Goal: Task Accomplishment & Management: Use online tool/utility

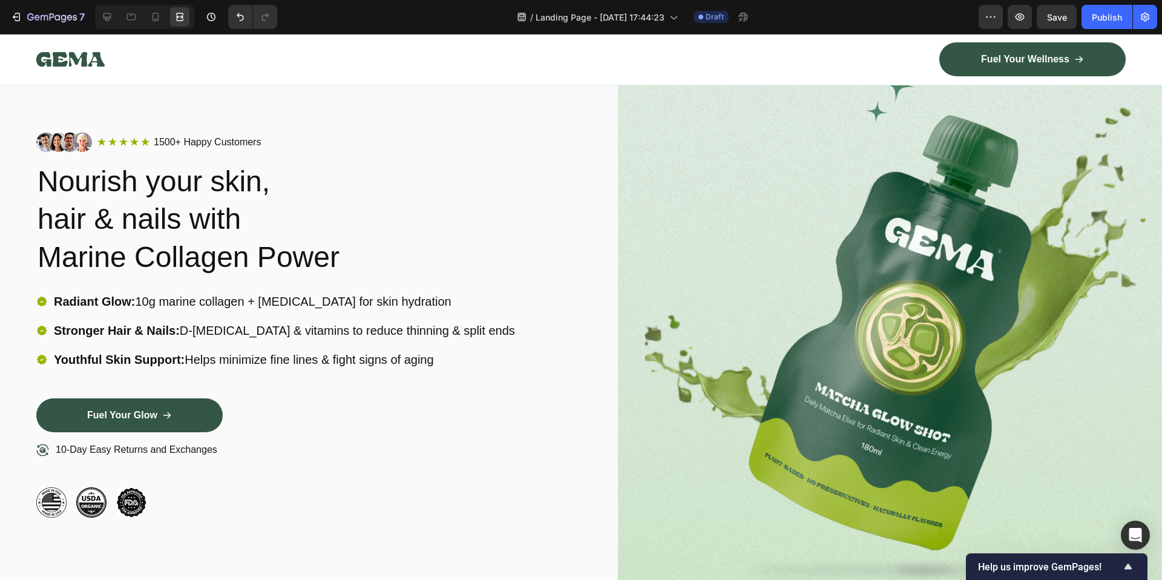
scroll to position [62, 0]
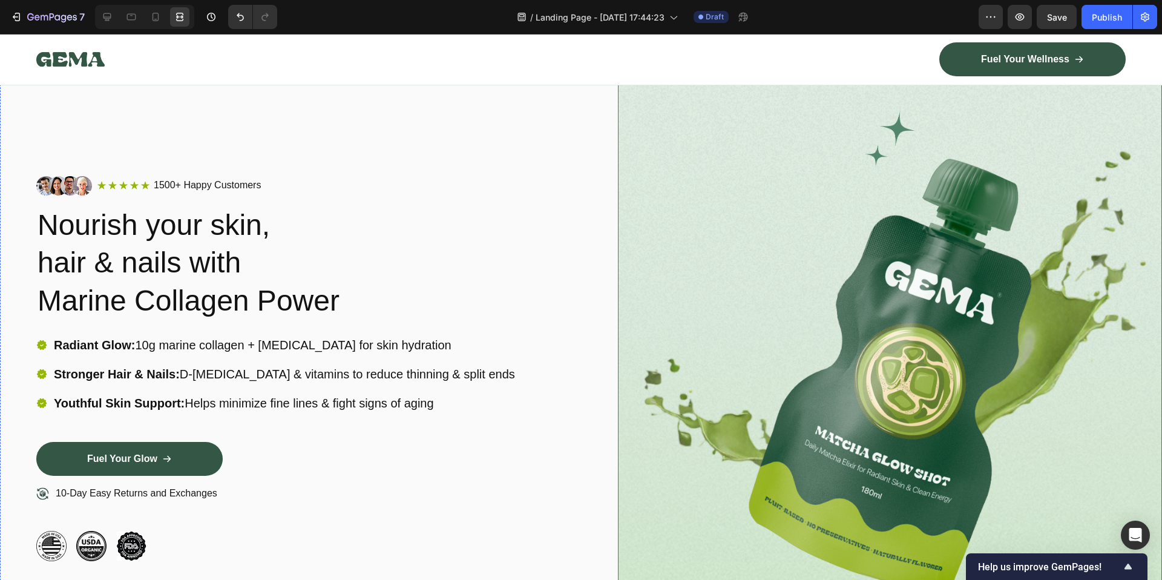
click at [835, 342] on img at bounding box center [890, 368] width 544 height 641
click at [949, 307] on img at bounding box center [890, 368] width 544 height 641
click at [983, 216] on img at bounding box center [890, 368] width 544 height 641
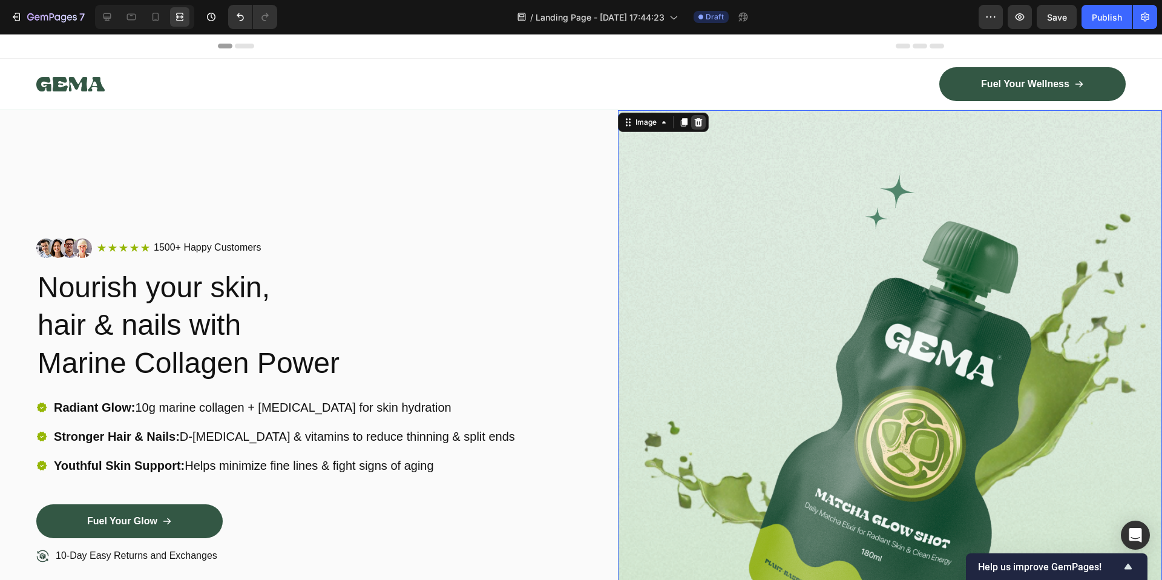
click at [695, 122] on icon at bounding box center [699, 122] width 10 height 10
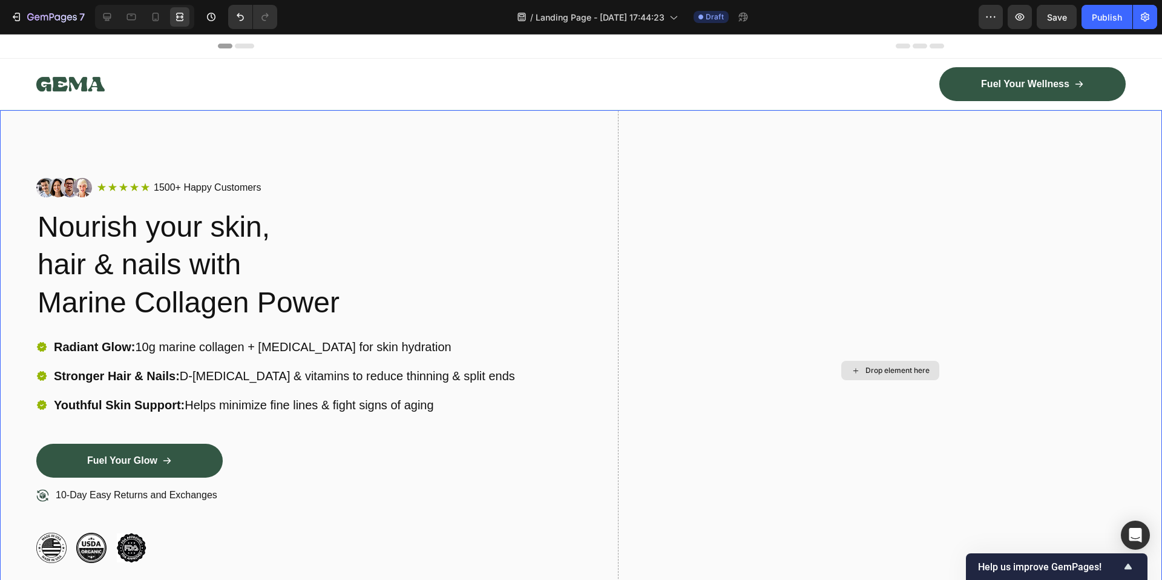
click at [893, 369] on div "Drop element here" at bounding box center [897, 371] width 64 height 10
click at [134, 18] on icon at bounding box center [131, 17] width 12 height 12
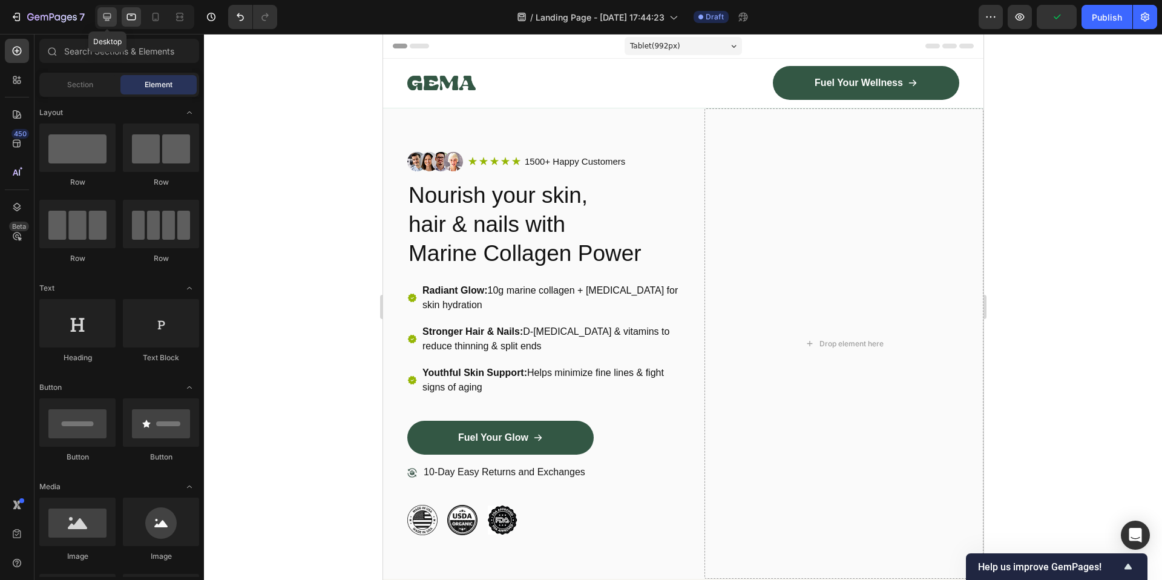
click at [116, 19] on div at bounding box center [106, 16] width 19 height 19
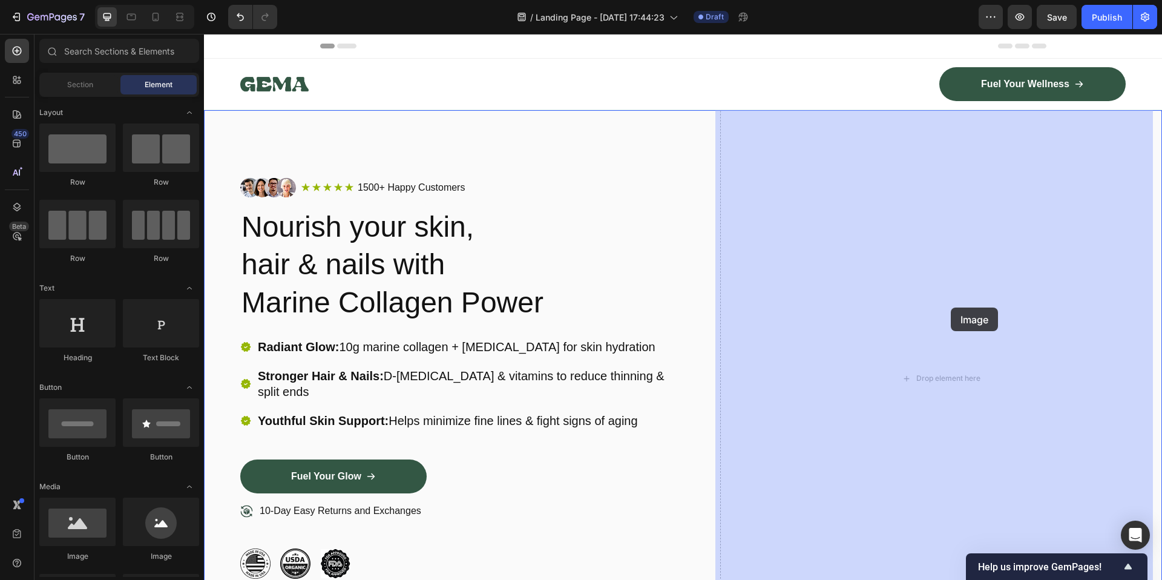
drag, startPoint x: 297, startPoint y: 559, endPoint x: 951, endPoint y: 307, distance: 700.2
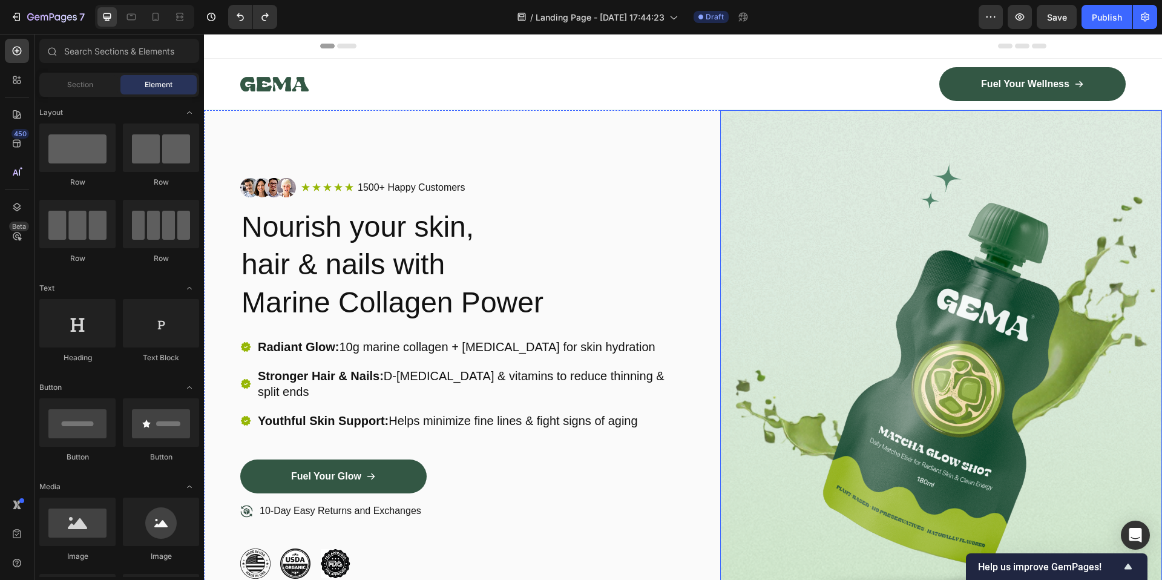
click at [953, 304] on img at bounding box center [941, 378] width 442 height 536
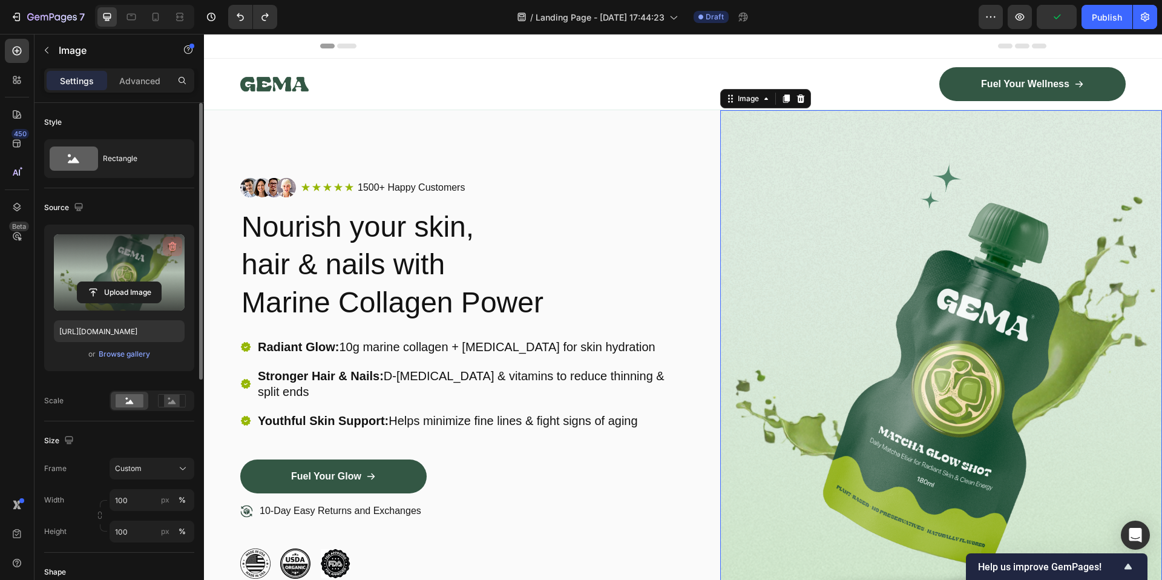
click at [169, 243] on icon "button" at bounding box center [172, 246] width 12 height 12
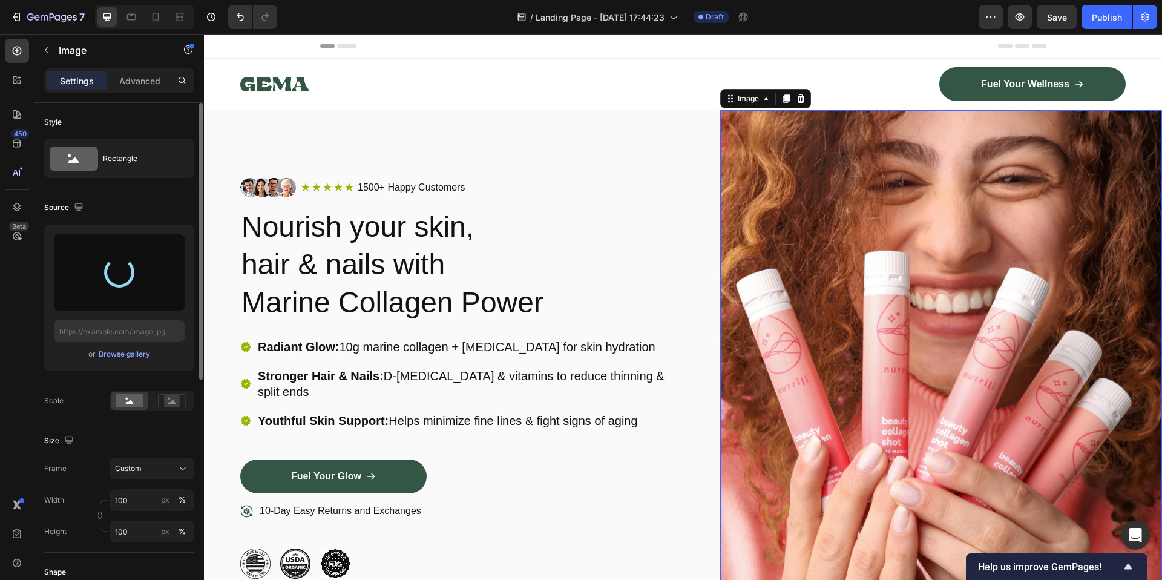
type input "[URL][DOMAIN_NAME]"
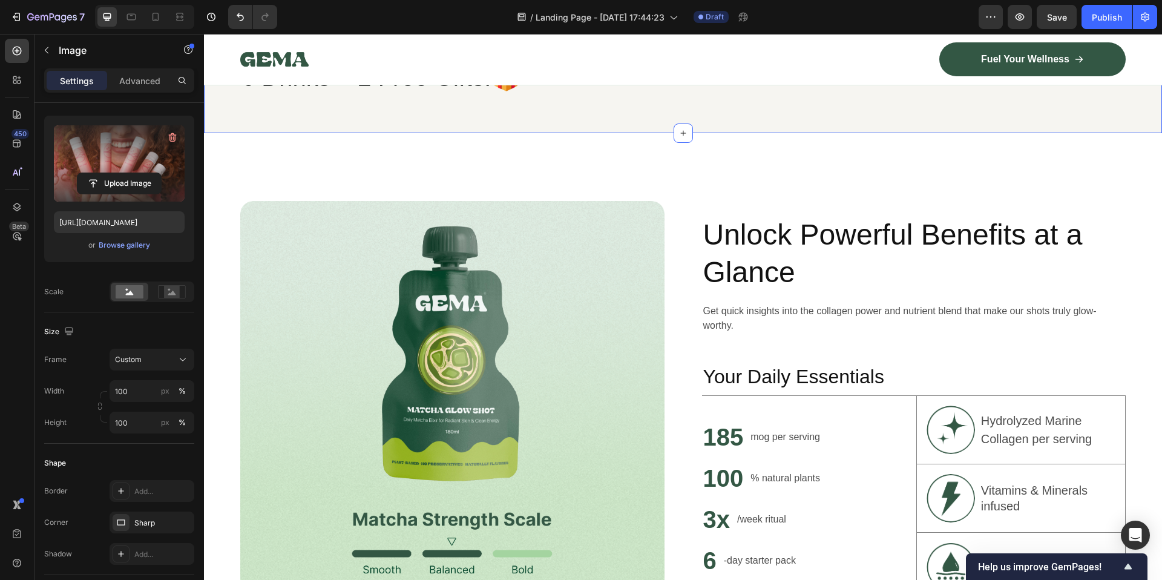
scroll to position [654, 0]
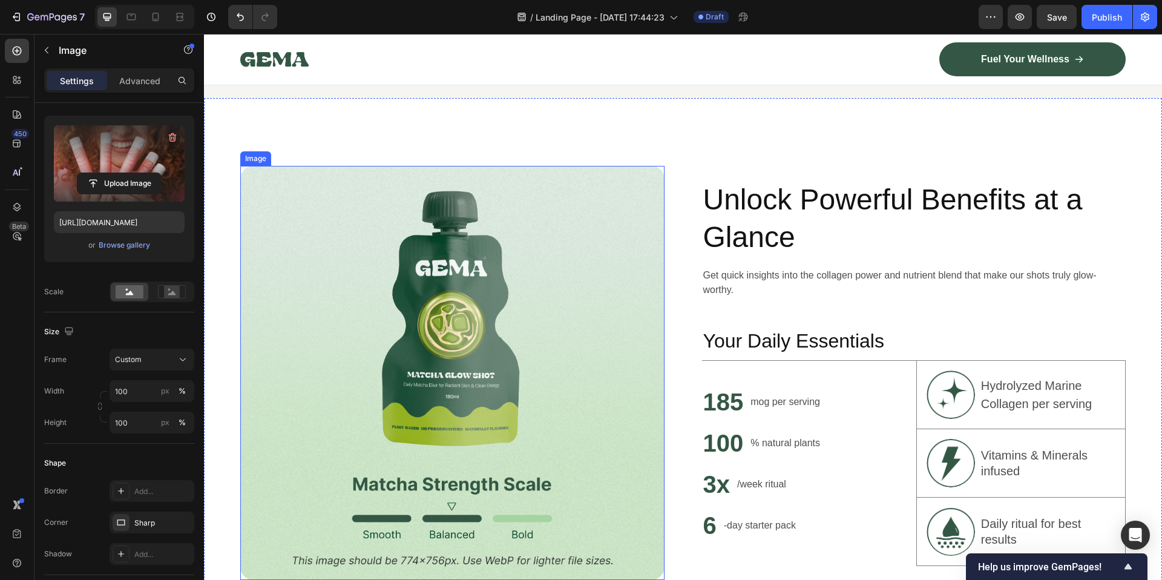
click at [482, 367] on img at bounding box center [452, 373] width 424 height 414
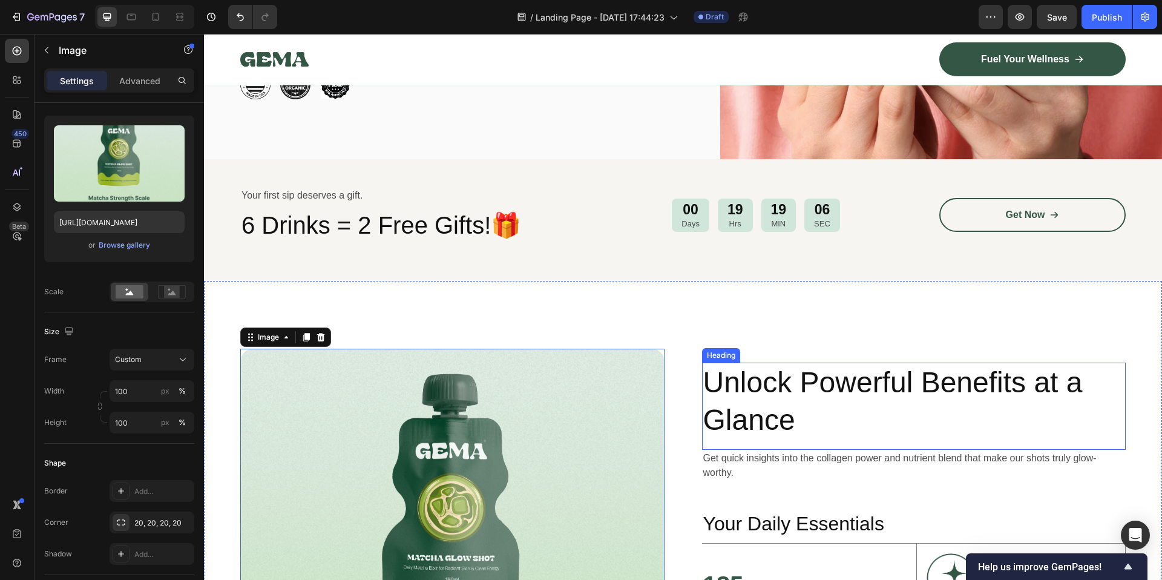
scroll to position [542, 0]
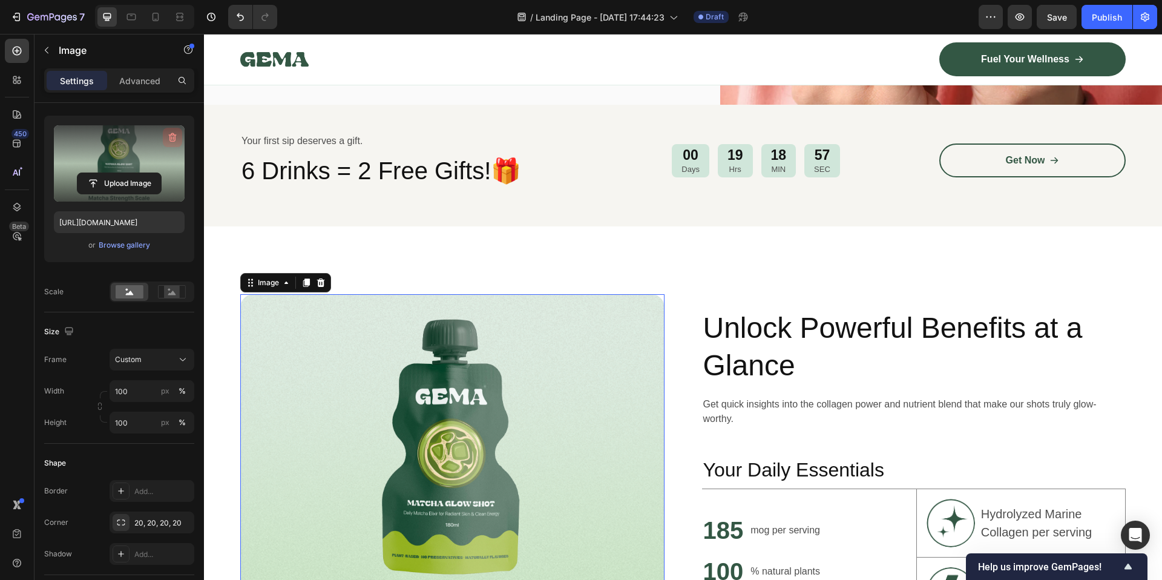
click at [169, 137] on icon "button" at bounding box center [172, 137] width 12 height 12
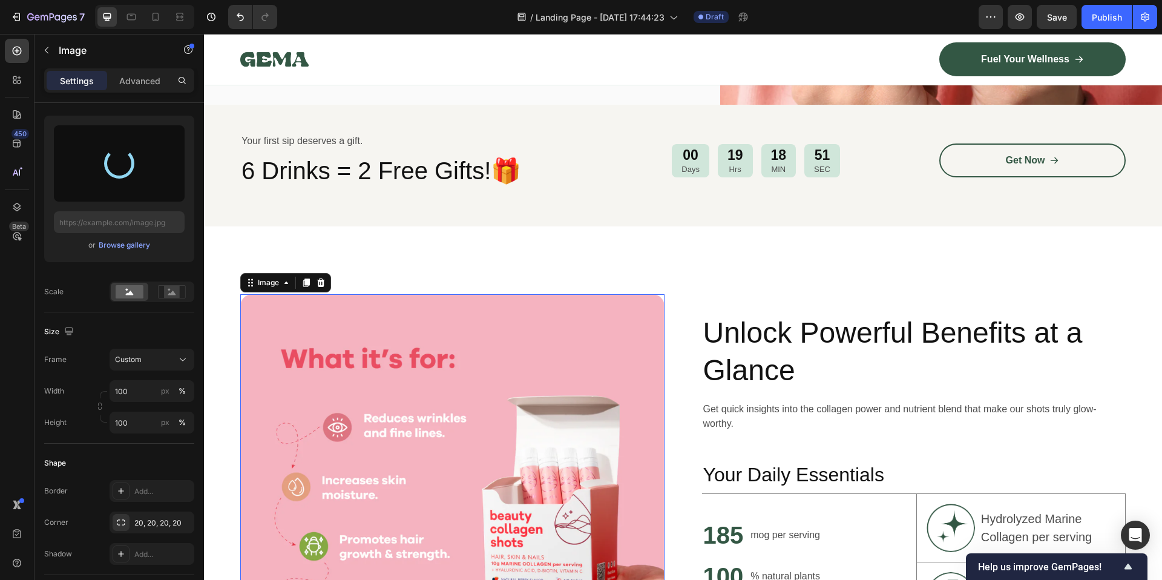
type input "https://cdn.shopify.com/s/files/1/0705/7840/5539/files/gempages_567271151558984…"
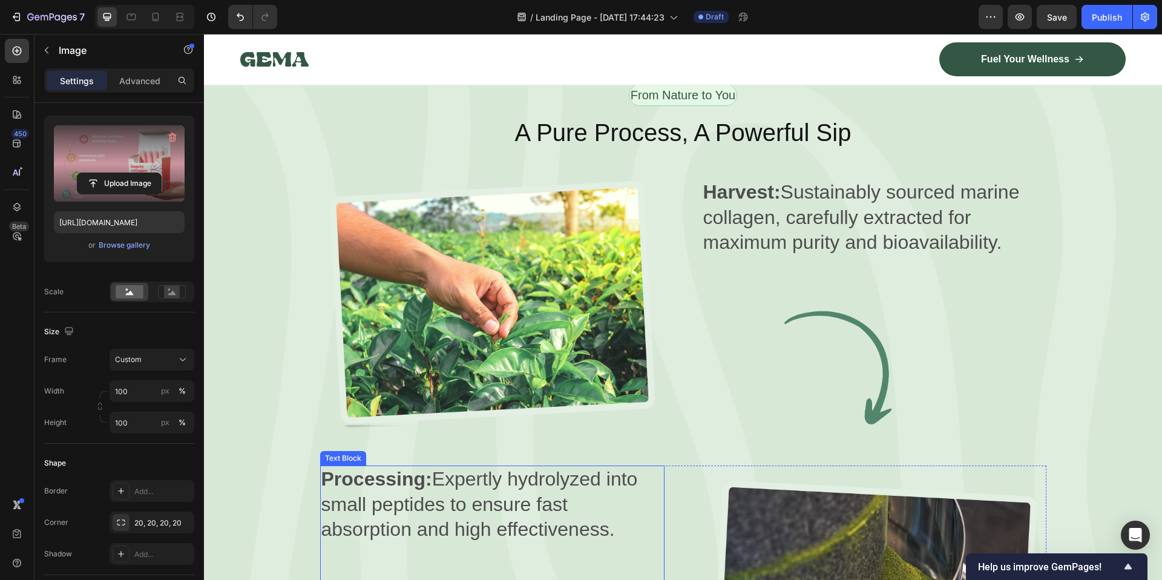
scroll to position [1720, 0]
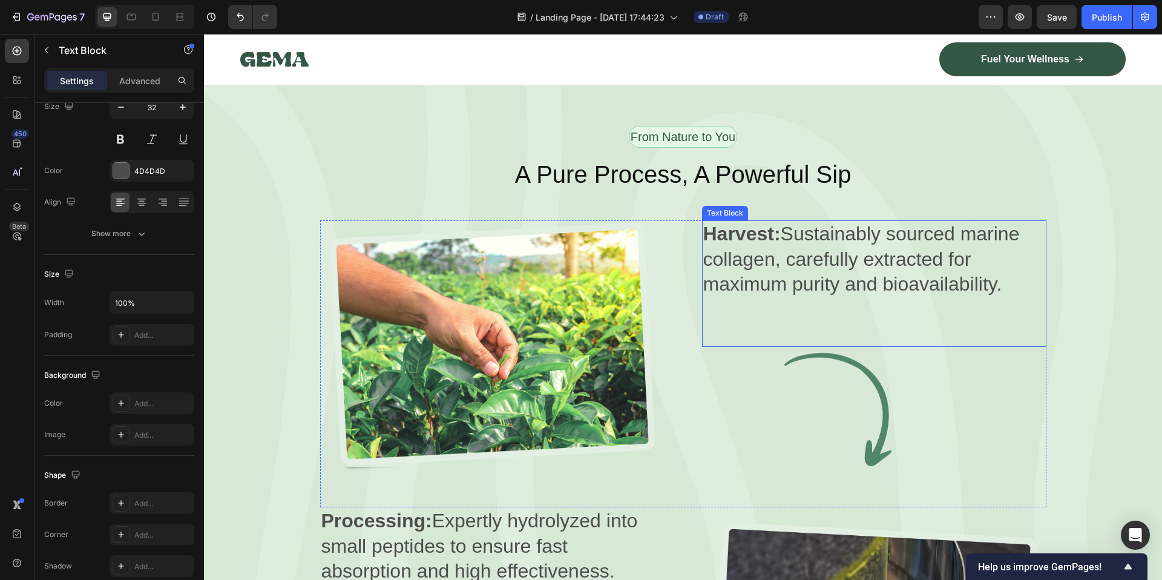
click at [776, 234] on p "Harvest: Sustainably sourced marine collagen, carefully extracted for maximum p…" at bounding box center [874, 259] width 342 height 76
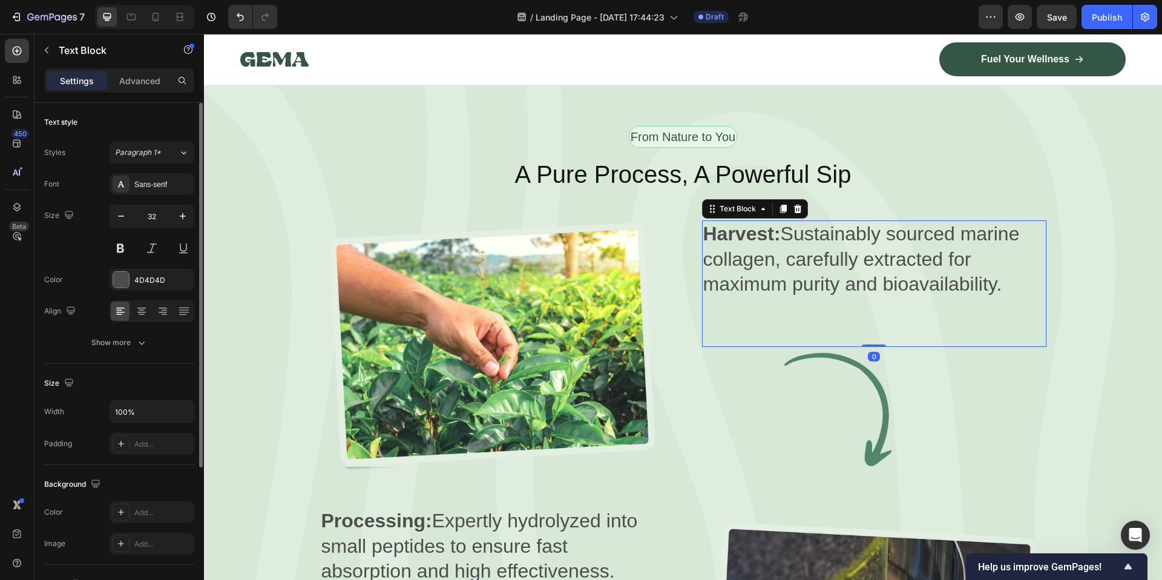
click at [776, 234] on p "Harvest: Sustainably sourced marine collagen, carefully extracted for maximum p…" at bounding box center [874, 259] width 342 height 76
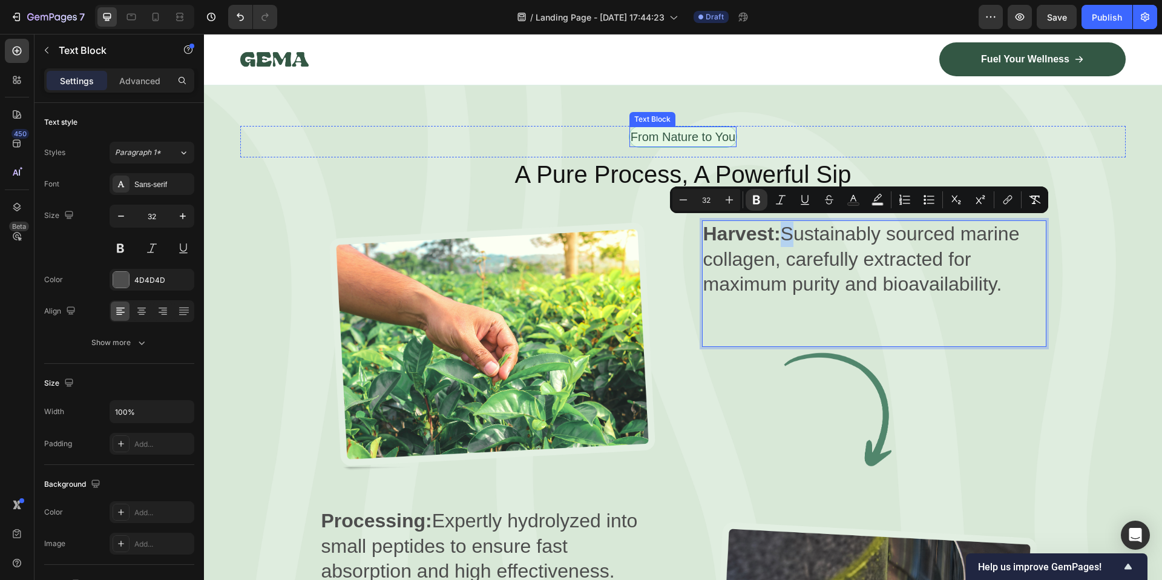
copy p "Harvest: Sustainably sourced marine collagen, carefully extracted for maximum p…"
click at [798, 247] on p "Harvest: Sustainably sourced marine collagen, carefully extracted for maximum p…" at bounding box center [874, 259] width 342 height 76
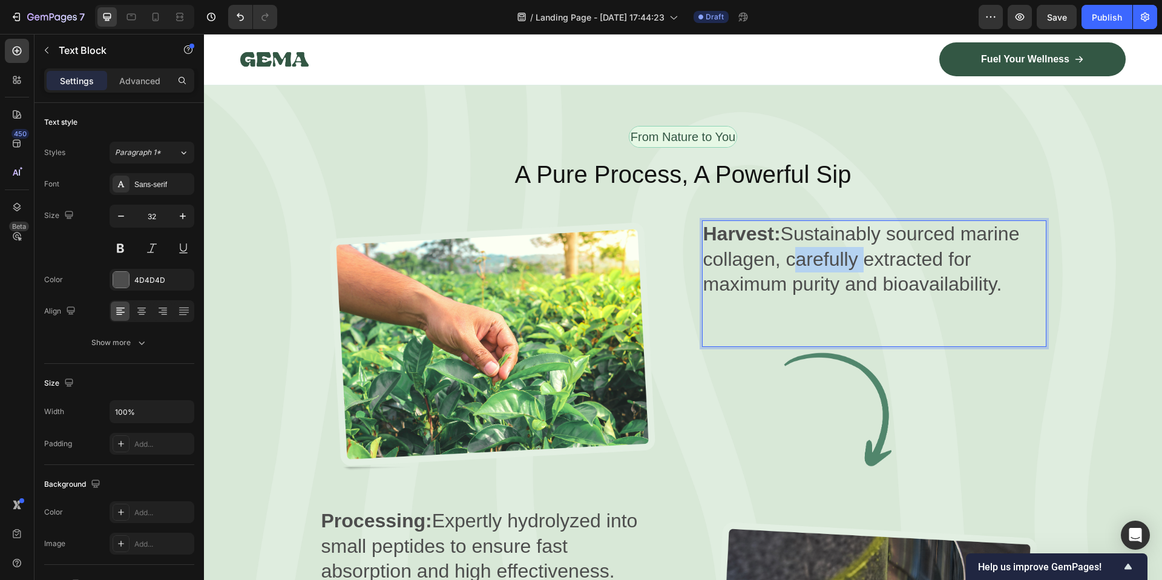
click at [798, 247] on p "Harvest: Sustainably sourced marine collagen, carefully extracted for maximum p…" at bounding box center [874, 259] width 342 height 76
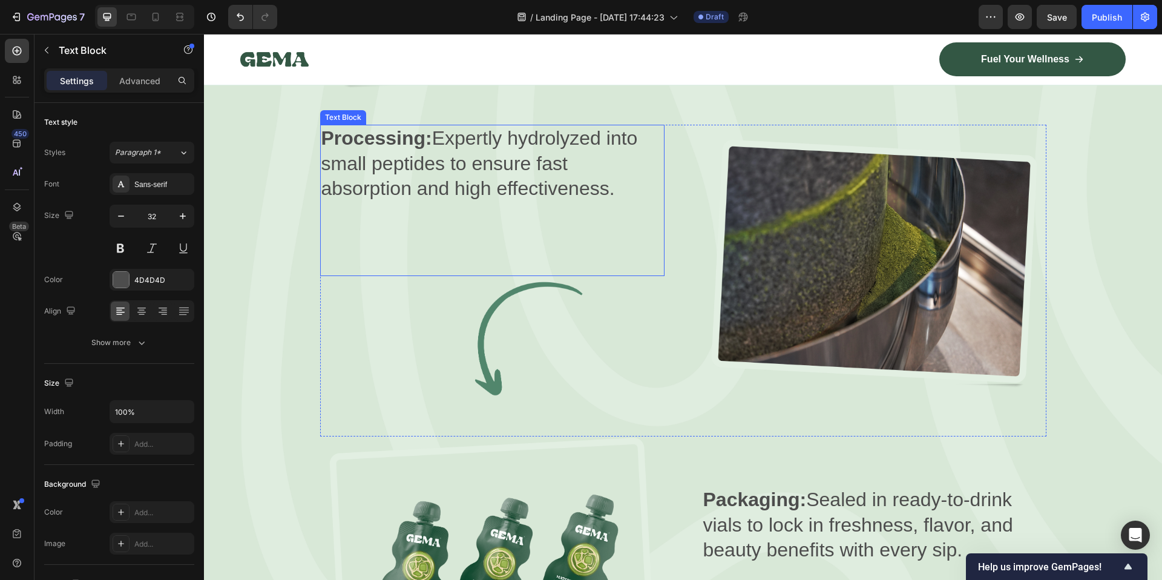
scroll to position [1975, 0]
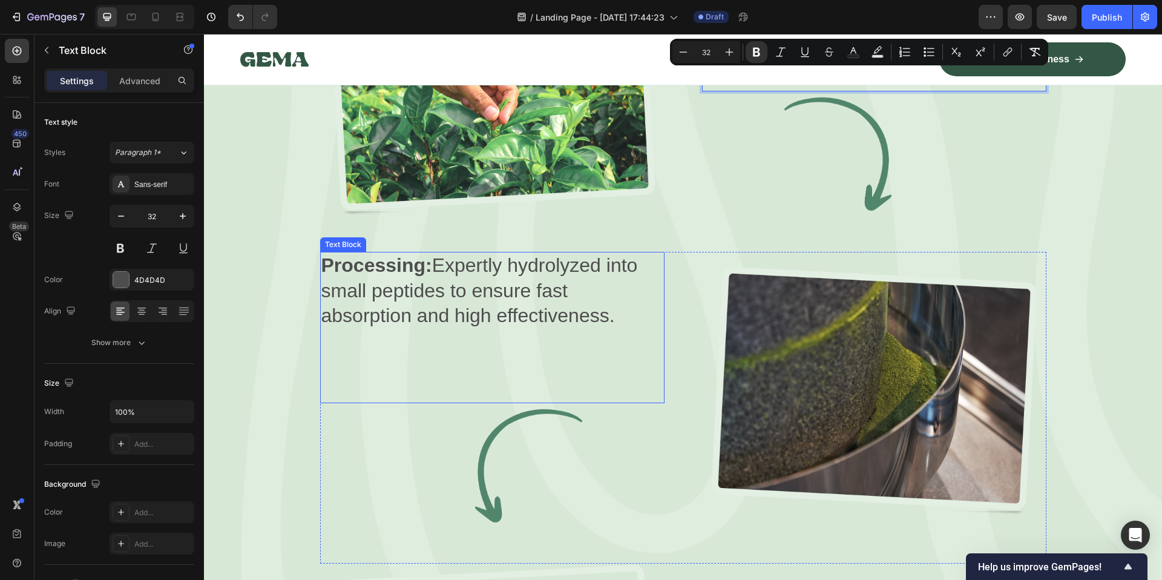
click at [511, 279] on p "Processing: Expertly hydrolyzed into small peptides to ensure fast absorption a…" at bounding box center [492, 291] width 342 height 76
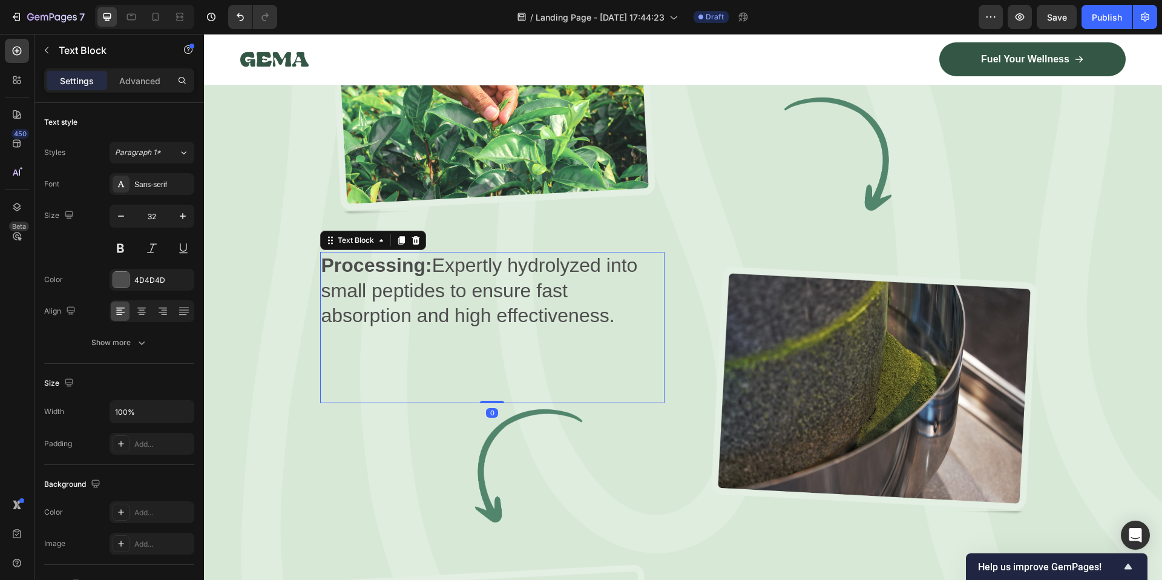
click at [511, 279] on p "Processing: Expertly hydrolyzed into small peptides to ensure fast absorption a…" at bounding box center [492, 291] width 342 height 76
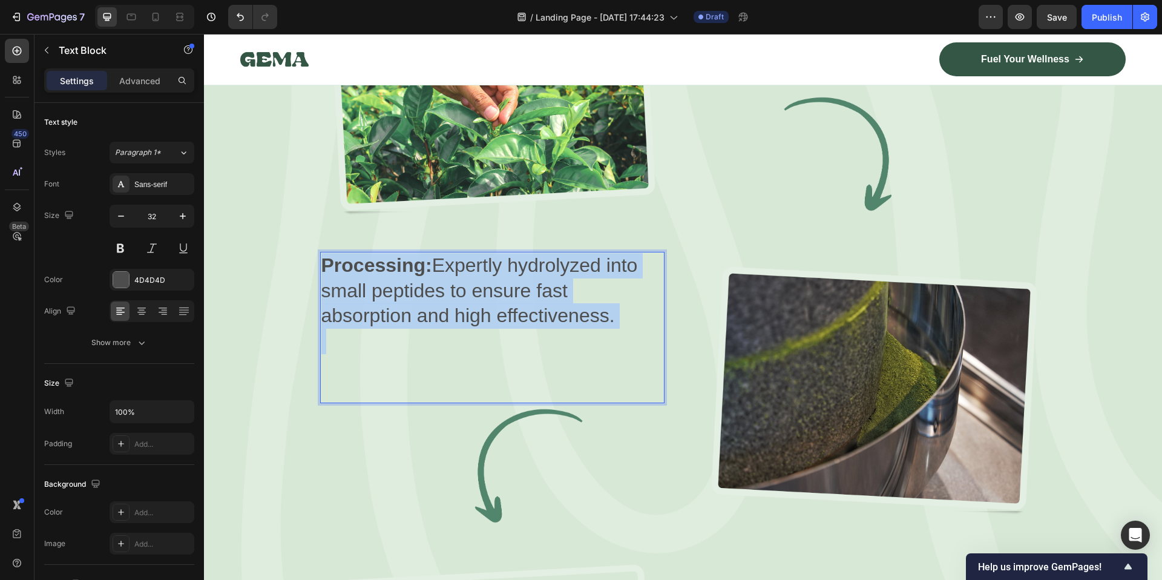
click at [511, 279] on p "Processing: Expertly hydrolyzed into small peptides to ensure fast absorption a…" at bounding box center [492, 291] width 342 height 76
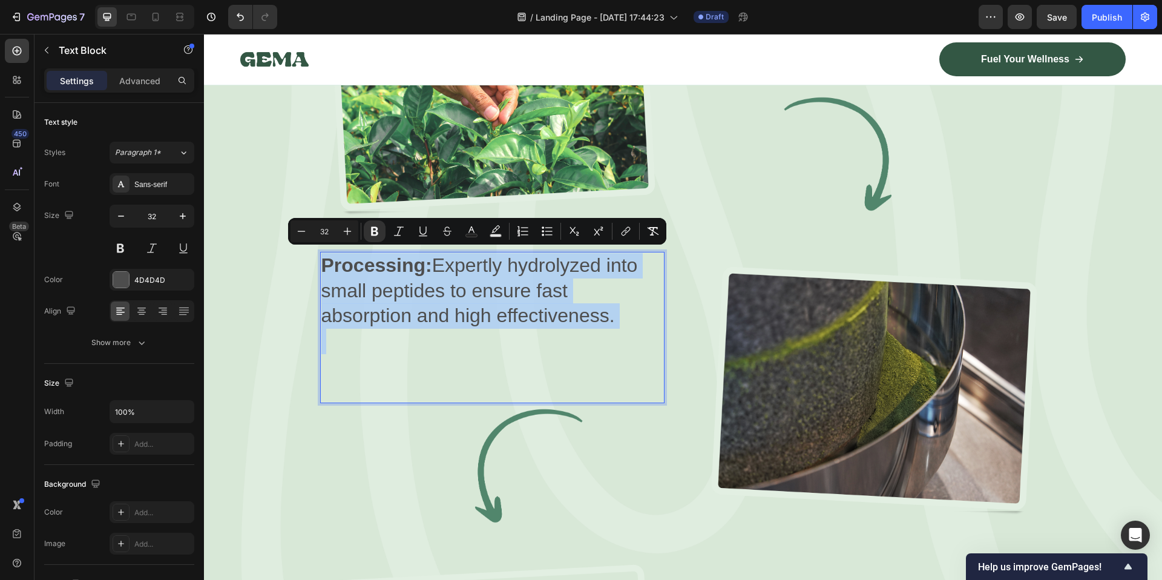
copy p "Processing: Expertly hydrolyzed into small peptides to ensure fast absorption a…"
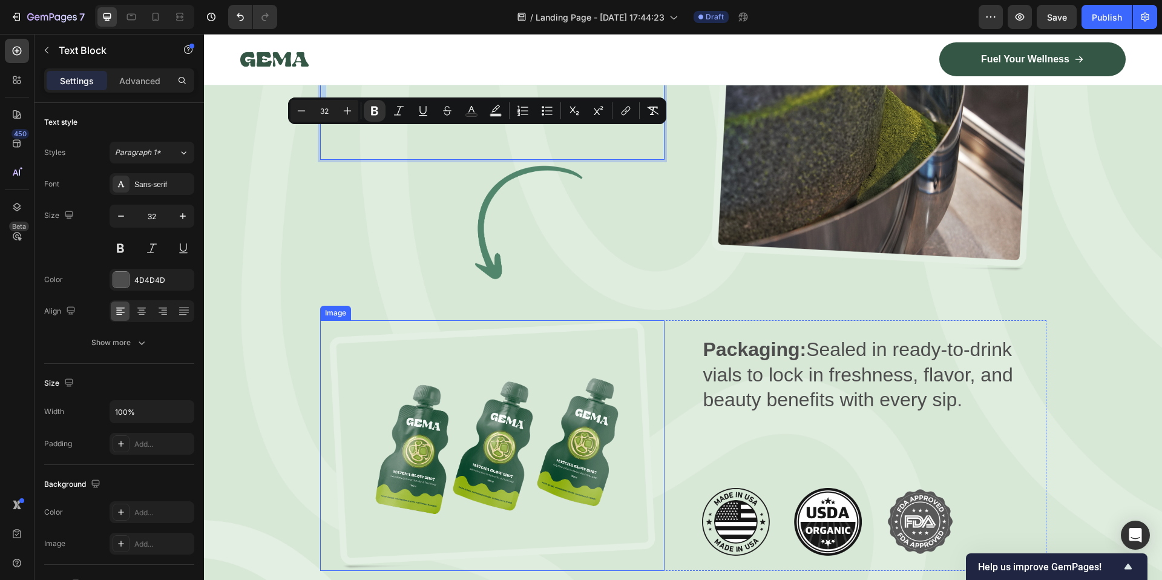
scroll to position [2234, 0]
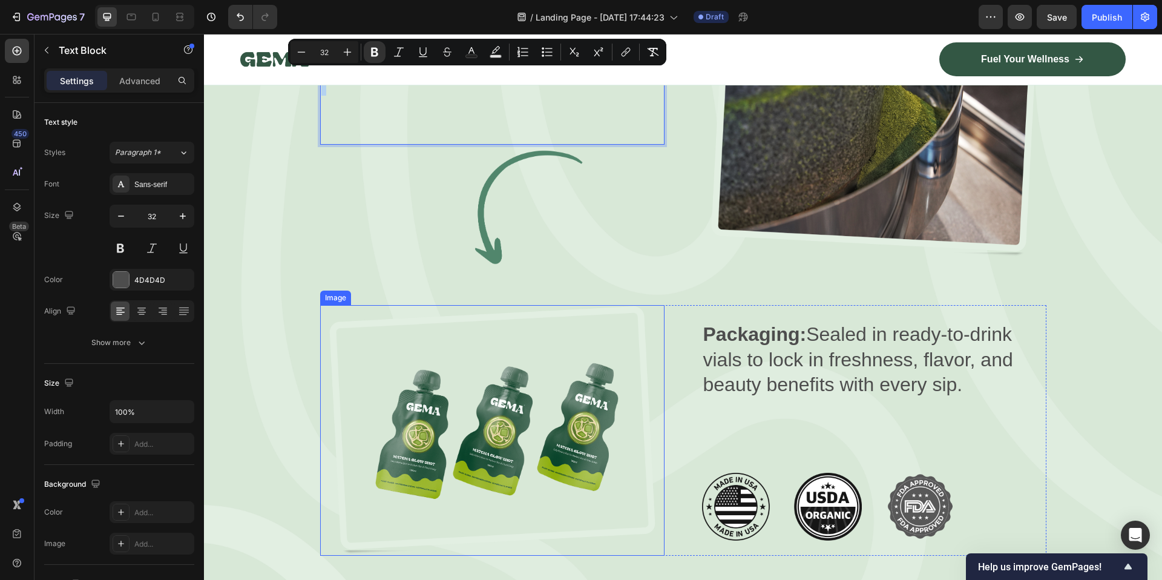
click at [459, 473] on img at bounding box center [492, 430] width 344 height 251
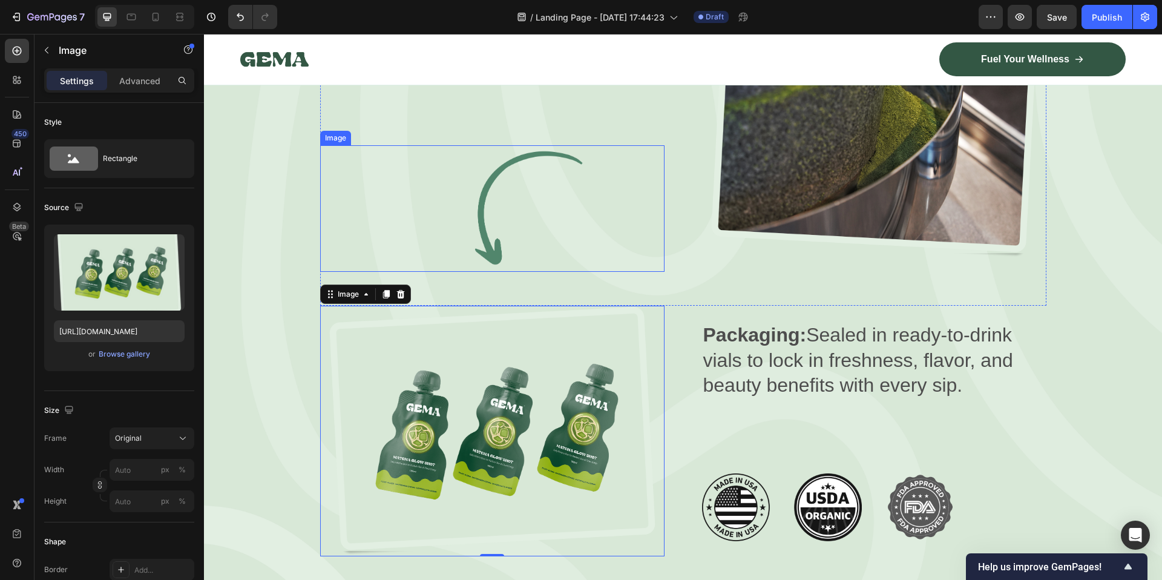
scroll to position [2351, 0]
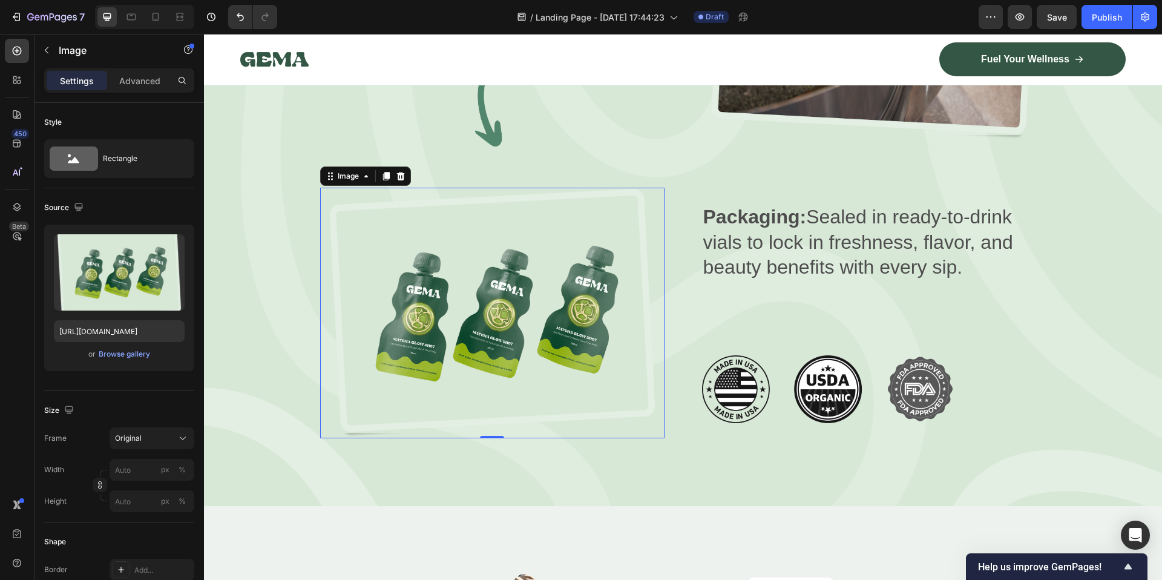
click at [589, 302] on img at bounding box center [492, 313] width 344 height 251
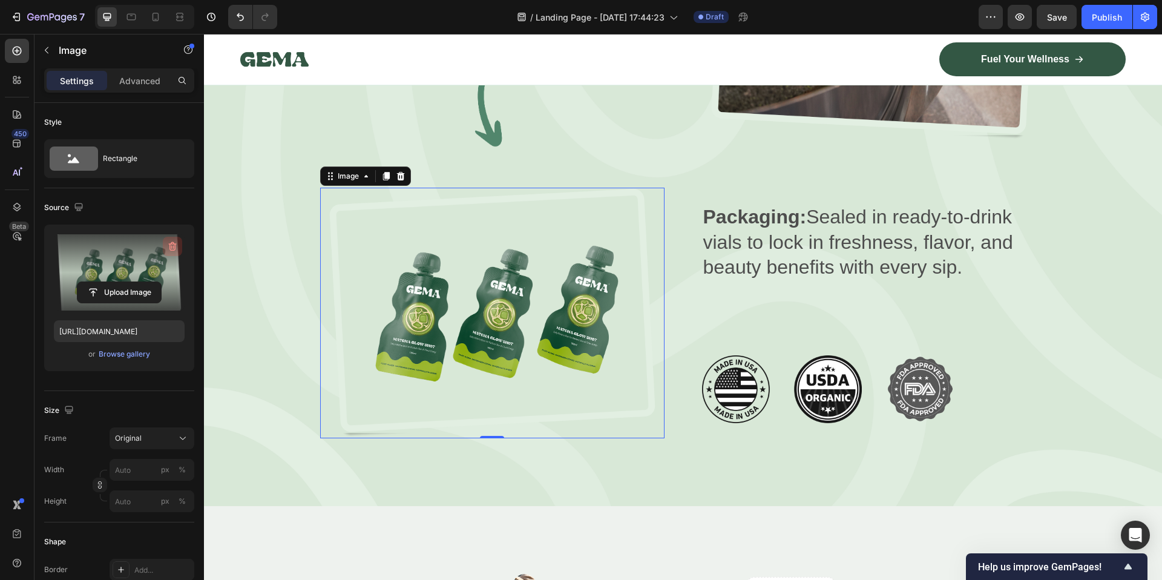
click at [171, 244] on icon "button" at bounding box center [173, 246] width 8 height 9
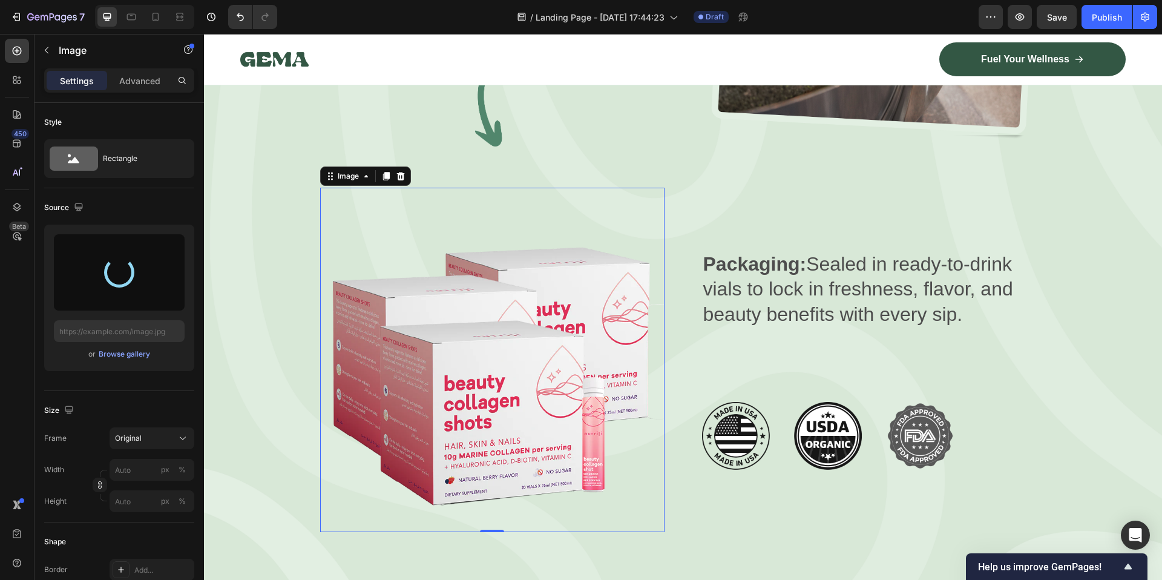
type input "https://cdn.shopify.com/s/files/1/0705/7840/5539/files/gempages_567271151558984…"
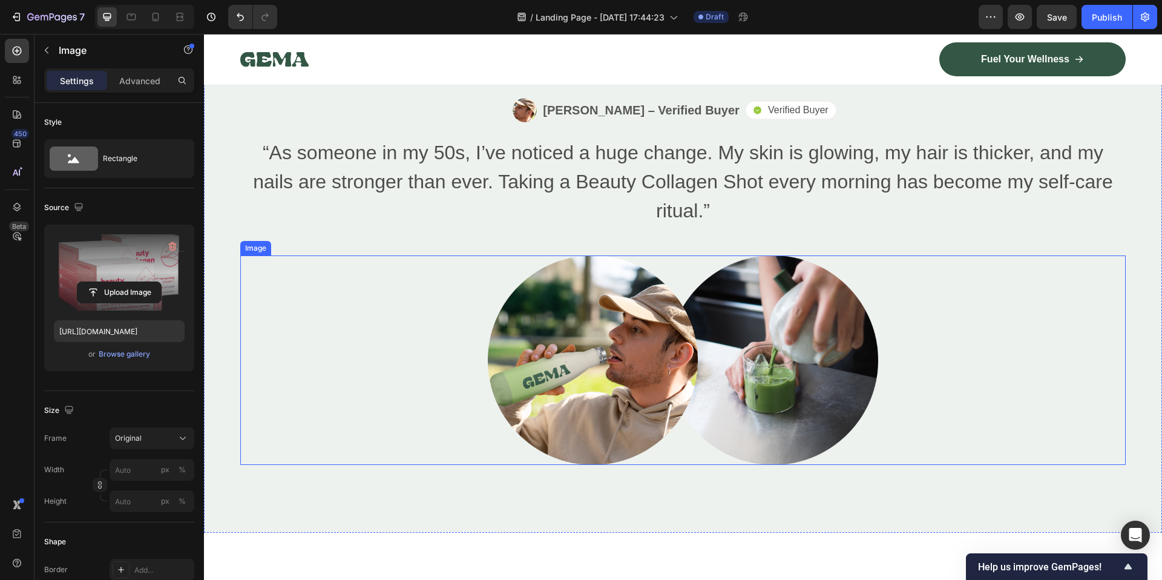
scroll to position [2925, 0]
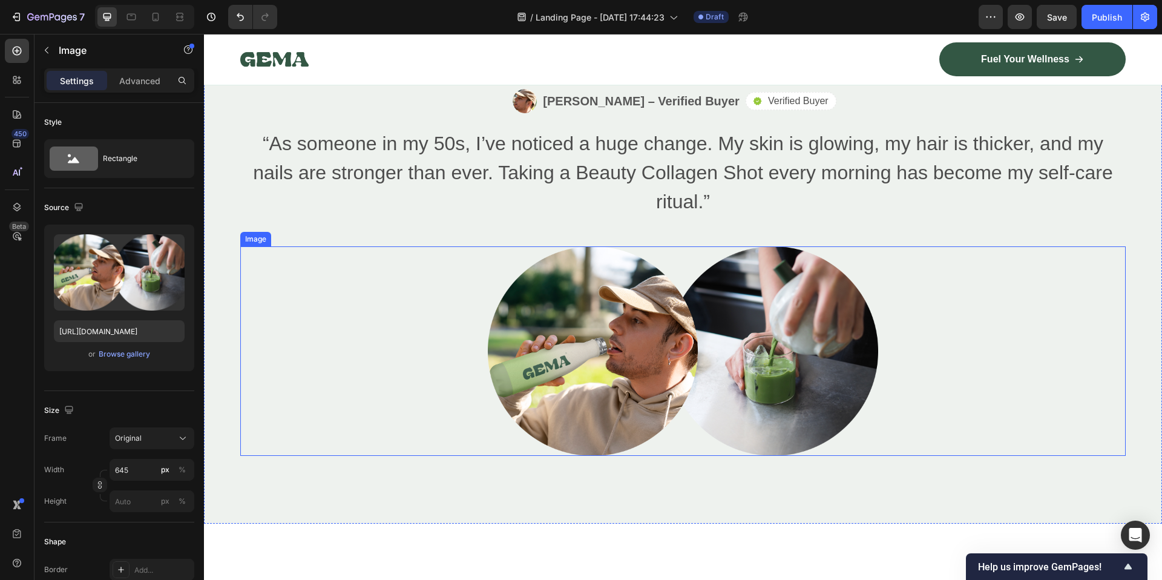
click at [563, 350] on img at bounding box center [683, 350] width 390 height 209
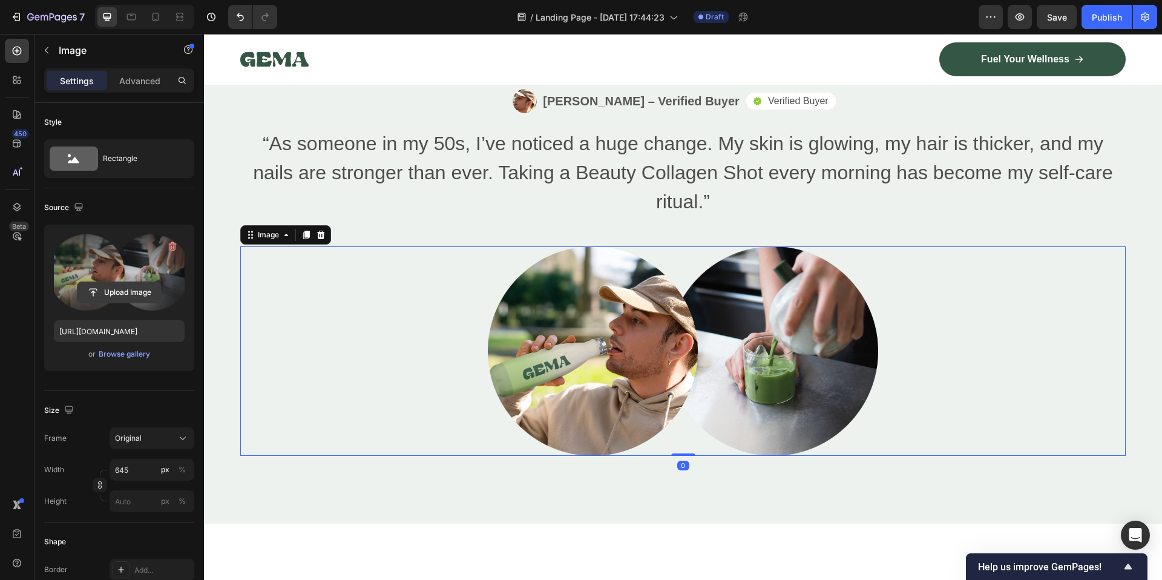
click at [107, 288] on input "file" at bounding box center [119, 292] width 84 height 21
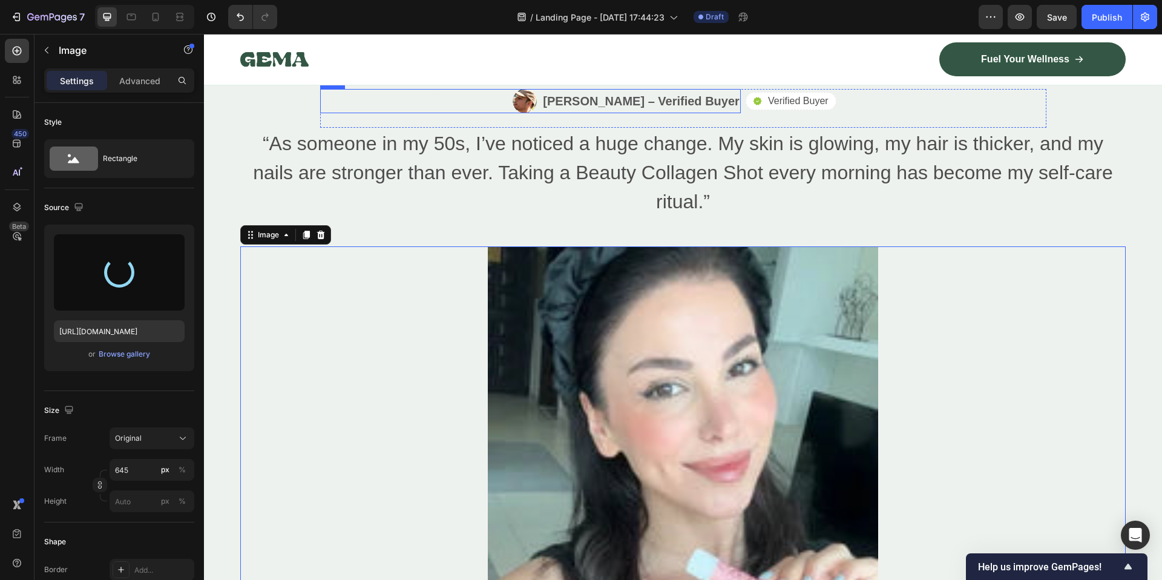
type input "https://cdn.shopify.com/s/files/1/0705/7840/5539/files/gempages_567271151558984…"
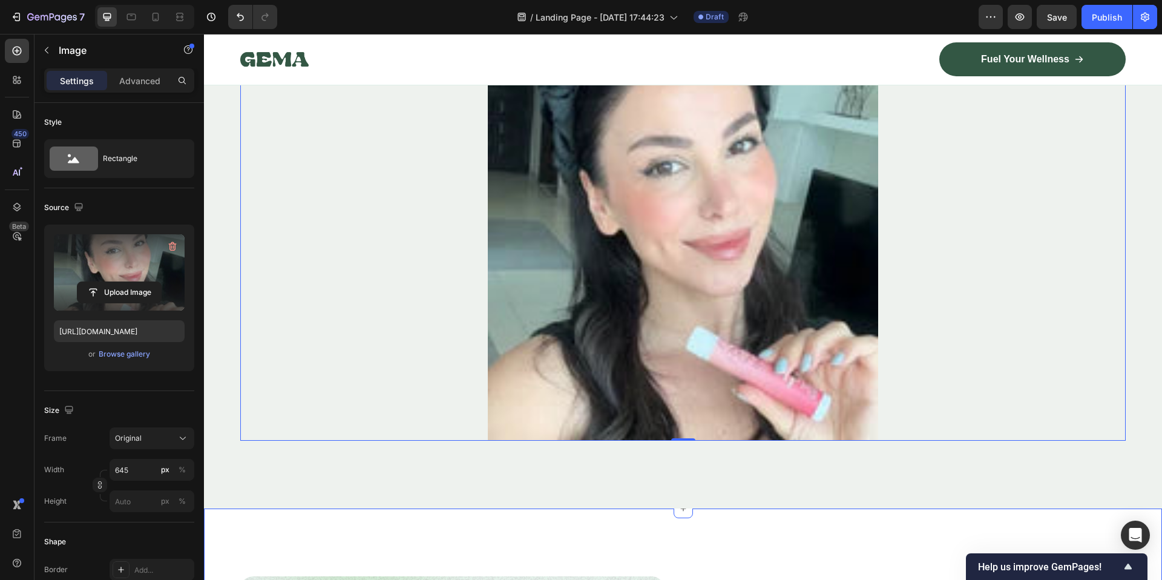
scroll to position [3230, 0]
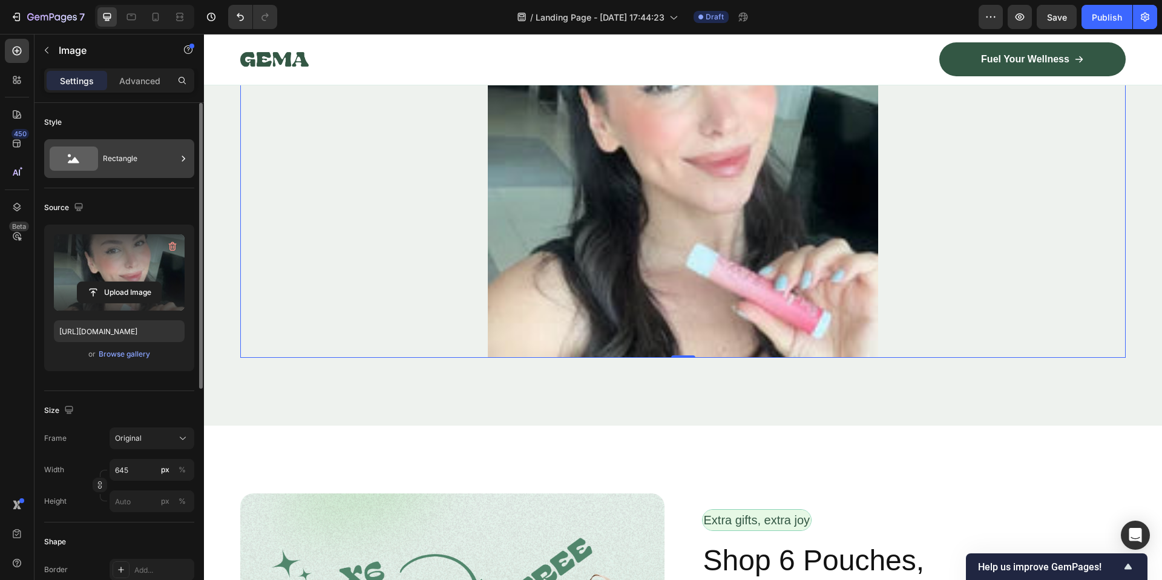
click at [126, 162] on div "Rectangle" at bounding box center [140, 159] width 74 height 28
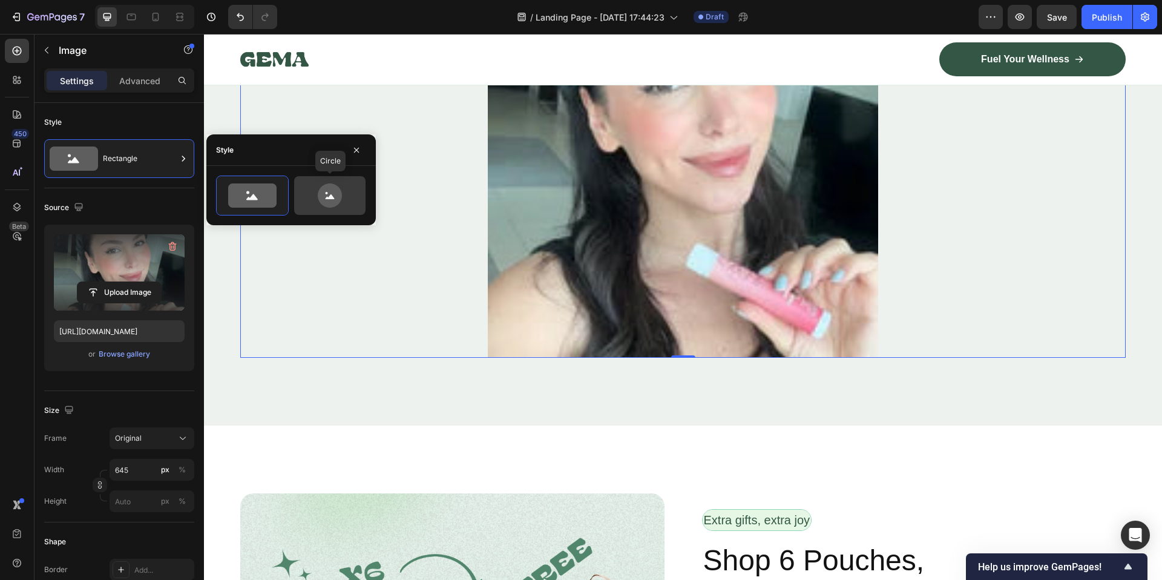
click at [321, 196] on icon at bounding box center [330, 195] width 24 height 24
type input "80"
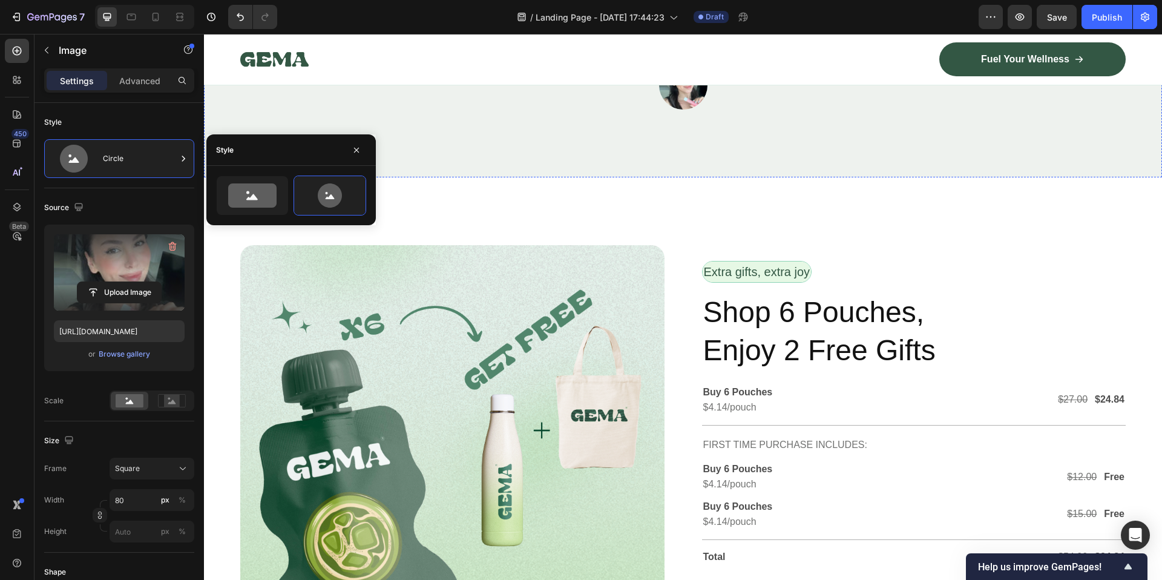
scroll to position [2744, 0]
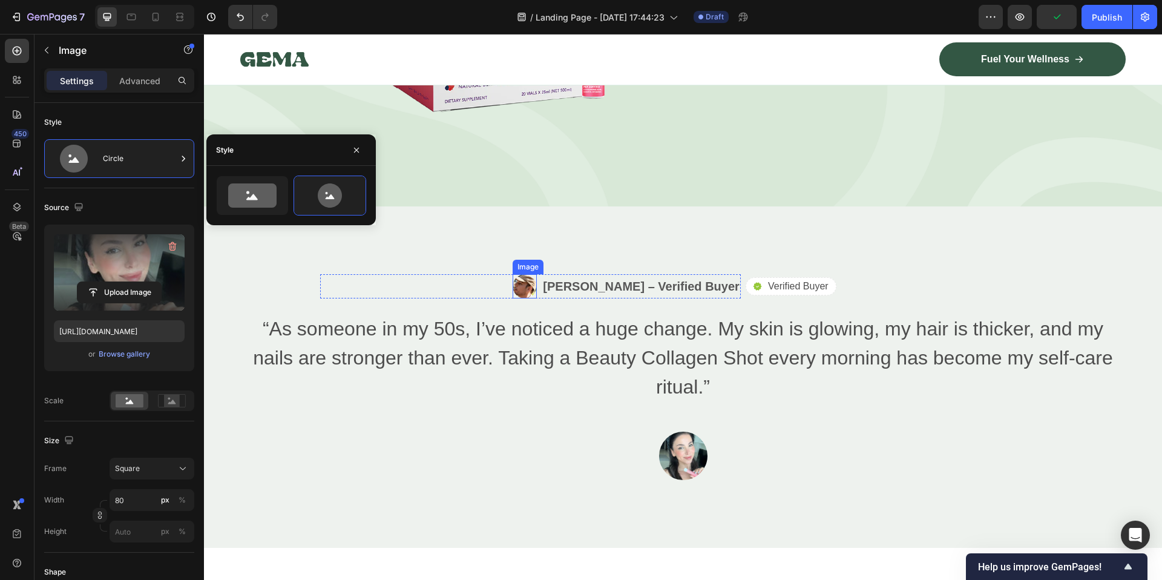
click at [537, 281] on img at bounding box center [525, 286] width 24 height 24
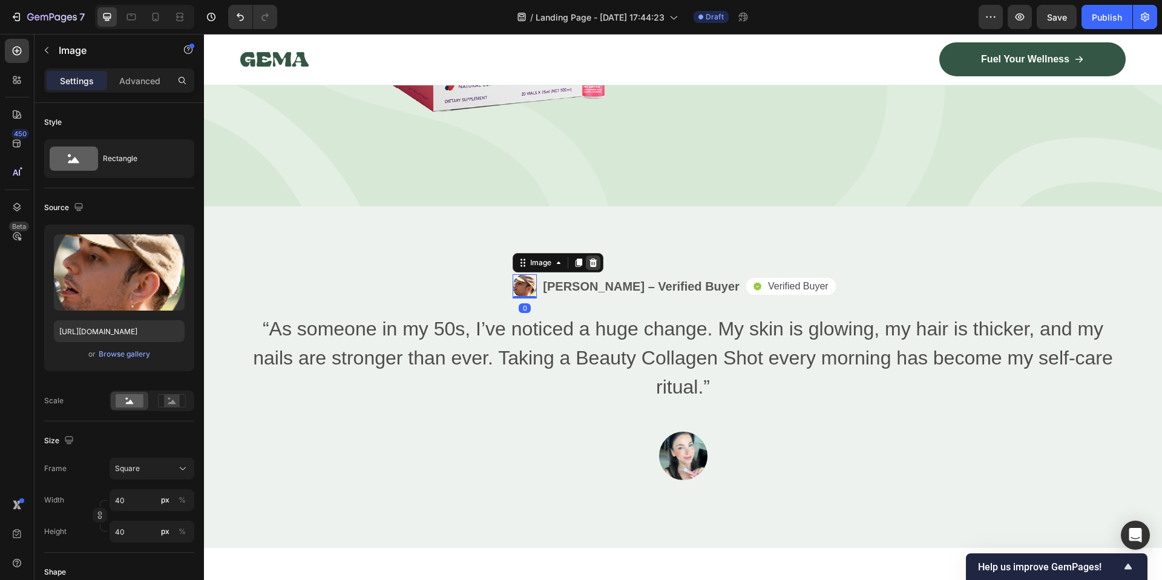
click at [600, 261] on div at bounding box center [593, 262] width 15 height 15
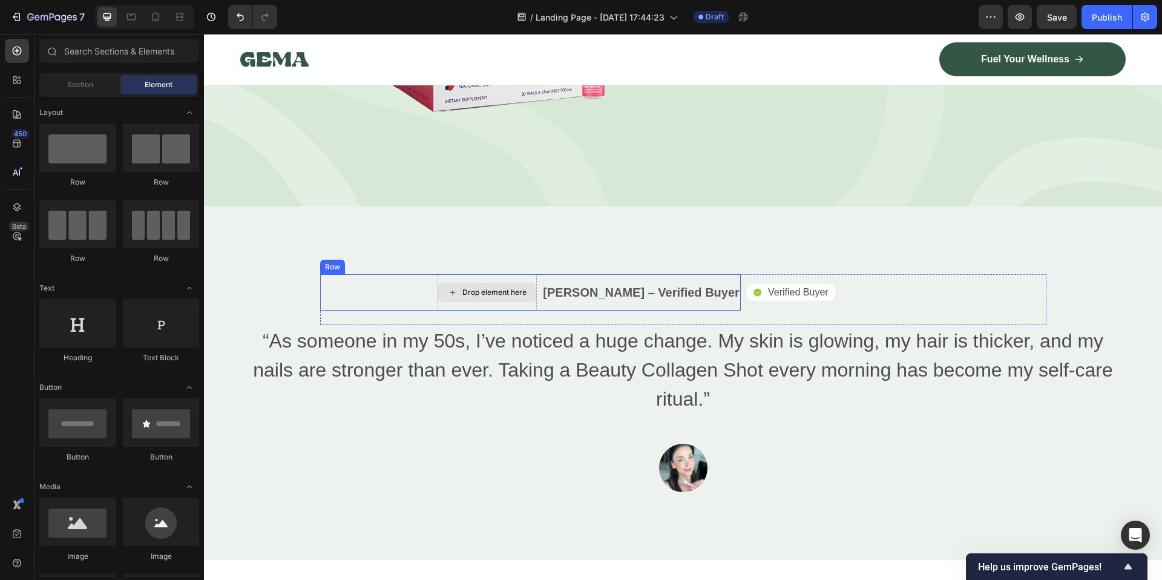
click at [495, 283] on div "Drop element here" at bounding box center [487, 292] width 98 height 19
click at [356, 288] on div "Drop element here Amanda Lowe – Verified Buyer Text Block Row" at bounding box center [530, 292] width 421 height 36
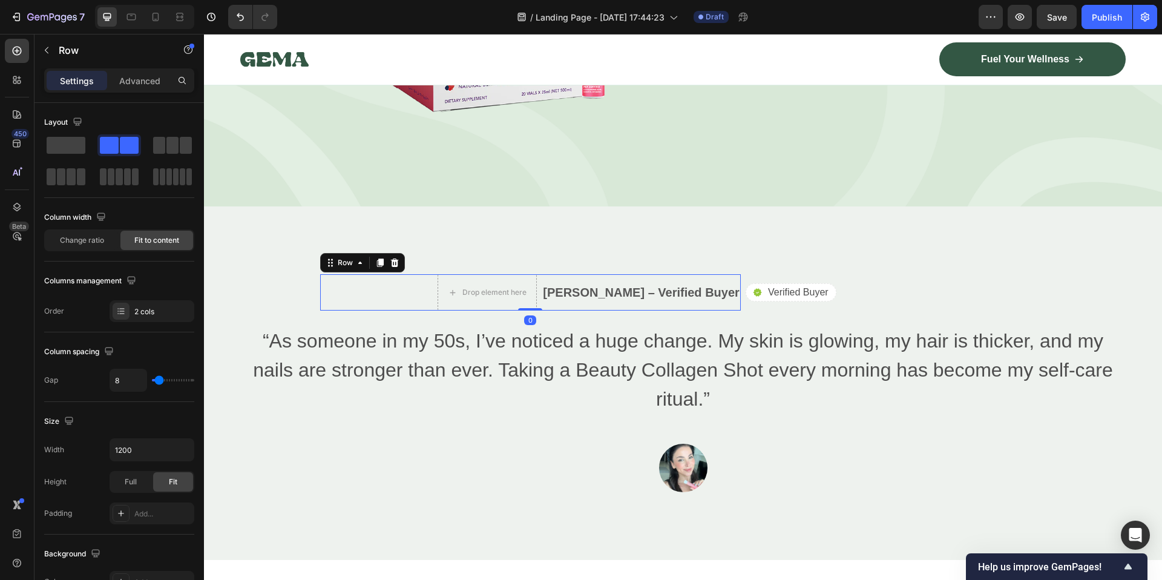
click at [405, 297] on div "Drop element here Amanda Lowe – Verified Buyer Text Block Row 0" at bounding box center [530, 292] width 421 height 36
click at [502, 294] on div "Drop element here" at bounding box center [487, 292] width 98 height 19
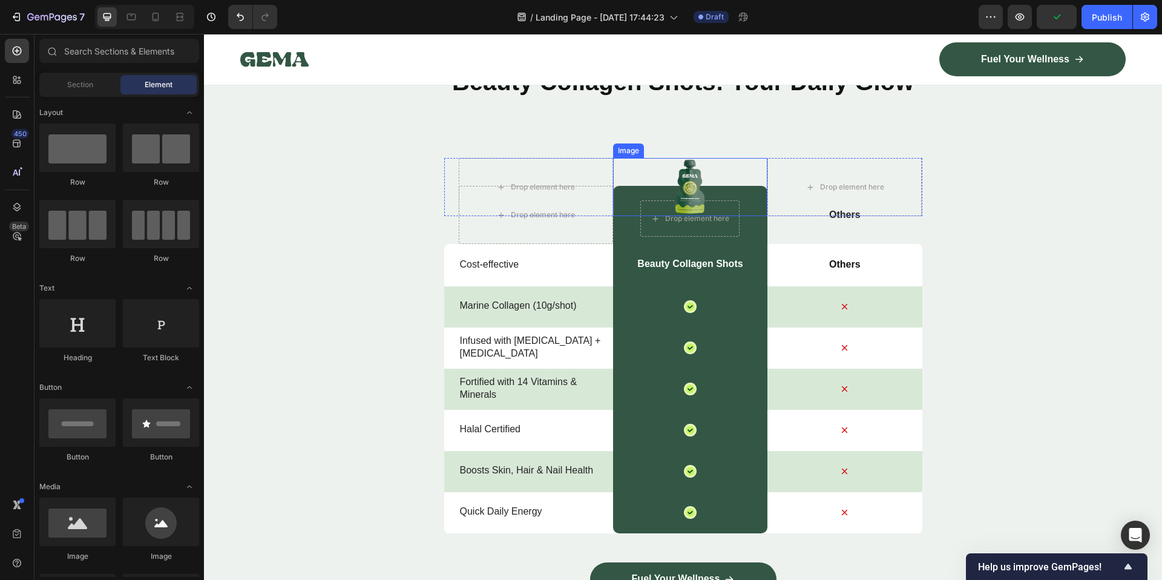
scroll to position [3895, 0]
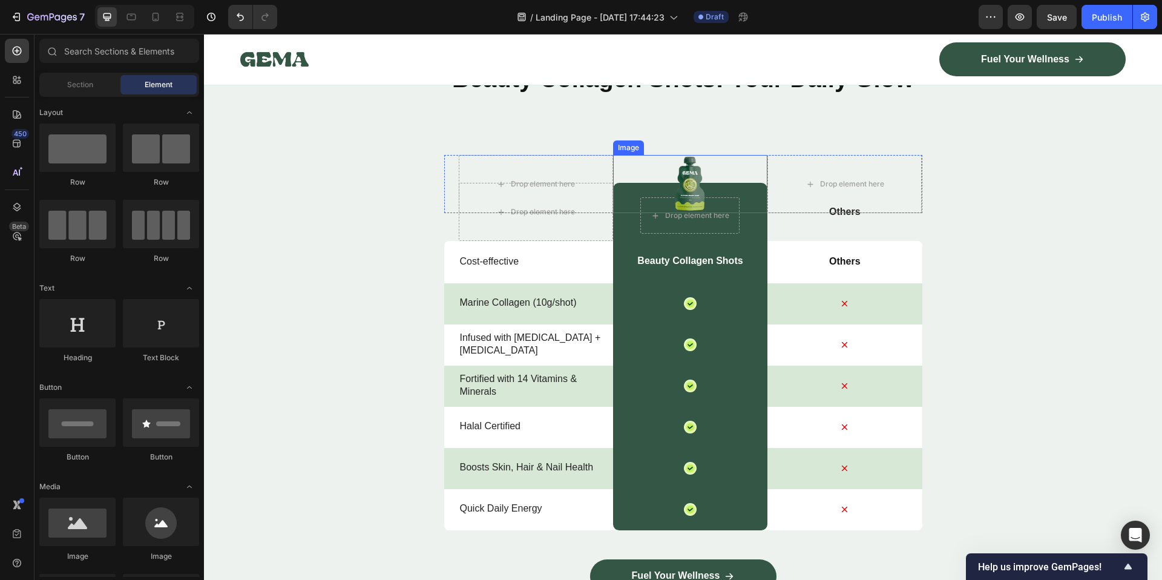
click at [694, 190] on img at bounding box center [690, 184] width 33 height 58
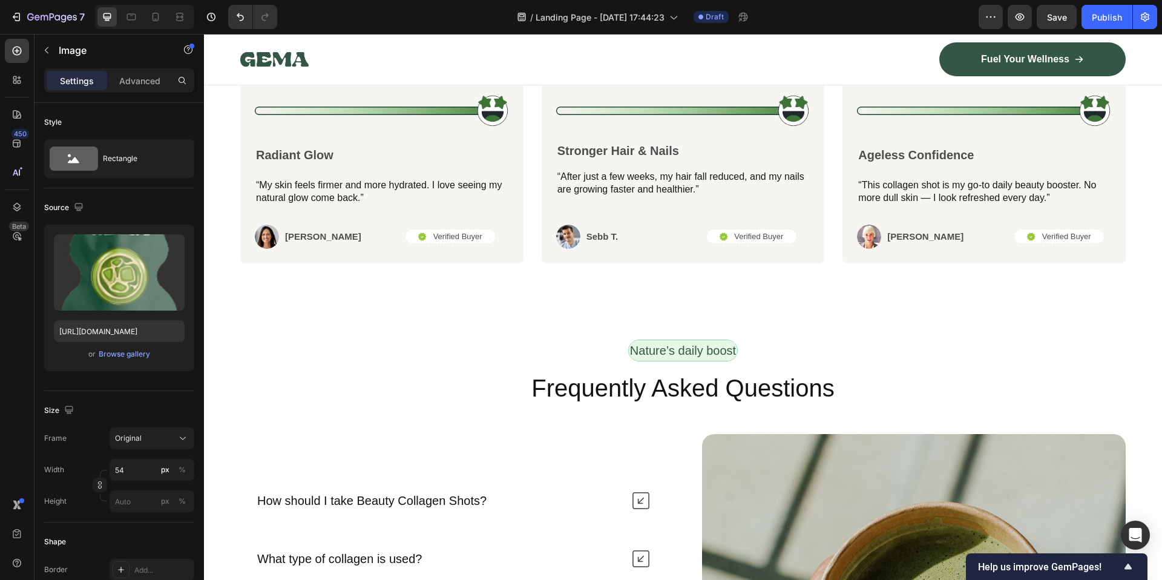
scroll to position [5156, 0]
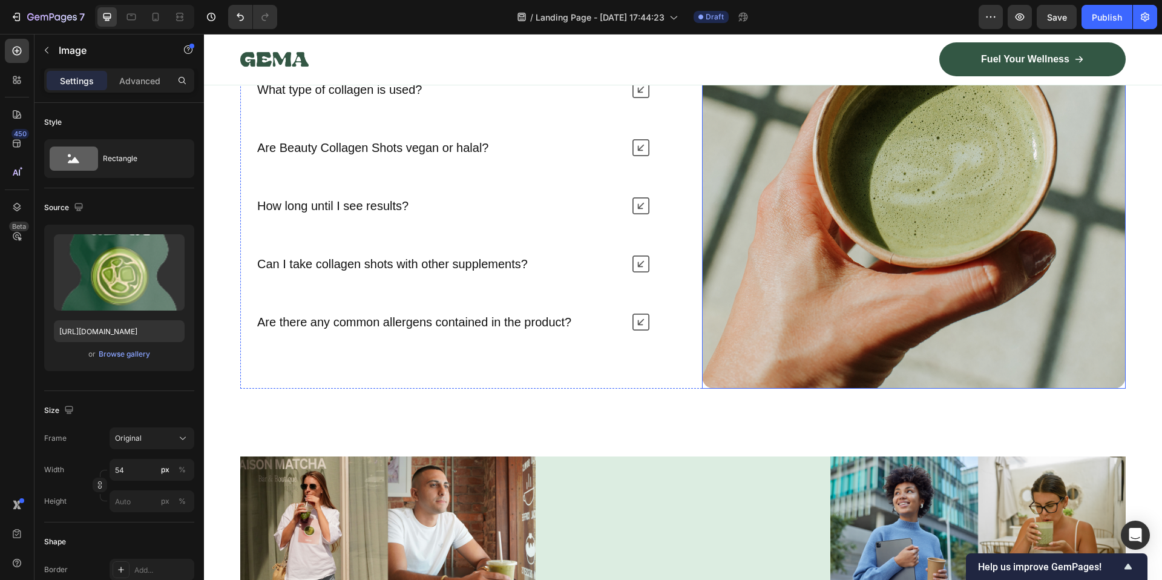
click at [892, 273] on img at bounding box center [914, 177] width 424 height 424
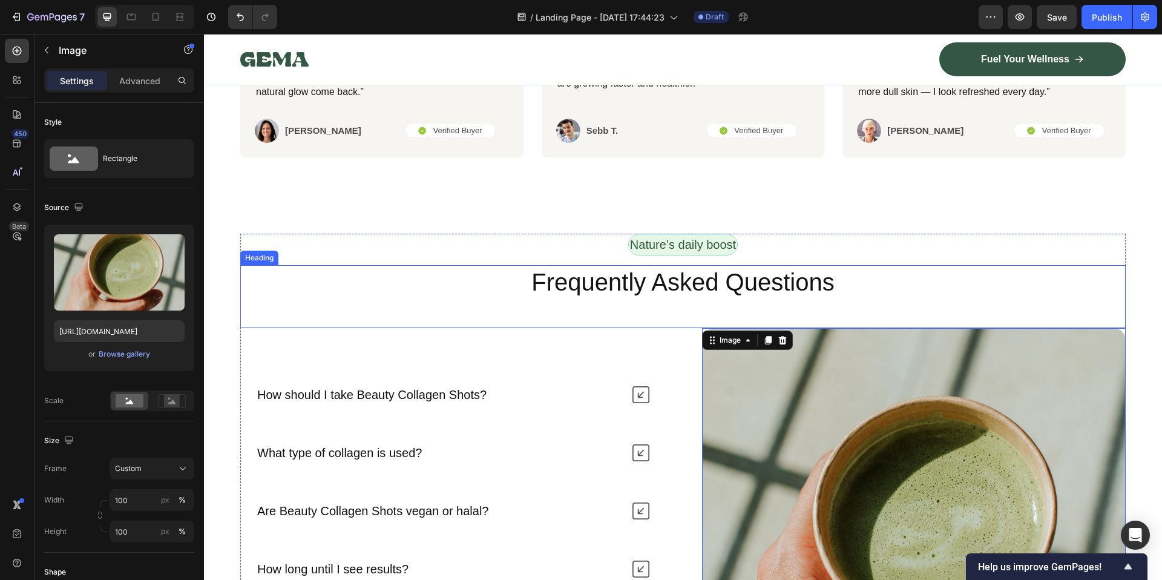
scroll to position [4809, 0]
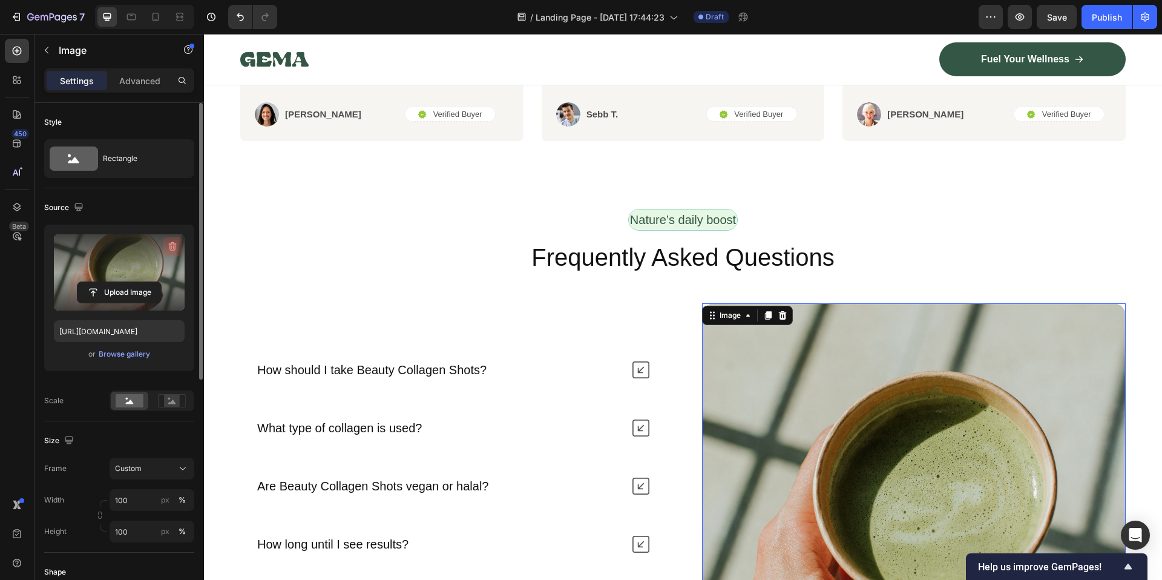
click at [174, 248] on icon "button" at bounding box center [172, 246] width 12 height 12
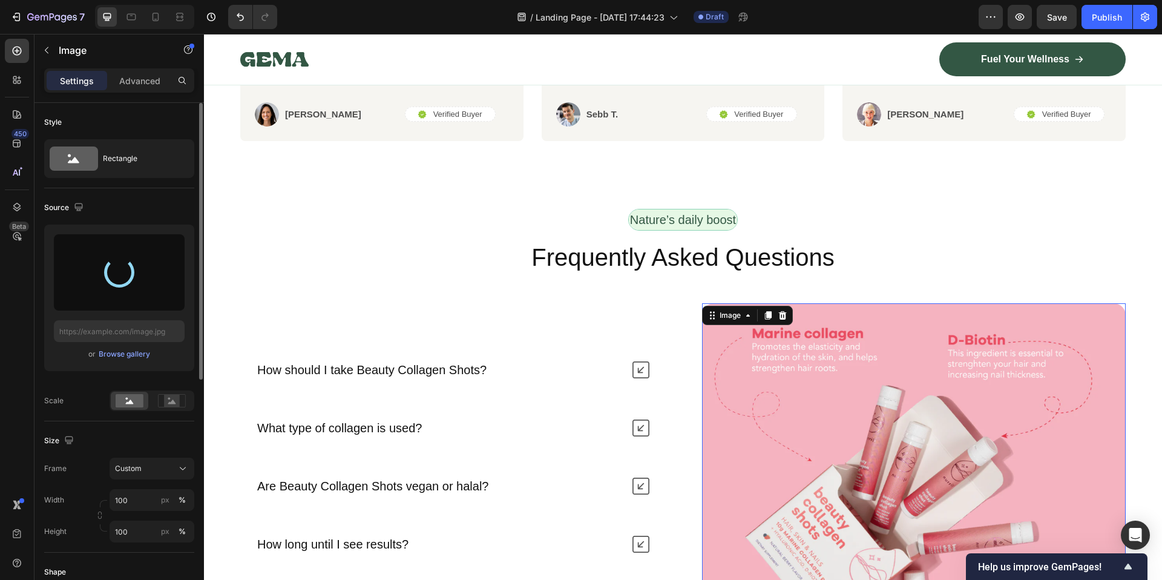
type input "https://cdn.shopify.com/s/files/1/0705/7840/5539/files/gempages_567271151558984…"
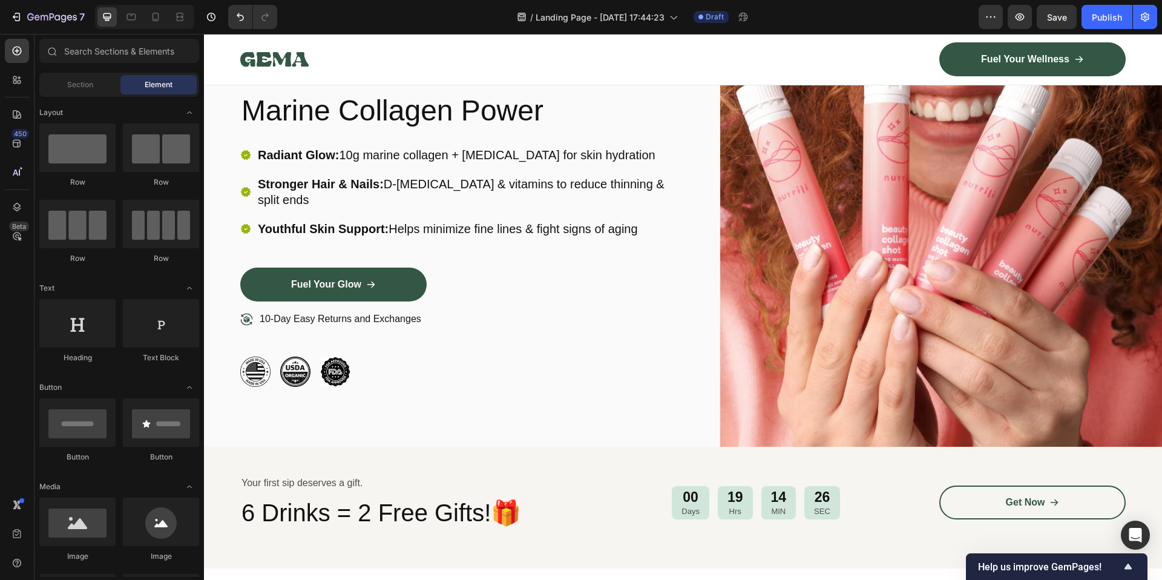
scroll to position [0, 0]
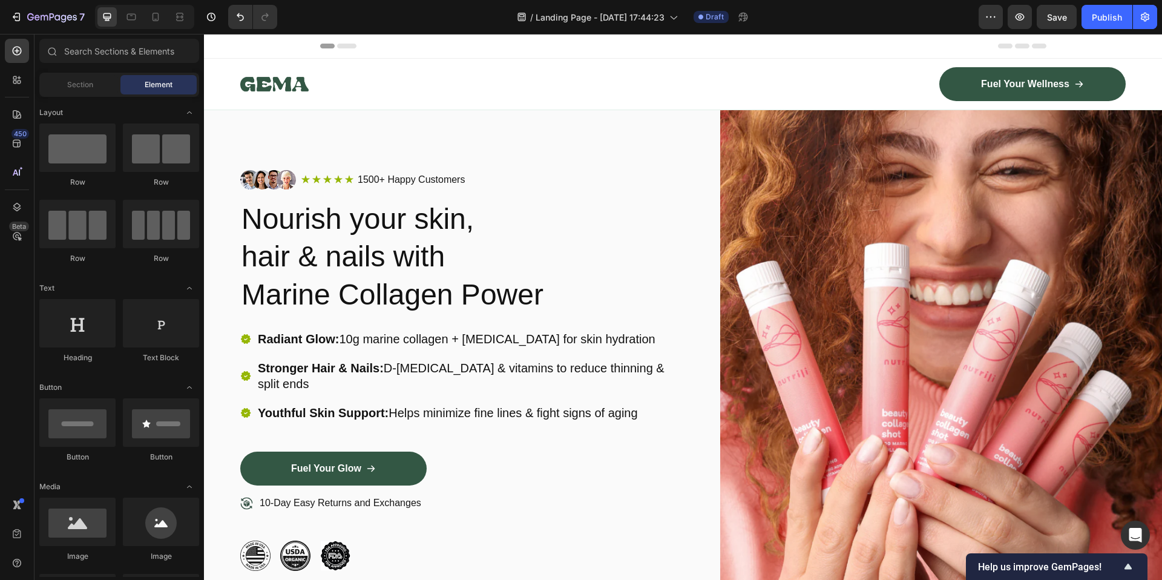
drag, startPoint x: 1156, startPoint y: 471, endPoint x: 1365, endPoint y: 81, distance: 442.4
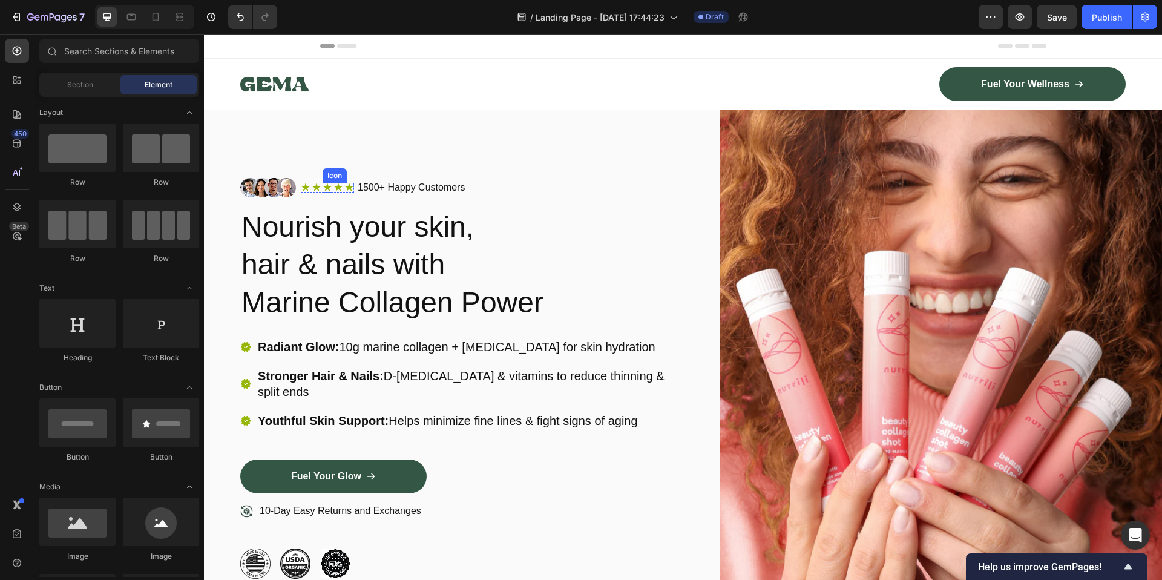
click at [329, 189] on div "Icon" at bounding box center [328, 188] width 10 height 10
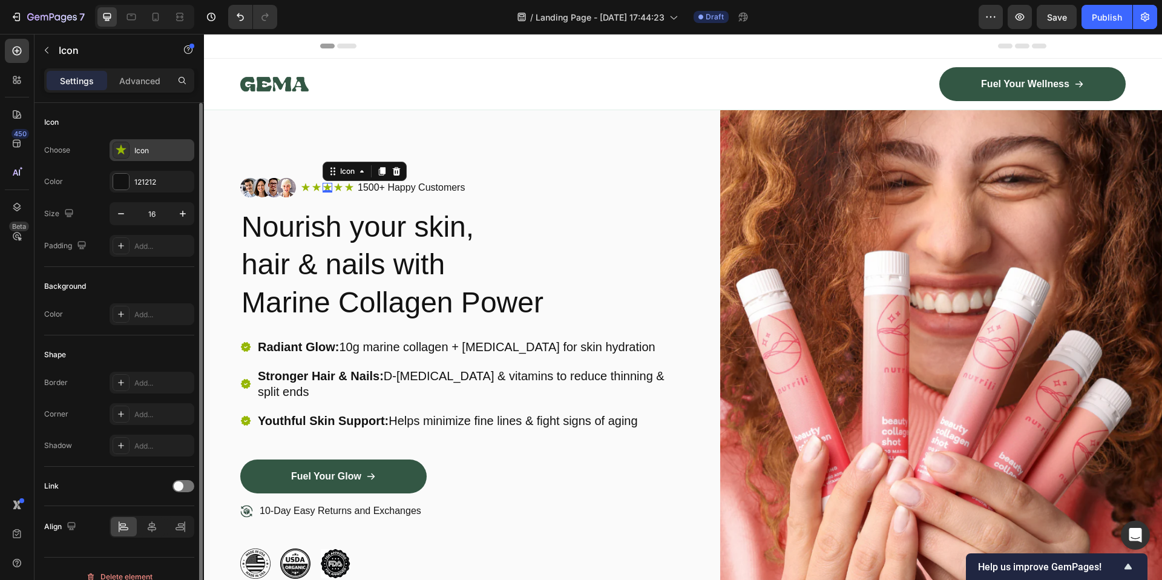
click at [139, 148] on div "Icon" at bounding box center [162, 150] width 57 height 11
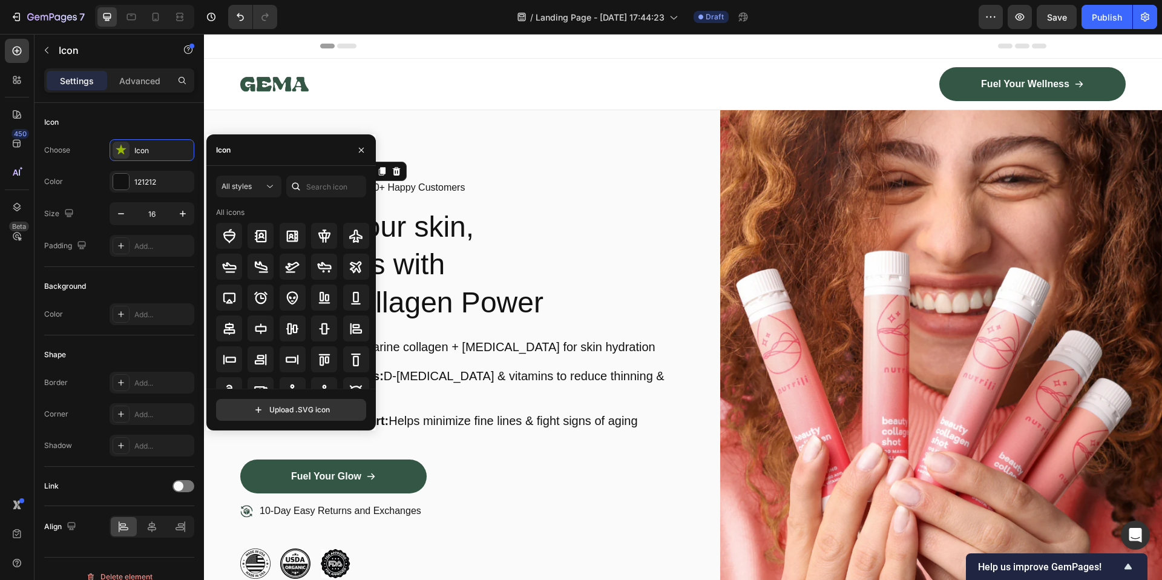
scroll to position [516, 0]
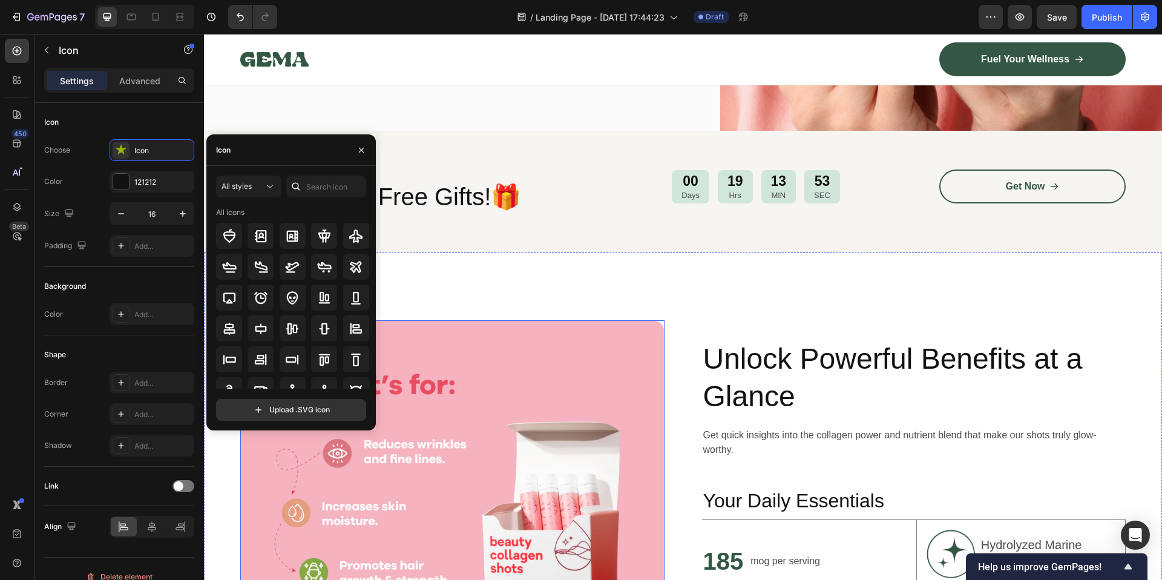
click at [476, 438] on img at bounding box center [452, 532] width 424 height 424
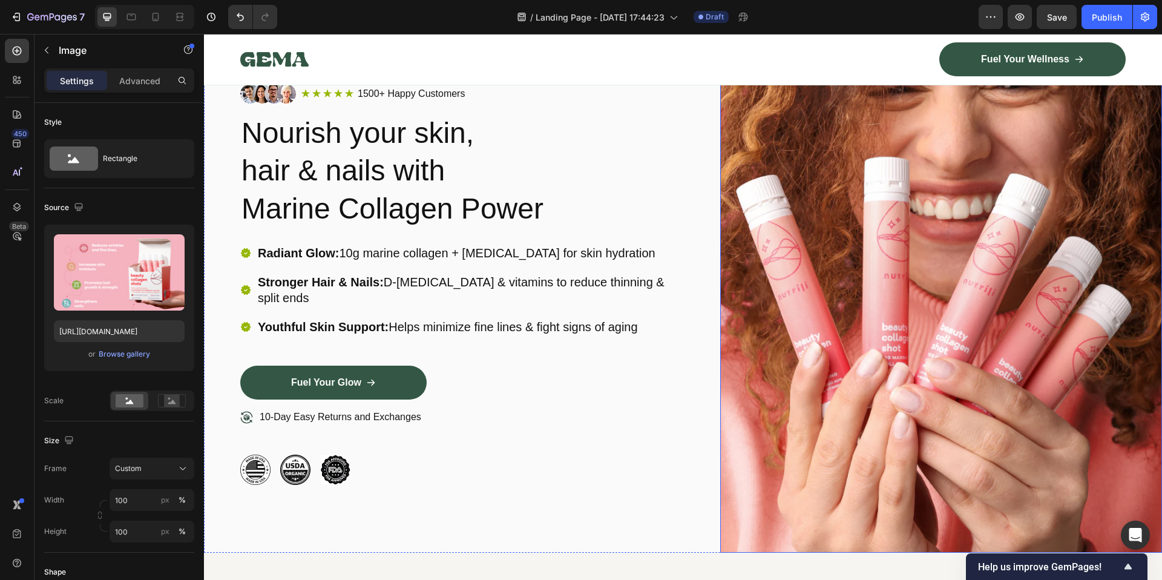
scroll to position [93, 0]
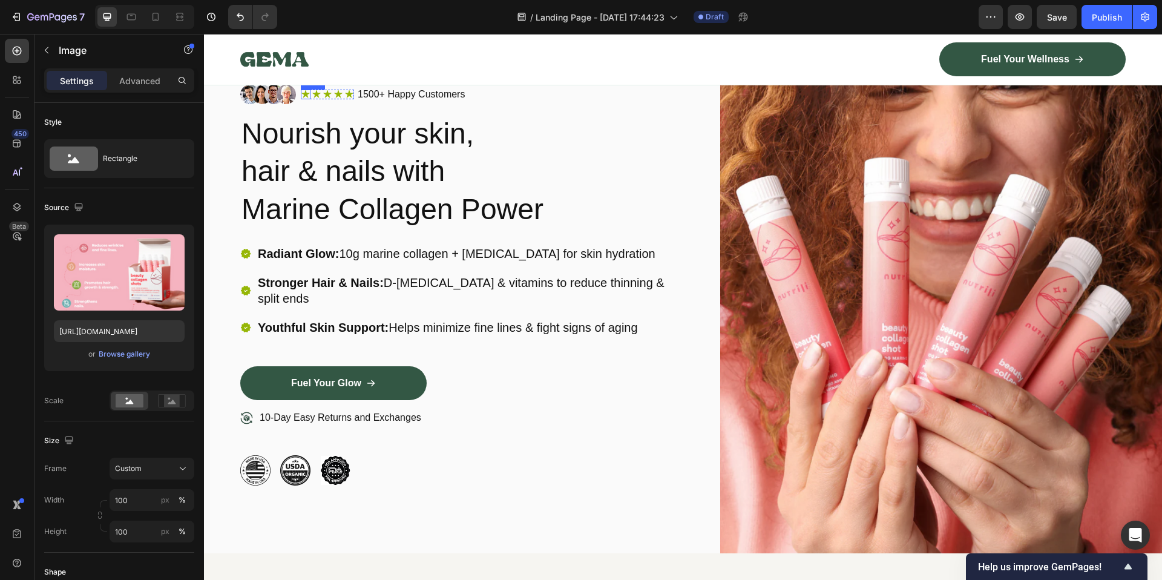
click at [302, 94] on div "Icon" at bounding box center [306, 95] width 10 height 10
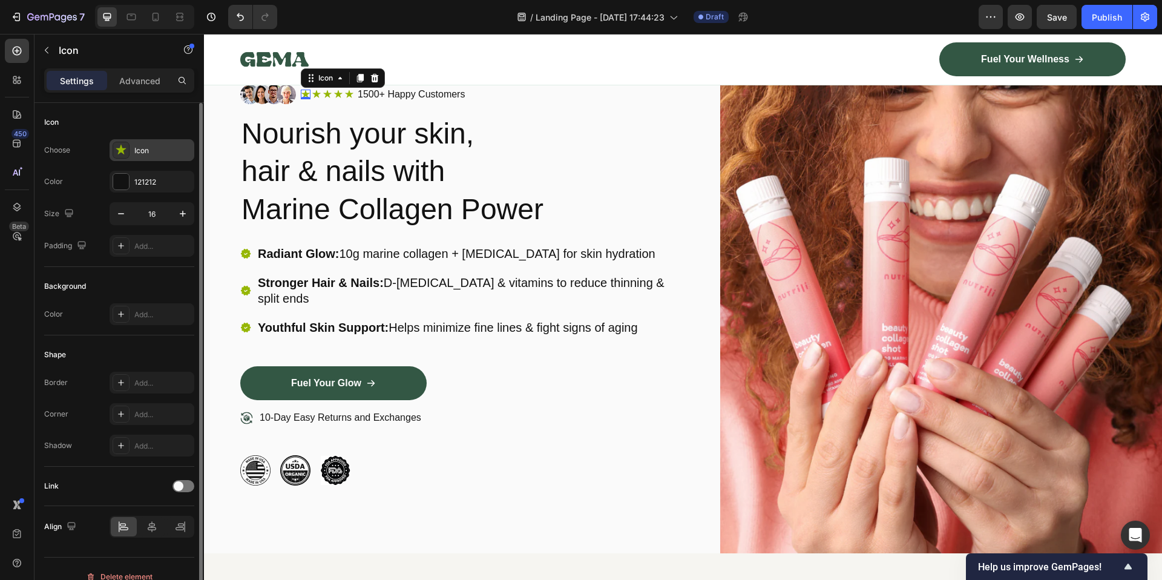
click at [145, 150] on div "Icon" at bounding box center [162, 150] width 57 height 11
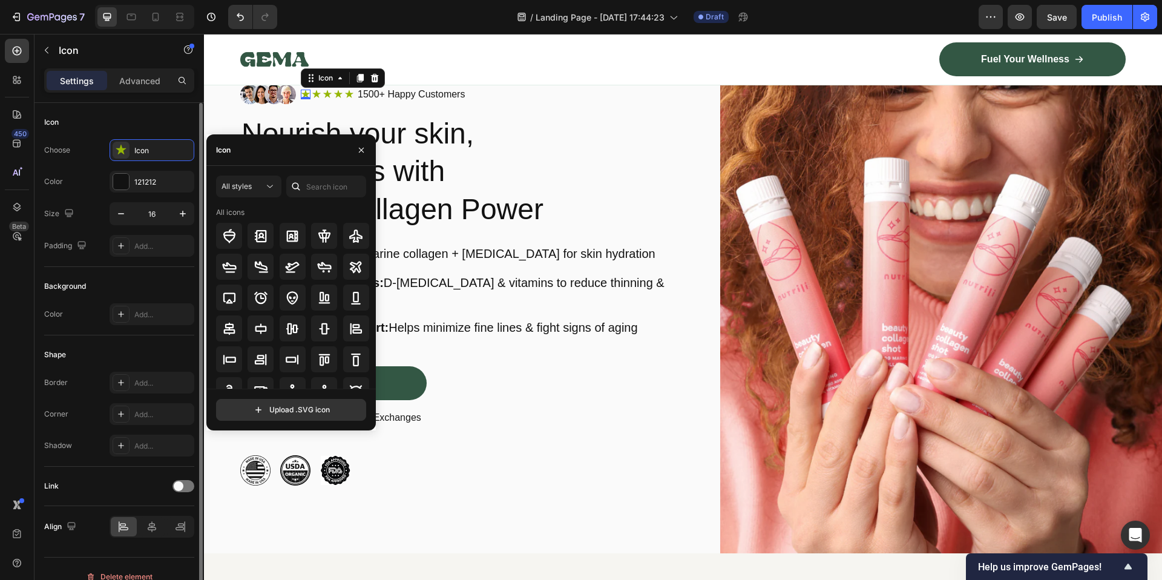
click at [114, 136] on div "Icon Choose Icon Color 121212 Size 16 Padding Add..." at bounding box center [119, 185] width 150 height 164
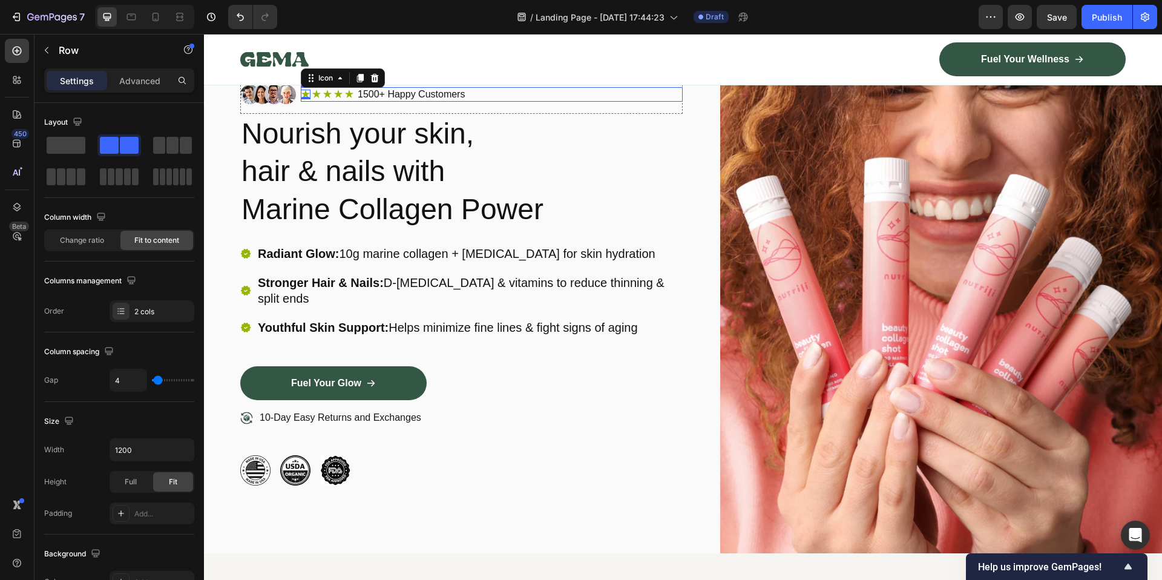
click at [345, 99] on div "Icon 0 Icon Icon Icon Icon Icon List" at bounding box center [327, 94] width 53 height 15
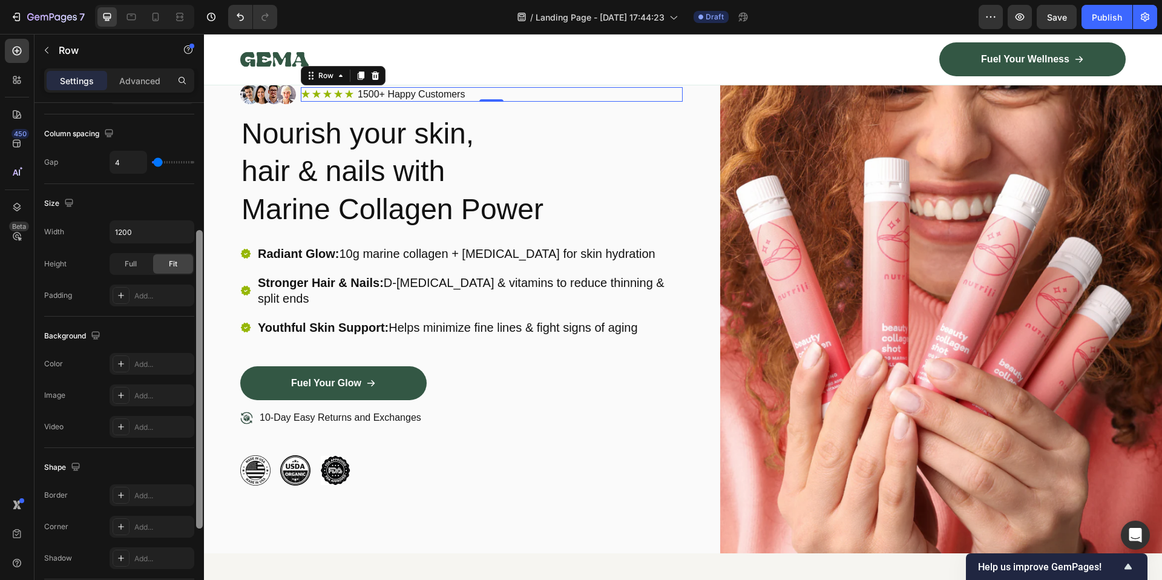
scroll to position [305, 0]
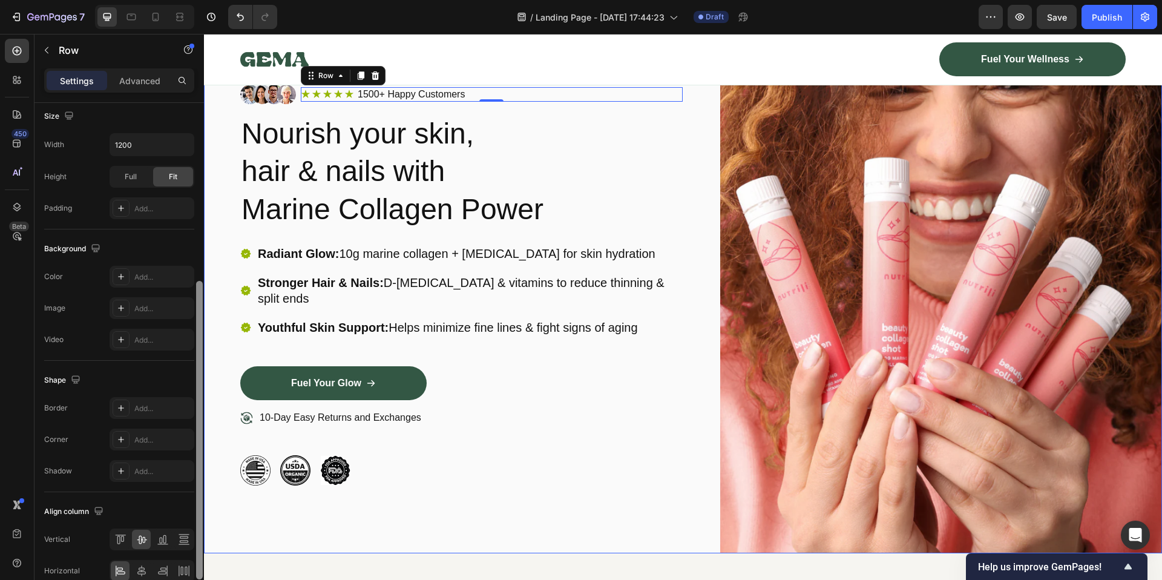
drag, startPoint x: 401, startPoint y: 400, endPoint x: 401, endPoint y: 314, distance: 85.9
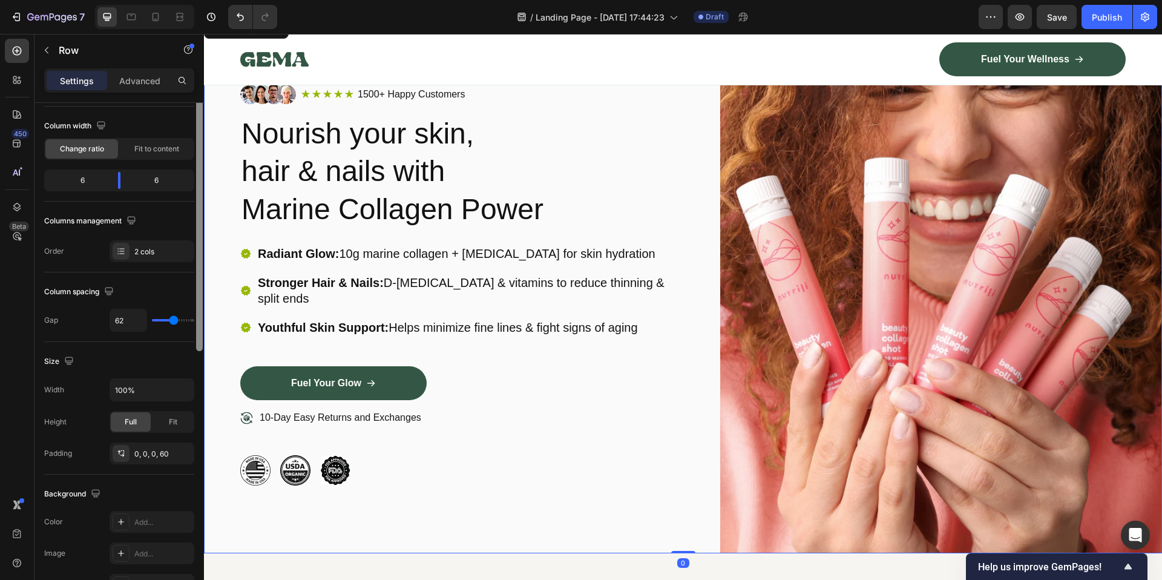
scroll to position [0, 0]
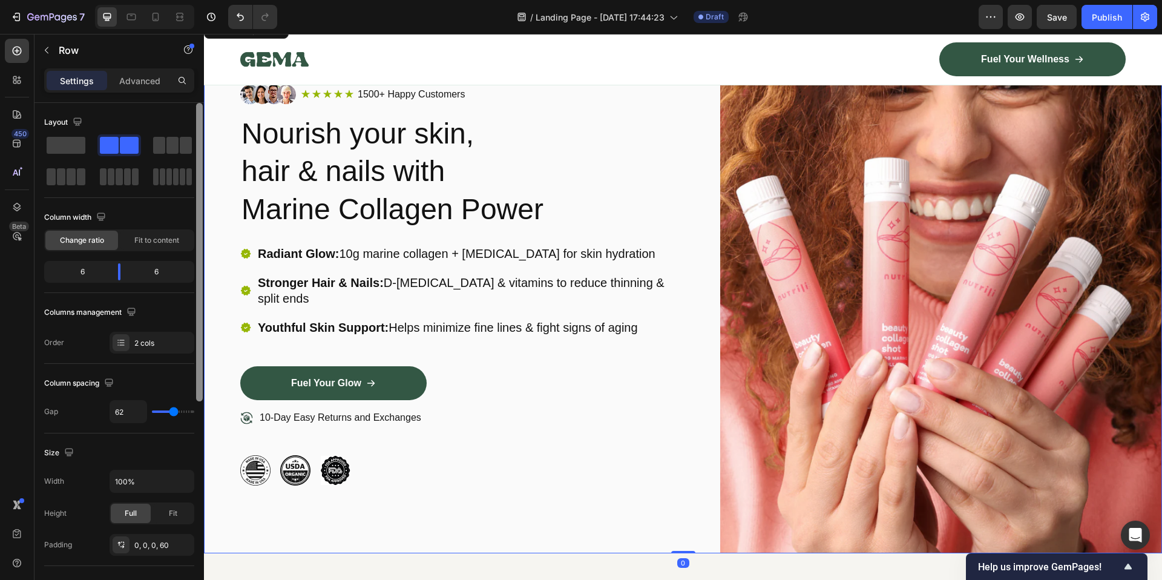
click at [200, 204] on div at bounding box center [199, 252] width 7 height 298
click at [152, 80] on p "Advanced" at bounding box center [139, 80] width 41 height 13
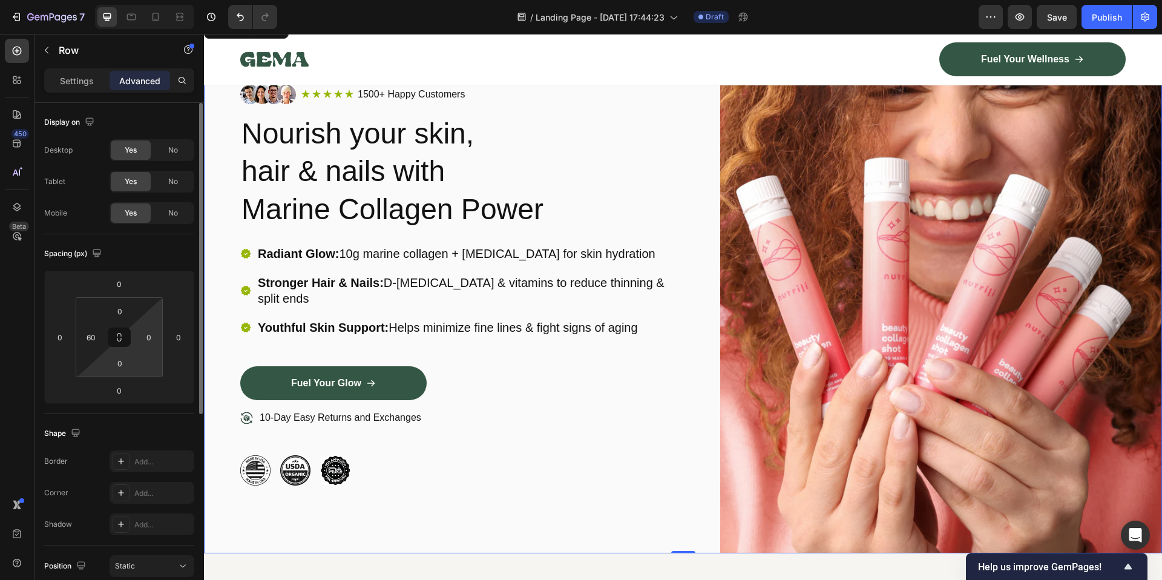
scroll to position [329, 0]
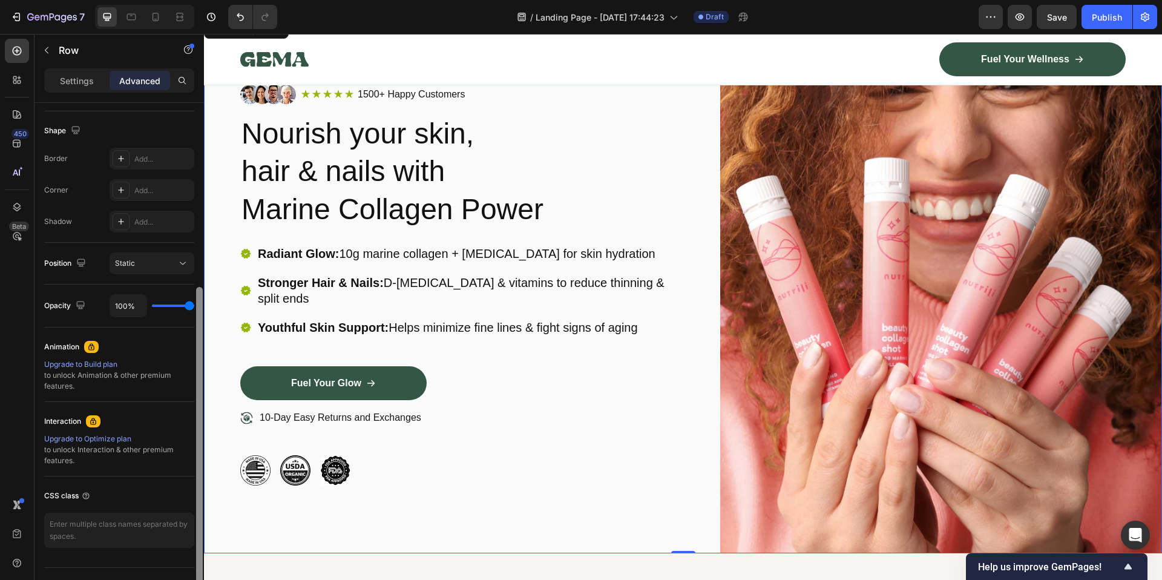
drag, startPoint x: 403, startPoint y: 402, endPoint x: 218, endPoint y: 220, distance: 259.3
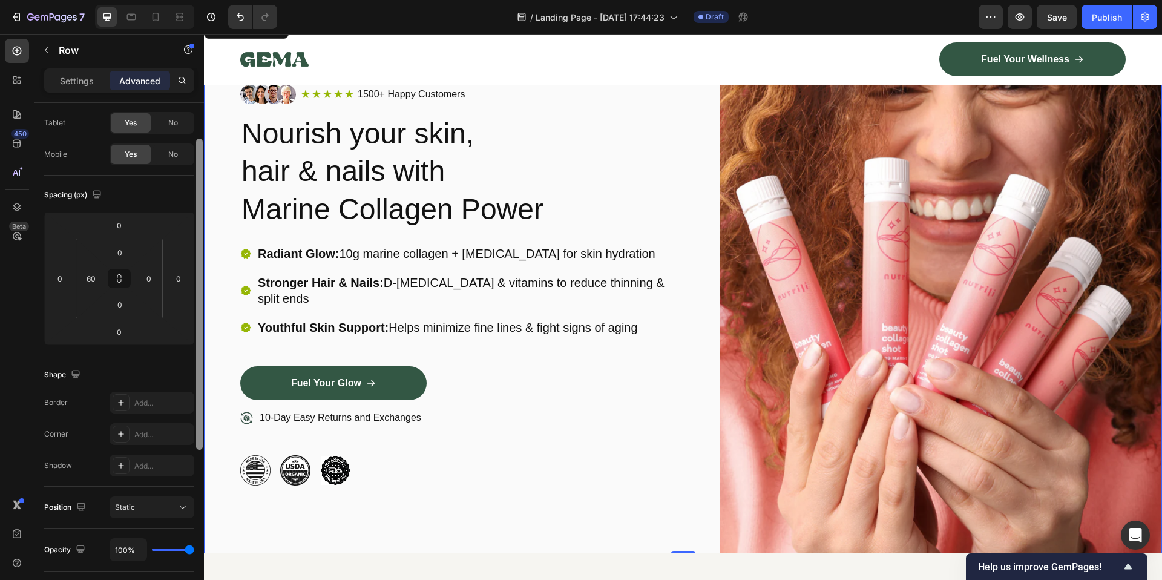
scroll to position [16, 0]
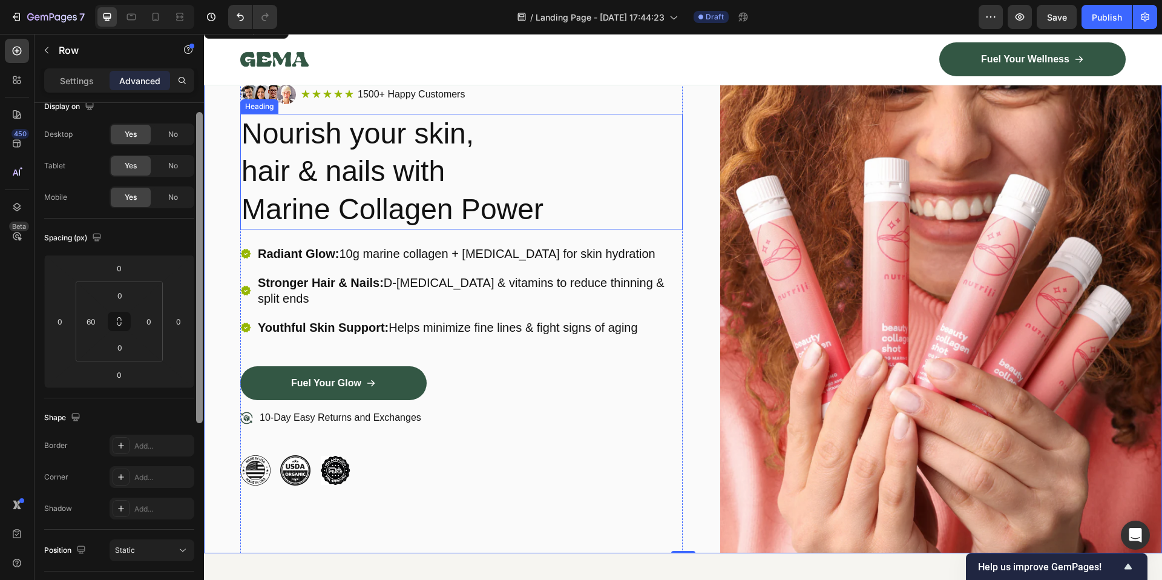
click at [383, 130] on h2 "Nourish your skin, hair & nails with Marine Collagen Power" at bounding box center [461, 172] width 442 height 116
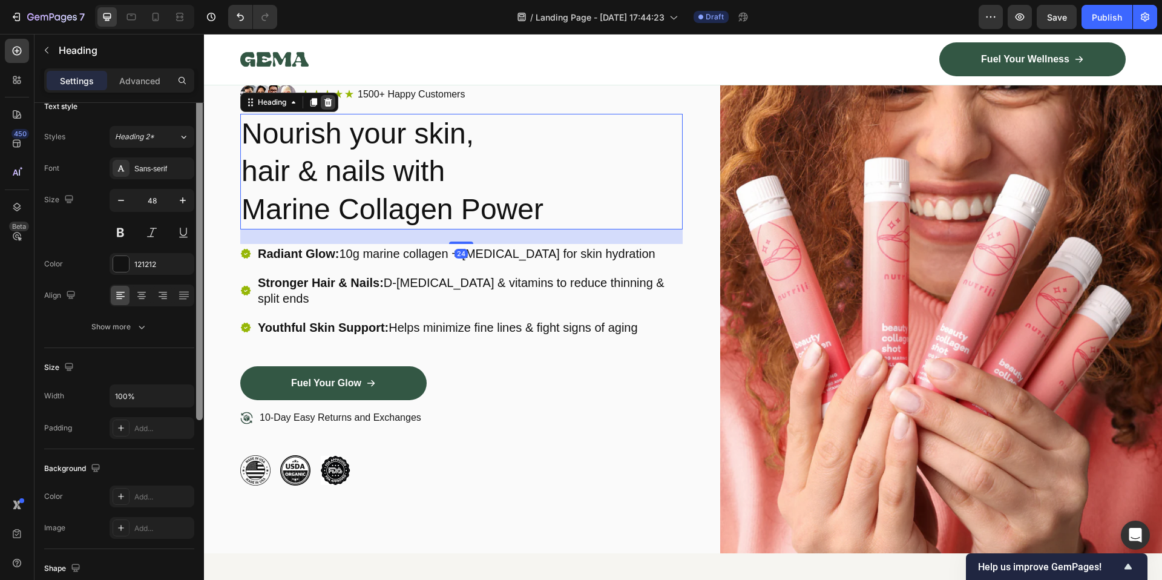
scroll to position [0, 0]
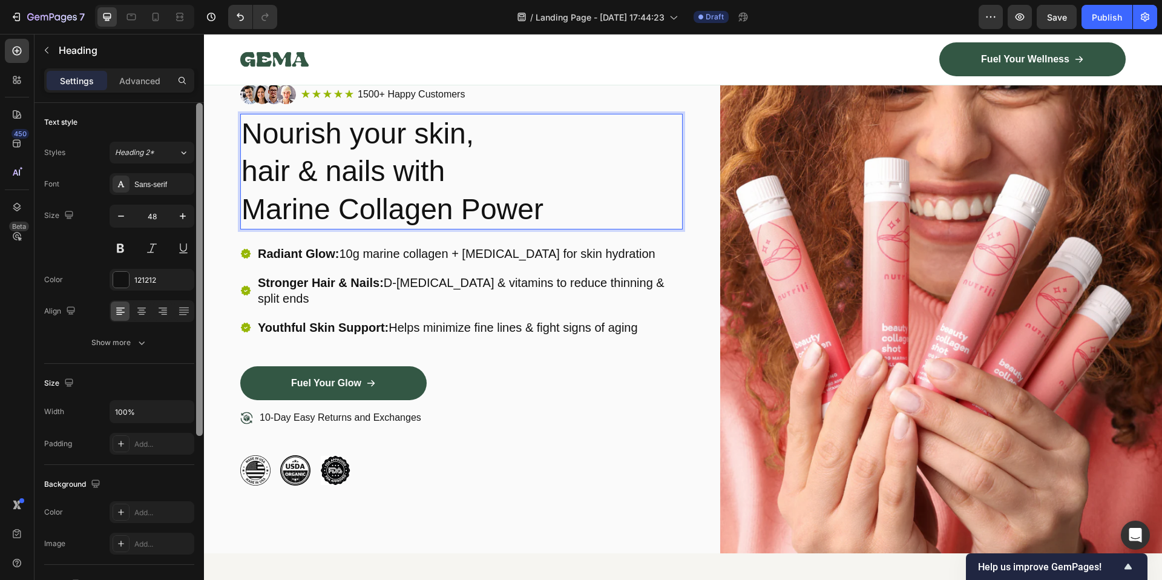
click at [458, 122] on h2 "Nourish your skin, hair & nails with Marine Collagen Power" at bounding box center [461, 172] width 442 height 116
click at [304, 90] on icon at bounding box center [306, 95] width 10 height 10
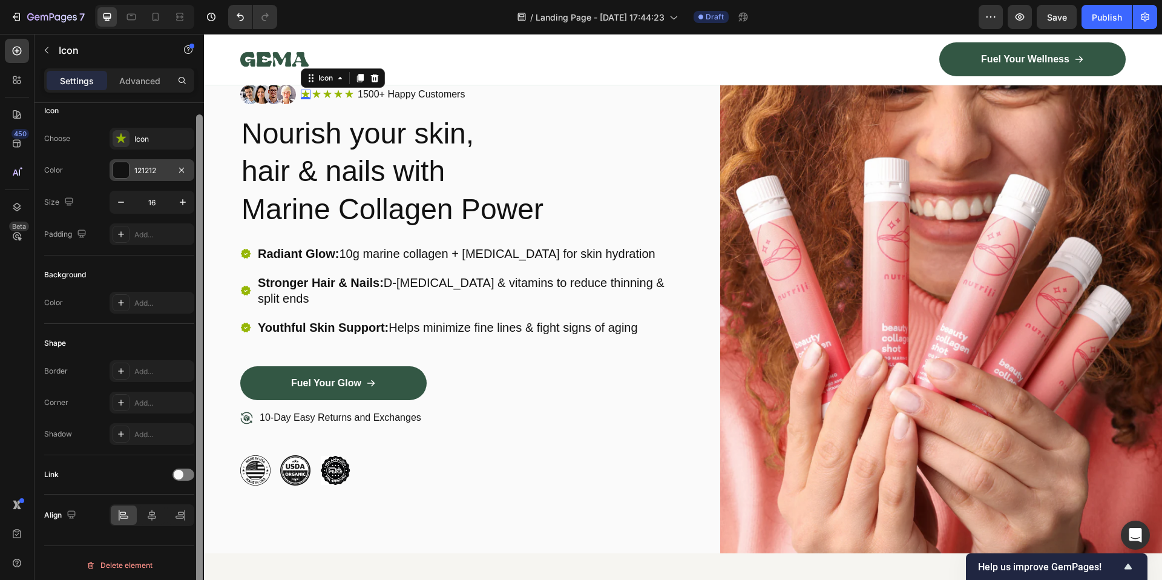
scroll to position [11, 0]
click at [163, 175] on div "121212" at bounding box center [151, 171] width 35 height 11
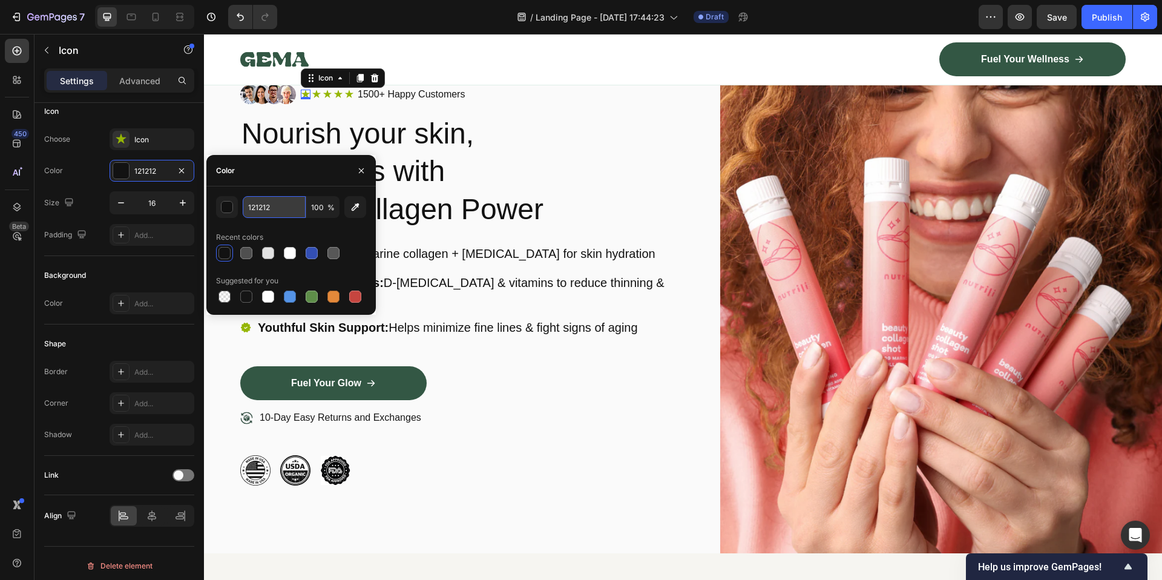
click at [268, 212] on input "121212" at bounding box center [274, 207] width 63 height 22
paste input "#f5b3c0"
type input "#f5b3c0"
click at [569, 165] on p "Nourish your skin, hair & nails with Marine Collagen Power" at bounding box center [461, 171] width 440 height 113
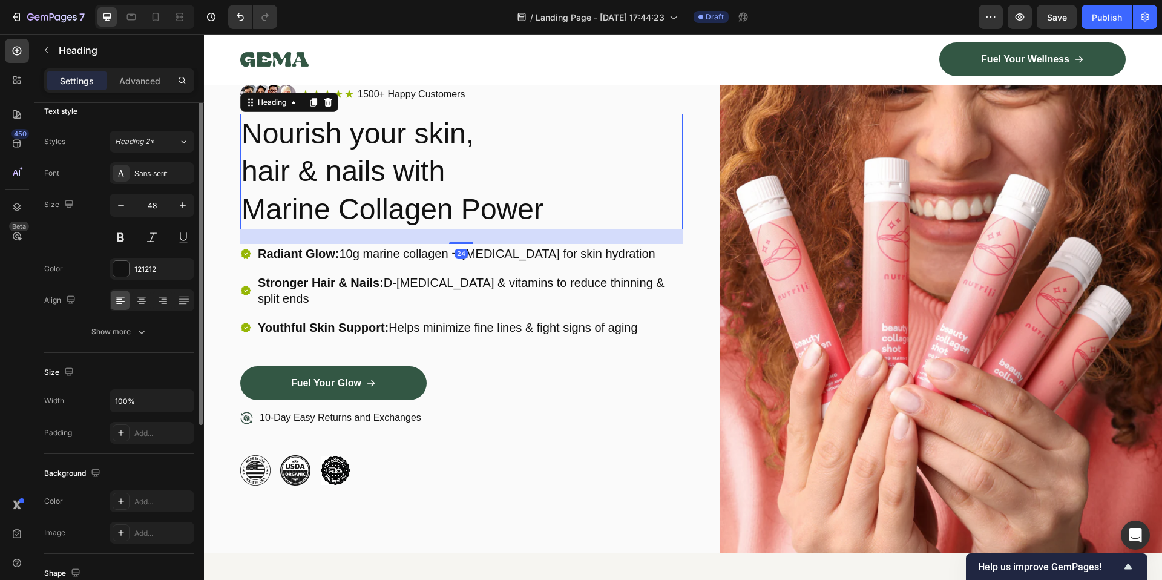
scroll to position [0, 0]
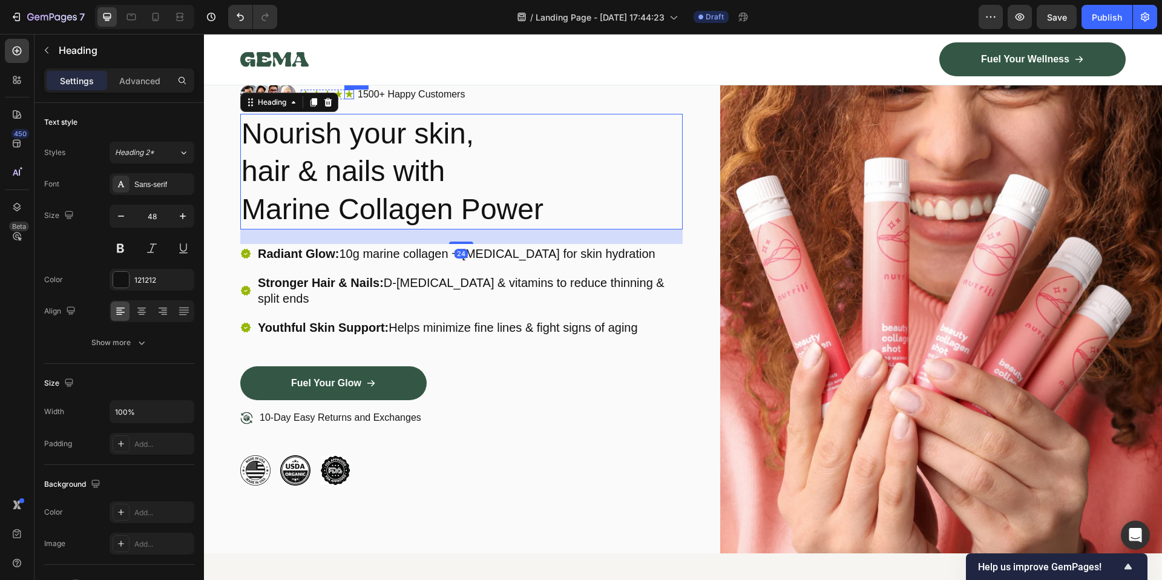
click at [353, 96] on div "Icon" at bounding box center [349, 95] width 10 height 10
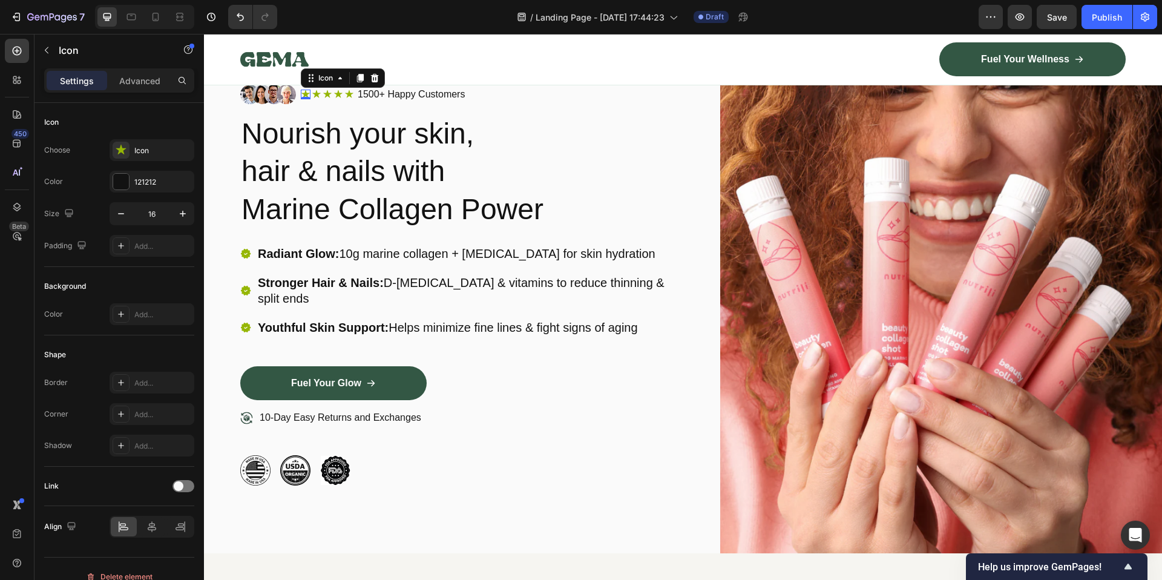
click at [301, 91] on icon at bounding box center [306, 95] width 10 height 10
click at [158, 177] on div "F5B3C0" at bounding box center [151, 182] width 35 height 11
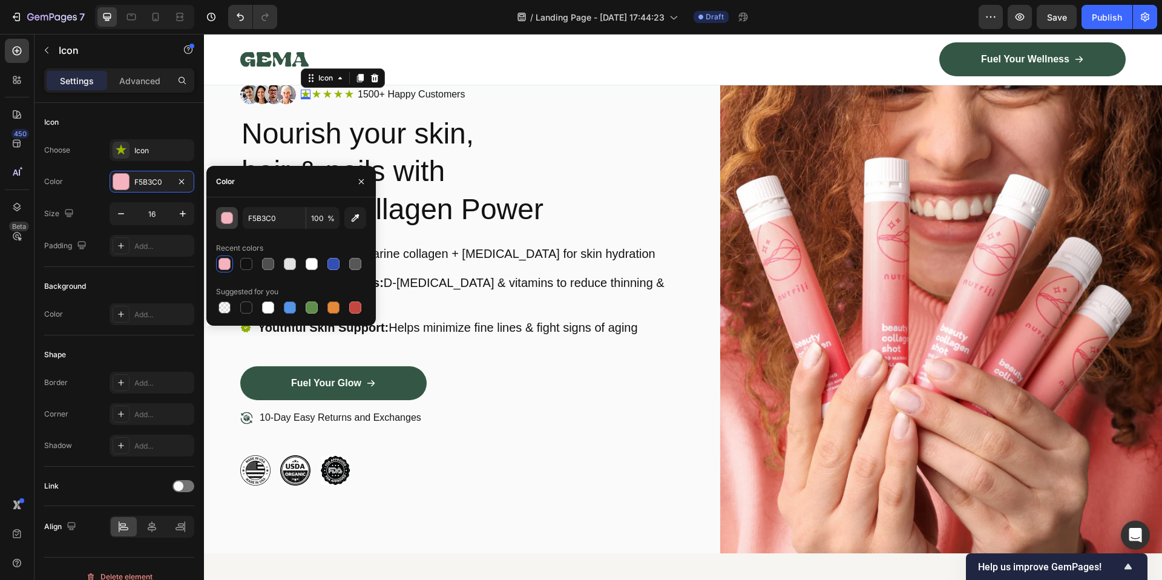
click at [232, 217] on div "button" at bounding box center [227, 218] width 12 height 12
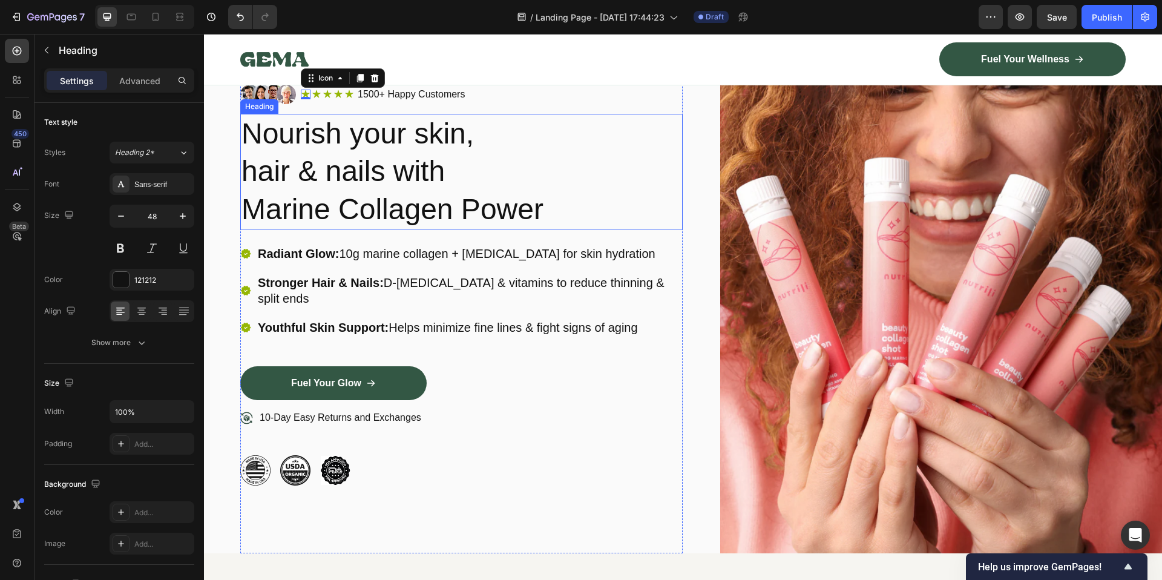
click at [312, 115] on p "Nourish your skin, hair & nails with Marine Collagen Power" at bounding box center [461, 171] width 440 height 113
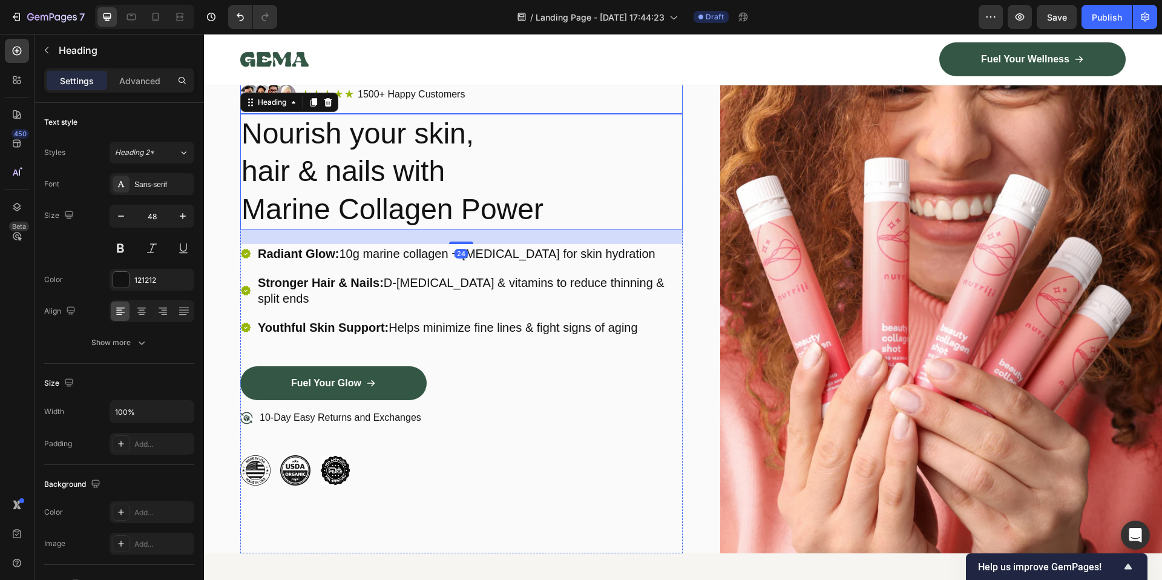
click at [393, 114] on h2 "Nourish your skin, hair & nails with Marine Collagen Power" at bounding box center [461, 172] width 442 height 116
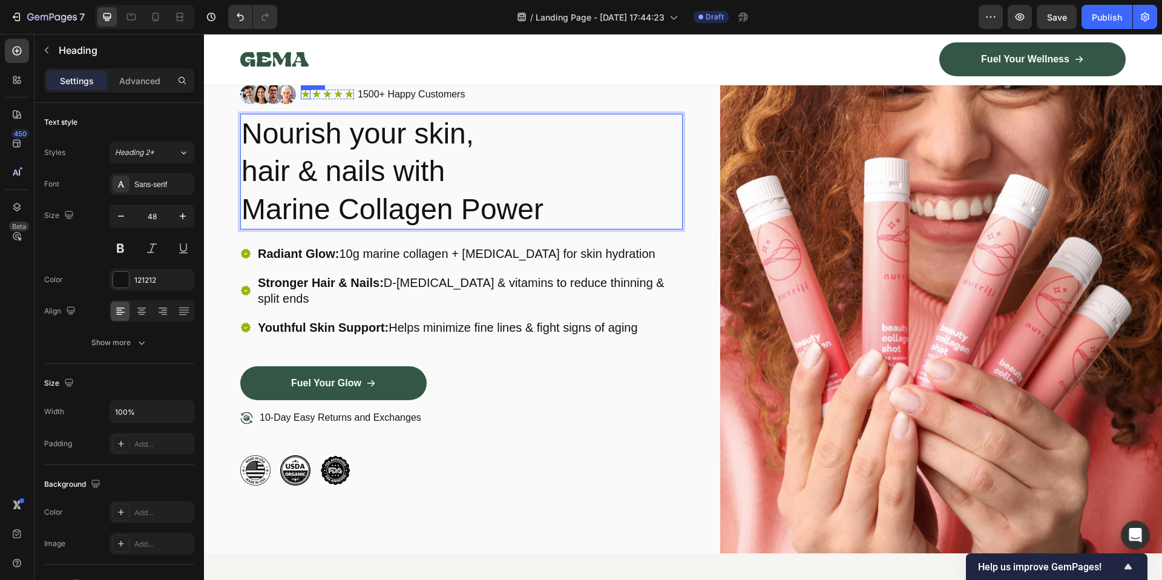
click at [301, 94] on icon at bounding box center [306, 95] width 10 height 10
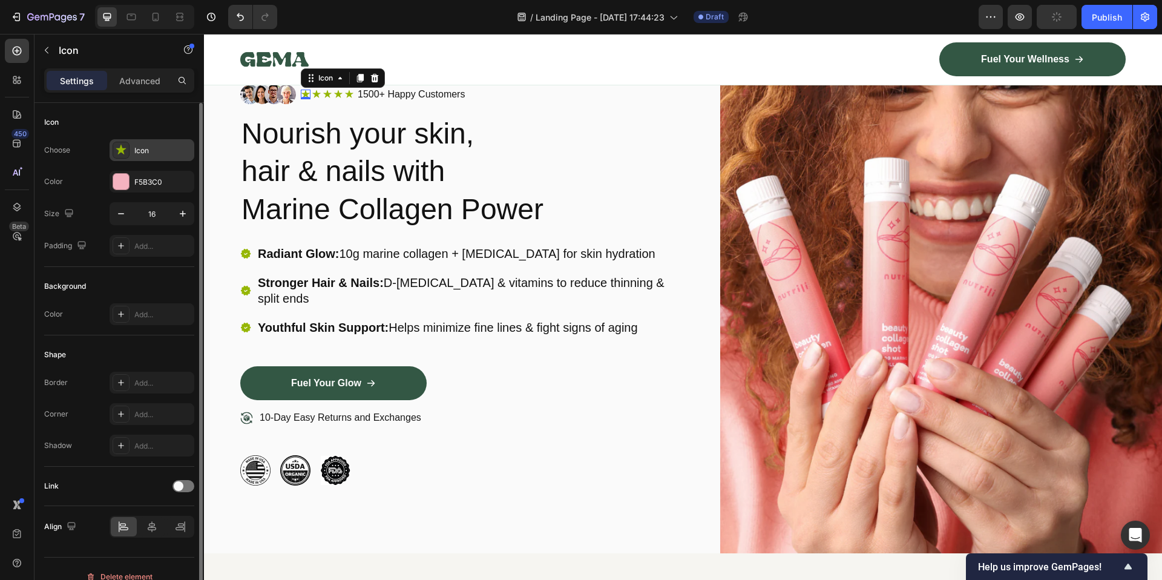
click at [123, 149] on icon at bounding box center [121, 150] width 10 height 10
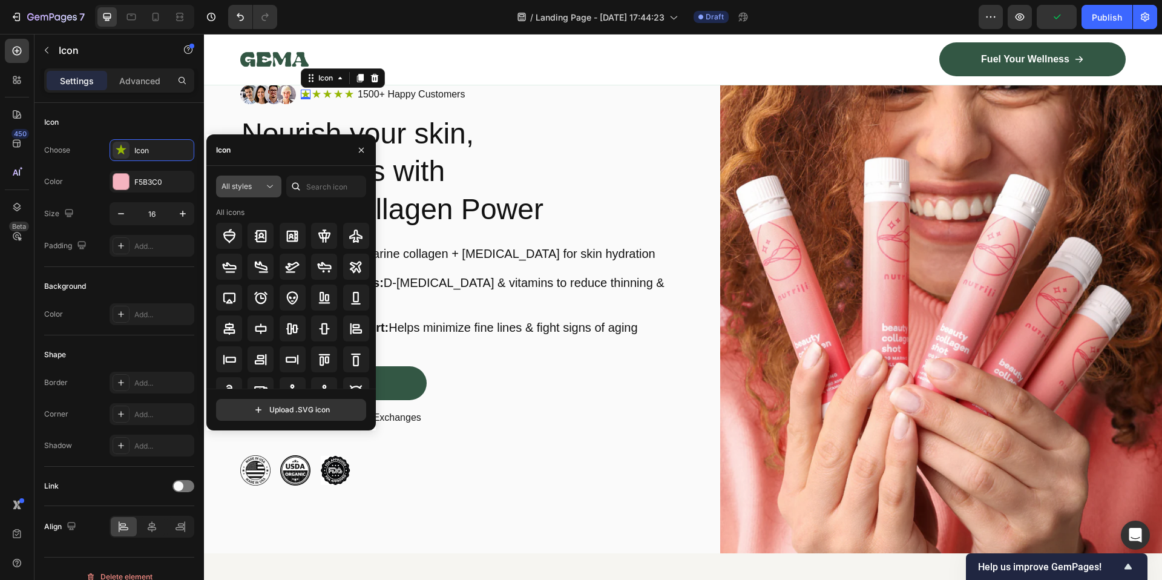
click at [236, 187] on span "All styles" at bounding box center [236, 186] width 30 height 9
click at [249, 248] on div "Light" at bounding box center [226, 239] width 99 height 23
click at [249, 183] on div "Light" at bounding box center [242, 186] width 42 height 11
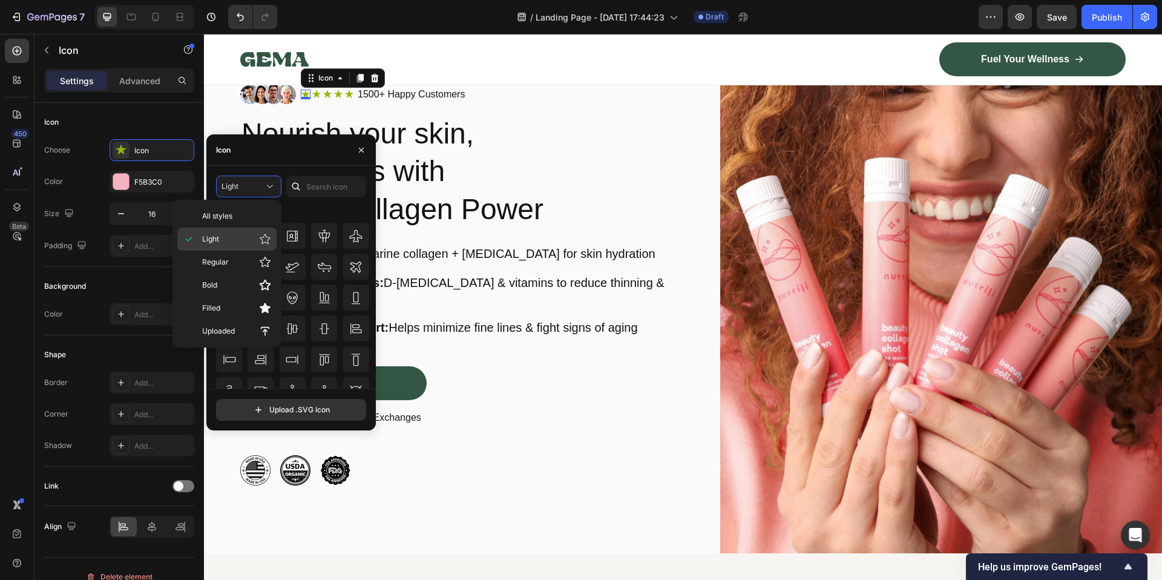
click at [242, 244] on p "Light" at bounding box center [236, 239] width 69 height 12
click at [246, 194] on button "Light" at bounding box center [248, 187] width 65 height 22
click at [225, 309] on p "Filled" at bounding box center [236, 308] width 69 height 12
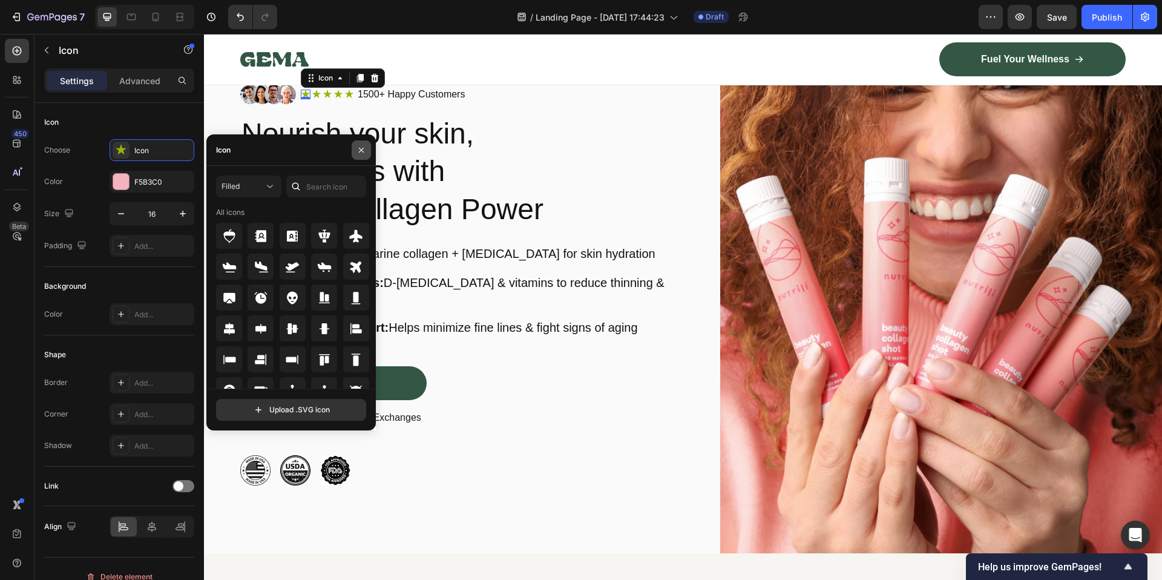
click at [366, 146] on button "button" at bounding box center [361, 149] width 19 height 19
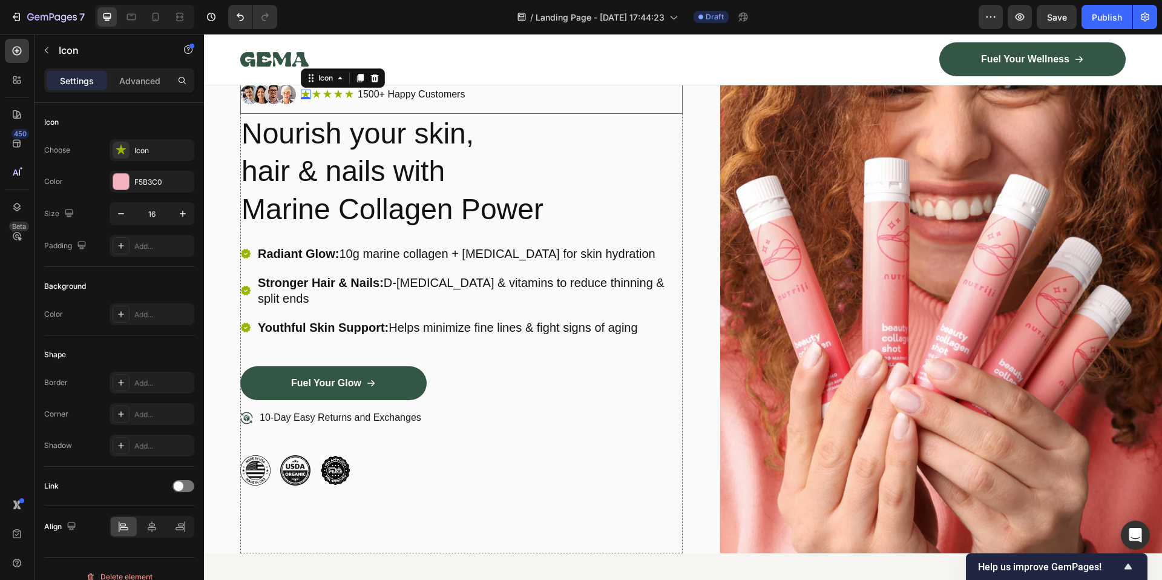
click at [358, 100] on p "1500+ Happy Customers" at bounding box center [411, 94] width 107 height 13
click at [306, 94] on div "Icon" at bounding box center [306, 95] width 10 height 10
click at [142, 85] on p "Advanced" at bounding box center [139, 80] width 41 height 13
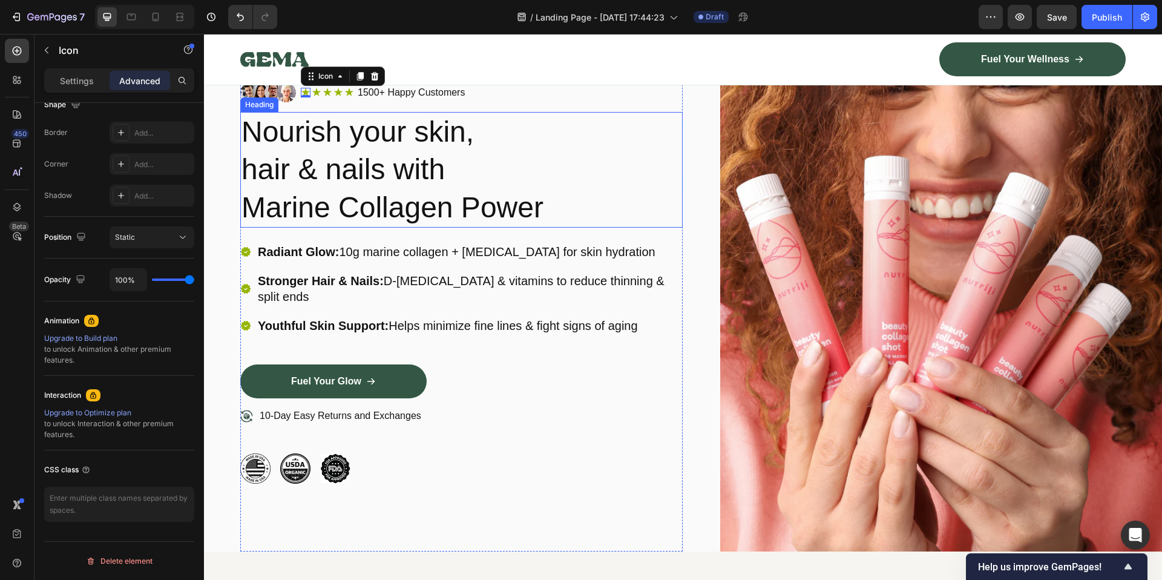
scroll to position [96, 0]
click at [244, 251] on icon at bounding box center [246, 252] width 4 height 2
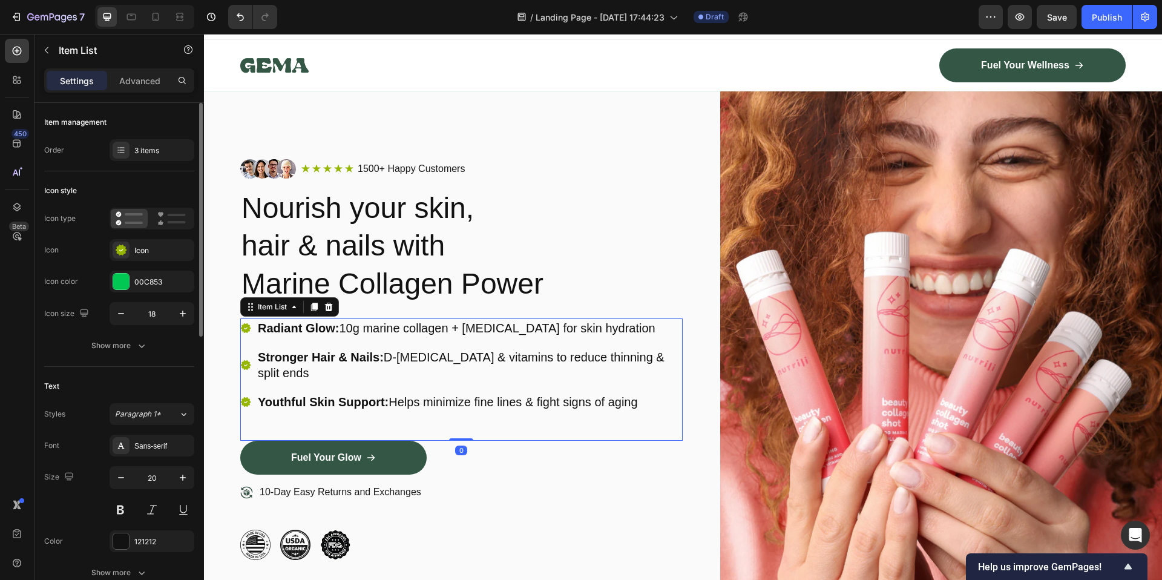
scroll to position [0, 0]
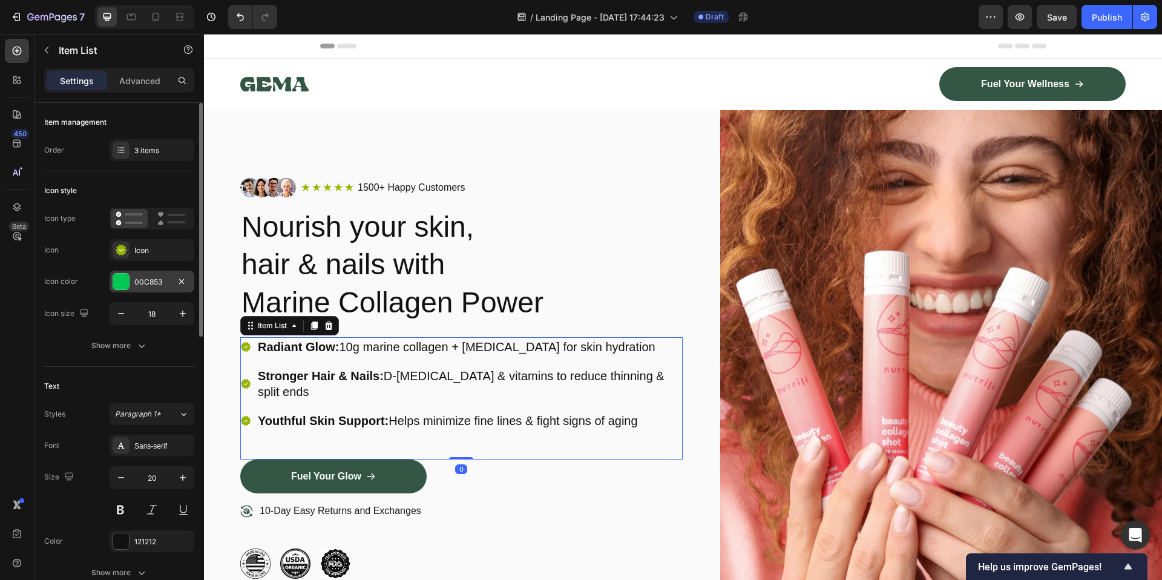
click at [169, 274] on div "00C853" at bounding box center [152, 282] width 85 height 22
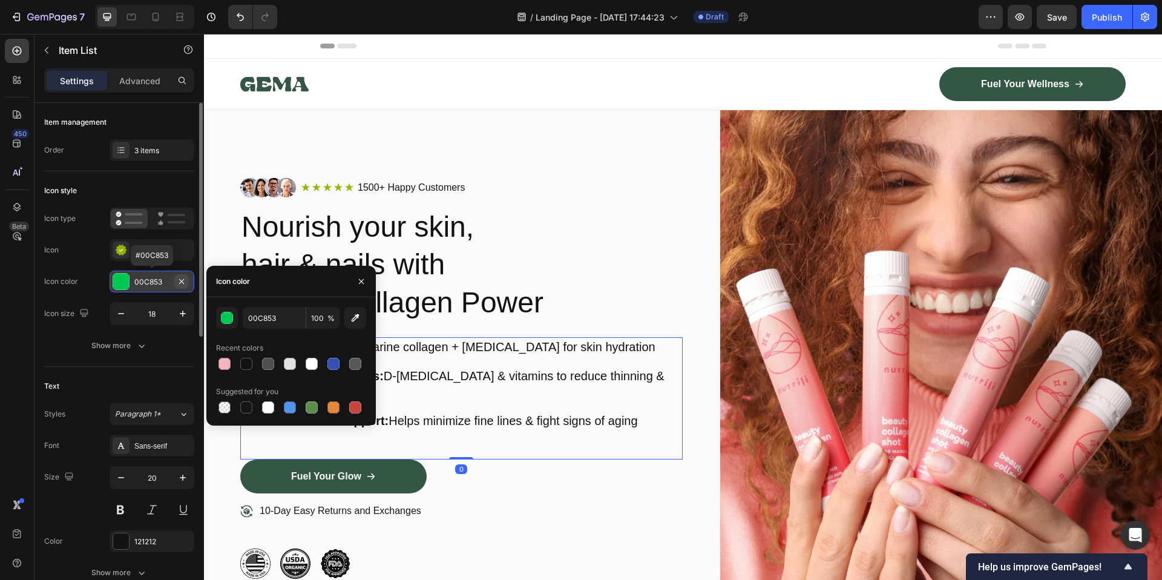
click at [182, 281] on icon "button" at bounding box center [181, 280] width 5 height 5
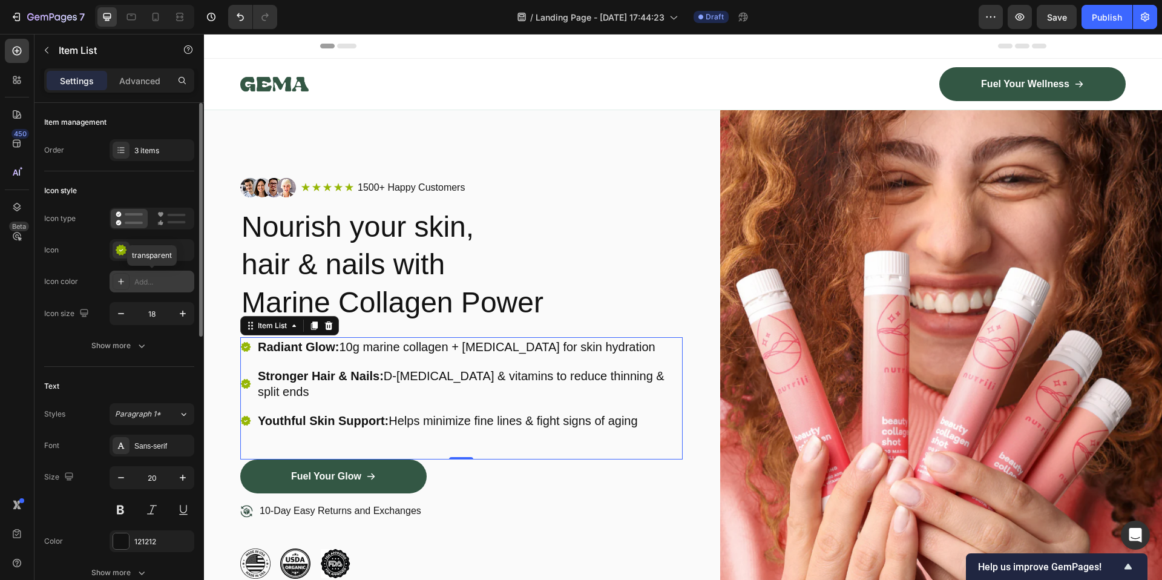
click at [167, 280] on div "Add..." at bounding box center [162, 282] width 57 height 11
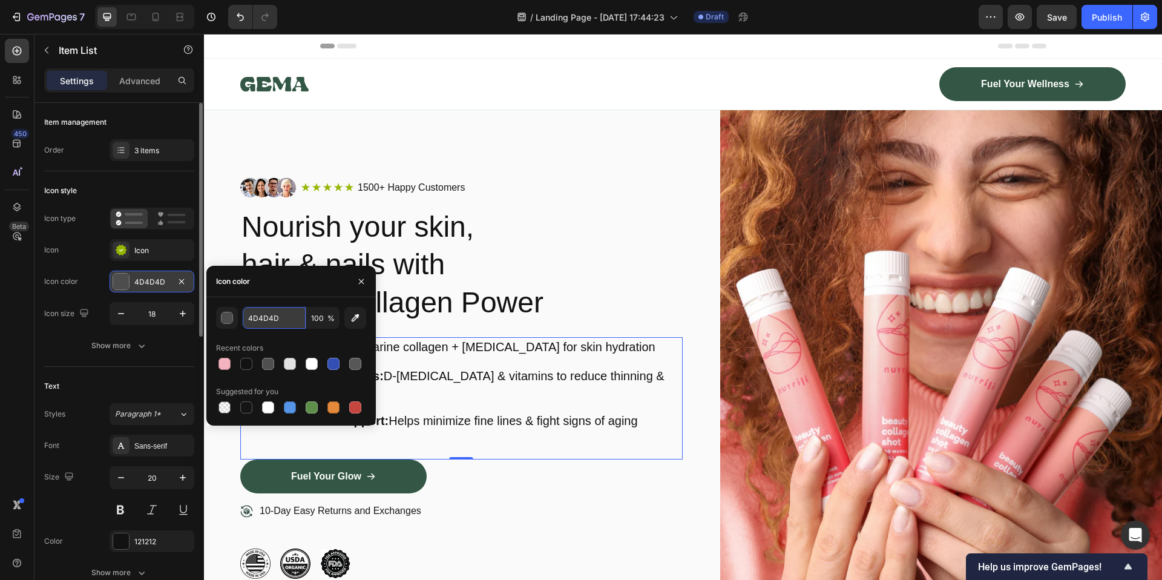
click at [265, 320] on input "4D4D4D" at bounding box center [274, 318] width 63 height 22
click at [223, 366] on div at bounding box center [224, 364] width 12 height 12
type input "F5B3C0"
click at [491, 312] on p "Nourish your skin, hair & nails with Marine Collagen Power" at bounding box center [461, 264] width 440 height 113
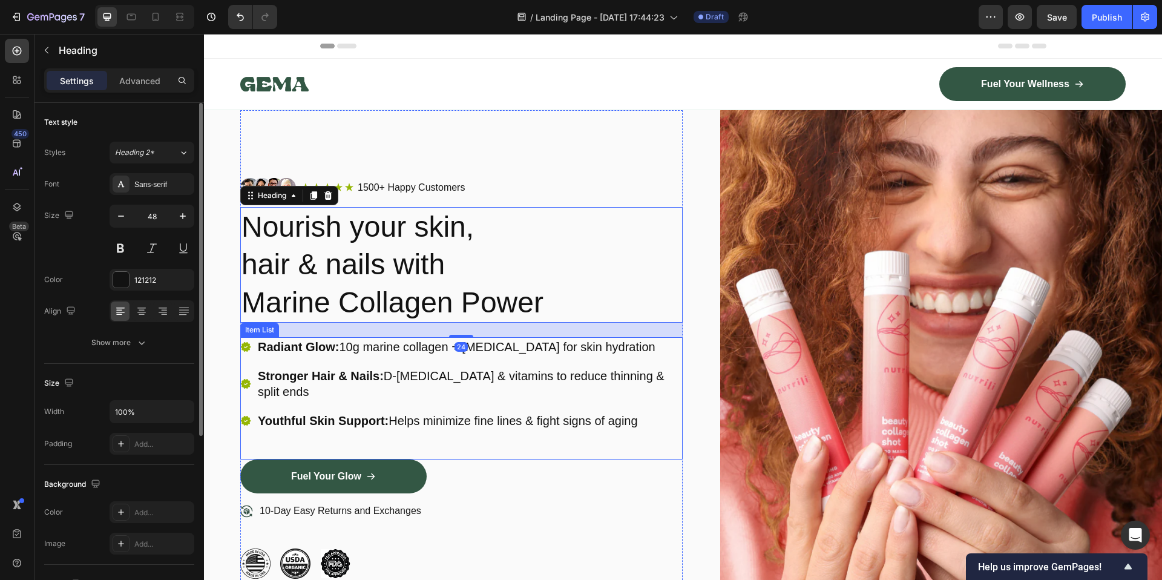
click at [243, 347] on icon at bounding box center [246, 347] width 10 height 10
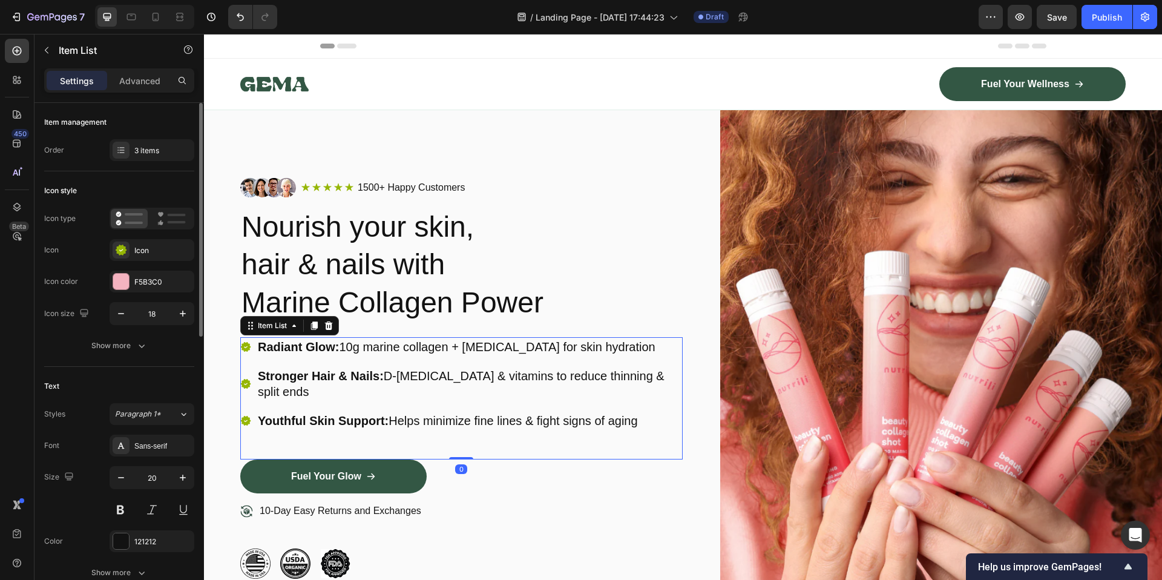
click at [248, 347] on icon at bounding box center [246, 347] width 10 height 10
click at [249, 379] on icon at bounding box center [246, 384] width 10 height 10
click at [244, 379] on icon at bounding box center [246, 384] width 10 height 10
drag, startPoint x: 404, startPoint y: 244, endPoint x: 212, endPoint y: 297, distance: 198.9
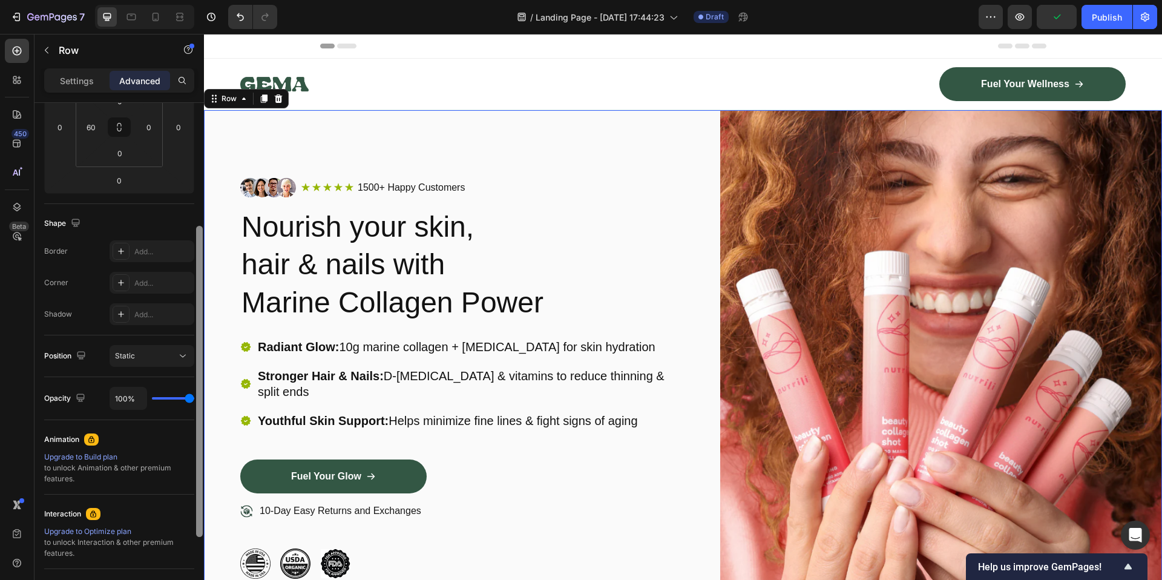
scroll to position [197, 0]
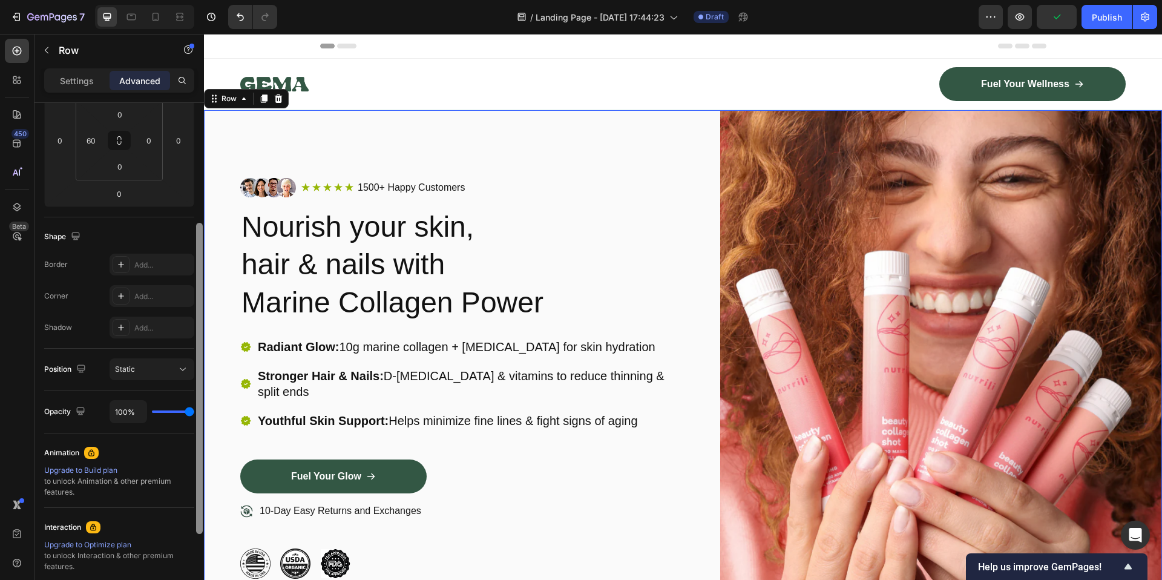
click at [220, 263] on div "Image Icon Icon Icon Icon Icon Icon List 1500+ Happy Customers Text Block Row R…" at bounding box center [683, 378] width 958 height 536
click at [276, 338] on div "Radiant Glow: 10g marine collagen + hyaluronic acid for skin hydration" at bounding box center [469, 346] width 427 height 19
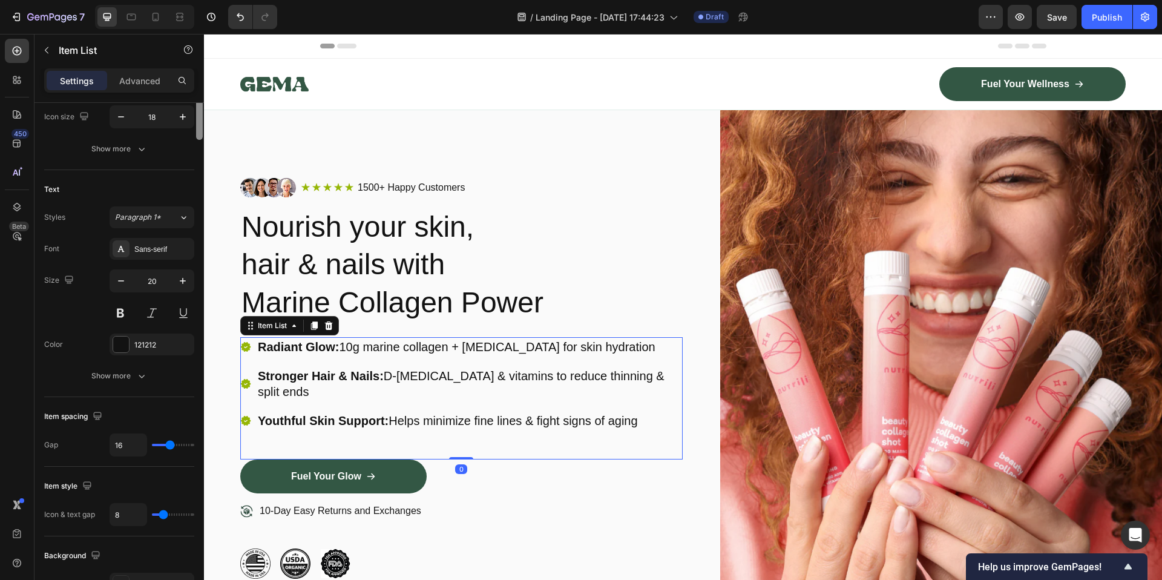
scroll to position [0, 0]
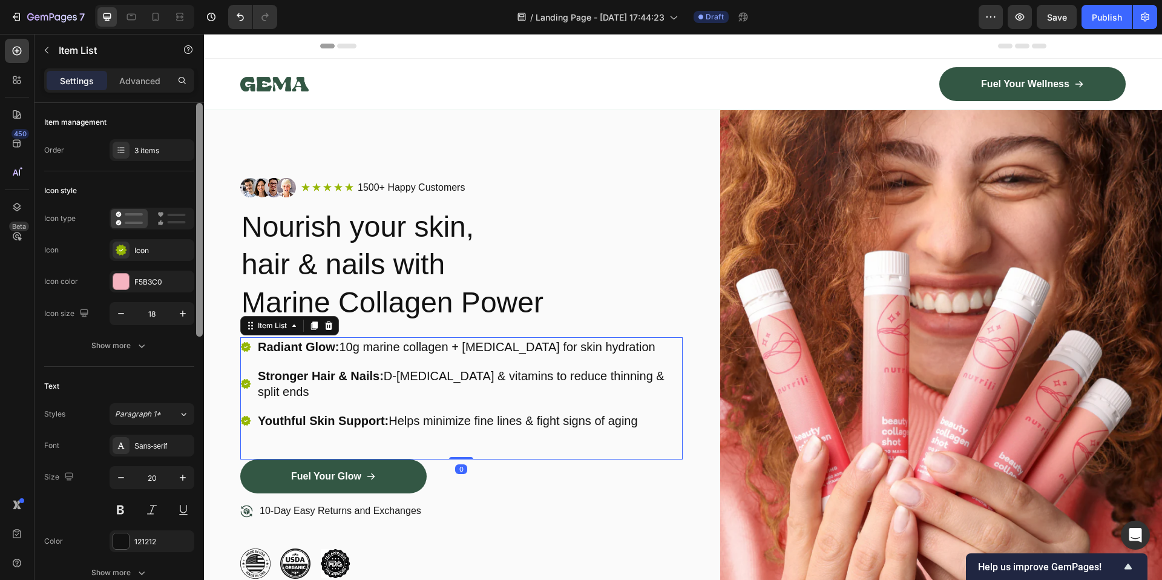
click at [251, 347] on icon at bounding box center [245, 346] width 11 height 11
click at [244, 350] on icon at bounding box center [246, 347] width 10 height 10
click at [150, 76] on p "Advanced" at bounding box center [139, 80] width 41 height 13
type input "100%"
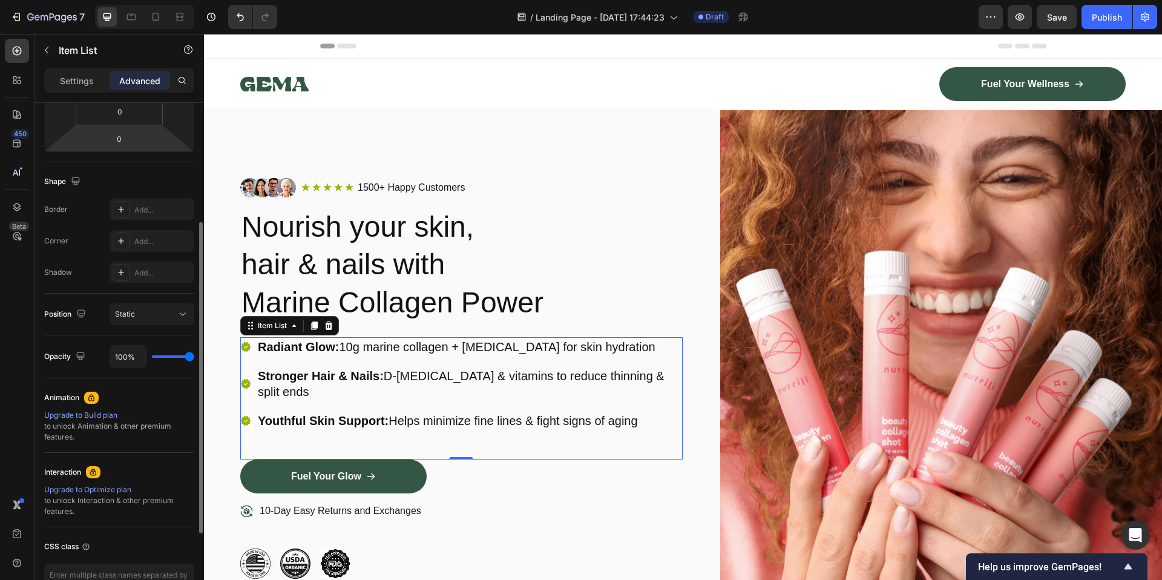
scroll to position [329, 0]
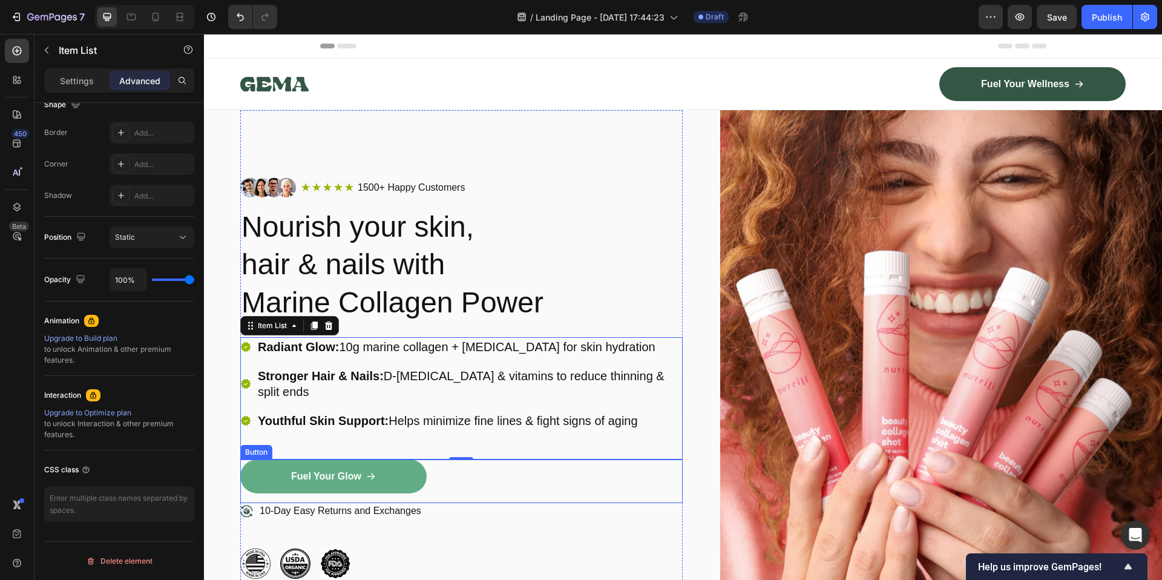
click at [394, 464] on link "Fuel Your Glow" at bounding box center [333, 476] width 186 height 34
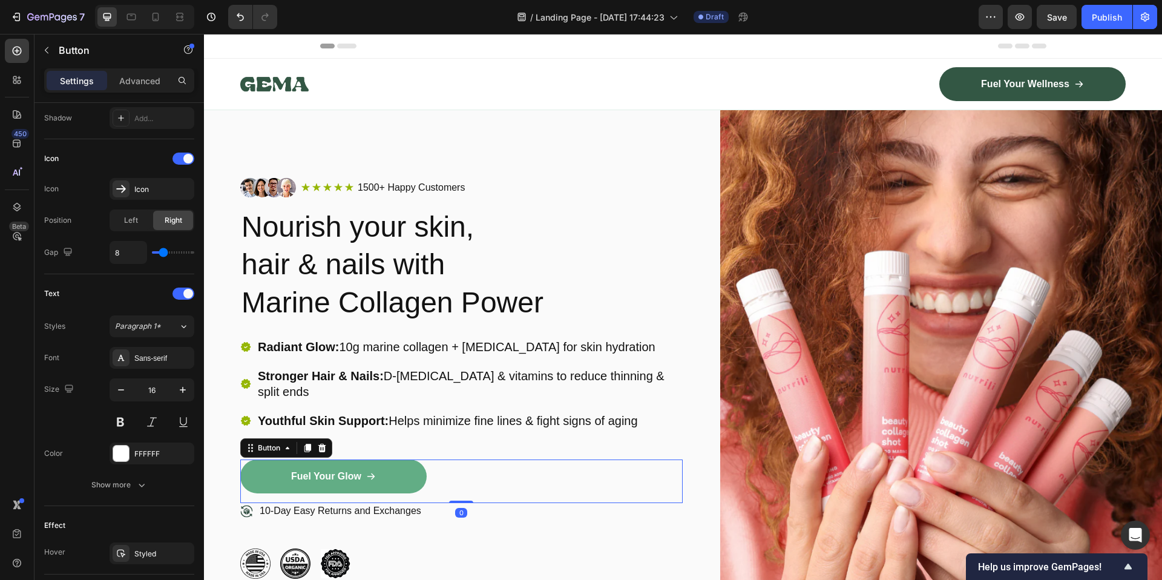
scroll to position [0, 0]
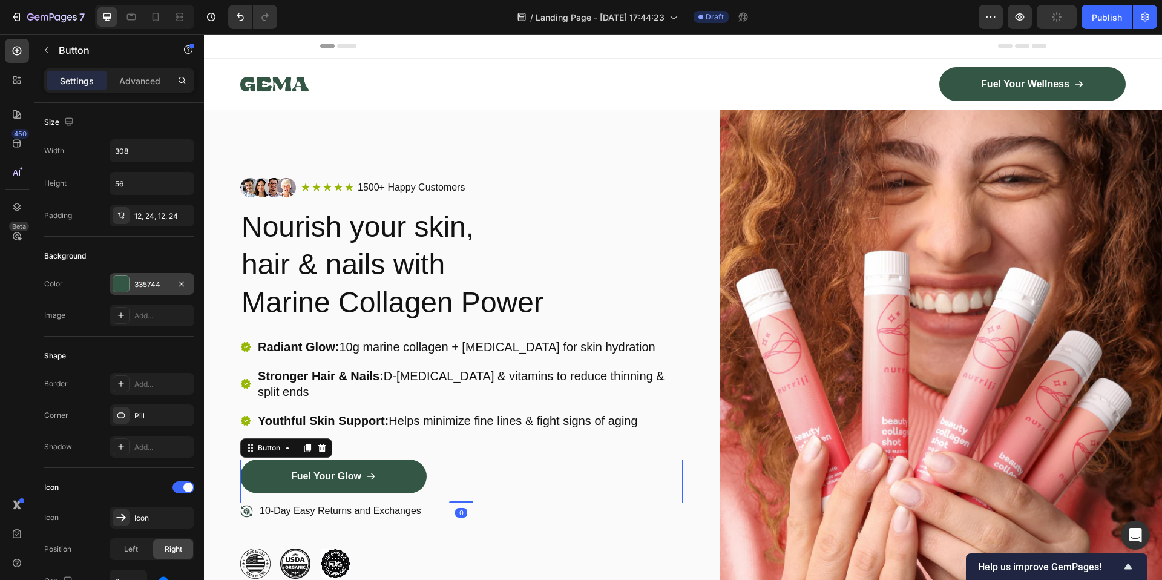
click at [167, 283] on div "335744" at bounding box center [151, 284] width 35 height 11
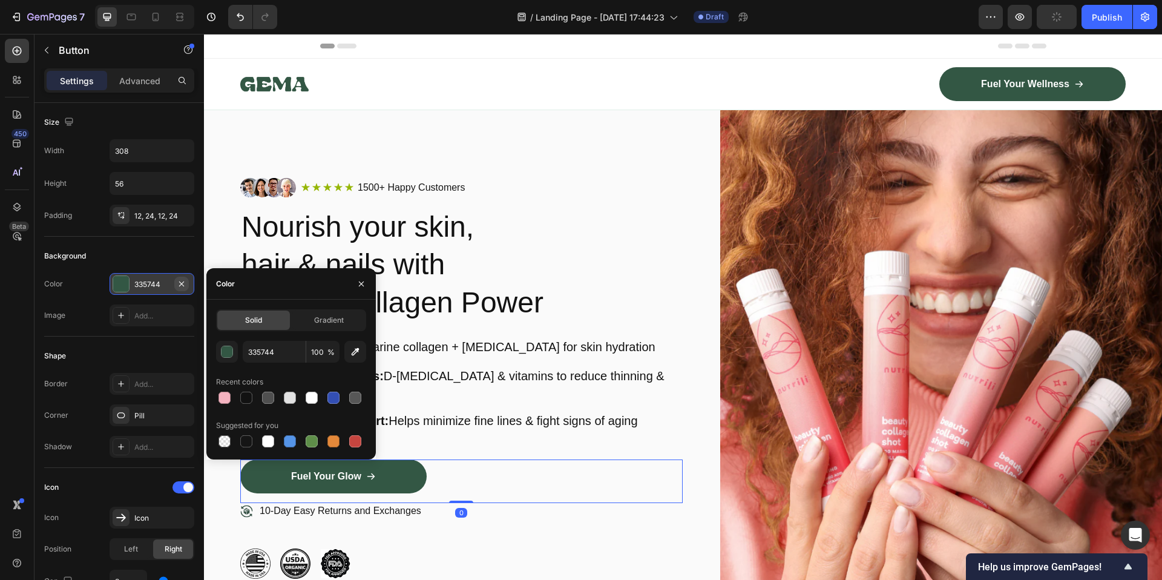
click at [182, 282] on icon "button" at bounding box center [182, 284] width 10 height 10
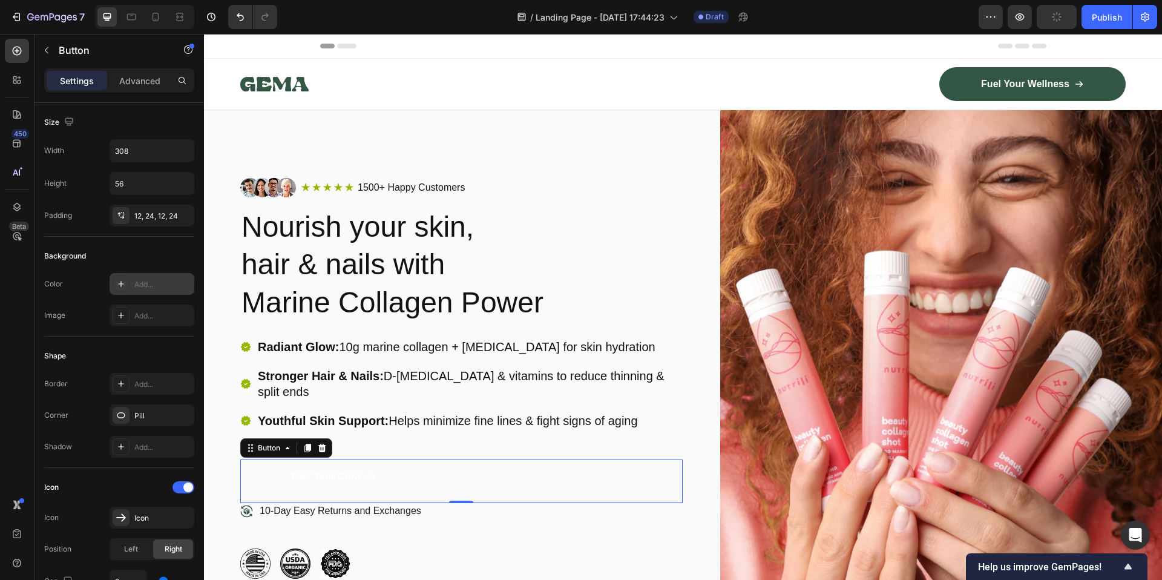
click at [168, 284] on div "Add..." at bounding box center [162, 284] width 57 height 11
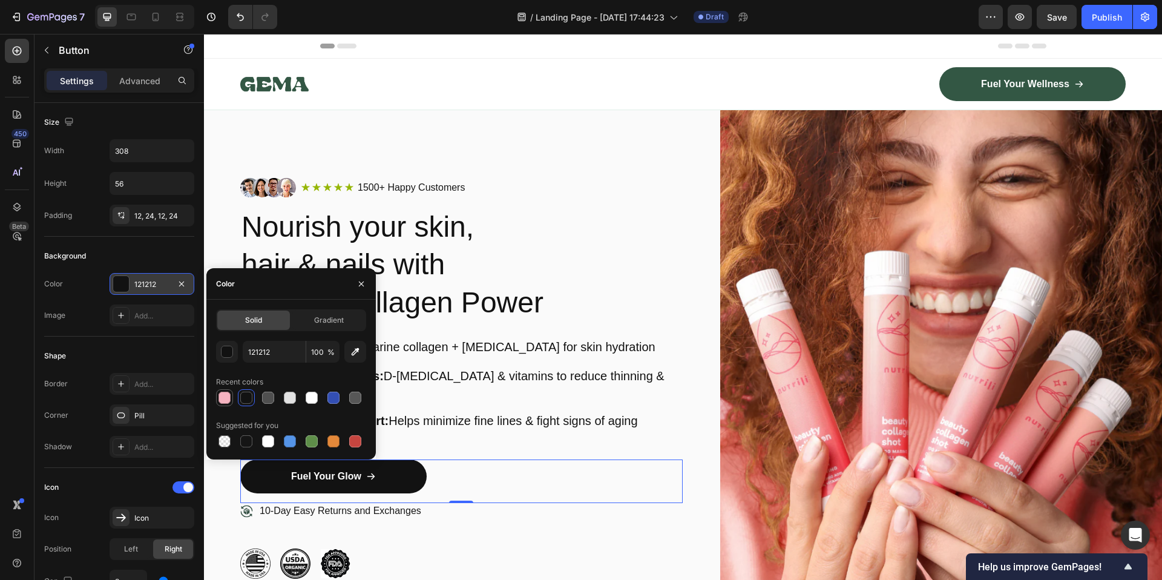
click at [225, 404] on div at bounding box center [224, 397] width 15 height 15
type input "F5B3C0"
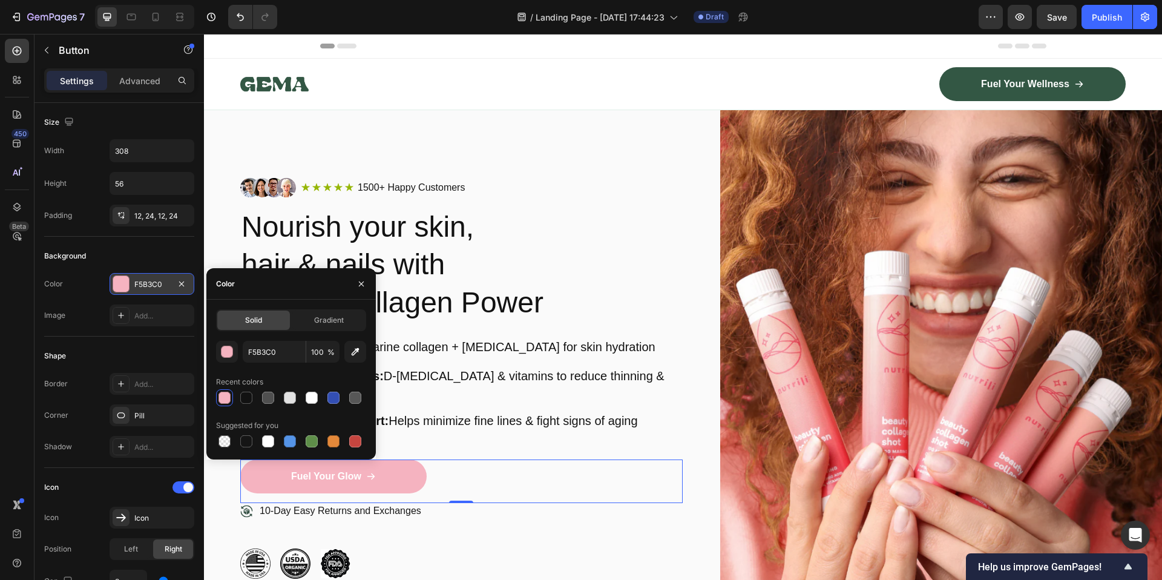
click at [555, 434] on div "Radiant Glow: 10g marine collagen + [MEDICAL_DATA] for skin hydration Stronger …" at bounding box center [461, 398] width 442 height 122
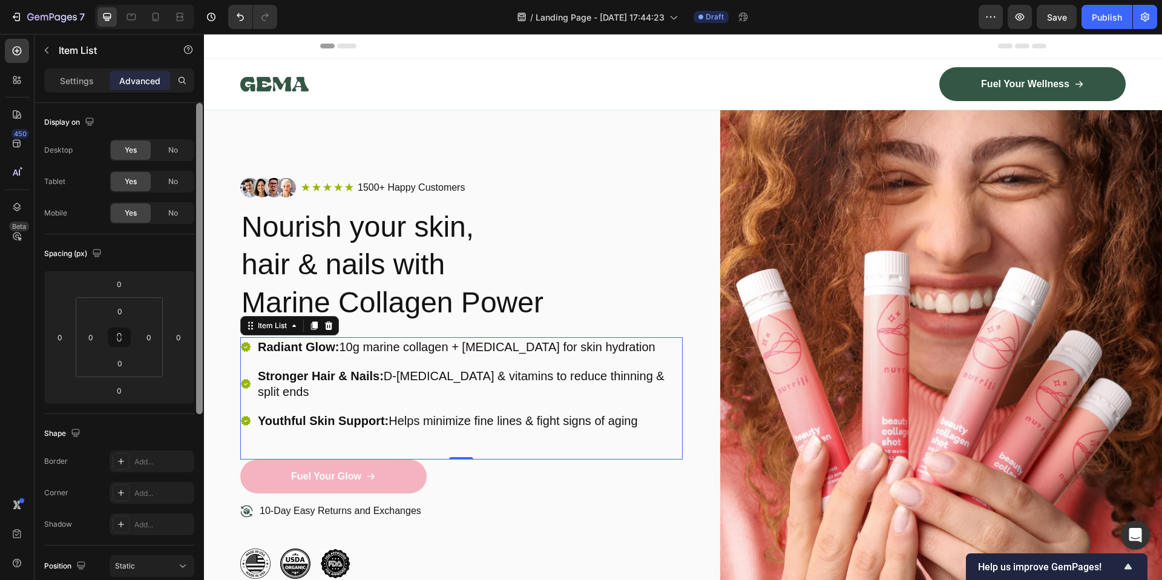
drag, startPoint x: 200, startPoint y: 246, endPoint x: 198, endPoint y: 239, distance: 7.1
click at [198, 239] on div at bounding box center [199, 258] width 7 height 311
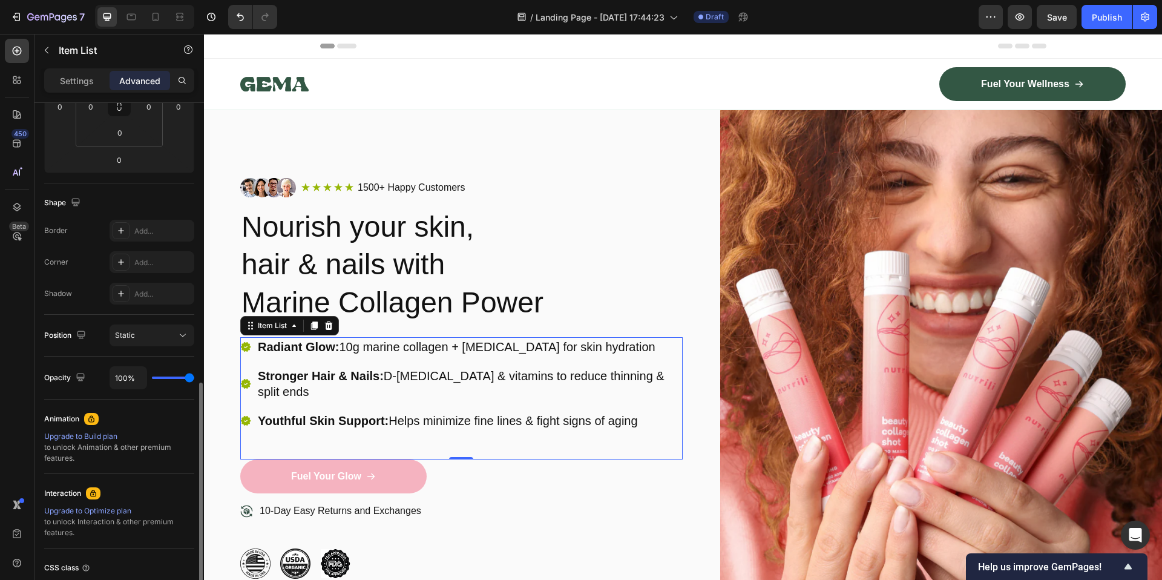
scroll to position [317, 0]
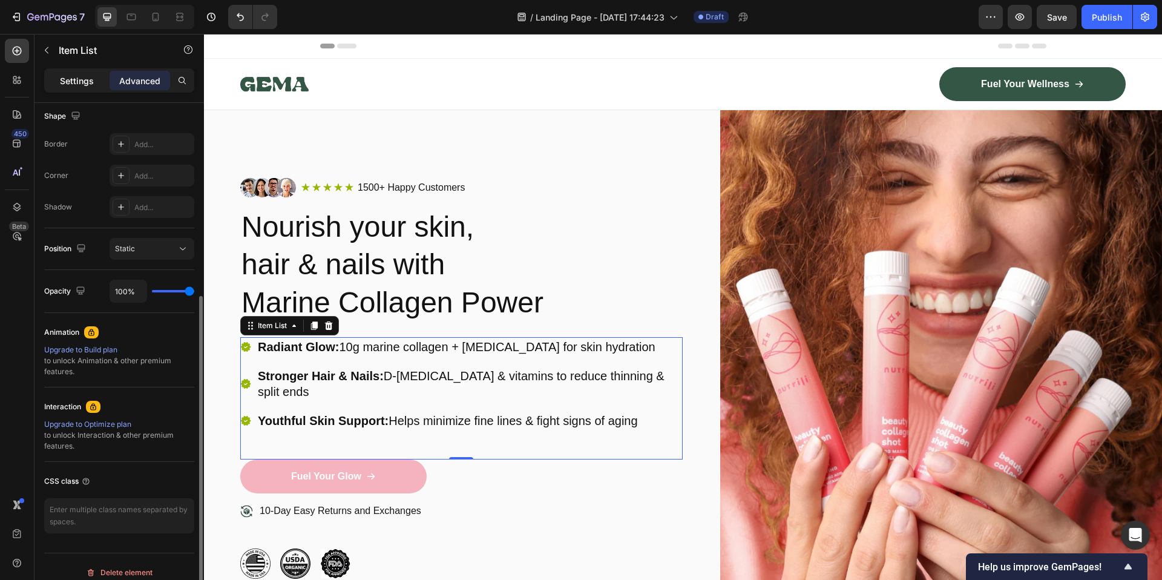
click at [84, 85] on p "Settings" at bounding box center [77, 80] width 34 height 13
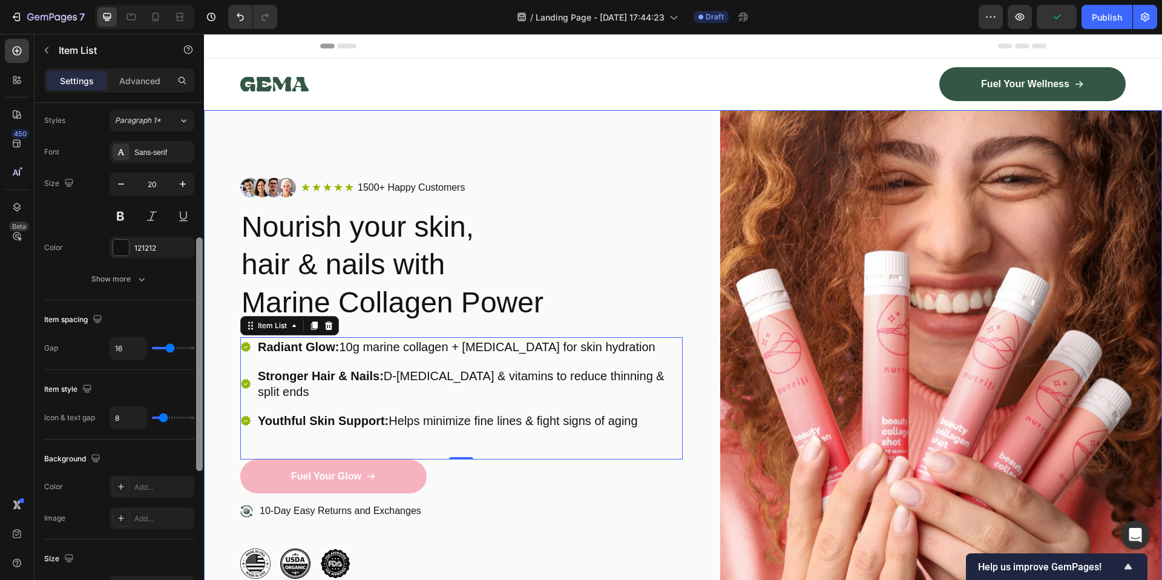
drag, startPoint x: 405, startPoint y: 320, endPoint x: 211, endPoint y: 188, distance: 234.3
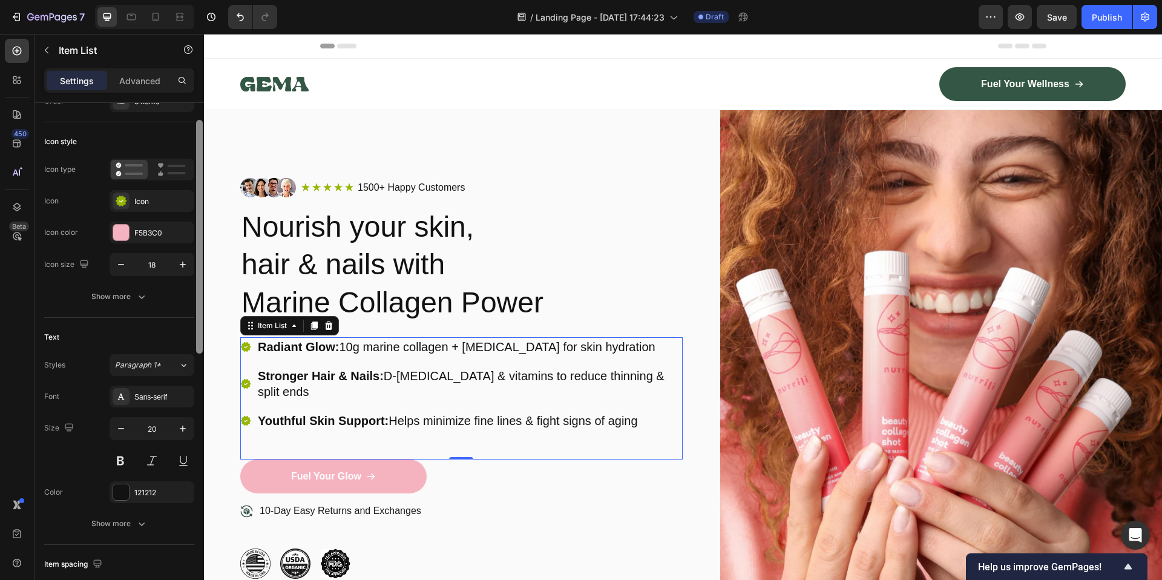
scroll to position [68, 0]
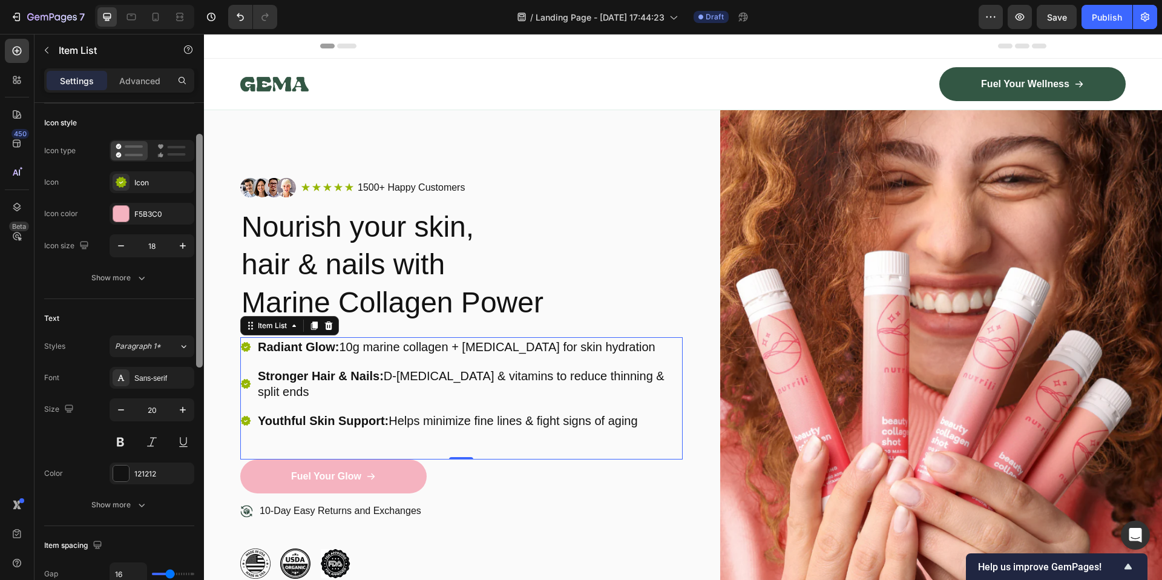
click at [200, 171] on div at bounding box center [199, 251] width 7 height 234
click at [119, 277] on div "Show more" at bounding box center [119, 278] width 56 height 12
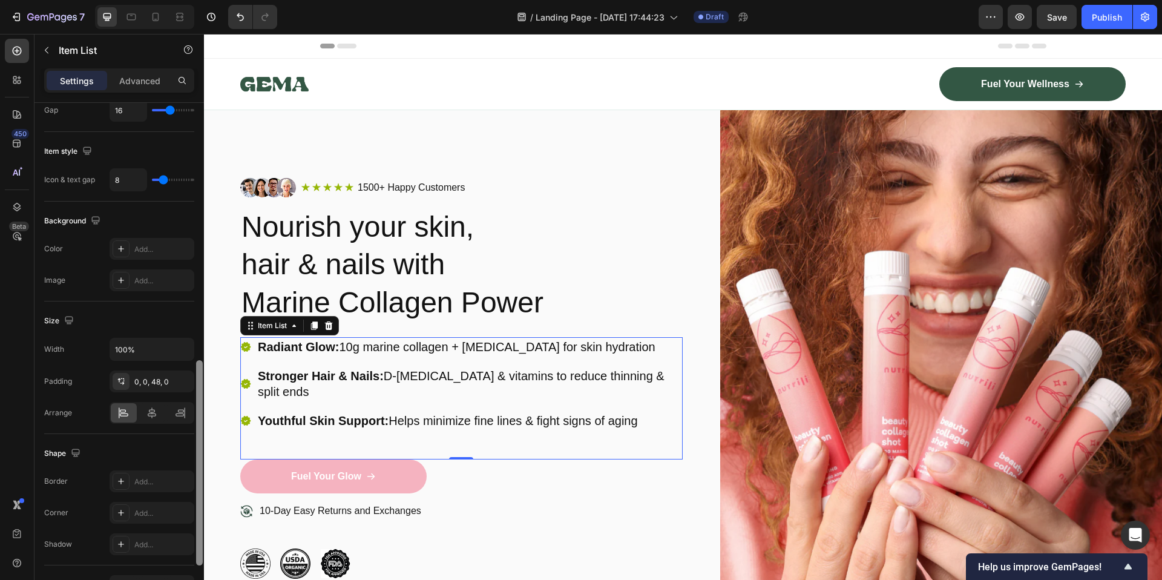
scroll to position [689, 0]
drag, startPoint x: 402, startPoint y: 299, endPoint x: 215, endPoint y: 490, distance: 267.5
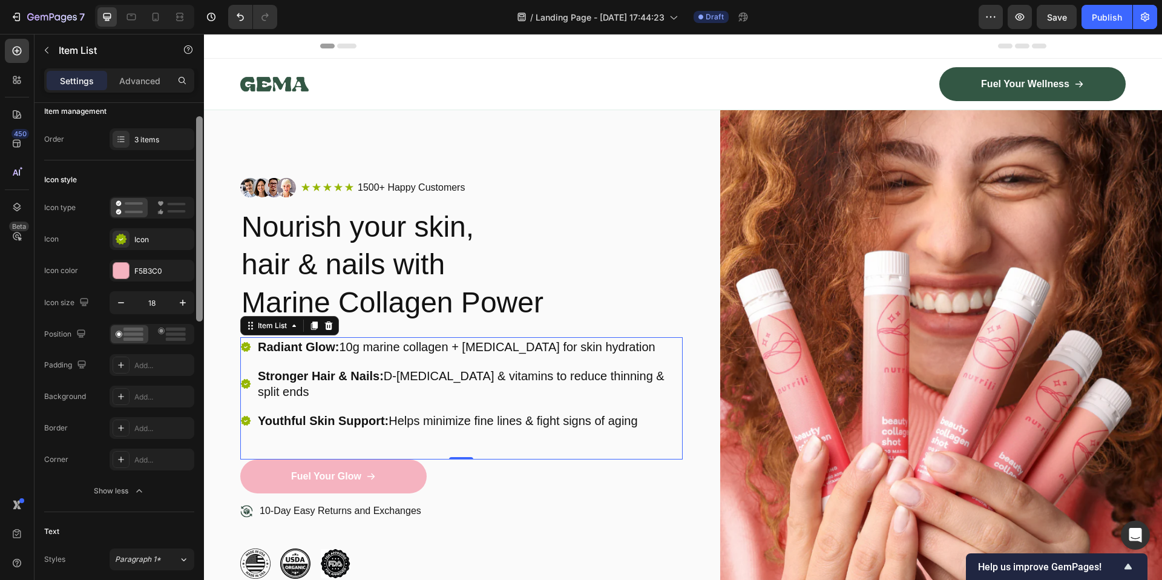
scroll to position [0, 0]
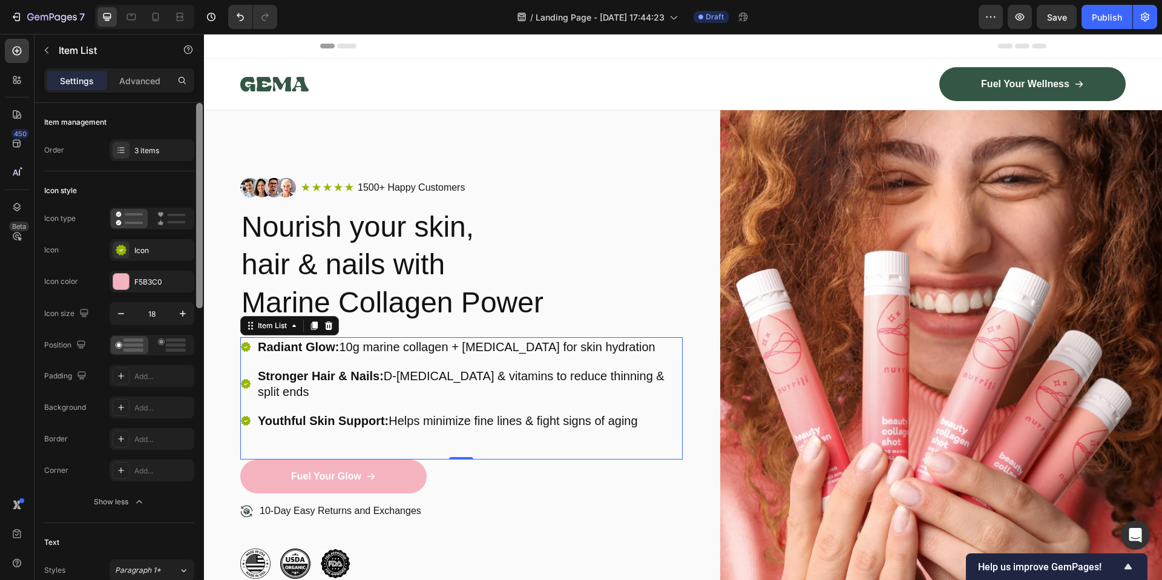
click at [151, 184] on div "Icon style" at bounding box center [119, 190] width 150 height 19
click at [141, 85] on p "Advanced" at bounding box center [139, 80] width 41 height 13
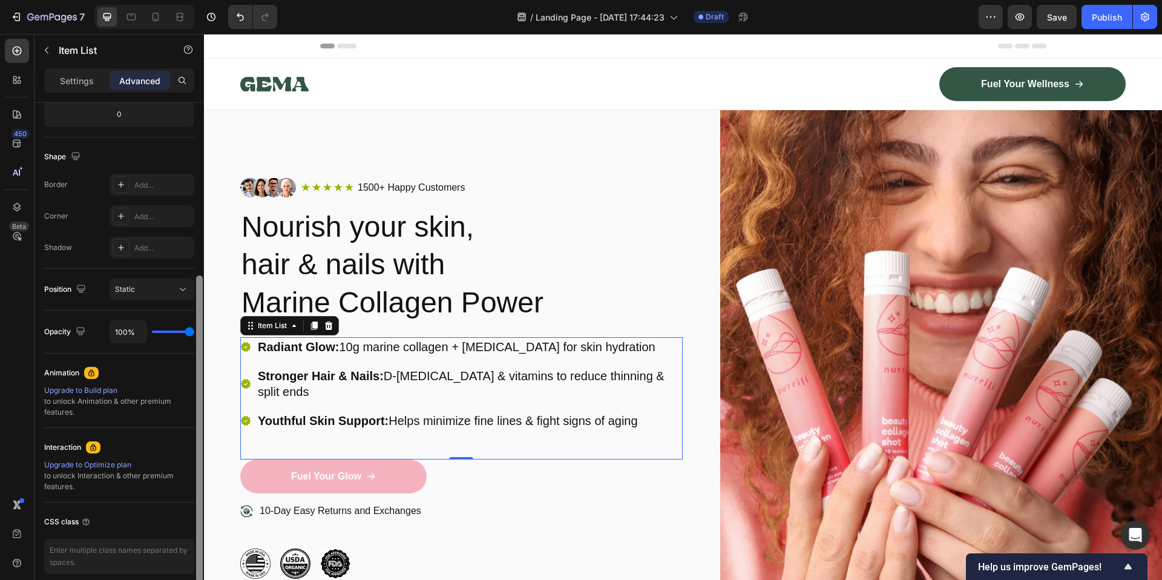
scroll to position [270, 0]
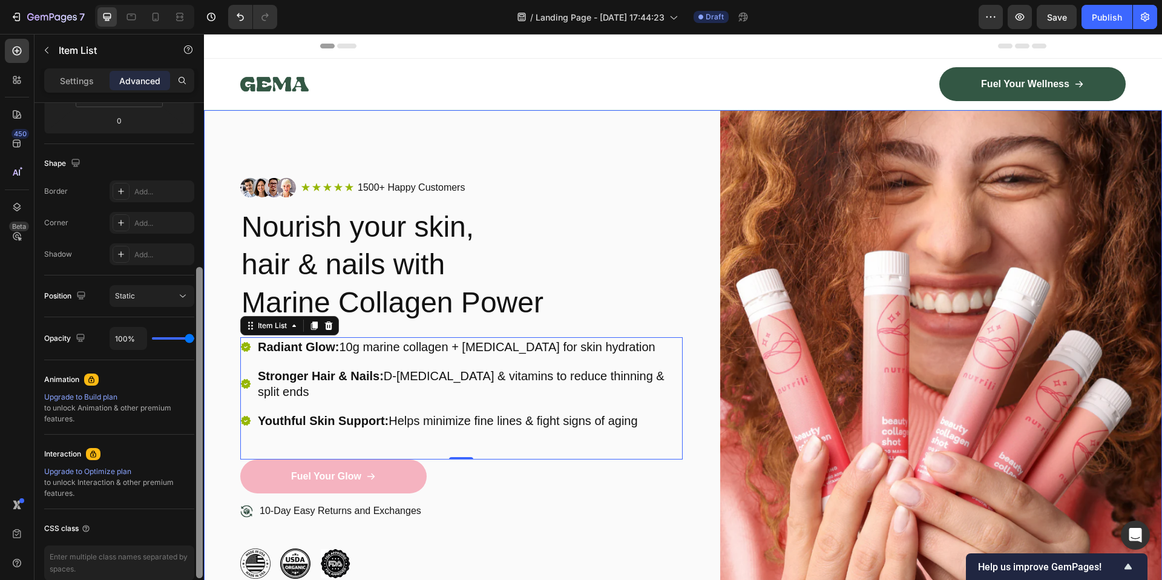
drag, startPoint x: 405, startPoint y: 488, endPoint x: 206, endPoint y: 396, distance: 219.3
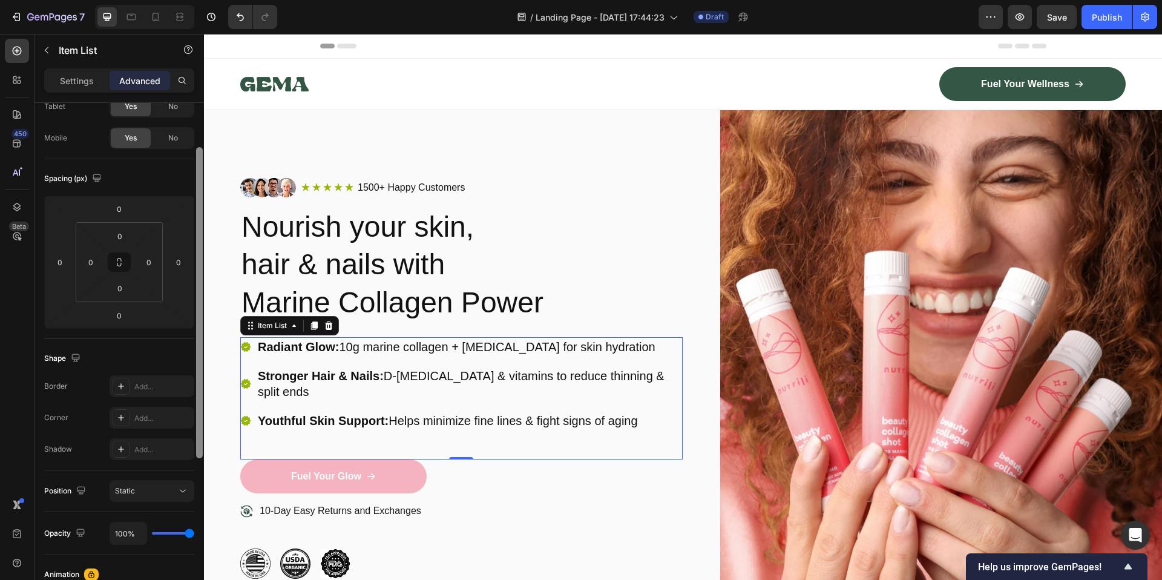
scroll to position [74, 0]
click at [200, 376] on div at bounding box center [199, 303] width 7 height 311
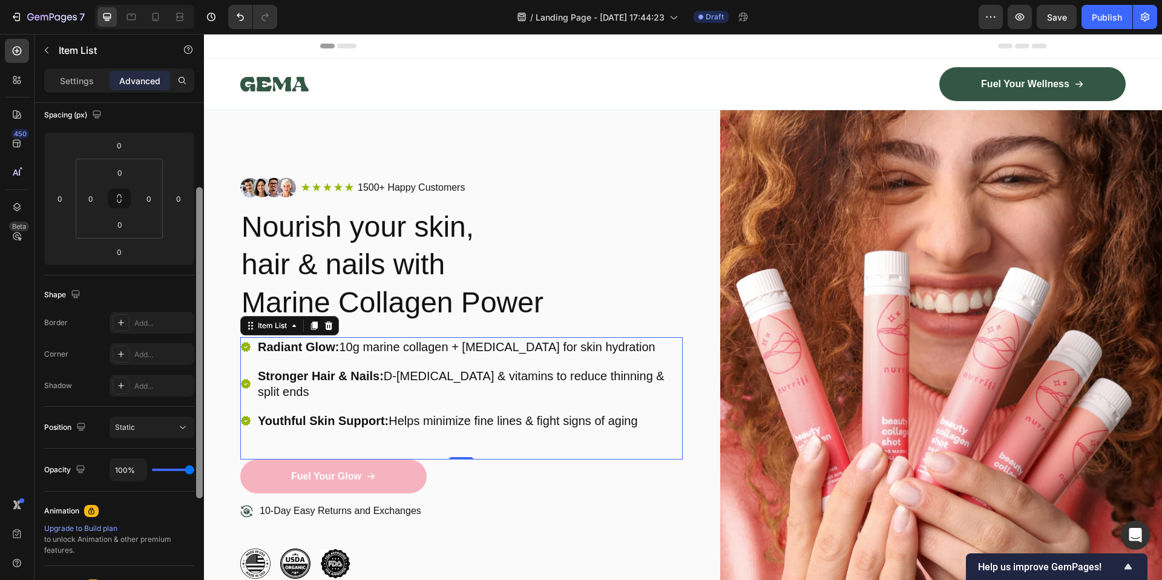
scroll to position [163, 0]
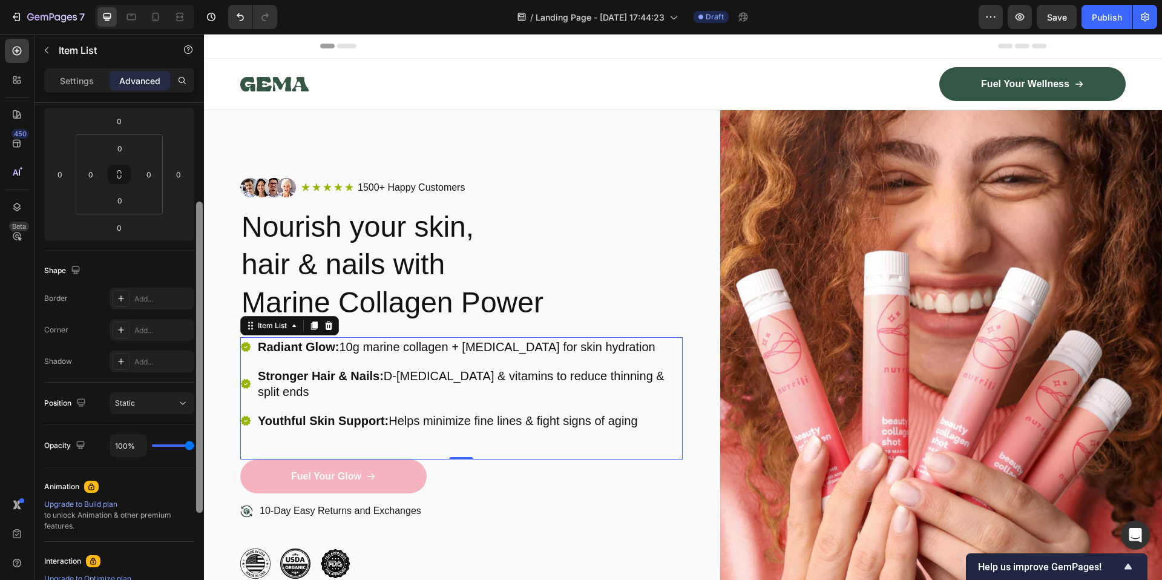
drag, startPoint x: 200, startPoint y: 376, endPoint x: 195, endPoint y: 430, distance: 54.0
click at [196, 430] on div at bounding box center [199, 357] width 7 height 311
click at [182, 408] on icon at bounding box center [183, 403] width 12 height 12
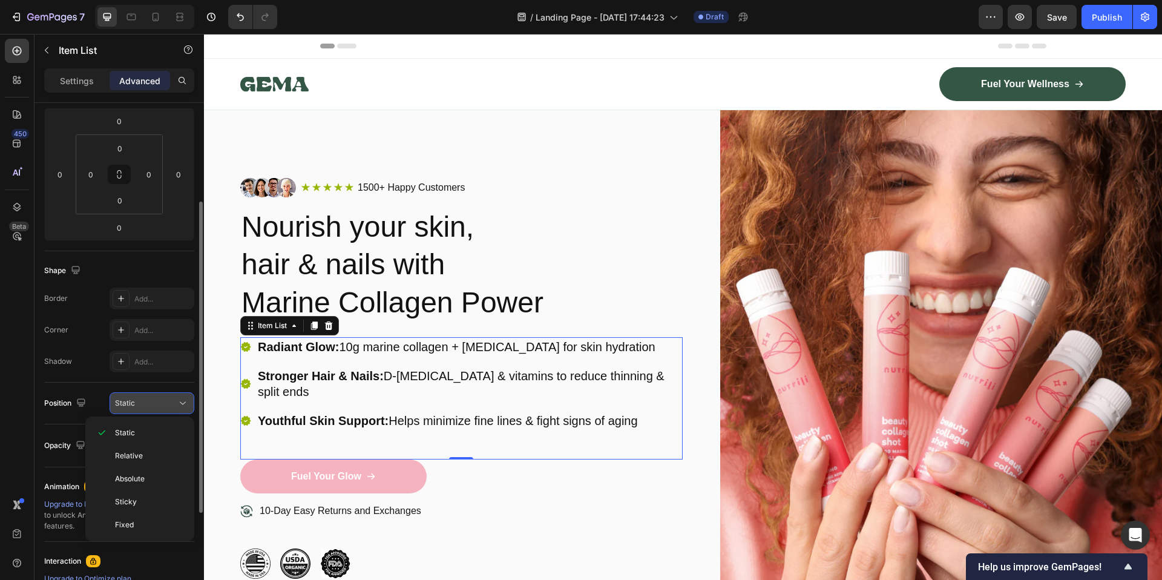
click at [183, 406] on icon at bounding box center [183, 403] width 12 height 12
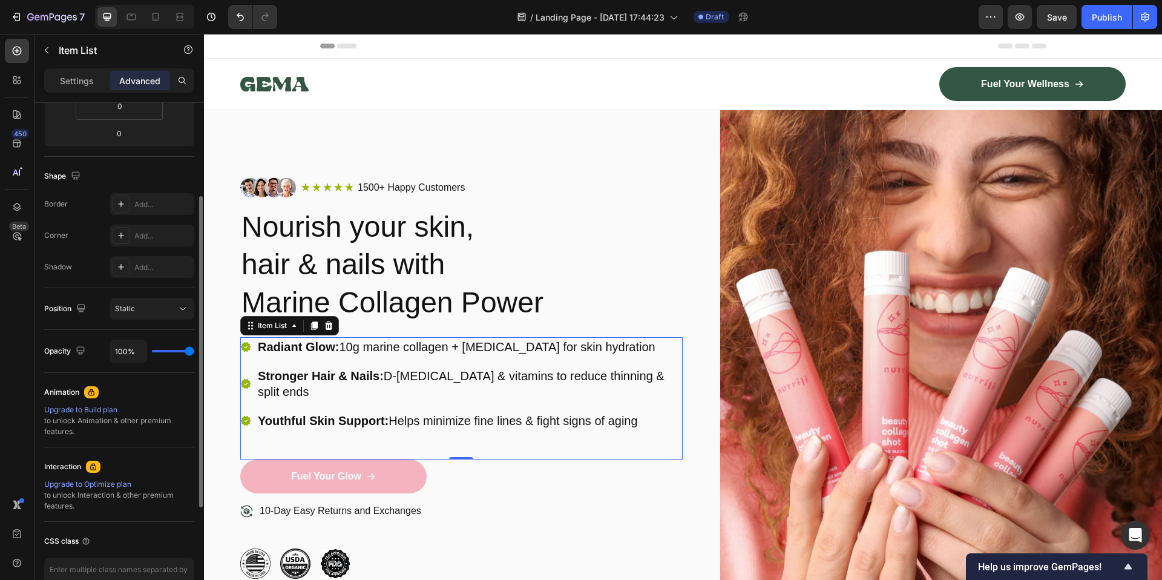
scroll to position [257, 0]
click at [80, 85] on p "Settings" at bounding box center [77, 80] width 34 height 13
type input "8"
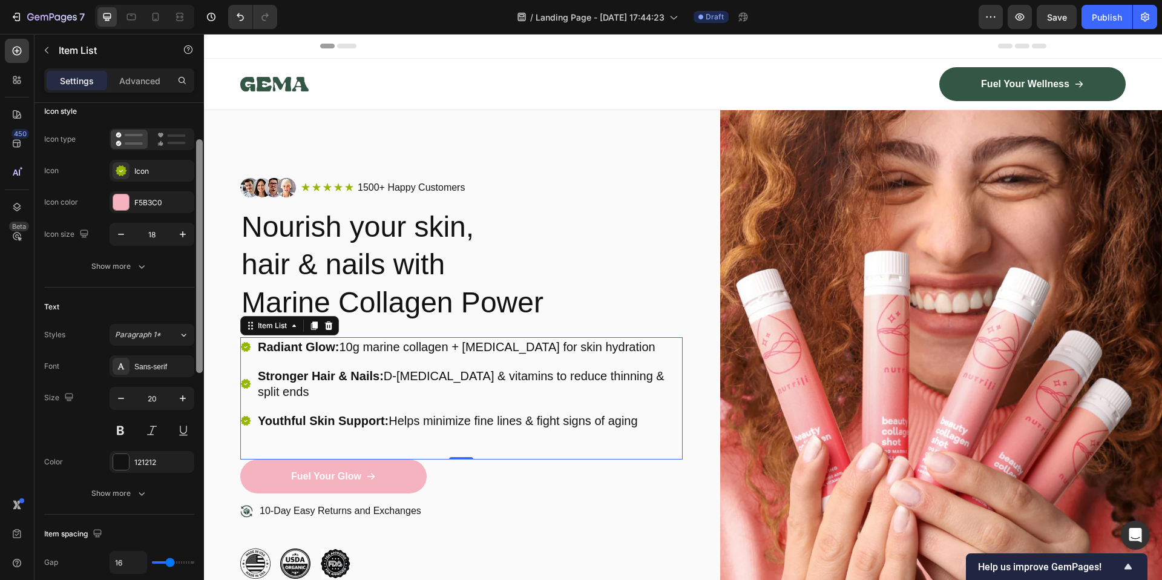
scroll to position [80, 0]
drag, startPoint x: 200, startPoint y: 244, endPoint x: 200, endPoint y: 163, distance: 81.1
click at [200, 163] on div at bounding box center [199, 256] width 7 height 234
click at [119, 167] on icon at bounding box center [121, 169] width 11 height 11
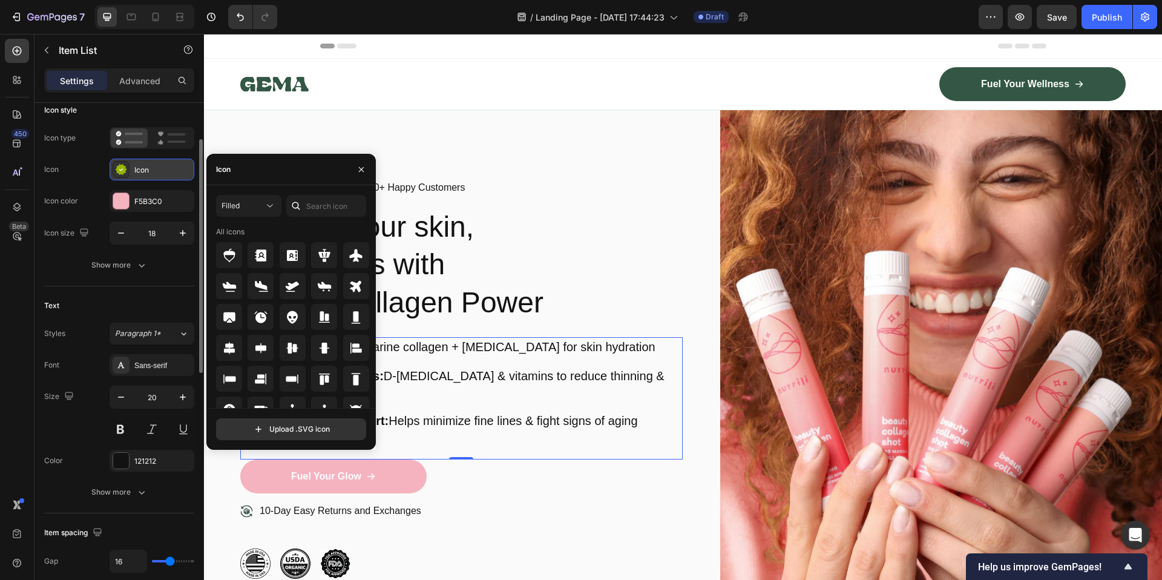
click at [119, 167] on icon at bounding box center [121, 169] width 11 height 11
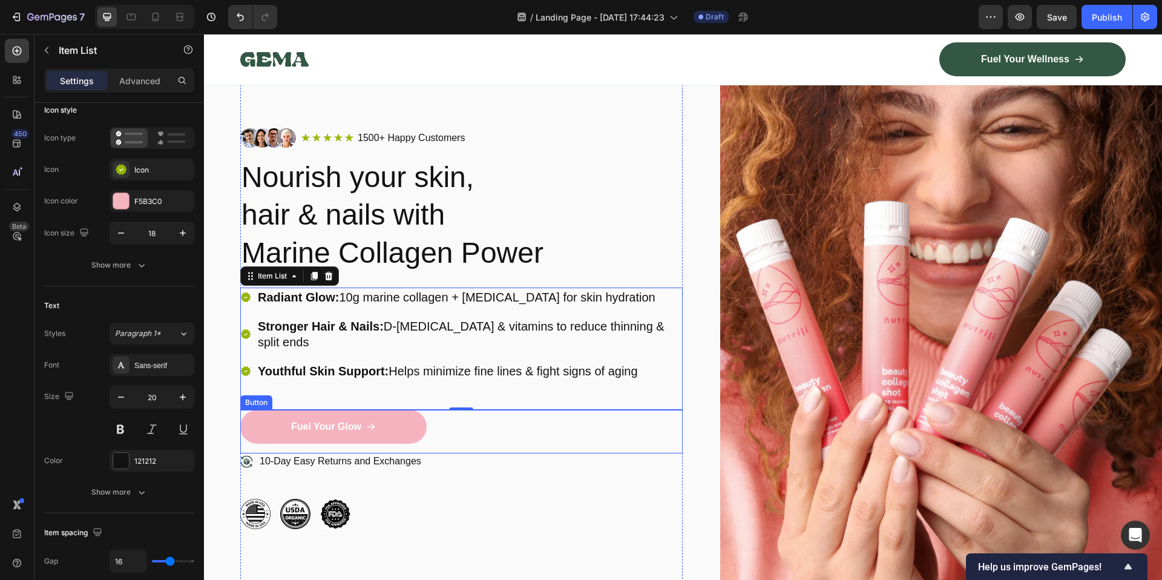
scroll to position [57, 0]
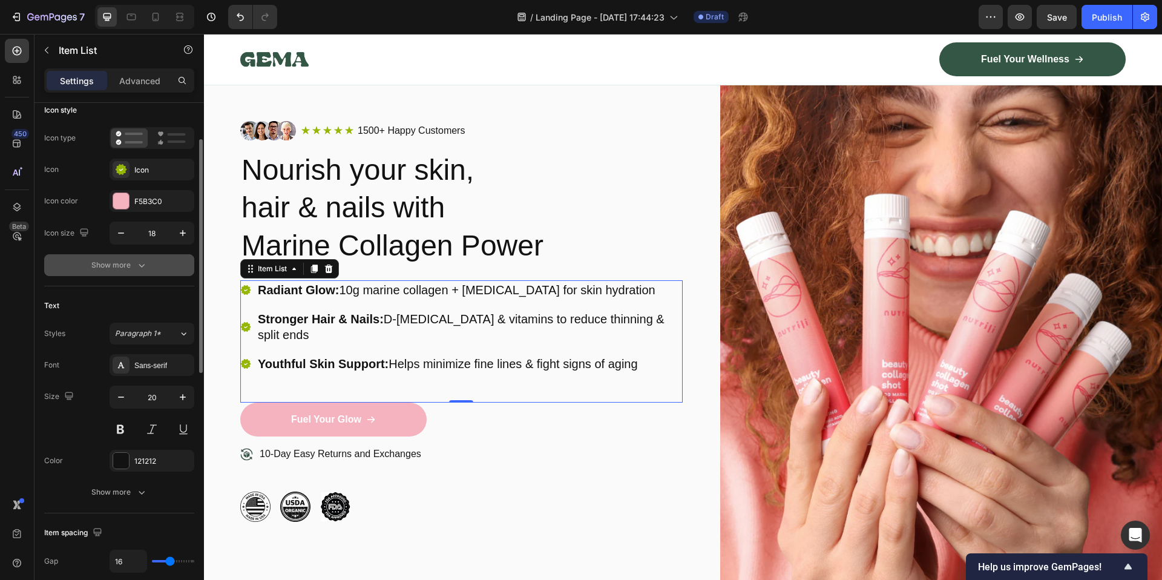
click at [146, 263] on icon "button" at bounding box center [142, 265] width 12 height 12
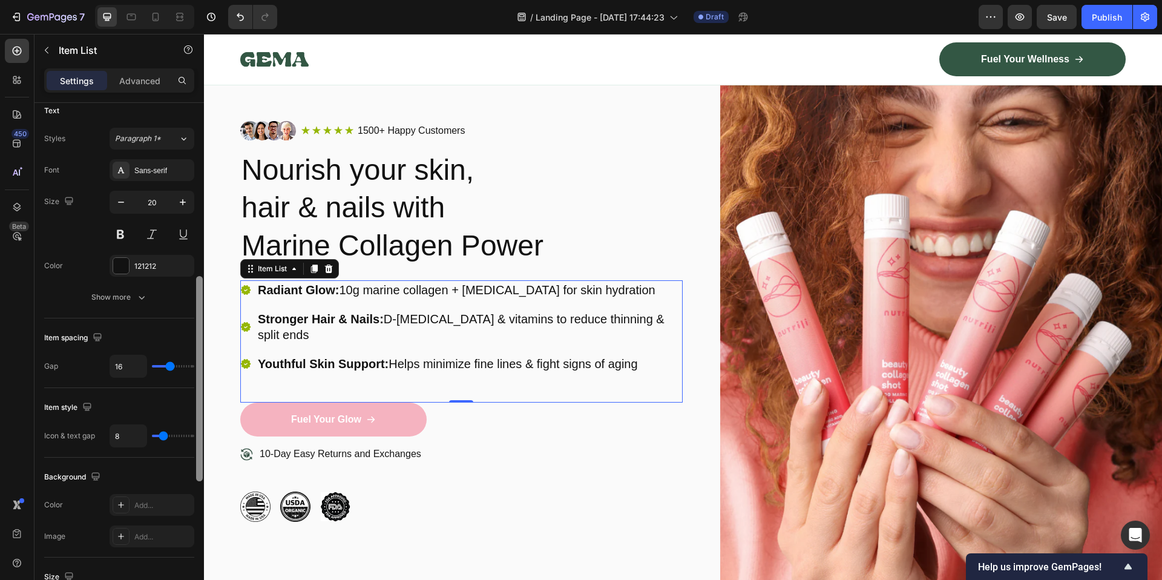
scroll to position [433, 0]
drag, startPoint x: 199, startPoint y: 360, endPoint x: 194, endPoint y: 522, distance: 161.7
click at [195, 522] on div at bounding box center [199, 356] width 9 height 511
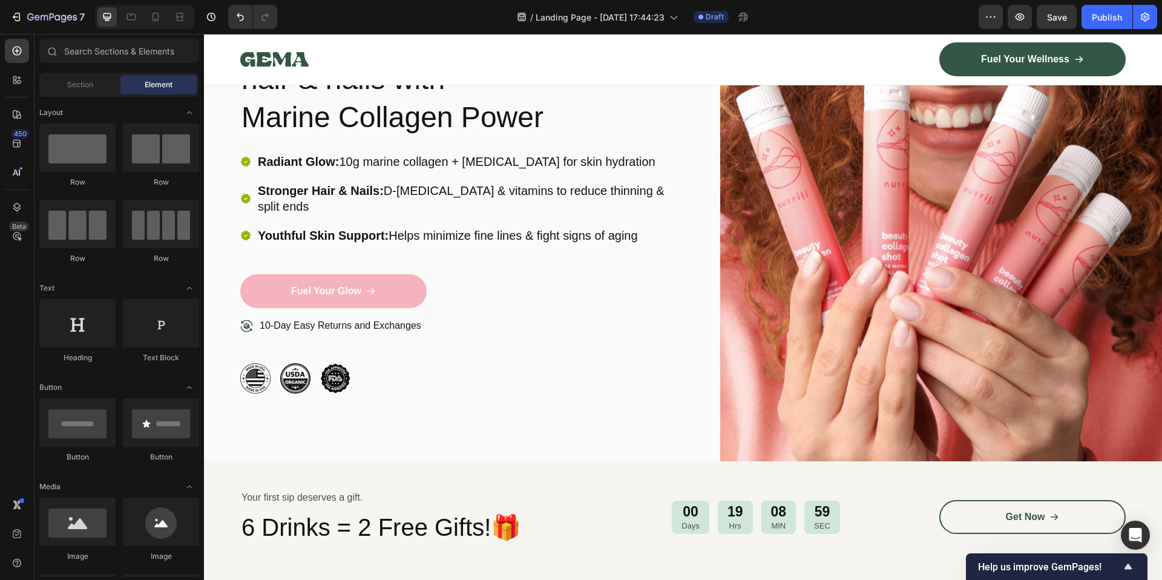
scroll to position [157, 0]
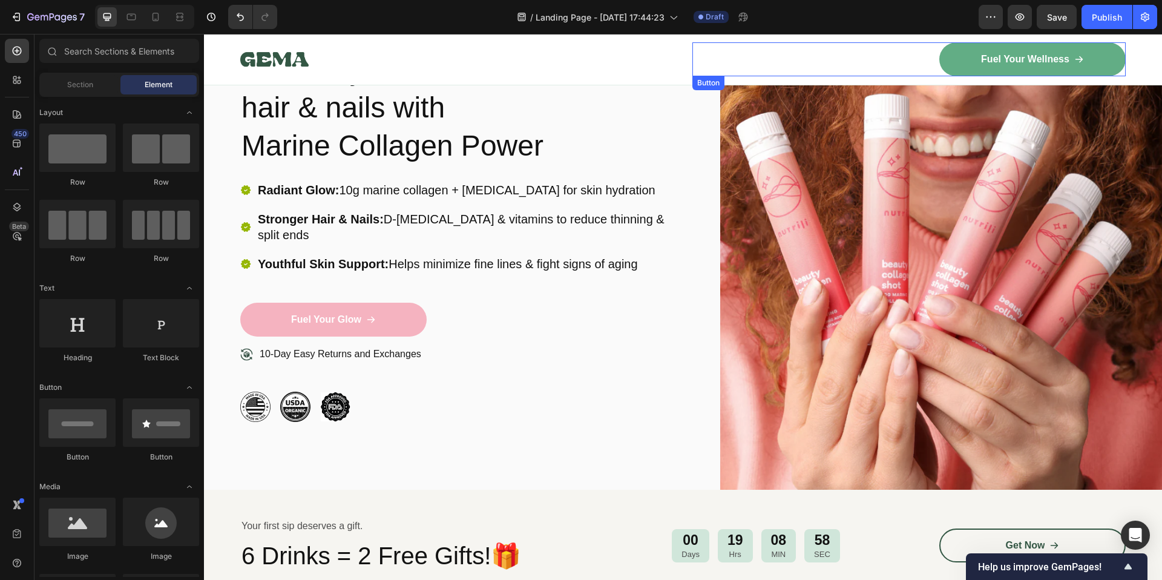
click at [1062, 65] on div "Fuel Your Wellness" at bounding box center [1032, 59] width 103 height 13
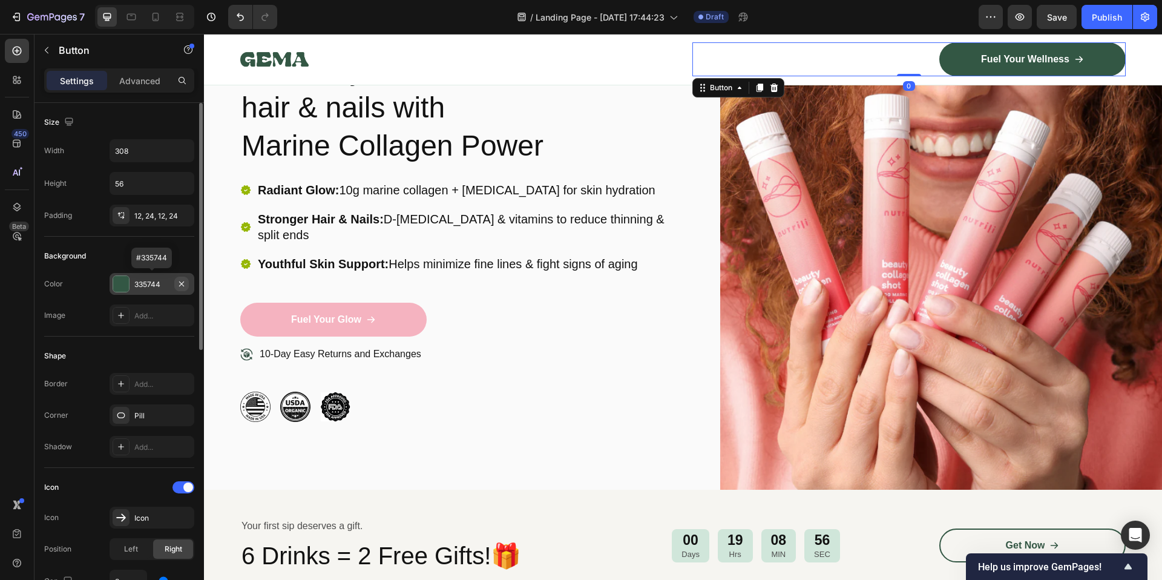
click at [179, 282] on icon "button" at bounding box center [181, 283] width 5 height 5
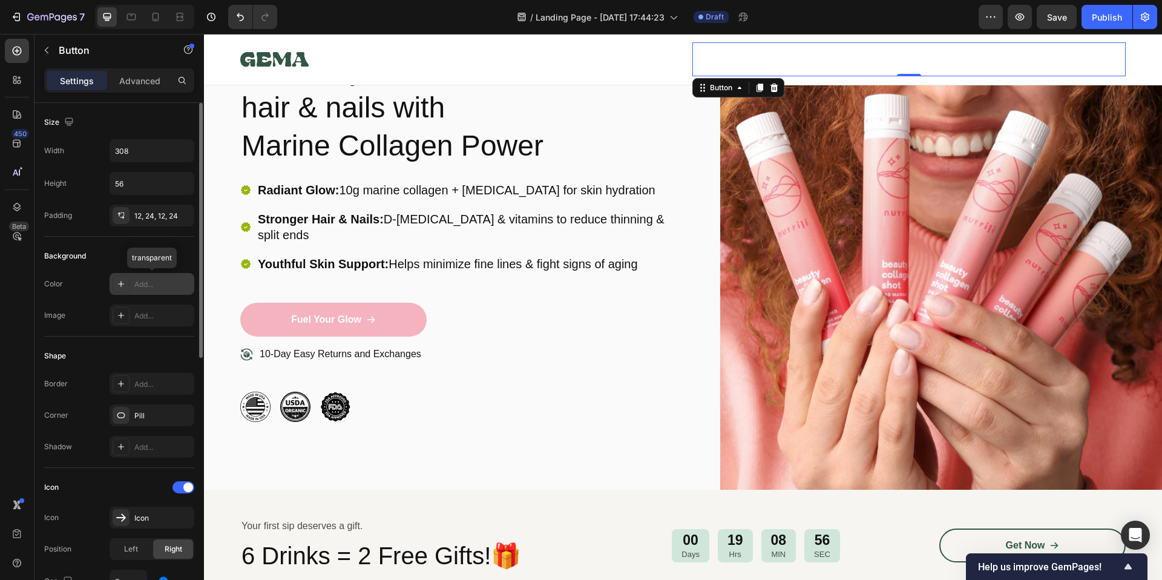
click at [166, 286] on div "Add..." at bounding box center [162, 284] width 57 height 11
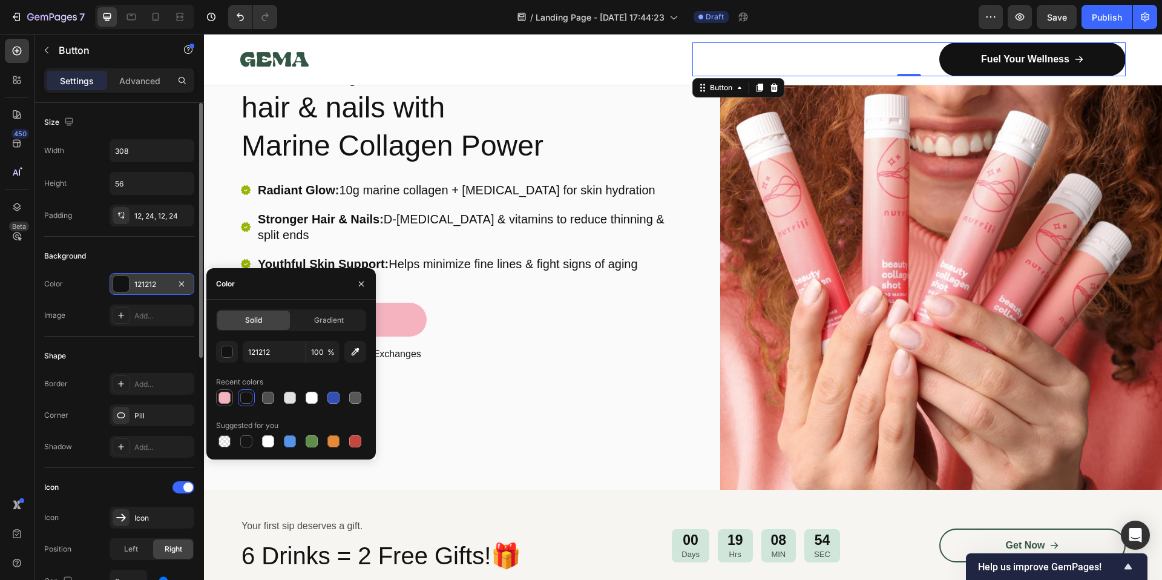
click at [223, 402] on div at bounding box center [224, 398] width 12 height 12
type input "F5B3C0"
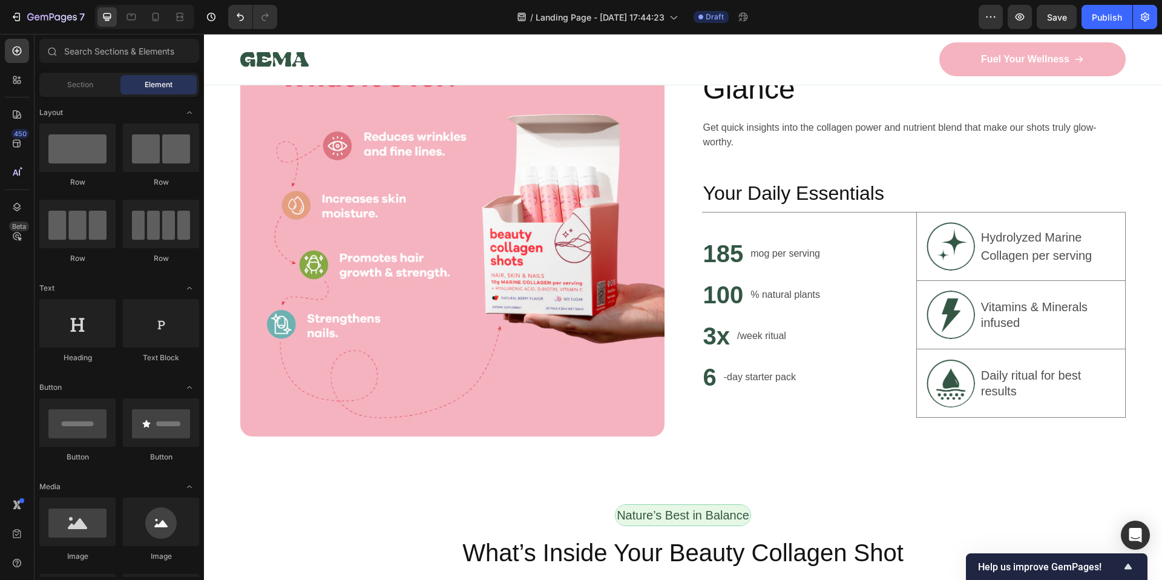
scroll to position [789, 0]
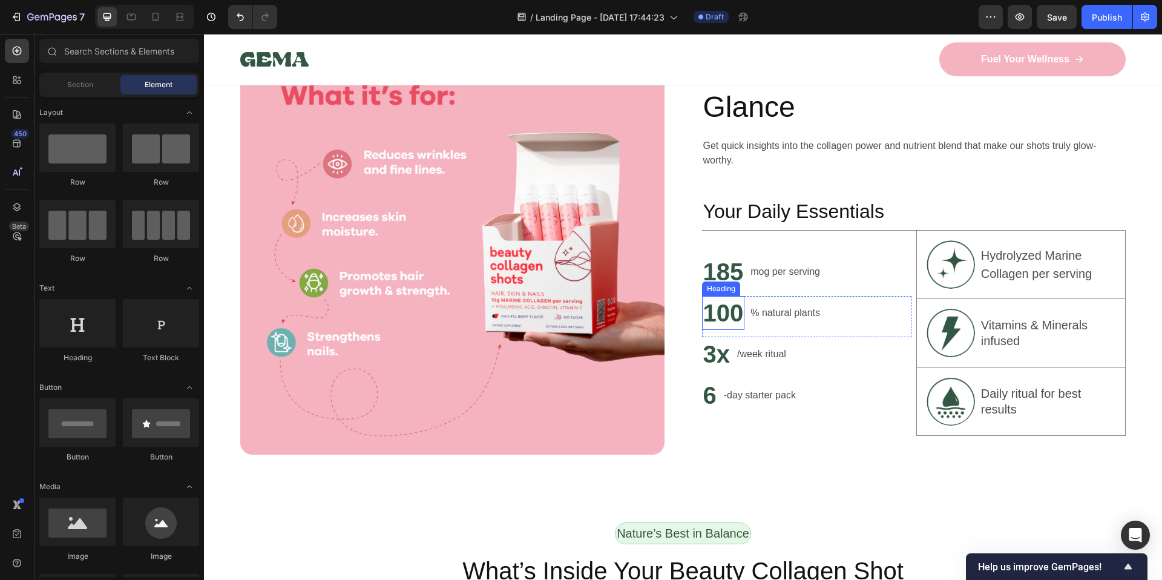
click at [720, 277] on h2 "185" at bounding box center [723, 272] width 43 height 34
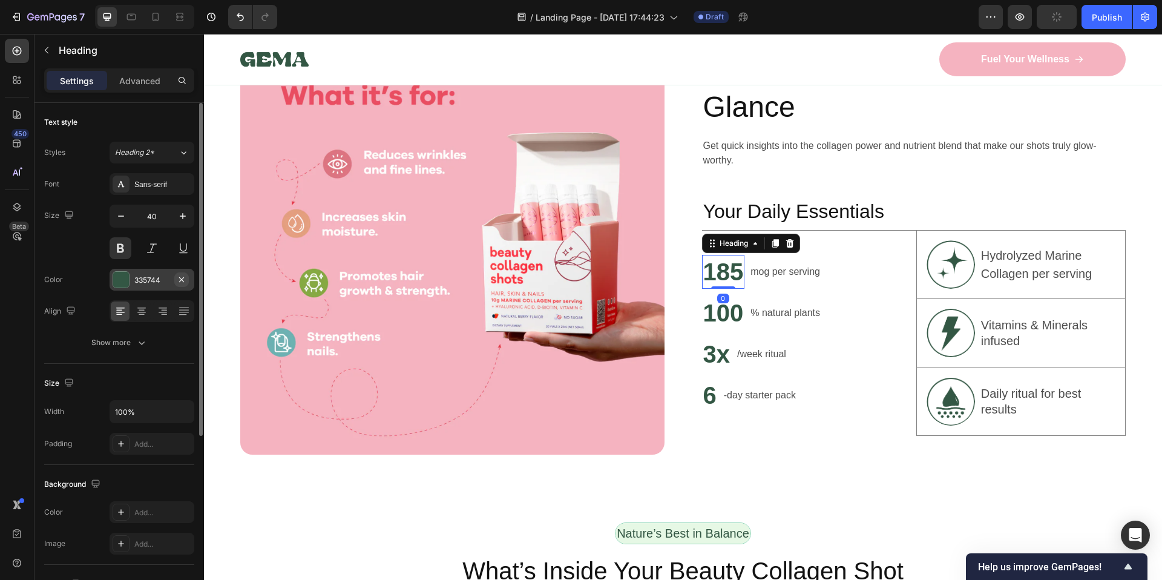
click at [179, 278] on icon "button" at bounding box center [182, 280] width 10 height 10
click at [161, 279] on div "Add..." at bounding box center [162, 280] width 57 height 11
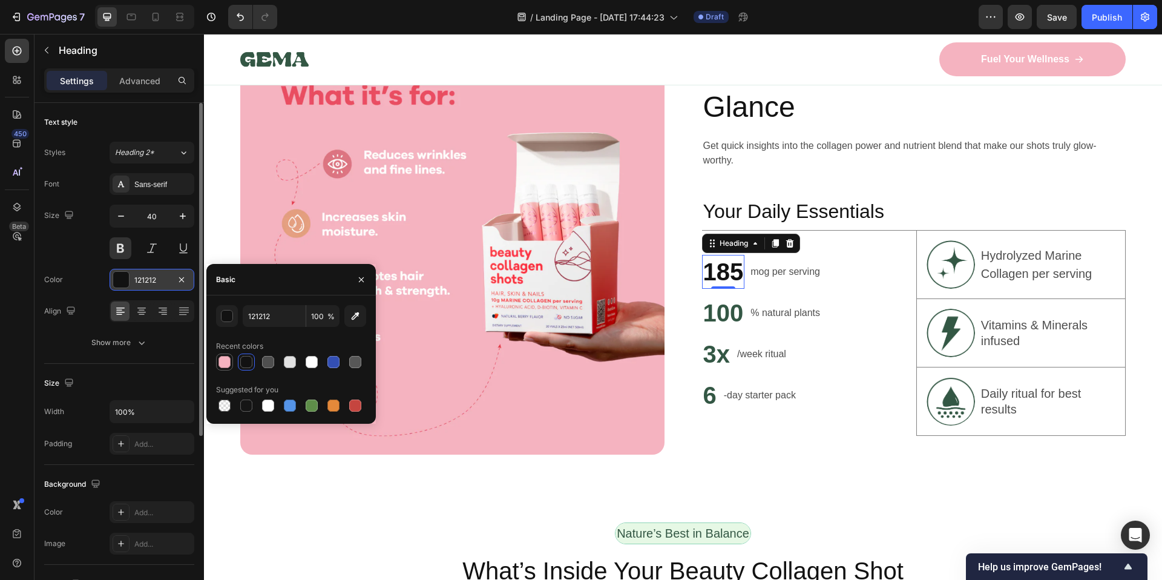
click at [223, 361] on div at bounding box center [224, 362] width 12 height 12
type input "F5B3C0"
click at [727, 303] on h2 "100" at bounding box center [723, 313] width 43 height 34
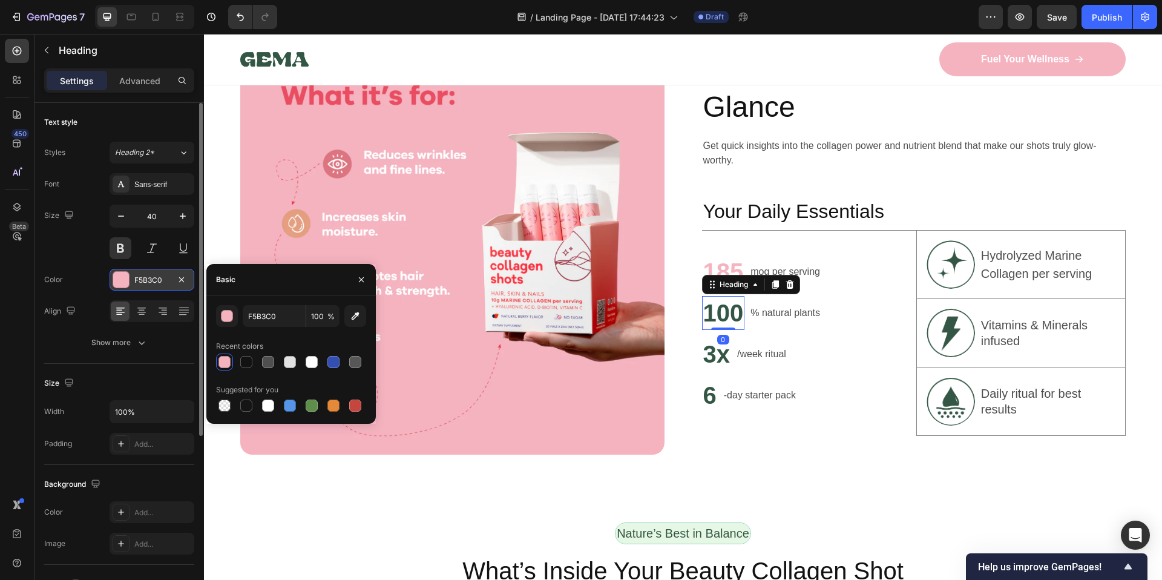
scroll to position [274, 0]
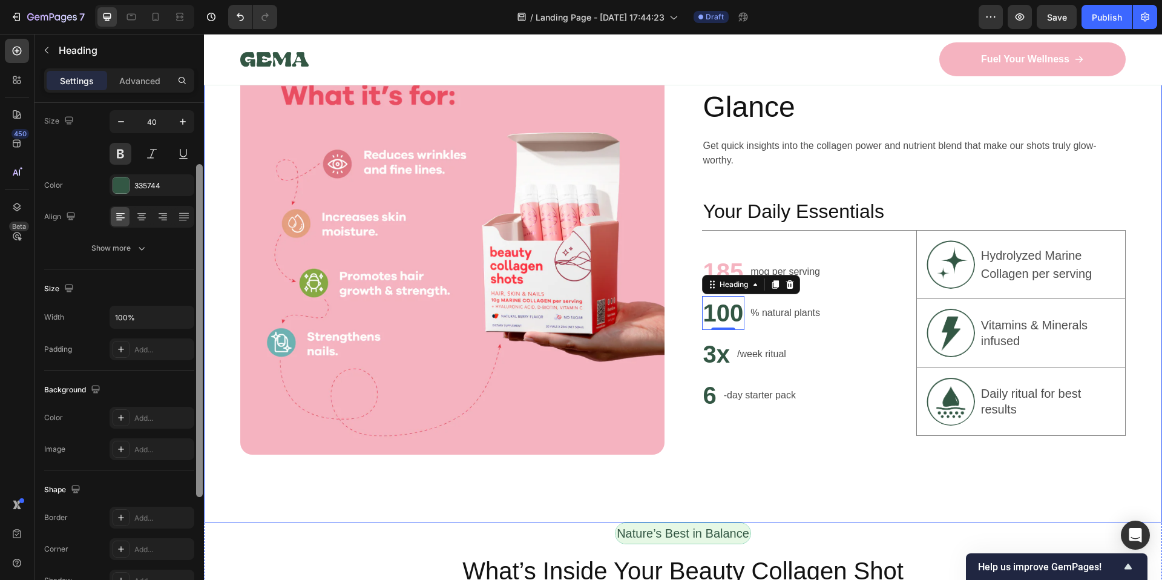
drag, startPoint x: 404, startPoint y: 372, endPoint x: 205, endPoint y: 202, distance: 261.4
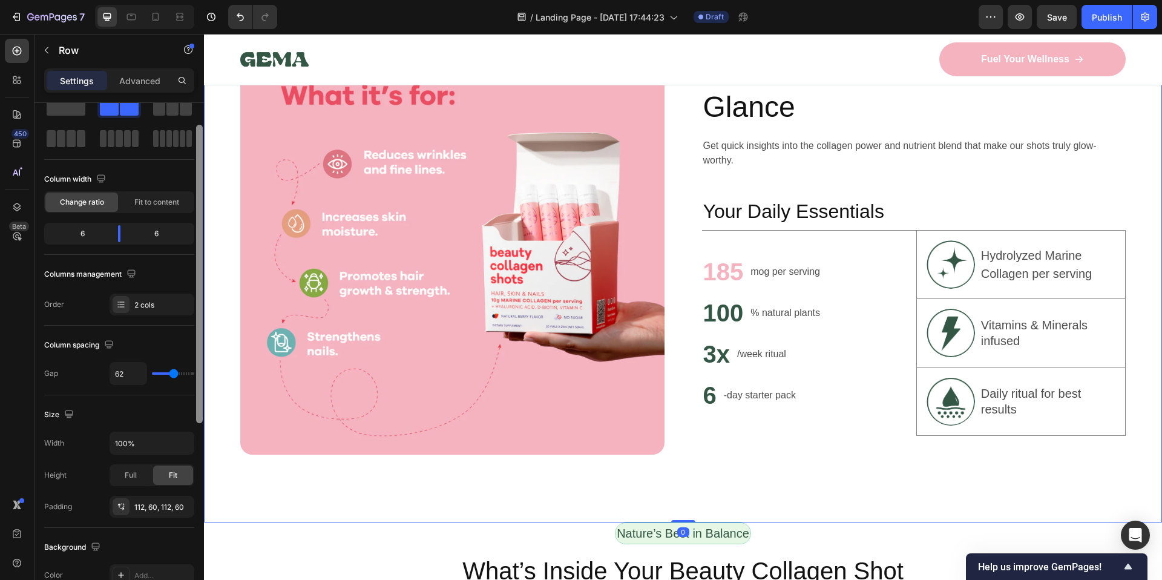
scroll to position [0, 0]
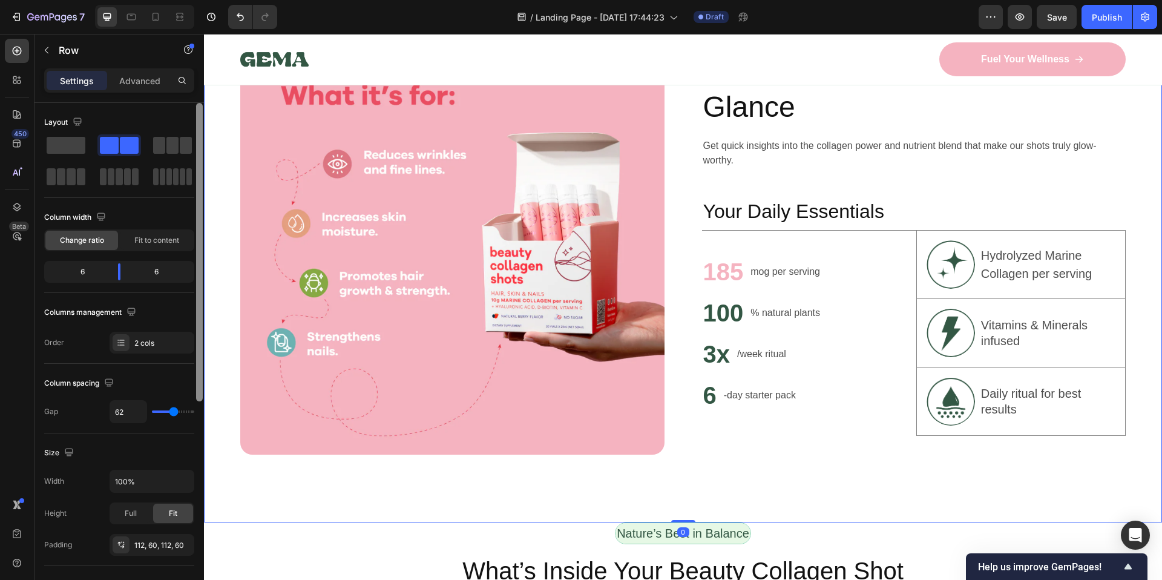
click at [86, 78] on p "Settings" at bounding box center [77, 80] width 34 height 13
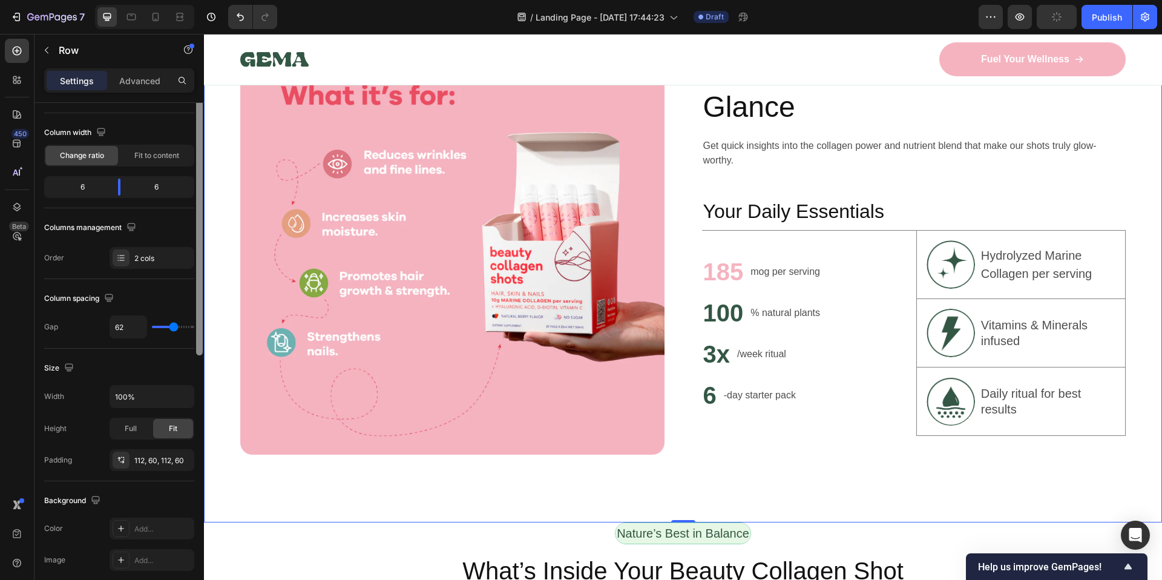
drag, startPoint x: 202, startPoint y: 384, endPoint x: 194, endPoint y: 410, distance: 27.2
click at [194, 414] on div "Layout Column width Change ratio Fit to content 6 6 Columns management Order 2 …" at bounding box center [118, 358] width 169 height 511
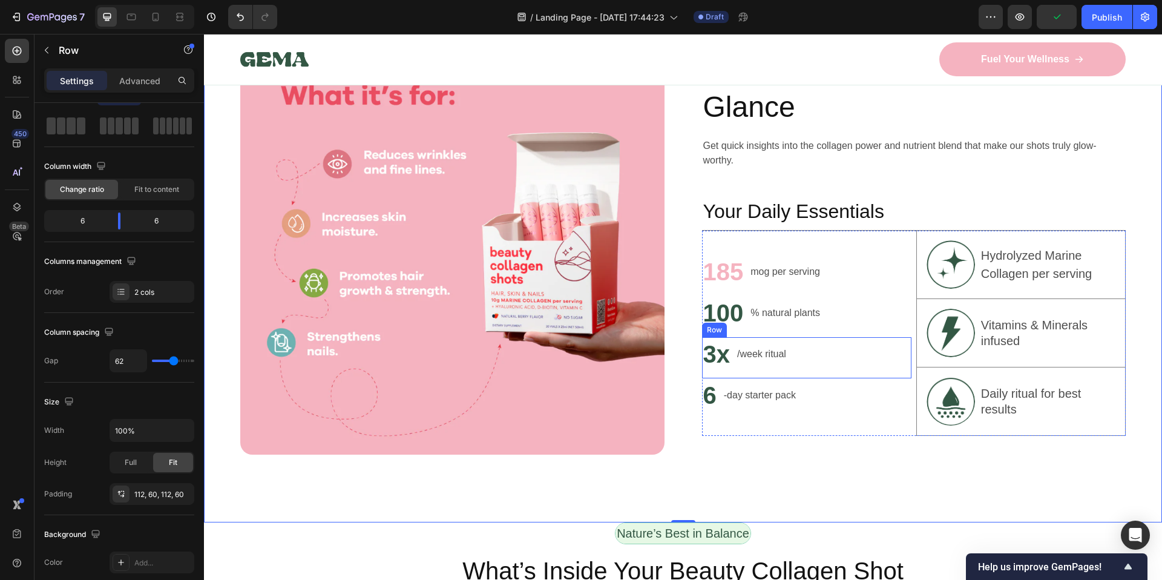
click at [830, 330] on div "100 Heading % natural plants Text Block Row" at bounding box center [806, 316] width 209 height 41
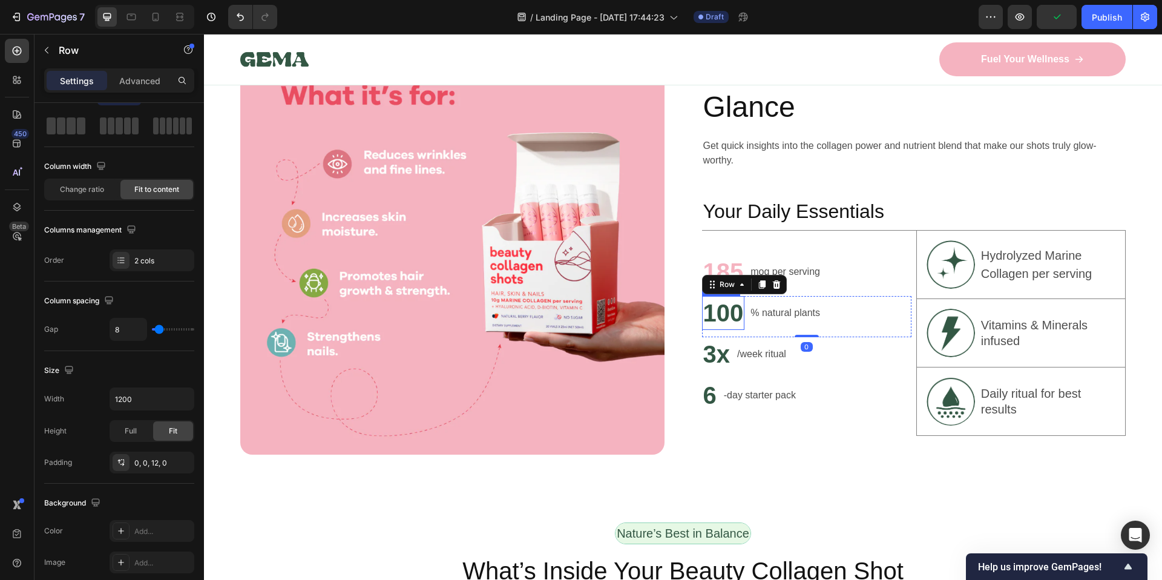
click at [717, 296] on h2 "100" at bounding box center [723, 313] width 43 height 34
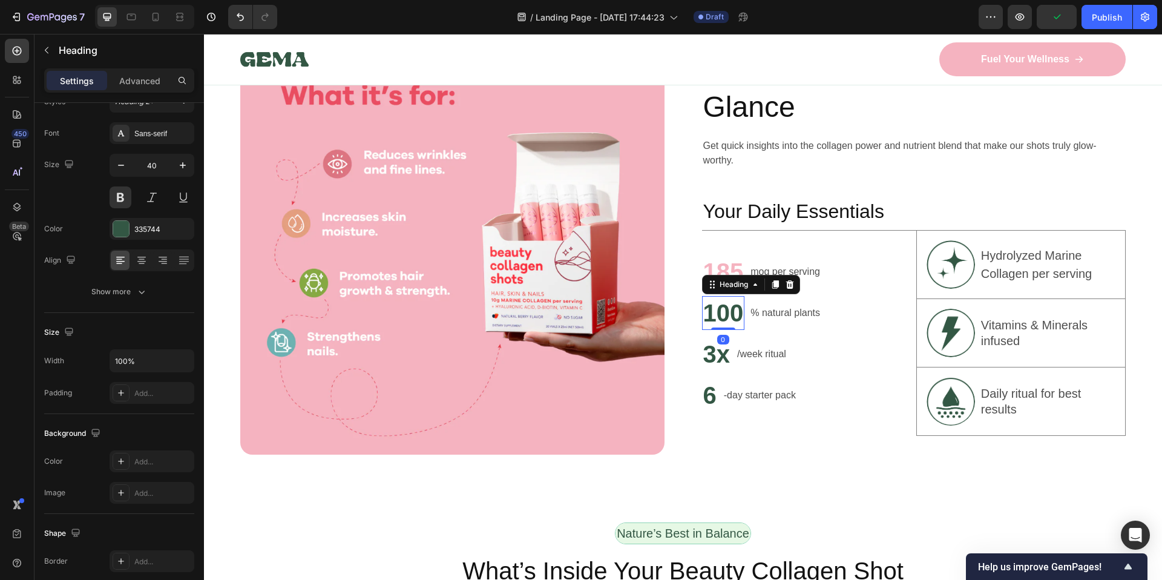
scroll to position [0, 0]
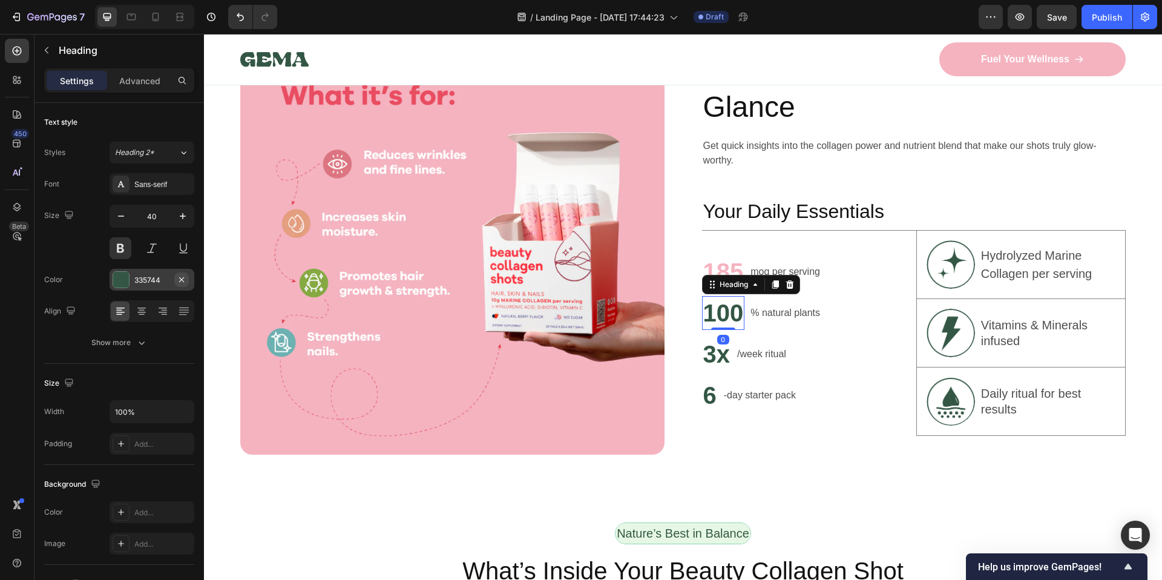
click at [179, 275] on icon "button" at bounding box center [182, 280] width 10 height 10
click at [156, 279] on div "Add..." at bounding box center [162, 280] width 57 height 11
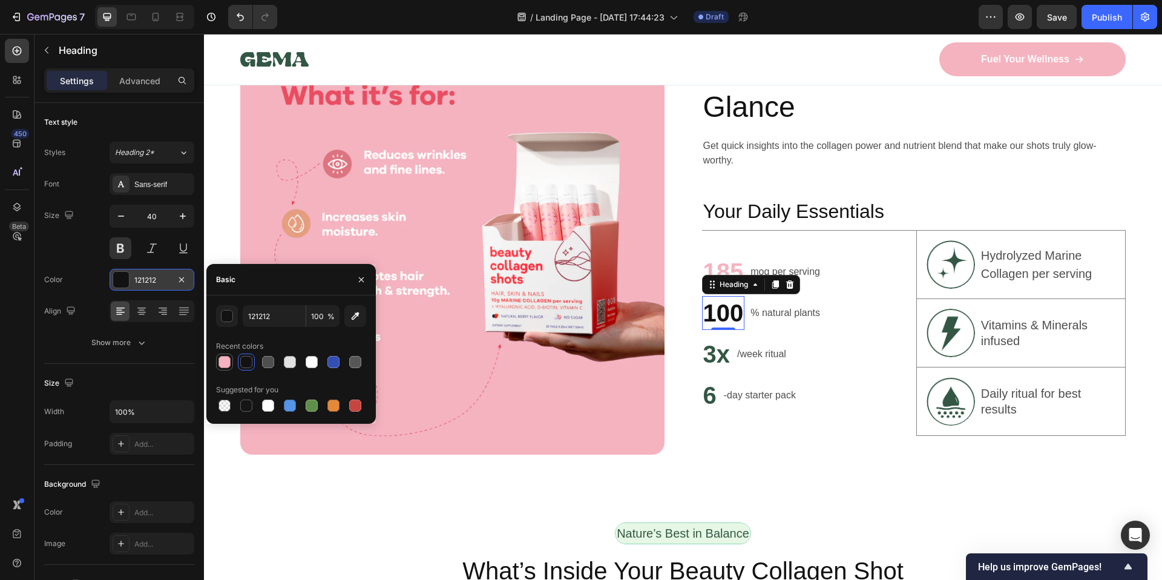
click at [229, 363] on div at bounding box center [224, 362] width 12 height 12
type input "F5B3C0"
click at [715, 356] on h2 "3x" at bounding box center [717, 354] width 30 height 34
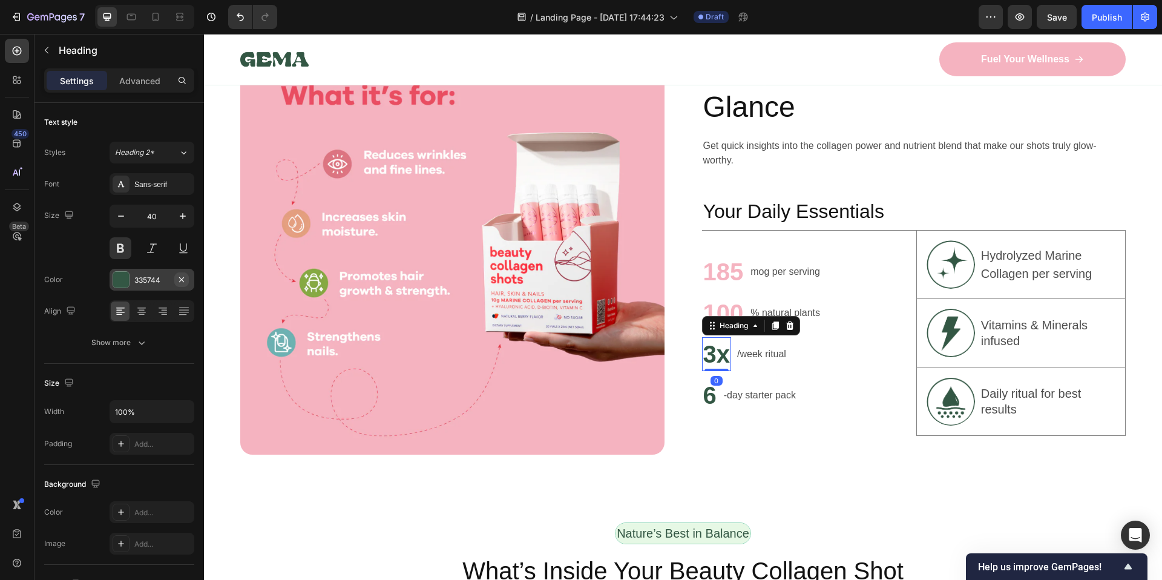
click at [179, 283] on icon "button" at bounding box center [182, 280] width 10 height 10
click at [172, 284] on div "Add..." at bounding box center [162, 280] width 57 height 11
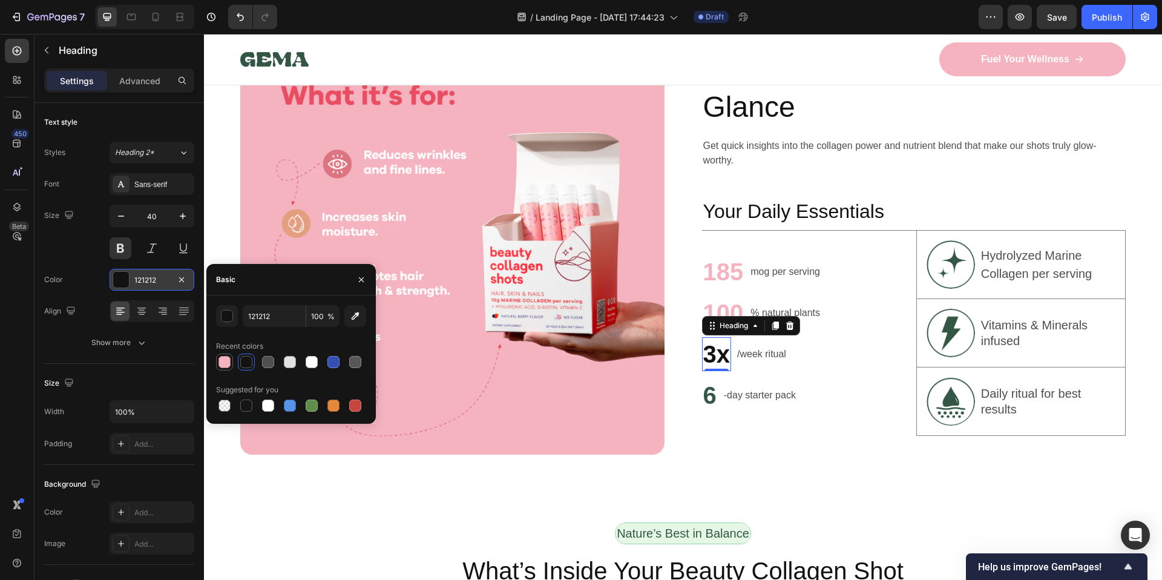
click at [220, 353] on div at bounding box center [224, 361] width 17 height 17
type input "F5B3C0"
click at [712, 393] on h2 "6" at bounding box center [710, 395] width 16 height 34
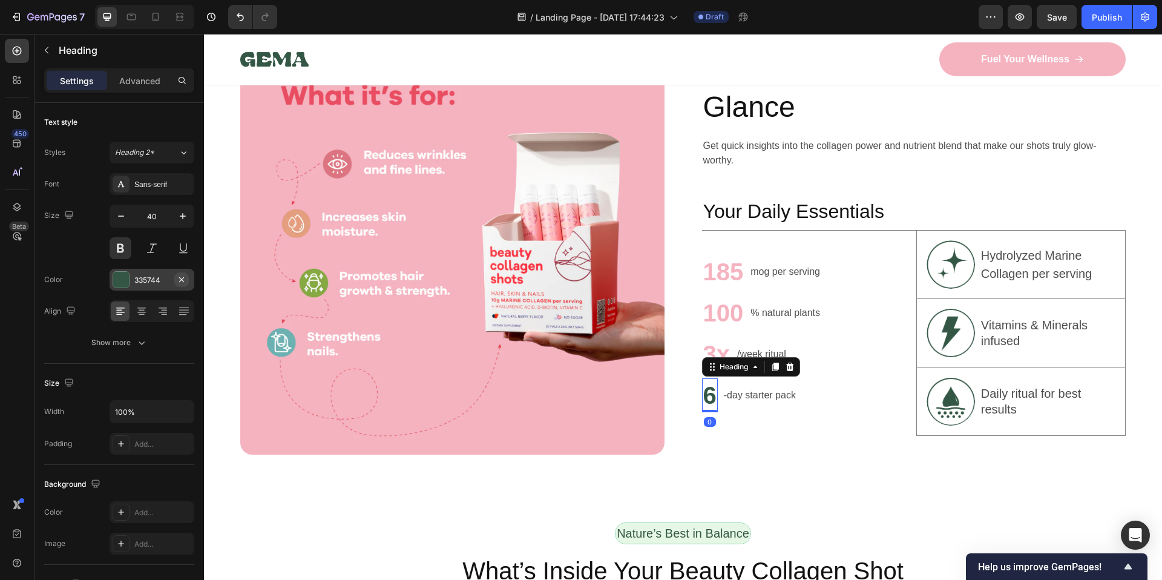
click at [185, 283] on icon "button" at bounding box center [182, 280] width 10 height 10
click at [163, 276] on div "Add..." at bounding box center [162, 280] width 57 height 11
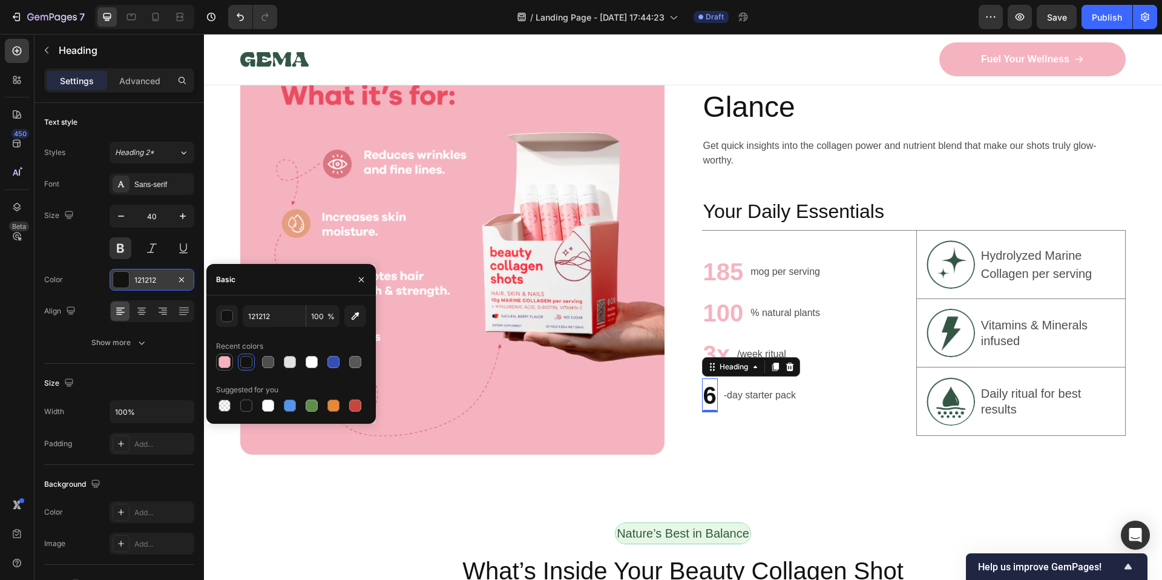
click at [221, 358] on div at bounding box center [224, 362] width 12 height 12
type input "F5B3C0"
click at [732, 451] on div "Image Unlock Powerful Benefits at a Glance Heading Get quick insights into the …" at bounding box center [683, 243] width 958 height 560
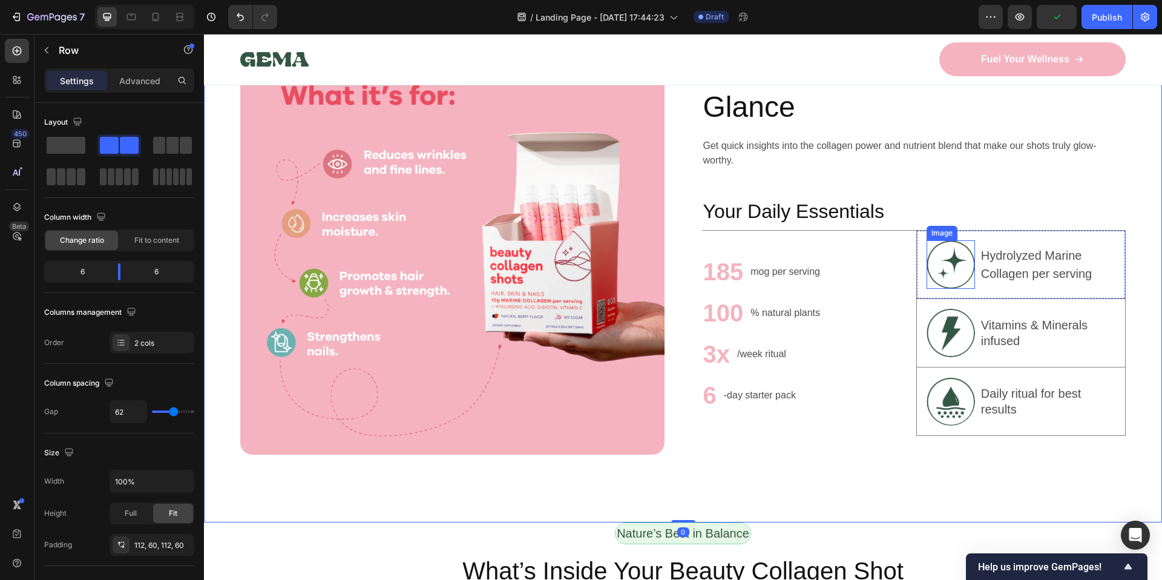
click at [940, 267] on img at bounding box center [951, 264] width 48 height 48
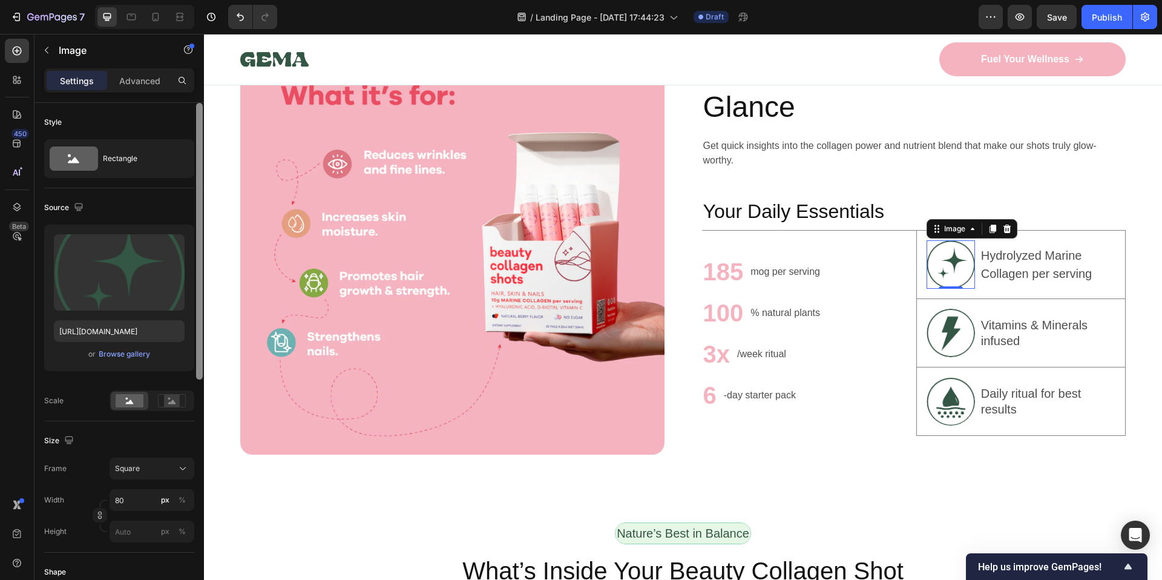
drag, startPoint x: 198, startPoint y: 331, endPoint x: 174, endPoint y: 187, distance: 146.0
click at [174, 187] on div "Style Rectangle Source Upload Image https://cdn.shopify.com/s/files/1/0705/7840…" at bounding box center [118, 358] width 169 height 511
click at [174, 187] on div "Style Rectangle" at bounding box center [119, 145] width 150 height 85
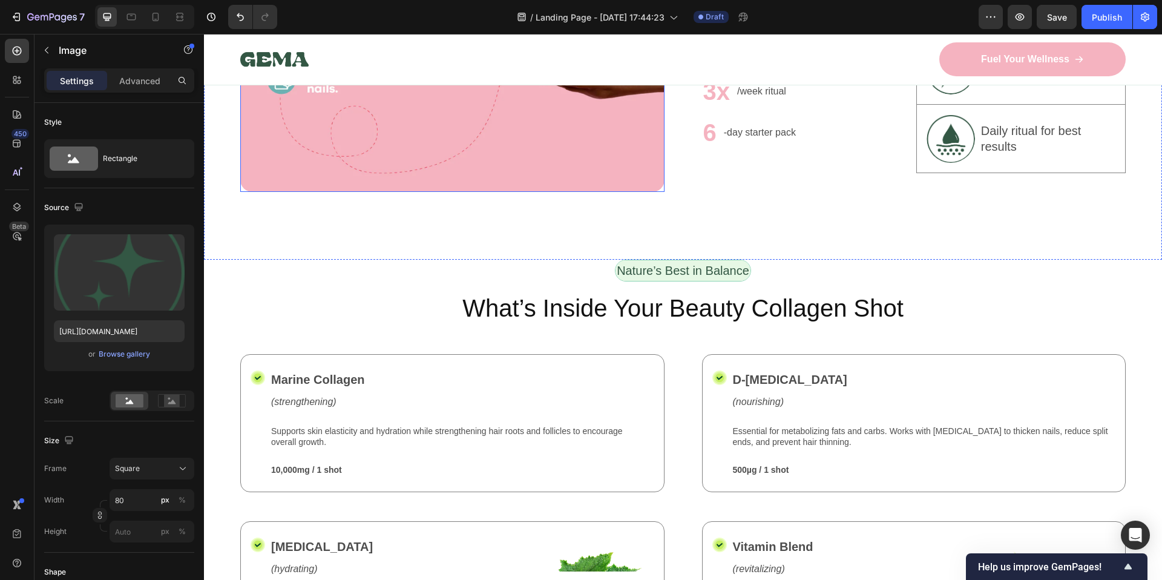
scroll to position [1122, 0]
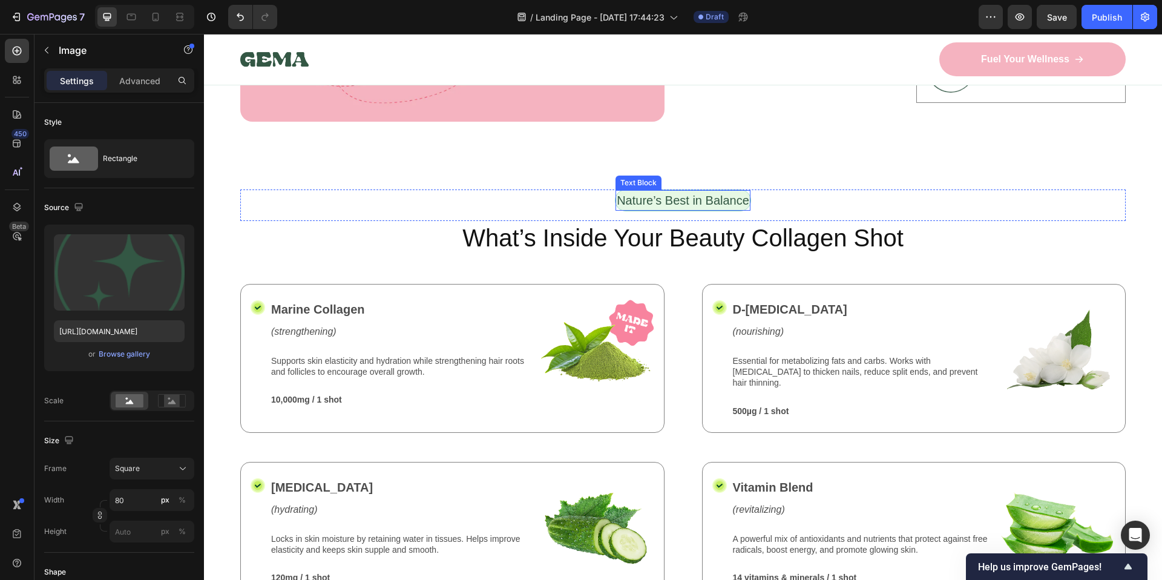
click at [700, 193] on p "Nature’s Best in Balance" at bounding box center [683, 200] width 133 height 18
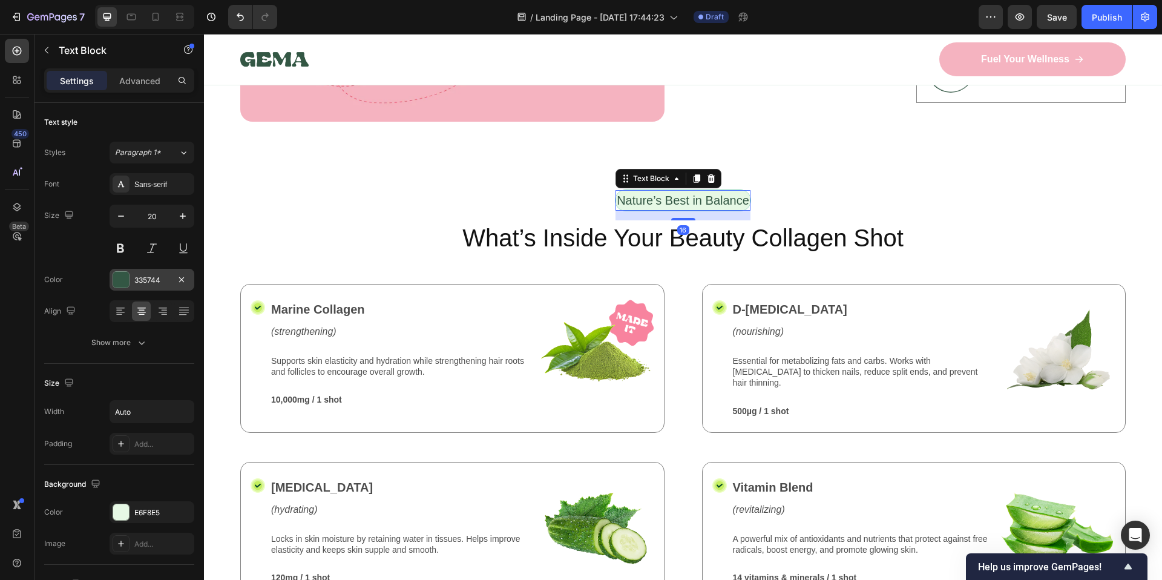
click at [141, 280] on div "335744" at bounding box center [151, 280] width 35 height 11
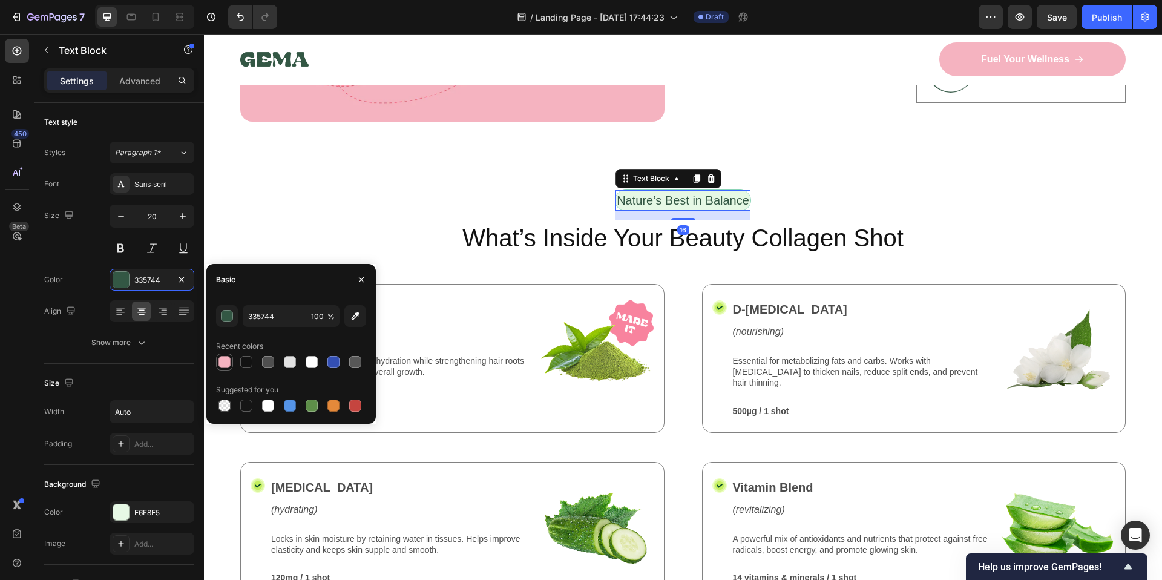
click at [226, 363] on div at bounding box center [224, 362] width 12 height 12
click at [240, 363] on div at bounding box center [246, 362] width 12 height 12
type input "121212"
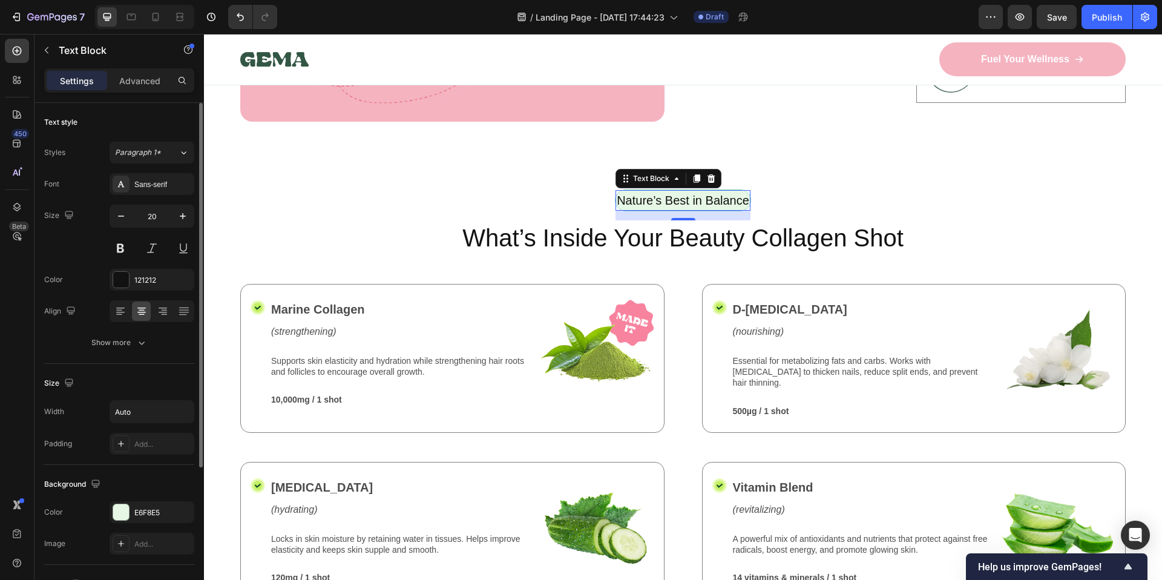
click at [75, 295] on div "Font Sans-serif Size 20 Color 121212 Align Show more" at bounding box center [119, 263] width 150 height 180
click at [134, 342] on div "Show more" at bounding box center [119, 342] width 56 height 12
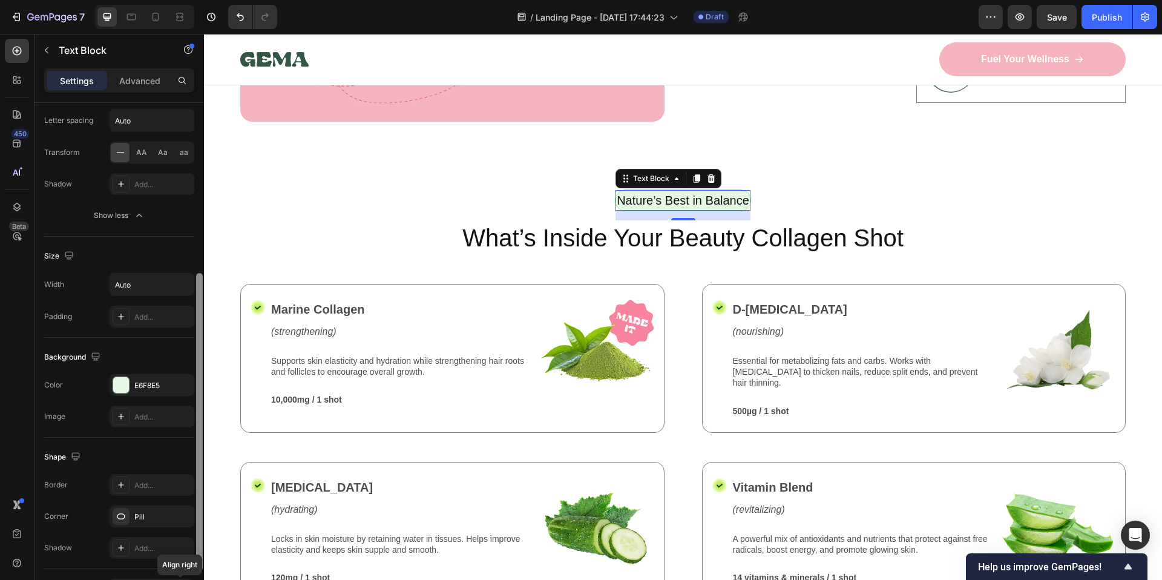
scroll to position [289, 0]
drag, startPoint x: 197, startPoint y: 372, endPoint x: 177, endPoint y: 579, distance: 207.9
click at [177, 579] on div "Text style Styles Paragraph 1* Font Sans-serif Size 20 Color 121212 Align Font …" at bounding box center [118, 358] width 169 height 511
click at [135, 381] on div "E6F8E5" at bounding box center [151, 383] width 35 height 11
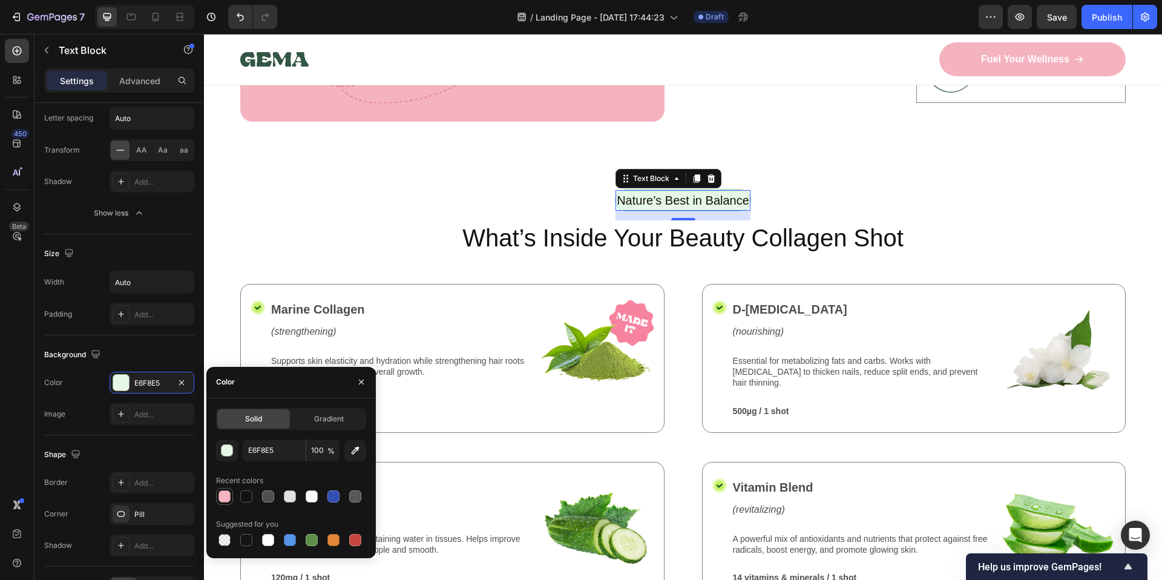
click at [221, 493] on div at bounding box center [224, 496] width 12 height 12
type input "F5B3C0"
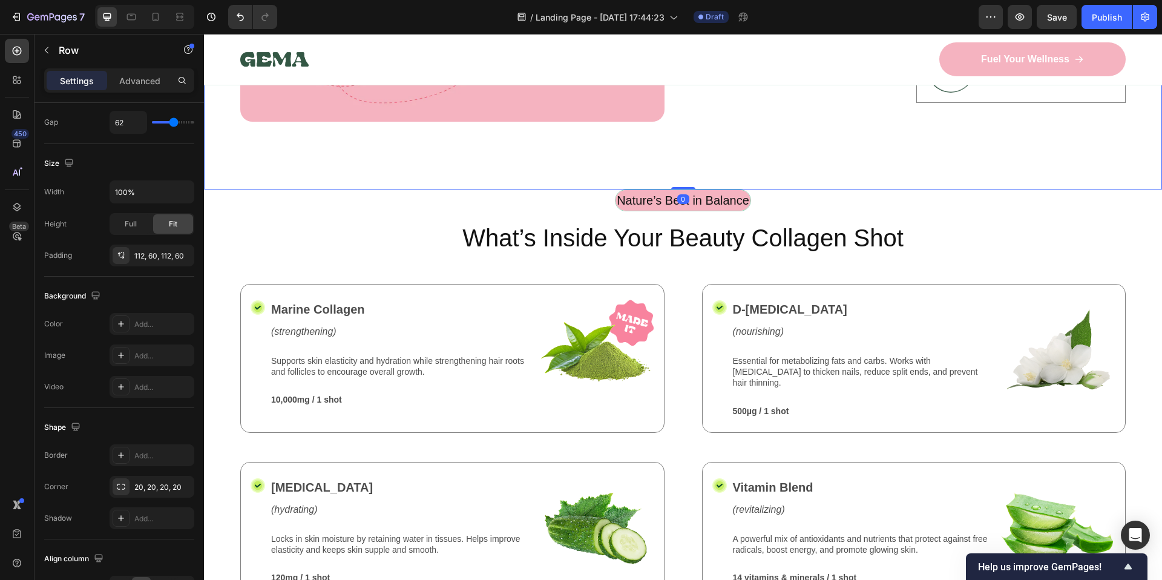
scroll to position [0, 0]
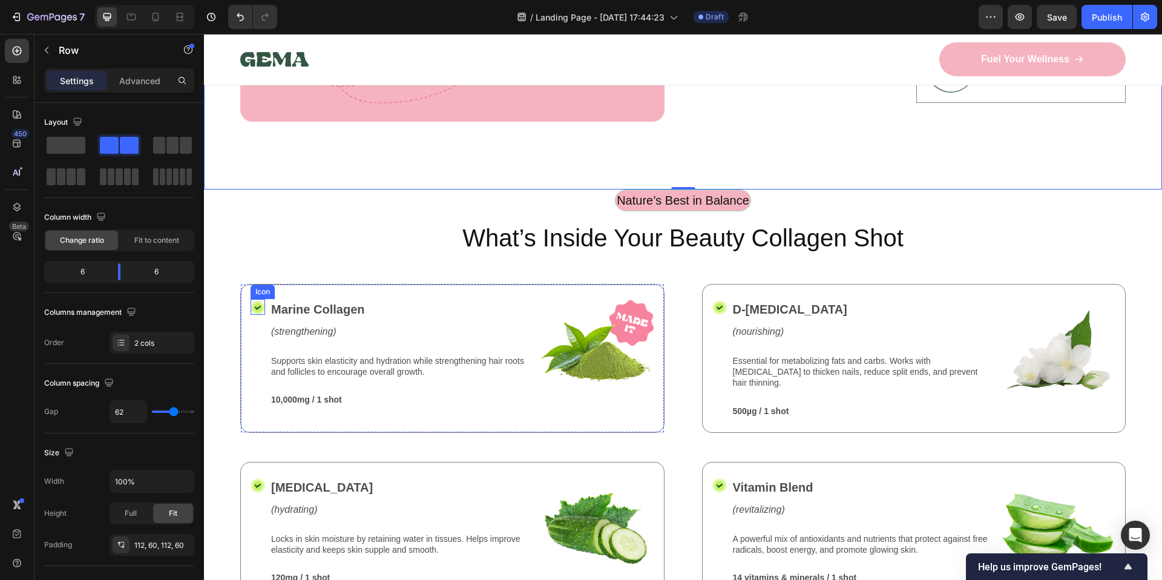
click at [254, 306] on icon at bounding box center [258, 307] width 12 height 12
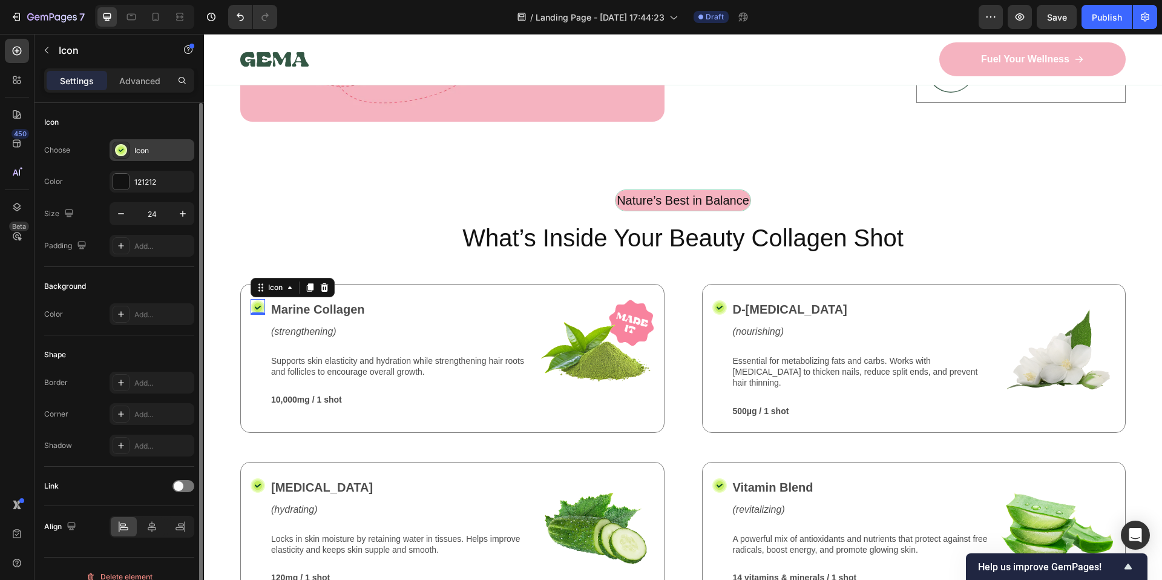
click at [136, 148] on div "Icon" at bounding box center [162, 150] width 57 height 11
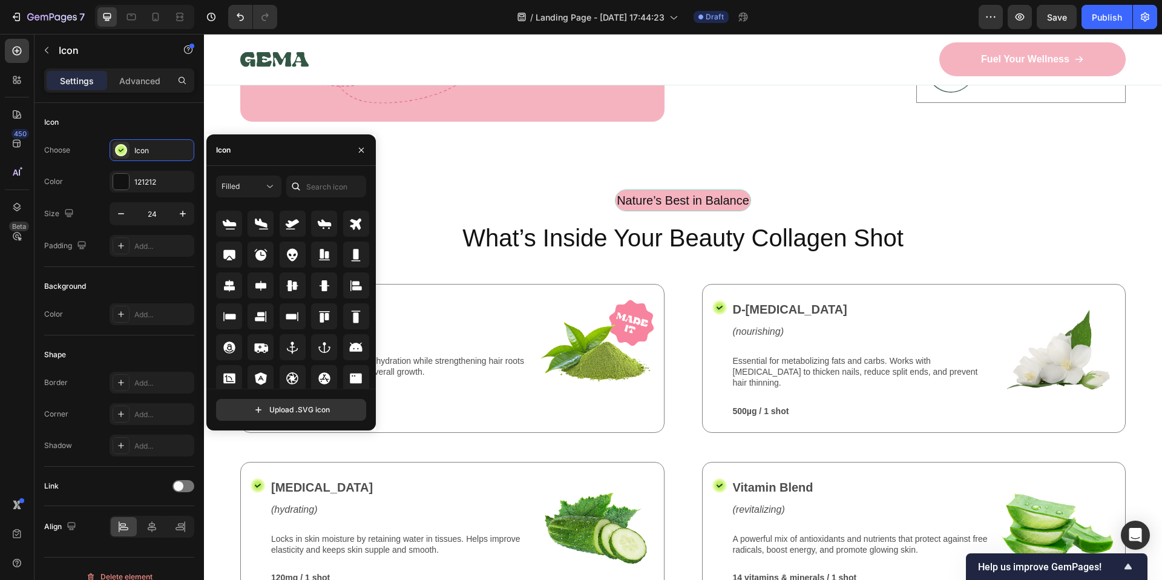
scroll to position [67, 0]
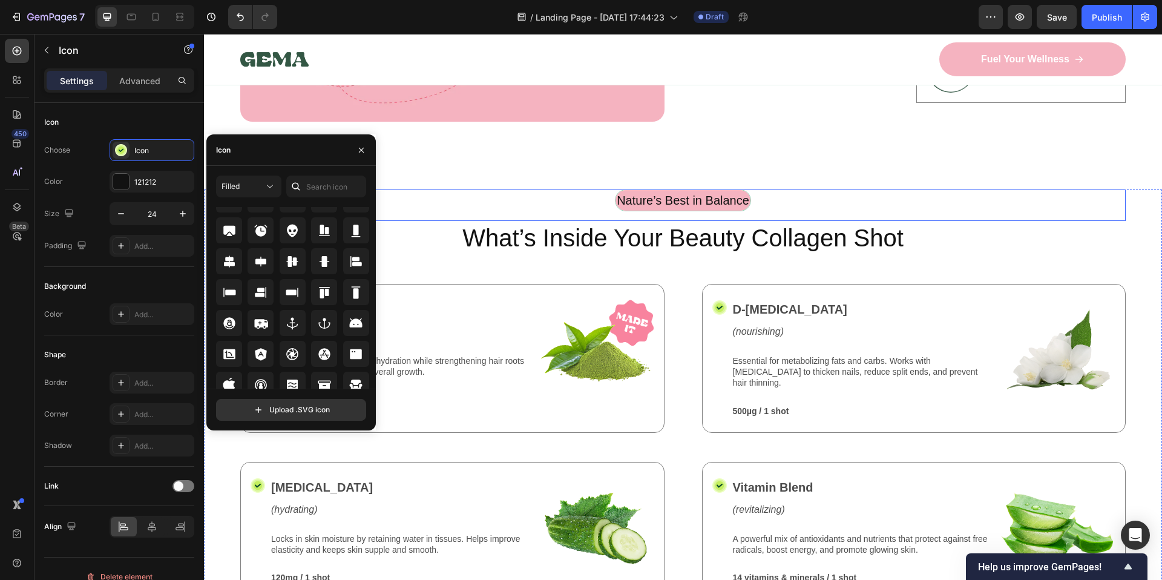
click at [488, 189] on div "Nature’s Best in Balance Text Block Row" at bounding box center [682, 204] width 885 height 31
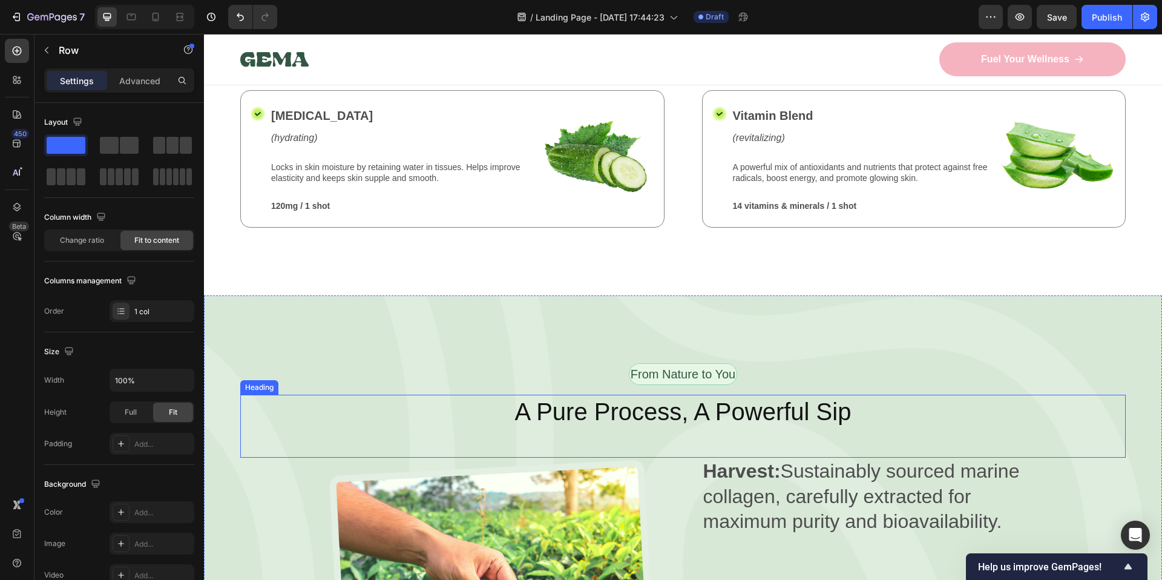
scroll to position [1481, 0]
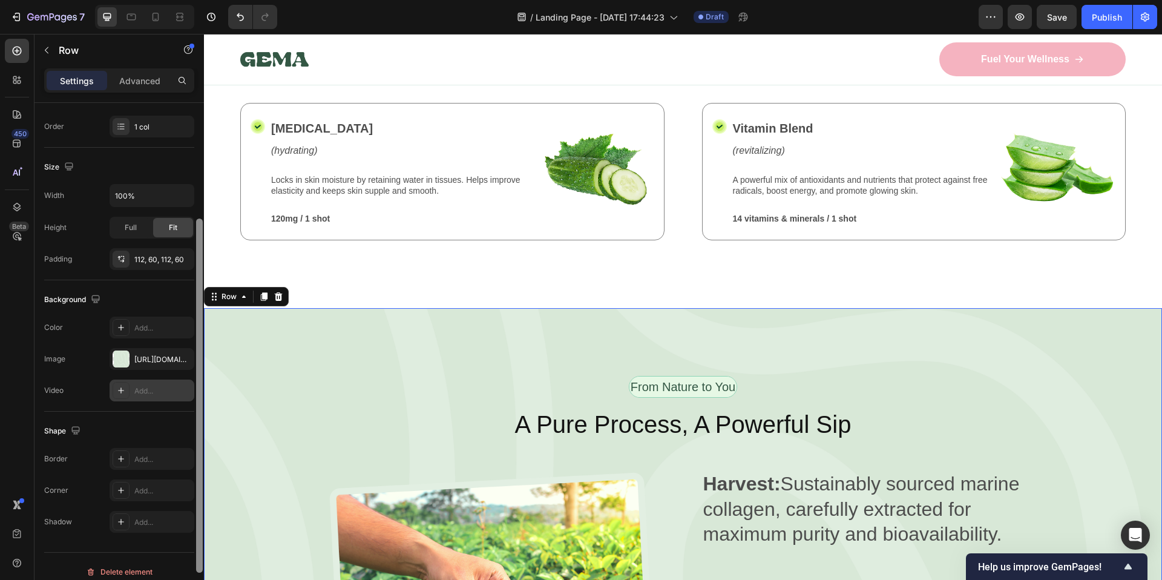
scroll to position [227, 0]
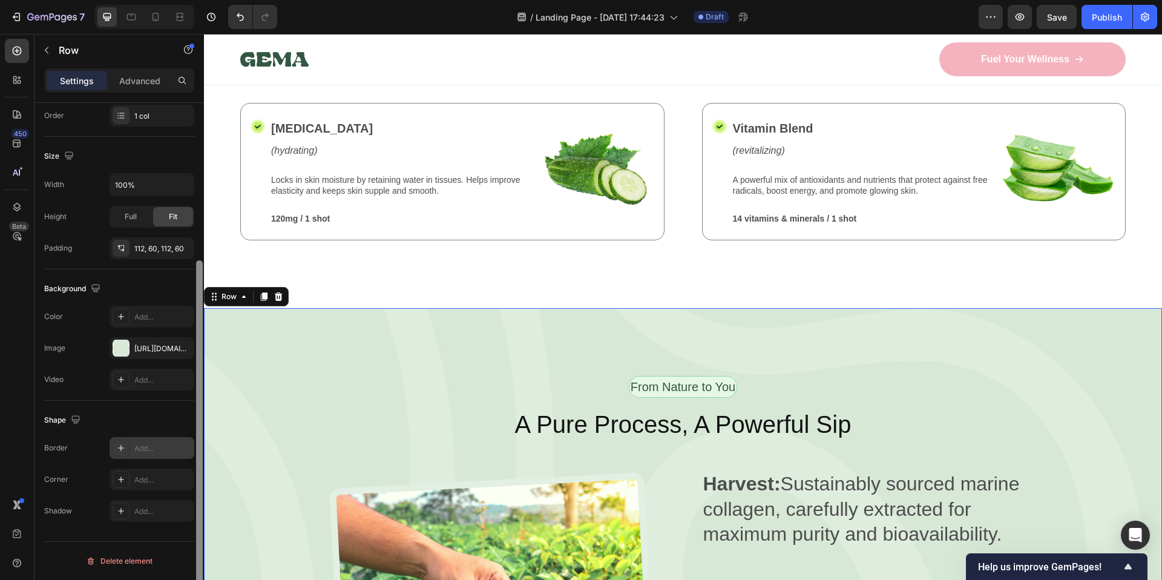
drag, startPoint x: 200, startPoint y: 225, endPoint x: 189, endPoint y: 441, distance: 216.3
click at [189, 441] on div "Layout Column width Change ratio Fit to content 12 Columns management Order 1 c…" at bounding box center [118, 358] width 169 height 511
click at [120, 344] on div at bounding box center [121, 348] width 17 height 17
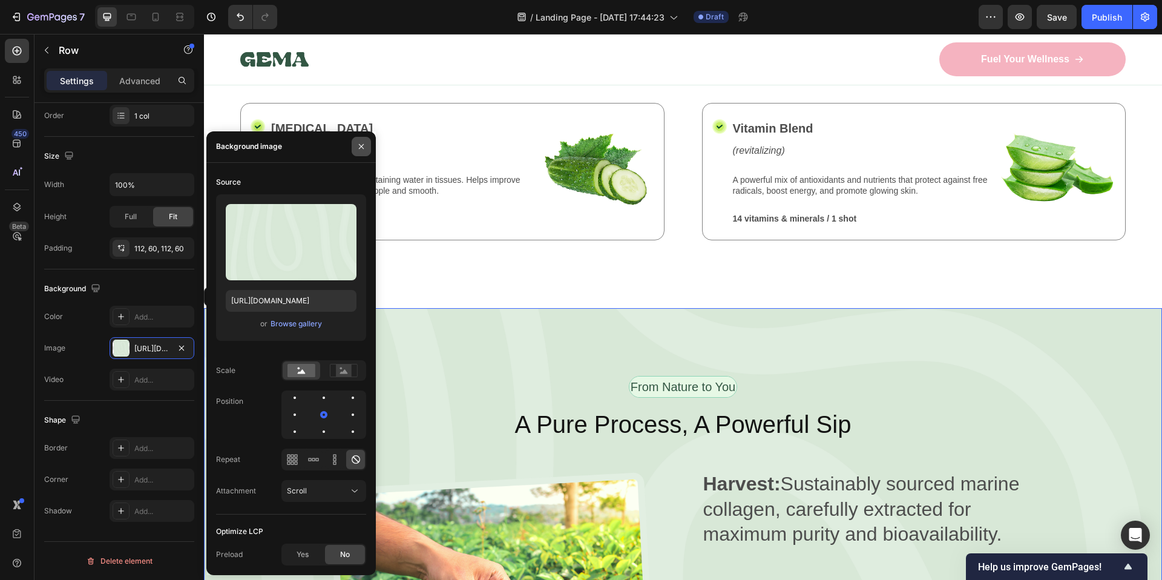
click at [363, 145] on icon "button" at bounding box center [361, 146] width 5 height 5
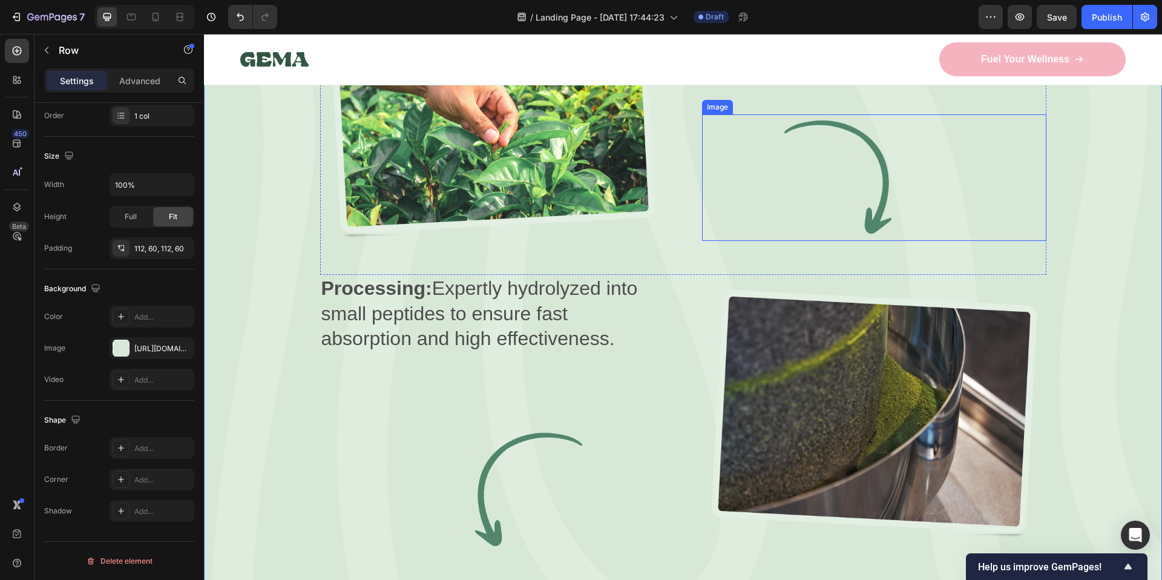
scroll to position [1925, 0]
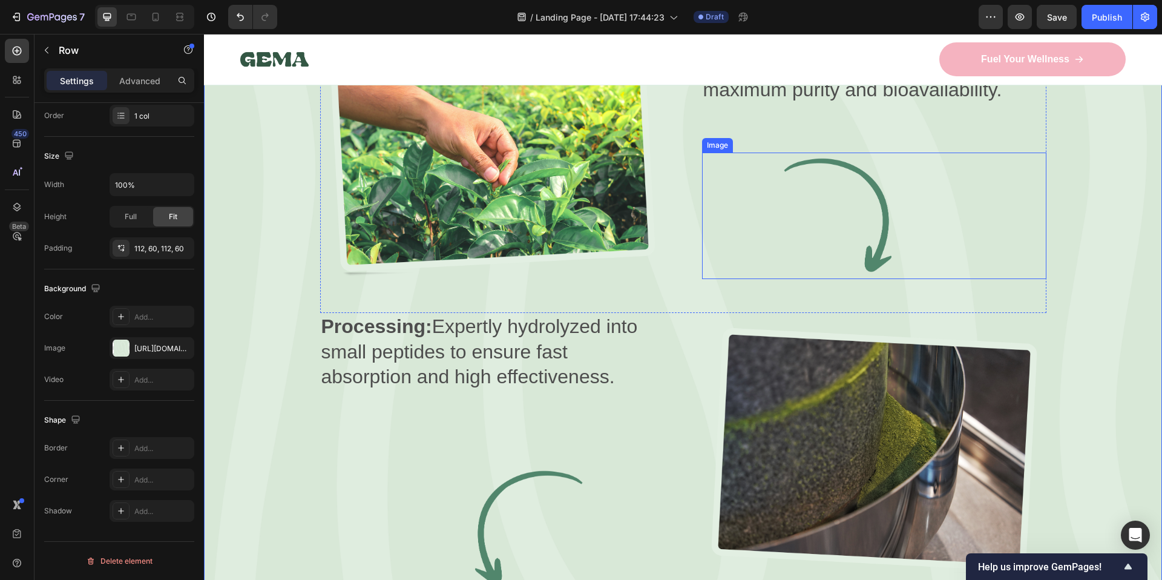
click at [871, 183] on img at bounding box center [874, 216] width 344 height 126
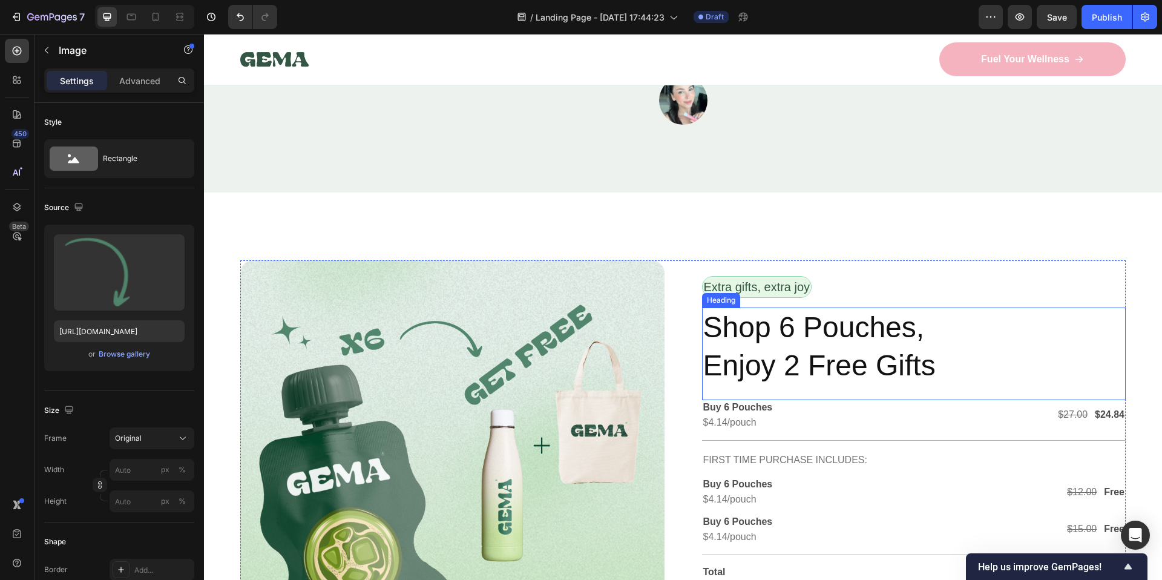
scroll to position [3108, 0]
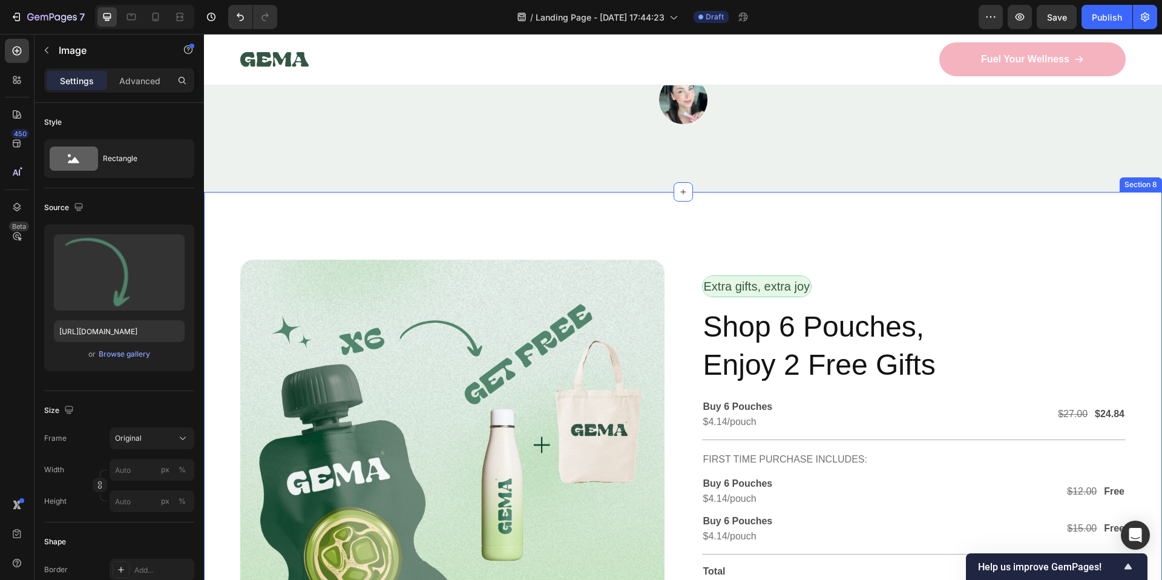
click at [638, 226] on div "Image Row Extra gifts, extra joy Text Block Row Shop 6 Pouches, Enjoy 2 Free Gi…" at bounding box center [683, 476] width 958 height 569
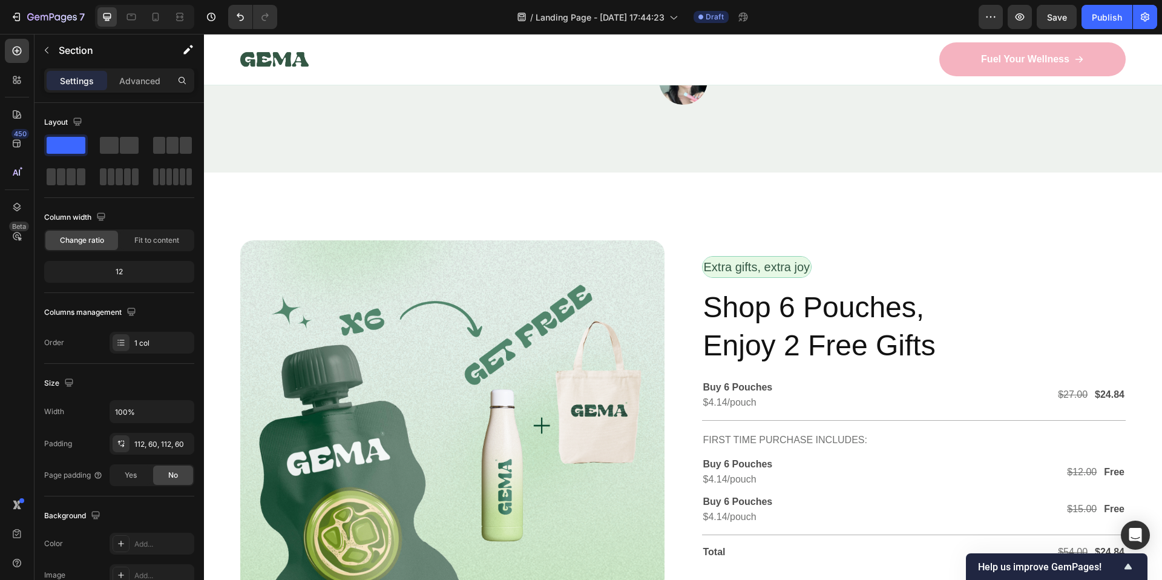
scroll to position [3157, 0]
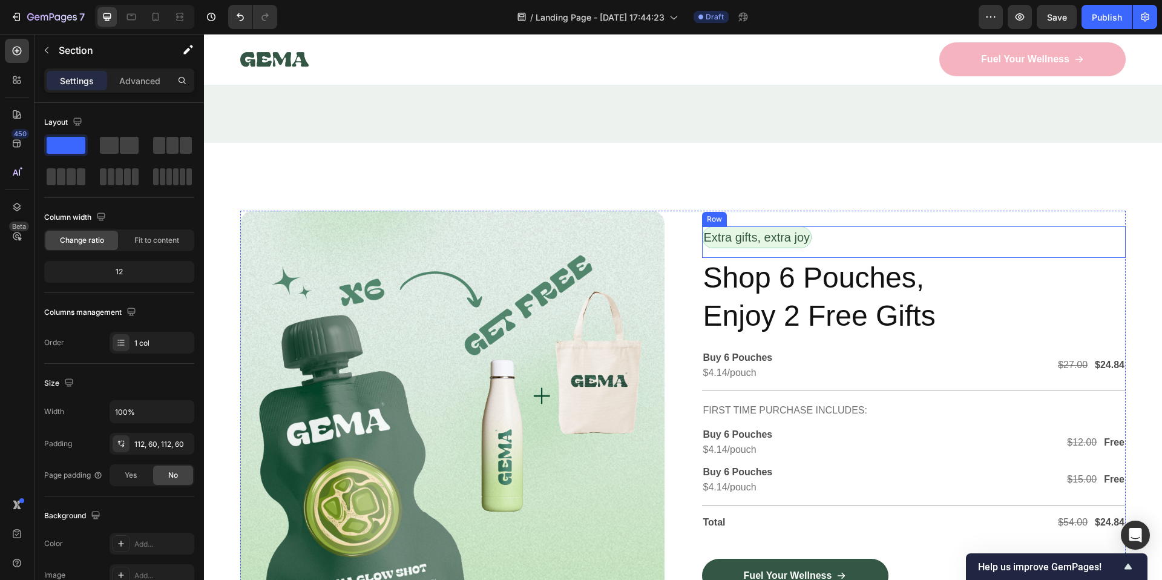
click at [966, 228] on div "Extra gifts, extra joy Text Block Row" at bounding box center [914, 241] width 424 height 31
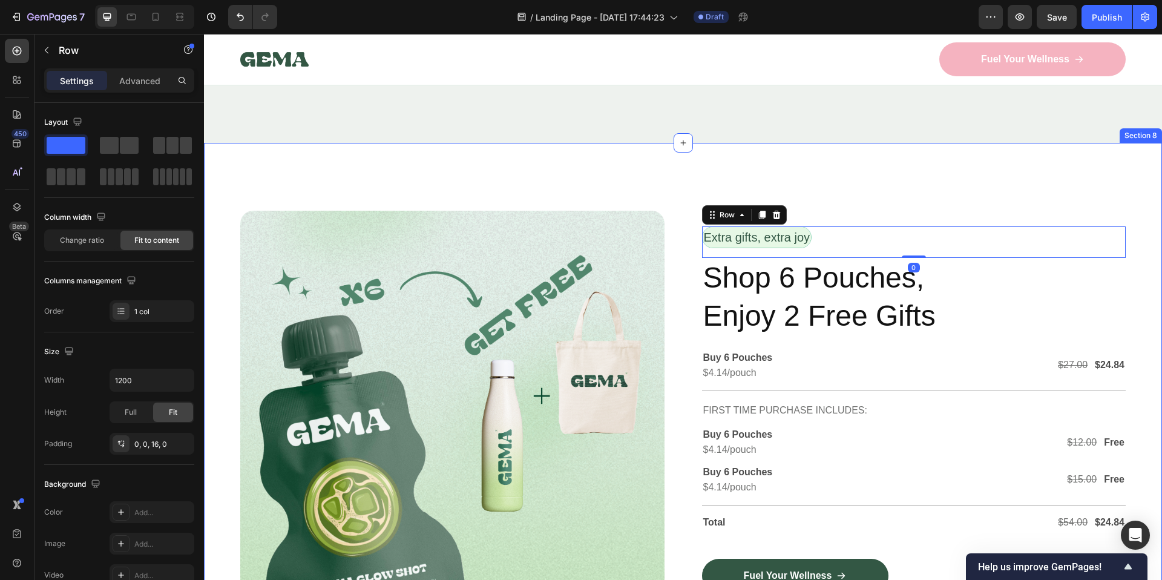
click at [1016, 160] on div "Image Row Extra gifts, extra joy Text Block Row 0 Shop 6 Pouches, Enjoy 2 Free …" at bounding box center [683, 427] width 958 height 569
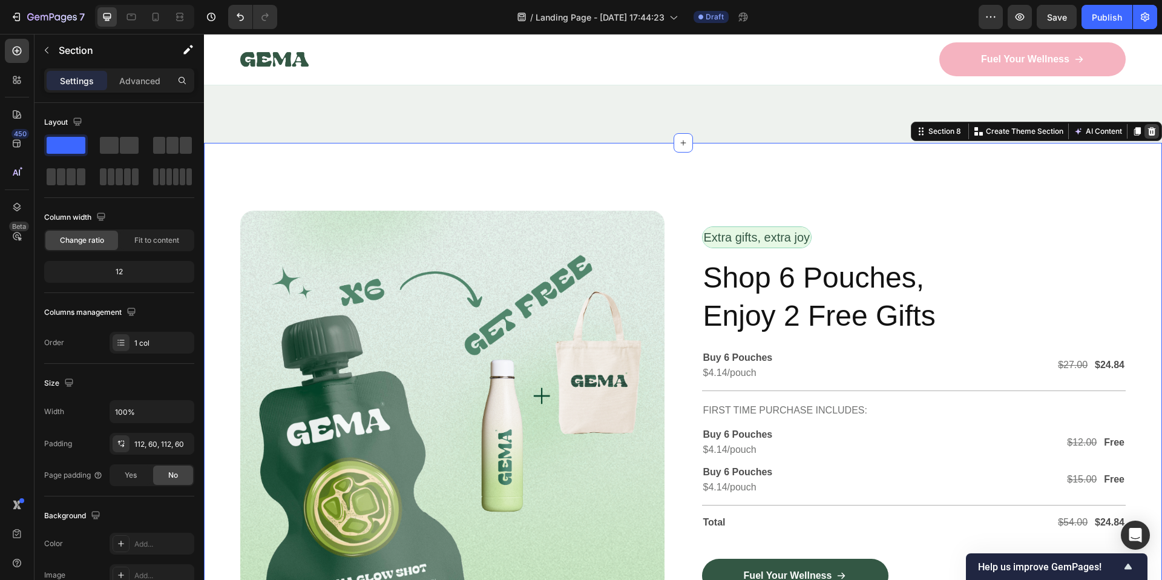
click at [1148, 131] on icon at bounding box center [1152, 131] width 8 height 8
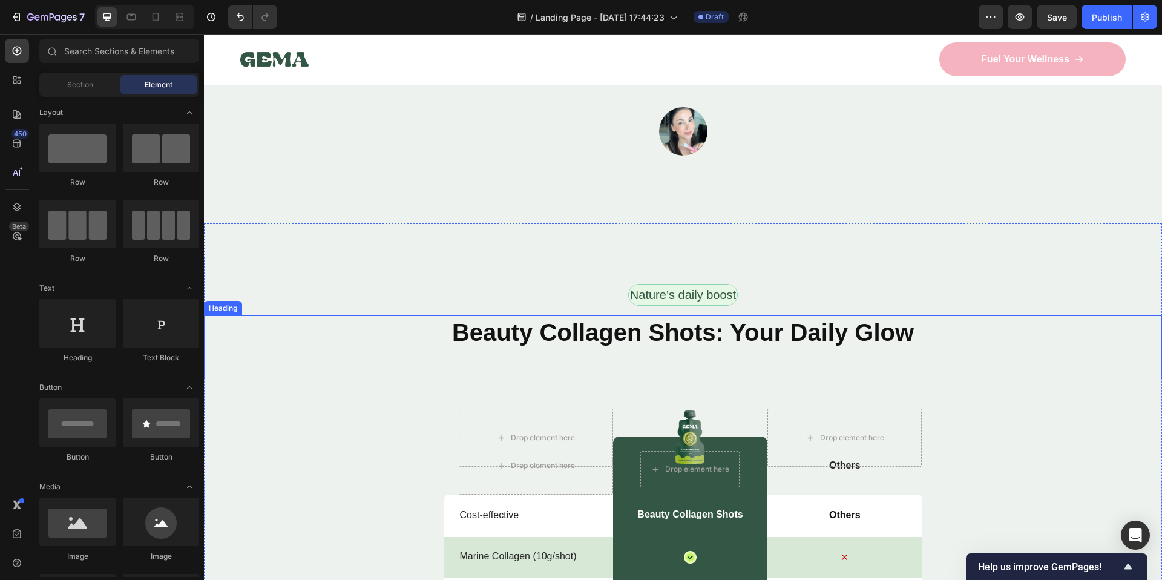
scroll to position [3034, 0]
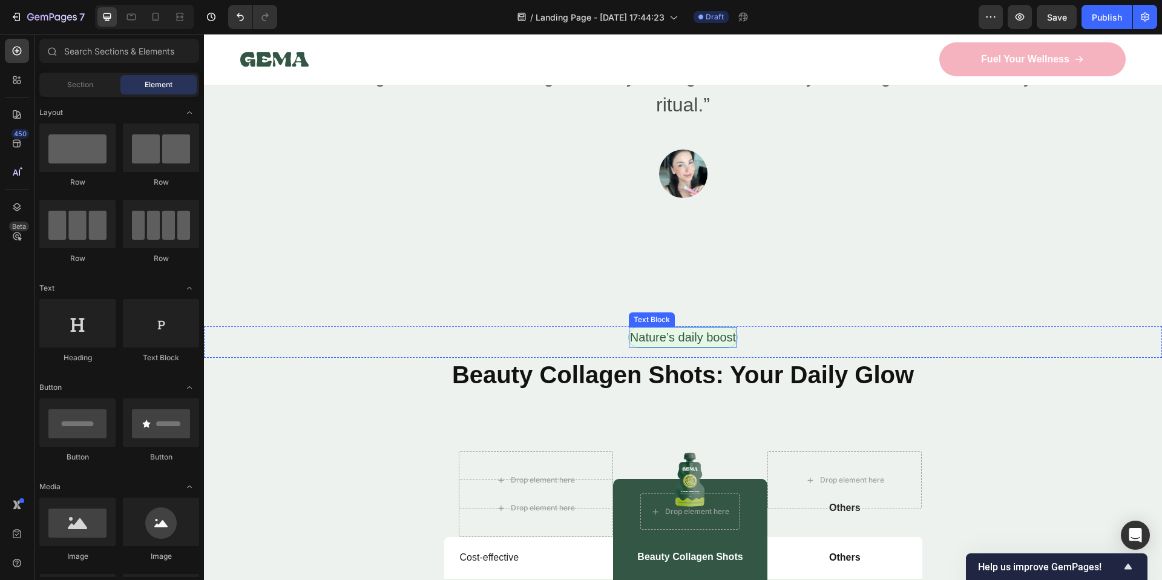
click at [707, 340] on p "Nature’s daily boost" at bounding box center [683, 337] width 106 height 18
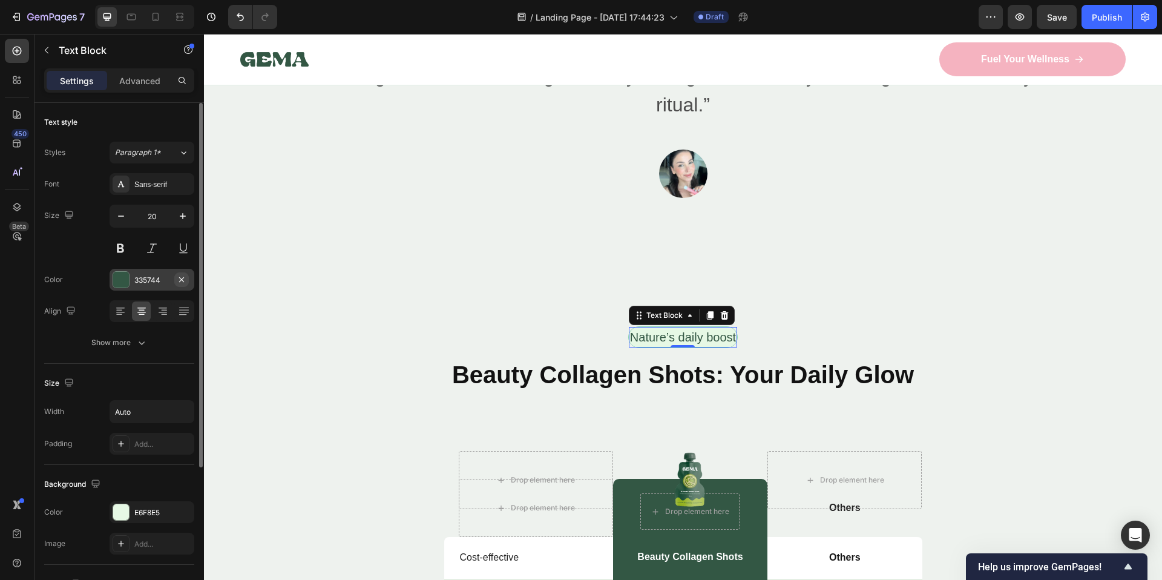
click at [187, 280] on button "button" at bounding box center [181, 279] width 15 height 15
click at [127, 281] on div at bounding box center [121, 279] width 17 height 17
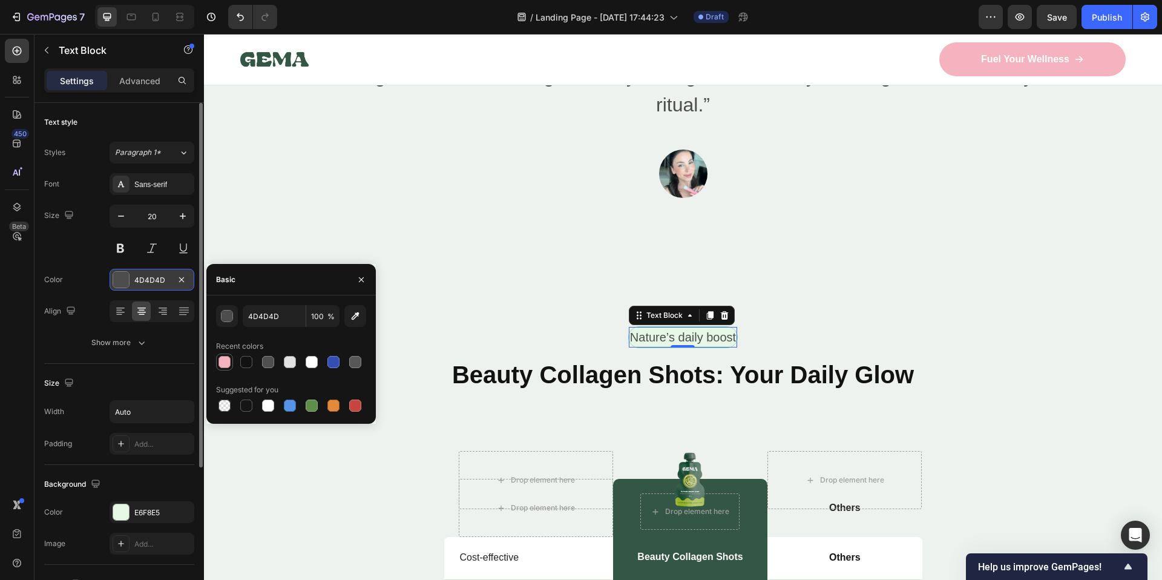
click at [224, 362] on div at bounding box center [224, 362] width 12 height 12
click at [244, 361] on div at bounding box center [246, 362] width 12 height 12
type input "121212"
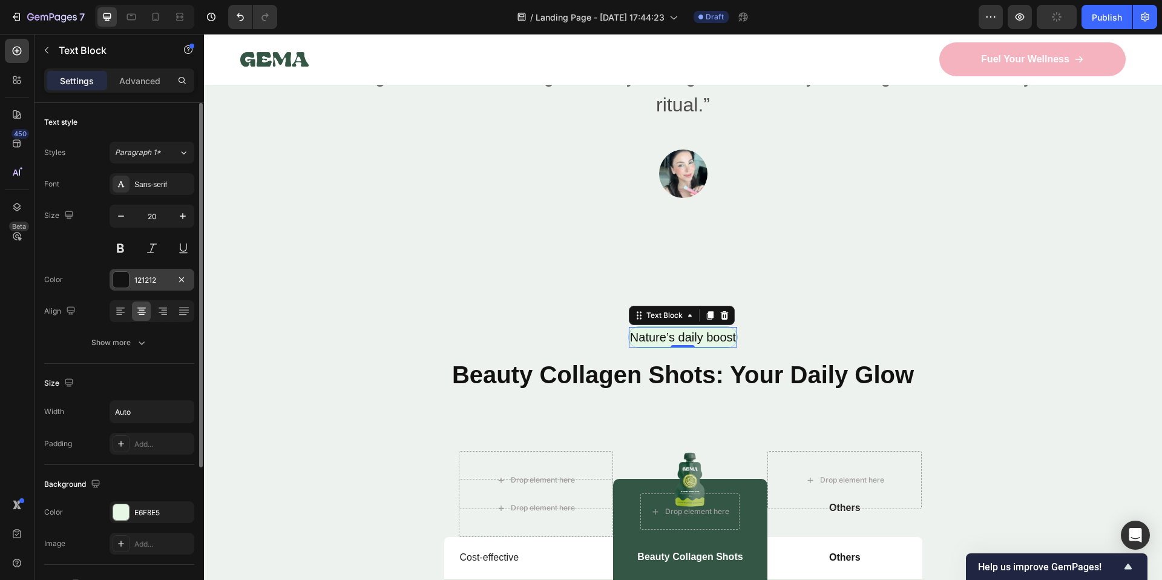
click at [89, 254] on div "Size 20" at bounding box center [119, 232] width 150 height 54
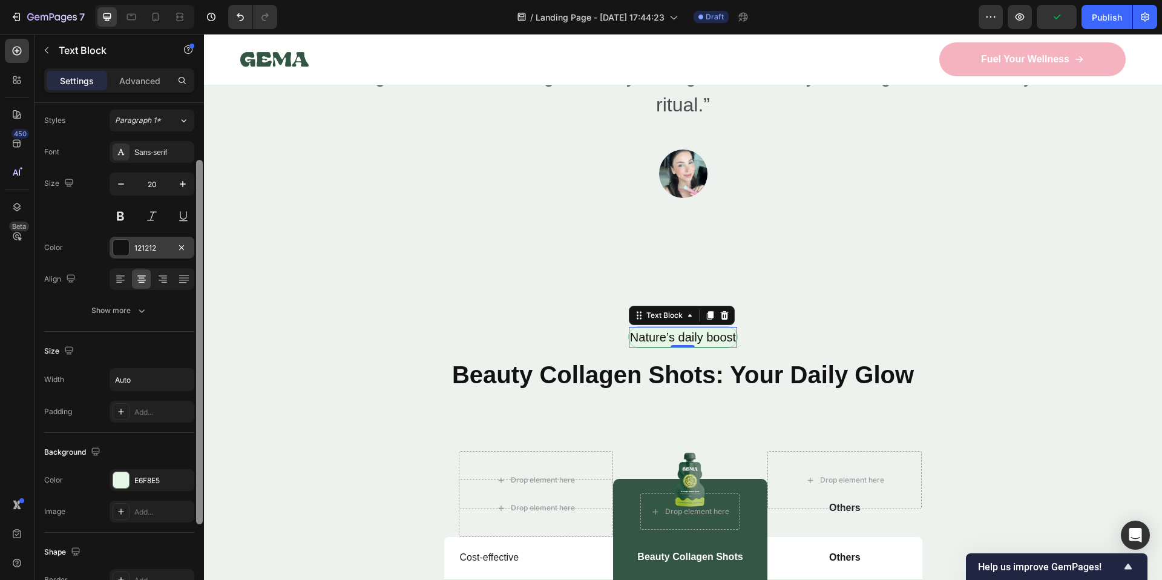
scroll to position [89, 0]
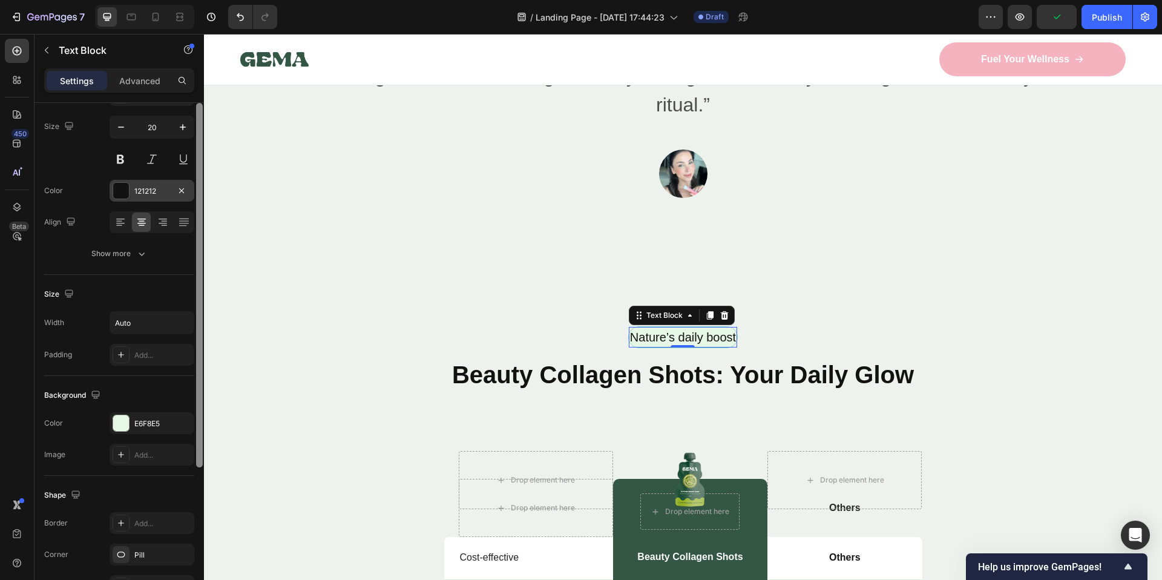
drag, startPoint x: 202, startPoint y: 269, endPoint x: 199, endPoint y: 332, distance: 63.6
click at [199, 332] on div at bounding box center [199, 285] width 7 height 364
click at [133, 425] on div "E6F8E5" at bounding box center [152, 423] width 85 height 22
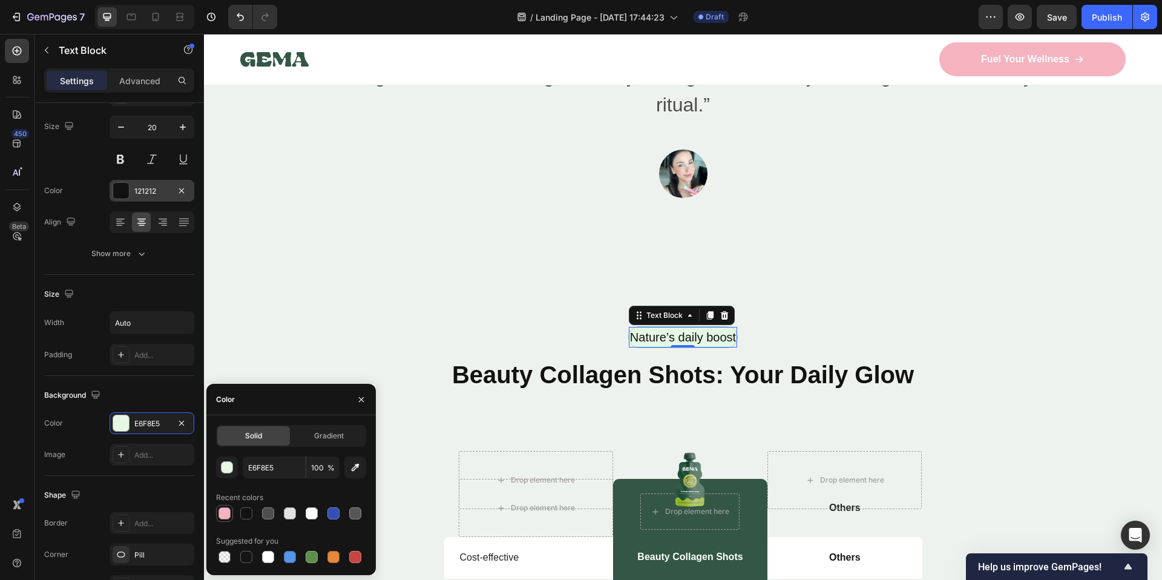
click at [224, 514] on div at bounding box center [224, 513] width 12 height 12
type input "F5B3C0"
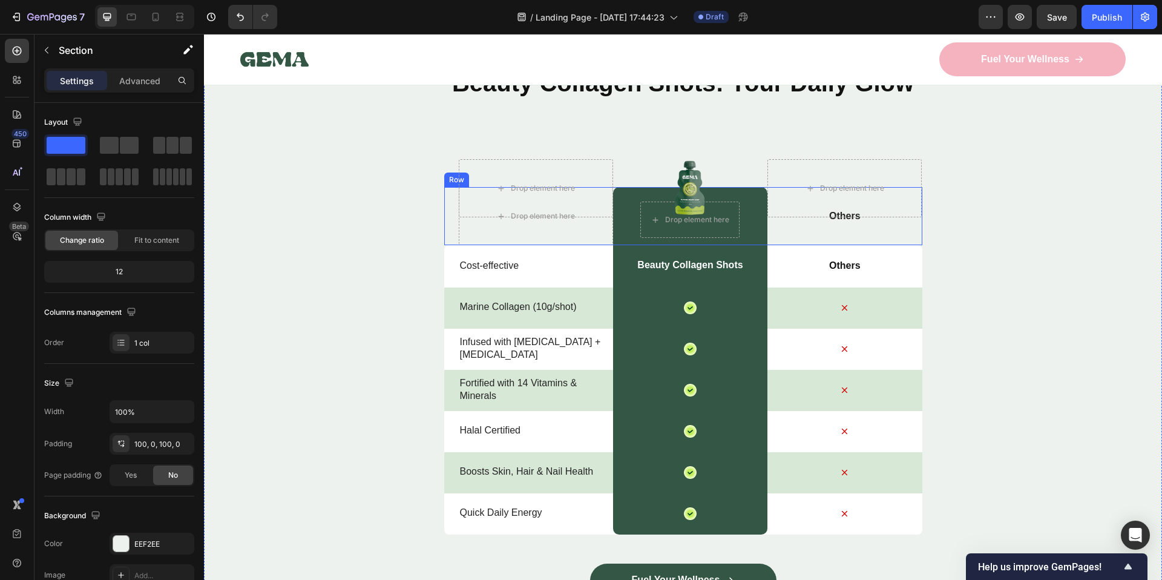
scroll to position [3442, 0]
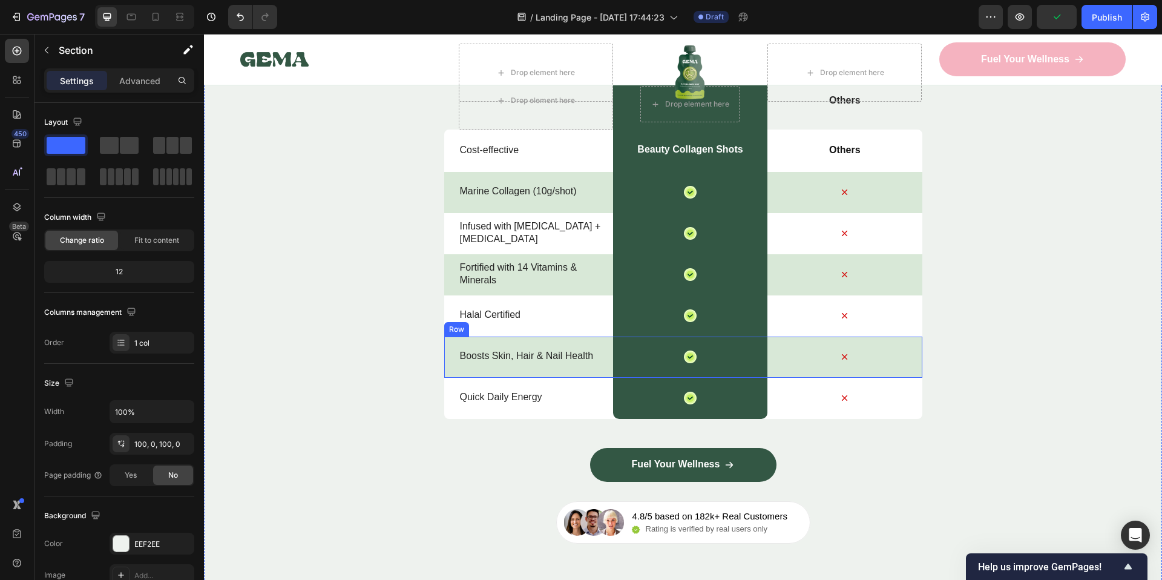
click at [542, 369] on div "Boosts Skin, Hair & Nail Health Text Block" at bounding box center [536, 356] width 154 height 41
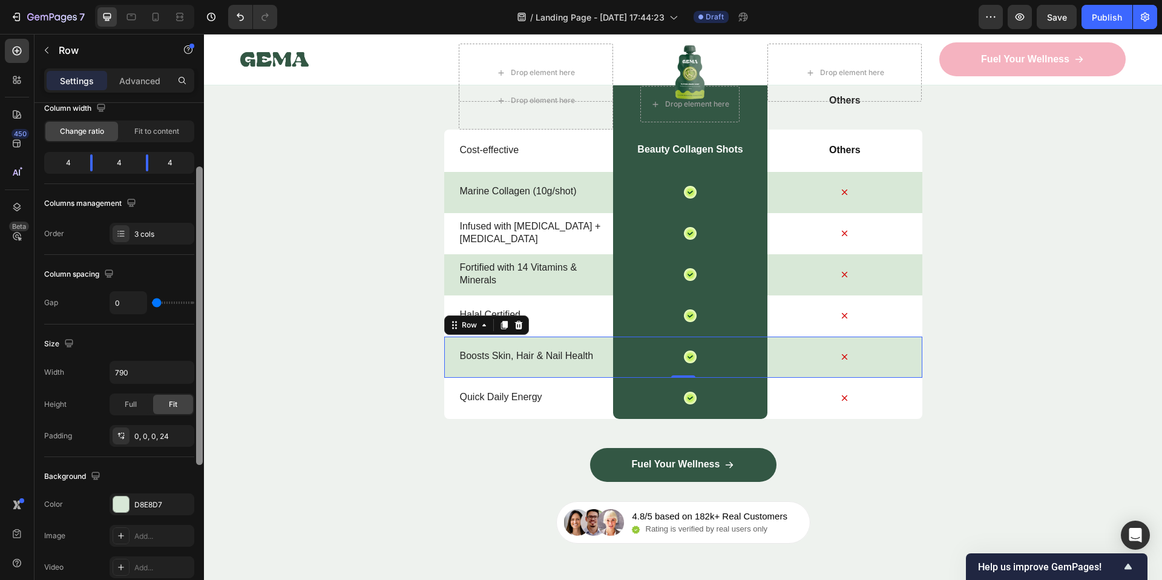
scroll to position [47, 0]
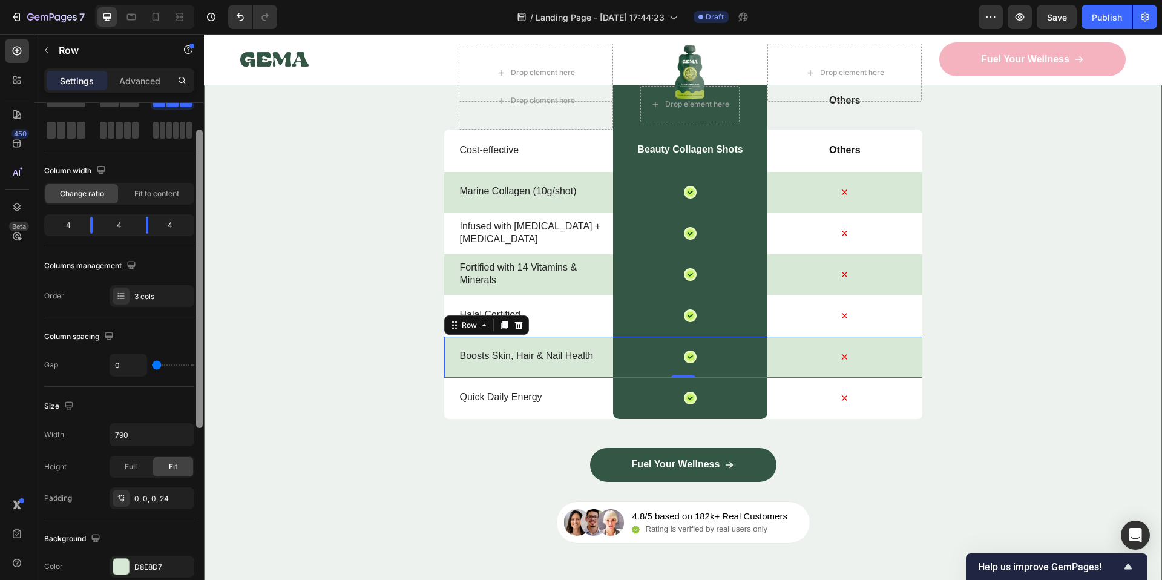
drag, startPoint x: 406, startPoint y: 243, endPoint x: 208, endPoint y: 111, distance: 237.8
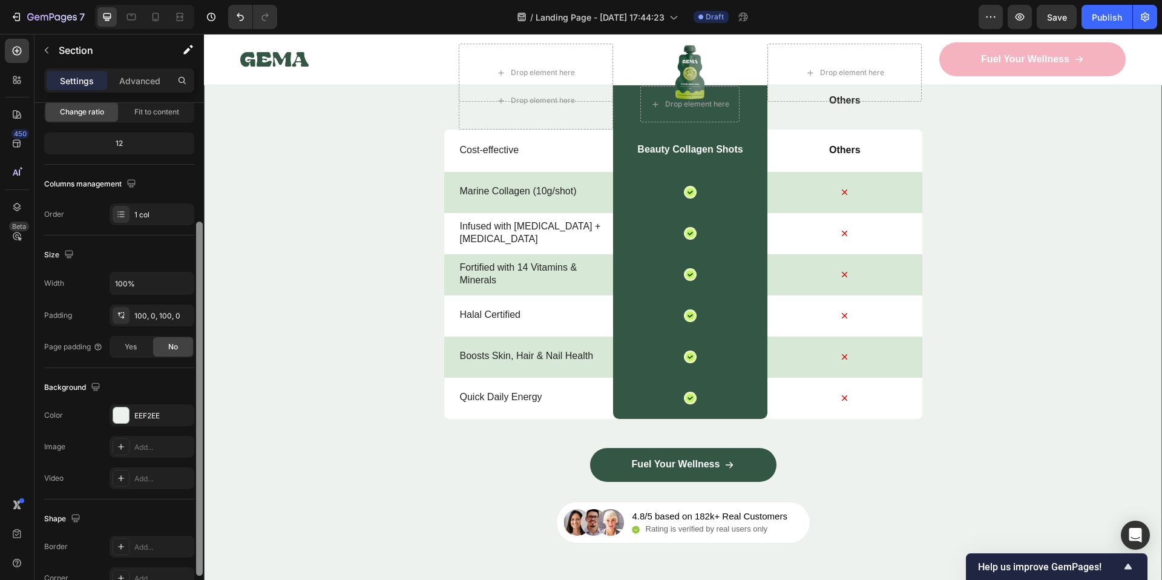
scroll to position [146, 0]
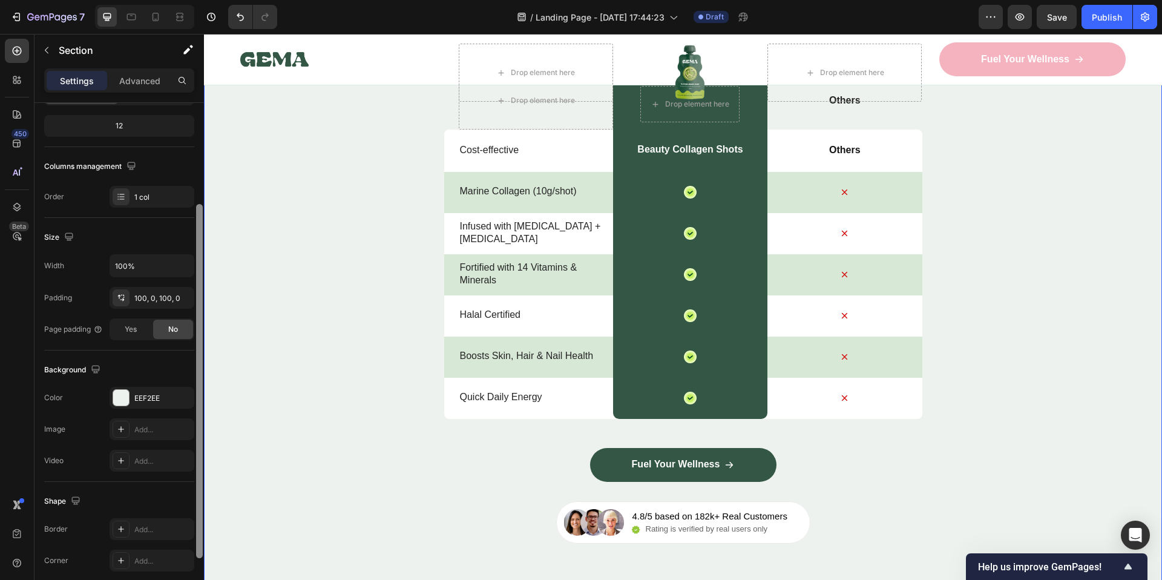
click at [188, 231] on div "Size" at bounding box center [119, 237] width 150 height 19
click at [152, 401] on div "EEF2EE" at bounding box center [151, 398] width 35 height 11
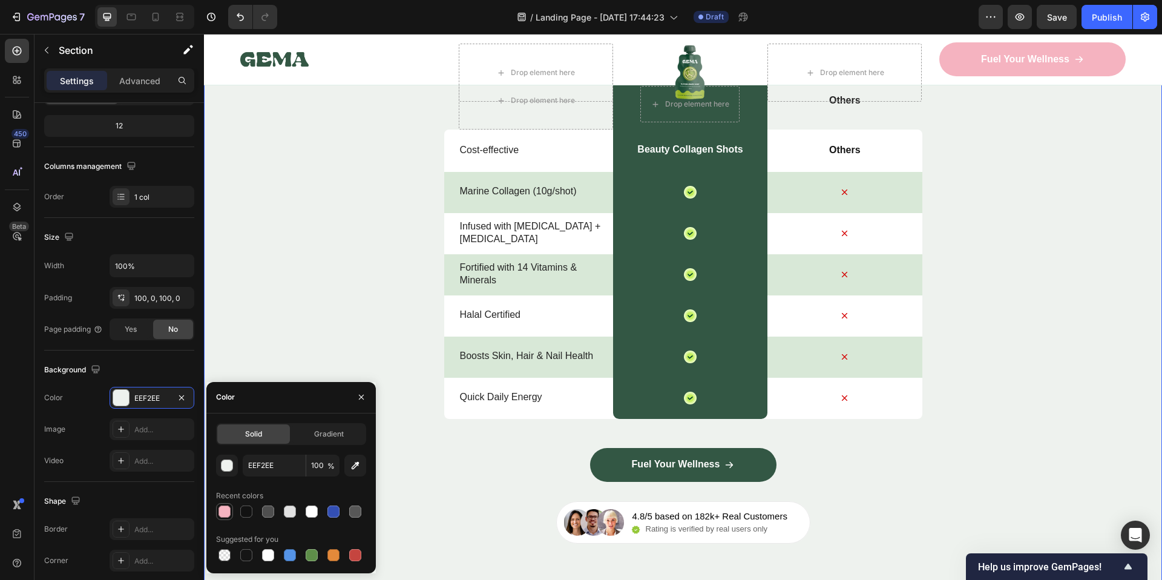
click at [222, 510] on div at bounding box center [224, 511] width 12 height 12
type input "F5B3C0"
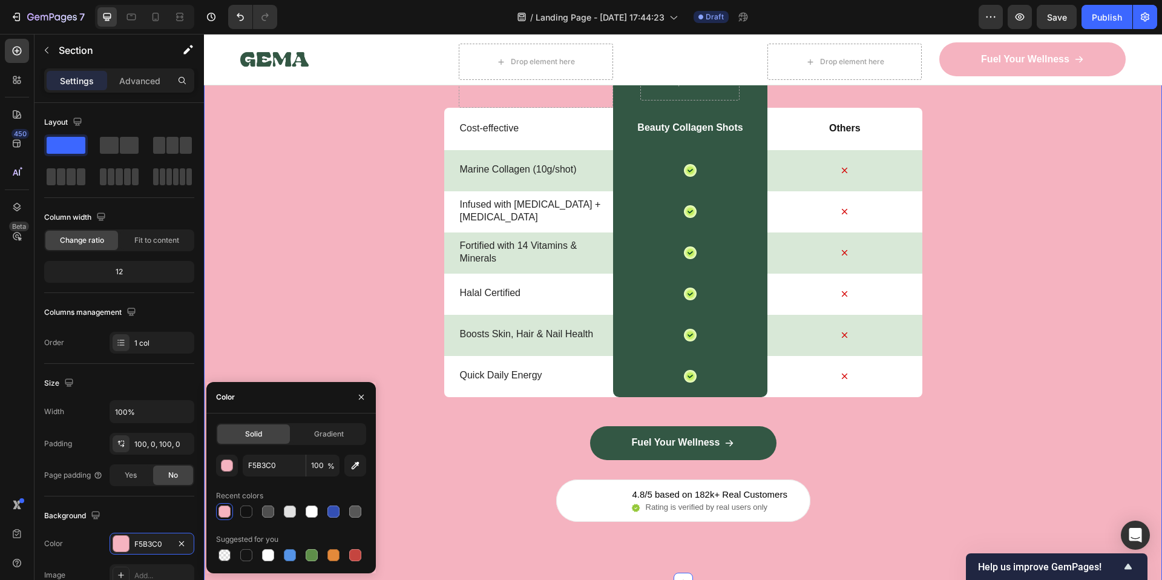
scroll to position [146, 0]
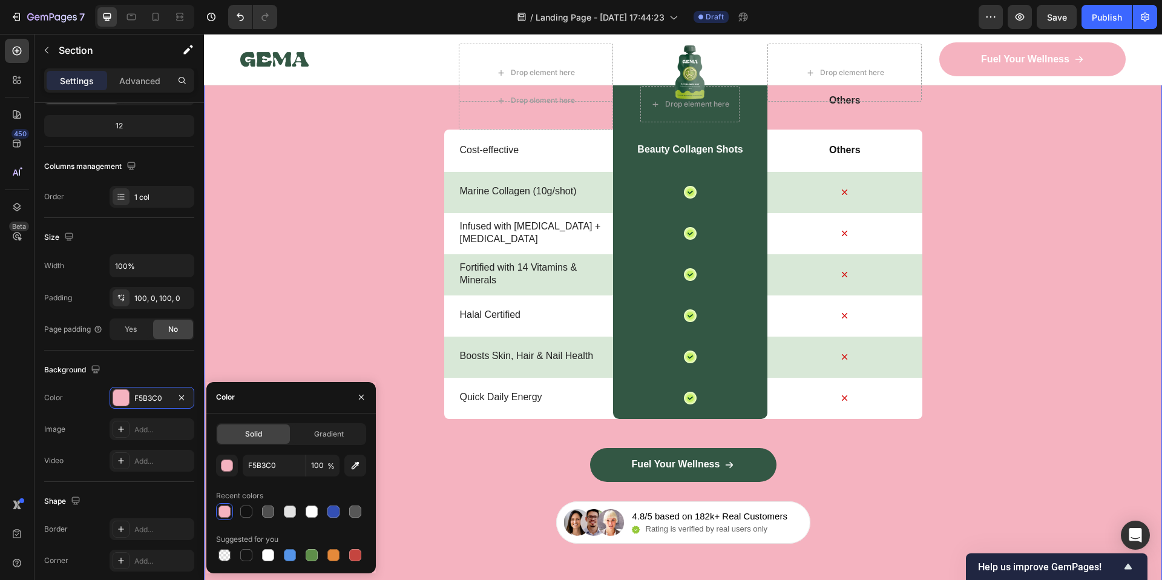
click at [336, 246] on div "Nature’s daily boost Text Block Row Beauty Collagen Shots: Your Daily Glow Head…" at bounding box center [683, 231] width 958 height 625
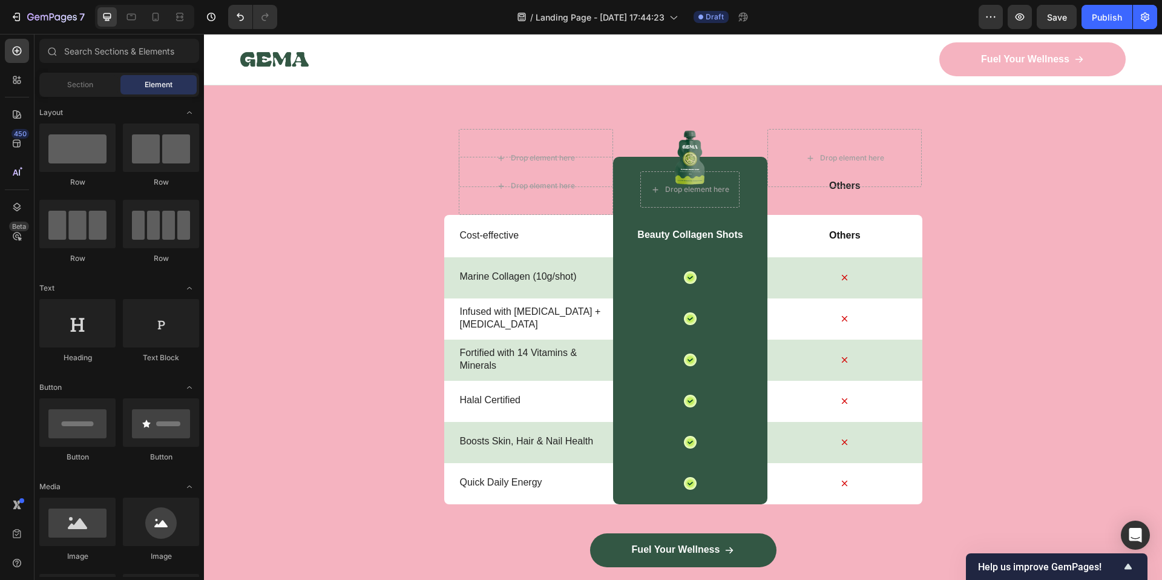
scroll to position [3314, 0]
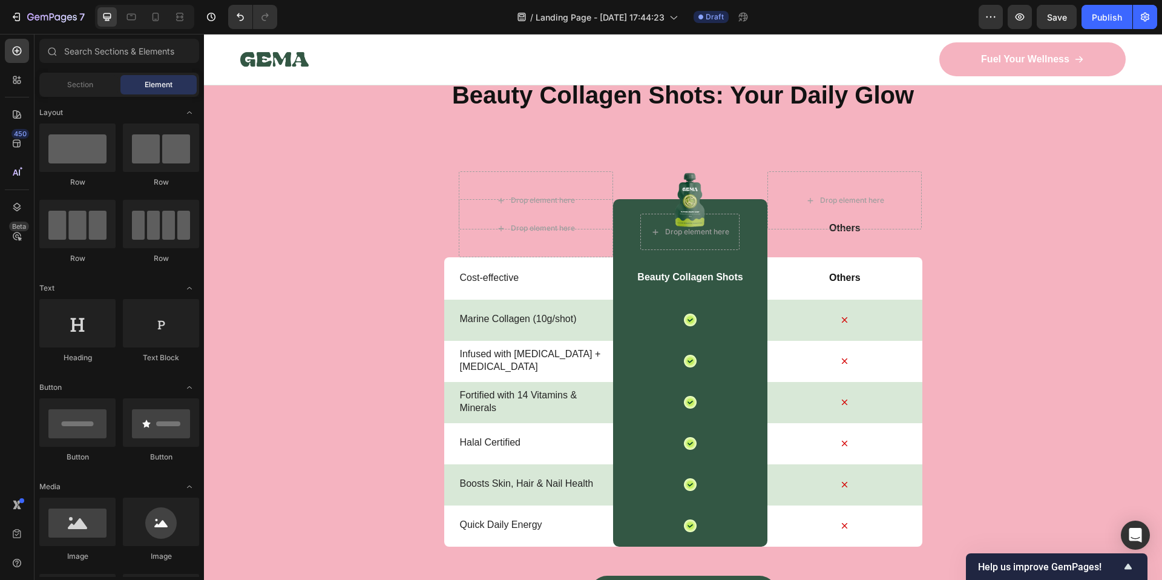
click at [1161, 365] on div at bounding box center [1161, 290] width 1 height 580
click at [240, 18] on icon "Undo/Redo" at bounding box center [240, 17] width 12 height 12
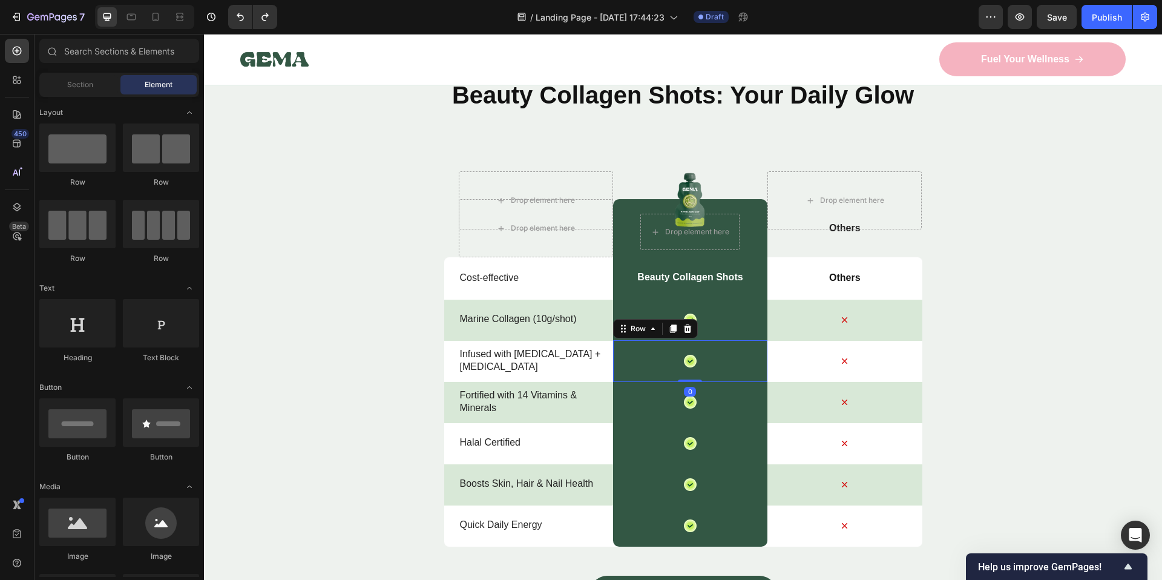
click at [738, 361] on div "Icon Row 0" at bounding box center [690, 361] width 154 height 42
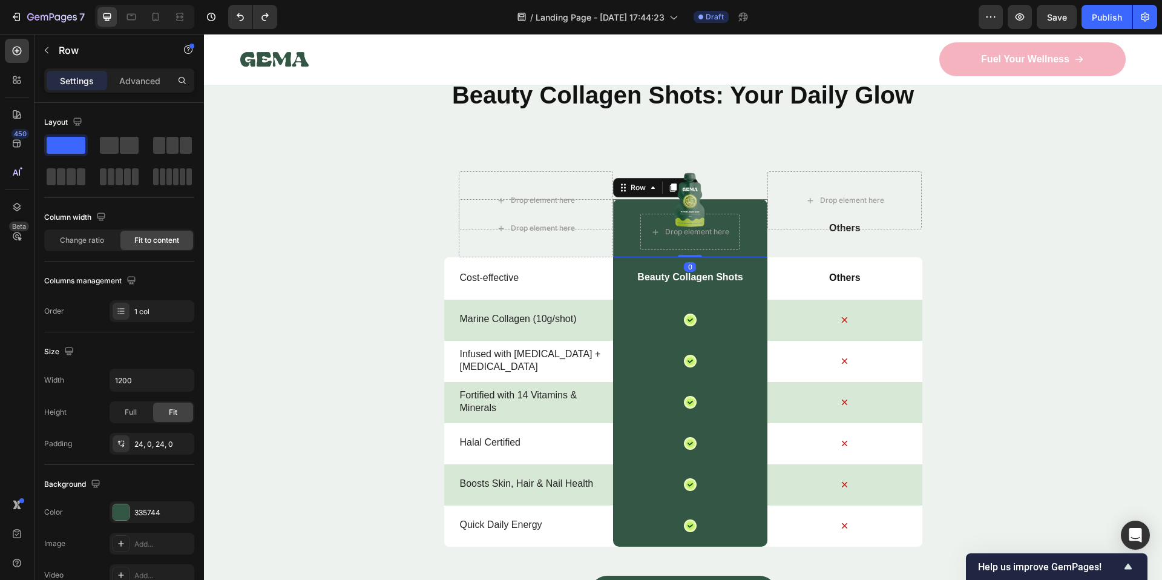
click at [613, 250] on div "Drop element here Row 0" at bounding box center [690, 228] width 154 height 58
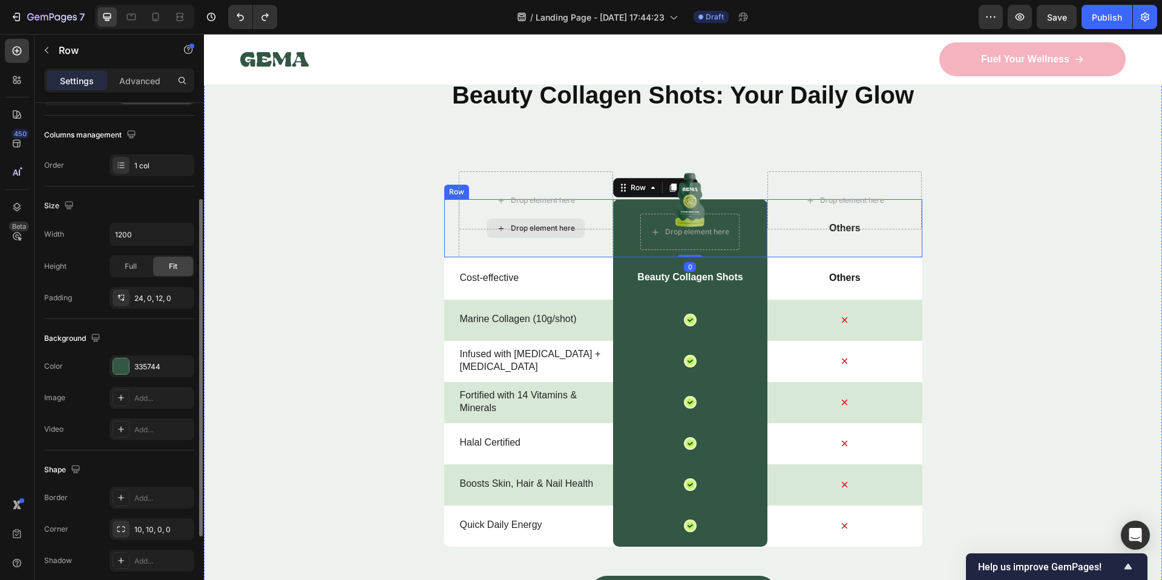
click at [306, 266] on div "Nature’s daily boost Text Block Row Beauty Collagen Shots: Your Daily Glow Head…" at bounding box center [683, 359] width 958 height 625
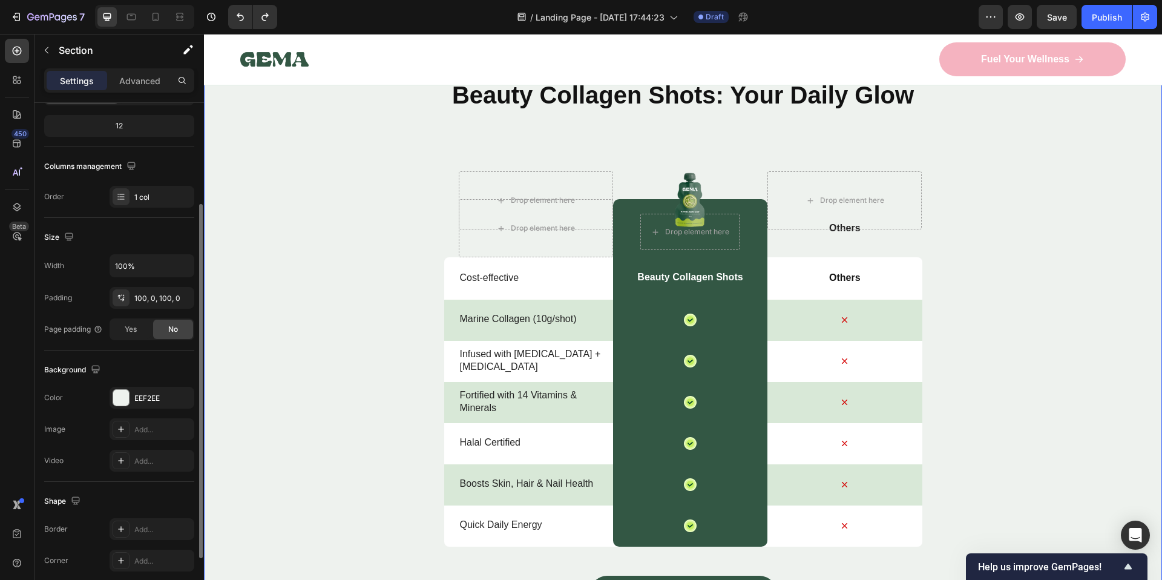
scroll to position [0, 0]
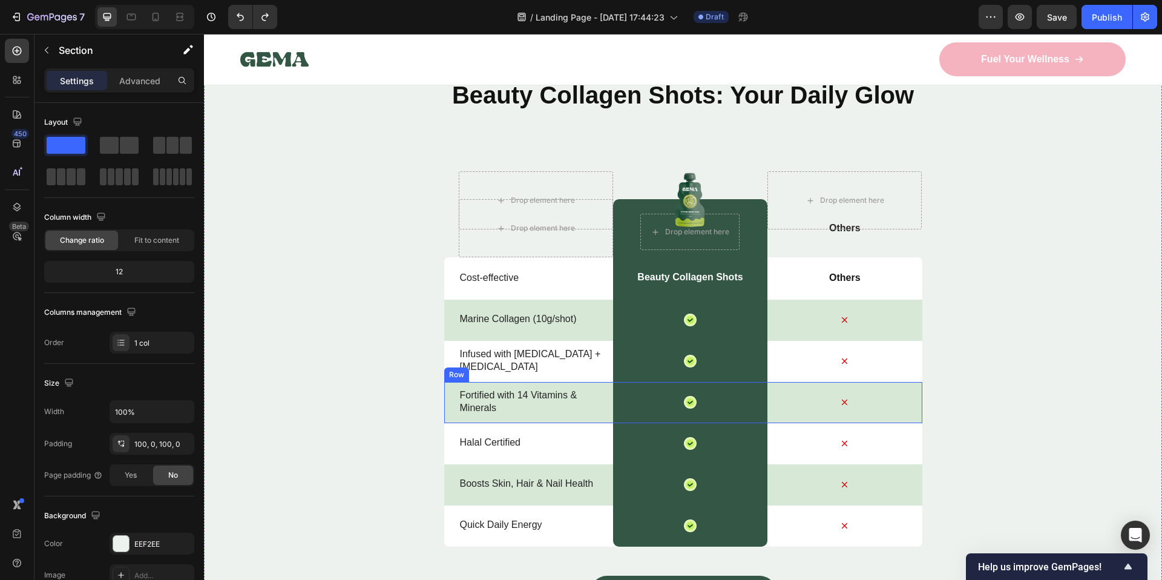
click at [476, 417] on div "Fortified with 14 Vitamins & Minerals Text Block" at bounding box center [536, 402] width 154 height 41
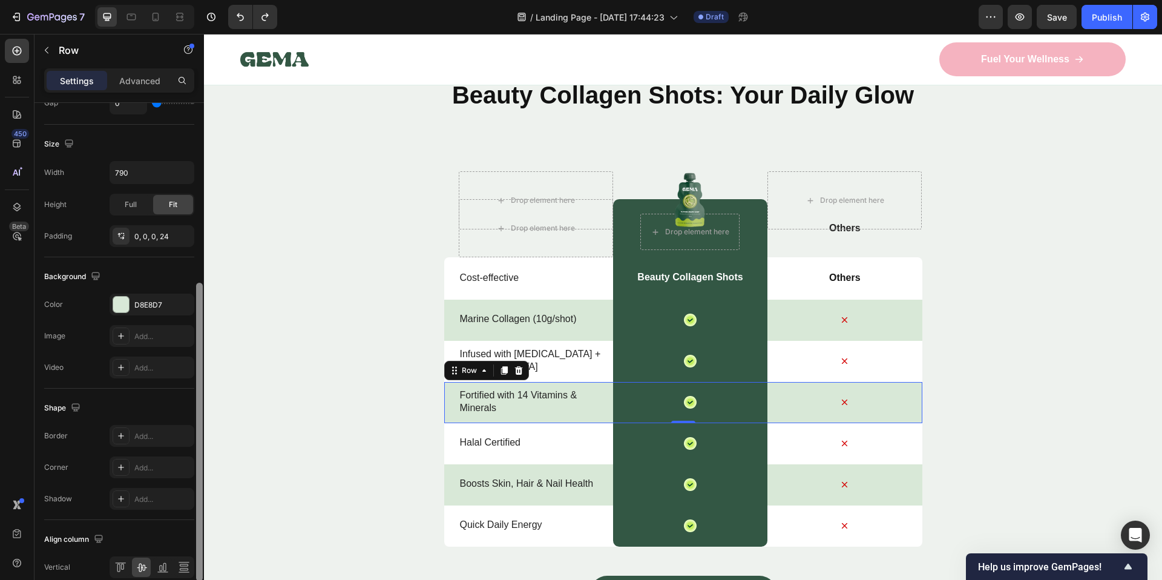
scroll to position [307, 0]
drag, startPoint x: 406, startPoint y: 343, endPoint x: 205, endPoint y: 184, distance: 256.3
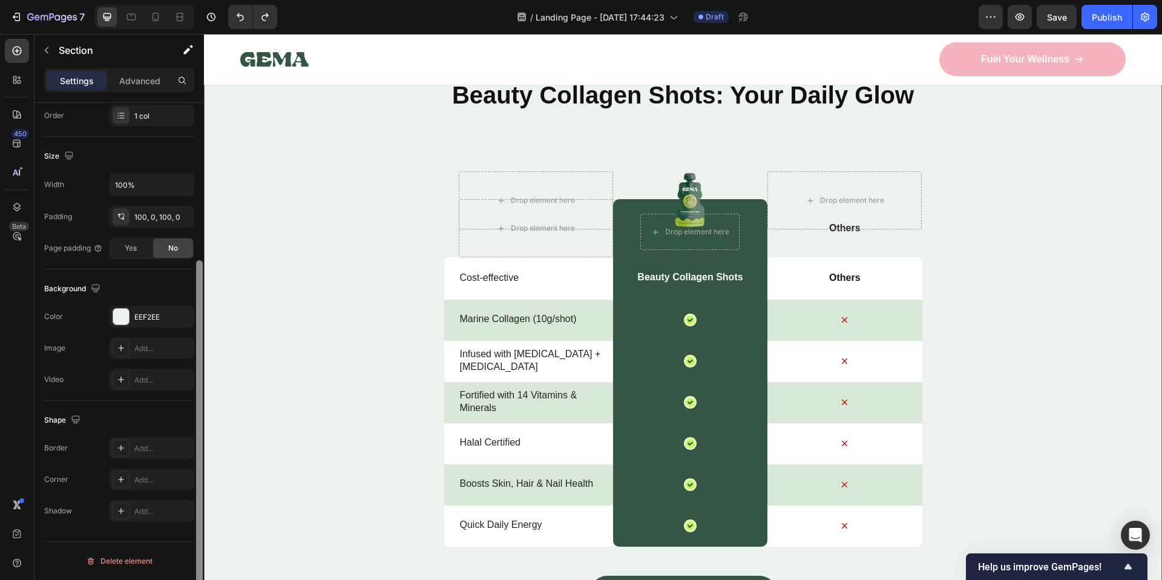
scroll to position [0, 0]
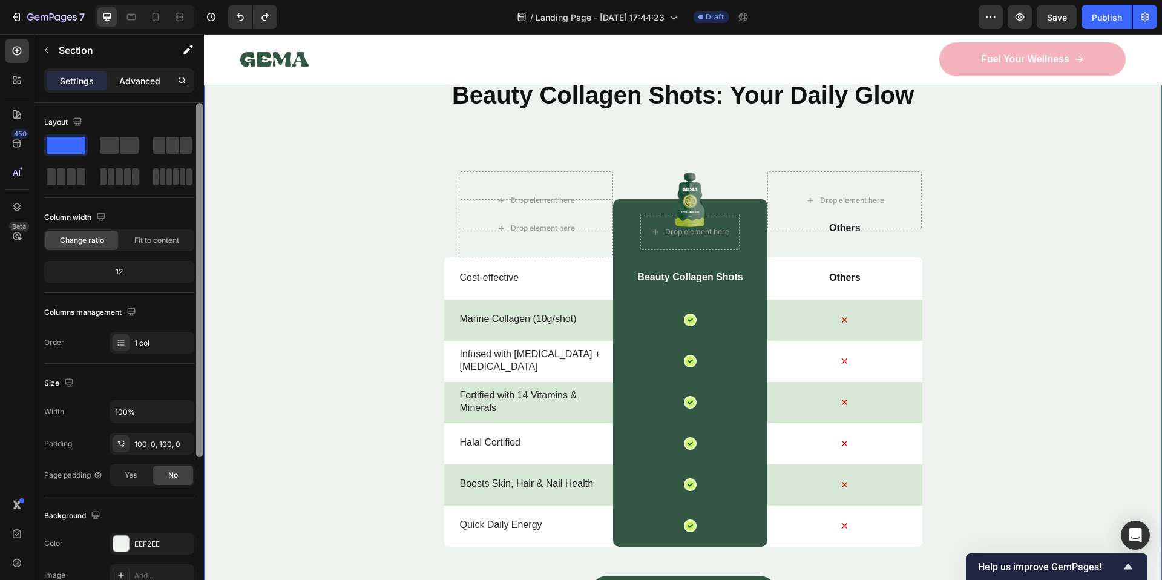
click at [158, 80] on p "Advanced" at bounding box center [139, 80] width 41 height 13
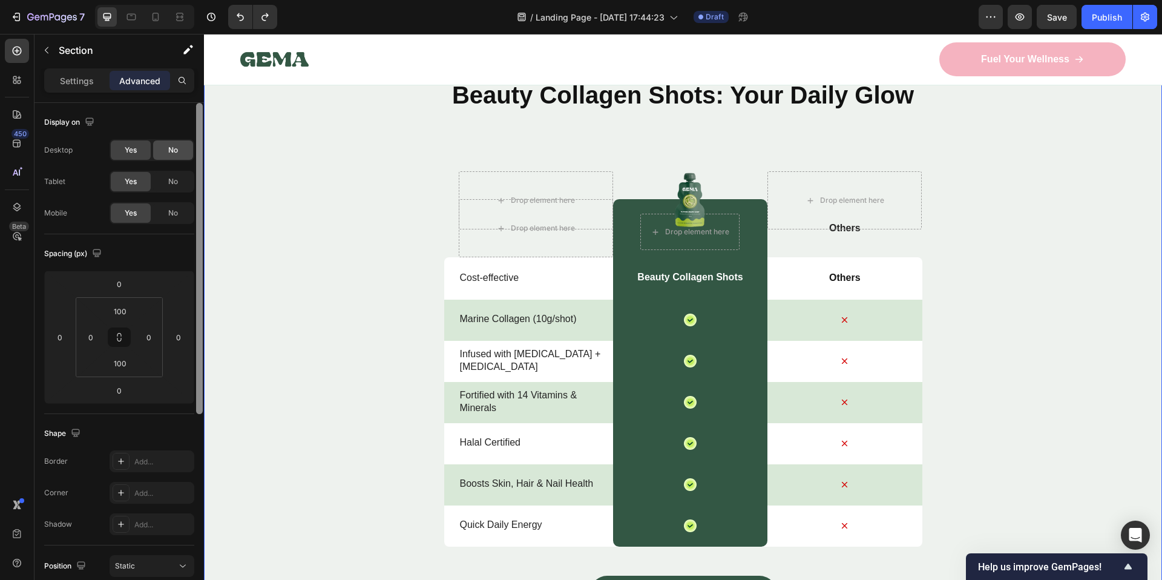
drag, startPoint x: 200, startPoint y: 360, endPoint x: 169, endPoint y: 143, distance: 218.8
click at [169, 143] on div "Display on Desktop Yes No Tablet Yes No Mobile Yes No Spacing (px) 0 0 0 0 100 …" at bounding box center [118, 358] width 169 height 511
click at [64, 80] on p "Settings" at bounding box center [77, 80] width 34 height 13
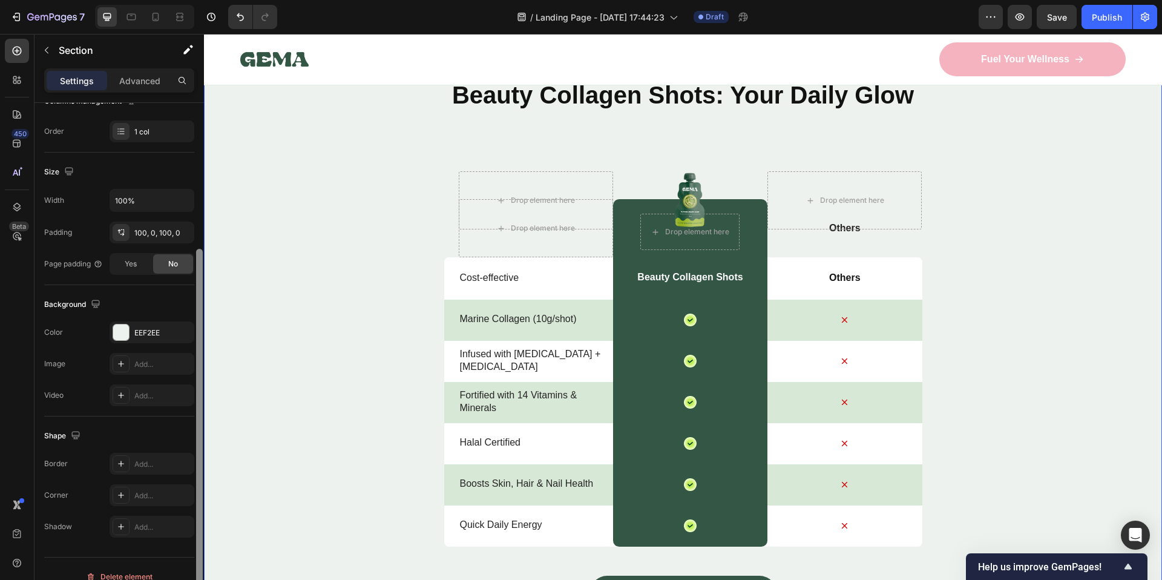
scroll to position [227, 0]
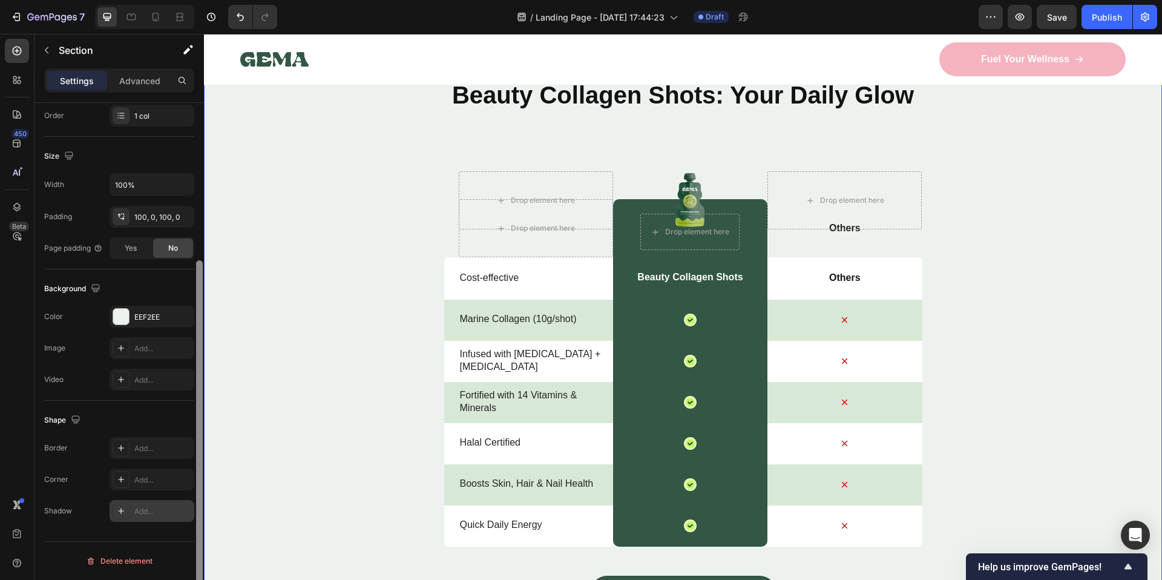
drag, startPoint x: 200, startPoint y: 305, endPoint x: 189, endPoint y: 505, distance: 200.0
click at [189, 505] on div "Layout Column width Change ratio Fit to content 12 Columns management Order 1 c…" at bounding box center [118, 358] width 169 height 511
click at [189, 505] on div "Add..." at bounding box center [152, 511] width 85 height 22
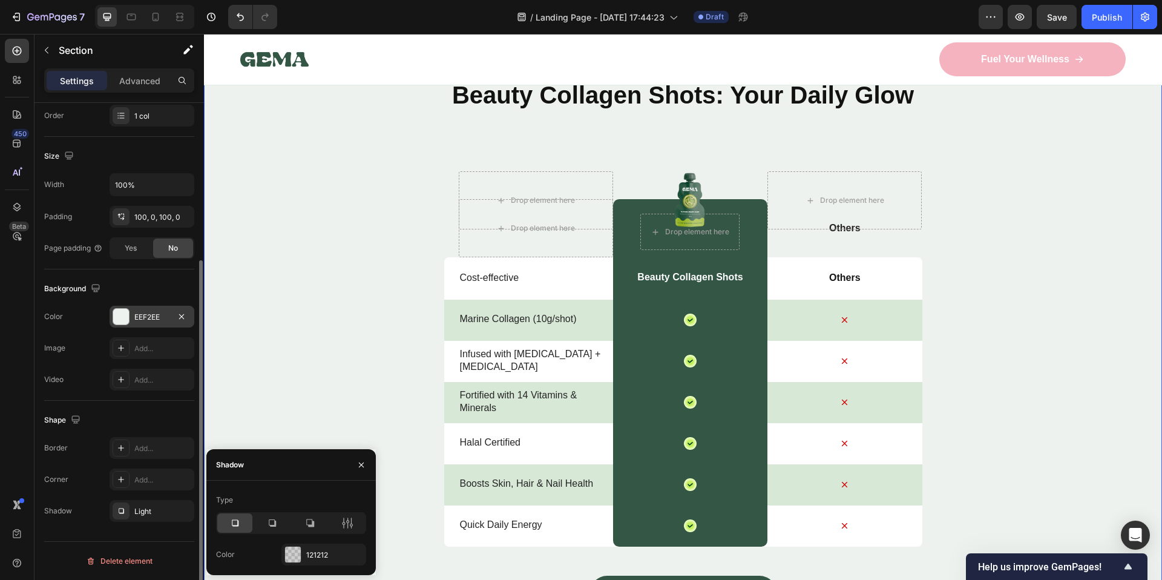
click at [138, 312] on div "EEF2EE" at bounding box center [151, 317] width 35 height 11
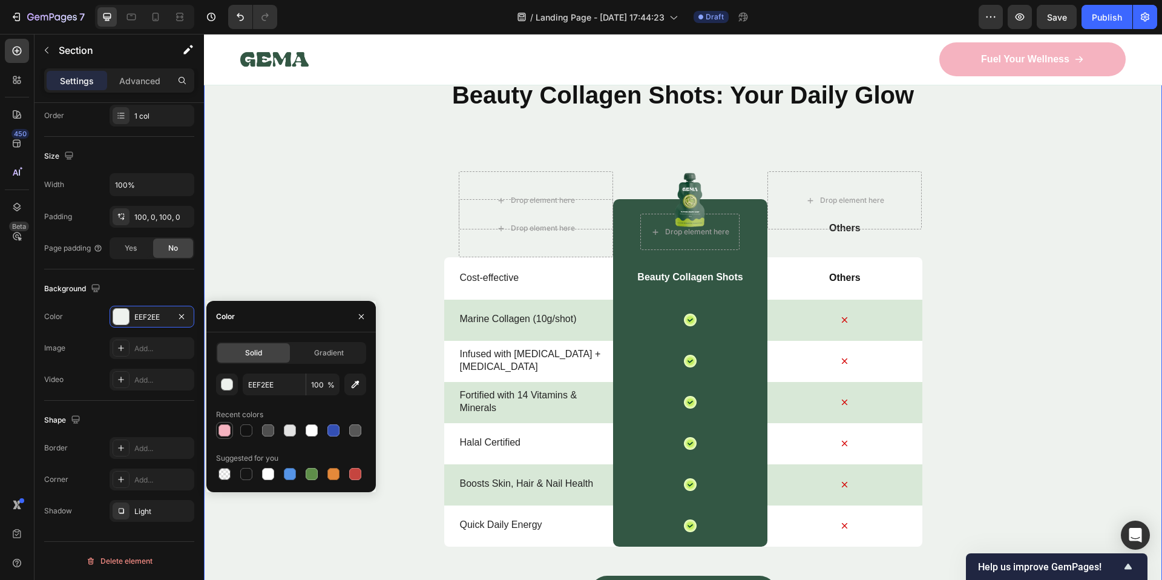
click at [227, 436] on div at bounding box center [224, 430] width 12 height 12
type input "F5B3C0"
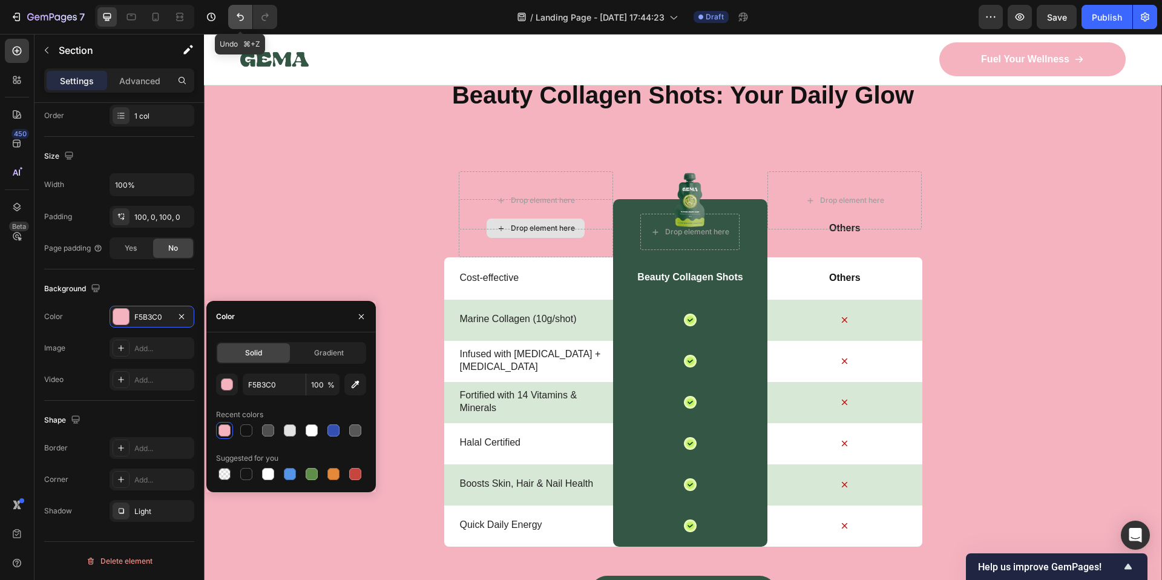
click at [242, 19] on icon "Undo/Redo" at bounding box center [240, 17] width 12 height 12
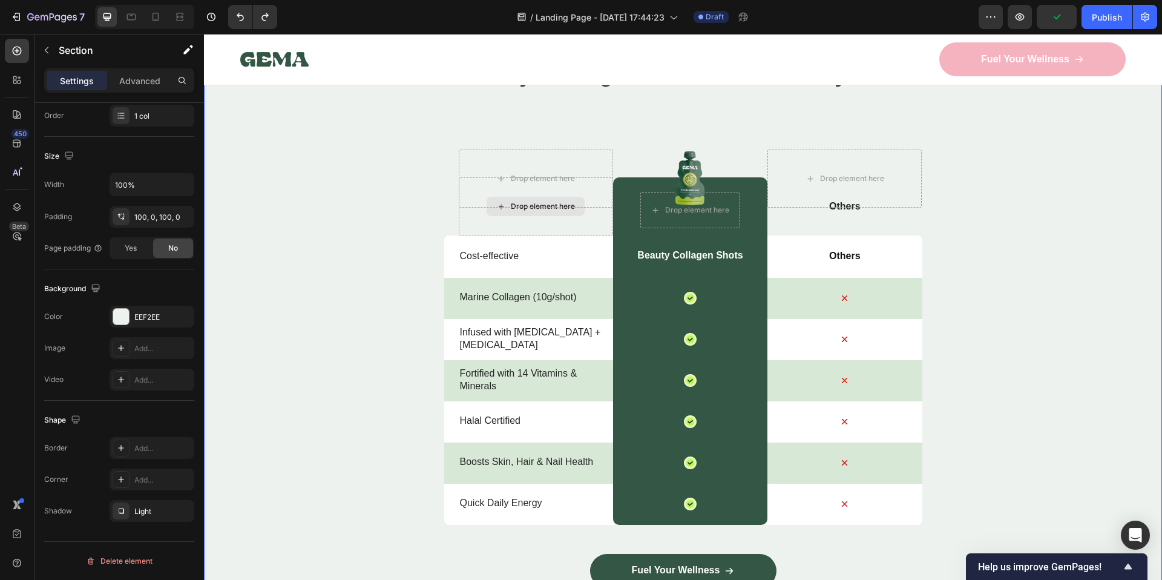
scroll to position [3572, 0]
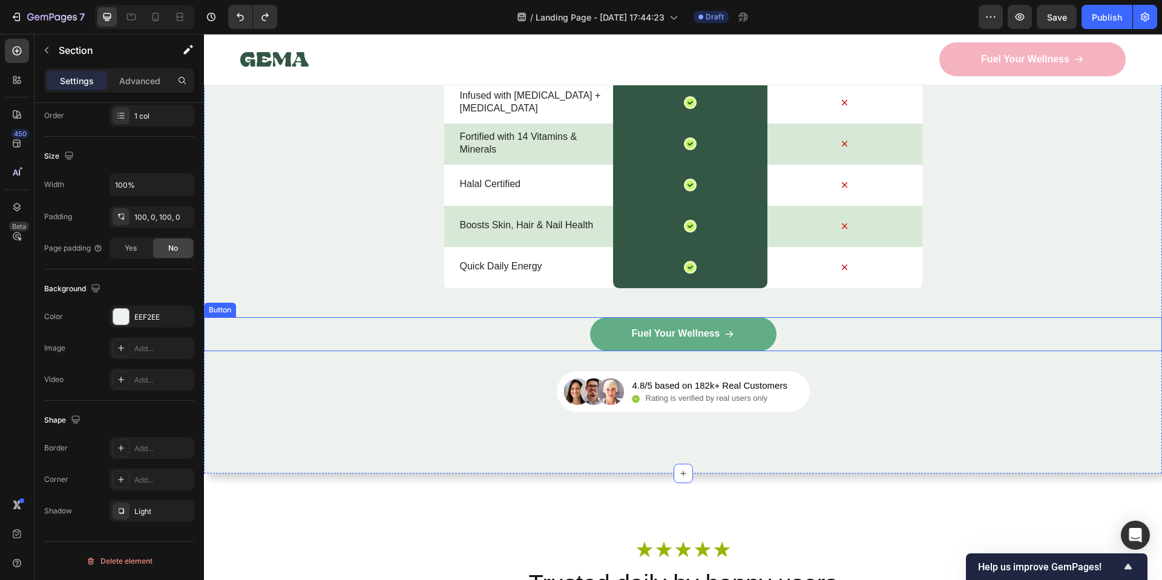
click at [637, 344] on link "Fuel Your Wellness" at bounding box center [683, 334] width 186 height 34
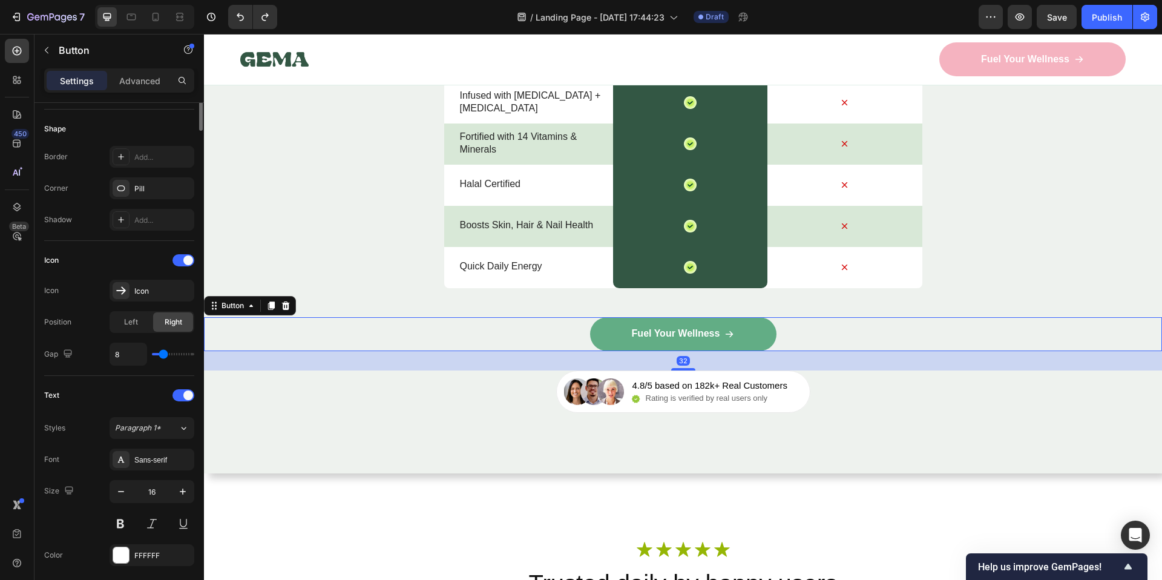
scroll to position [0, 0]
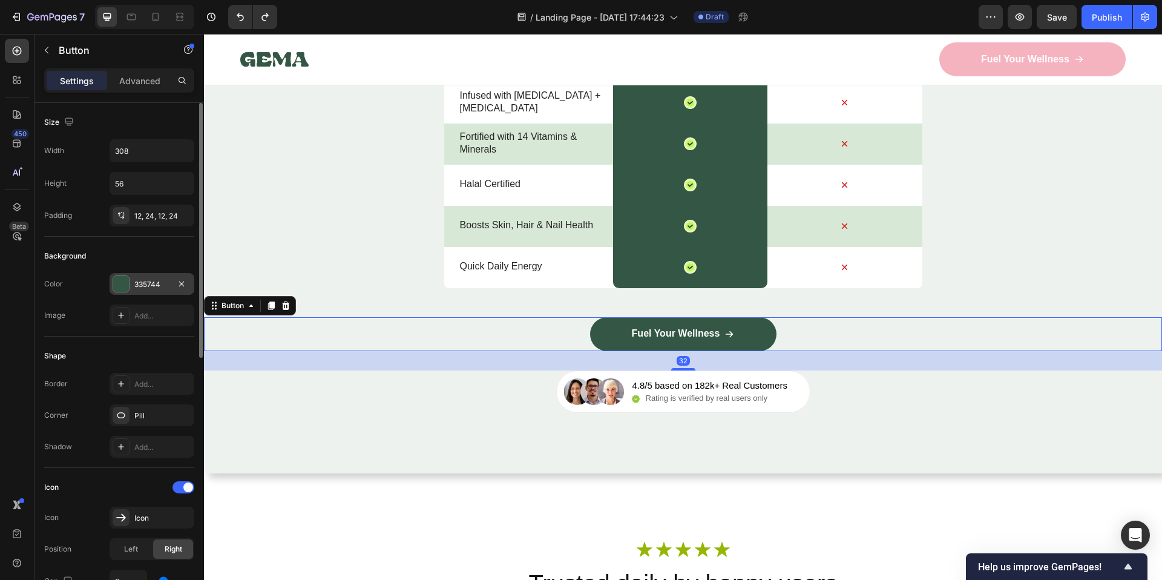
click at [166, 290] on div "335744" at bounding box center [152, 284] width 85 height 22
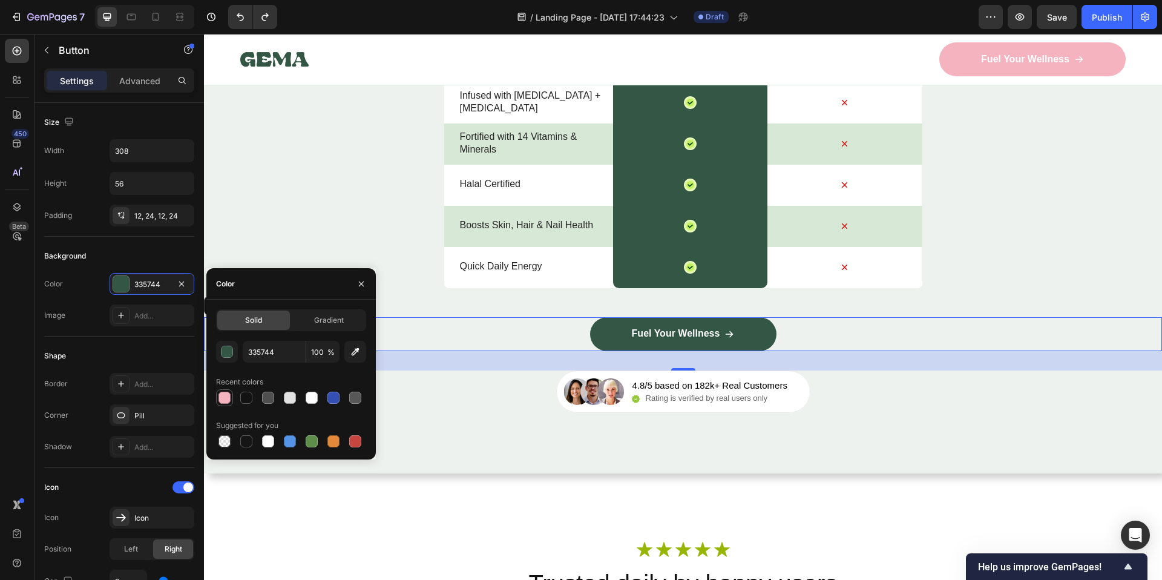
click at [226, 400] on div at bounding box center [224, 398] width 12 height 12
type input "F5B3C0"
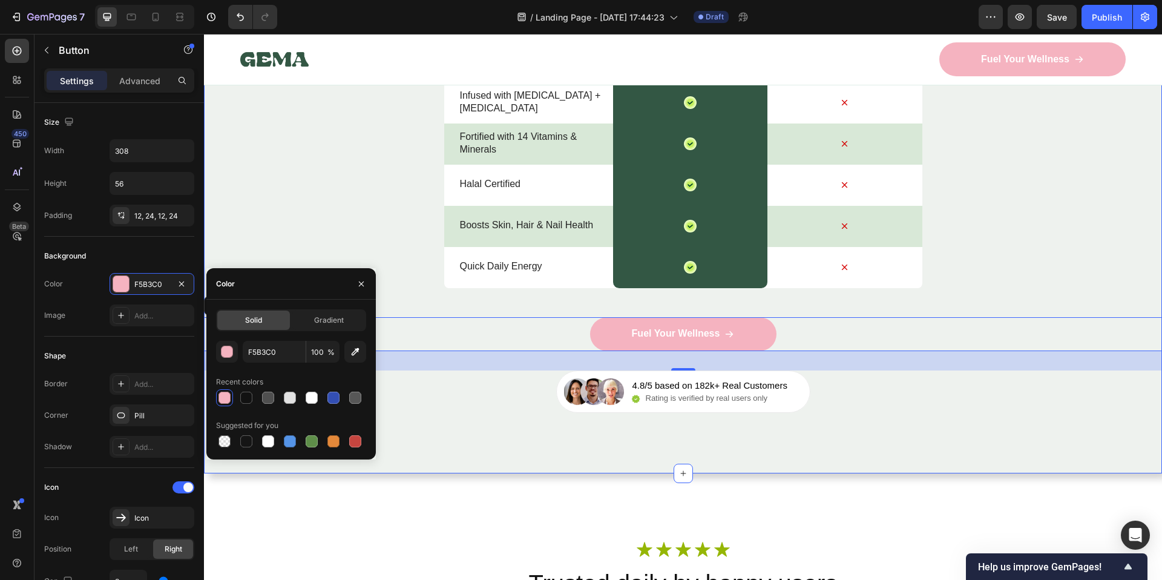
click at [830, 459] on div "Nature’s daily boost Text Block Row Beauty Collagen Shots: Your Daily Glow Head…" at bounding box center [683, 101] width 958 height 746
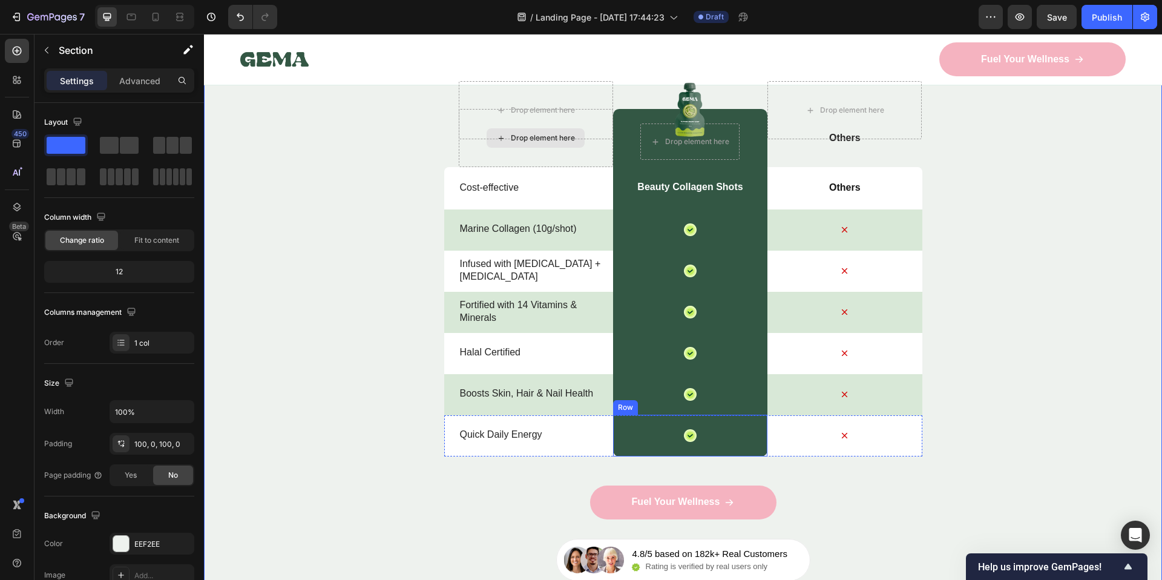
scroll to position [3866, 0]
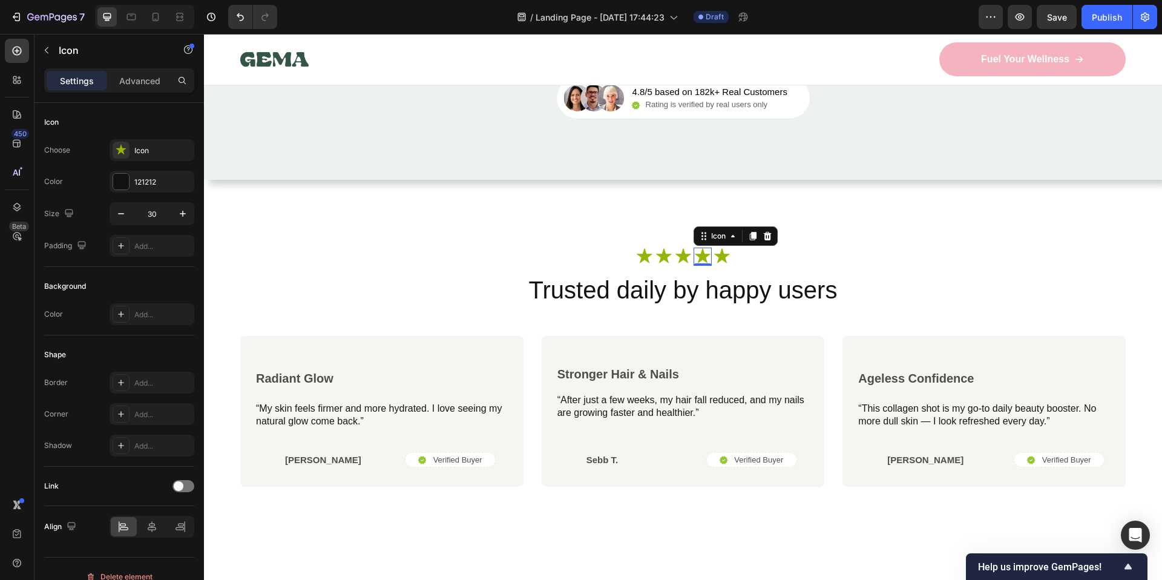
click at [700, 262] on div "Icon 0" at bounding box center [703, 257] width 18 height 18
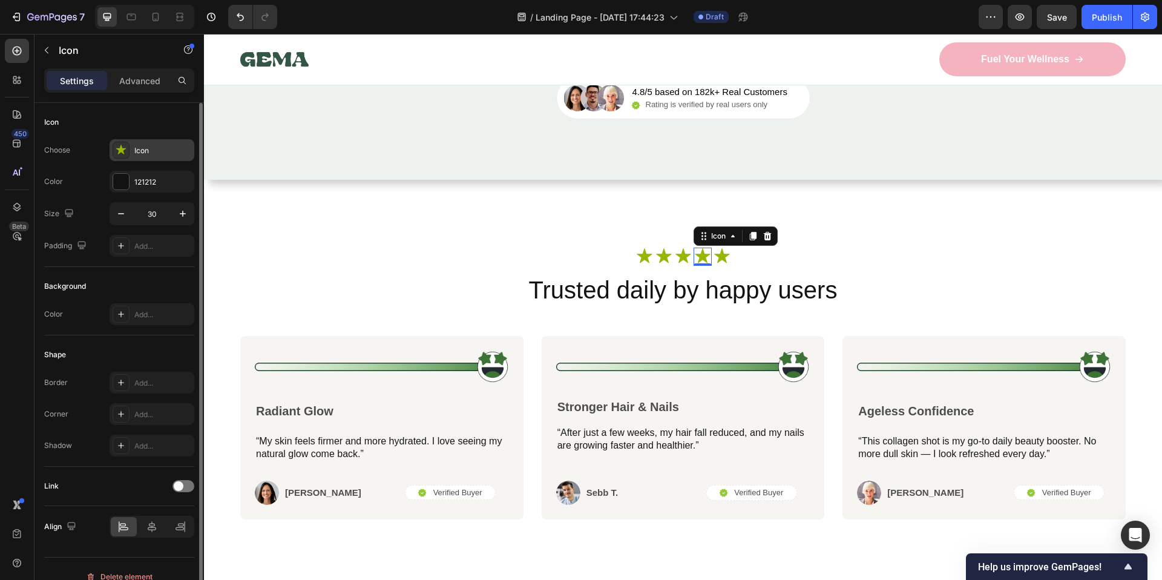
click at [140, 147] on div "Icon" at bounding box center [162, 150] width 57 height 11
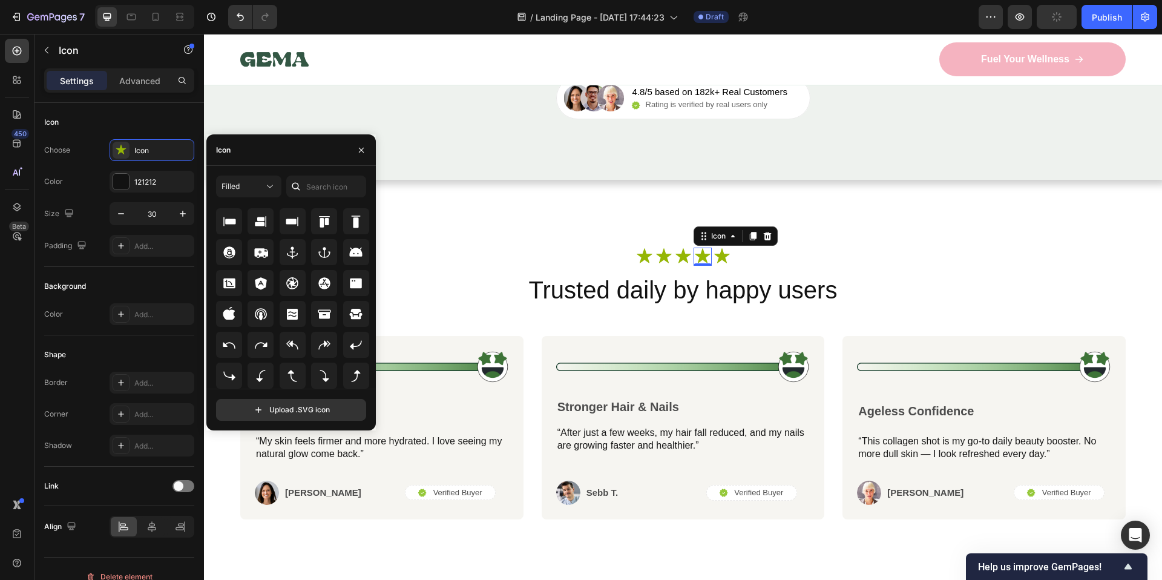
scroll to position [0, 0]
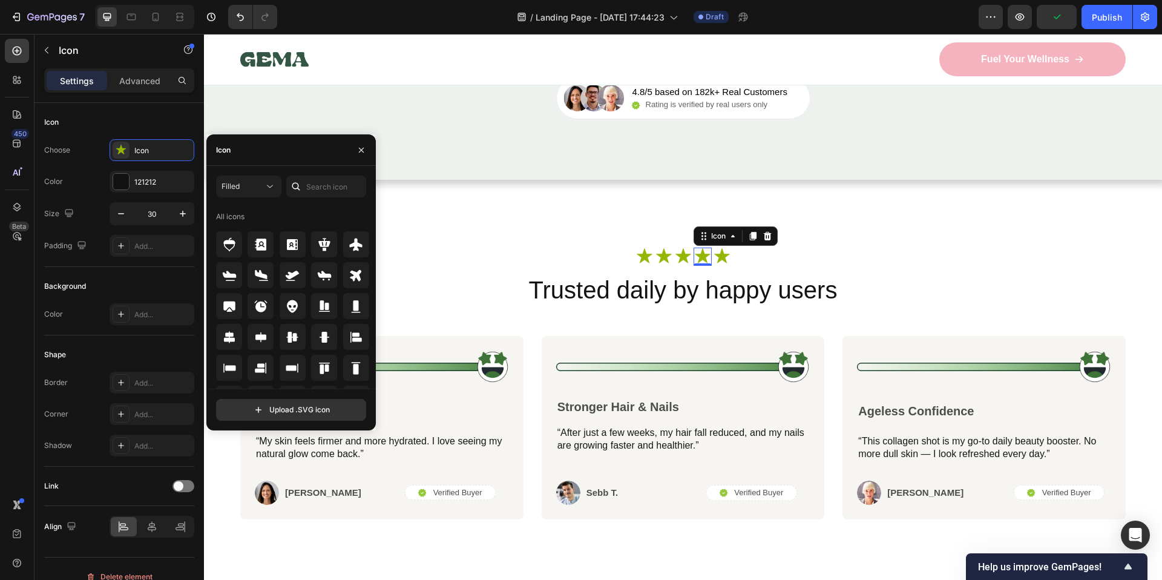
click at [236, 215] on div "All icons" at bounding box center [230, 216] width 28 height 11
click at [257, 188] on div "Filled" at bounding box center [242, 186] width 42 height 11
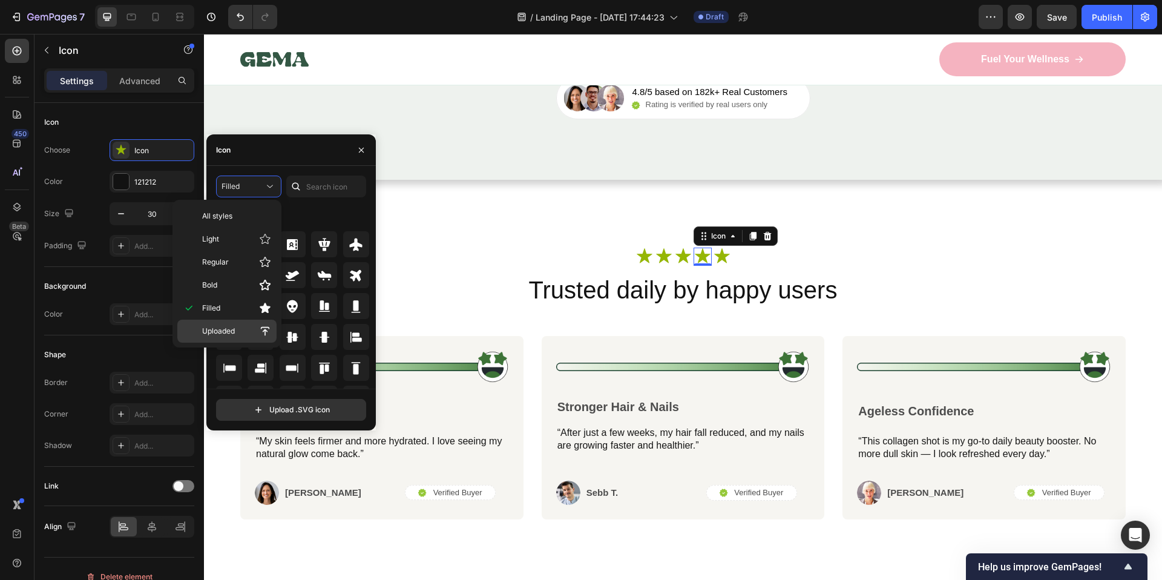
click at [251, 325] on p "Uploaded" at bounding box center [236, 331] width 69 height 12
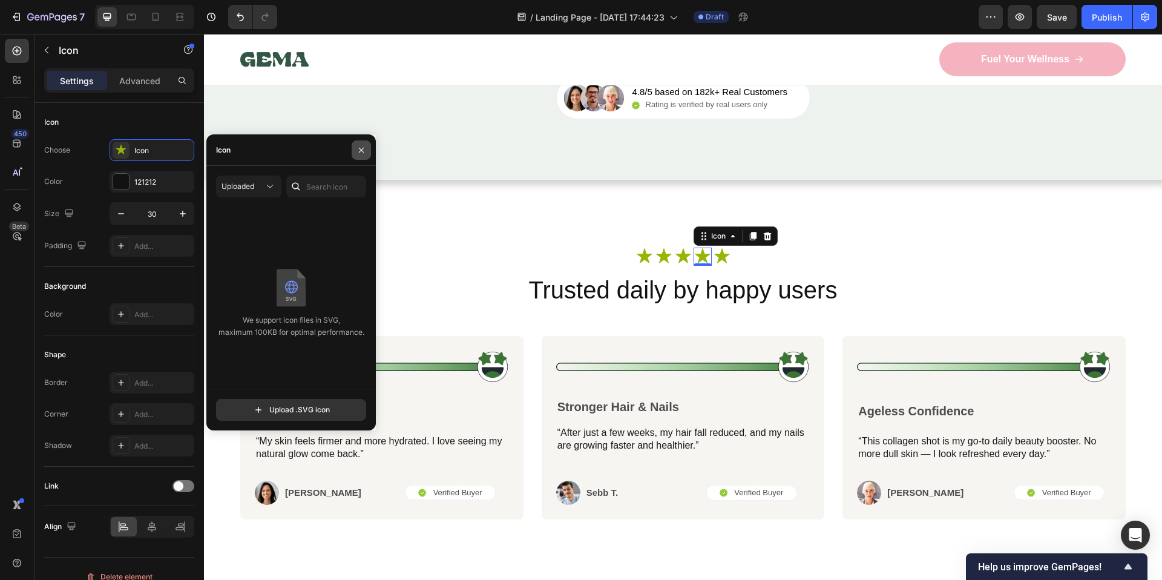
click at [359, 140] on button "button" at bounding box center [361, 149] width 19 height 19
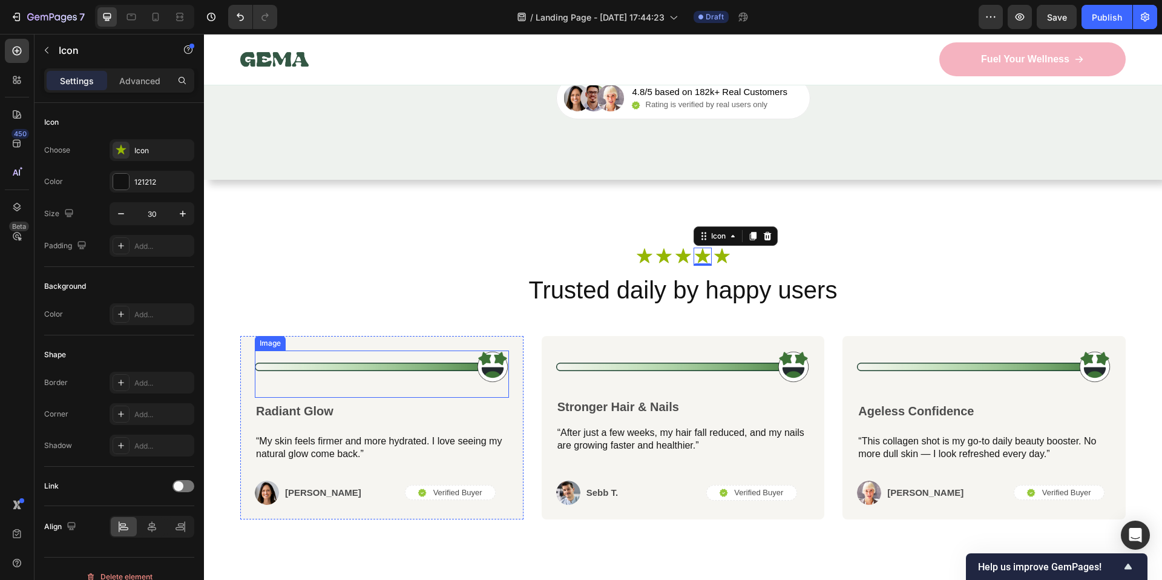
click at [387, 366] on img at bounding box center [382, 366] width 254 height 33
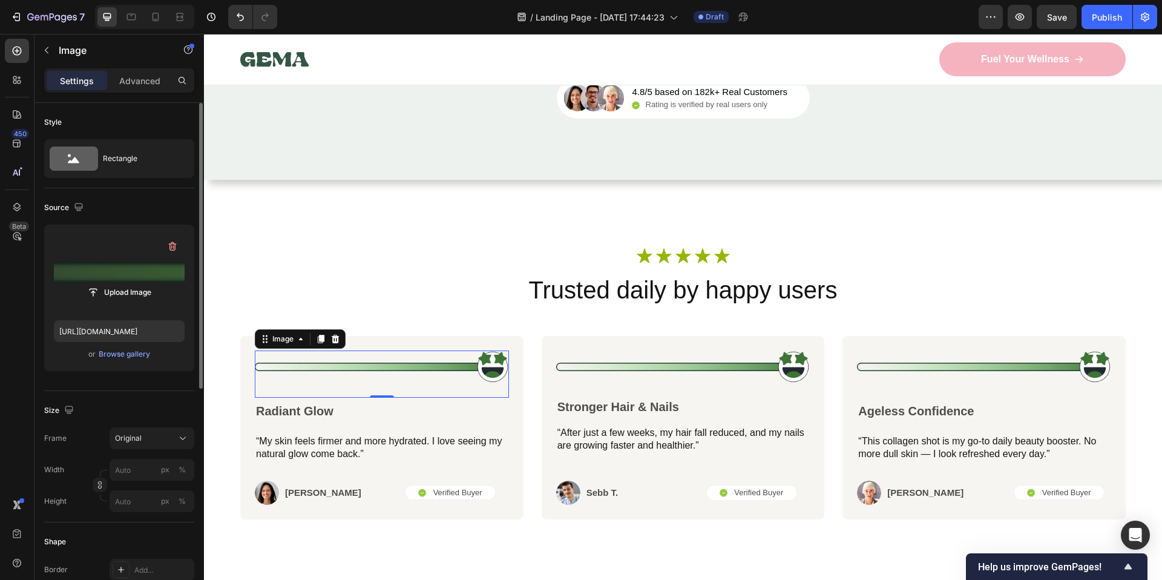
click at [119, 269] on label at bounding box center [119, 272] width 131 height 76
click at [119, 282] on input "file" at bounding box center [119, 292] width 84 height 21
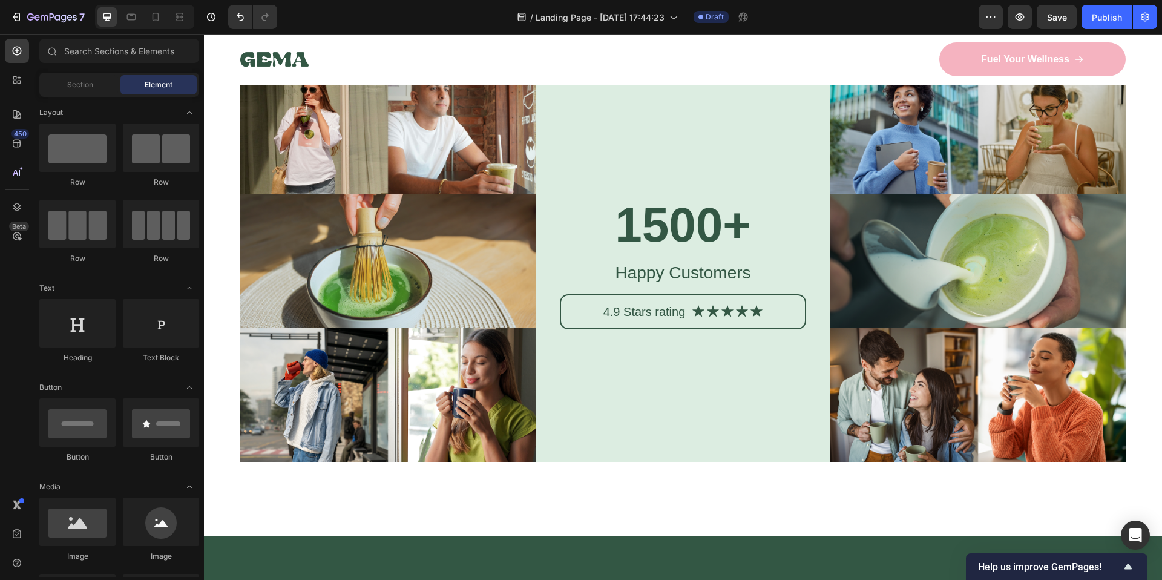
scroll to position [4912, 0]
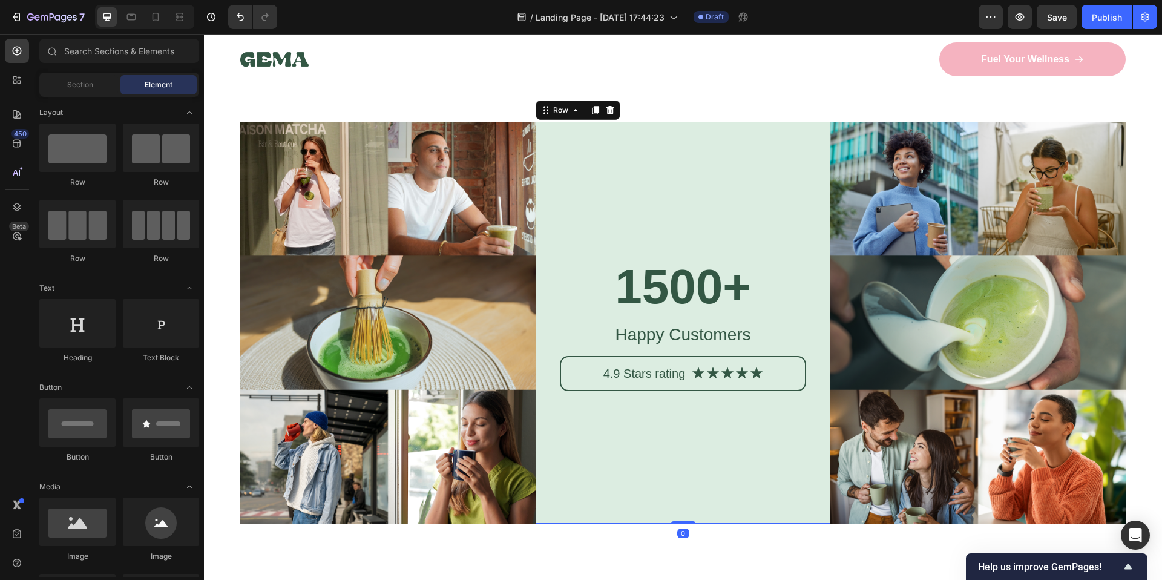
click at [712, 191] on div "1500+ Heading Happy Customers Text Block 4.9 Stars rating Text Block Icon Icon …" at bounding box center [683, 322] width 247 height 281
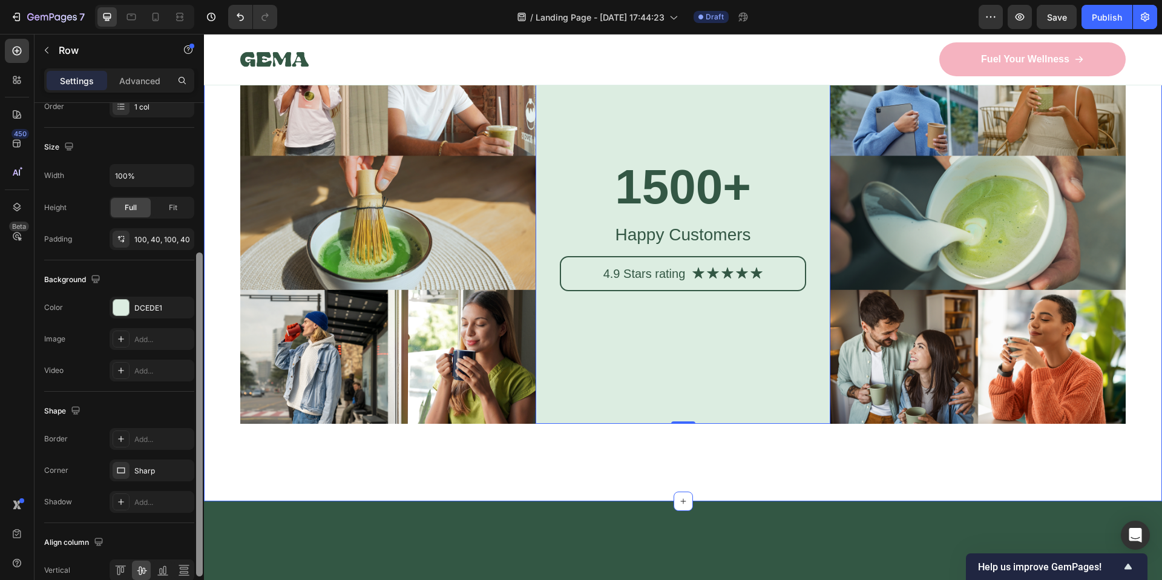
drag, startPoint x: 402, startPoint y: 279, endPoint x: 205, endPoint y: 252, distance: 199.7
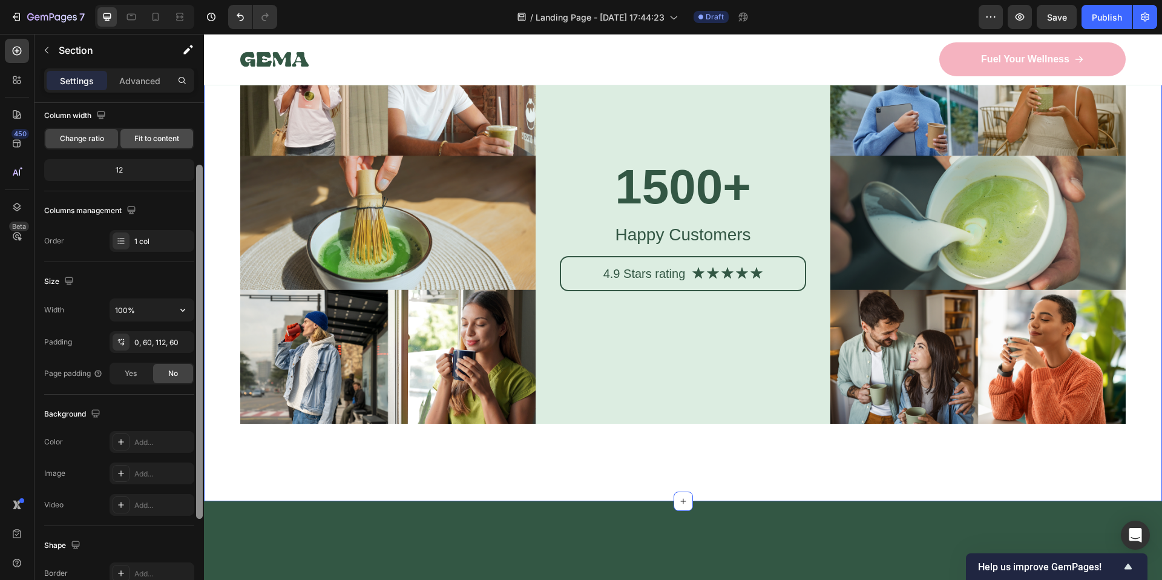
scroll to position [0, 0]
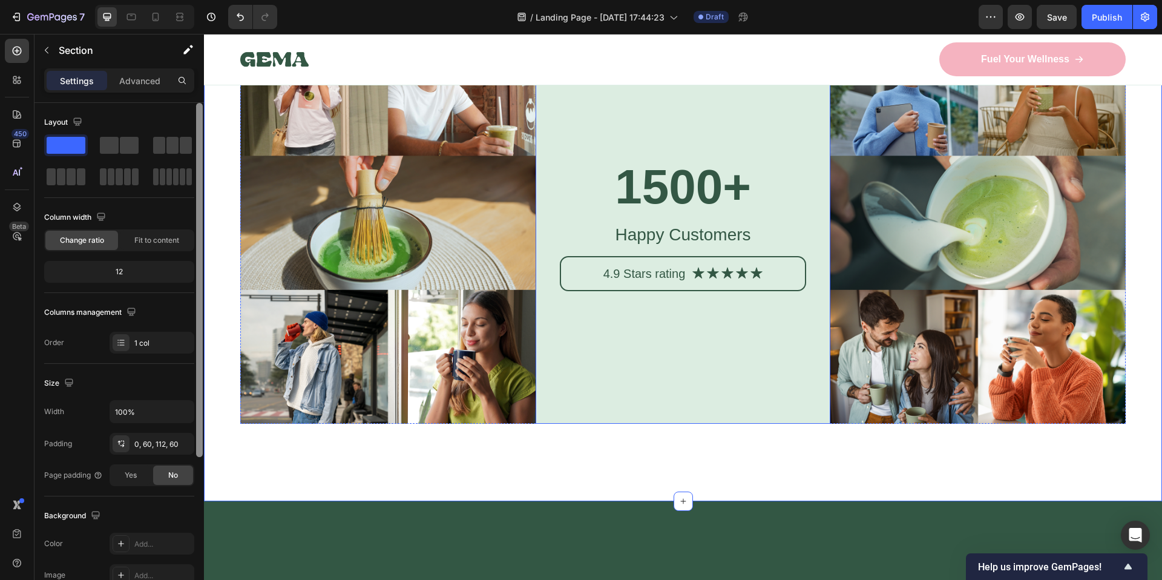
click at [638, 137] on div "1500+ Heading Happy Customers Text Block 4.9 Stars rating Text Block Icon Icon …" at bounding box center [683, 223] width 295 height 402
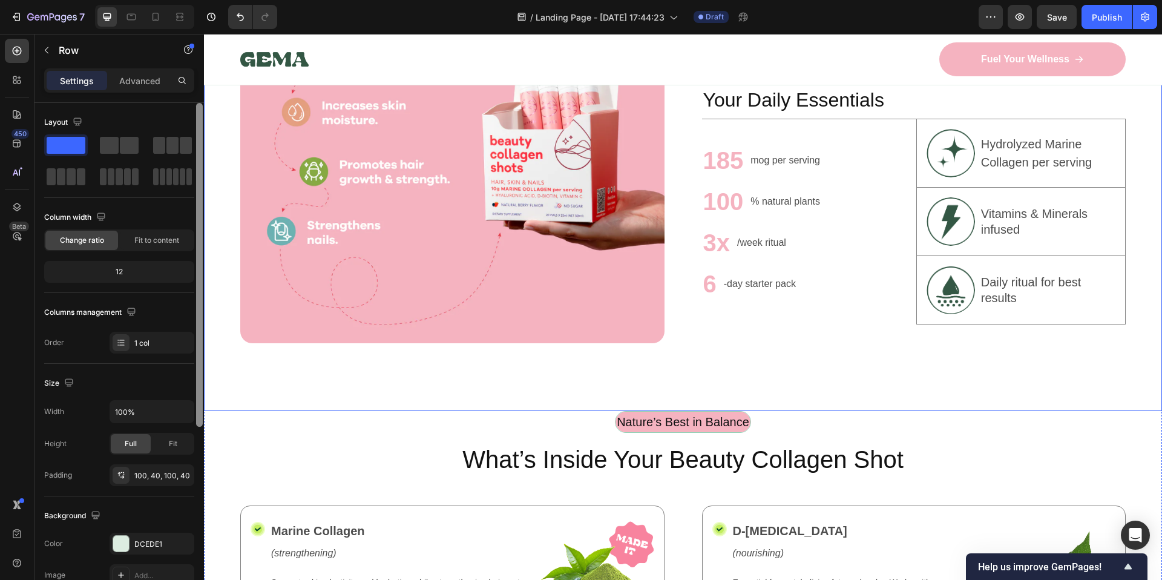
scroll to position [901, 0]
click at [710, 421] on p "Nature’s Best in Balance" at bounding box center [683, 422] width 133 height 18
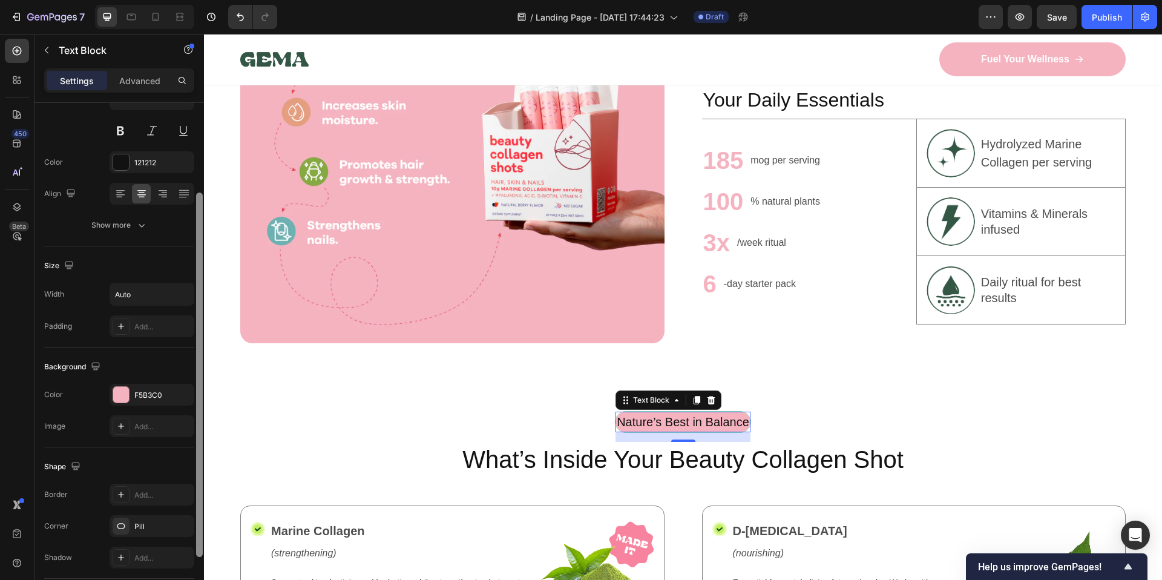
scroll to position [121, 0]
drag, startPoint x: 198, startPoint y: 263, endPoint x: 203, endPoint y: 326, distance: 63.8
click at [203, 326] on div at bounding box center [199, 358] width 9 height 511
click at [134, 523] on div "Pill" at bounding box center [151, 522] width 35 height 11
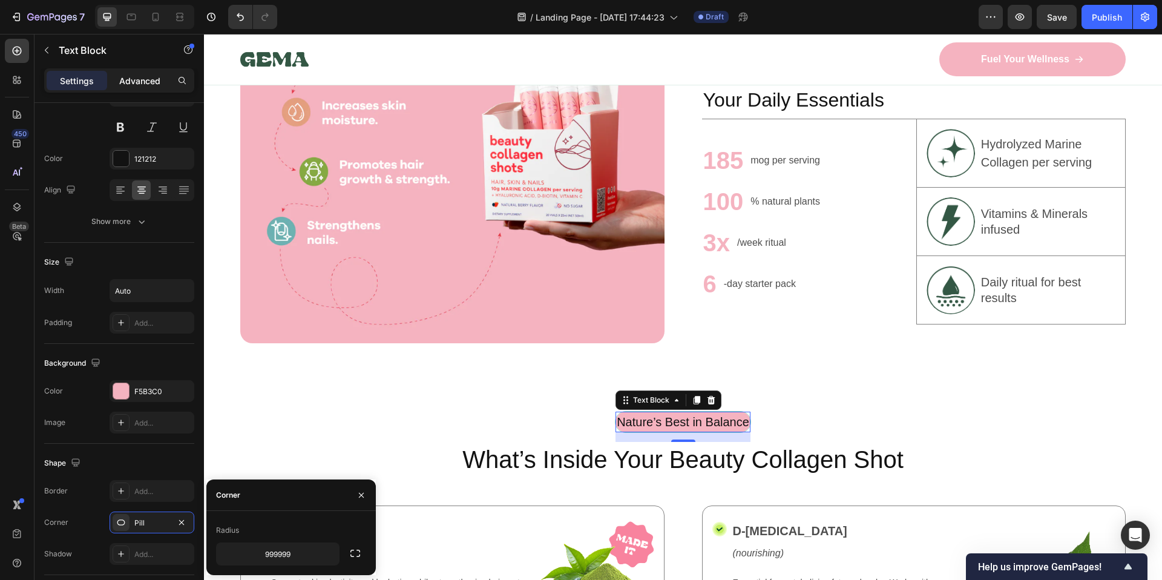
click at [146, 87] on p "Advanced" at bounding box center [139, 80] width 41 height 13
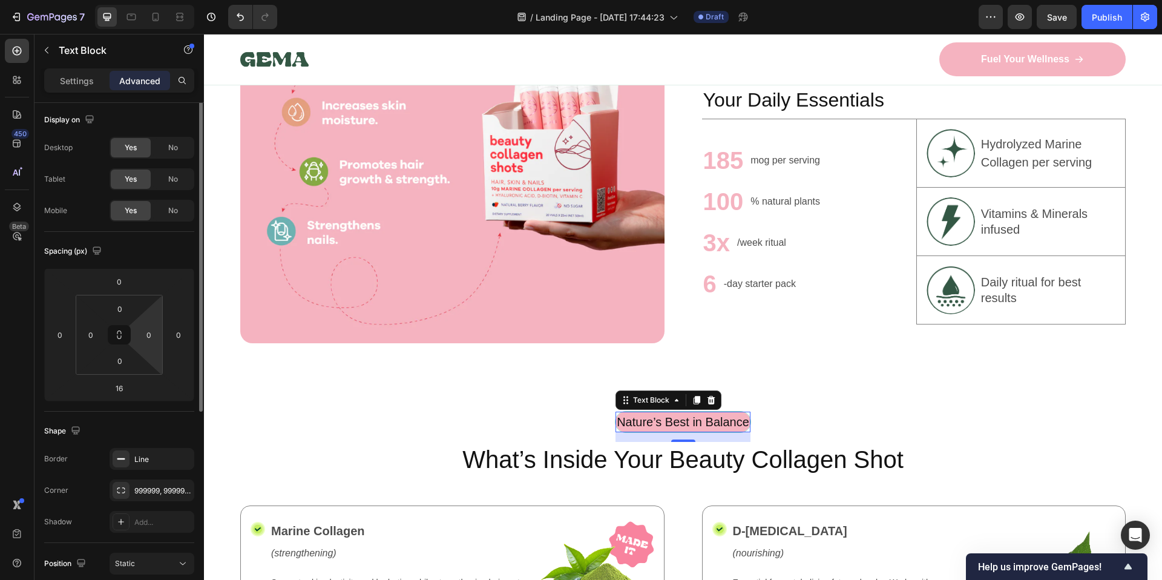
scroll to position [0, 0]
click at [169, 457] on div "Line" at bounding box center [152, 461] width 85 height 22
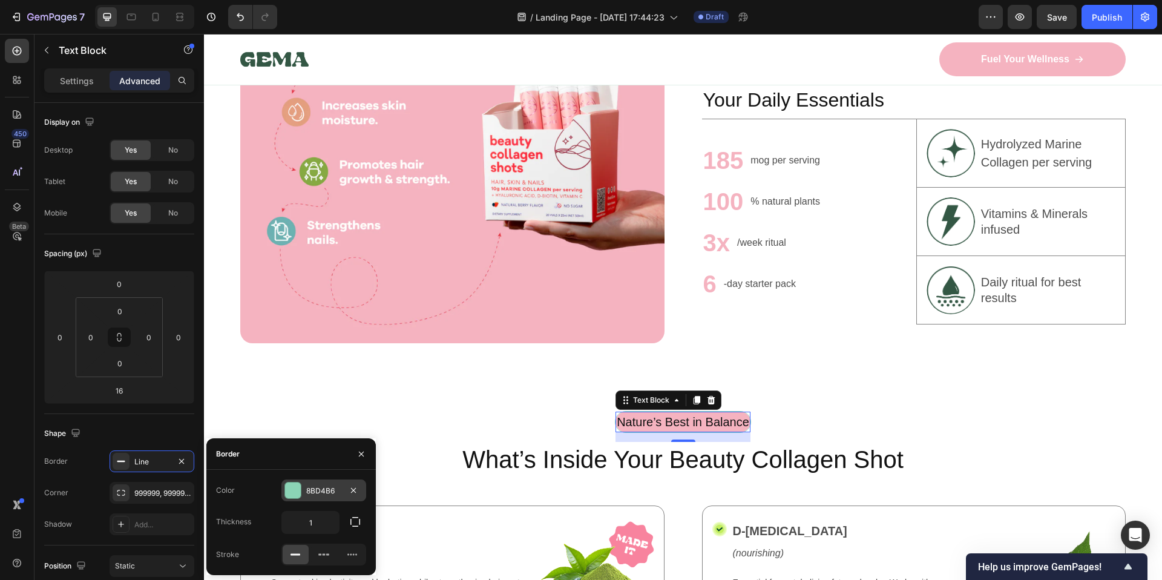
click at [321, 489] on div "8BD4B6" at bounding box center [323, 490] width 35 height 11
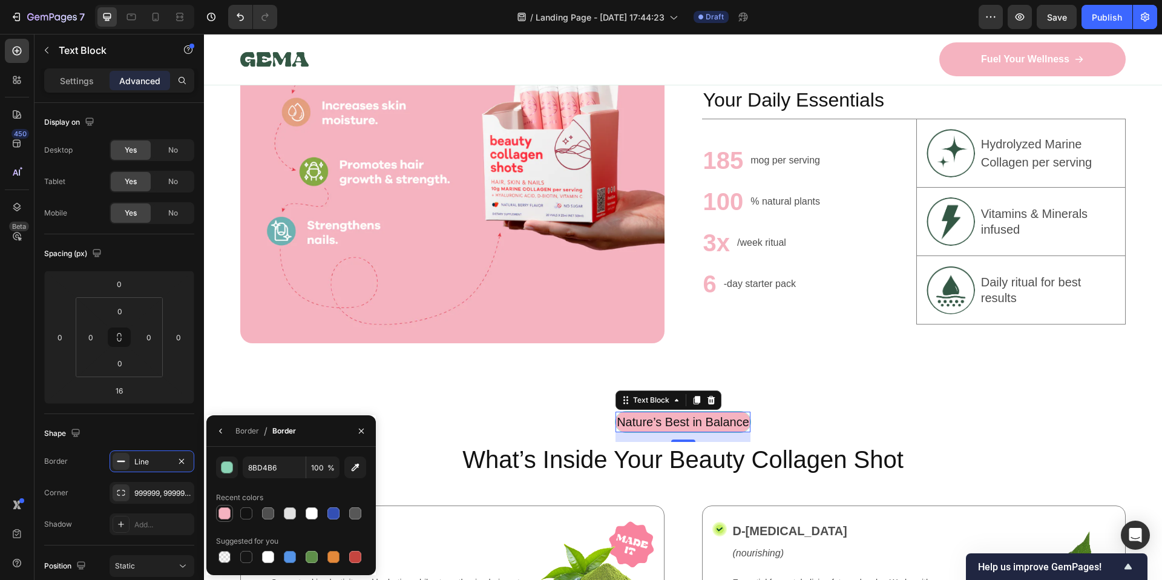
click at [221, 515] on div at bounding box center [224, 513] width 12 height 12
type input "F5B3C0"
click at [437, 421] on div "Nature’s Best in Balance Text Block 16 Row" at bounding box center [682, 426] width 885 height 31
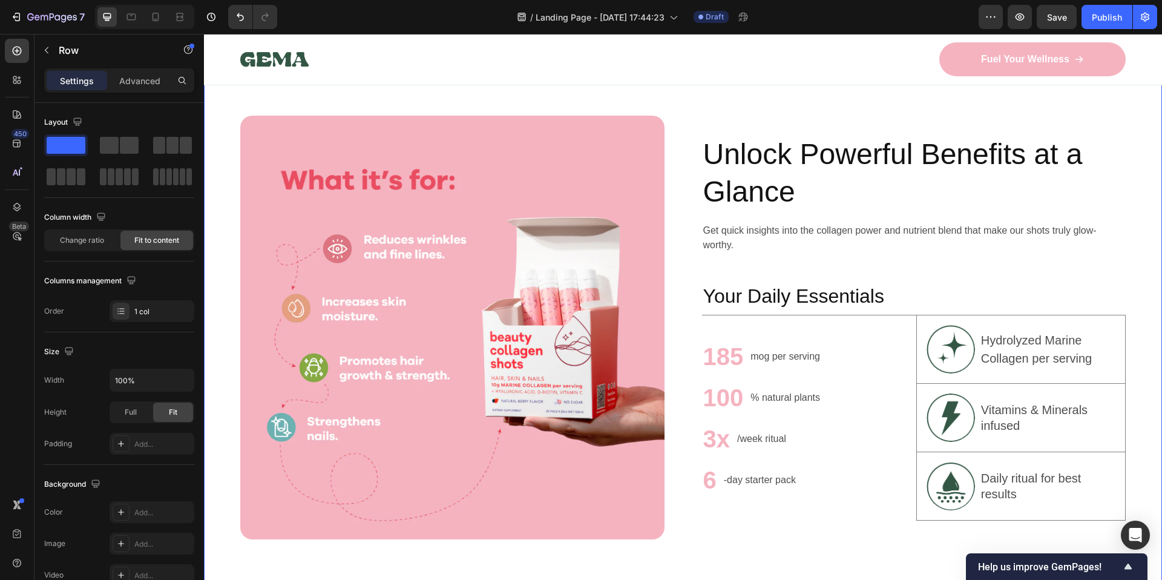
scroll to position [663, 0]
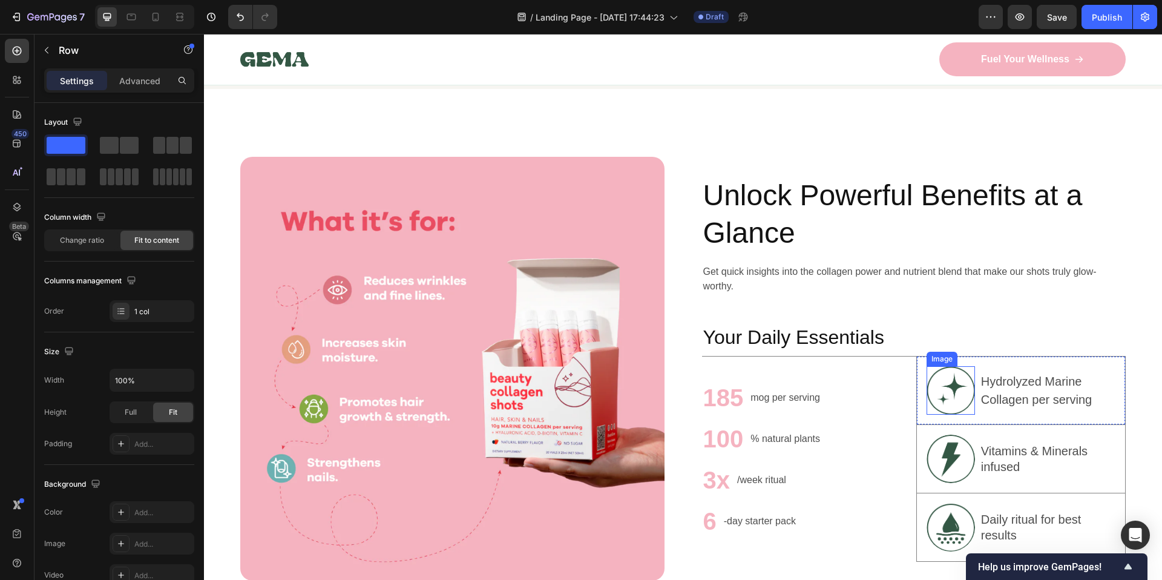
click at [958, 391] on img at bounding box center [951, 390] width 48 height 48
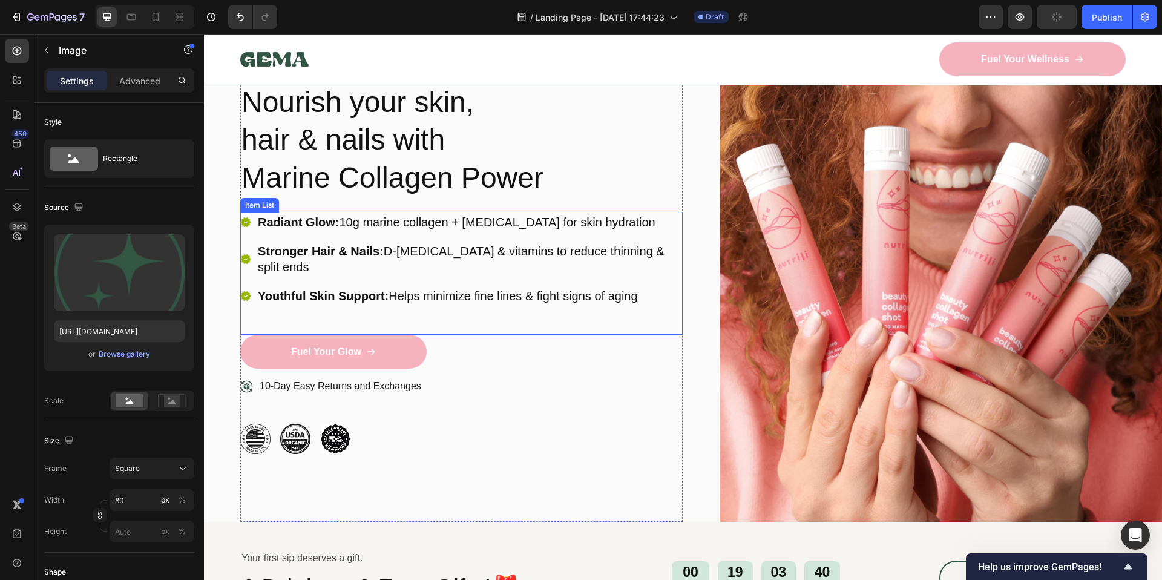
scroll to position [109, 0]
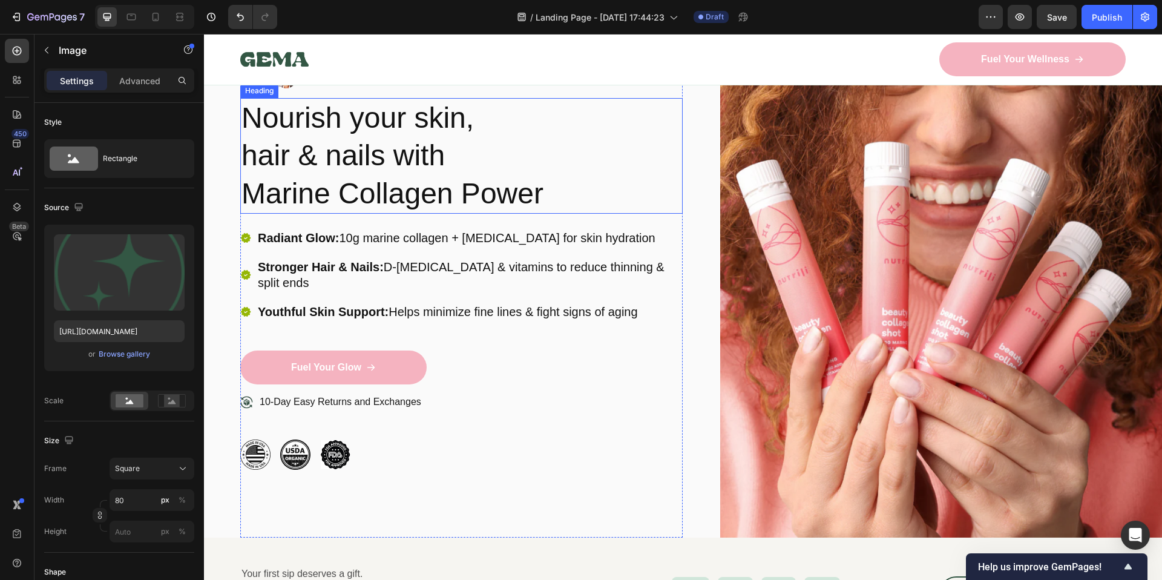
click at [368, 114] on h2 "Nourish your skin, hair & nails with Marine Collagen Power" at bounding box center [461, 156] width 442 height 116
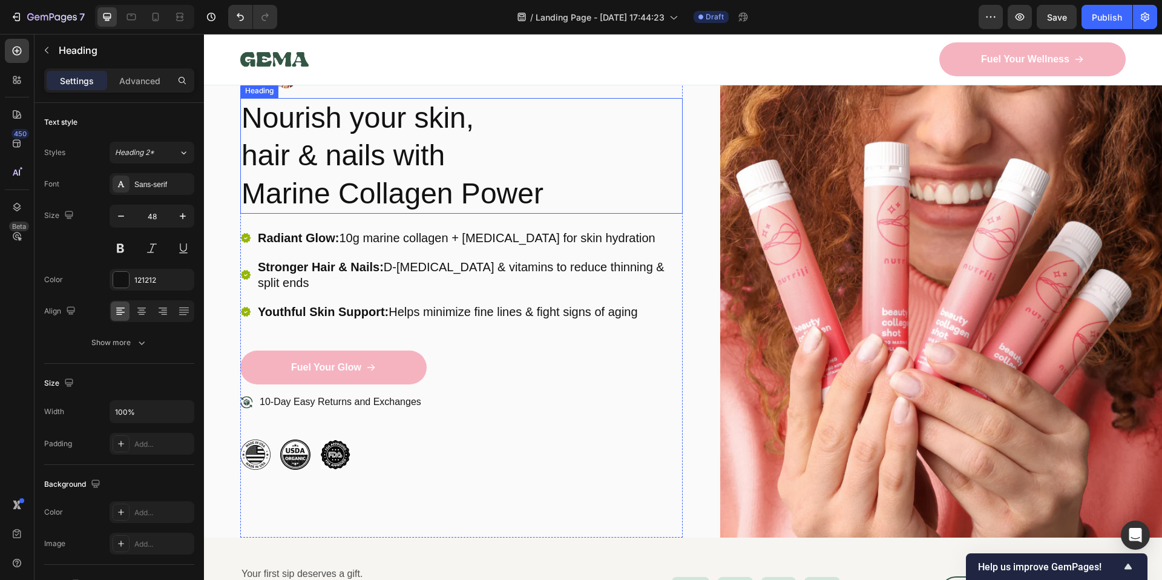
click at [368, 114] on h2 "Nourish your skin, hair & nails with Marine Collagen Power" at bounding box center [461, 156] width 442 height 116
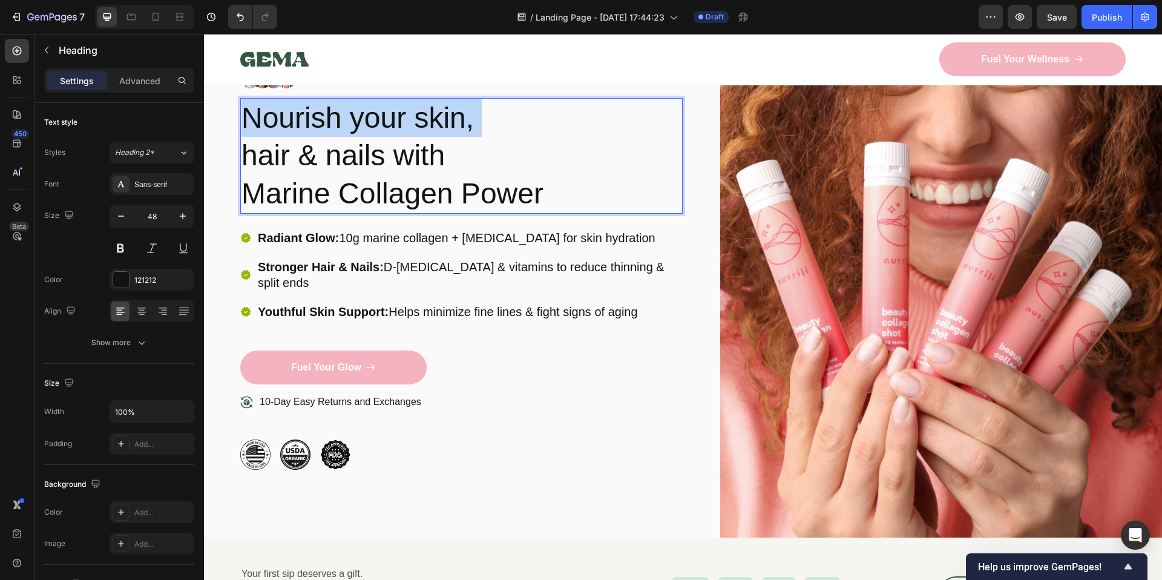
click at [368, 114] on p "Nourish your skin, hair & nails with Marine Collagen Power" at bounding box center [461, 155] width 440 height 113
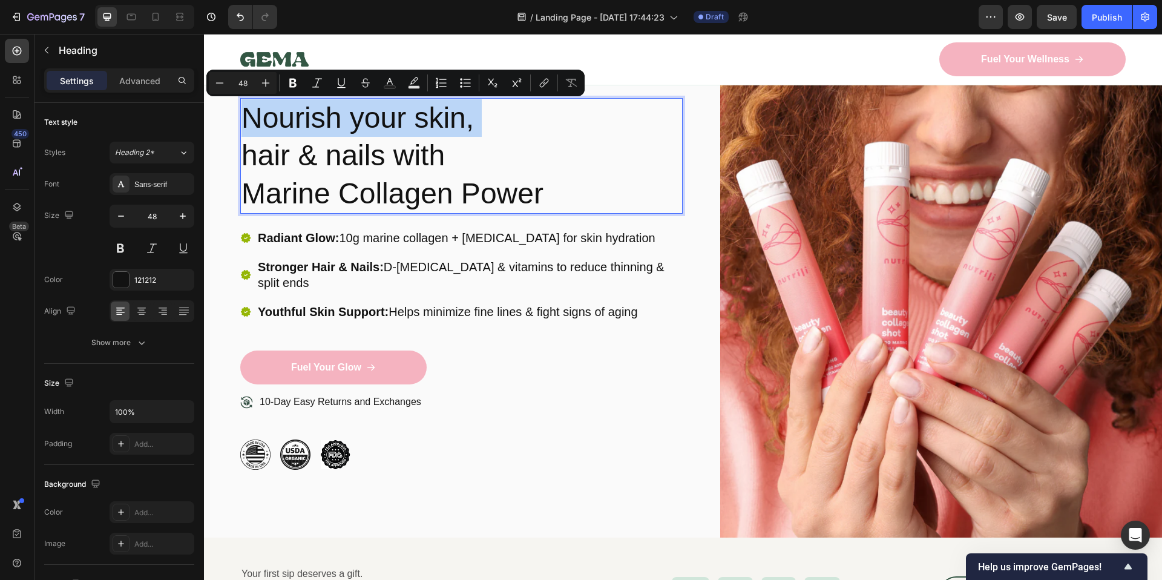
click at [389, 107] on p "Nourish your skin, hair & nails with Marine Collagen Power" at bounding box center [461, 155] width 440 height 113
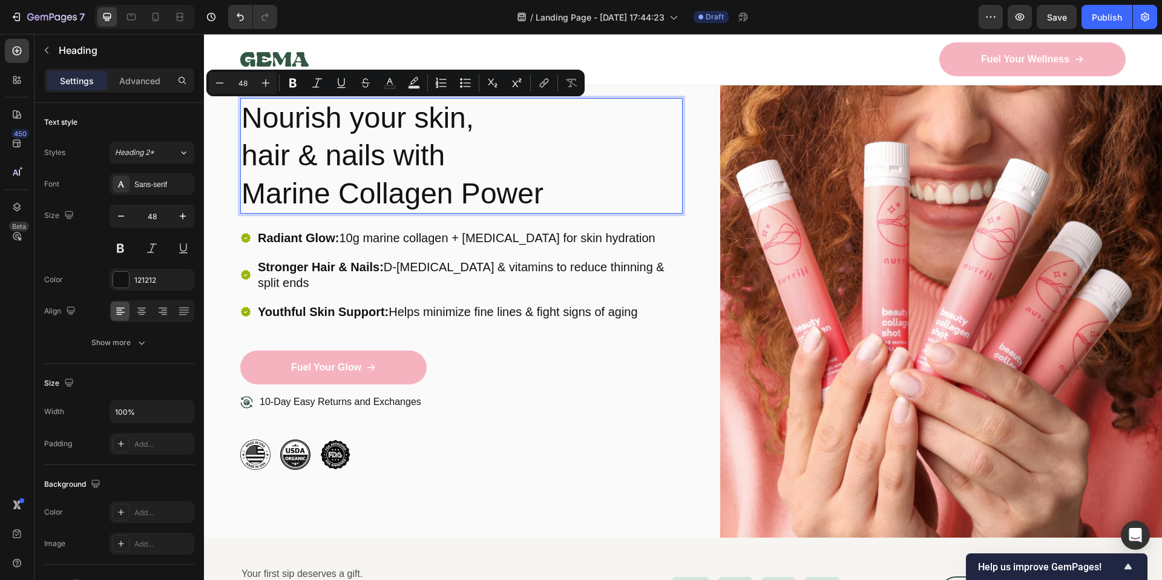
click at [378, 179] on p "Nourish your skin, hair & nails with Marine Collagen Power" at bounding box center [461, 155] width 440 height 113
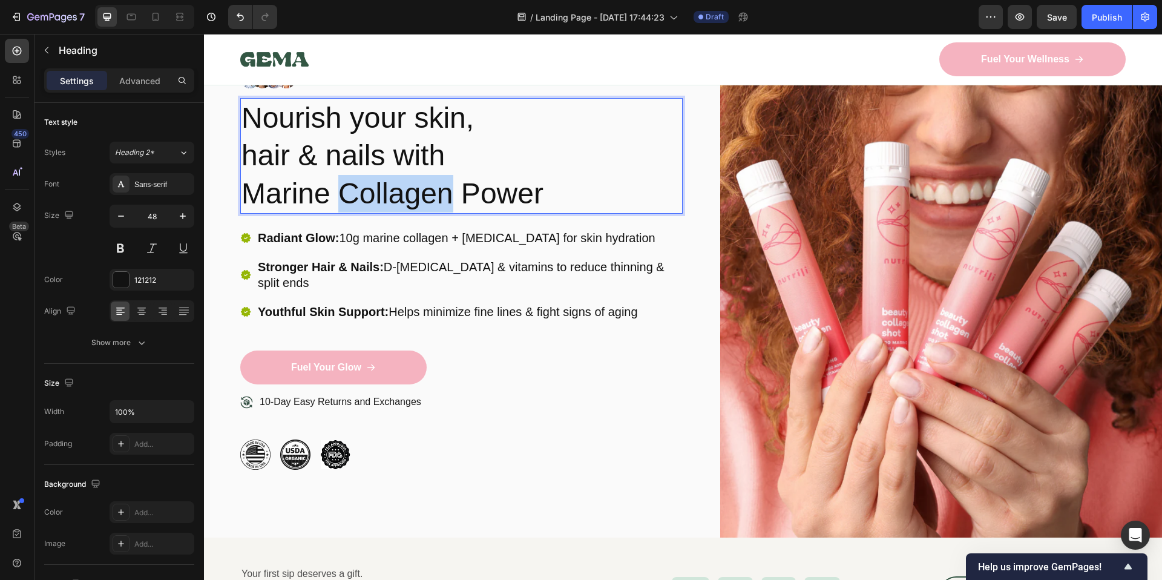
click at [378, 179] on p "Nourish your skin, hair & nails with Marine Collagen Power" at bounding box center [461, 155] width 440 height 113
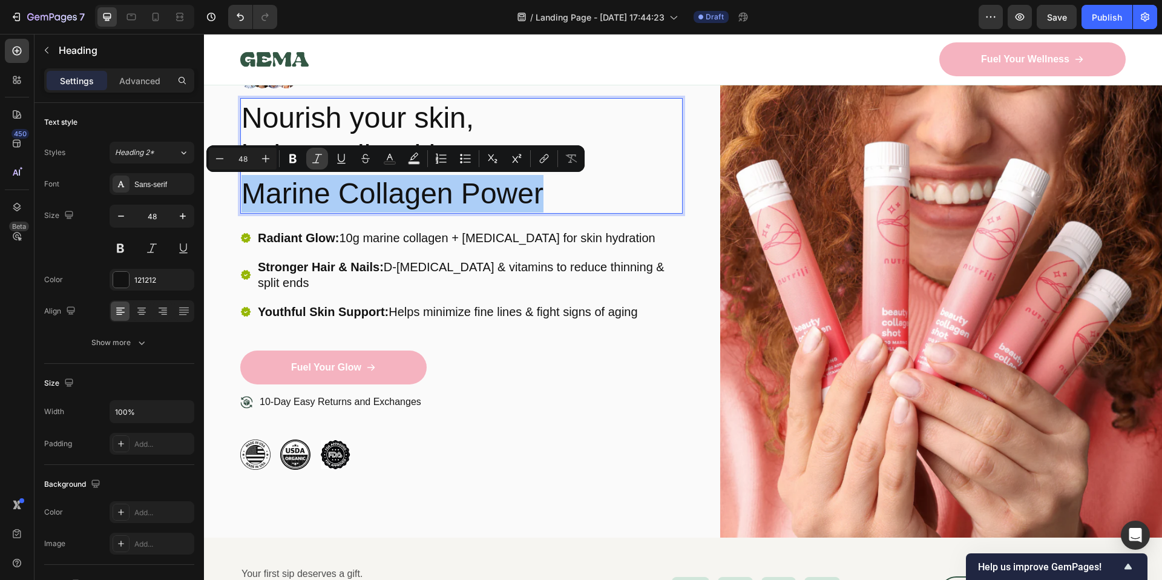
click at [322, 157] on icon "Editor contextual toolbar" at bounding box center [317, 159] width 12 height 12
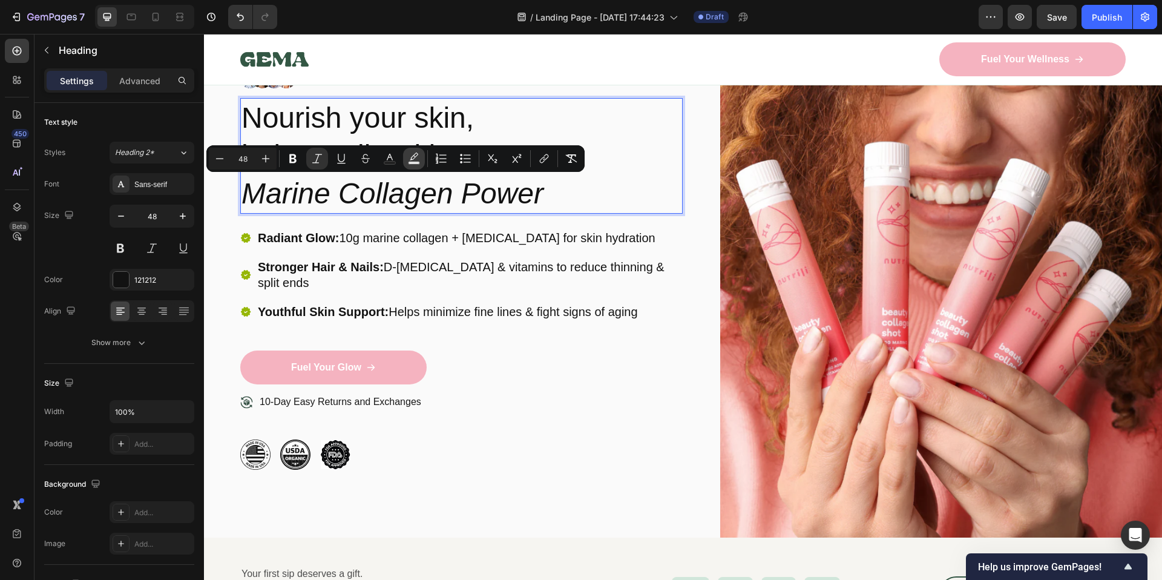
click at [416, 160] on icon "Editor contextual toolbar" at bounding box center [414, 159] width 12 height 12
type input "000000"
type input "77"
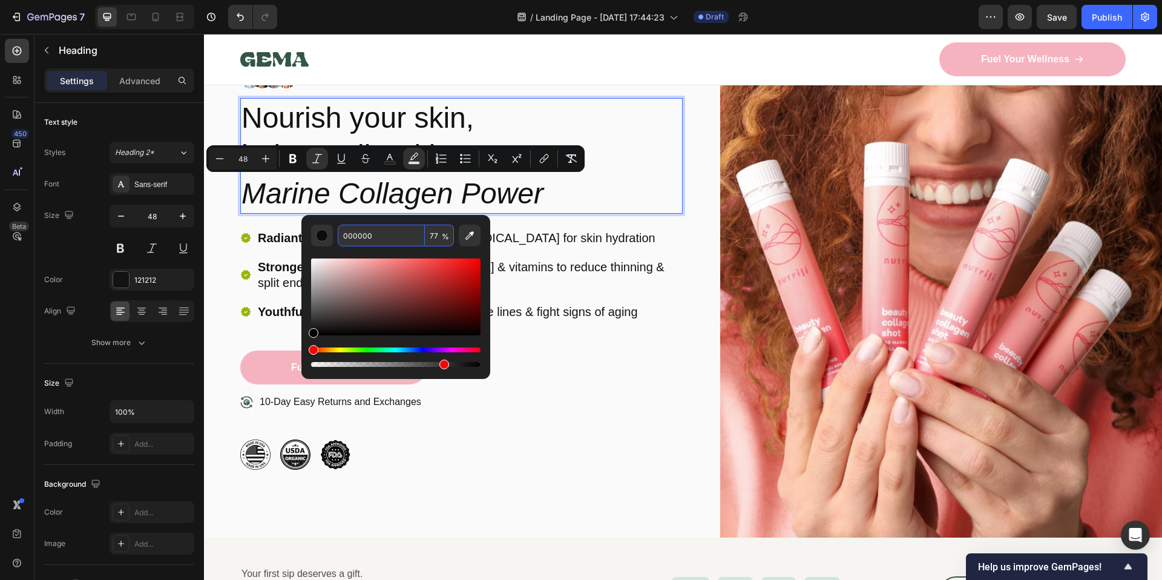
click at [363, 237] on input "000000" at bounding box center [381, 236] width 87 height 22
paste input "#f5b3c"
click at [348, 236] on input "#f5b3c00" at bounding box center [381, 236] width 87 height 22
click at [384, 237] on input "f5b3c00" at bounding box center [381, 236] width 87 height 22
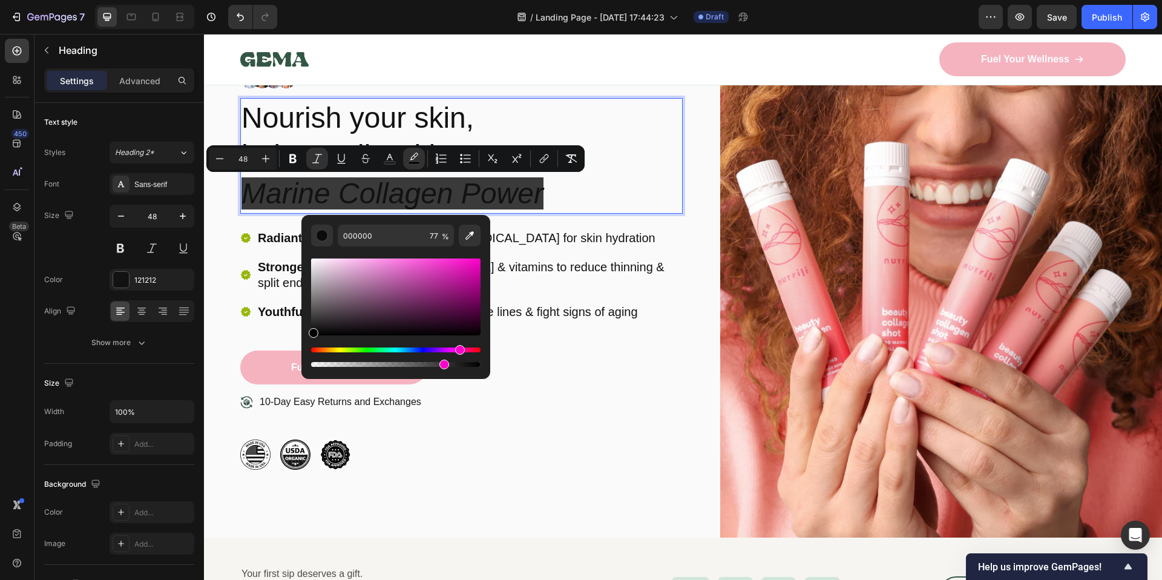
drag, startPoint x: 402, startPoint y: 350, endPoint x: 458, endPoint y: 350, distance: 56.3
click at [458, 350] on div "Hue" at bounding box center [395, 349] width 169 height 5
type input "C48FB9"
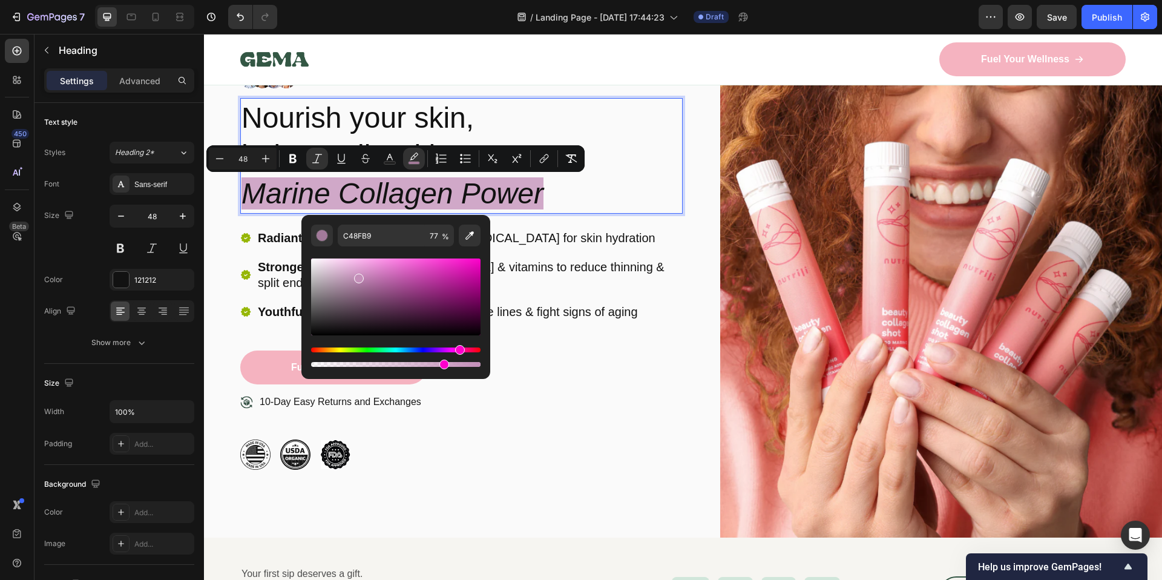
click at [358, 276] on div "Editor contextual toolbar" at bounding box center [395, 296] width 169 height 77
type input "87"
drag, startPoint x: 444, startPoint y: 362, endPoint x: 458, endPoint y: 364, distance: 14.6
click at [459, 364] on div "Editor contextual toolbar" at bounding box center [461, 364] width 10 height 10
click at [340, 279] on div "Editor contextual toolbar" at bounding box center [395, 296] width 169 height 77
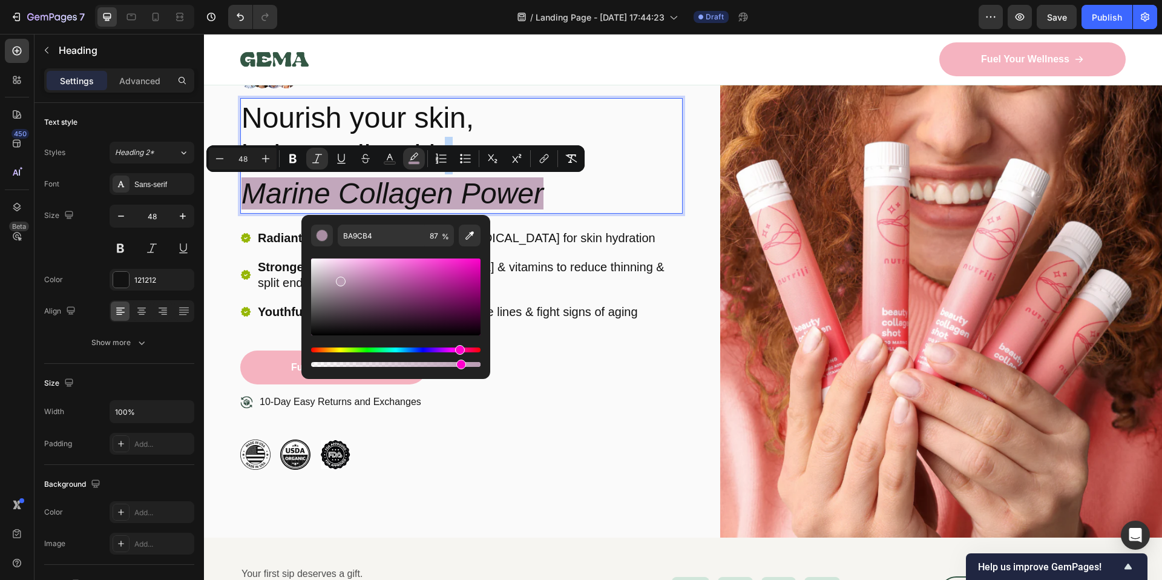
click at [350, 277] on div "Editor contextual toolbar" at bounding box center [395, 296] width 169 height 77
drag, startPoint x: 343, startPoint y: 264, endPoint x: 335, endPoint y: 258, distance: 9.6
click at [335, 258] on div "Editor contextual toolbar" at bounding box center [395, 296] width 169 height 77
type input "FFDBF7"
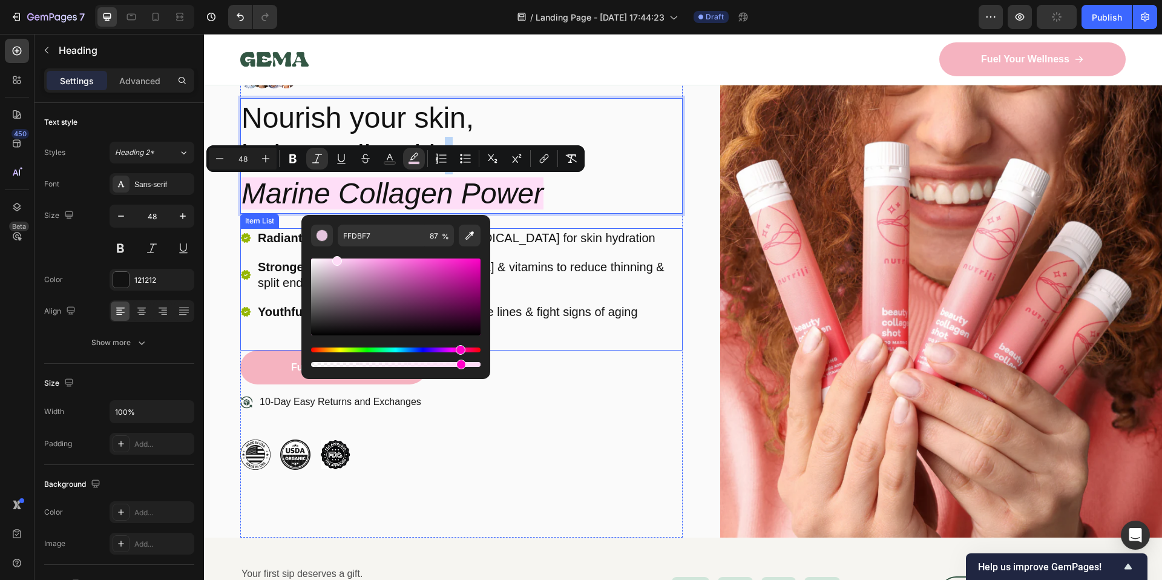
click at [652, 305] on div "Youthful Skin Support: Helps minimize fine lines & fight signs of aging" at bounding box center [469, 311] width 427 height 19
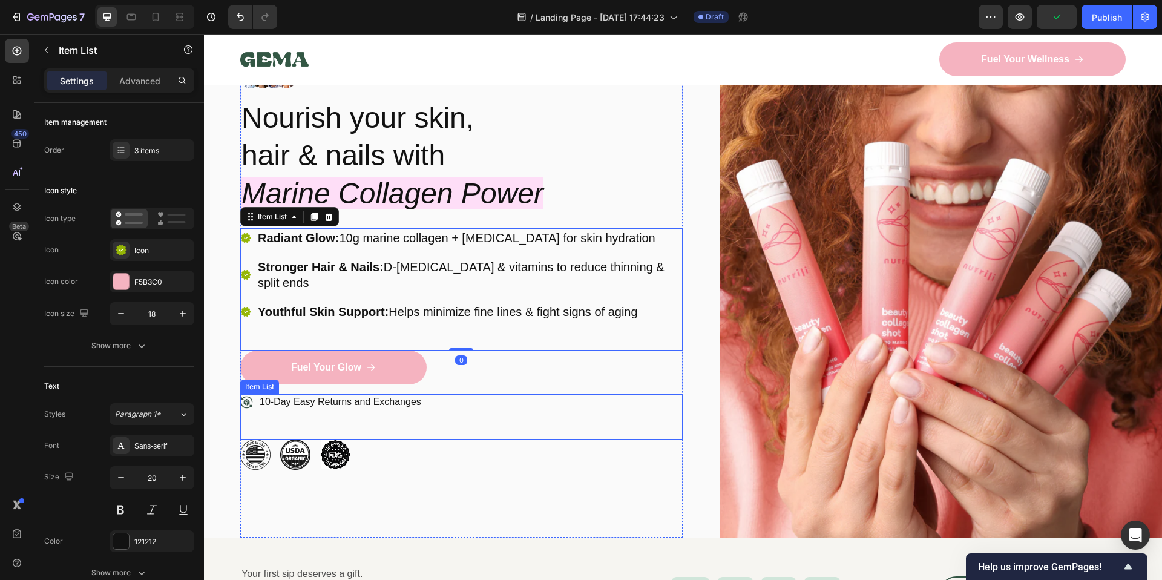
click at [604, 405] on div "10-Day Easy Returns and Exchanges" at bounding box center [461, 416] width 442 height 45
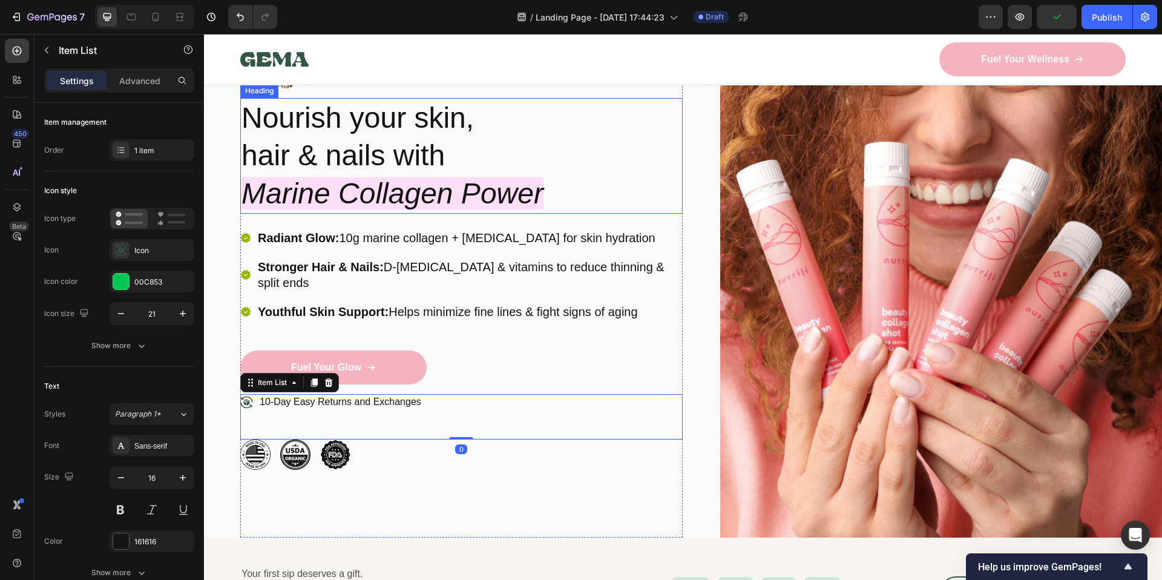
click at [643, 187] on p "Nourish your skin, hair & nails with Marine Collagen Power" at bounding box center [461, 155] width 440 height 113
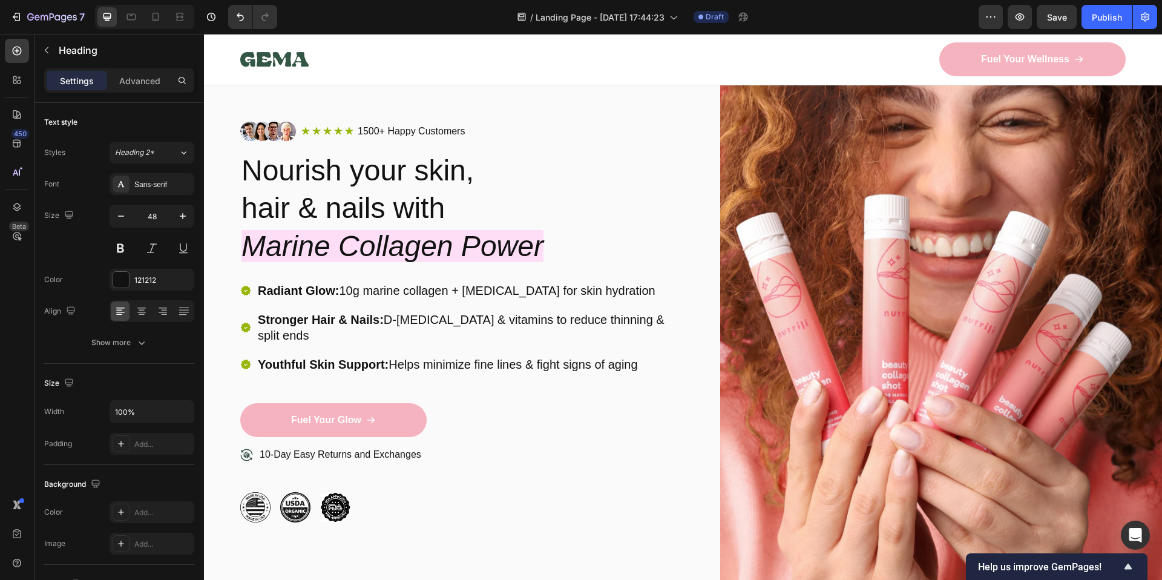
scroll to position [0, 0]
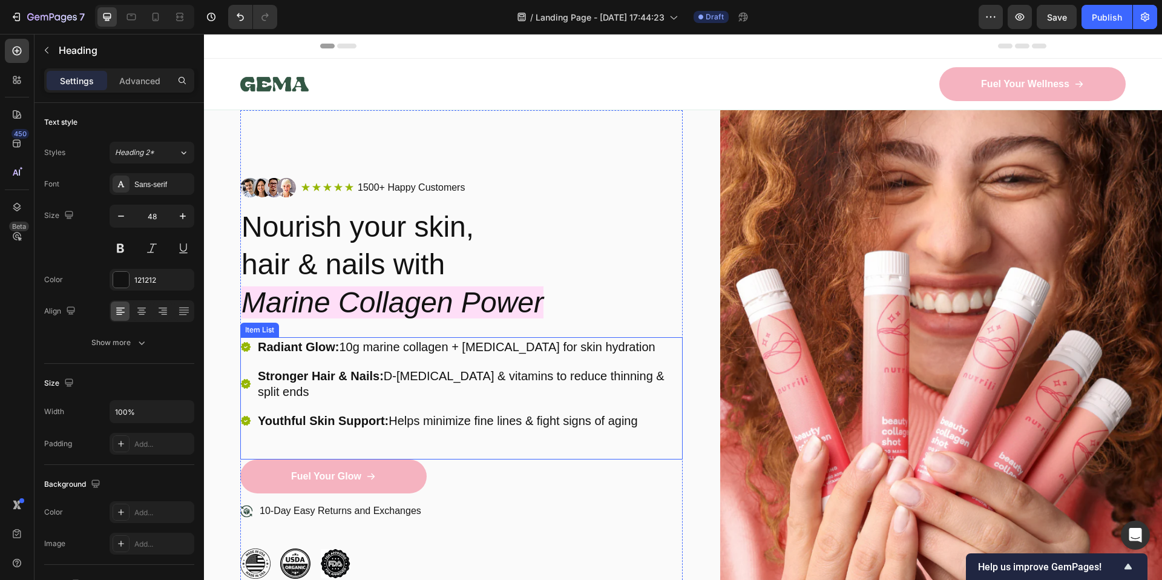
click at [246, 349] on icon at bounding box center [246, 347] width 10 height 10
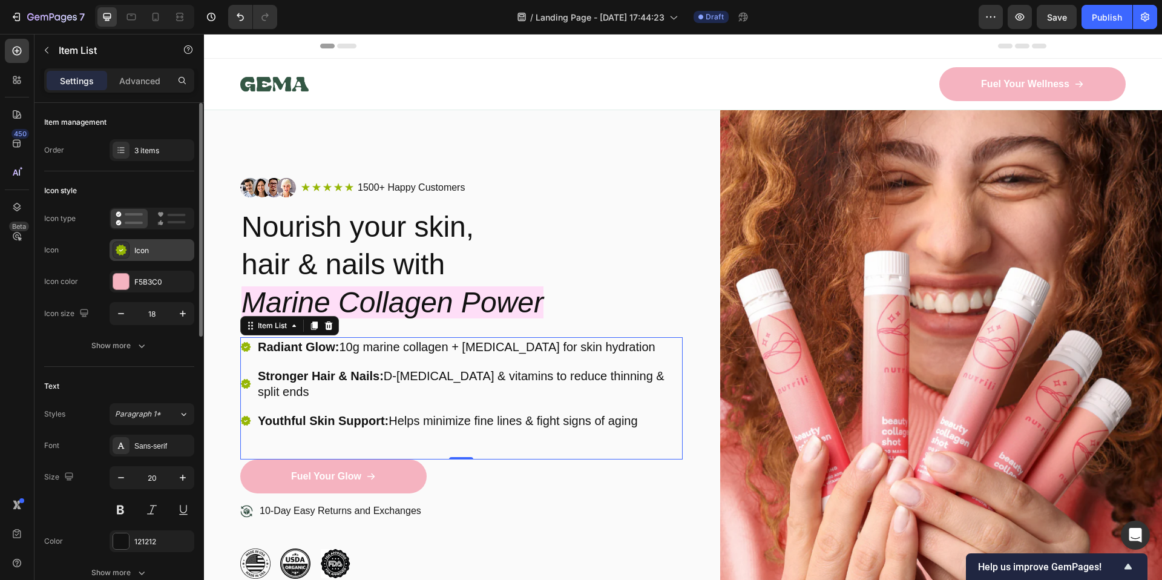
click at [156, 254] on div "Icon" at bounding box center [162, 250] width 57 height 11
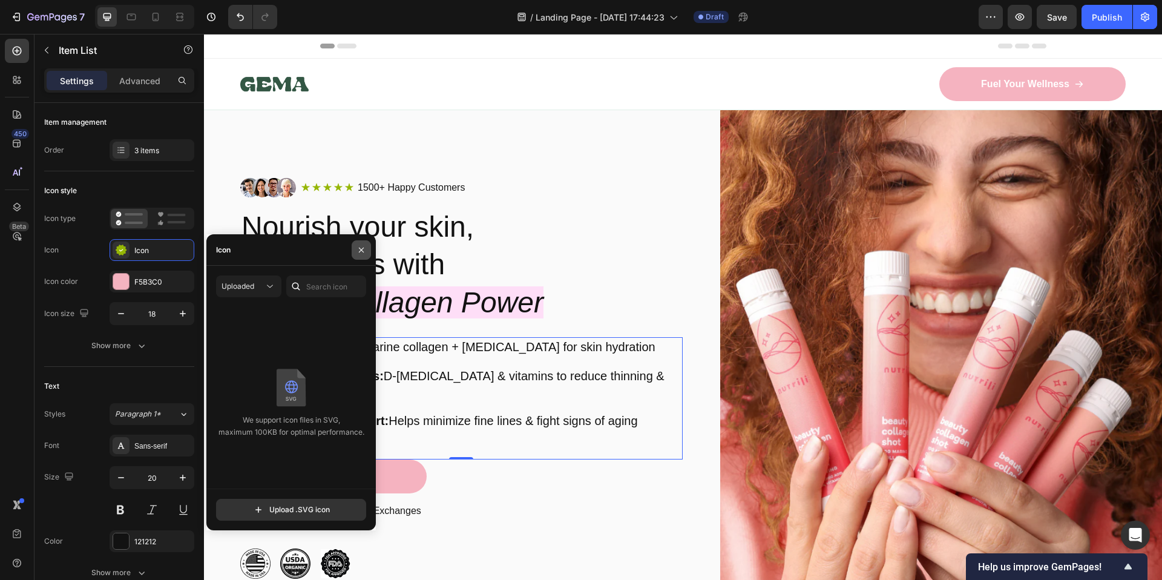
click at [362, 252] on icon "button" at bounding box center [361, 250] width 10 height 10
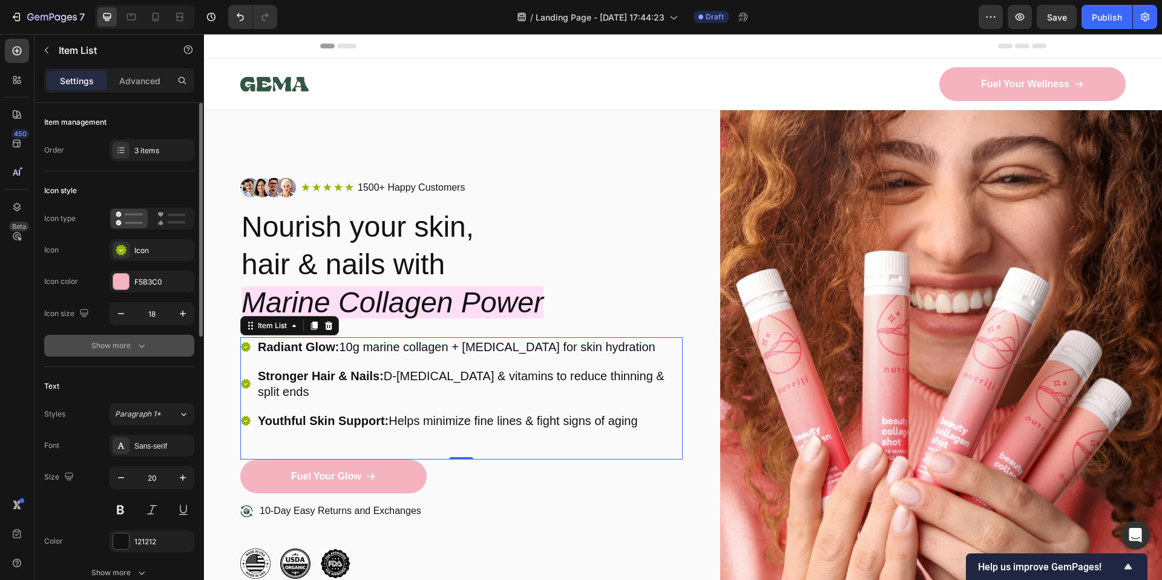
click at [161, 346] on button "Show more" at bounding box center [119, 346] width 150 height 22
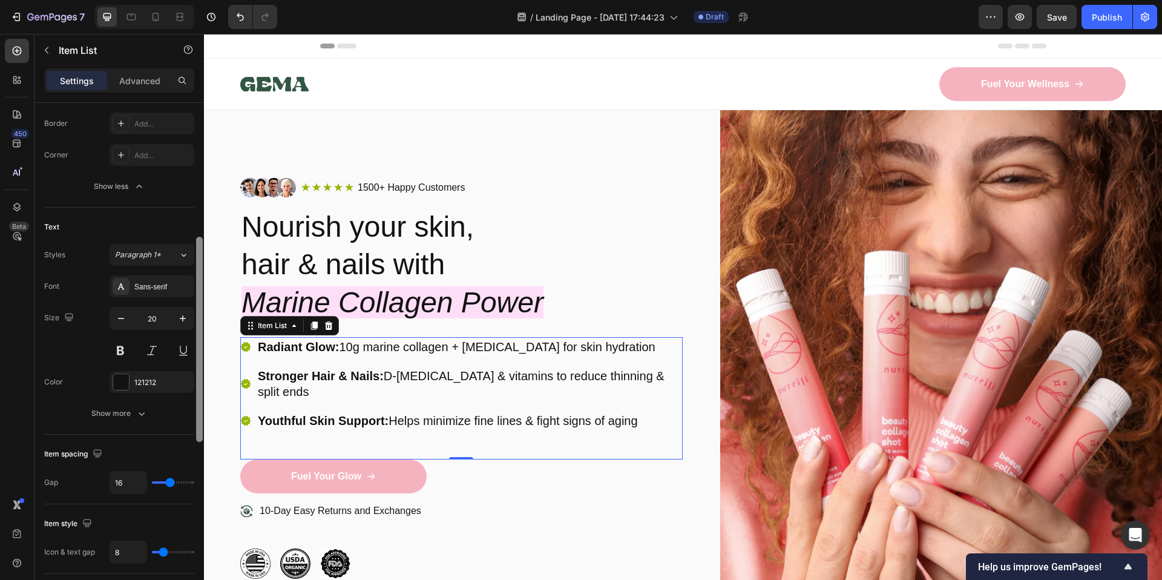
scroll to position [356, 0]
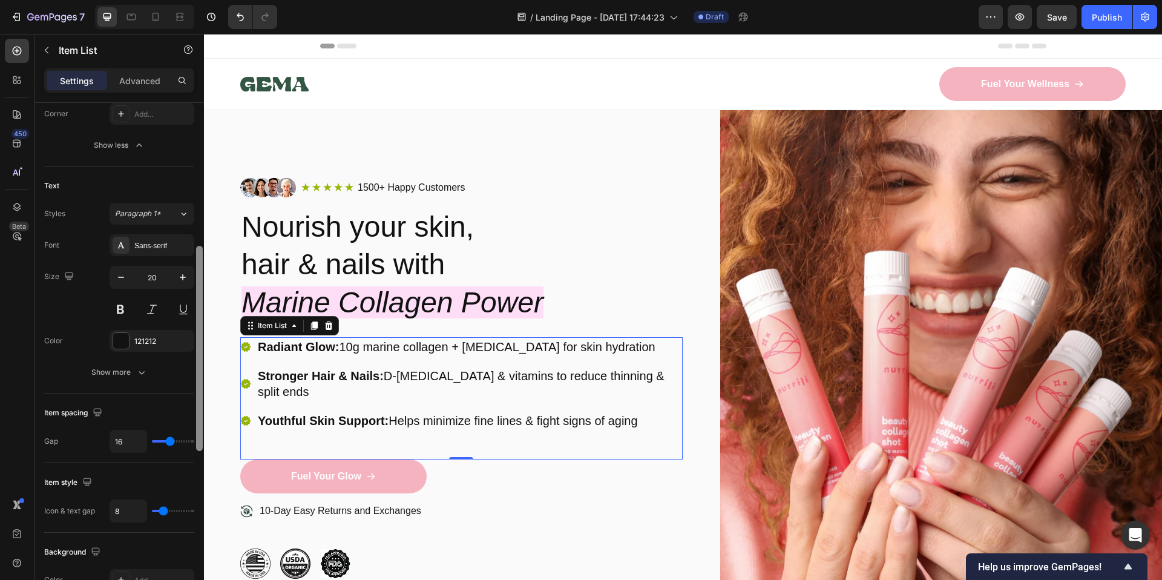
drag, startPoint x: 202, startPoint y: 321, endPoint x: 192, endPoint y: 485, distance: 163.7
click at [192, 485] on div "Item management Order 3 items Icon style Icon type Icon Icon Icon color F5B3C0 …" at bounding box center [118, 358] width 169 height 511
click at [128, 373] on div "Show more" at bounding box center [119, 372] width 56 height 12
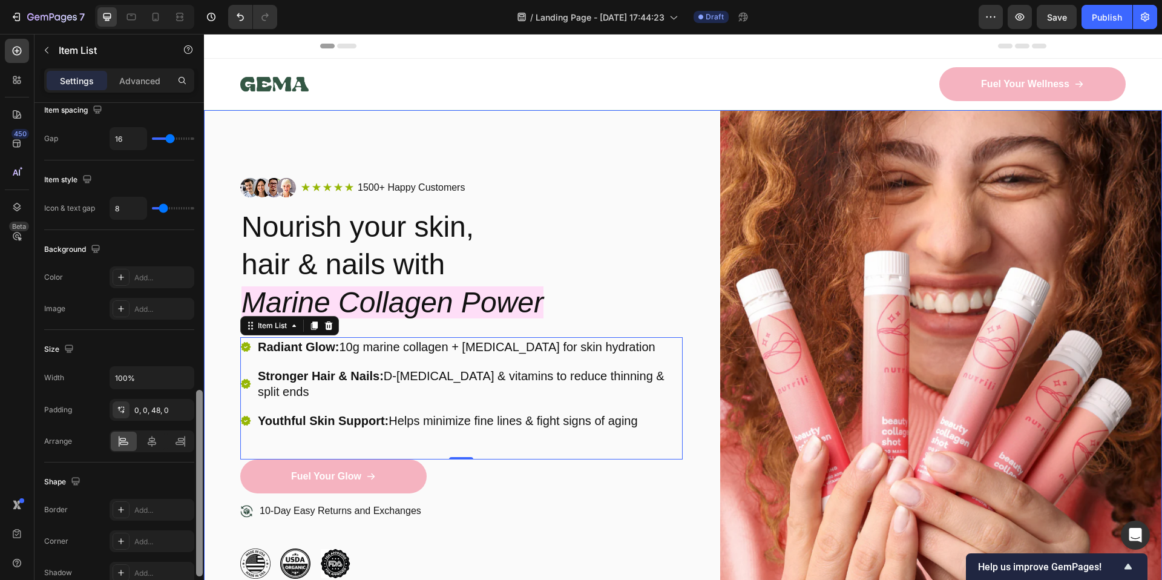
drag, startPoint x: 405, startPoint y: 435, endPoint x: 221, endPoint y: 450, distance: 184.6
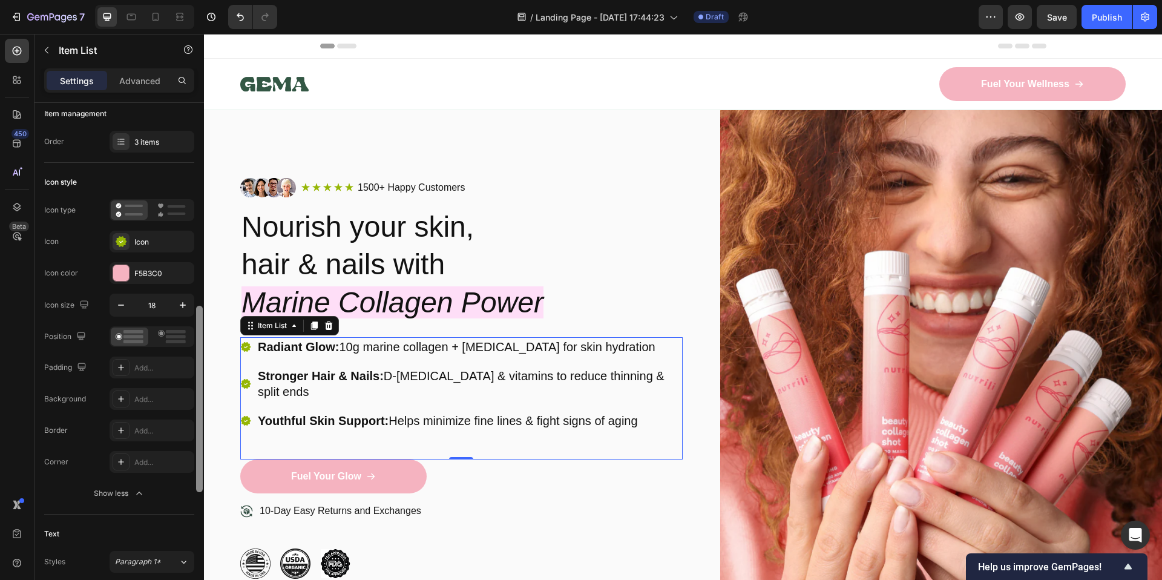
scroll to position [0, 0]
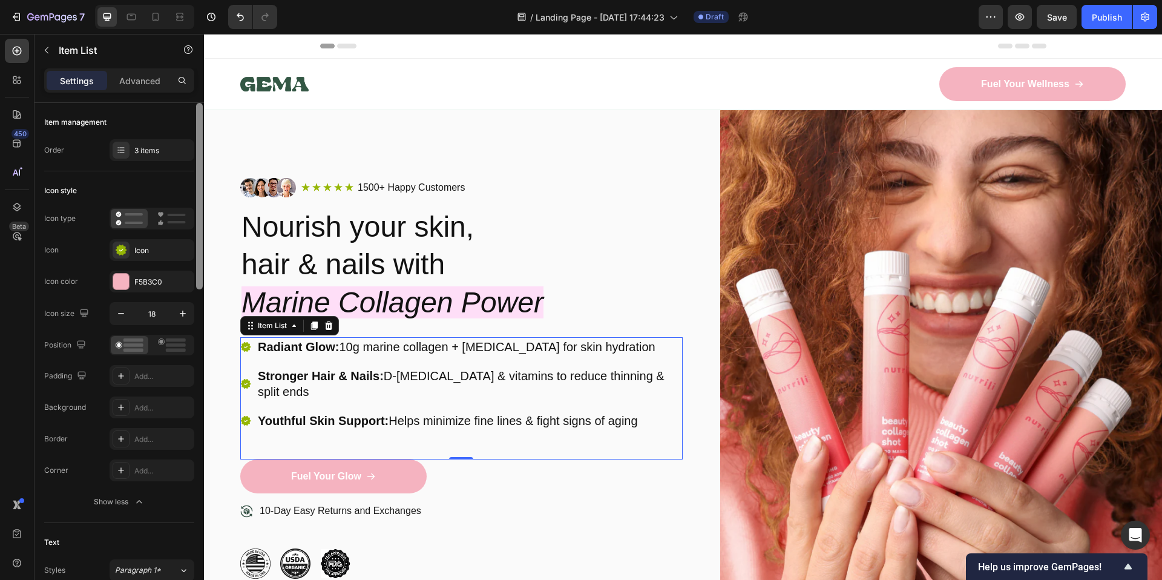
click at [201, 177] on div at bounding box center [199, 196] width 7 height 186
click at [143, 74] on p "Advanced" at bounding box center [139, 80] width 41 height 13
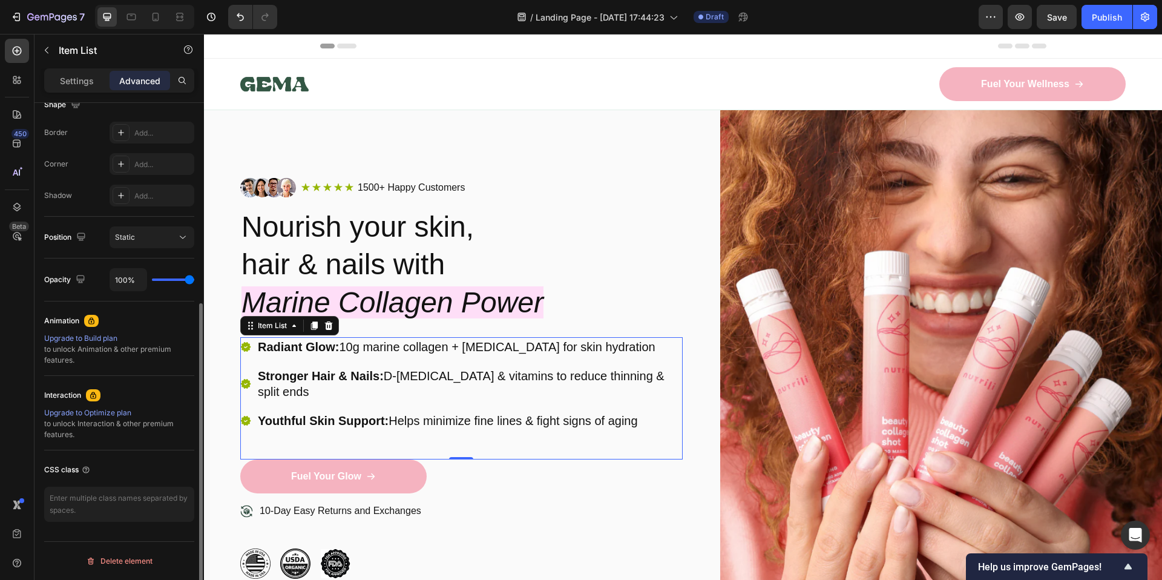
scroll to position [329, 0]
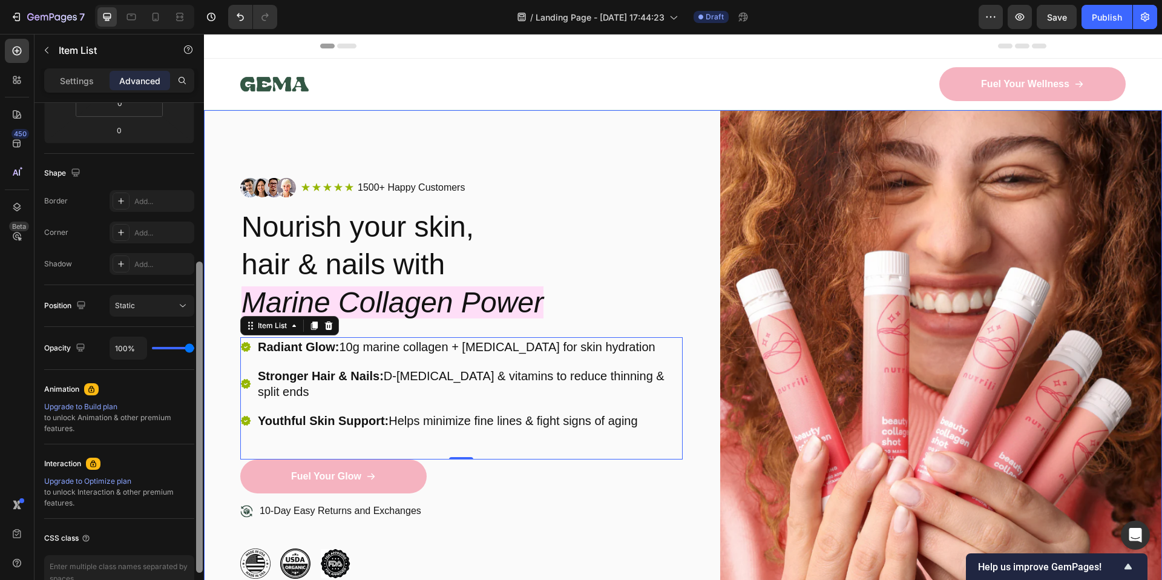
drag, startPoint x: 401, startPoint y: 381, endPoint x: 206, endPoint y: 223, distance: 250.4
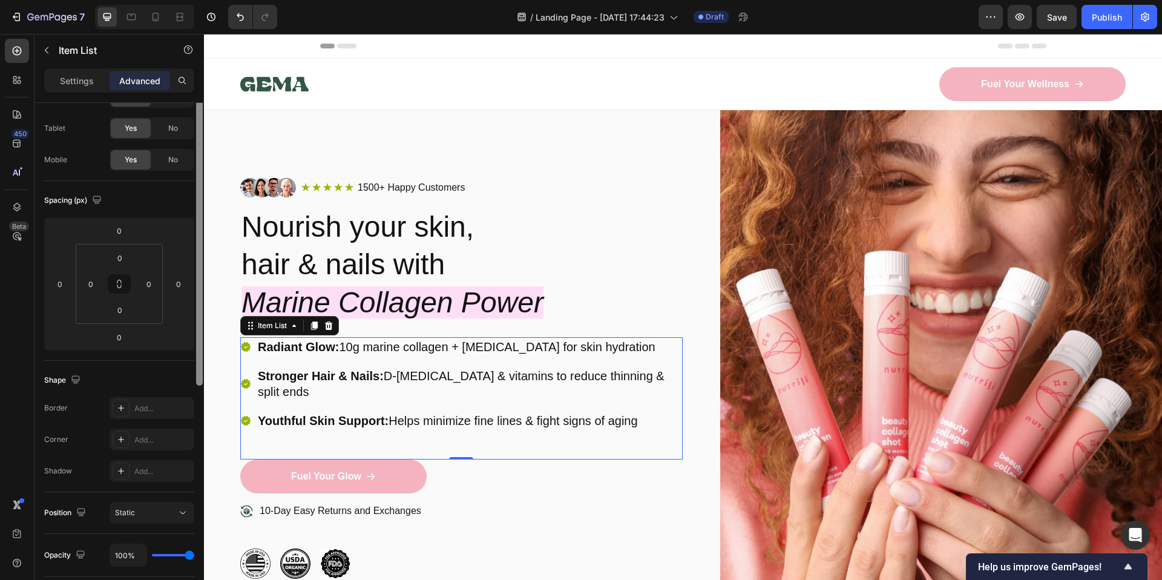
scroll to position [0, 0]
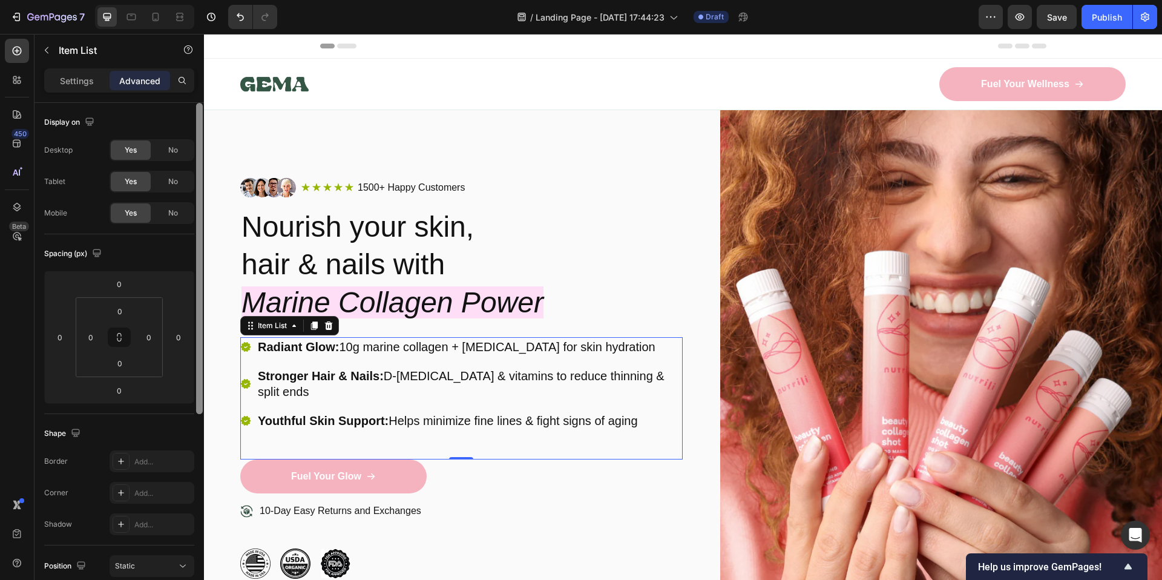
click at [191, 117] on div "Display on" at bounding box center [119, 122] width 150 height 19
click at [84, 82] on p "Settings" at bounding box center [77, 80] width 34 height 13
type input "8"
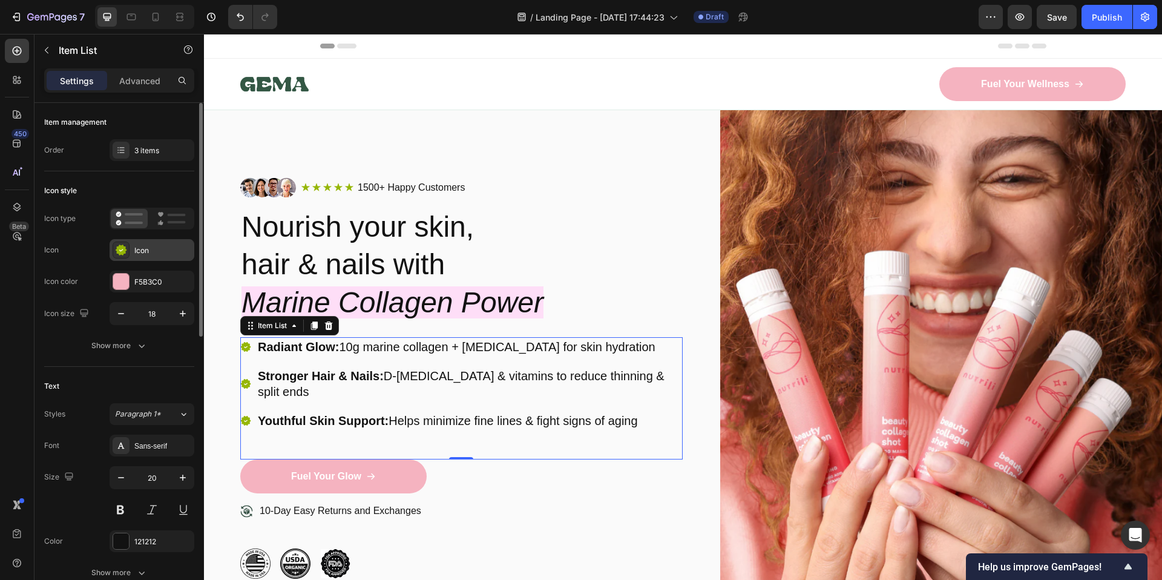
click at [146, 251] on div "Icon" at bounding box center [162, 250] width 57 height 11
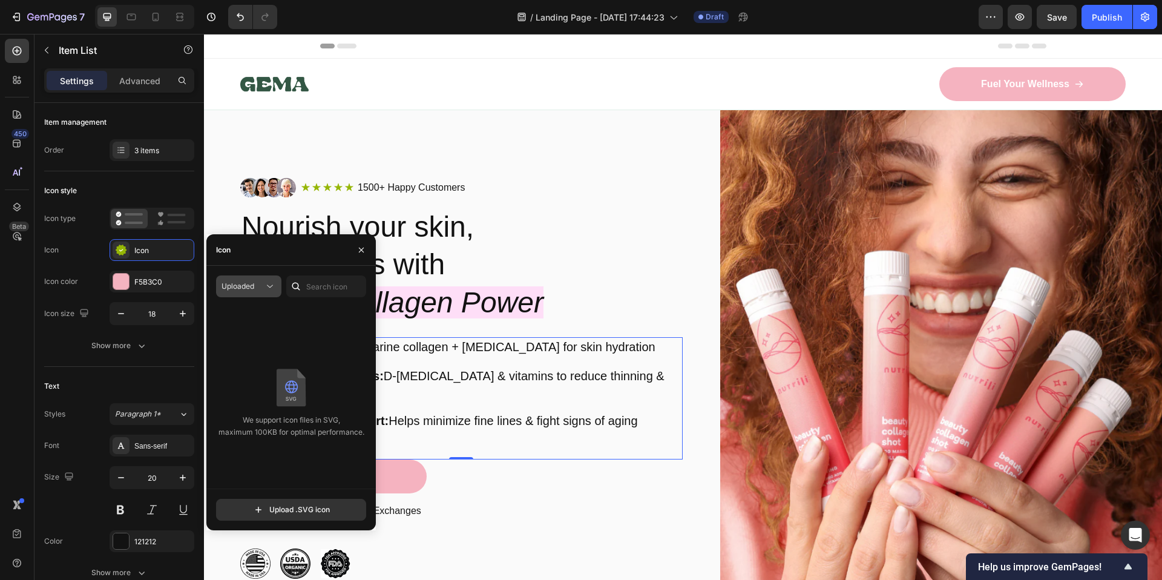
click at [260, 283] on div "Uploaded" at bounding box center [242, 286] width 42 height 11
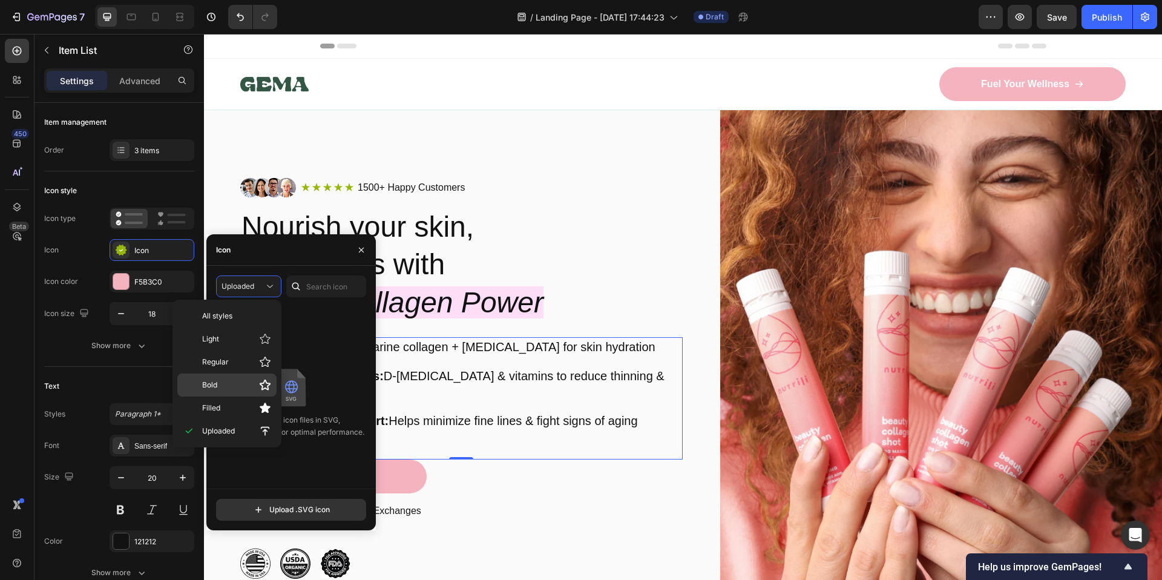
click at [226, 393] on div "Bold" at bounding box center [226, 384] width 99 height 23
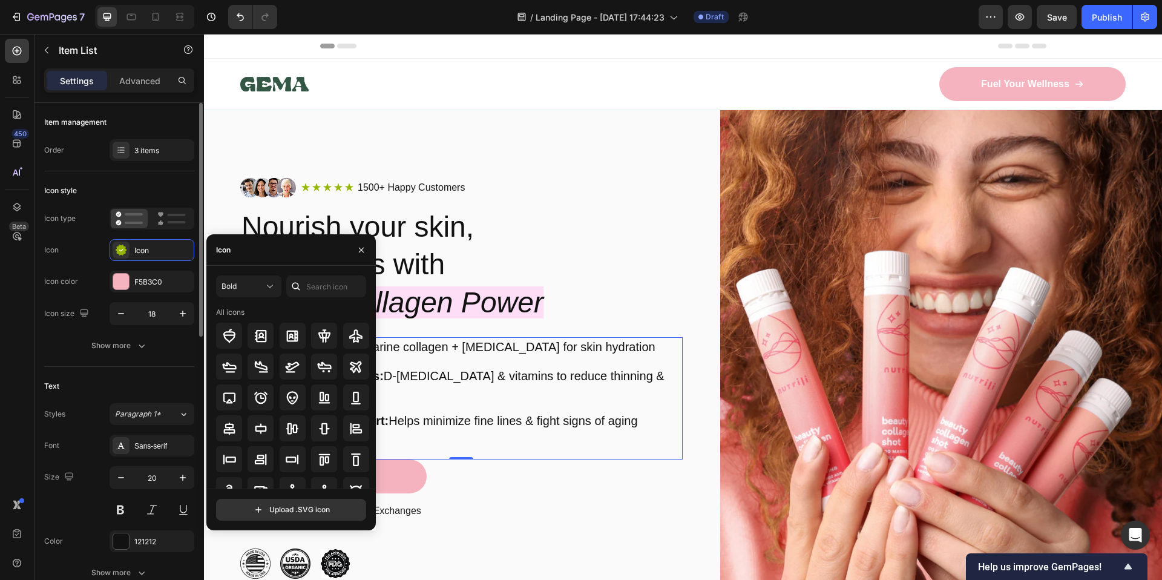
click at [87, 249] on div "Icon Icon" at bounding box center [119, 250] width 150 height 22
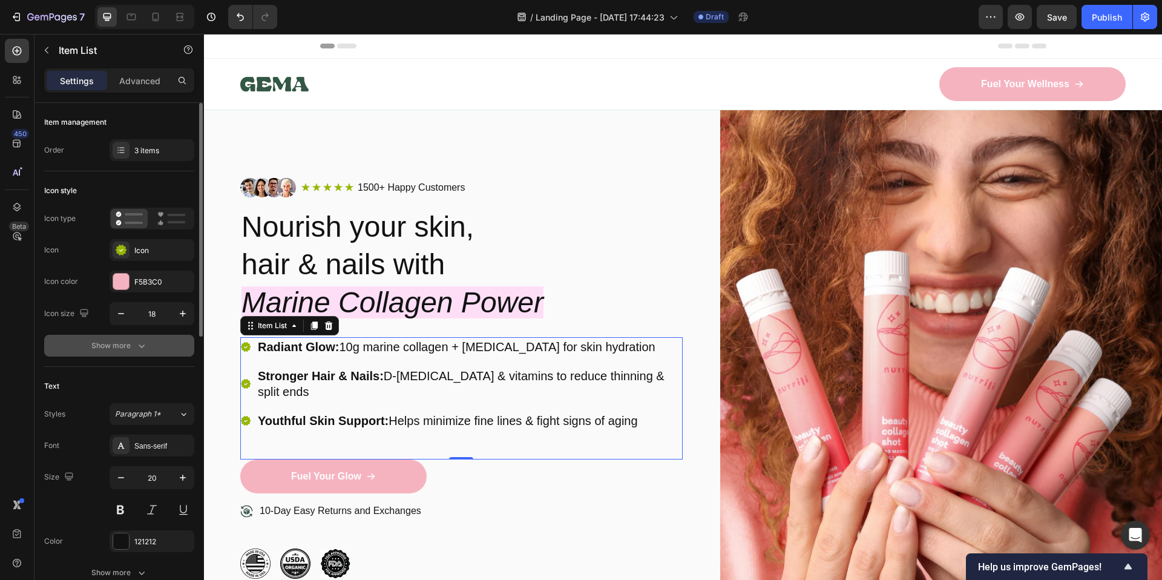
click at [110, 346] on div "Show more" at bounding box center [119, 346] width 56 height 12
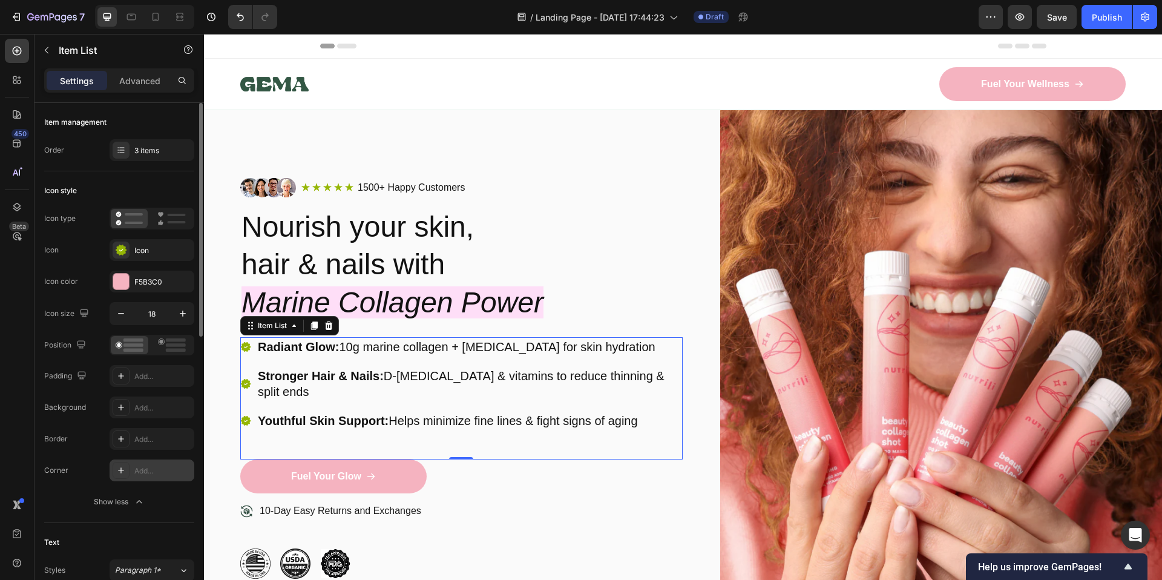
click at [133, 473] on div "Add..." at bounding box center [152, 470] width 85 height 22
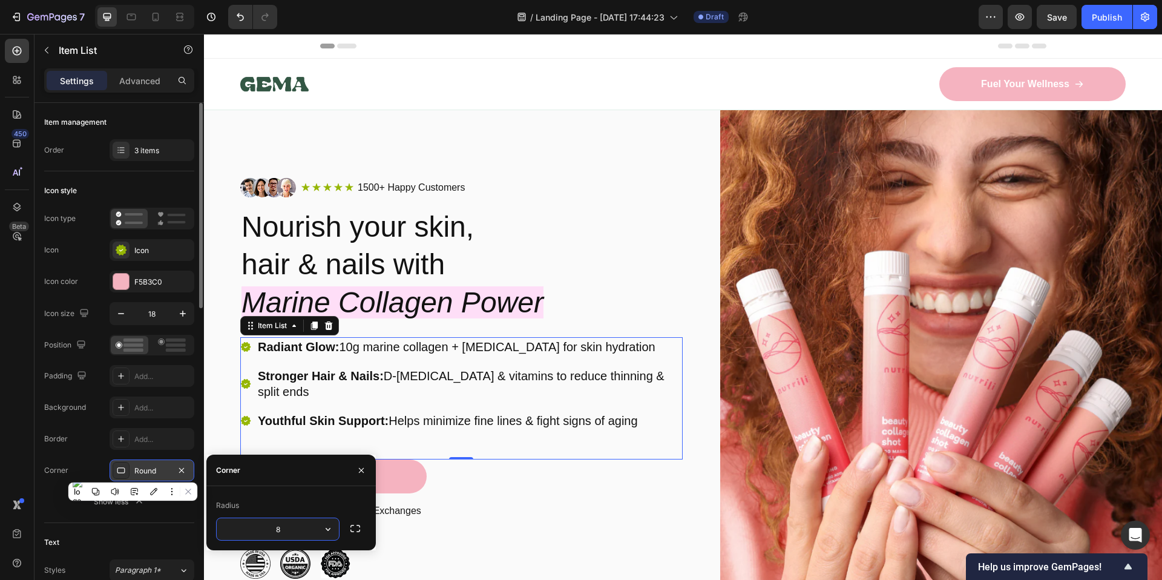
click at [133, 473] on div "Round" at bounding box center [152, 470] width 85 height 22
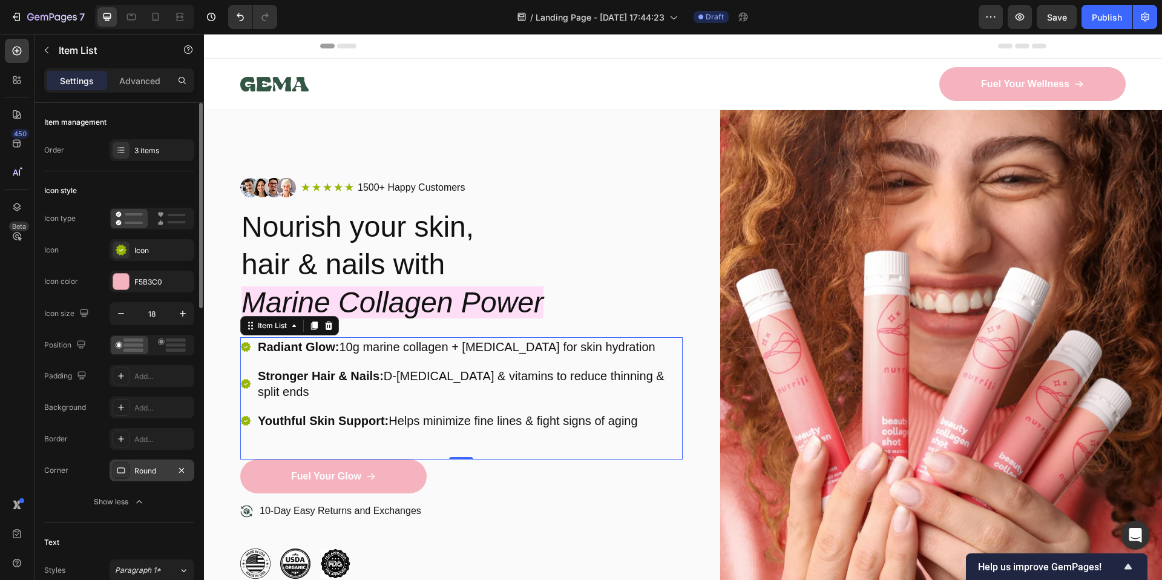
click at [133, 473] on div "Round" at bounding box center [152, 470] width 85 height 22
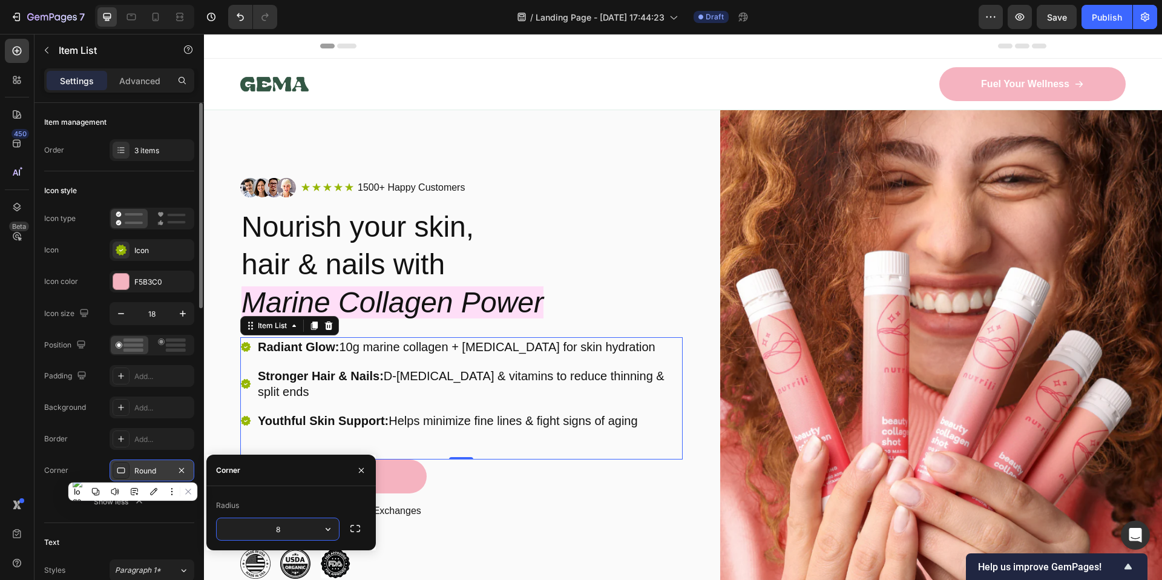
click at [136, 465] on div "Round" at bounding box center [151, 470] width 35 height 11
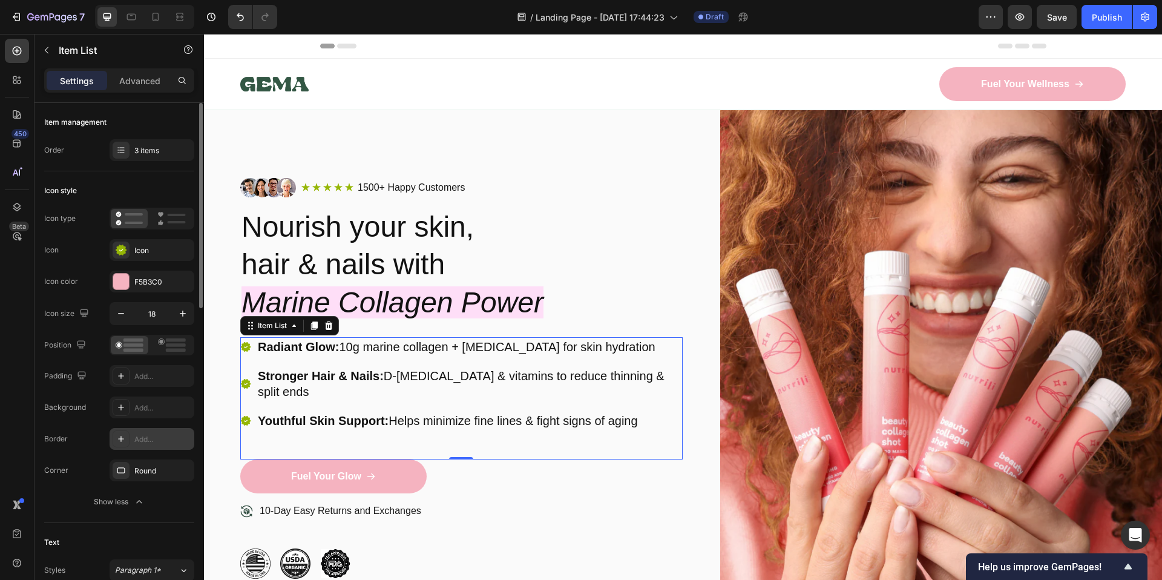
click at [136, 449] on div "Add..." at bounding box center [152, 439] width 85 height 22
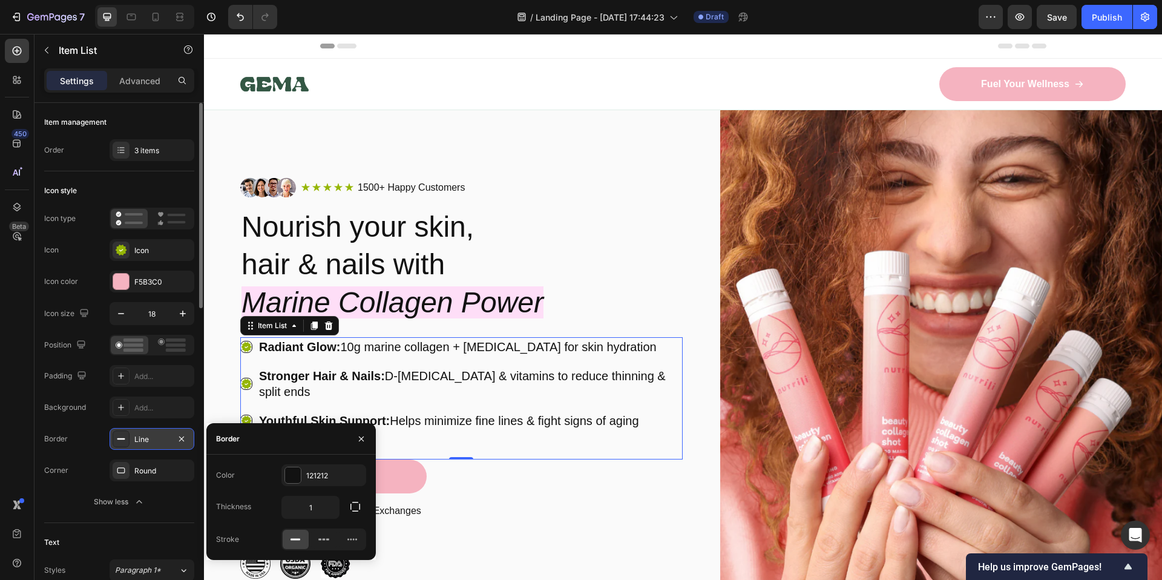
click at [136, 447] on div "Line" at bounding box center [152, 439] width 85 height 22
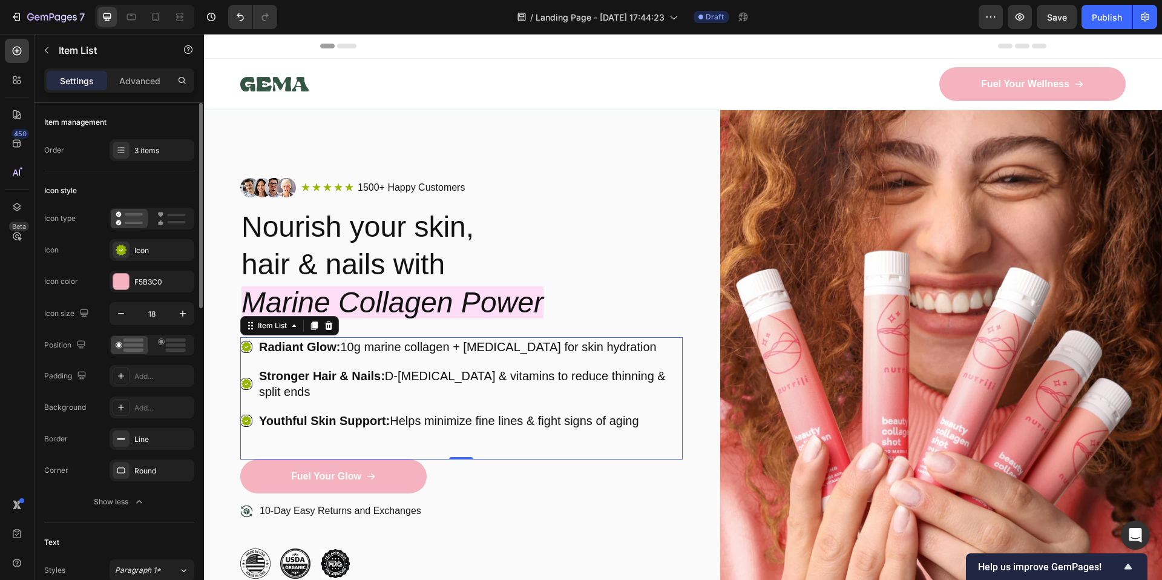
click at [144, 395] on div "Position Padding Add... Background Add... Border Line Corner Round" at bounding box center [119, 408] width 150 height 146
click at [140, 419] on div "Position Padding Add... Background Add... Border Line Corner Round" at bounding box center [119, 408] width 150 height 146
click at [146, 409] on div "Add..." at bounding box center [162, 407] width 57 height 11
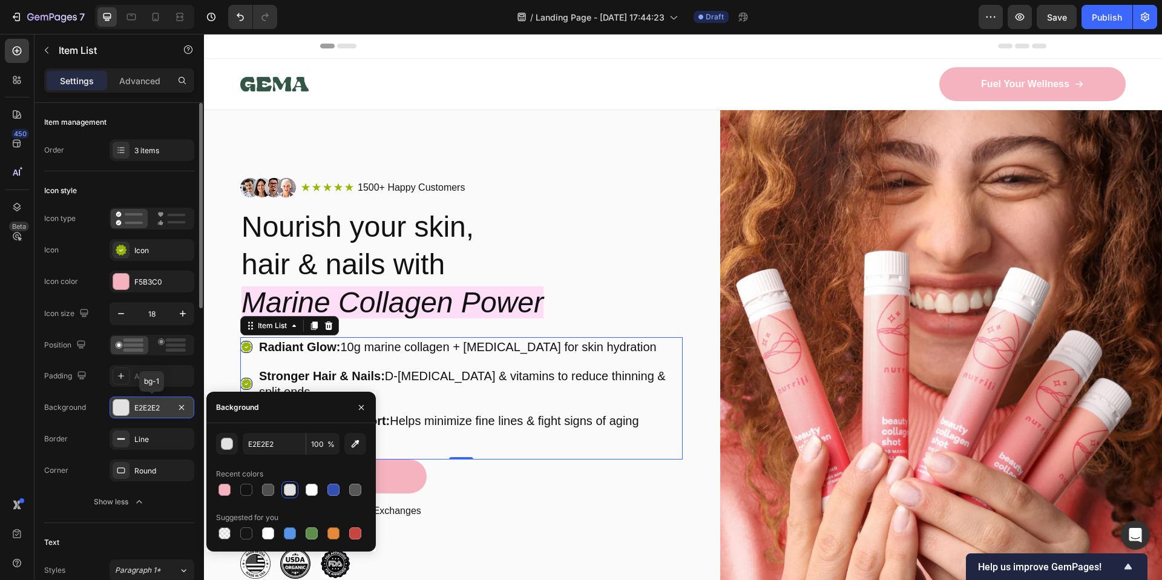
click at [148, 413] on div "E2E2E2" at bounding box center [151, 407] width 35 height 11
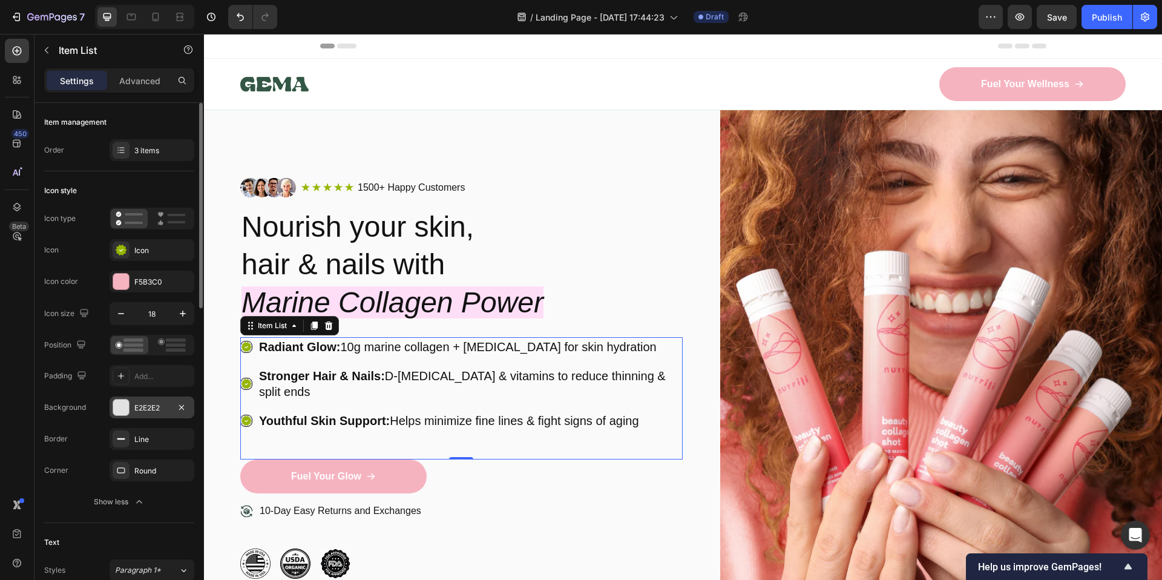
click at [134, 404] on div "E2E2E2" at bounding box center [151, 407] width 35 height 11
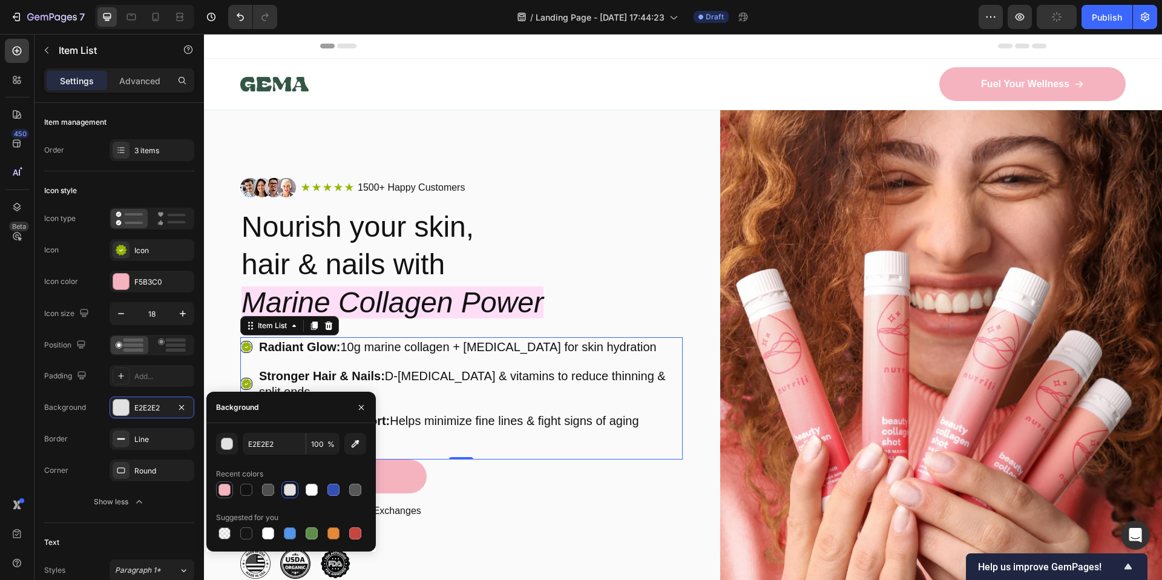
click at [223, 488] on div at bounding box center [224, 490] width 12 height 12
click at [285, 490] on div at bounding box center [290, 490] width 12 height 12
click at [309, 491] on div at bounding box center [312, 490] width 12 height 12
type input "FFFFFF"
click at [120, 412] on div at bounding box center [121, 407] width 16 height 16
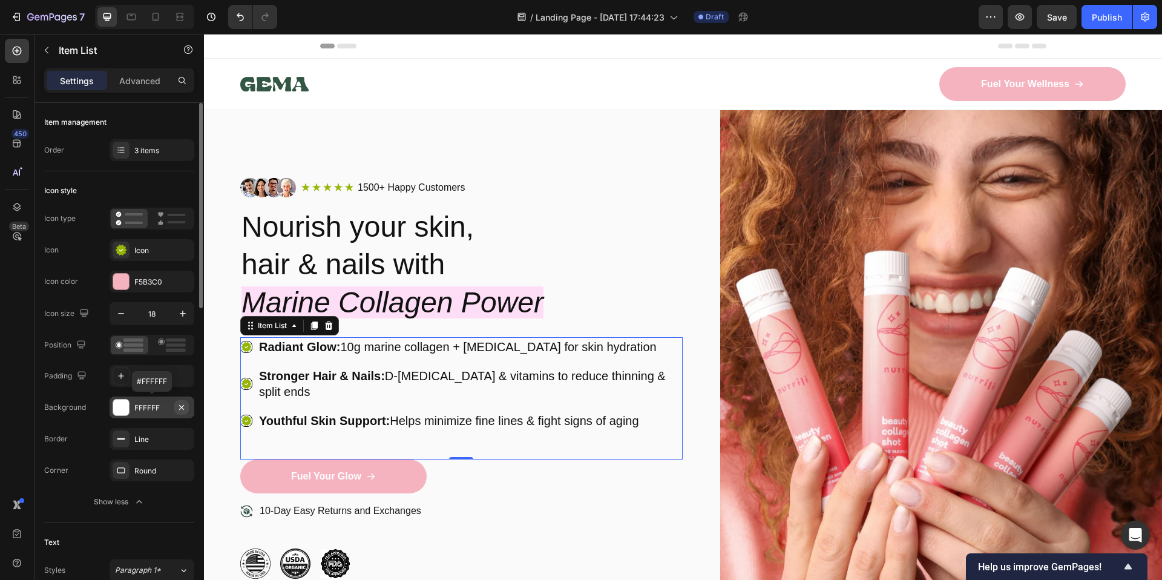
click at [181, 409] on icon "button" at bounding box center [182, 407] width 10 height 10
click at [157, 280] on div "F5B3C0" at bounding box center [151, 282] width 35 height 11
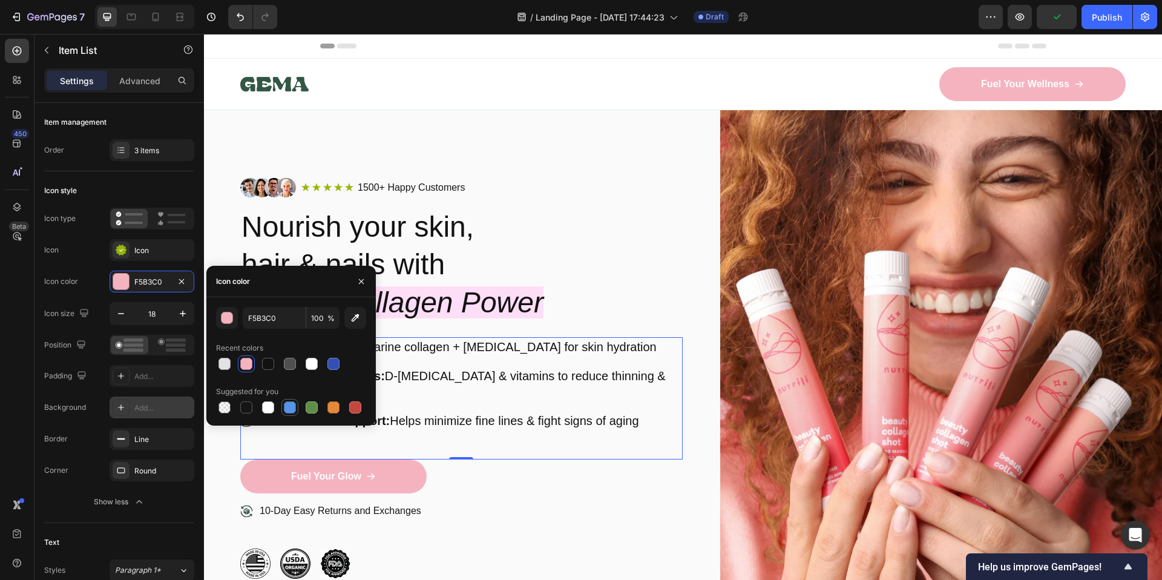
click at [290, 408] on div at bounding box center [290, 407] width 12 height 12
type input "5594E7"
click at [537, 413] on div "Youthful Skin Support: Helps minimize fine lines & fight signs of aging" at bounding box center [469, 420] width 425 height 19
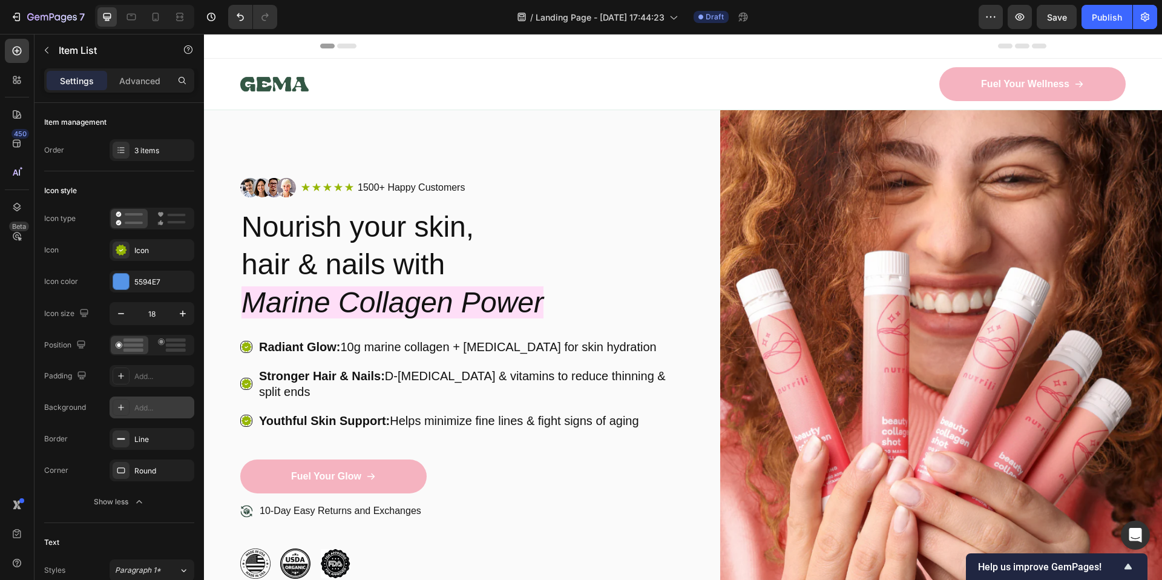
click at [494, 395] on div "Radiant Glow: 10g marine collagen + [MEDICAL_DATA] for skin hydration Stronger …" at bounding box center [461, 383] width 442 height 93
click at [247, 346] on icon at bounding box center [246, 346] width 11 height 11
click at [247, 346] on icon at bounding box center [246, 347] width 10 height 10
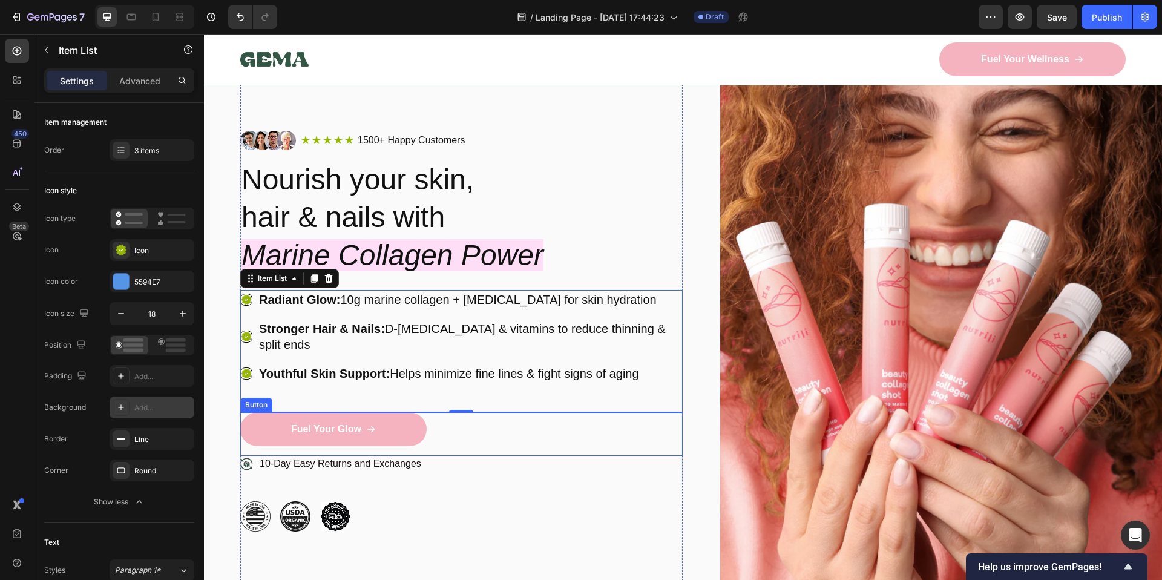
scroll to position [109, 0]
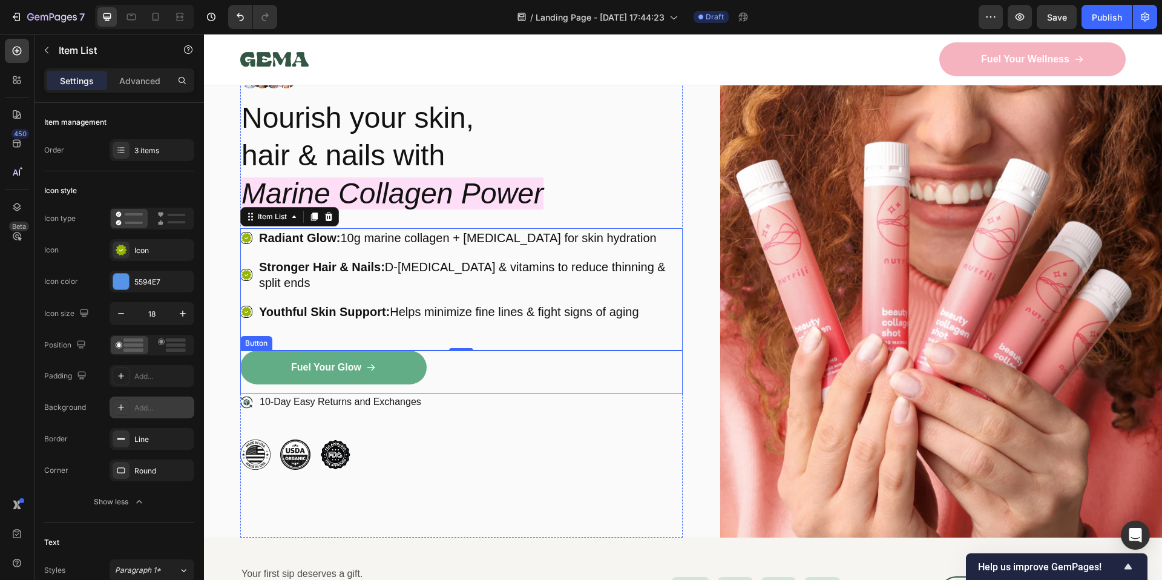
click at [370, 361] on span at bounding box center [371, 367] width 10 height 13
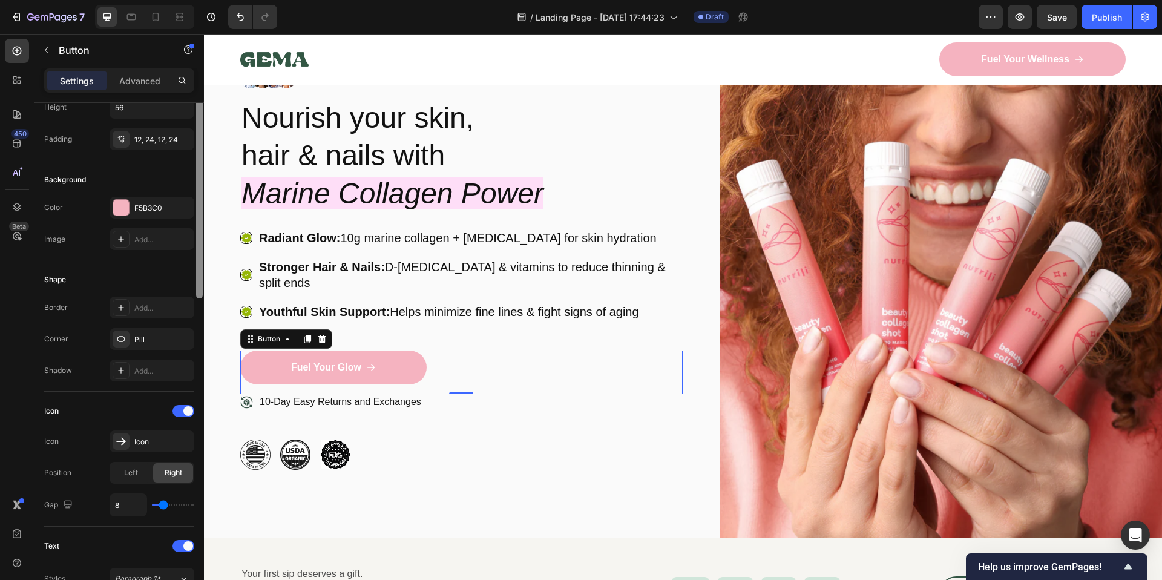
scroll to position [11, 0]
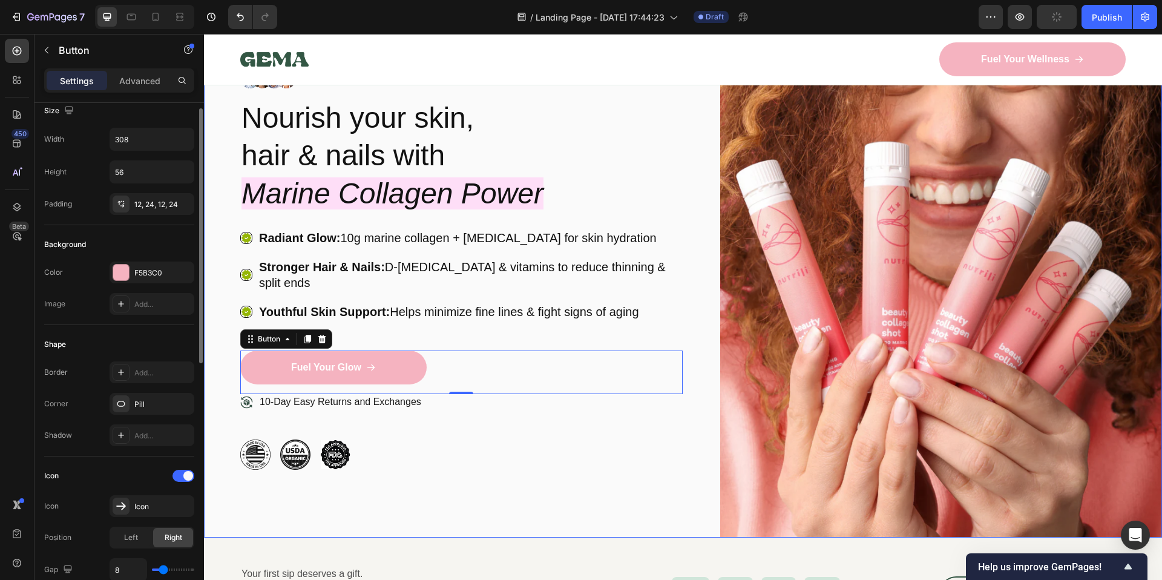
click at [208, 274] on div "Image Icon Icon Icon Icon Icon Icon List 1500+ Happy Customers Text Block Row R…" at bounding box center [683, 269] width 958 height 536
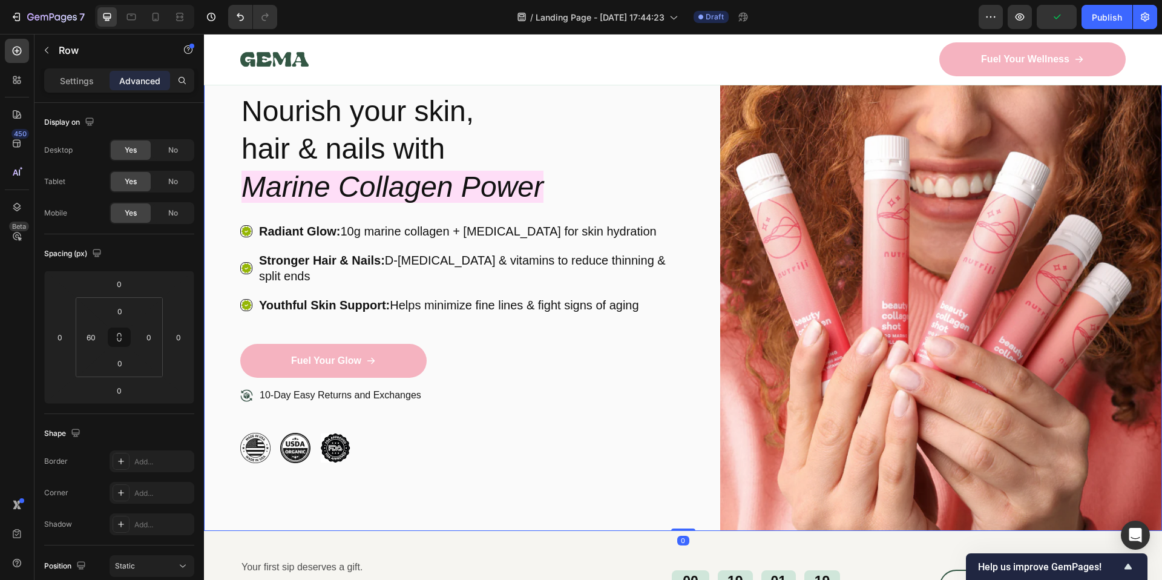
scroll to position [522, 0]
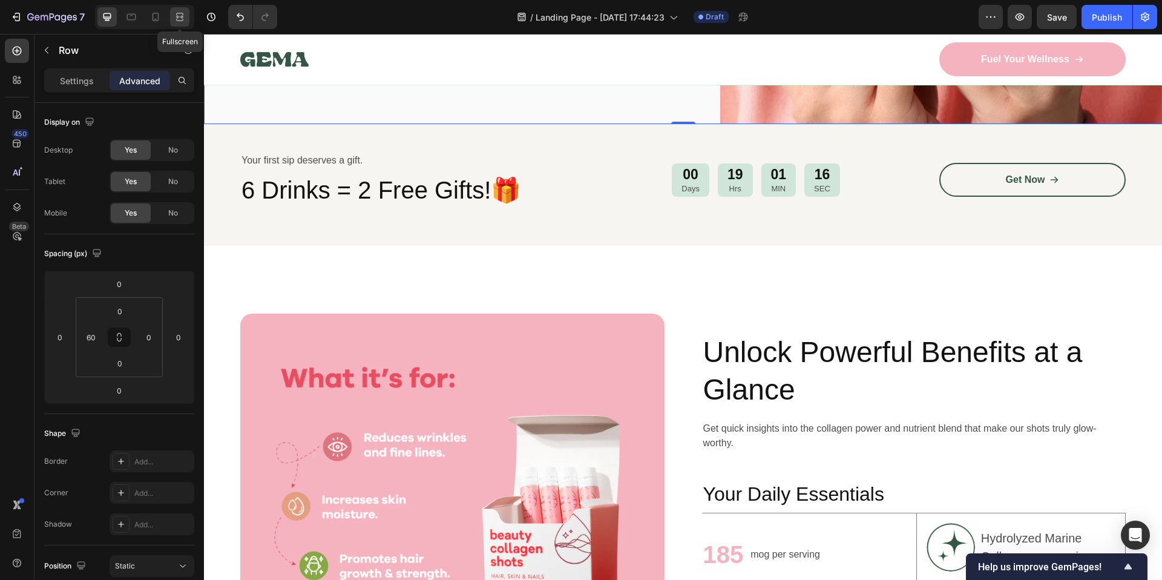
click at [178, 16] on icon at bounding box center [180, 17] width 12 height 12
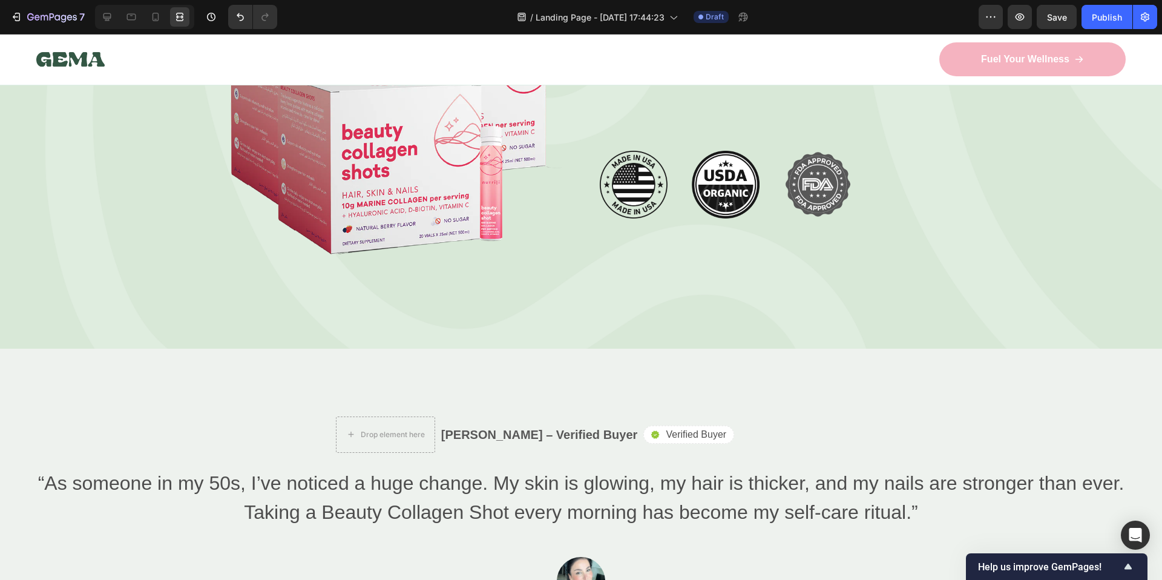
scroll to position [2543, 0]
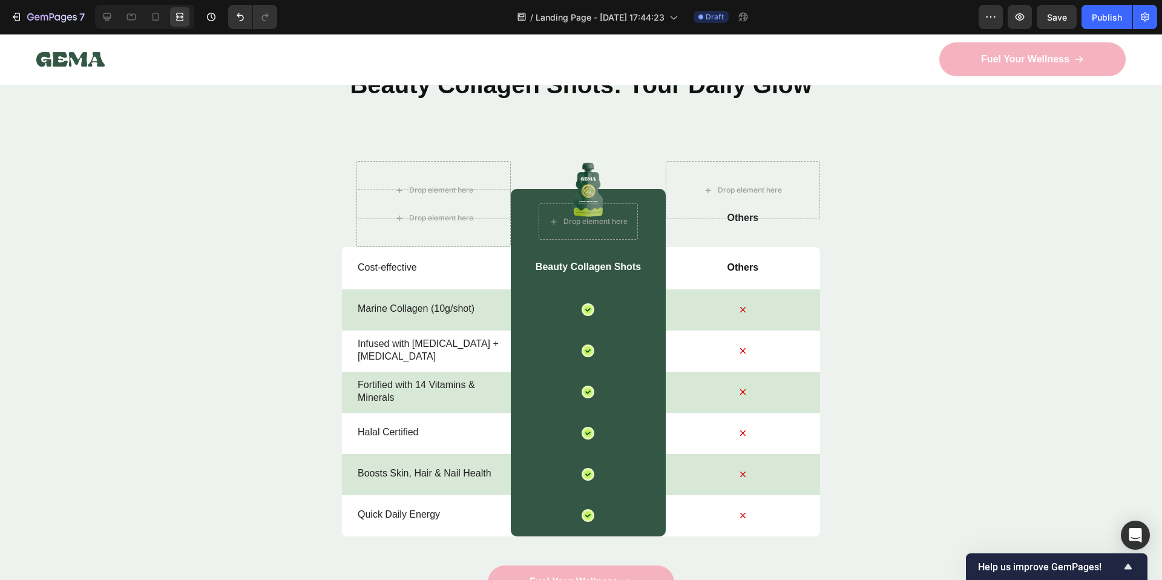
scroll to position [3416, 0]
click at [174, 19] on icon at bounding box center [180, 17] width 12 height 12
click at [102, 19] on icon at bounding box center [107, 17] width 12 height 12
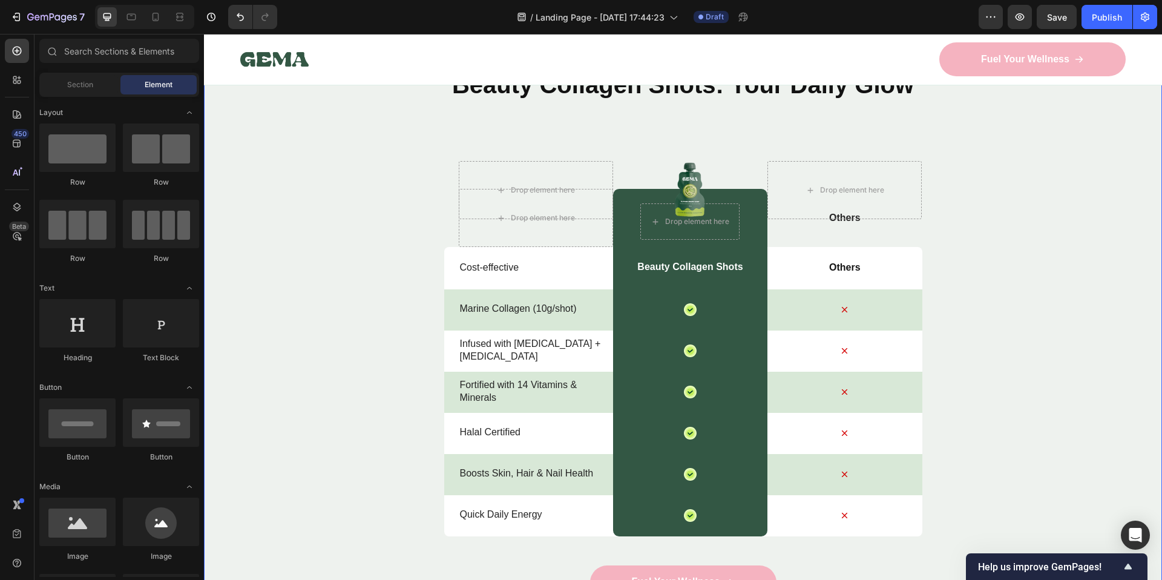
click at [305, 340] on div "Nature’s daily boost Text Block Row Beauty Collagen Shots: Your Daily Glow Head…" at bounding box center [683, 348] width 958 height 625
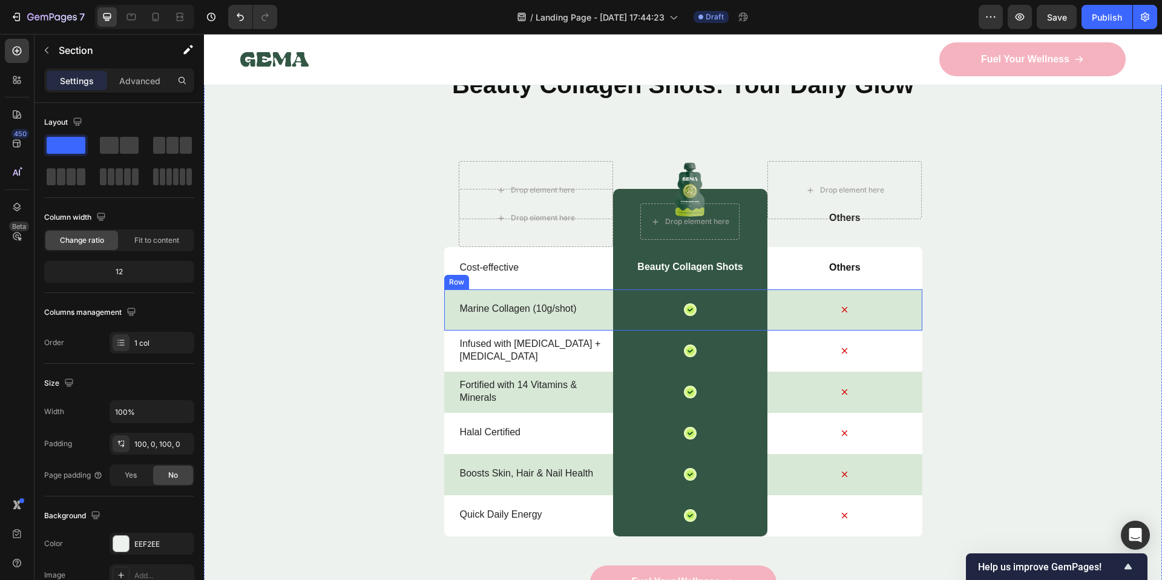
click at [556, 307] on p "Marine Collagen (10g/shot)" at bounding box center [536, 309] width 152 height 13
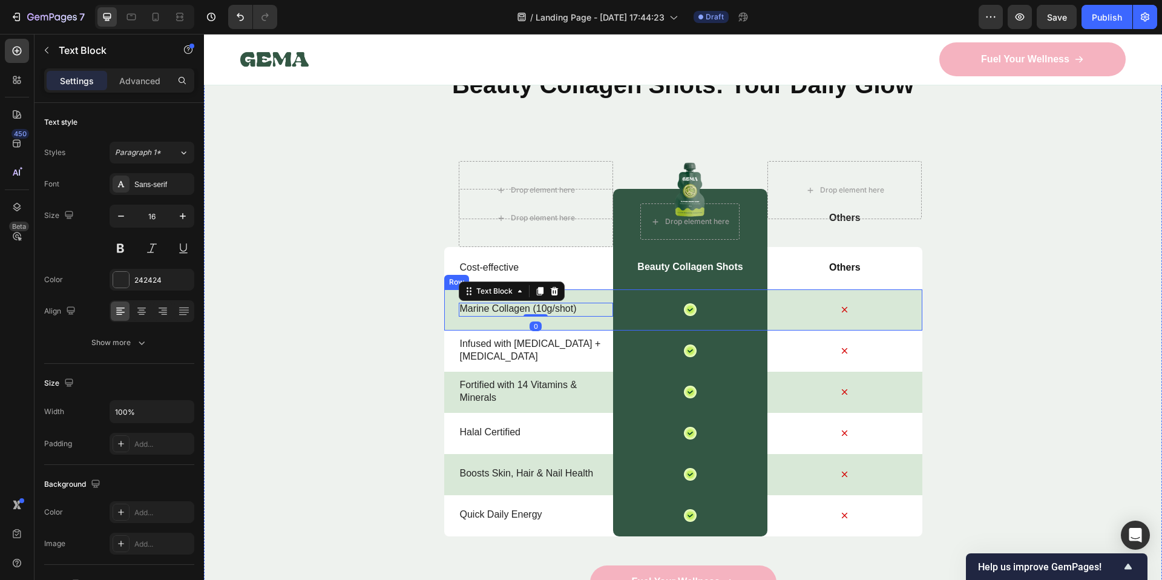
click at [574, 318] on div "Marine Collagen (10g/shot) Text Block 0" at bounding box center [536, 309] width 154 height 41
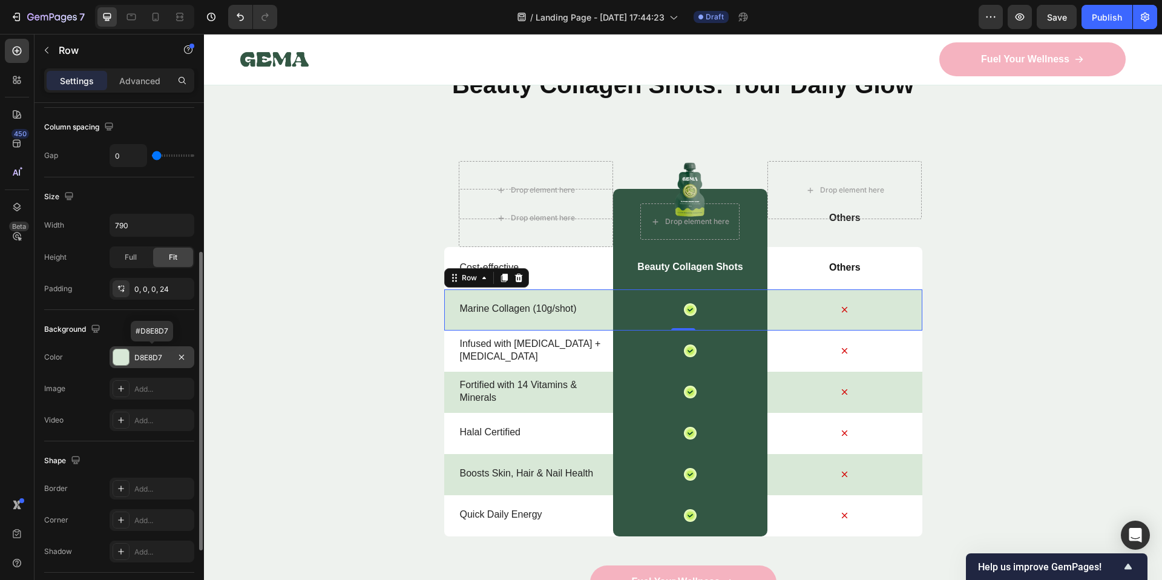
scroll to position [258, 0]
click at [150, 352] on div "D8E8D7" at bounding box center [151, 355] width 35 height 11
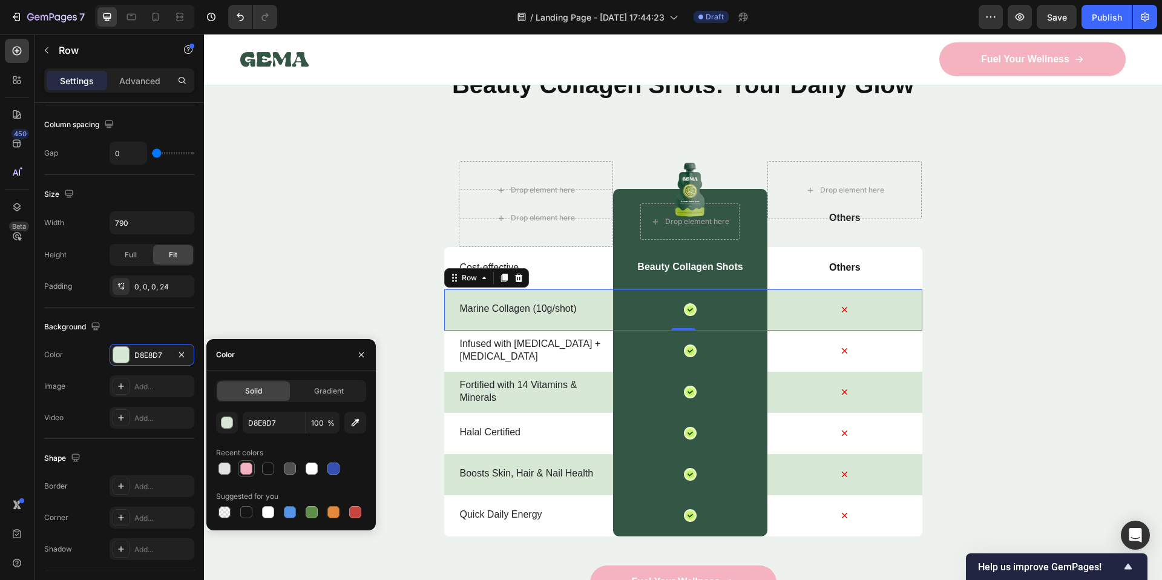
click at [251, 464] on div at bounding box center [246, 468] width 12 height 12
type input "F5B3C0"
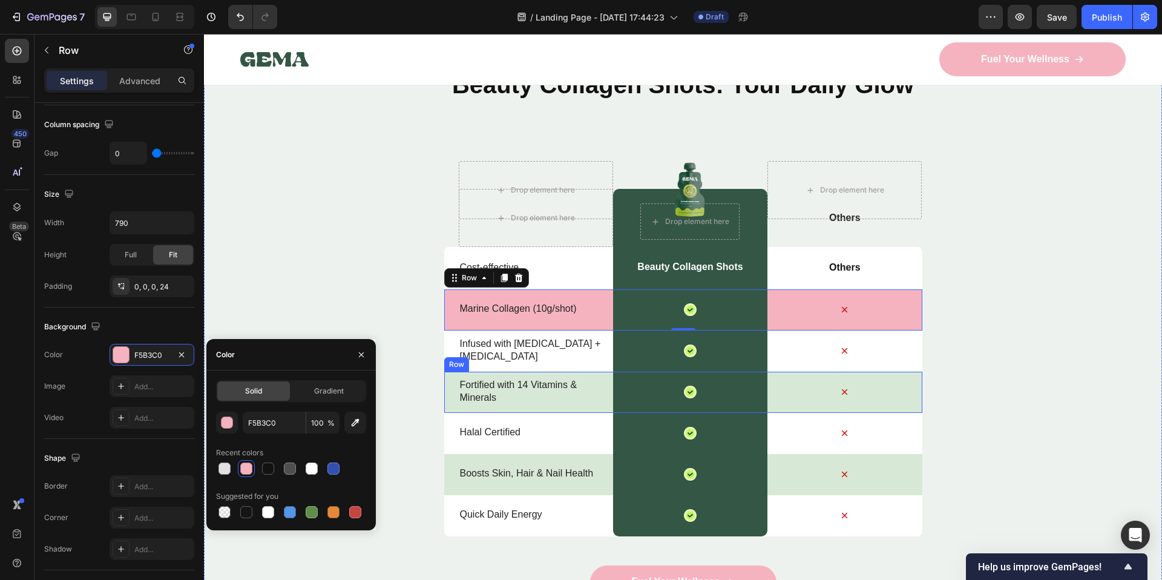
click at [445, 395] on div "Fortified with 14 Vitamins & Minerals Text Block Icon Row Icon Row" at bounding box center [683, 392] width 478 height 41
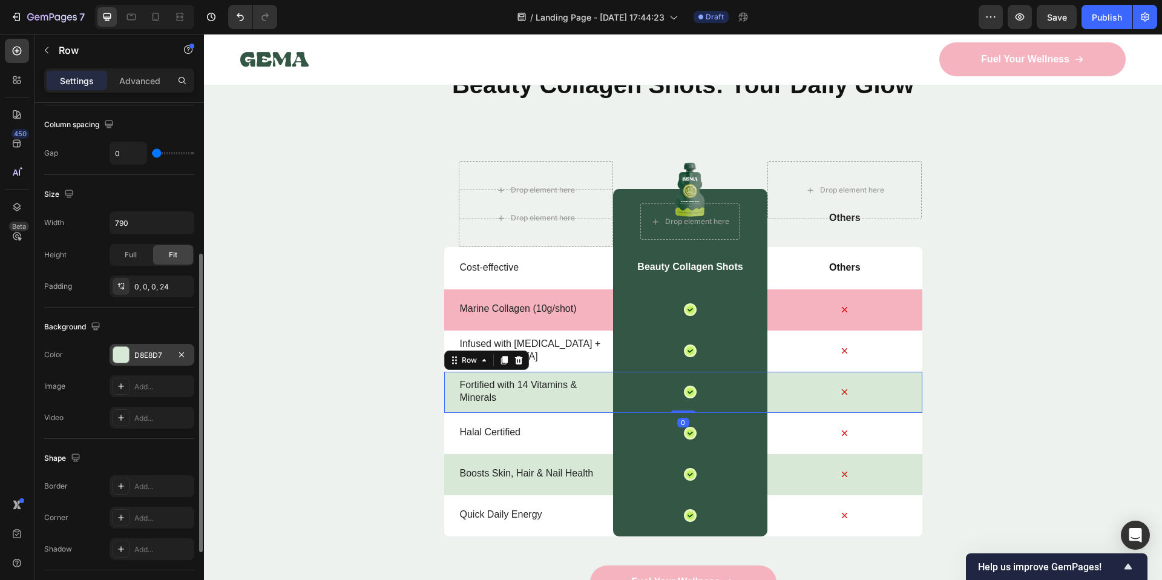
click at [153, 355] on div "D8E8D7" at bounding box center [151, 355] width 35 height 11
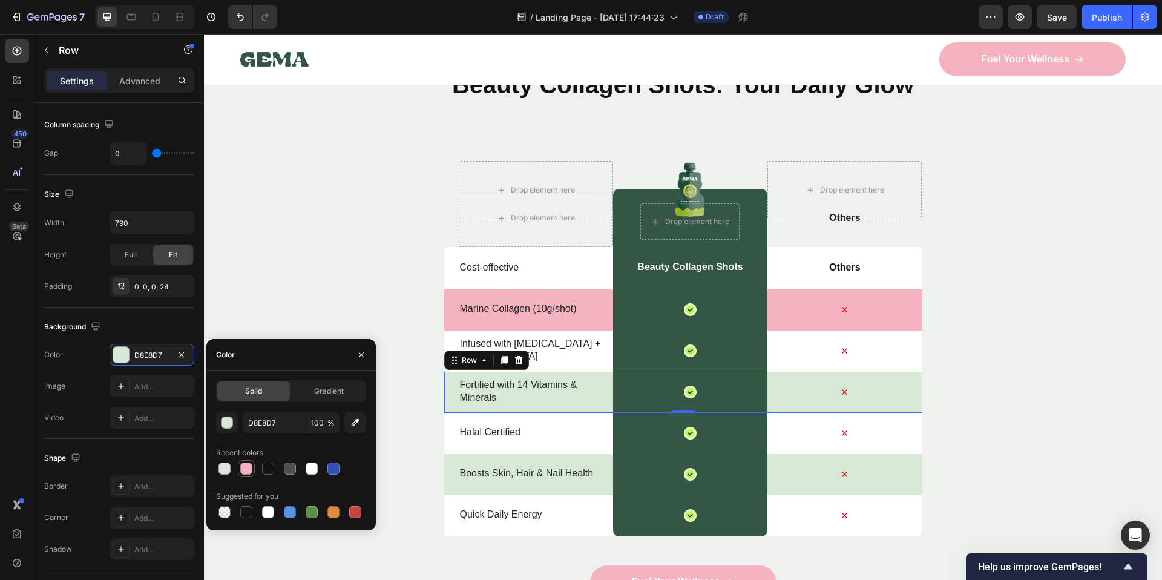
click at [249, 469] on div at bounding box center [246, 468] width 12 height 12
type input "F5B3C0"
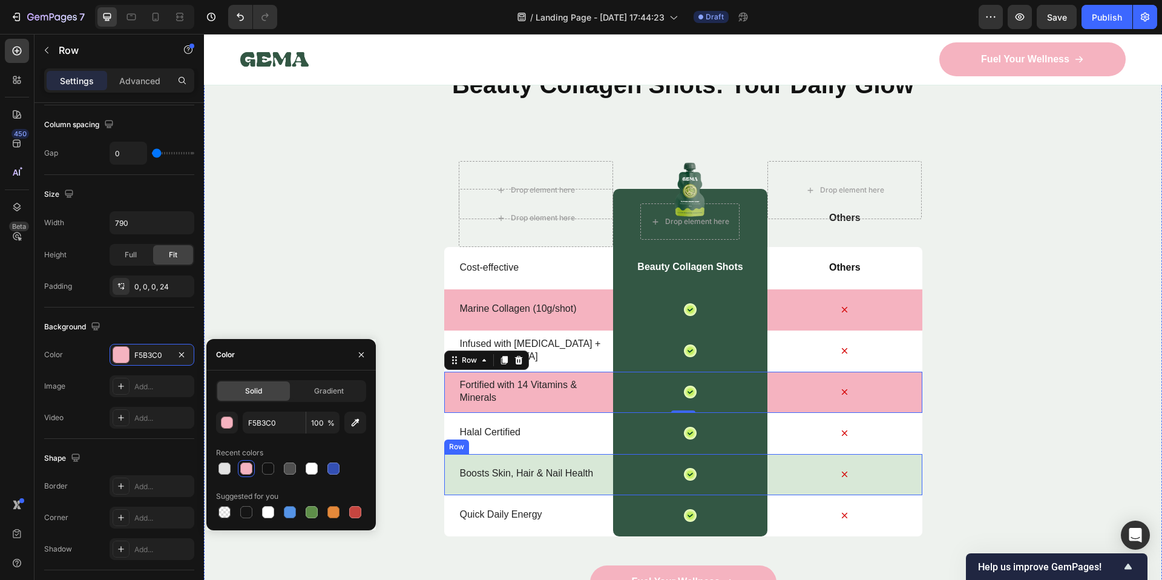
click at [450, 482] on div "Boosts Skin, Hair & Nail Health Text Block Icon Row Icon Row" at bounding box center [683, 474] width 478 height 41
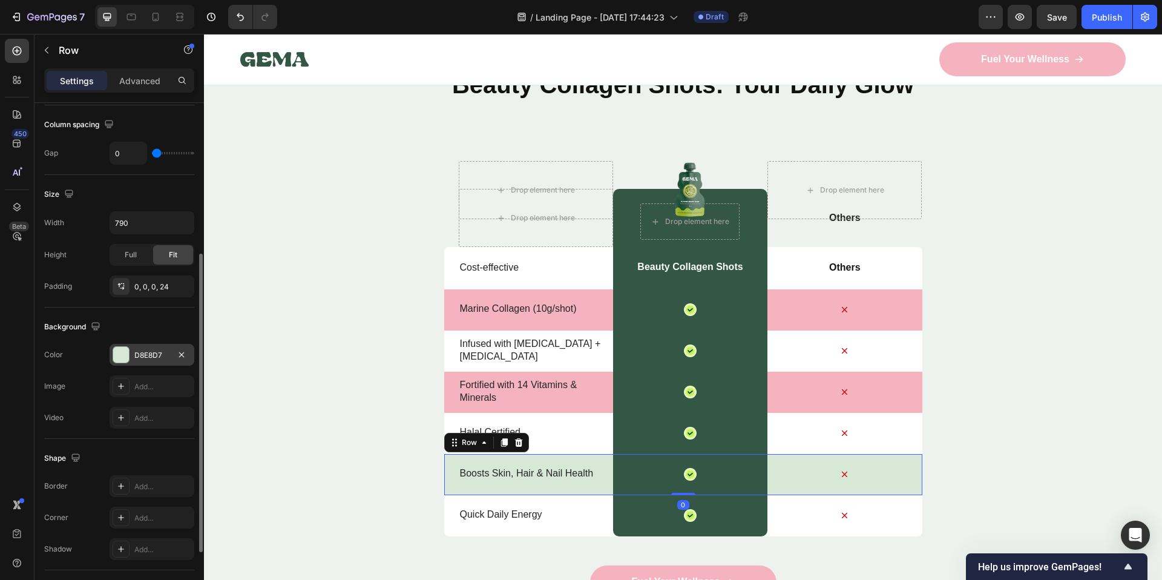
click at [129, 352] on div at bounding box center [121, 354] width 17 height 17
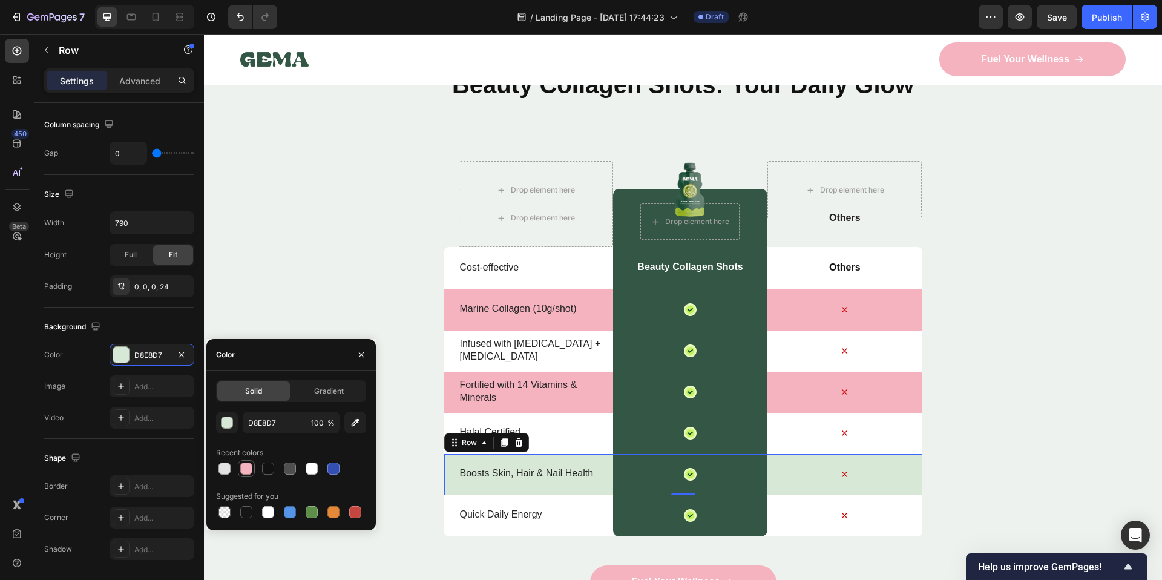
click at [249, 467] on div at bounding box center [246, 468] width 12 height 12
type input "F5B3C0"
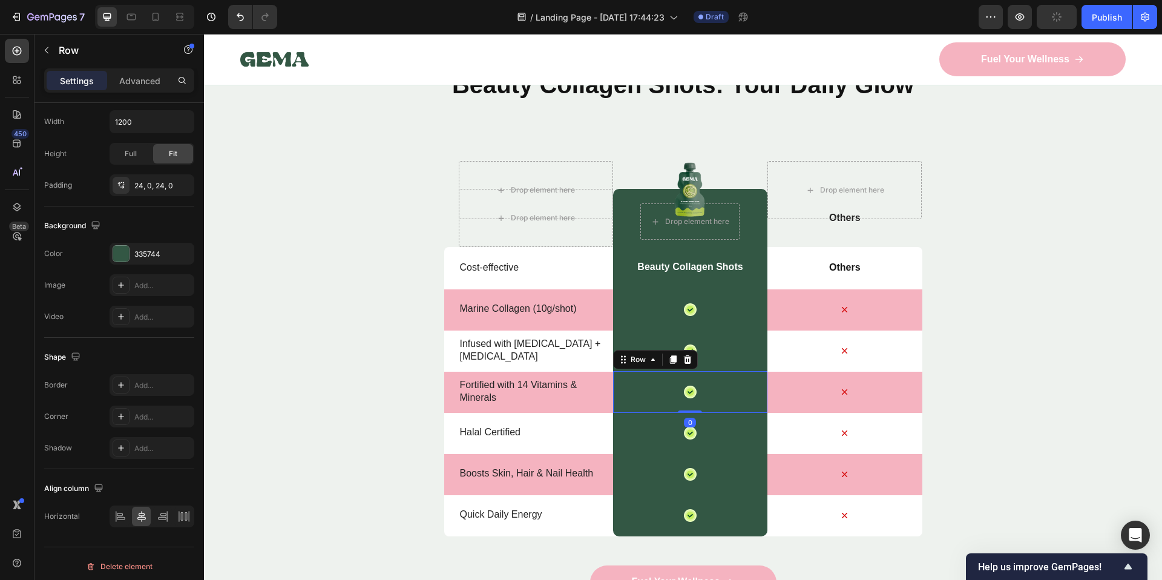
click at [740, 391] on div "Icon Row 0" at bounding box center [690, 392] width 154 height 42
click at [565, 328] on div "Marine Collagen (10g/shot) Text Block" at bounding box center [536, 309] width 154 height 41
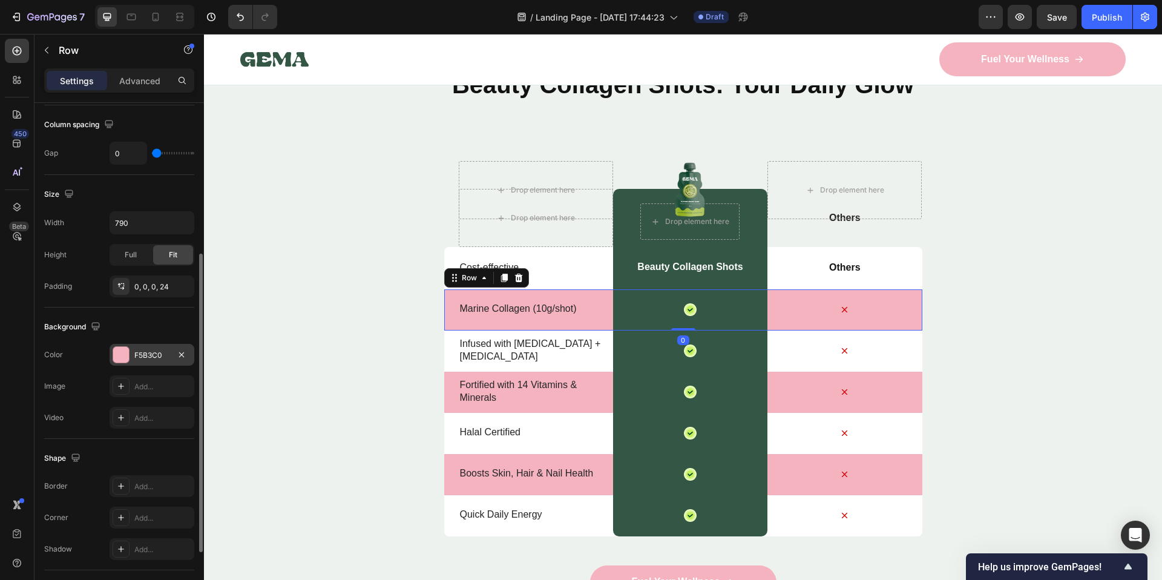
click at [141, 356] on div "F5B3C0" at bounding box center [151, 355] width 35 height 11
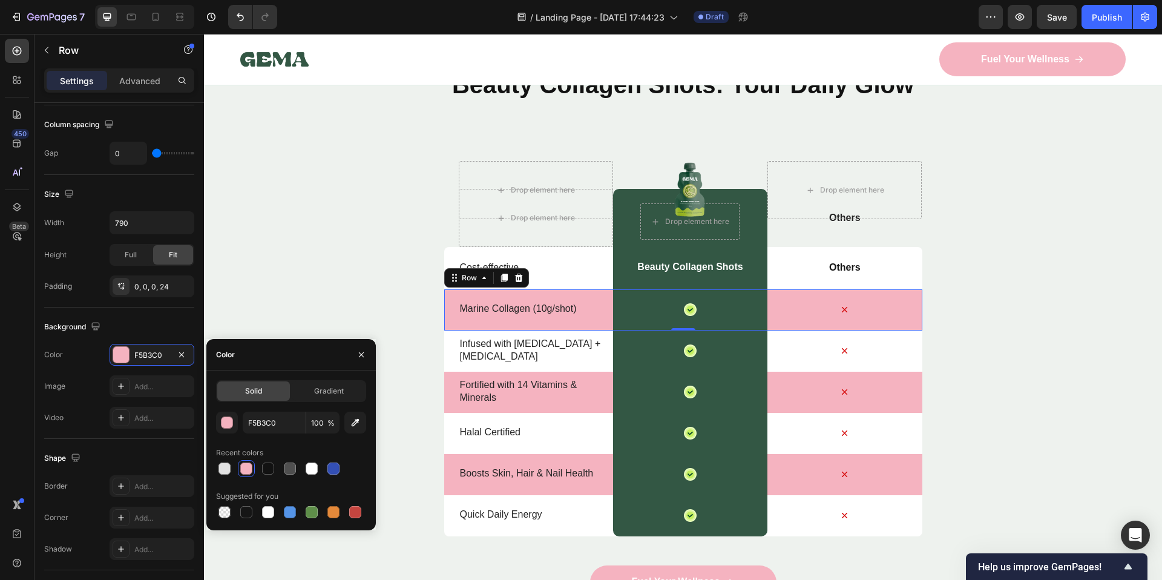
click at [246, 466] on div at bounding box center [246, 468] width 12 height 12
click at [321, 424] on input "100" at bounding box center [322, 423] width 33 height 22
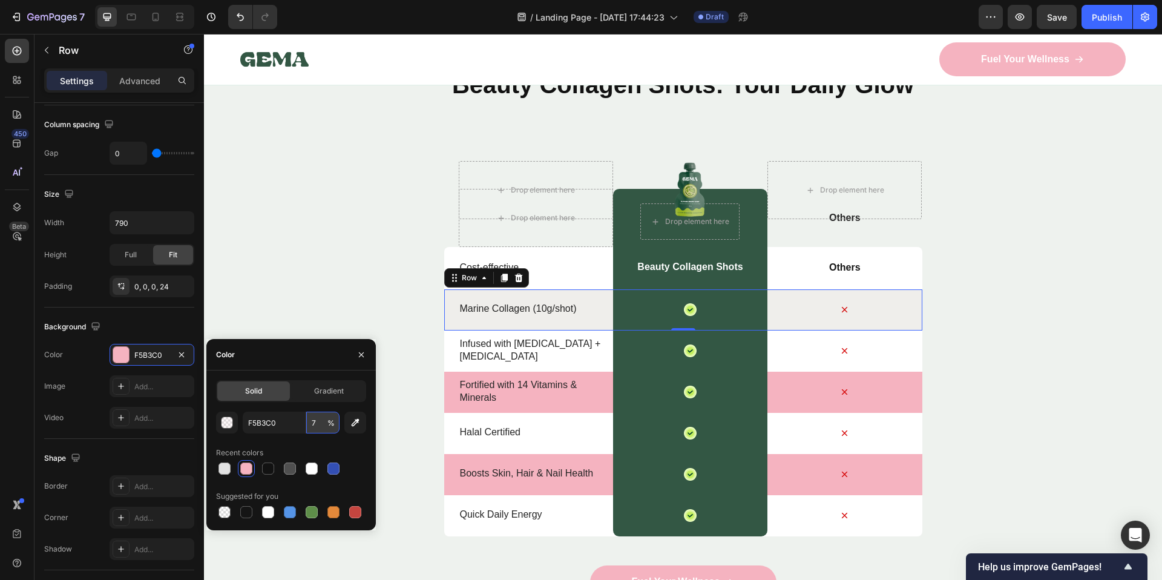
type input "75"
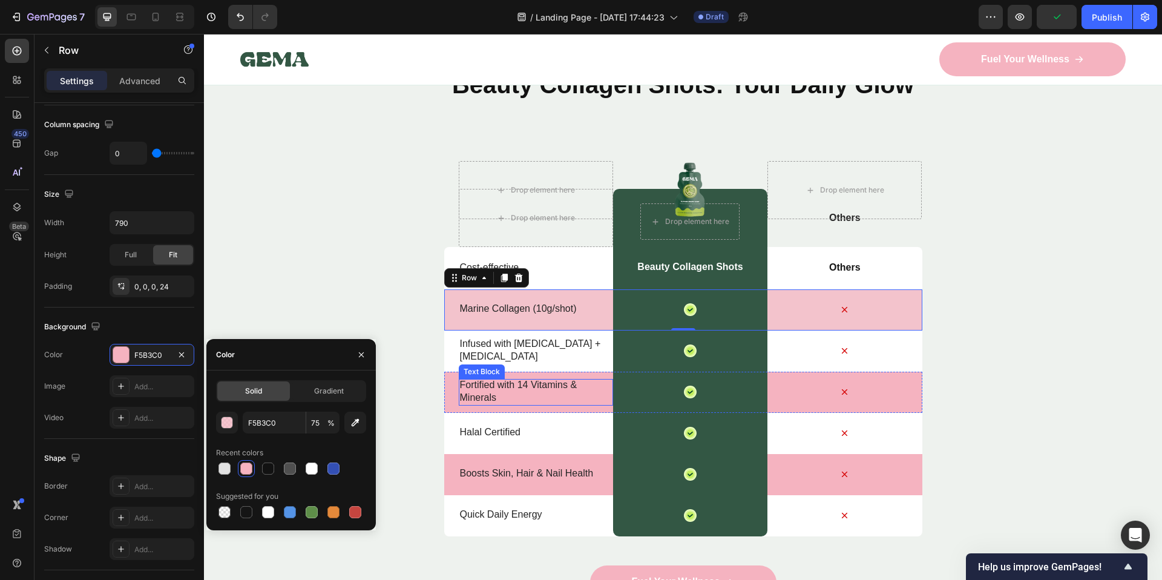
click at [450, 384] on div "Fortified with 14 Vitamins & Minerals Text Block Icon Row Icon Row" at bounding box center [683, 392] width 478 height 41
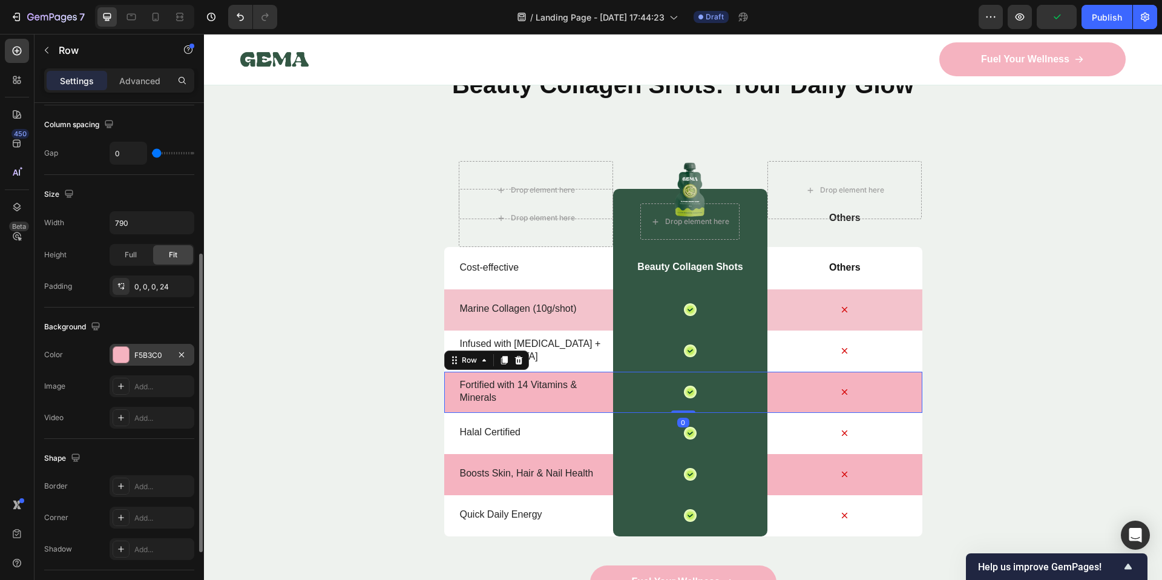
click at [170, 347] on div "F5B3C0" at bounding box center [152, 355] width 85 height 22
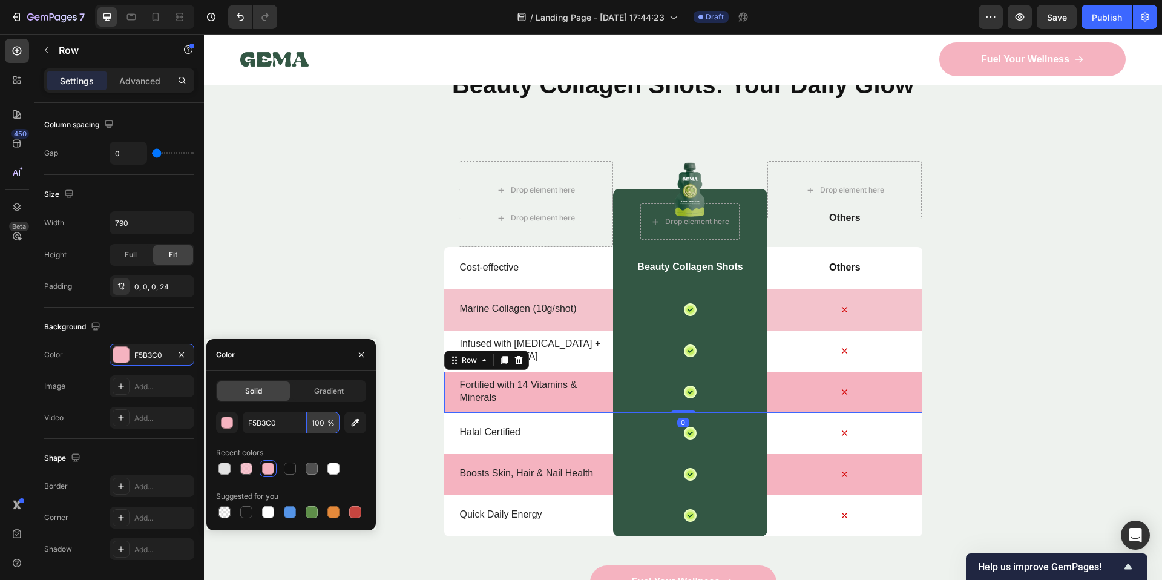
click at [321, 424] on input "100" at bounding box center [322, 423] width 33 height 22
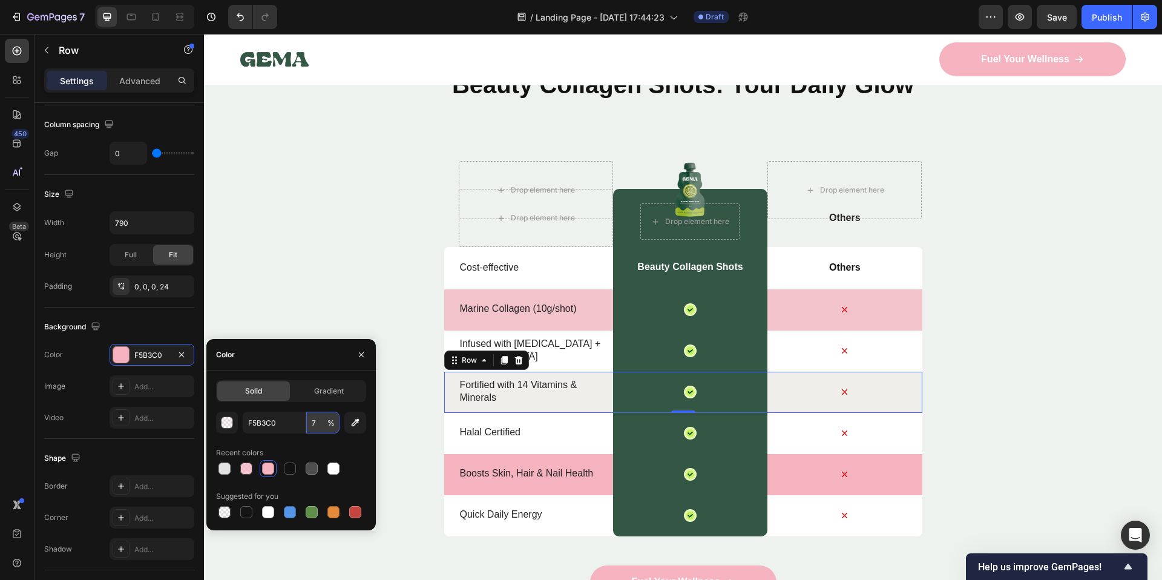
type input "75"
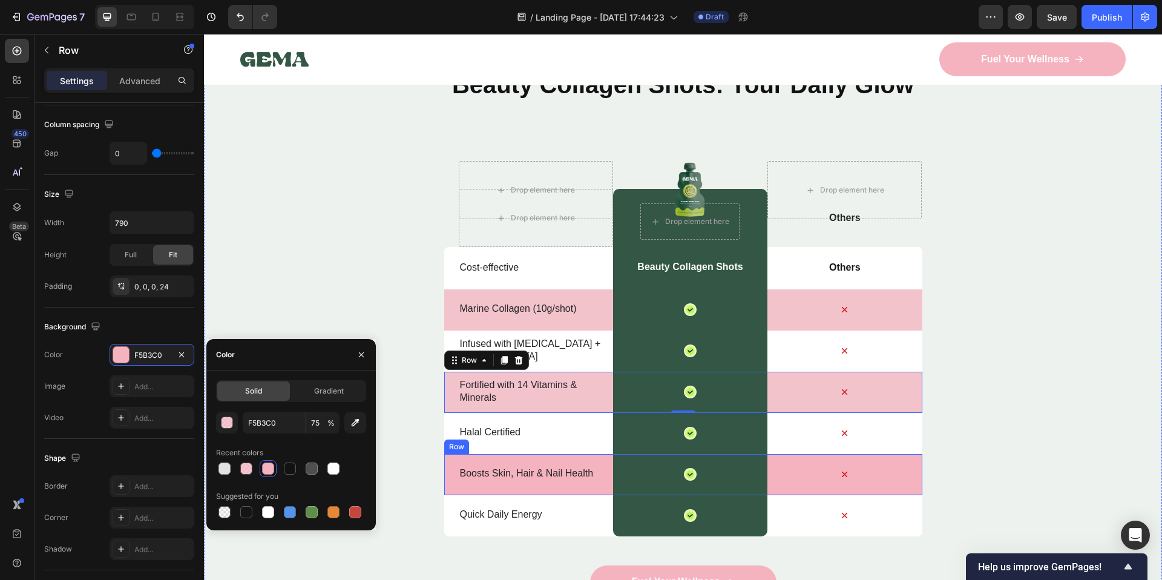
click at [450, 476] on div "Boosts Skin, Hair & Nail Health Text Block Icon Row Icon Row" at bounding box center [683, 474] width 478 height 41
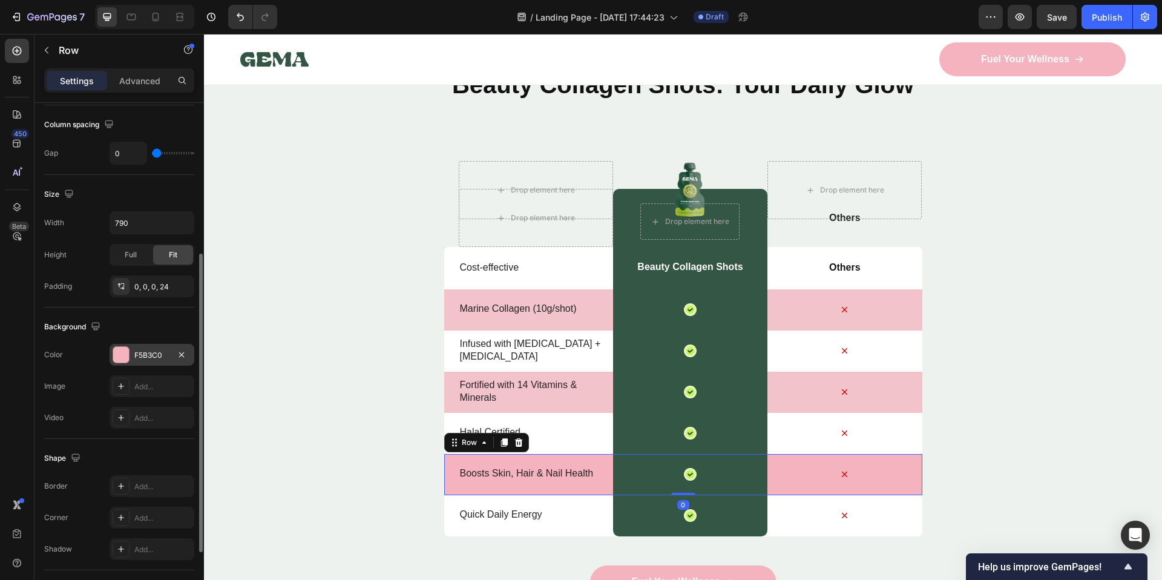
click at [169, 356] on div "F5B3C0" at bounding box center [151, 355] width 35 height 11
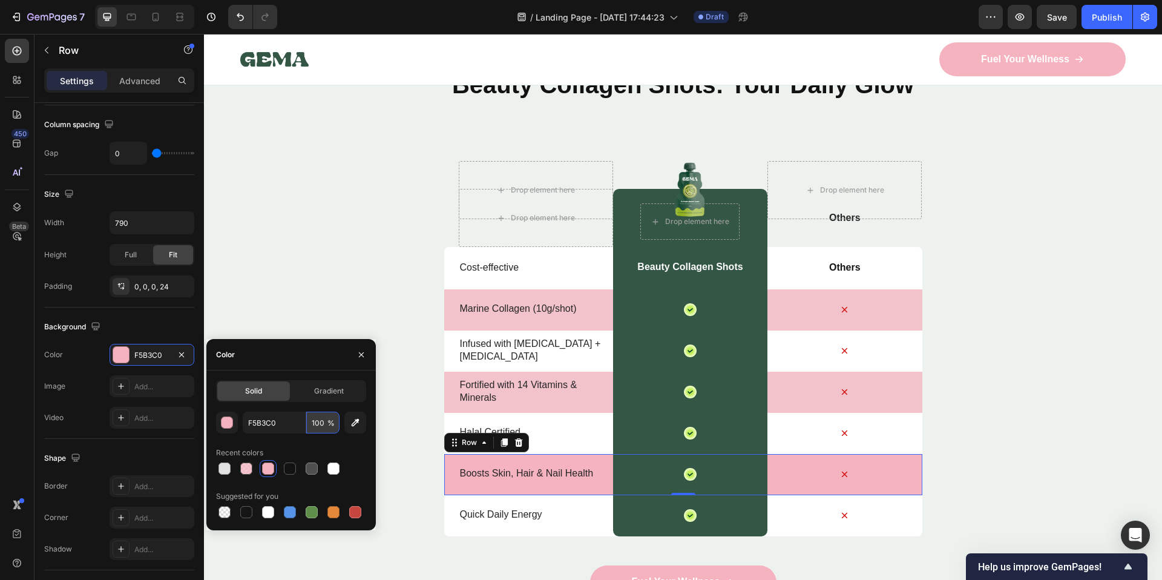
click at [318, 424] on input "100" at bounding box center [322, 423] width 33 height 22
type input "75"
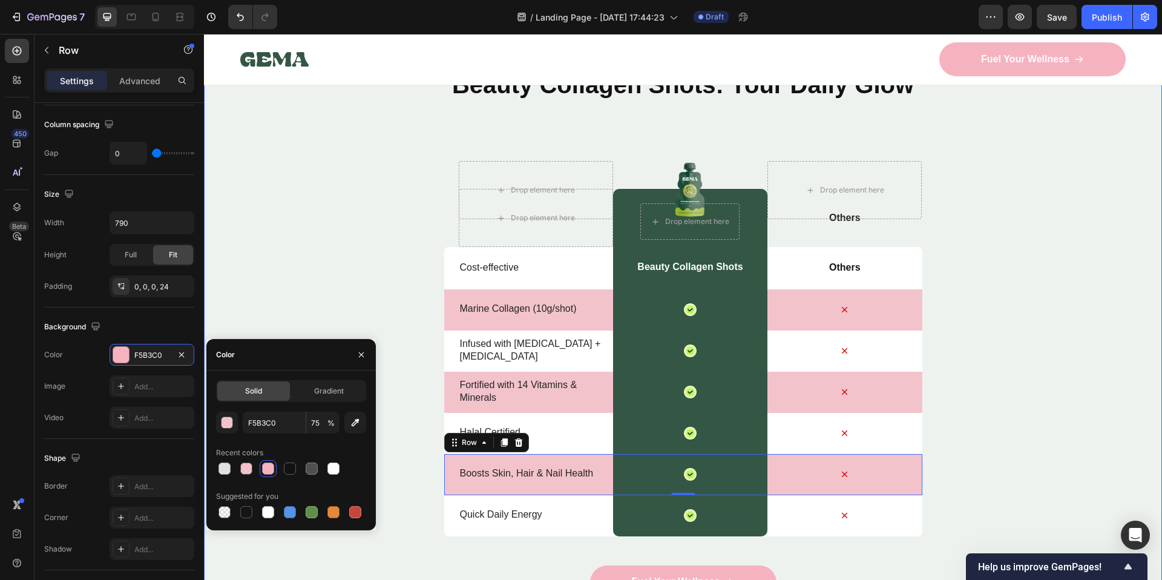
click at [362, 294] on div "Nature’s daily boost Text Block Row Beauty Collagen Shots: Your Daily Glow Head…" at bounding box center [683, 348] width 958 height 625
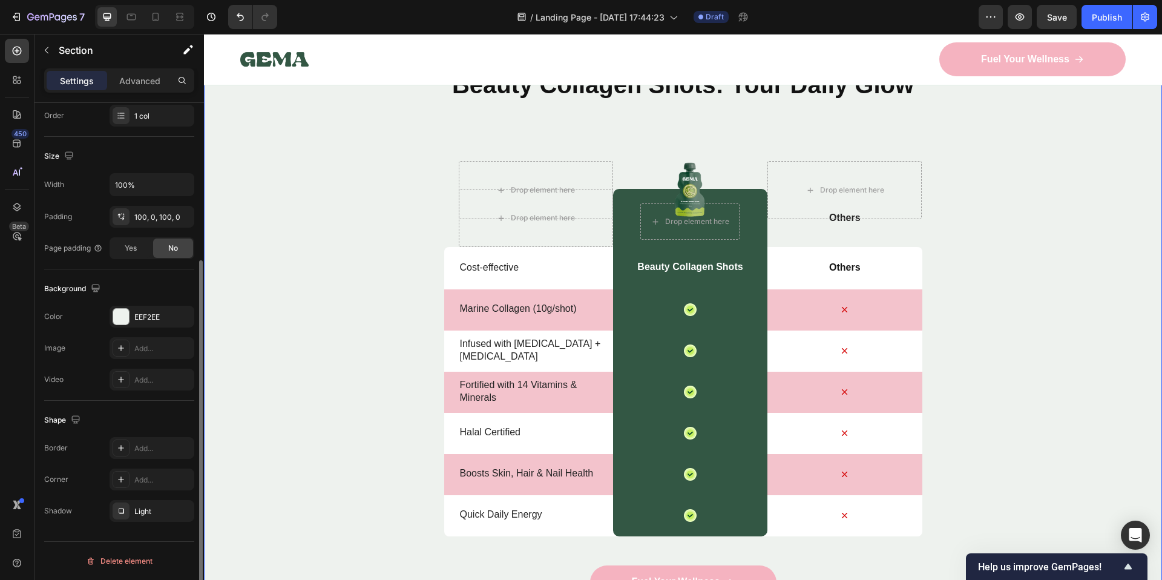
scroll to position [0, 0]
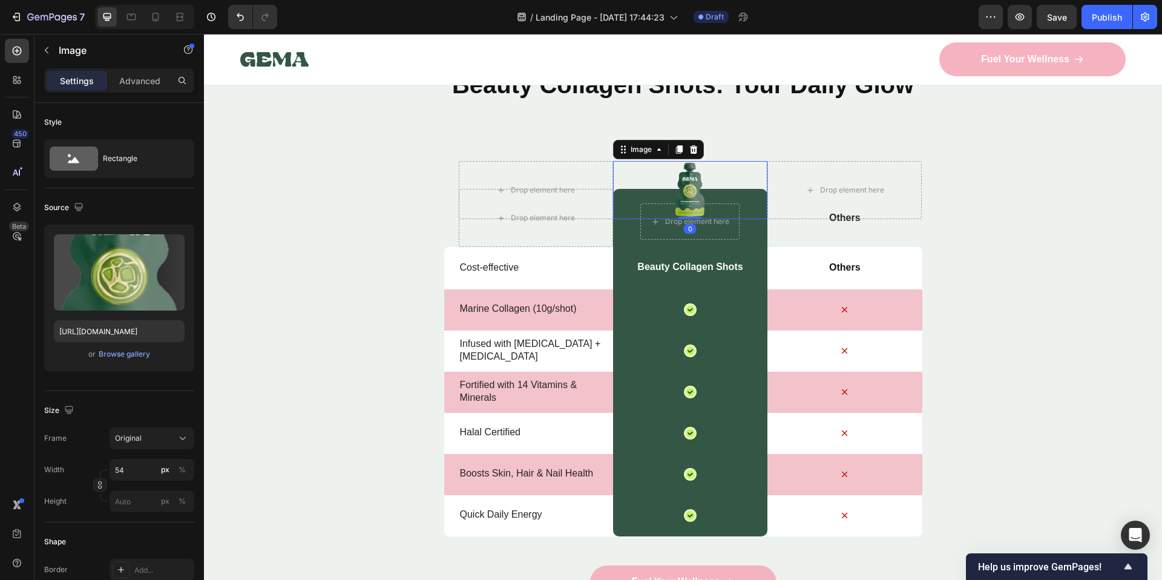
click at [751, 196] on div at bounding box center [690, 190] width 154 height 58
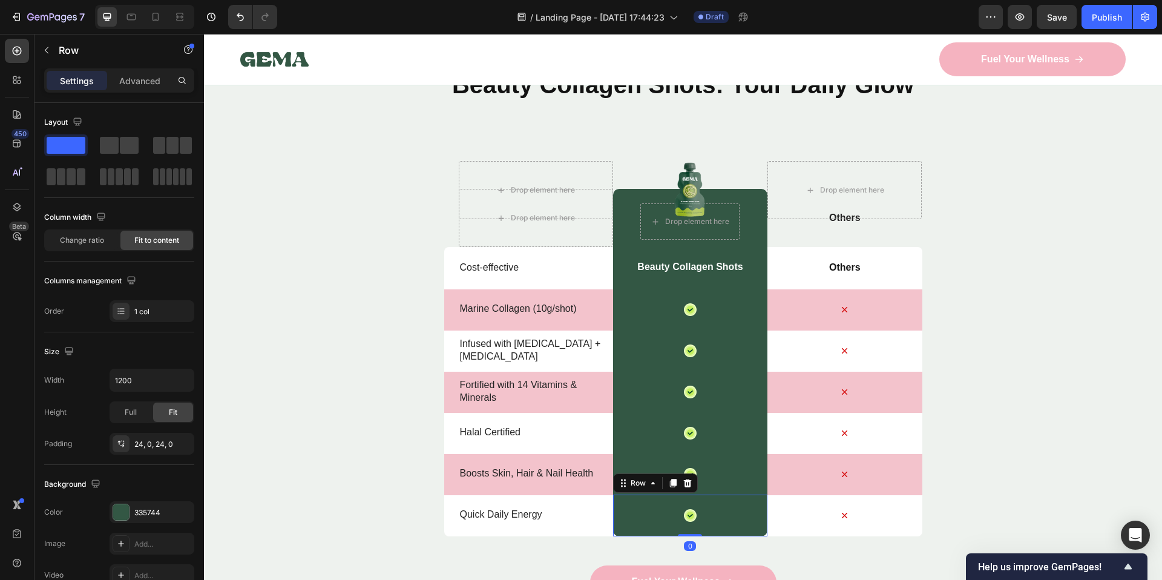
click at [664, 533] on div "Icon Row 0" at bounding box center [690, 515] width 154 height 42
click at [352, 247] on div "Nature’s daily boost Text Block Row Beauty Collagen Shots: Your Daily Glow Head…" at bounding box center [683, 348] width 958 height 625
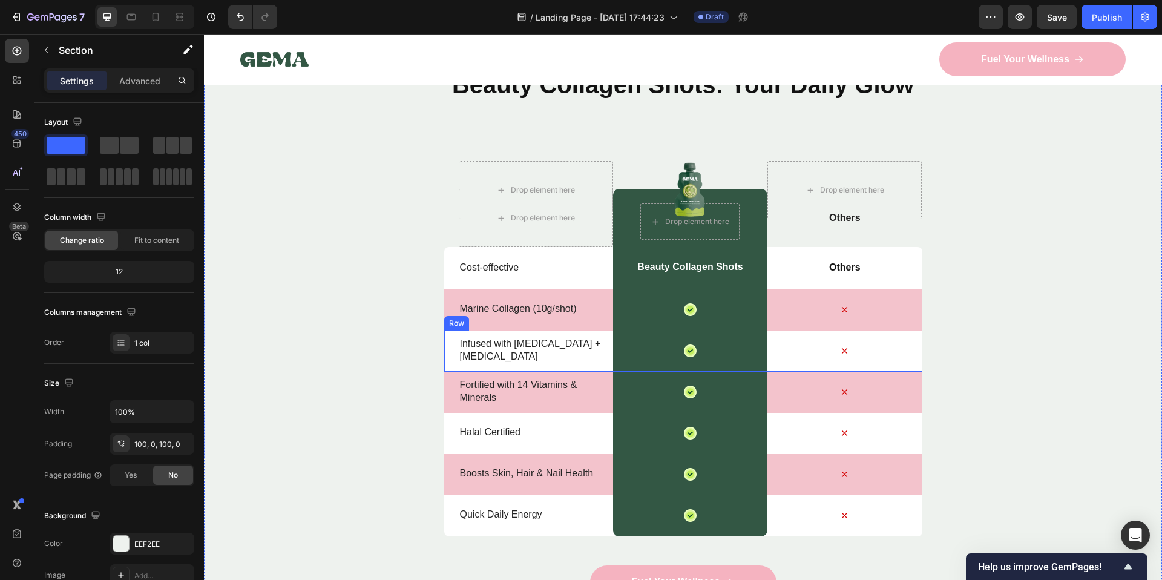
click at [524, 339] on p "Infused with [MEDICAL_DATA] + [MEDICAL_DATA]" at bounding box center [536, 350] width 152 height 25
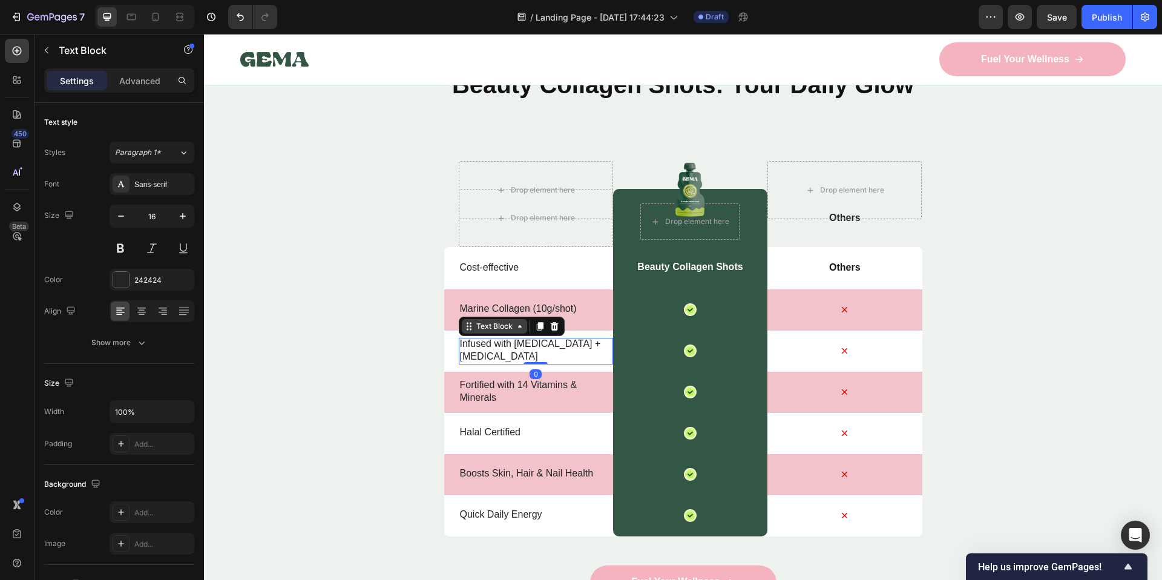
click at [485, 328] on div "Text Block" at bounding box center [494, 326] width 41 height 11
click at [464, 327] on icon at bounding box center [469, 326] width 10 height 10
click at [34, 51] on div "Text Block" at bounding box center [103, 49] width 138 height 31
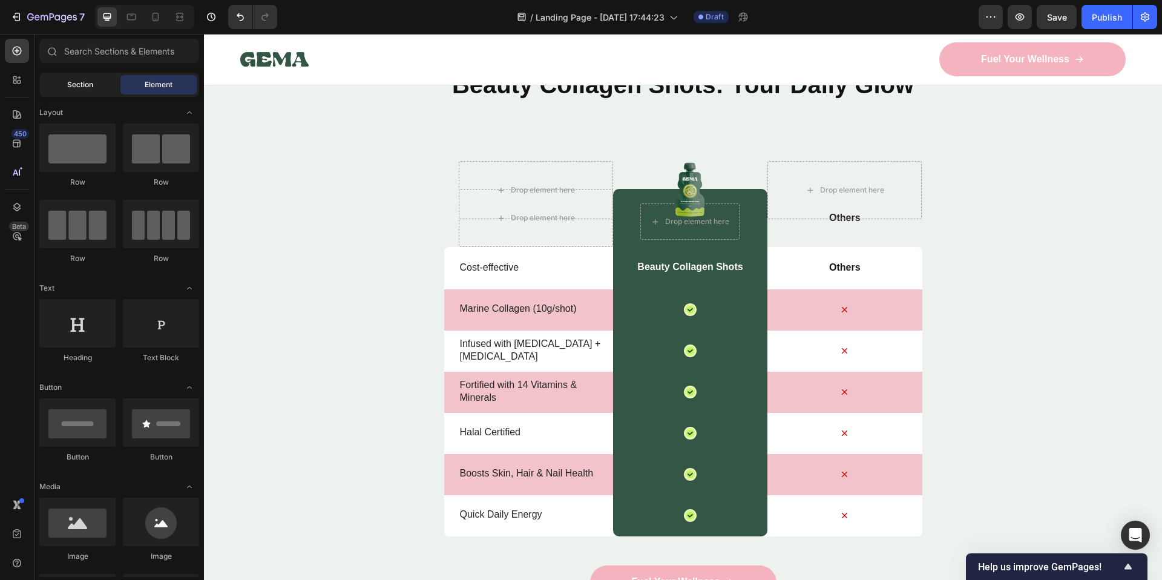
click at [83, 80] on span "Section" at bounding box center [80, 84] width 26 height 11
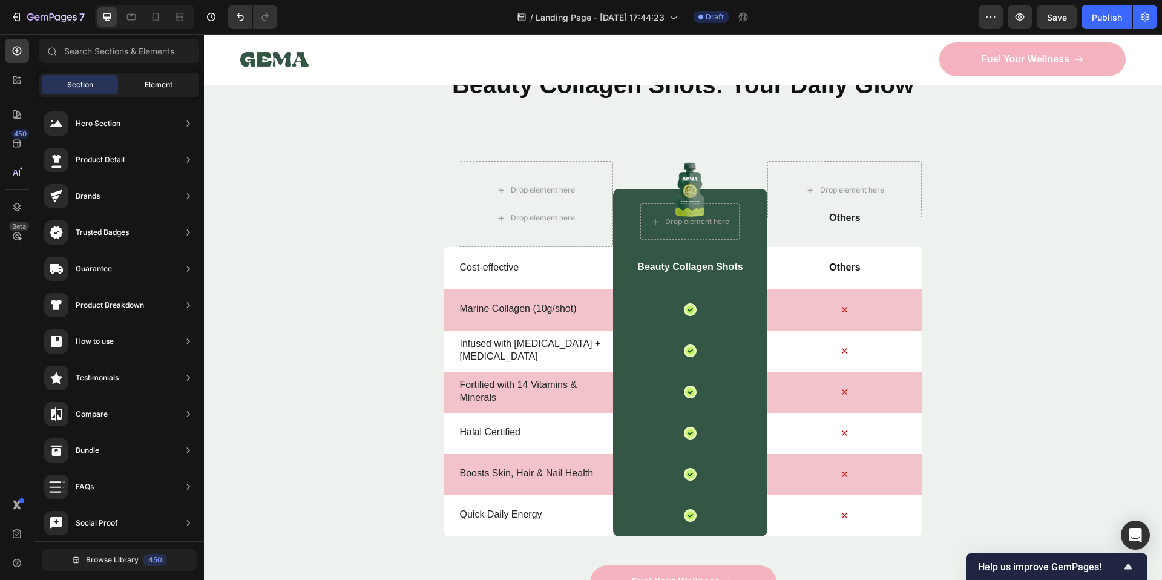
click at [154, 87] on span "Element" at bounding box center [159, 84] width 28 height 11
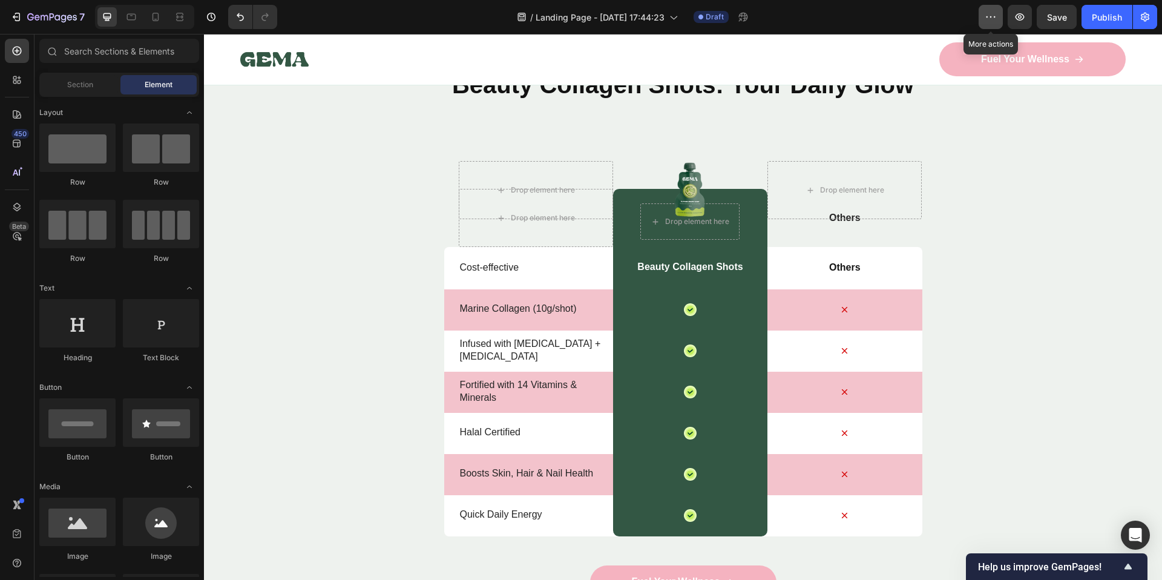
click at [992, 16] on icon "button" at bounding box center [991, 17] width 12 height 12
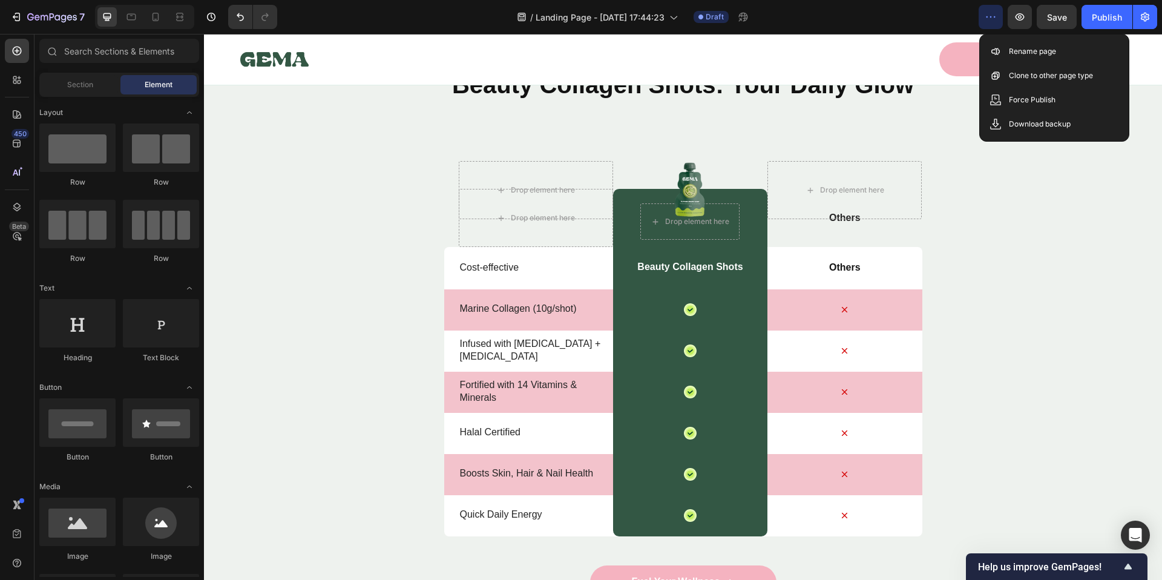
click at [992, 16] on icon "button" at bounding box center [991, 17] width 12 height 12
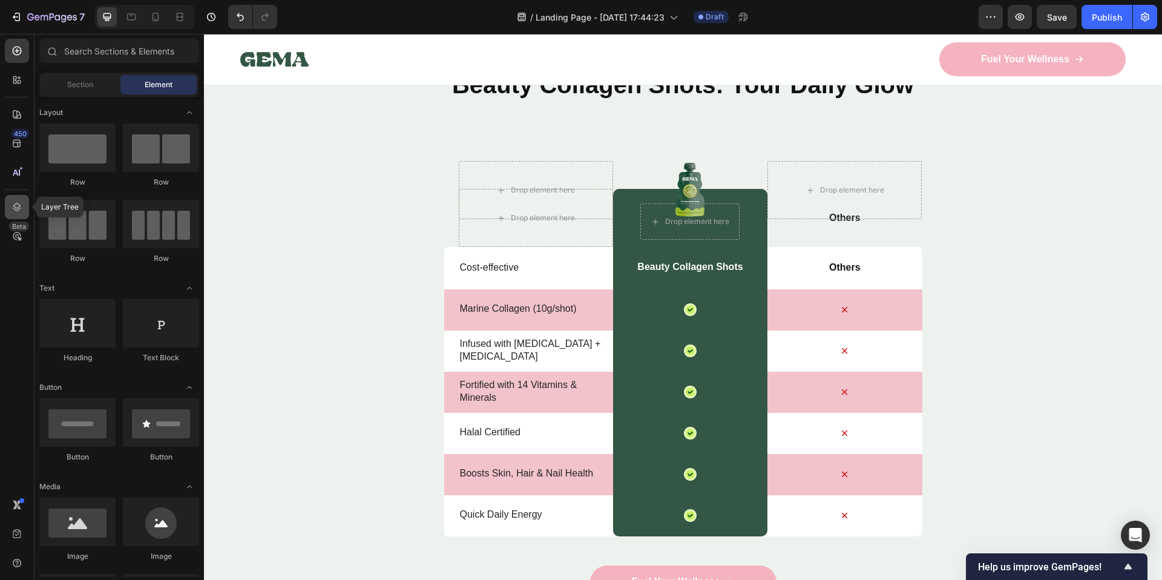
click at [19, 211] on icon at bounding box center [17, 207] width 12 height 12
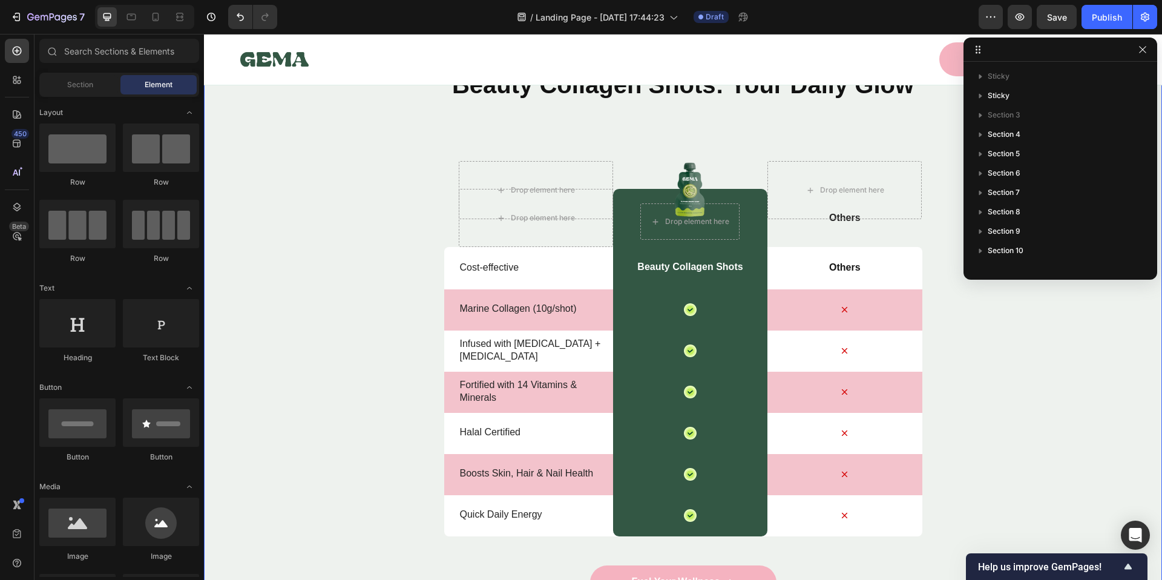
click at [303, 280] on div "Nature’s daily boost Text Block Row Beauty Collagen Shots: Your Daily Glow Head…" at bounding box center [683, 348] width 958 height 625
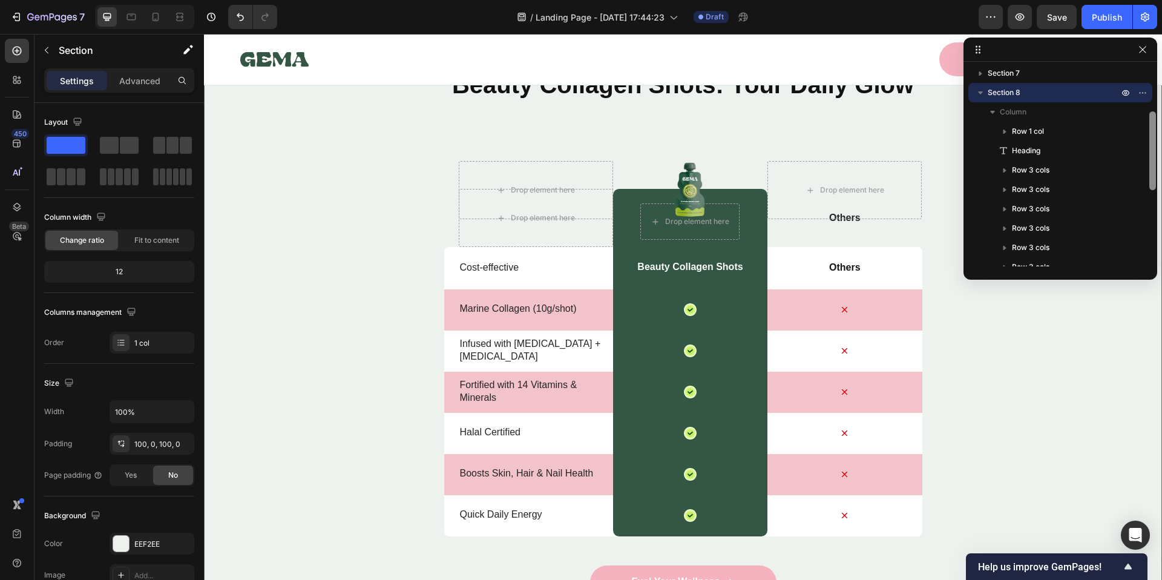
scroll to position [120, 0]
drag, startPoint x: 1152, startPoint y: 141, endPoint x: 1152, endPoint y: 150, distance: 9.1
click at [1152, 150] on div at bounding box center [1152, 153] width 7 height 79
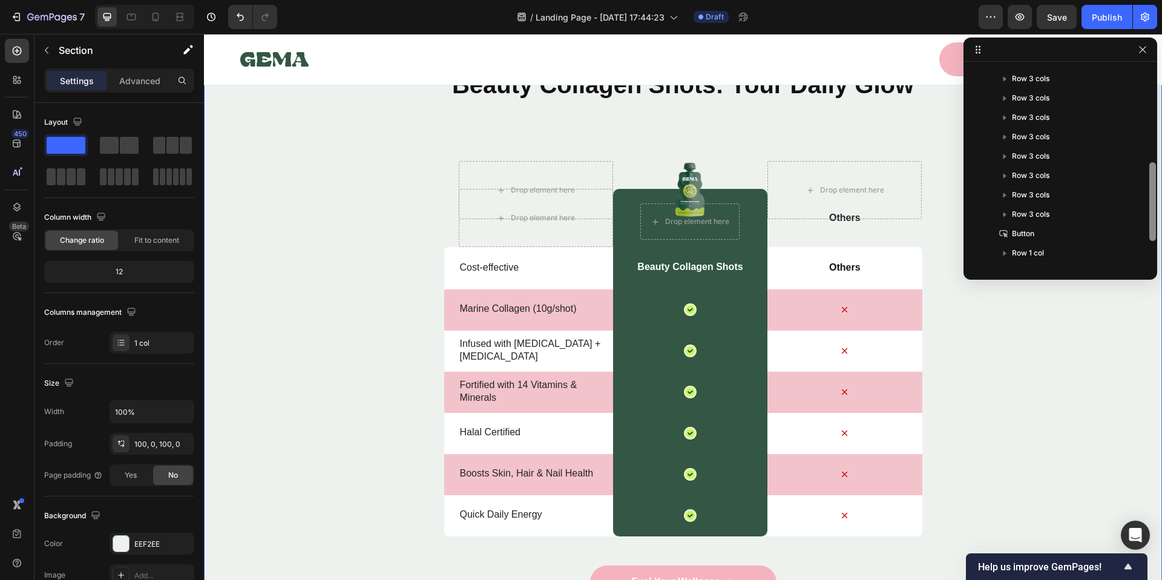
scroll to position [239, 0]
drag, startPoint x: 1152, startPoint y: 159, endPoint x: 1150, endPoint y: 202, distance: 43.0
click at [1150, 202] on div at bounding box center [1152, 201] width 7 height 79
drag, startPoint x: 1153, startPoint y: 189, endPoint x: 1153, endPoint y: 180, distance: 9.1
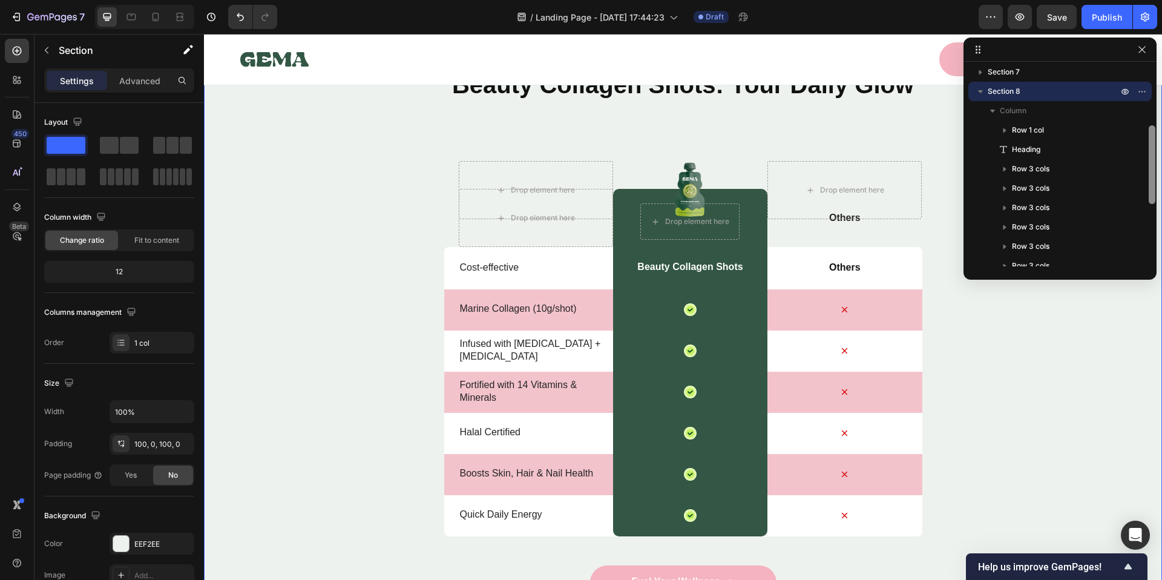
scroll to position [108, 0]
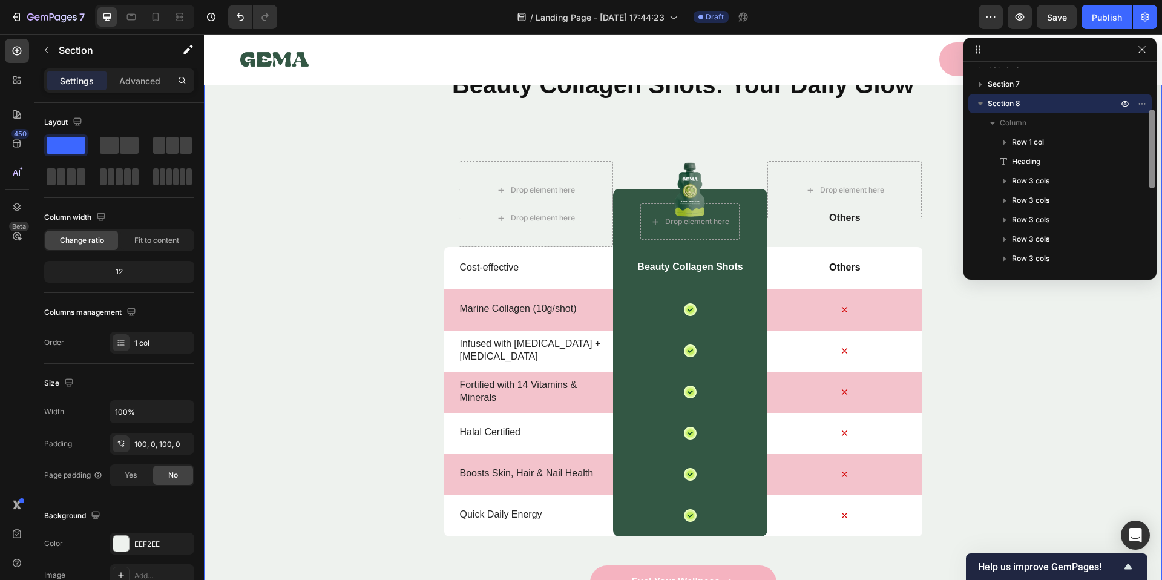
drag, startPoint x: 1148, startPoint y: 186, endPoint x: 1150, endPoint y: 134, distance: 52.1
click at [1150, 134] on div at bounding box center [1152, 149] width 7 height 79
click at [1062, 137] on p "Row 1 col" at bounding box center [1066, 142] width 108 height 12
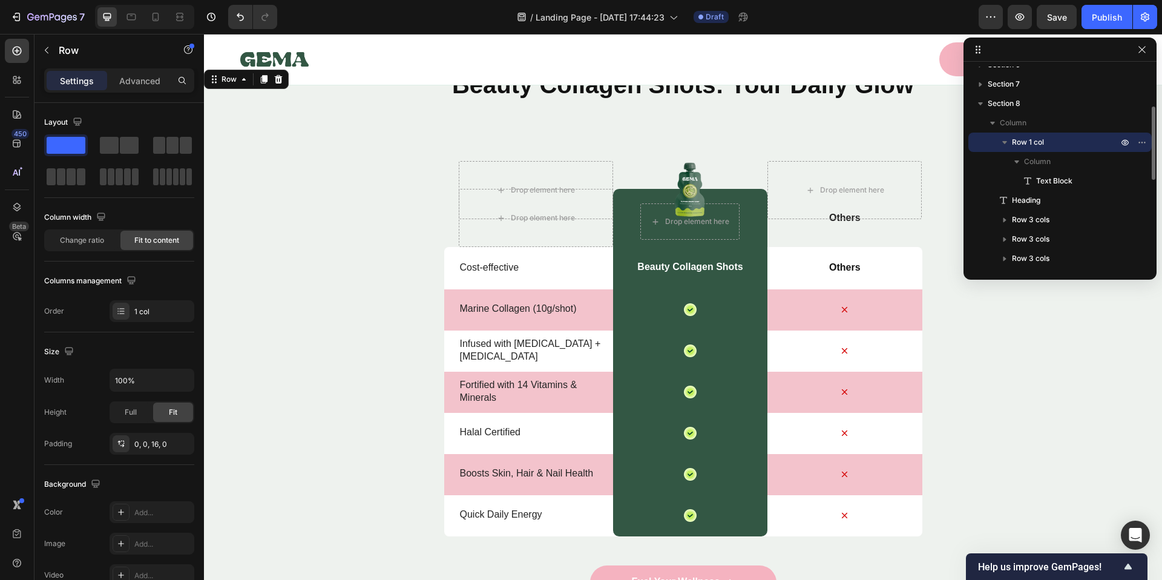
click at [1040, 137] on span "Row 1 col" at bounding box center [1028, 142] width 32 height 12
click at [999, 122] on button "button" at bounding box center [992, 123] width 15 height 15
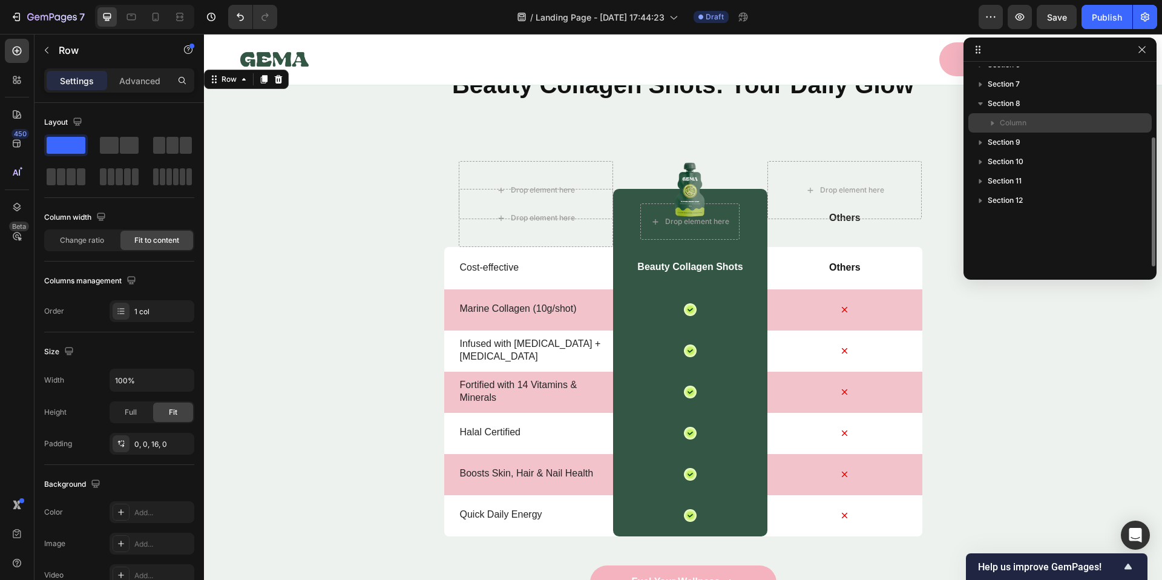
click at [1003, 124] on span "Column" at bounding box center [1013, 123] width 27 height 12
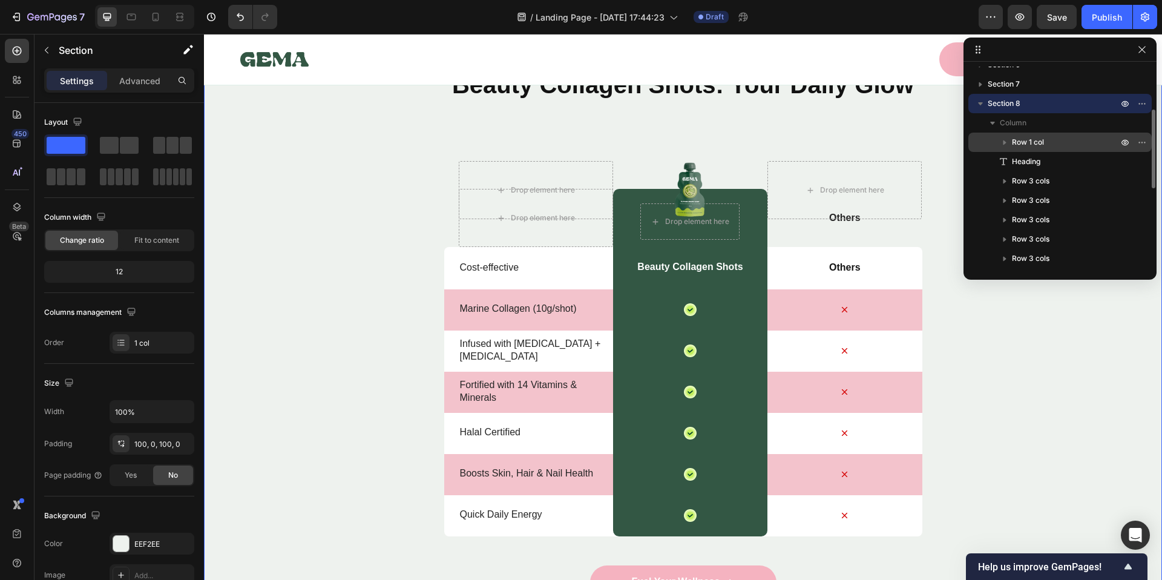
click at [1003, 143] on icon "button" at bounding box center [1004, 142] width 3 height 5
click at [1005, 145] on icon "button" at bounding box center [1005, 142] width 12 height 12
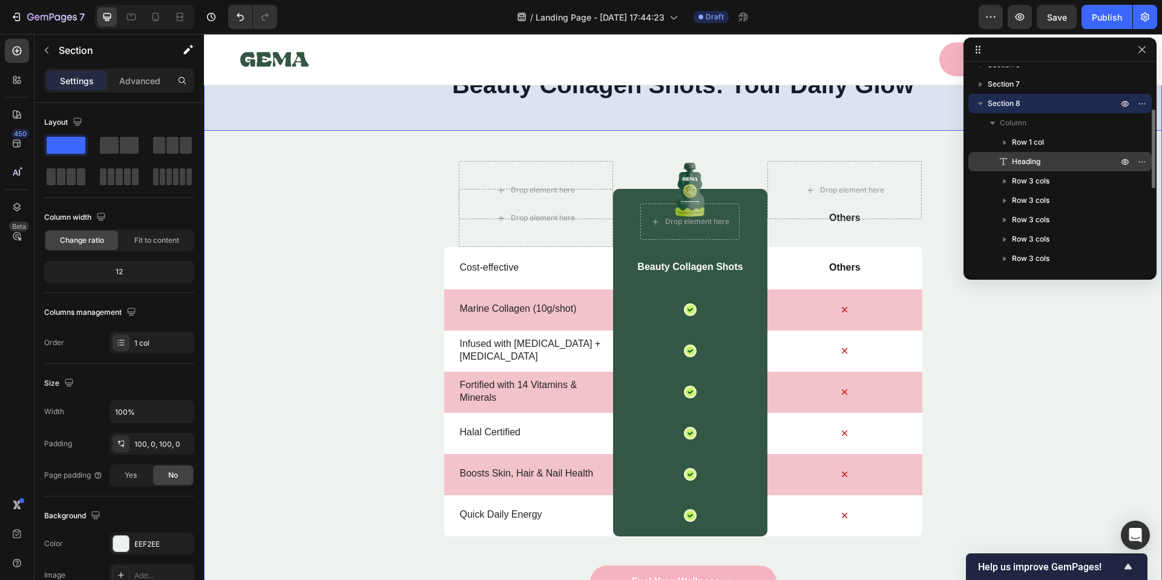
click at [1028, 161] on span "Heading" at bounding box center [1026, 162] width 28 height 12
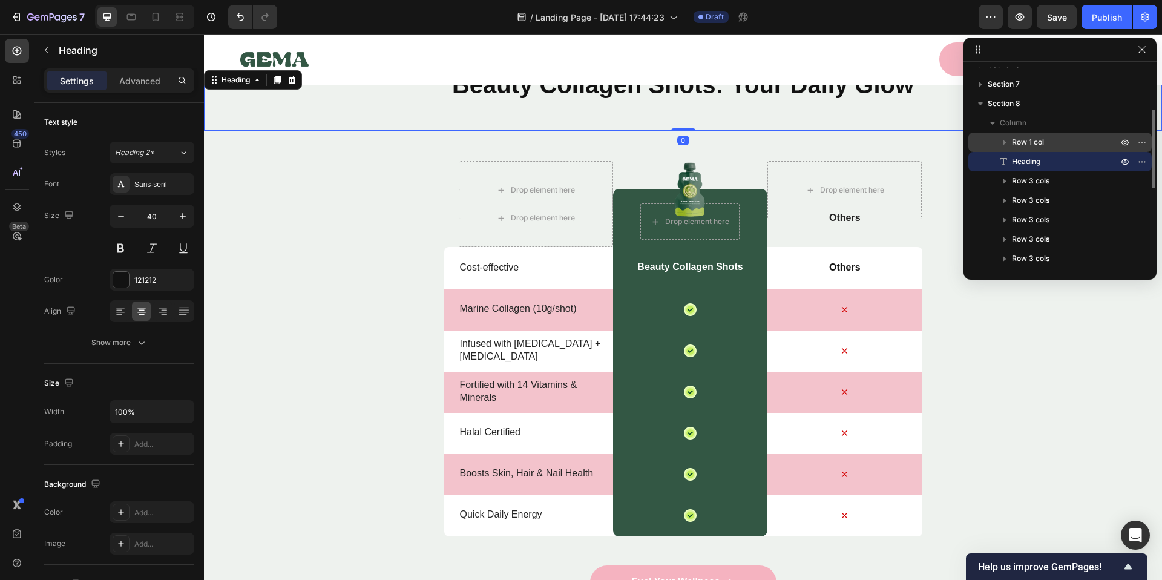
click at [1032, 148] on div "Row 1 col" at bounding box center [1060, 142] width 174 height 19
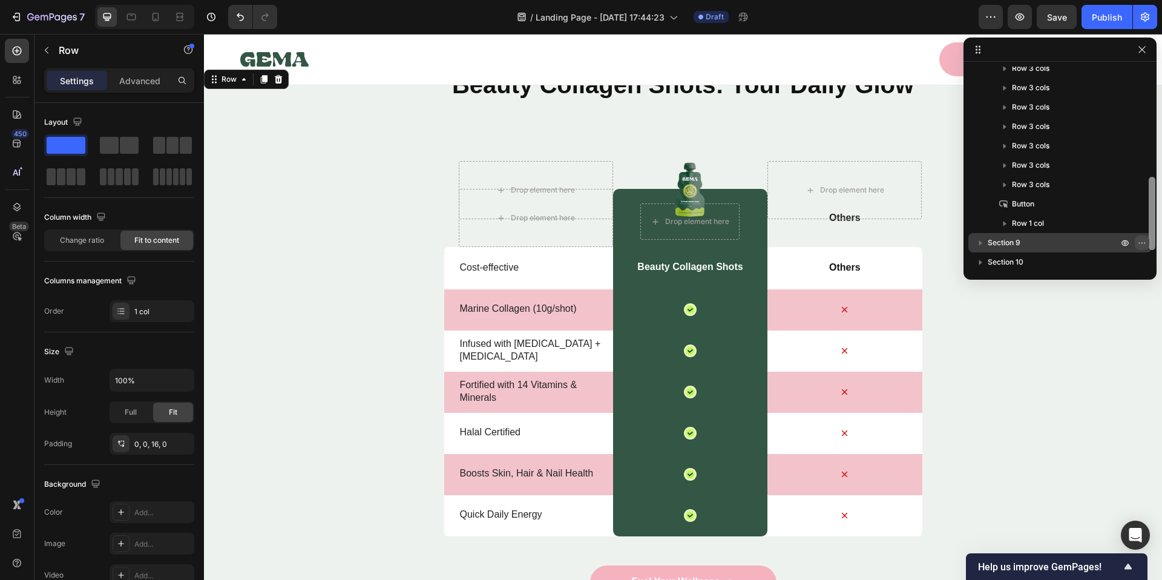
scroll to position [301, 0]
drag, startPoint x: 1151, startPoint y: 170, endPoint x: 1137, endPoint y: 235, distance: 66.4
click at [1137, 235] on div "Sticky Sticky Section 3 Section 4 Section 5 Section 6 Section 7 Section 8 Colum…" at bounding box center [1059, 167] width 193 height 200
click at [1061, 241] on p "Section 9" at bounding box center [1054, 240] width 133 height 12
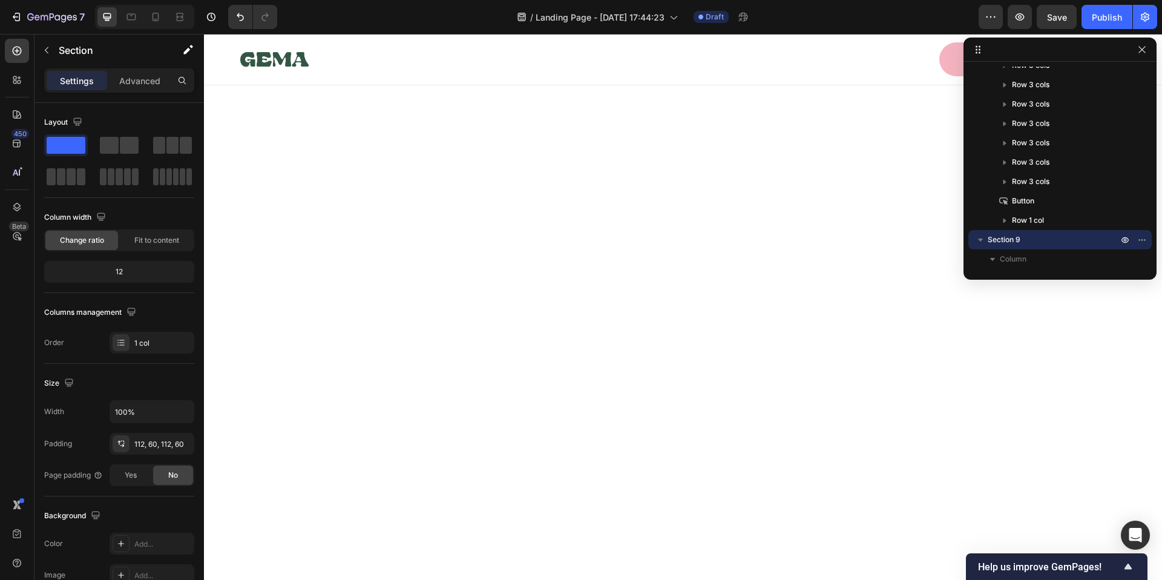
scroll to position [3522, 0]
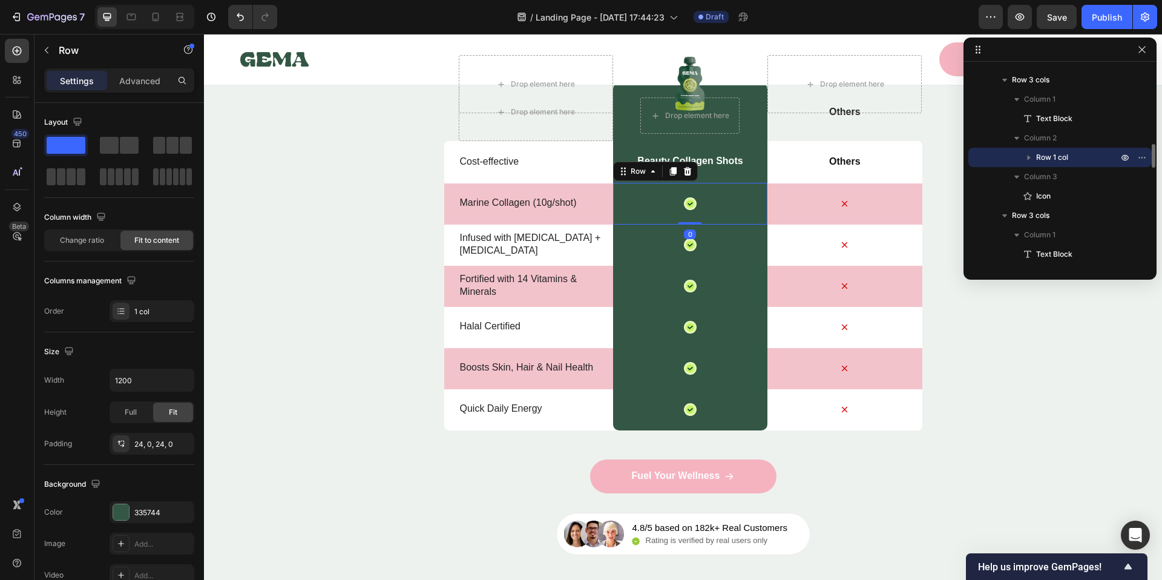
click at [747, 191] on div "Icon Row 0" at bounding box center [690, 204] width 154 height 42
click at [698, 165] on p "Beauty Collagen Shots" at bounding box center [689, 161] width 105 height 13
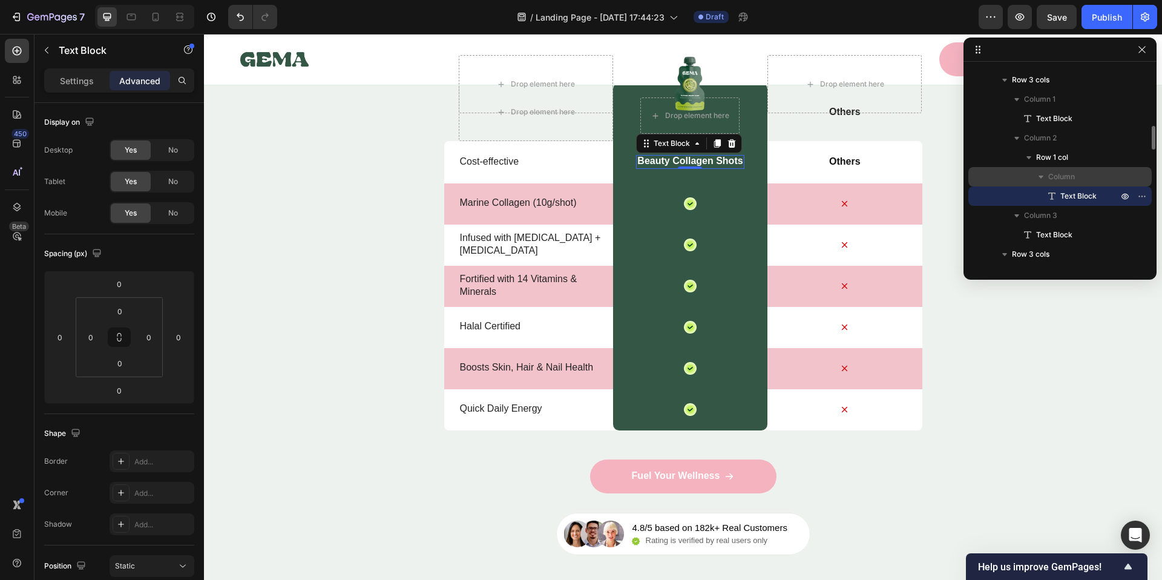
click at [1055, 177] on span "Column" at bounding box center [1061, 177] width 27 height 12
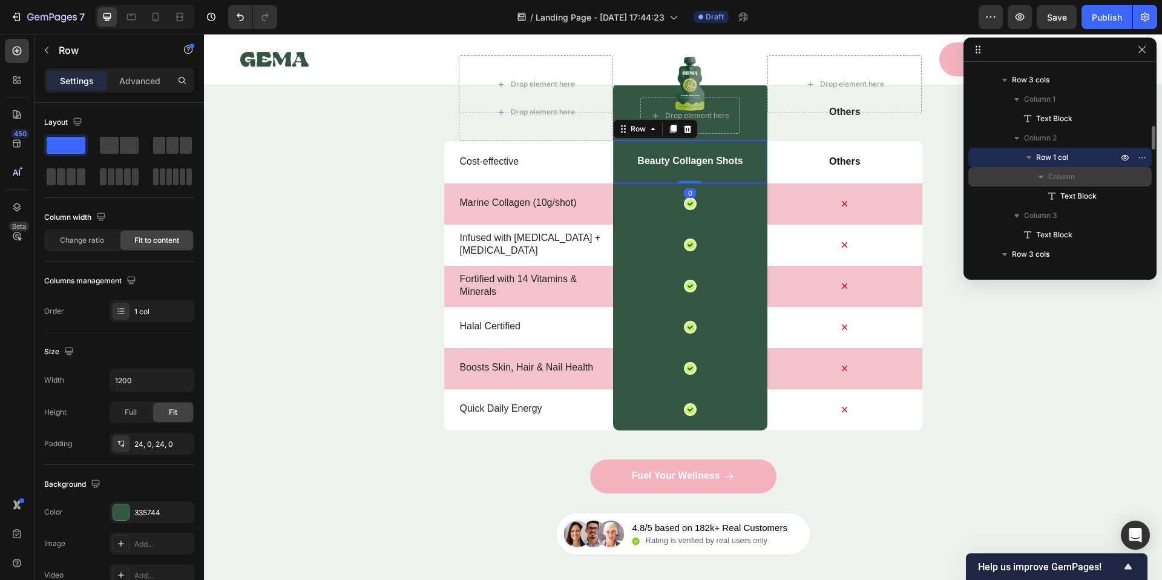
click at [1055, 177] on span "Column" at bounding box center [1061, 177] width 27 height 12
click at [1051, 179] on span "Column" at bounding box center [1061, 177] width 27 height 12
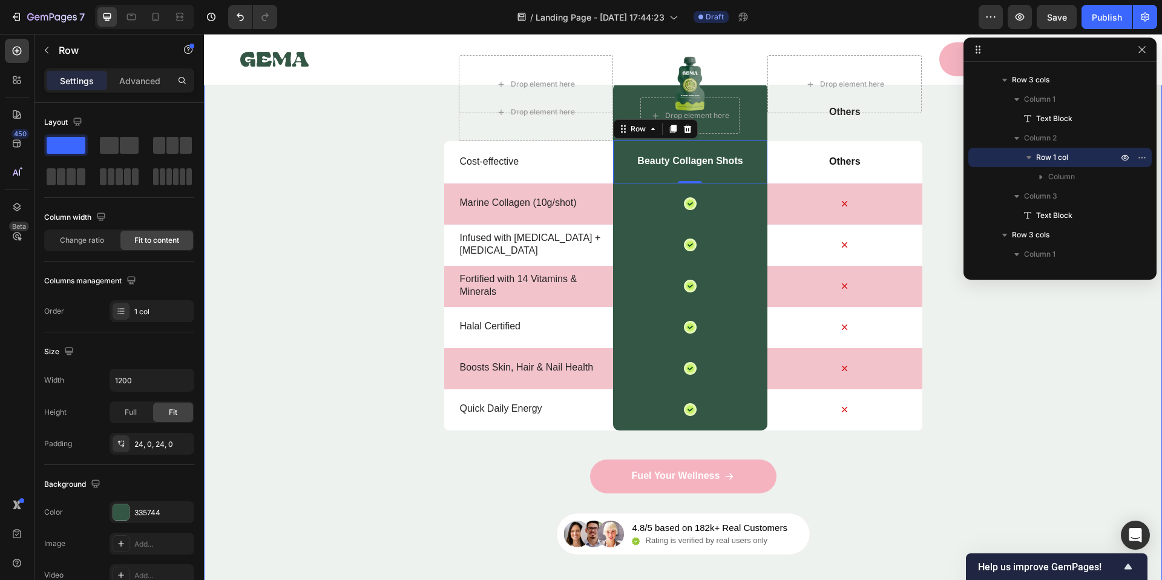
click at [286, 203] on div "Nature’s daily boost Text Block Row Beauty Collagen Shots: Your Daily Glow Head…" at bounding box center [683, 242] width 958 height 625
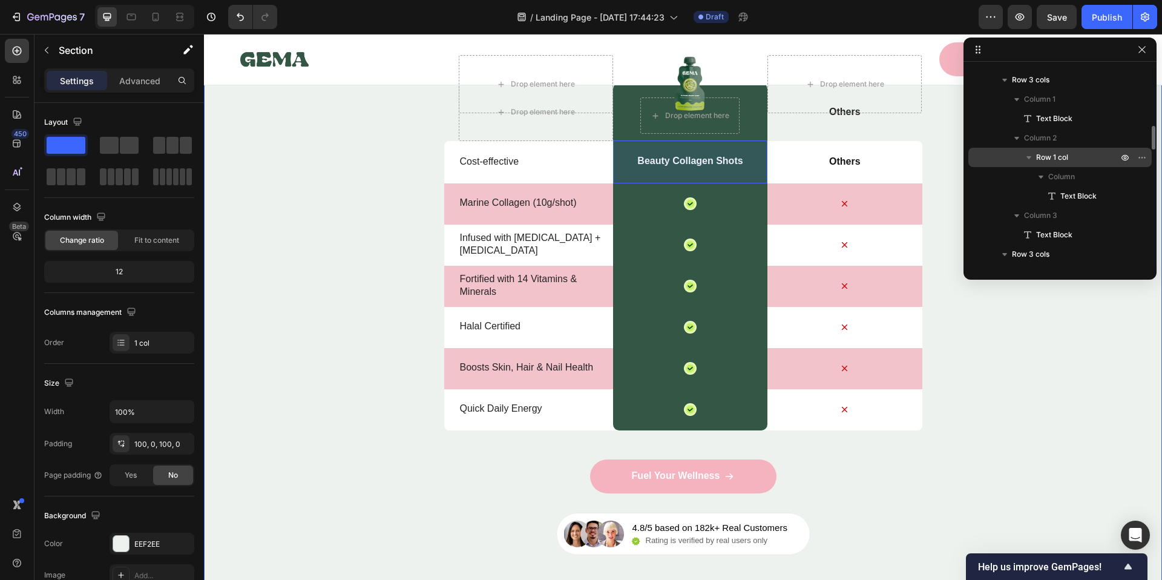
click at [1029, 156] on icon "button" at bounding box center [1028, 157] width 5 height 3
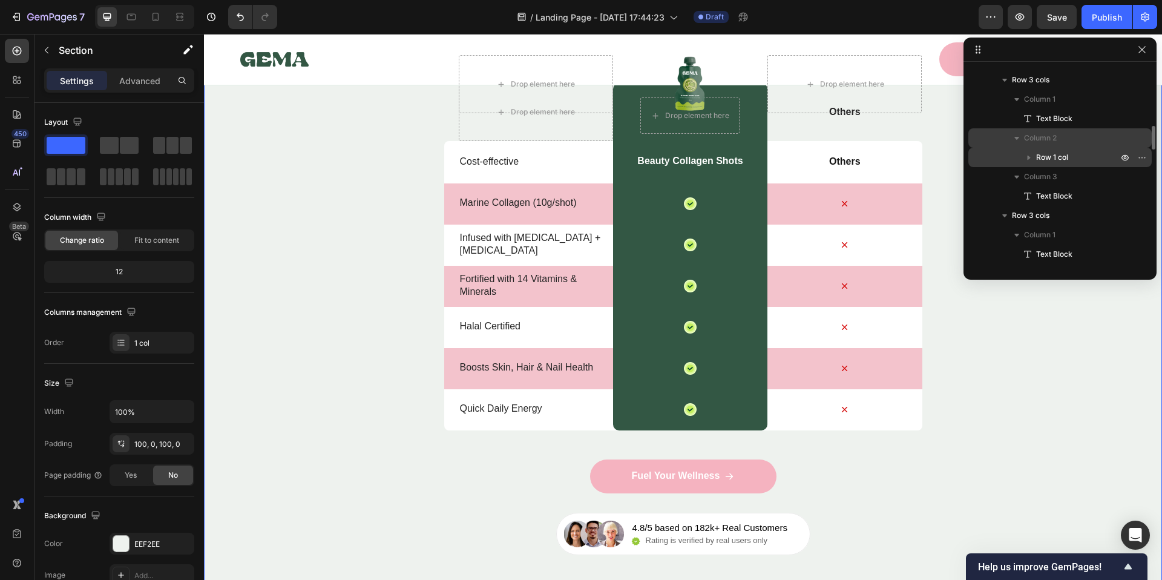
click at [1015, 140] on icon "button" at bounding box center [1017, 138] width 12 height 12
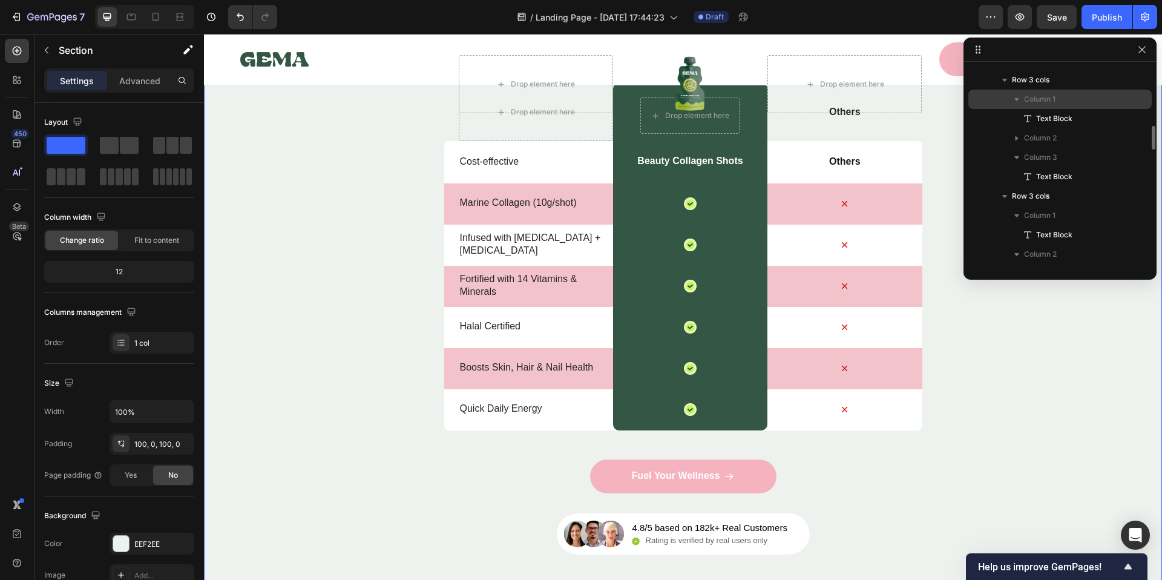
click at [1018, 99] on icon "button" at bounding box center [1017, 99] width 12 height 12
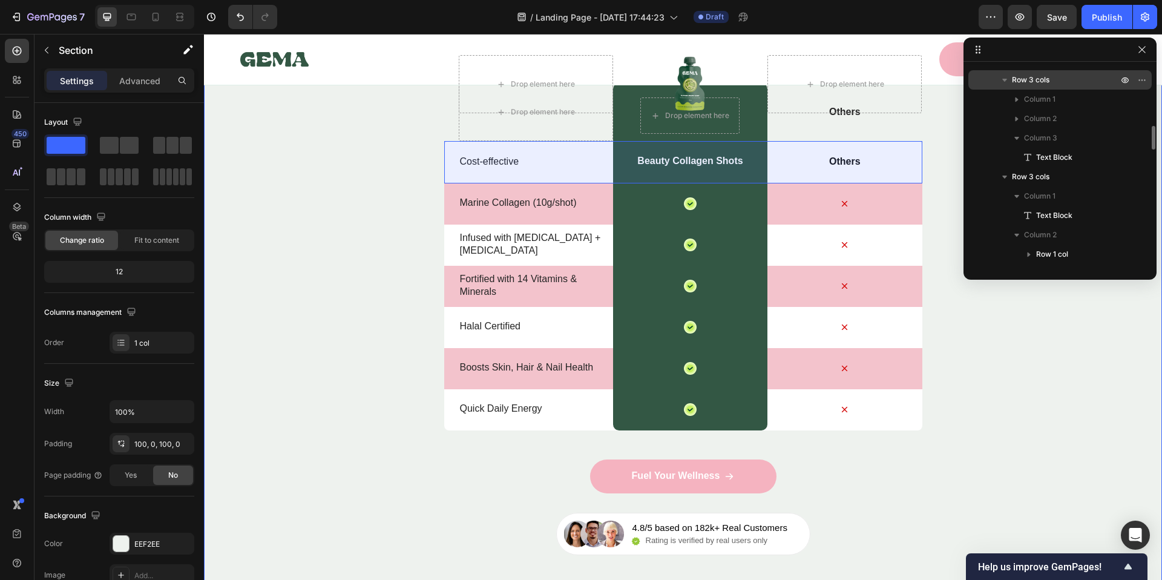
click at [1006, 80] on icon "button" at bounding box center [1005, 80] width 12 height 12
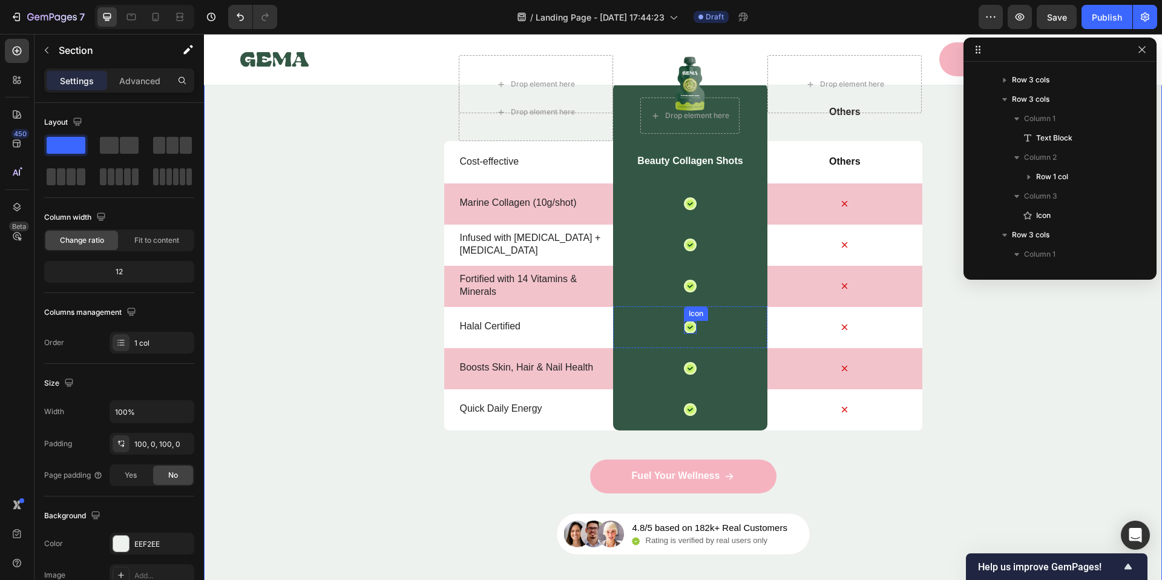
click at [686, 327] on icon at bounding box center [690, 327] width 8 height 8
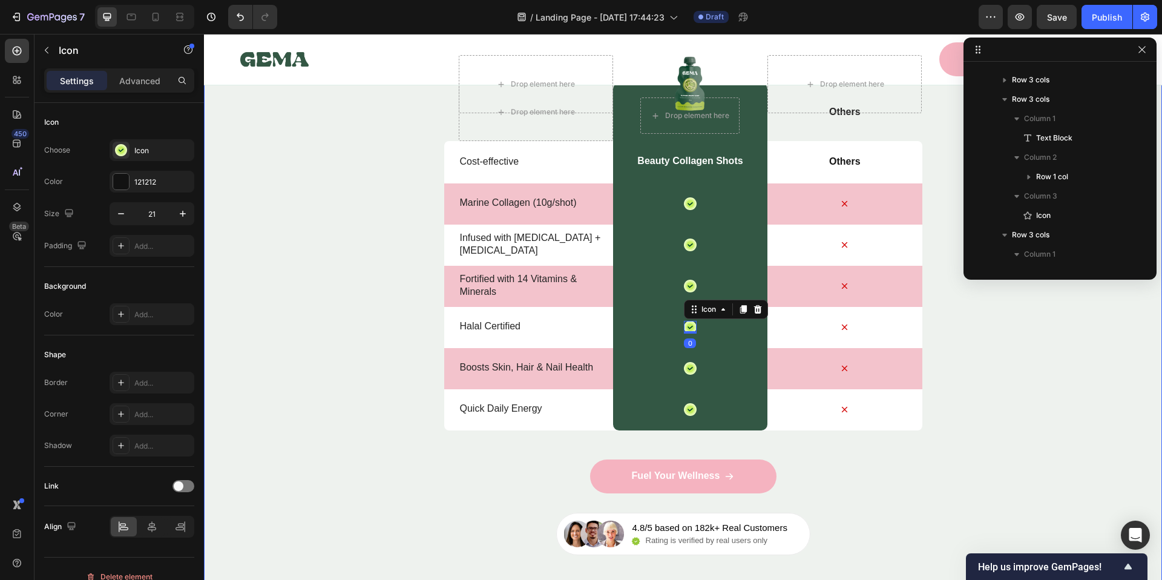
click at [290, 336] on div "Nature’s daily boost Text Block Row Beauty Collagen Shots: Your Daily Glow Head…" at bounding box center [683, 242] width 958 height 625
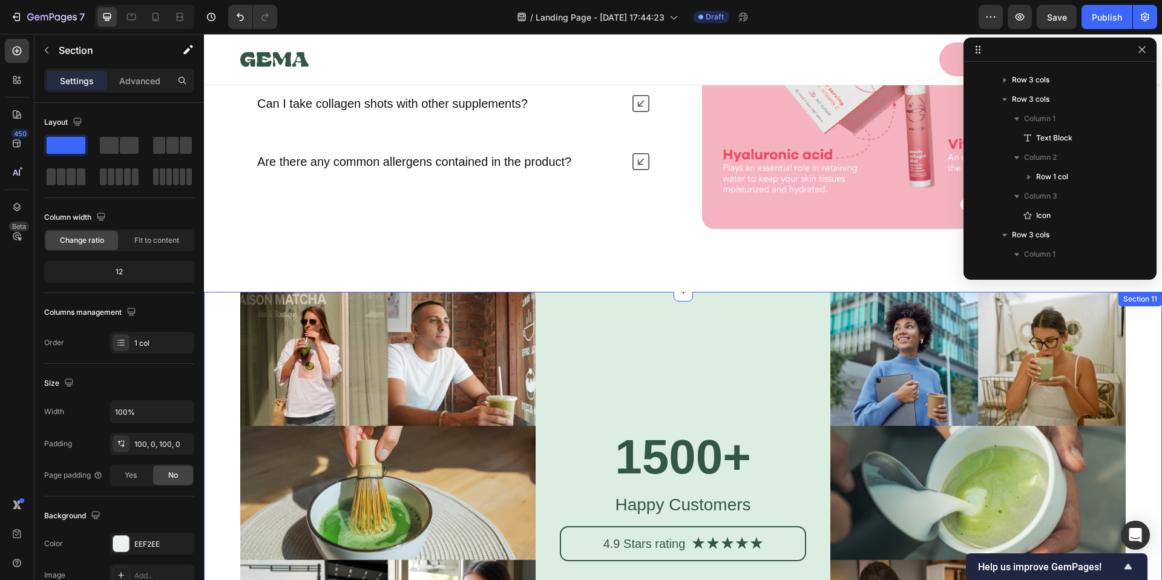
scroll to position [4935, 0]
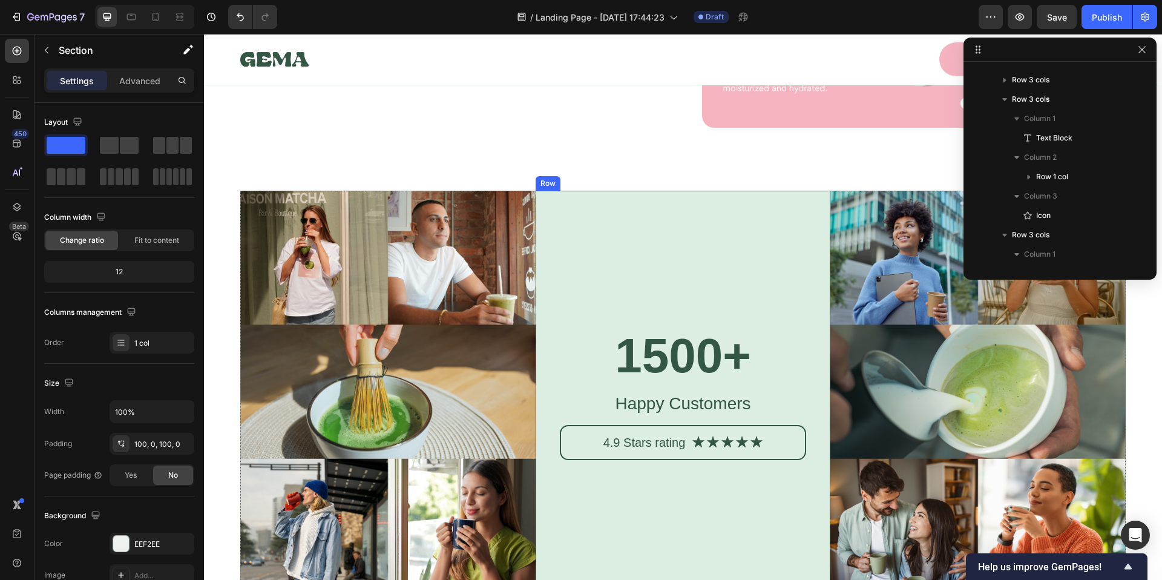
click at [737, 301] on div "1500+ Heading Happy Customers Text Block 4.9 Stars rating Text Block Icon Icon …" at bounding box center [683, 391] width 247 height 281
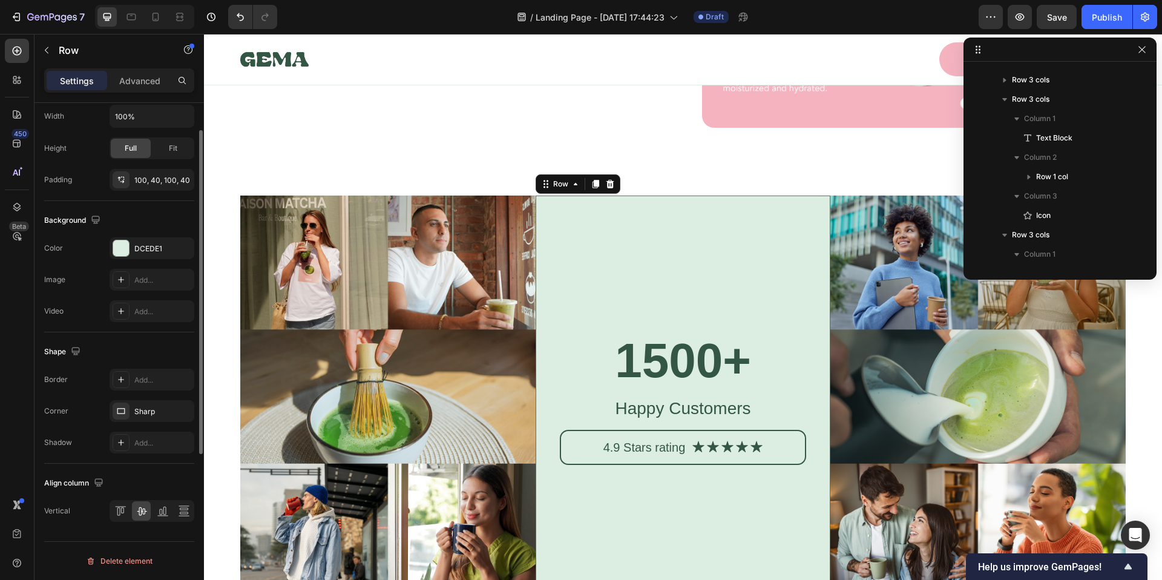
scroll to position [295, 0]
click at [158, 251] on div "DCEDE1" at bounding box center [151, 248] width 35 height 11
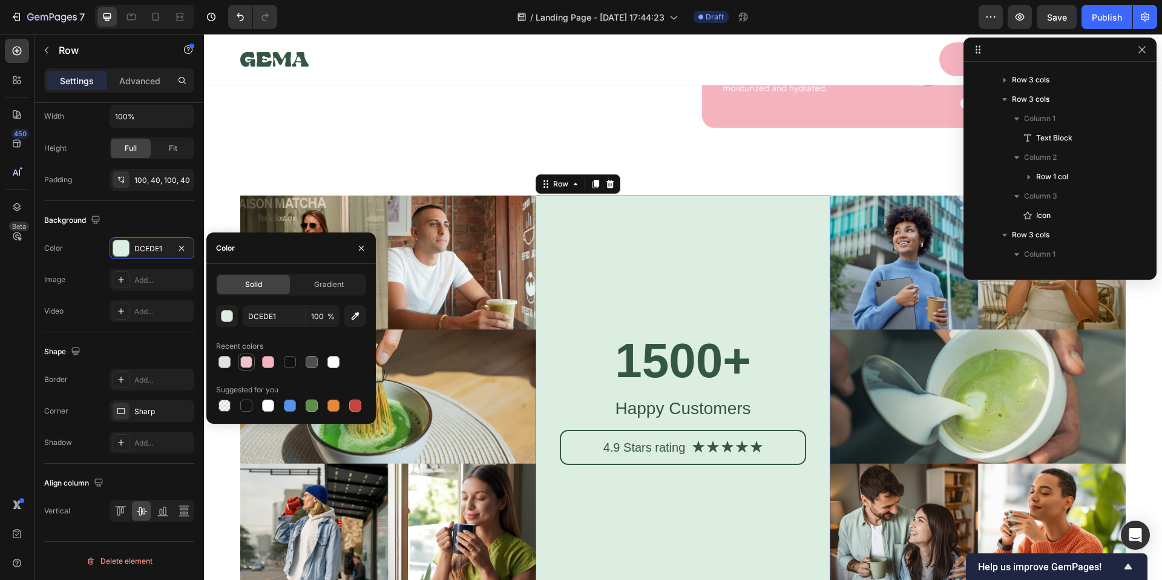
click at [248, 363] on div at bounding box center [246, 362] width 12 height 12
type input "F5B3C0"
type input "75"
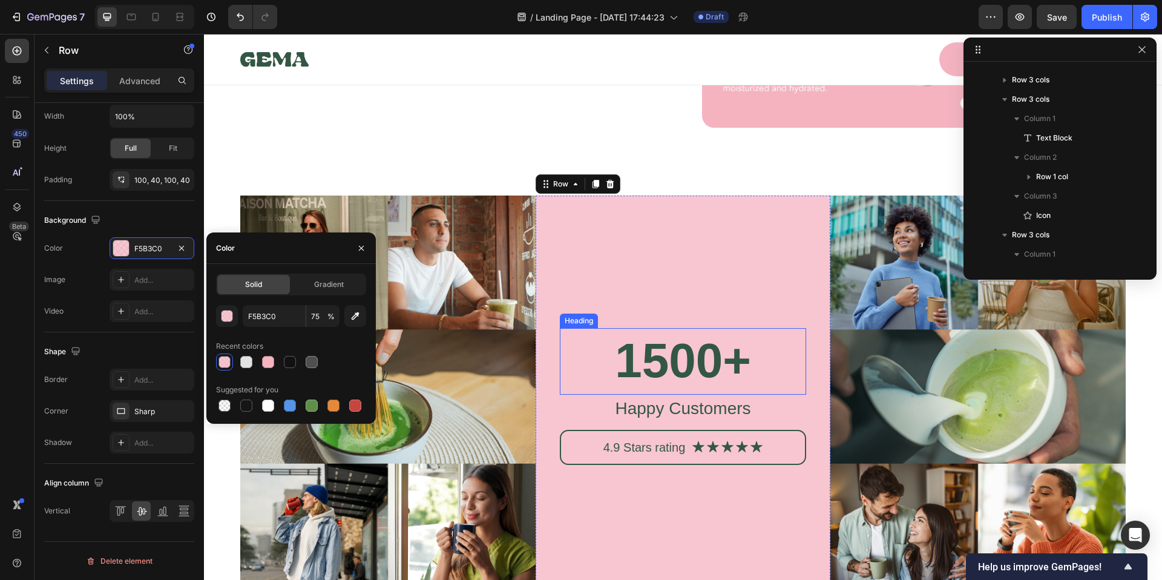
click at [671, 338] on h2 "1500+" at bounding box center [683, 360] width 247 height 65
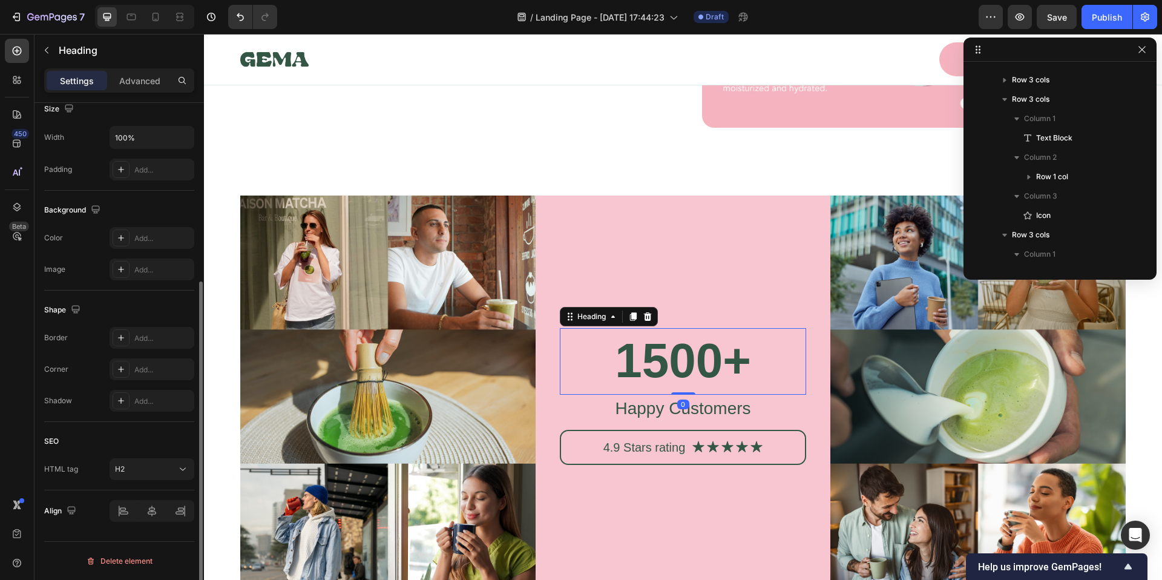
scroll to position [0, 0]
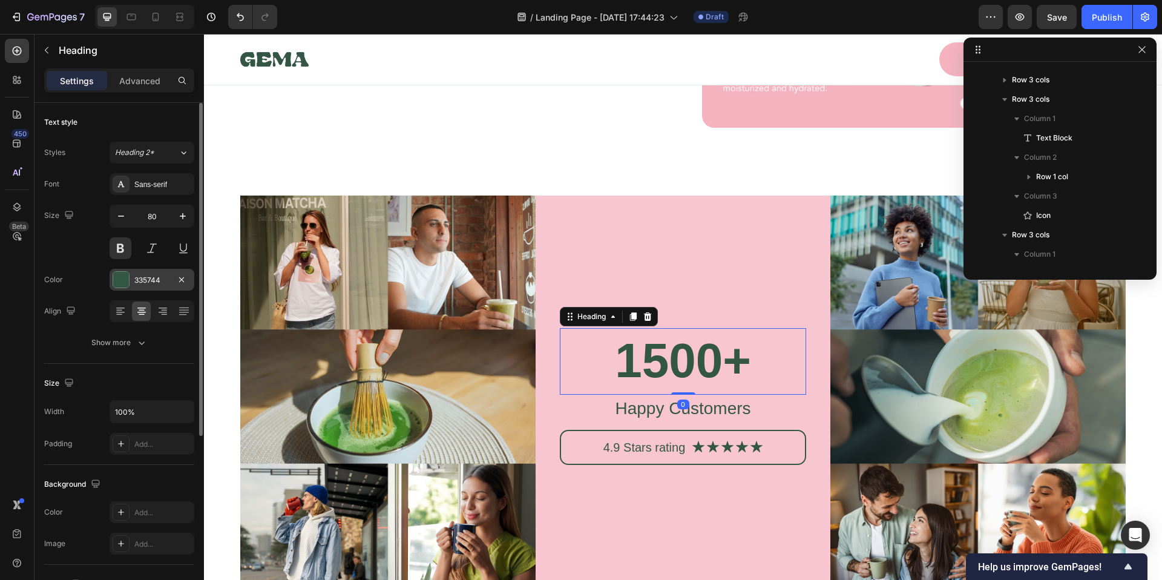
click at [154, 277] on div "335744" at bounding box center [151, 280] width 35 height 11
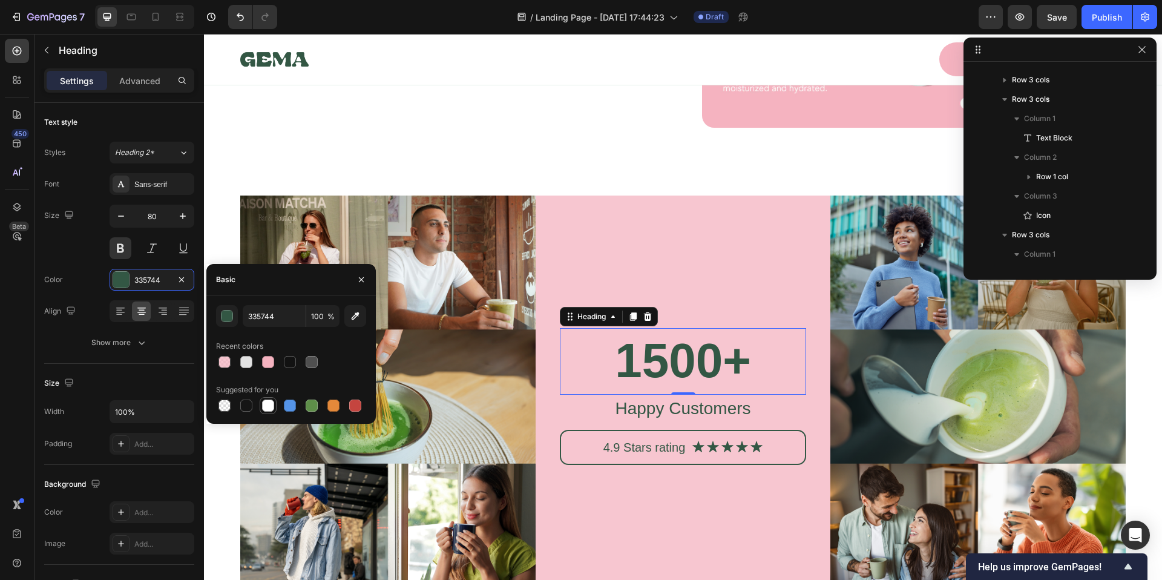
click at [267, 404] on div at bounding box center [268, 405] width 12 height 12
click at [289, 364] on div at bounding box center [290, 362] width 12 height 12
type input "121212"
click at [704, 401] on p "Happy Customers" at bounding box center [683, 408] width 244 height 25
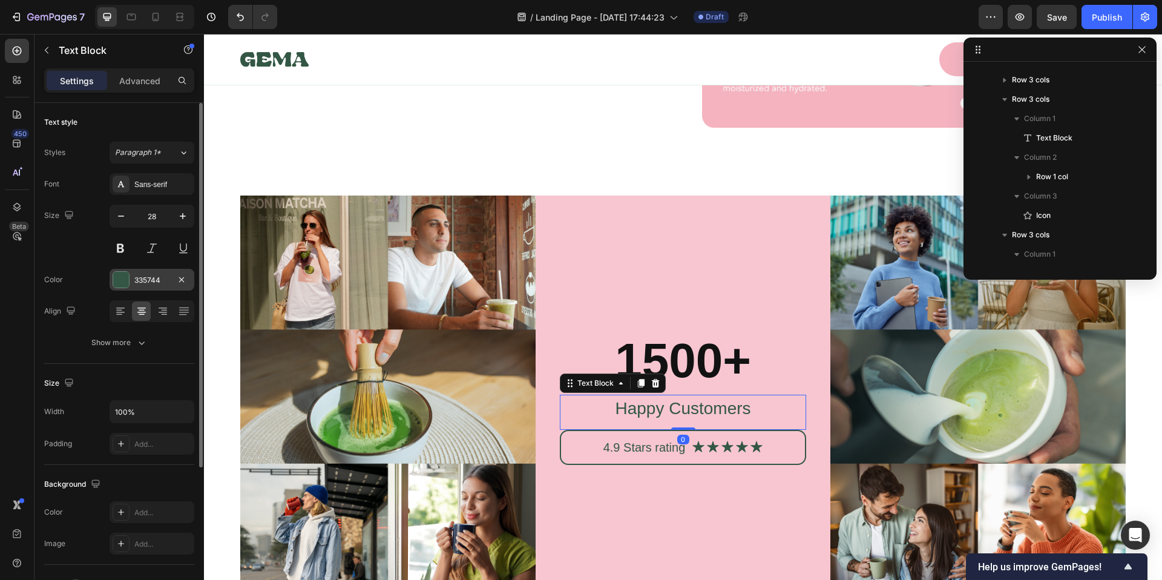
click at [159, 285] on div "335744" at bounding box center [151, 280] width 35 height 11
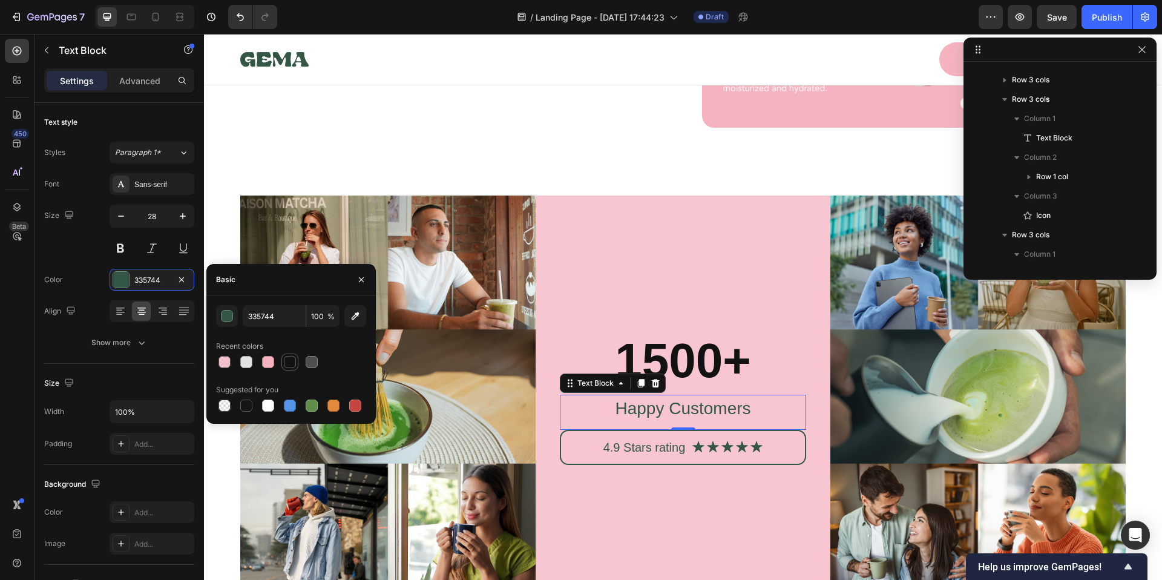
click at [286, 364] on div at bounding box center [290, 362] width 12 height 12
type input "121212"
click at [638, 442] on p "4.9 Stars rating" at bounding box center [644, 447] width 82 height 16
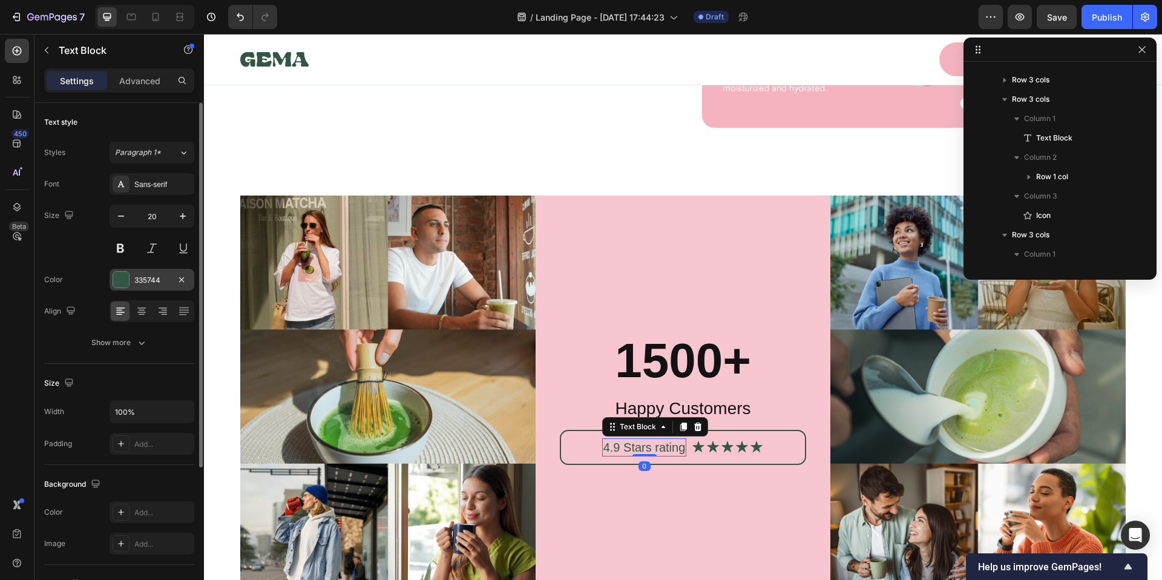
click at [165, 286] on div "335744" at bounding box center [152, 280] width 85 height 22
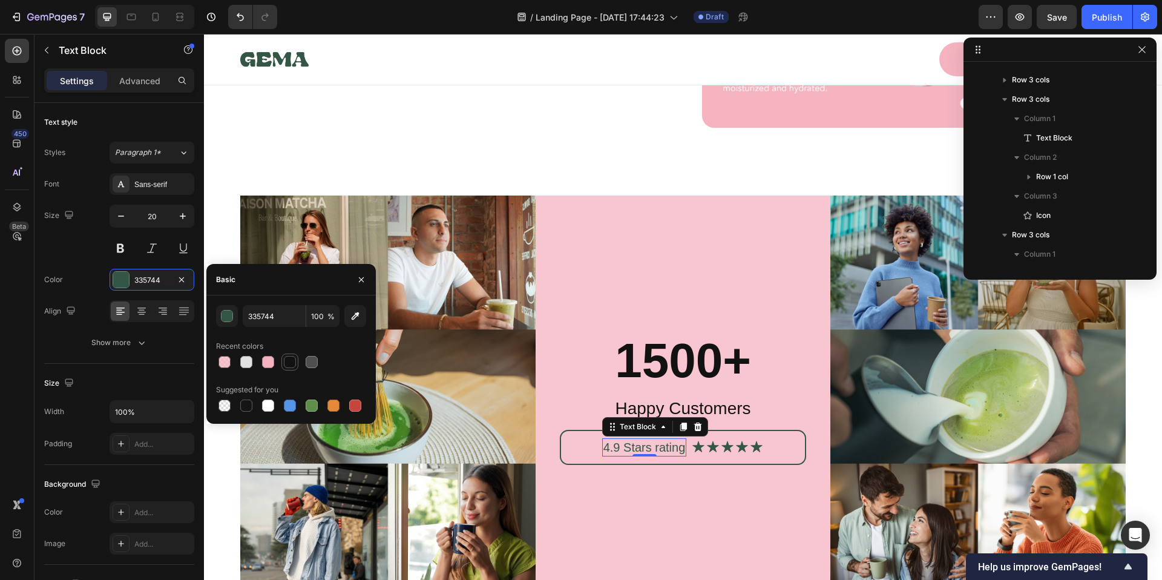
click at [292, 365] on div at bounding box center [290, 362] width 12 height 12
type input "121212"
click at [720, 442] on icon at bounding box center [727, 447] width 15 height 15
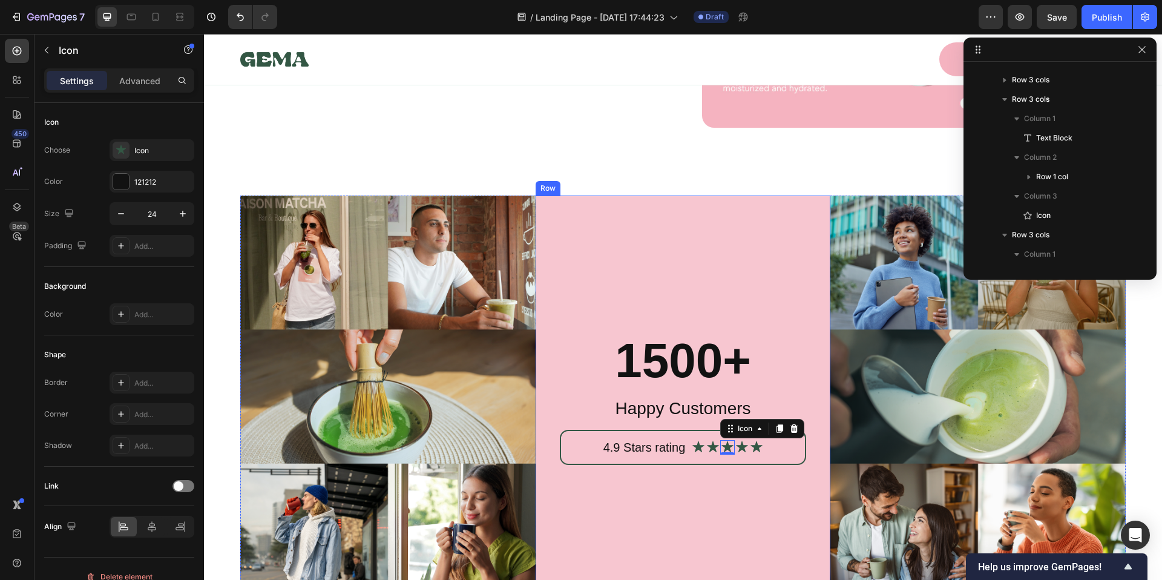
click at [629, 296] on div "1500+ Heading Happy Customers Text Block 4.9 Stars rating Text Block Icon Icon …" at bounding box center [683, 396] width 247 height 281
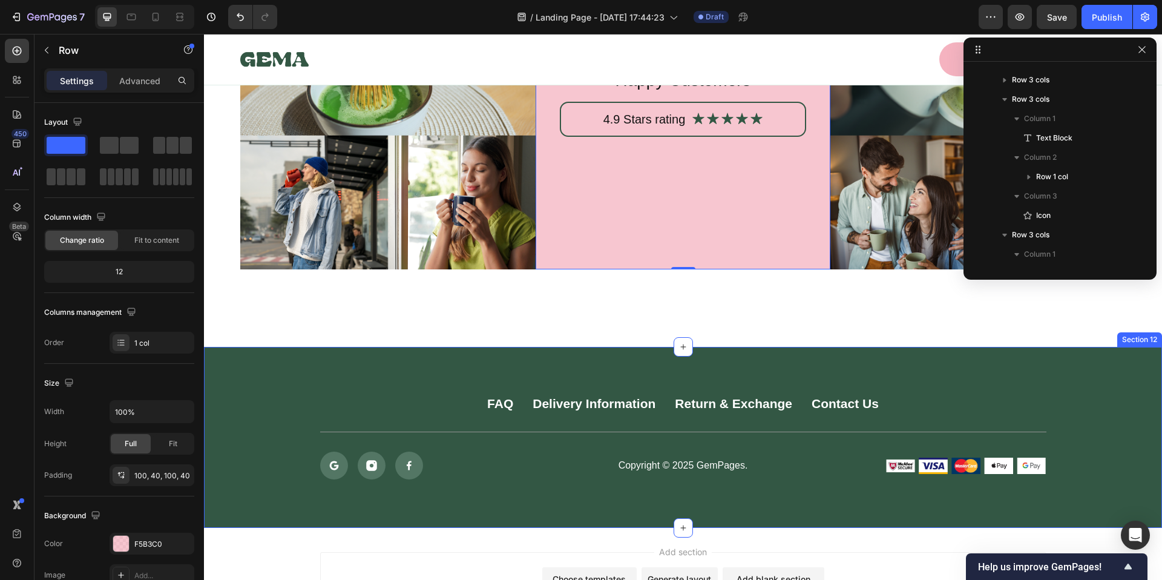
scroll to position [5251, 0]
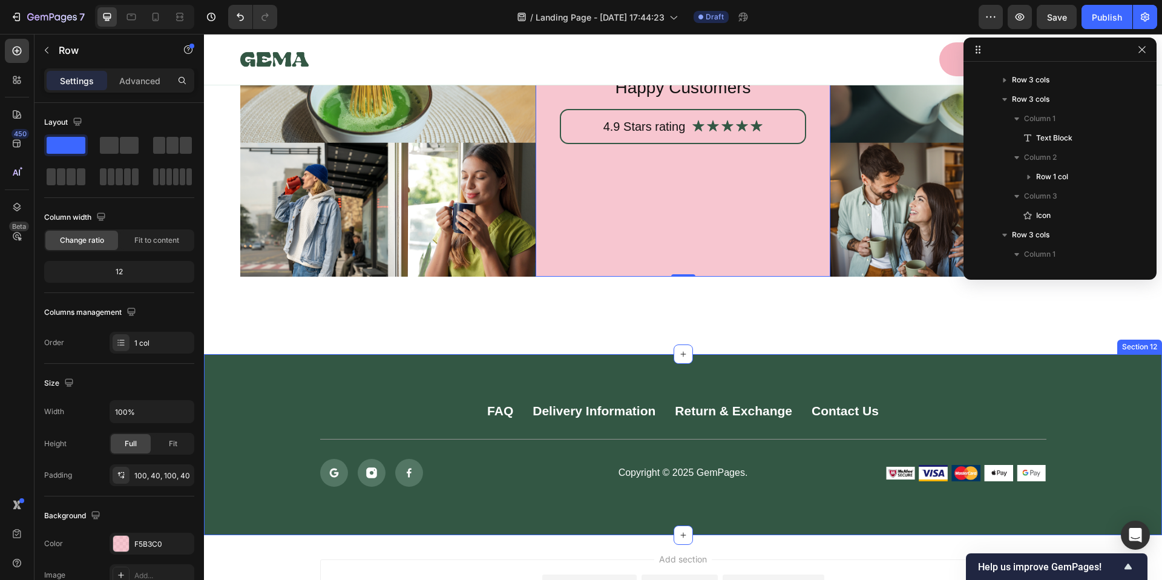
click at [344, 367] on div "FAQ Button Delivery Information Button Return & Exchange Button Contact Us Butt…" at bounding box center [683, 444] width 958 height 181
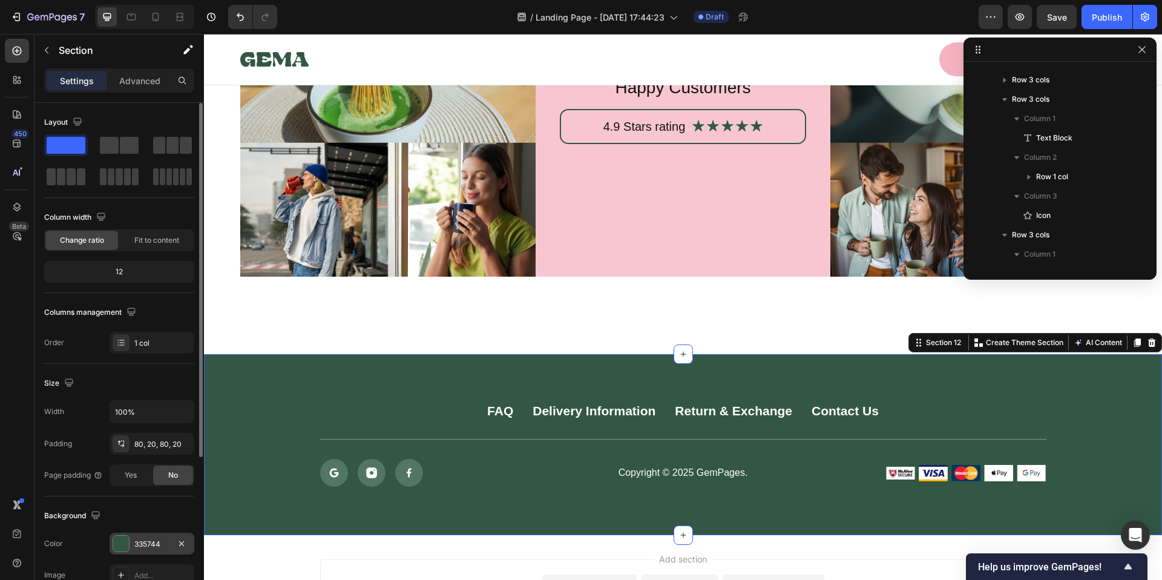
scroll to position [2, 0]
click at [115, 540] on div at bounding box center [121, 541] width 16 height 16
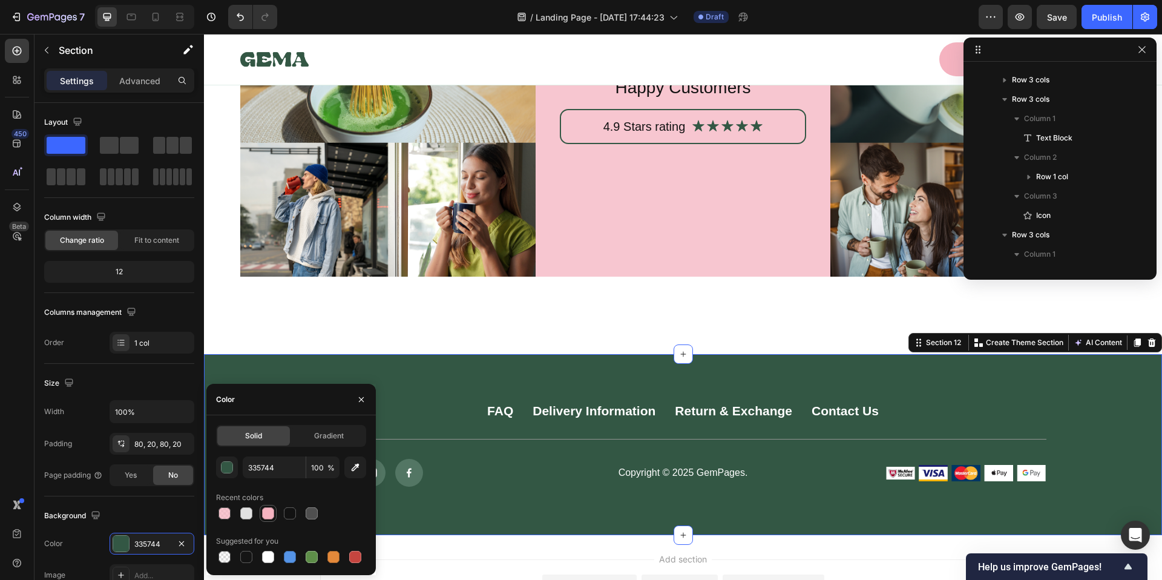
click at [264, 514] on div at bounding box center [268, 513] width 12 height 12
type input "F5B3C0"
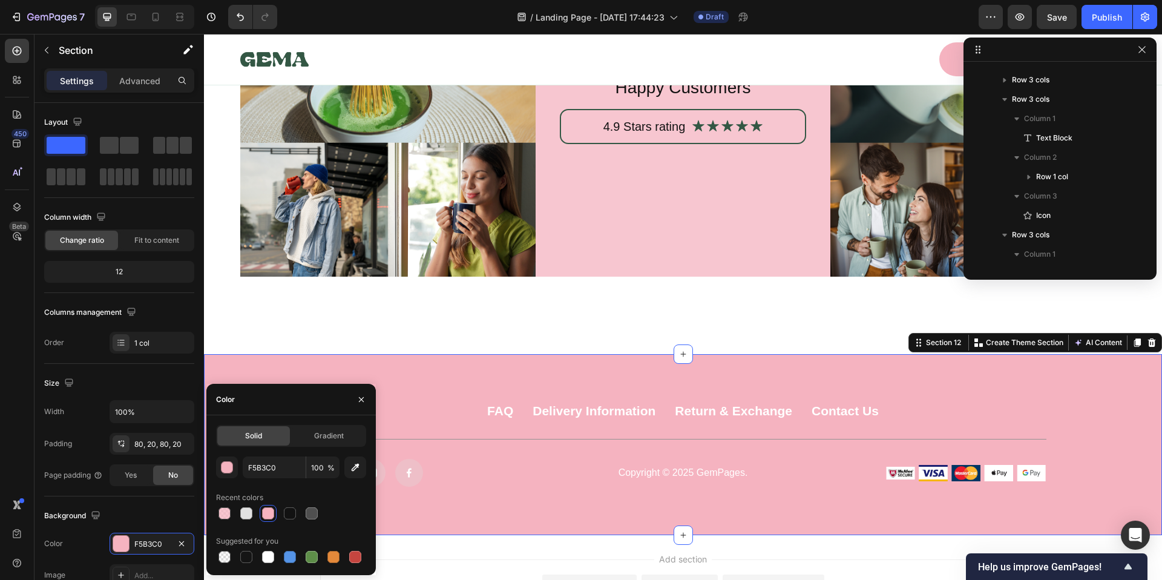
click at [464, 347] on div "Image 1500+ Heading Happy Customers Text Block 4.9 Stars rating Text Block Icon…" at bounding box center [683, 114] width 958 height 479
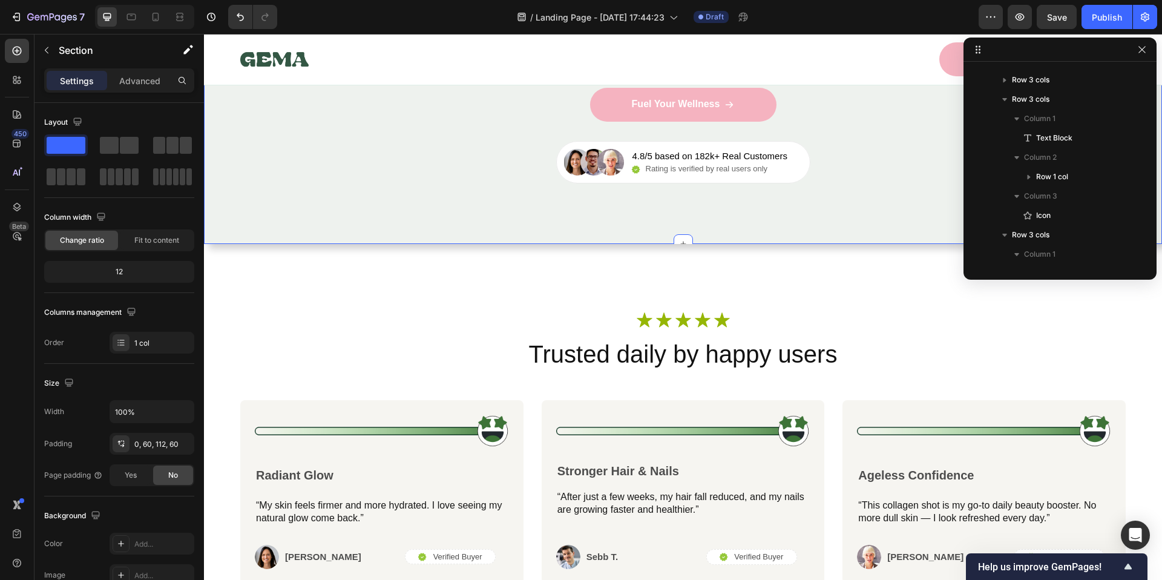
scroll to position [4114, 0]
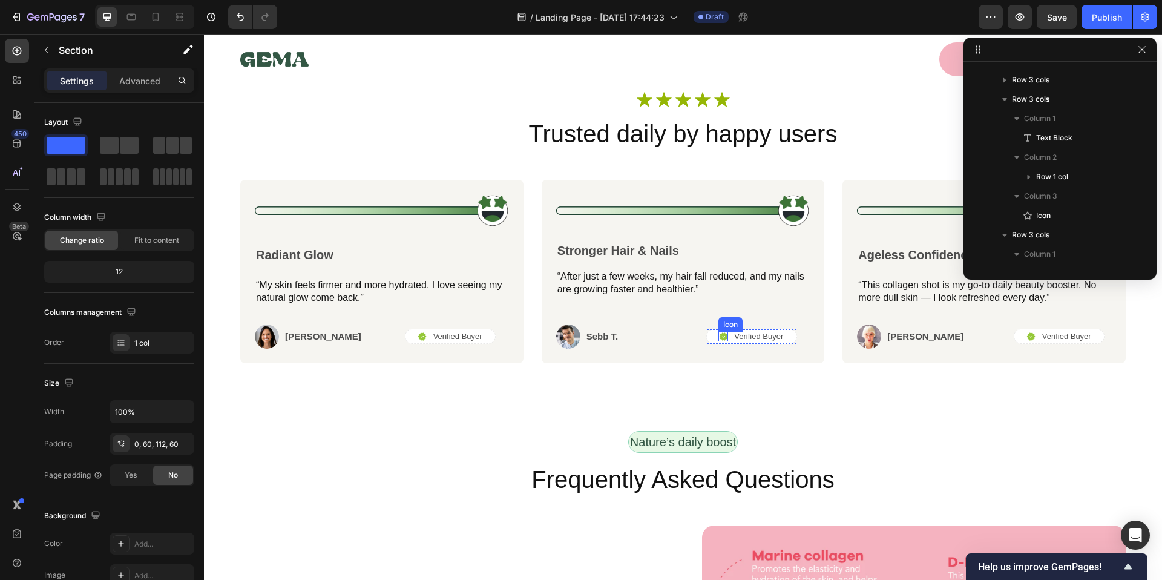
click at [720, 336] on icon at bounding box center [724, 336] width 8 height 8
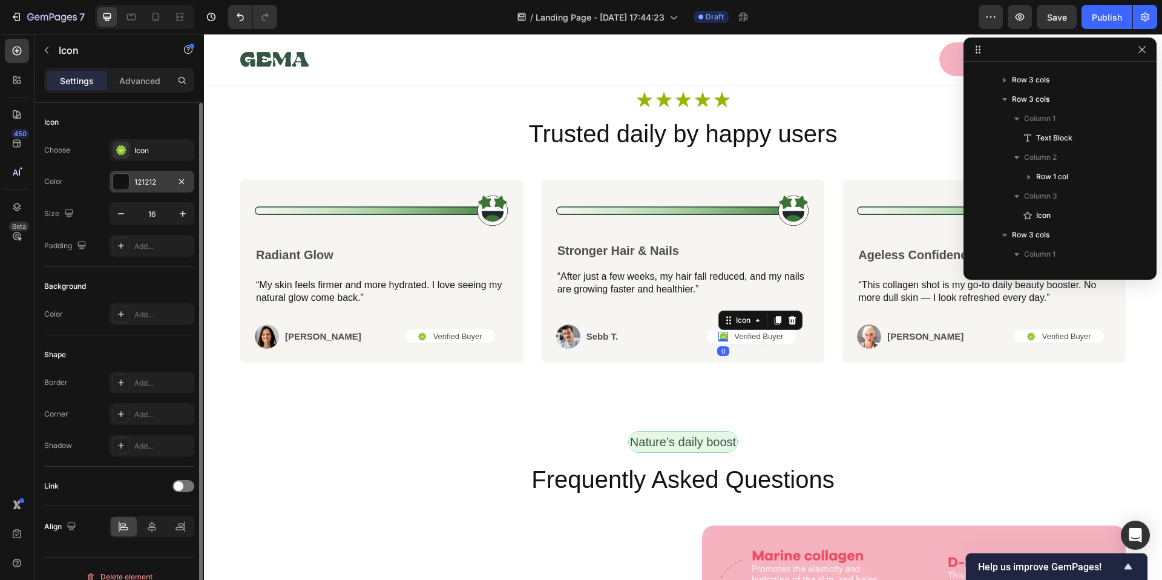
click at [130, 174] on div "121212" at bounding box center [152, 182] width 85 height 22
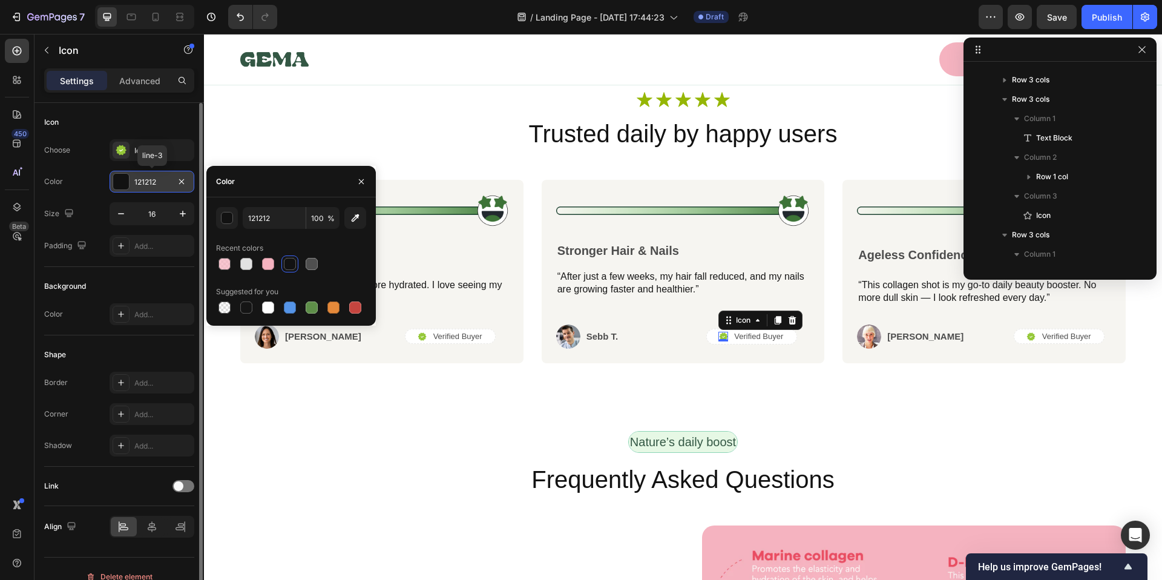
click at [127, 183] on div at bounding box center [121, 182] width 16 height 16
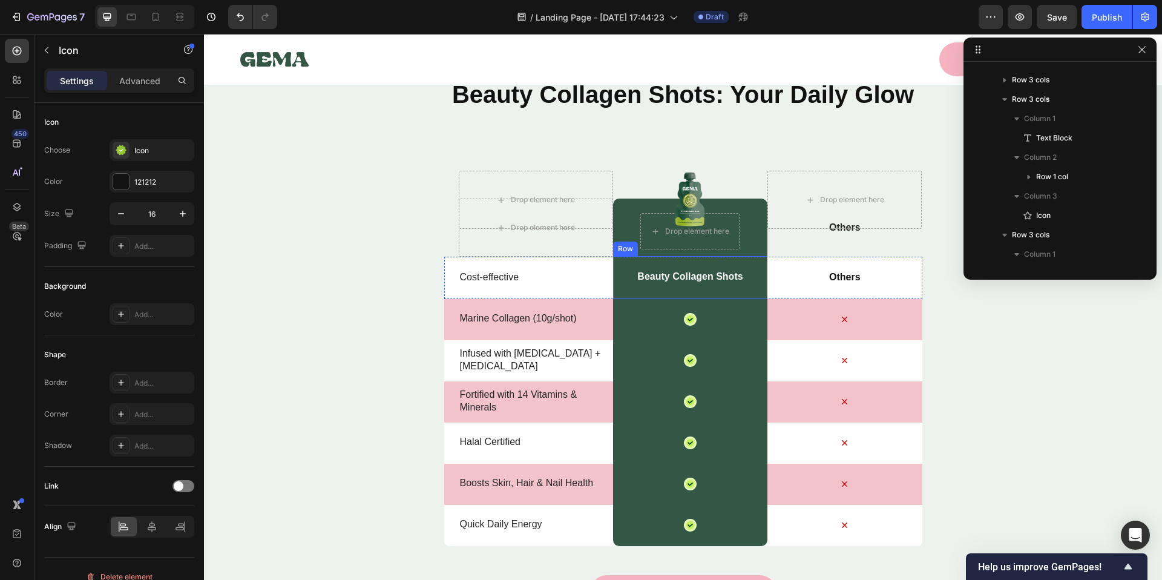
scroll to position [3400, 0]
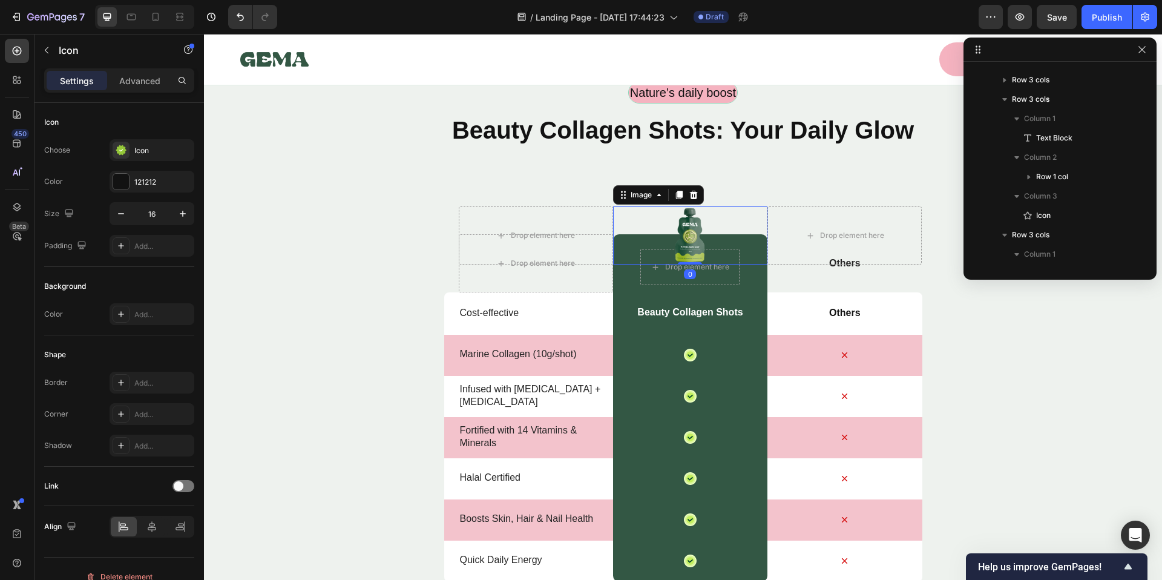
click at [618, 243] on div at bounding box center [690, 235] width 154 height 58
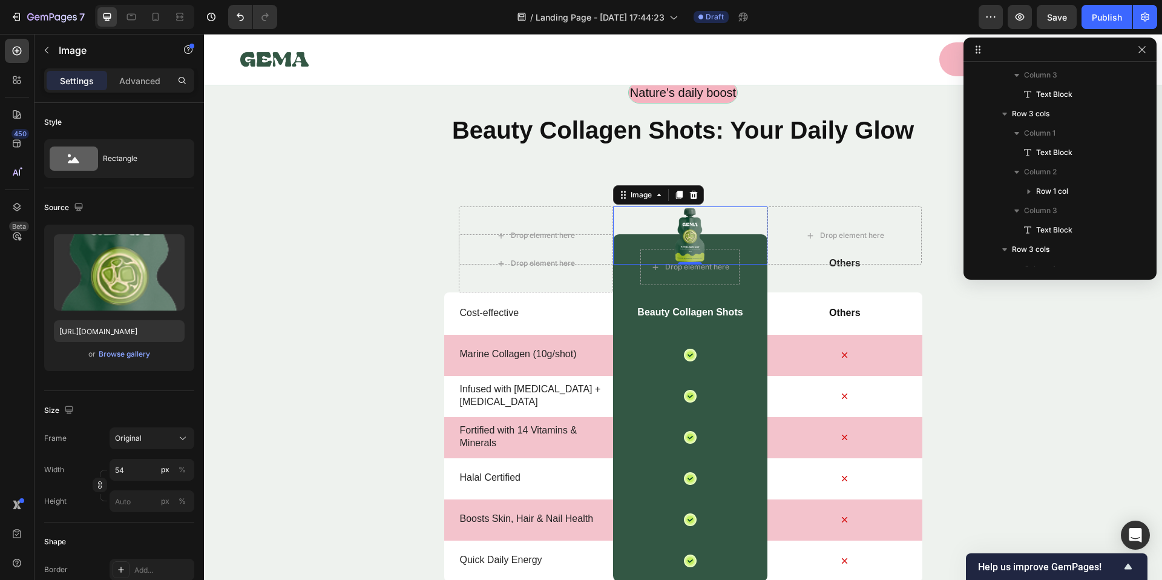
scroll to position [2281, 0]
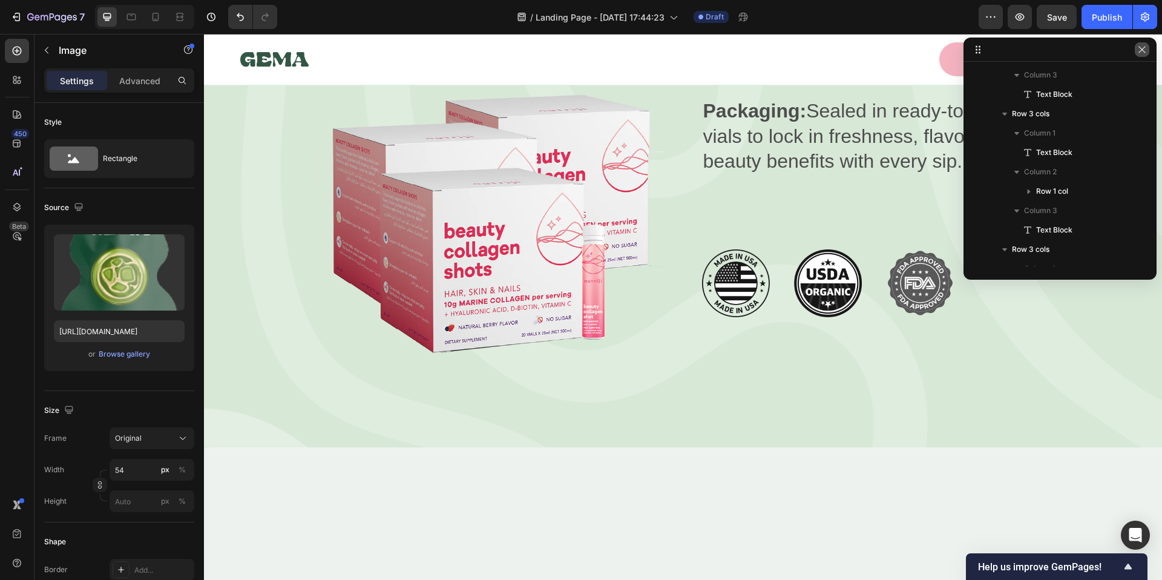
click at [1145, 51] on icon "button" at bounding box center [1142, 50] width 10 height 10
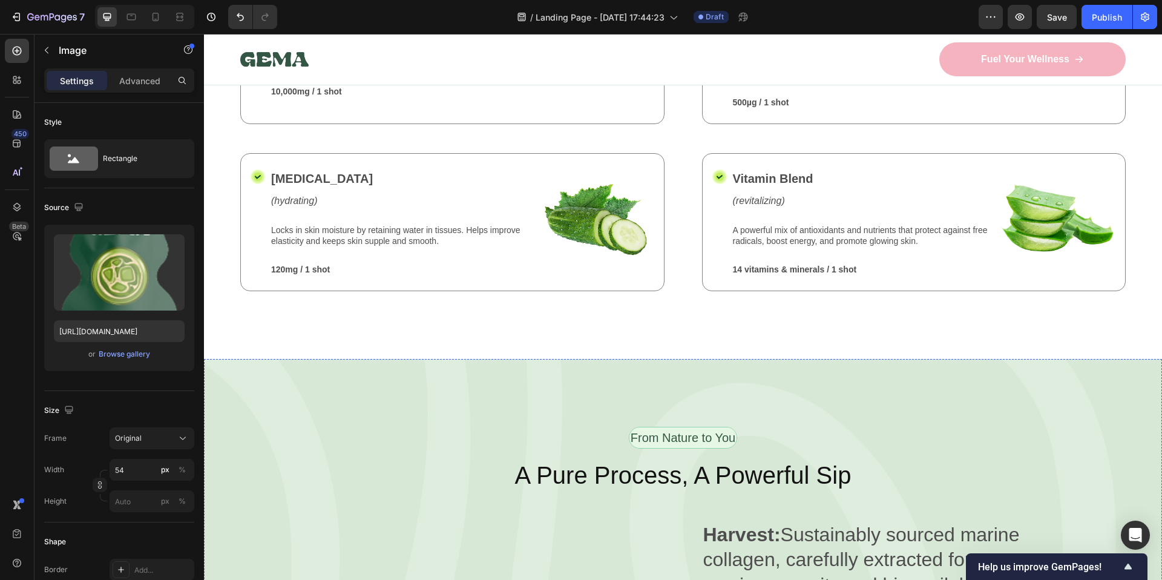
scroll to position [1442, 0]
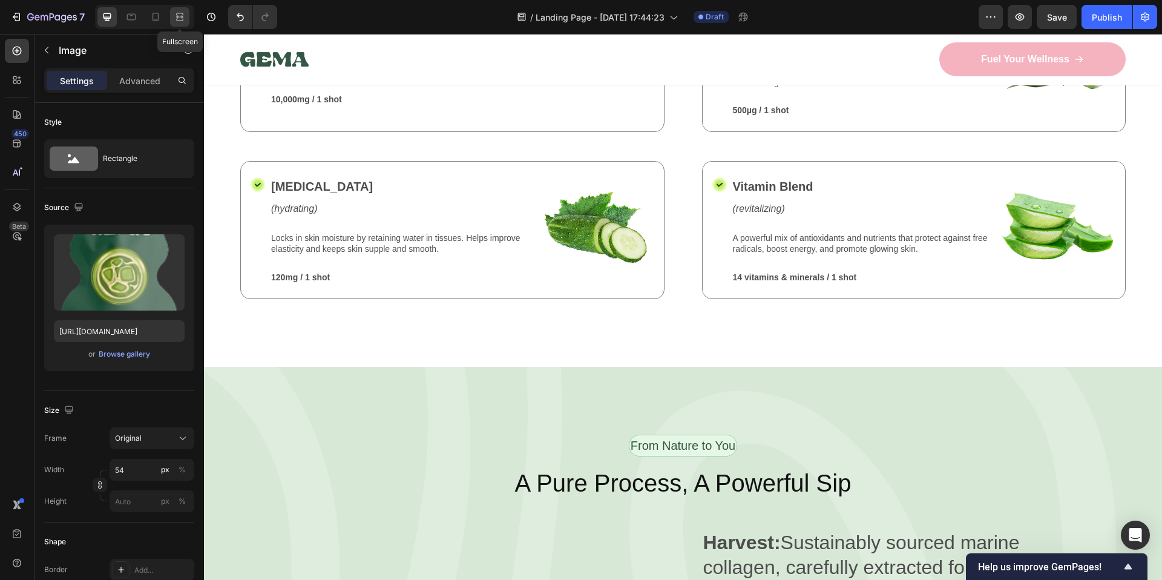
click at [182, 18] on icon at bounding box center [182, 16] width 4 height 3
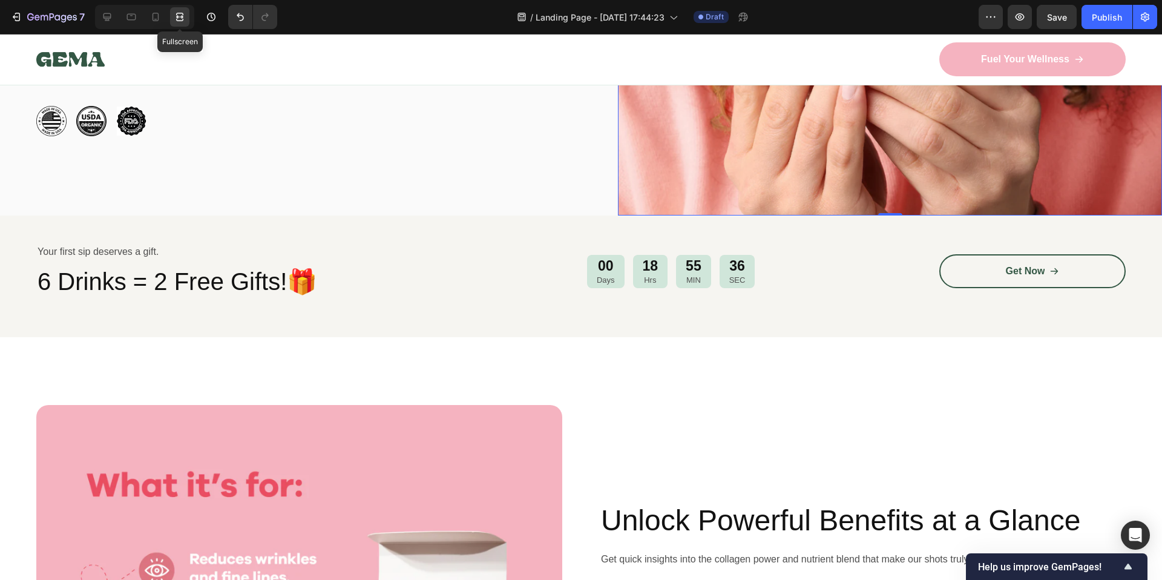
click at [175, 20] on icon at bounding box center [180, 17] width 12 height 12
click at [107, 19] on icon at bounding box center [107, 17] width 12 height 12
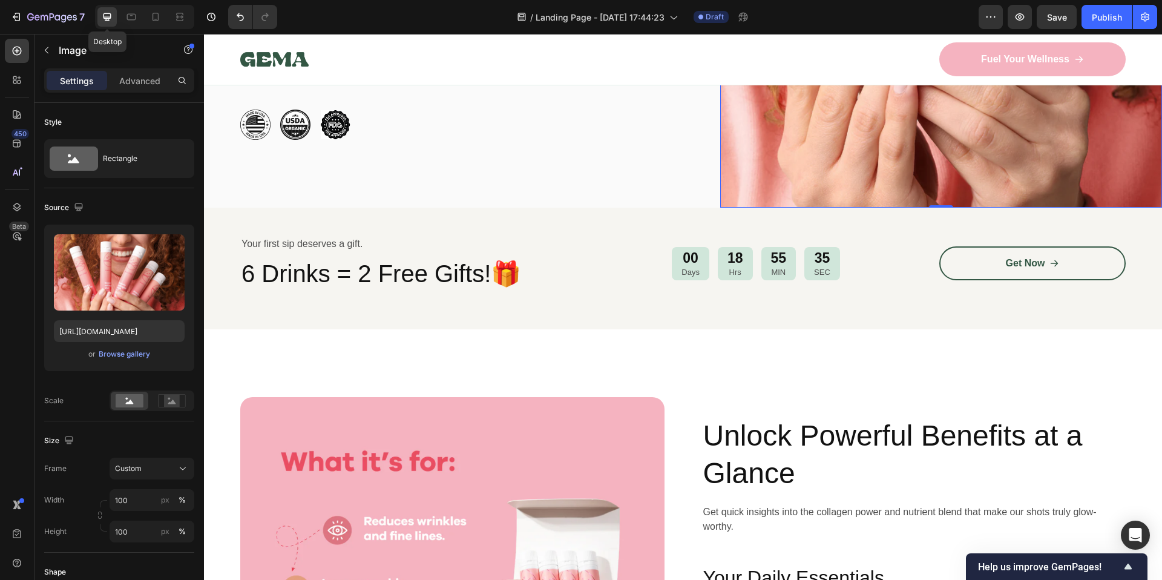
scroll to position [429, 0]
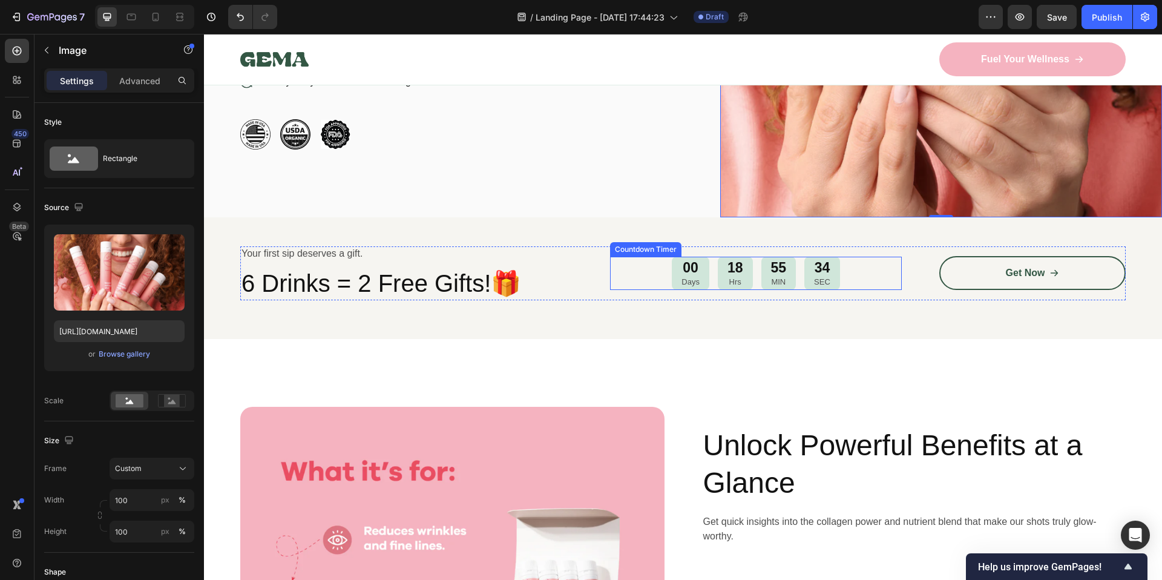
click at [718, 271] on div "18 Hrs" at bounding box center [735, 273] width 35 height 33
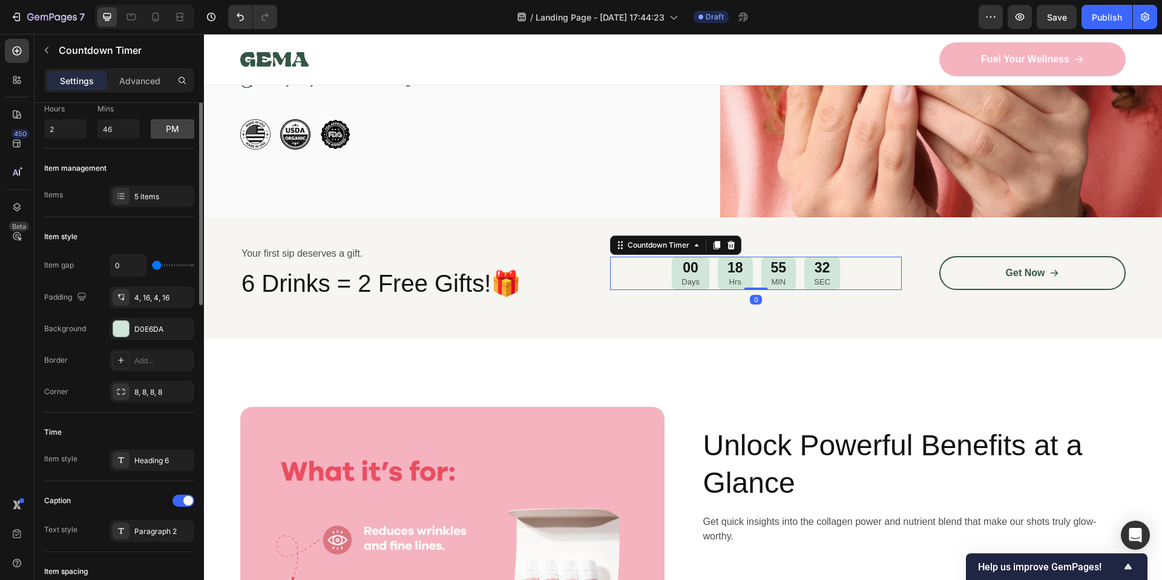
scroll to position [43, 0]
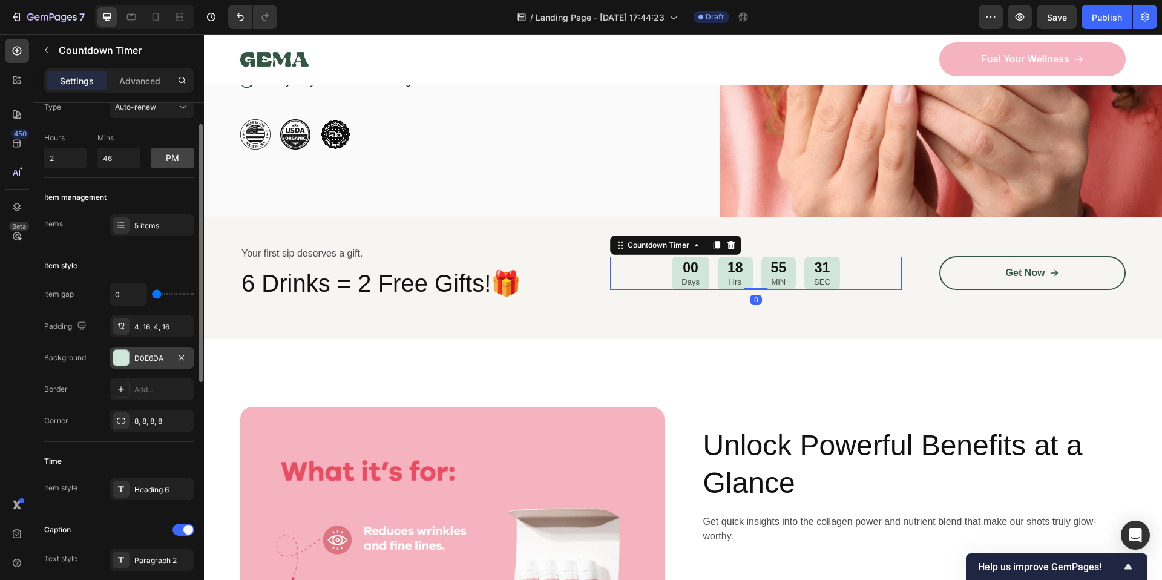
click at [127, 354] on div at bounding box center [121, 358] width 16 height 16
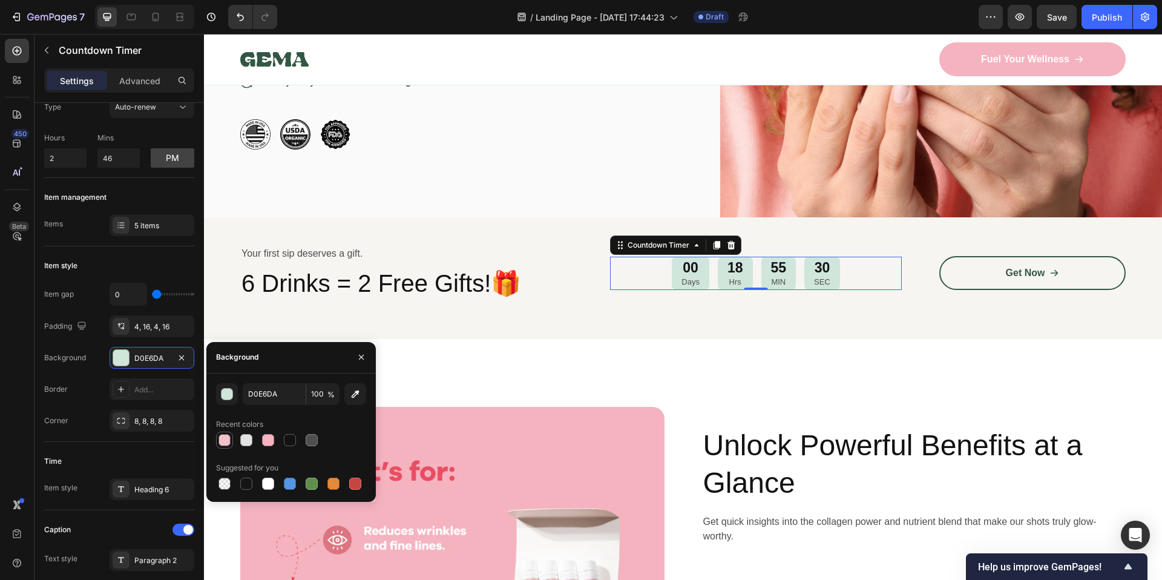
click at [223, 439] on div at bounding box center [224, 440] width 12 height 12
type input "F5B3C0"
type input "75"
click at [597, 320] on div "Your first sip deserves a gift. Text Block 6 Drinks = 2 Free Gifts!🎁 Heading 00…" at bounding box center [683, 278] width 958 height 122
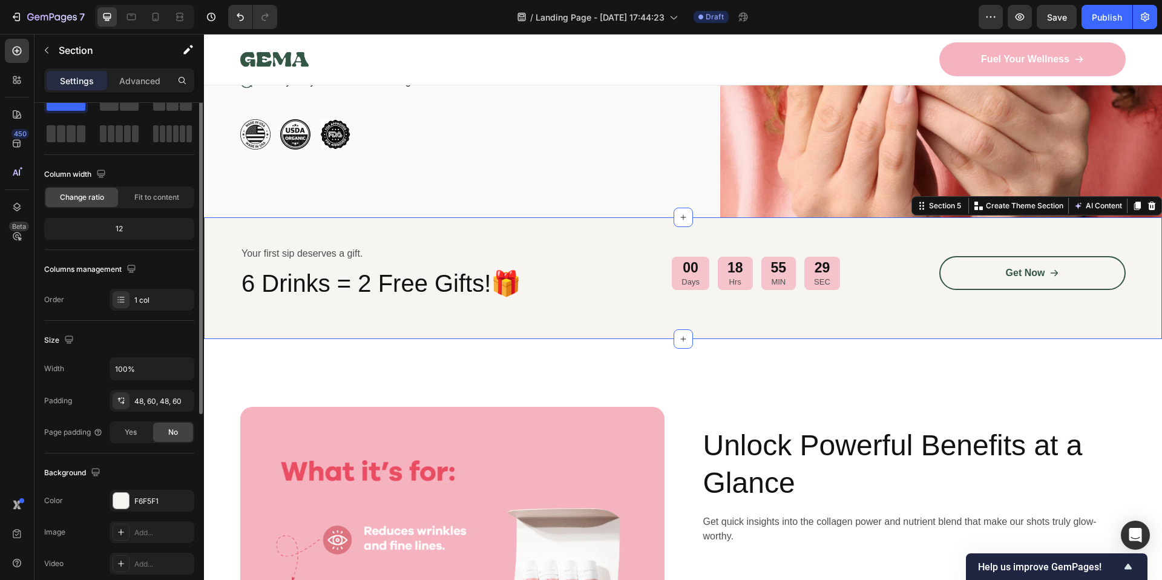
scroll to position [0, 0]
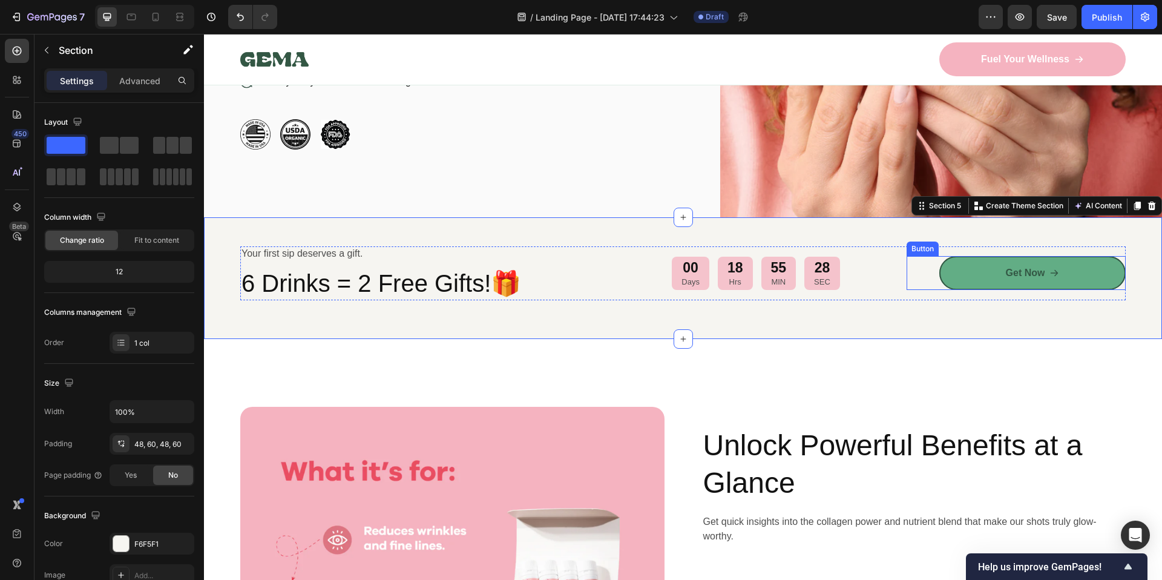
click at [976, 264] on link "Get Now" at bounding box center [1032, 273] width 186 height 34
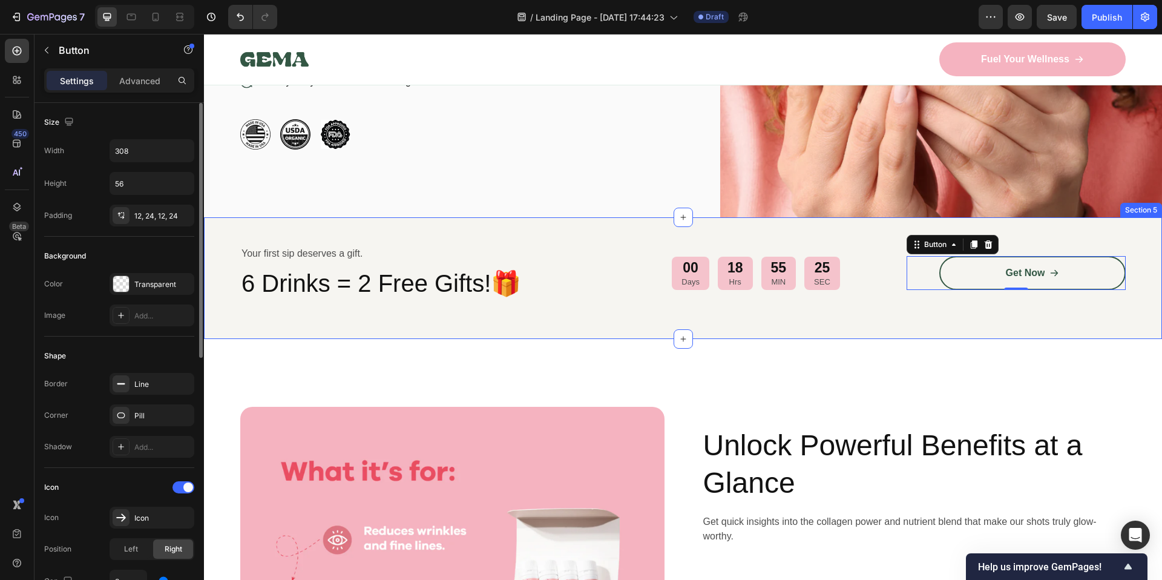
click at [543, 298] on div "Your first sip deserves a gift. Text Block 6 Drinks = 2 Free Gifts!🎁 Heading 00…" at bounding box center [683, 278] width 958 height 122
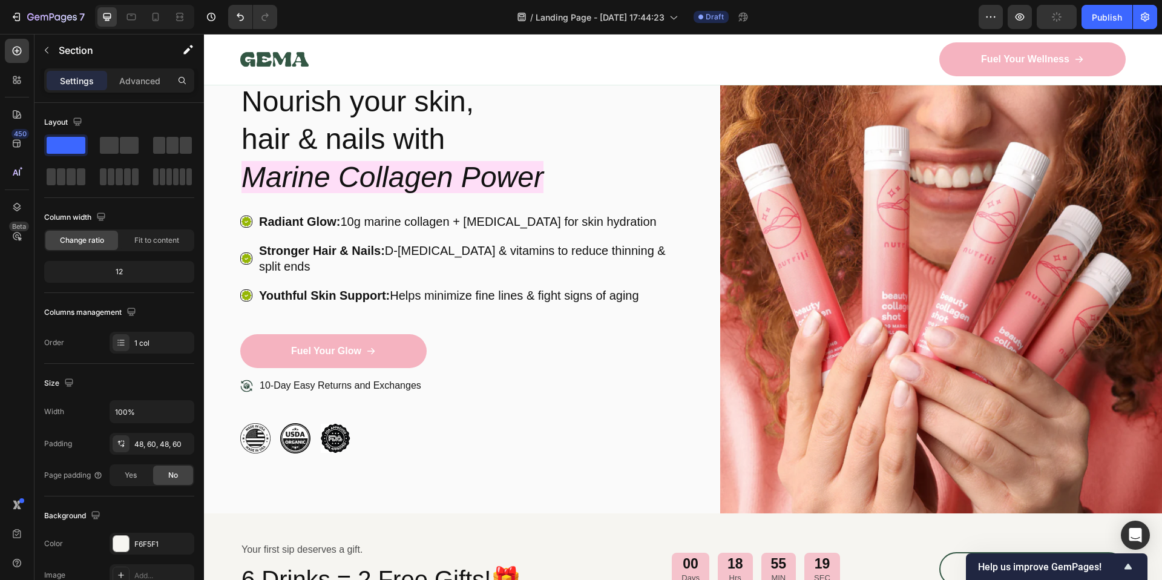
scroll to position [65, 0]
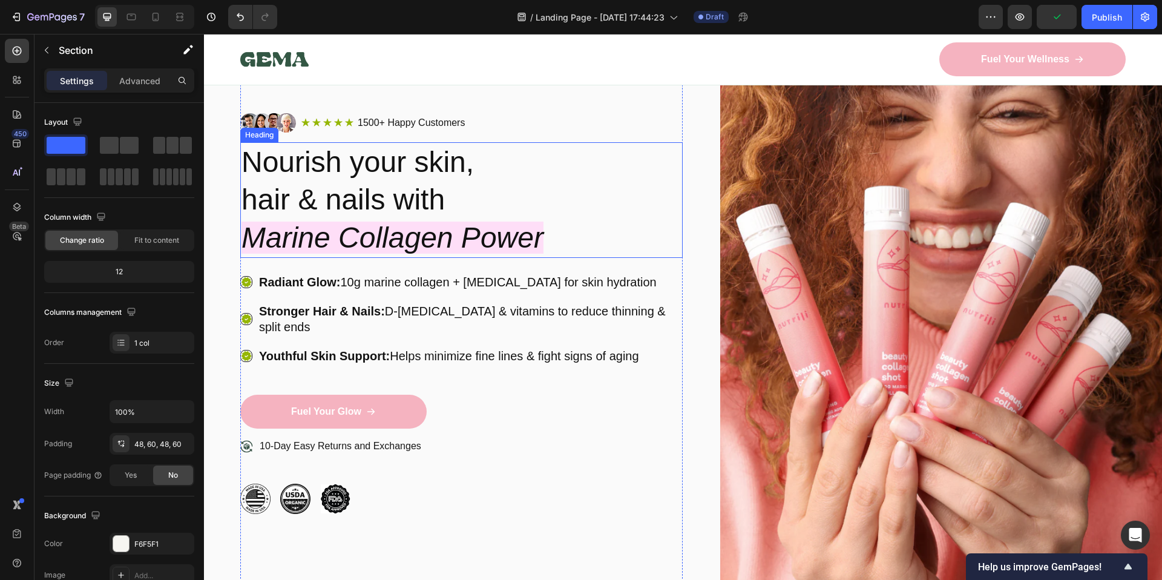
click at [389, 235] on icon "Marine Collagen Power" at bounding box center [392, 237] width 302 height 32
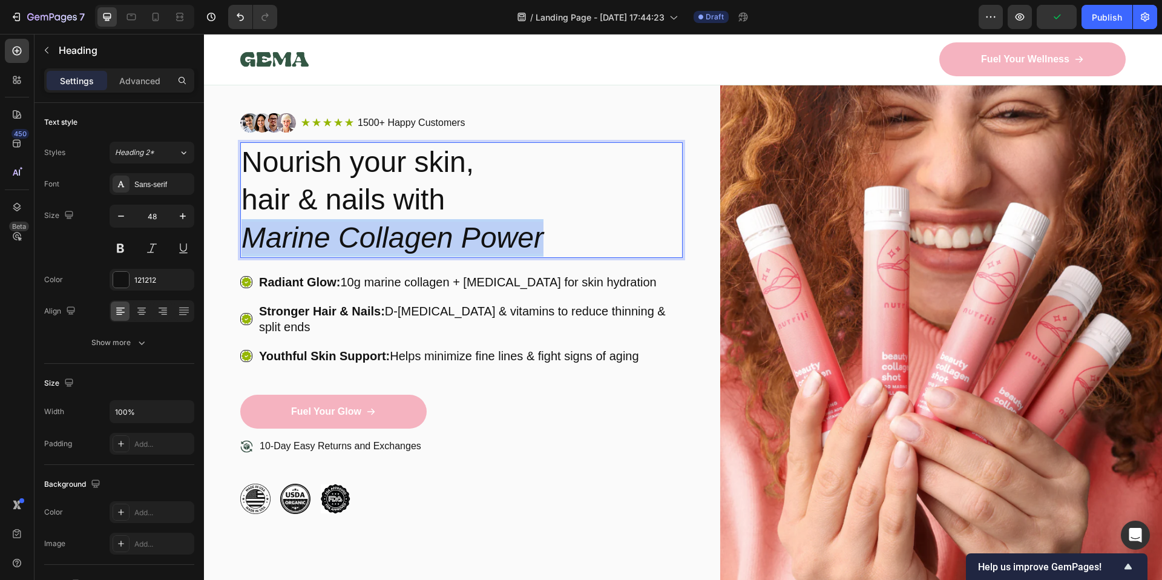
click at [389, 235] on icon "Marine Collagen Power" at bounding box center [392, 237] width 302 height 32
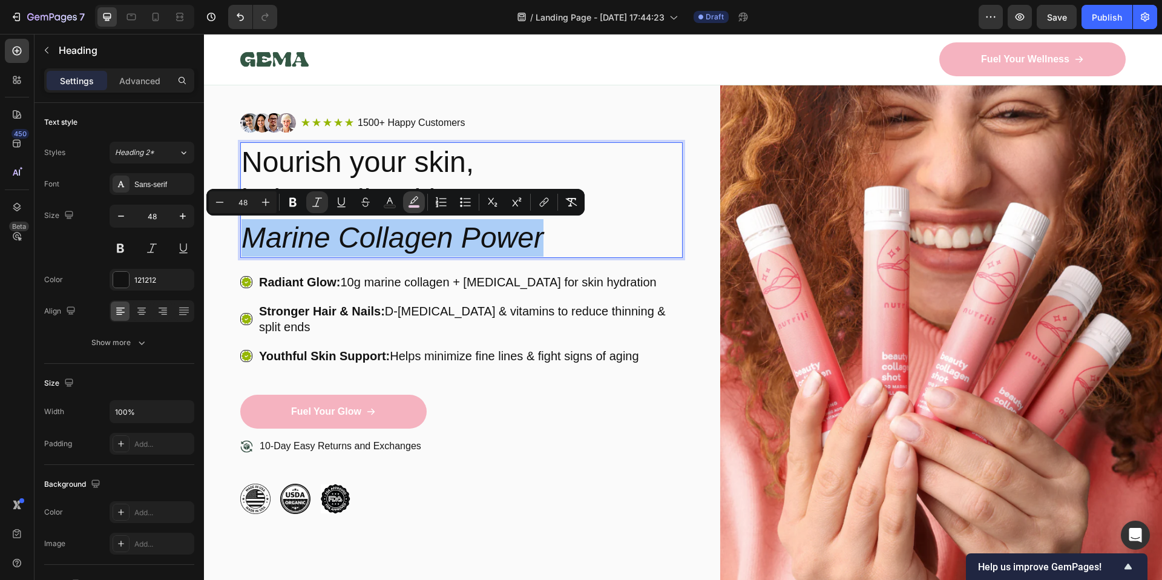
click at [412, 209] on button "color" at bounding box center [414, 202] width 22 height 22
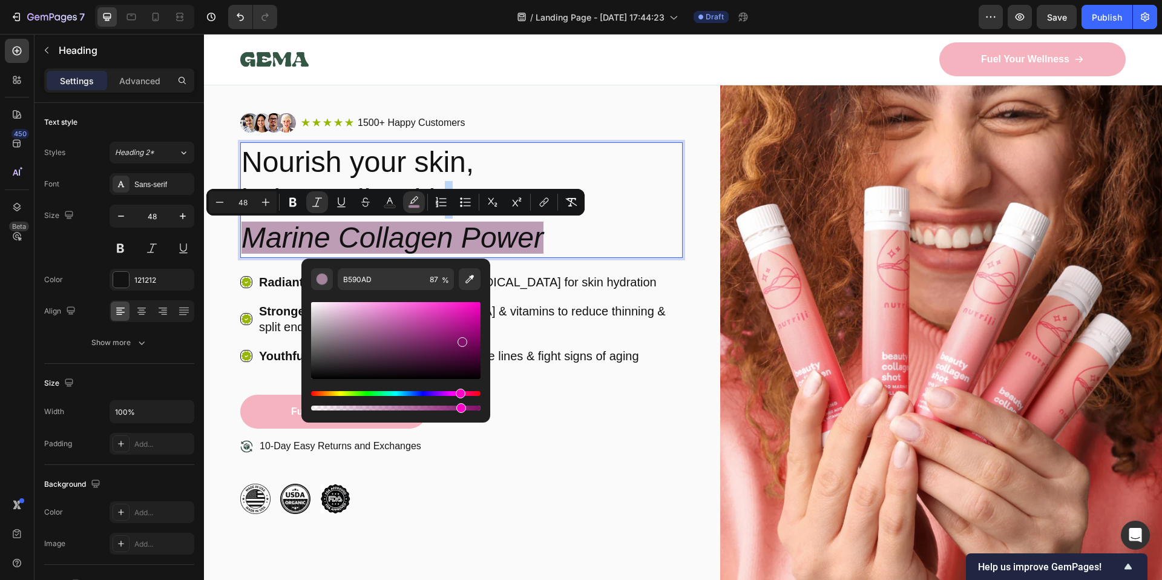
drag, startPoint x: 349, startPoint y: 310, endPoint x: 448, endPoint y: 334, distance: 102.0
click at [459, 338] on div "Editor contextual toolbar" at bounding box center [395, 340] width 169 height 77
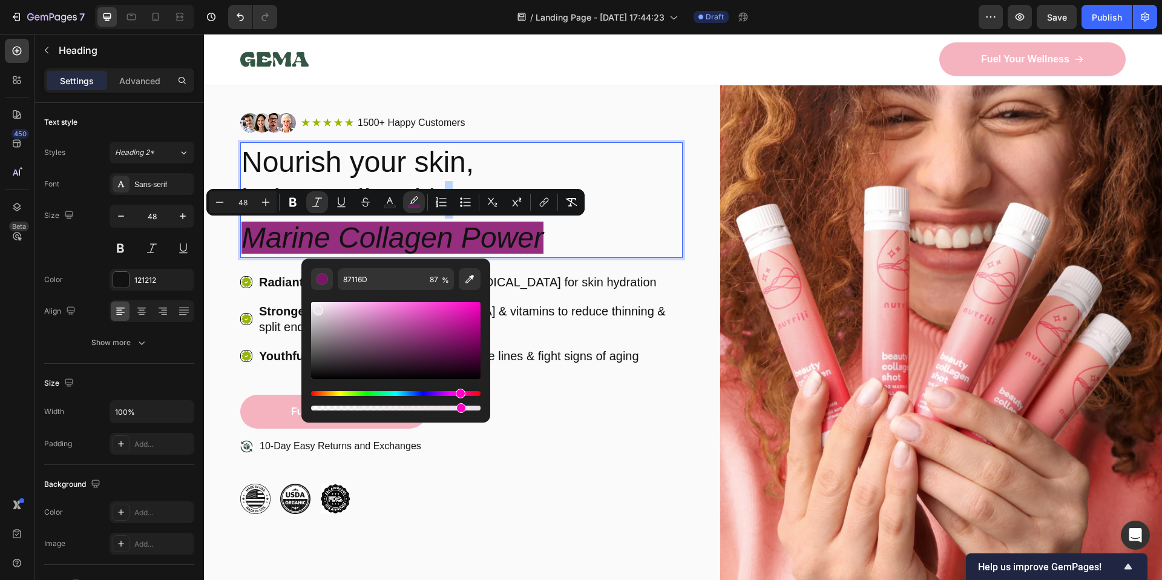
drag, startPoint x: 332, startPoint y: 313, endPoint x: 316, endPoint y: 307, distance: 17.4
click at [316, 307] on div "Editor contextual toolbar" at bounding box center [395, 340] width 169 height 77
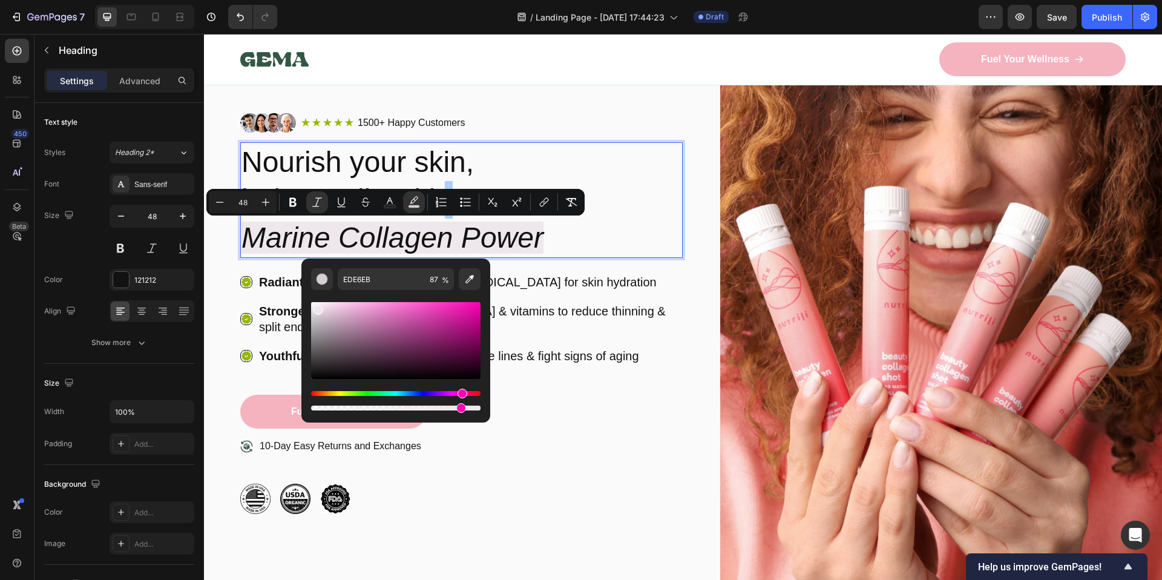
click at [336, 397] on div "Editor contextual toolbar" at bounding box center [395, 400] width 169 height 19
drag, startPoint x: 452, startPoint y: 393, endPoint x: 467, endPoint y: 394, distance: 14.6
click at [467, 394] on div "Hue" at bounding box center [395, 393] width 169 height 5
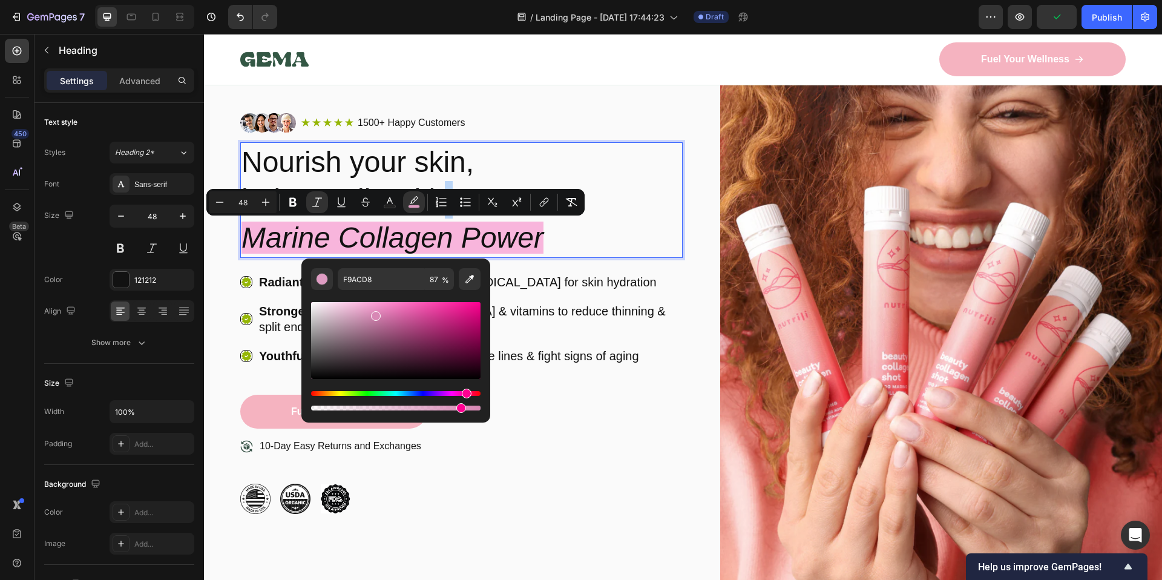
click at [375, 313] on div "Editor contextual toolbar" at bounding box center [395, 340] width 169 height 77
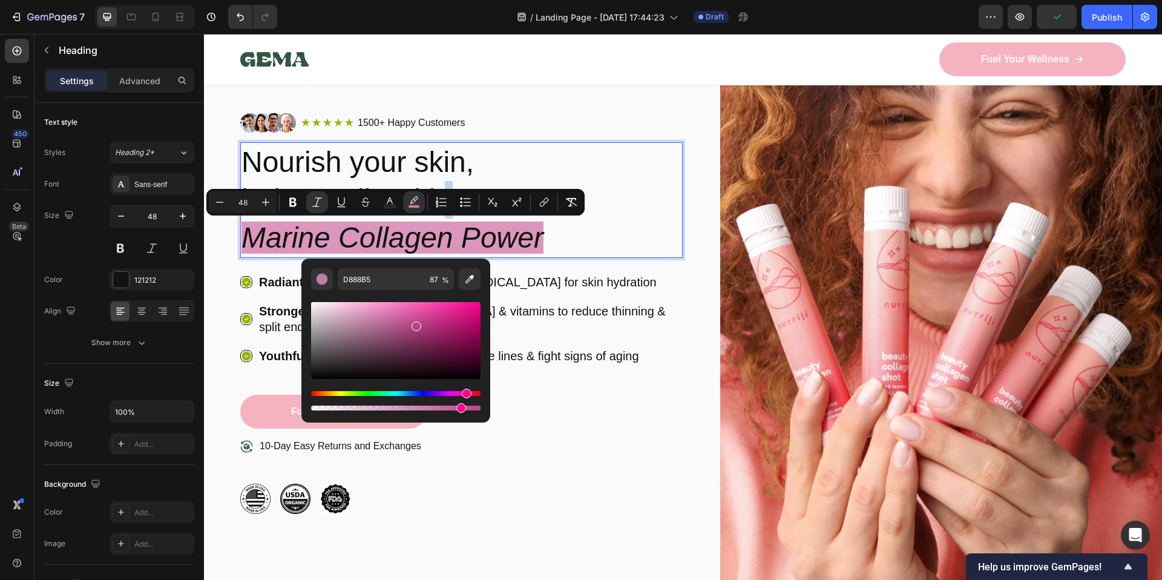
click at [415, 324] on div "Editor contextual toolbar" at bounding box center [395, 340] width 169 height 77
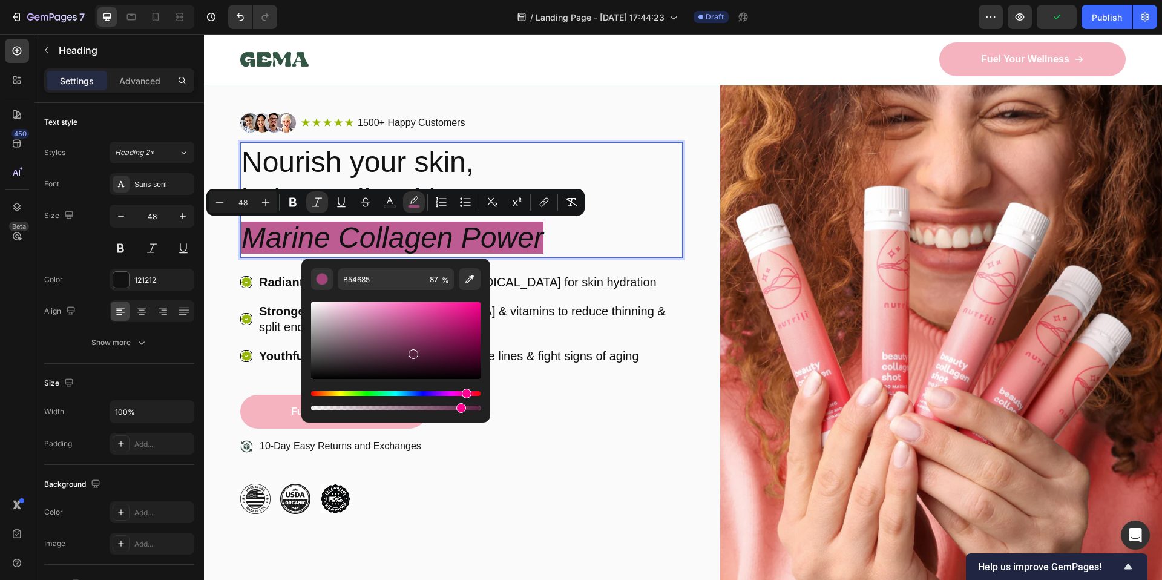
click at [411, 352] on div "Editor contextual toolbar" at bounding box center [395, 340] width 169 height 77
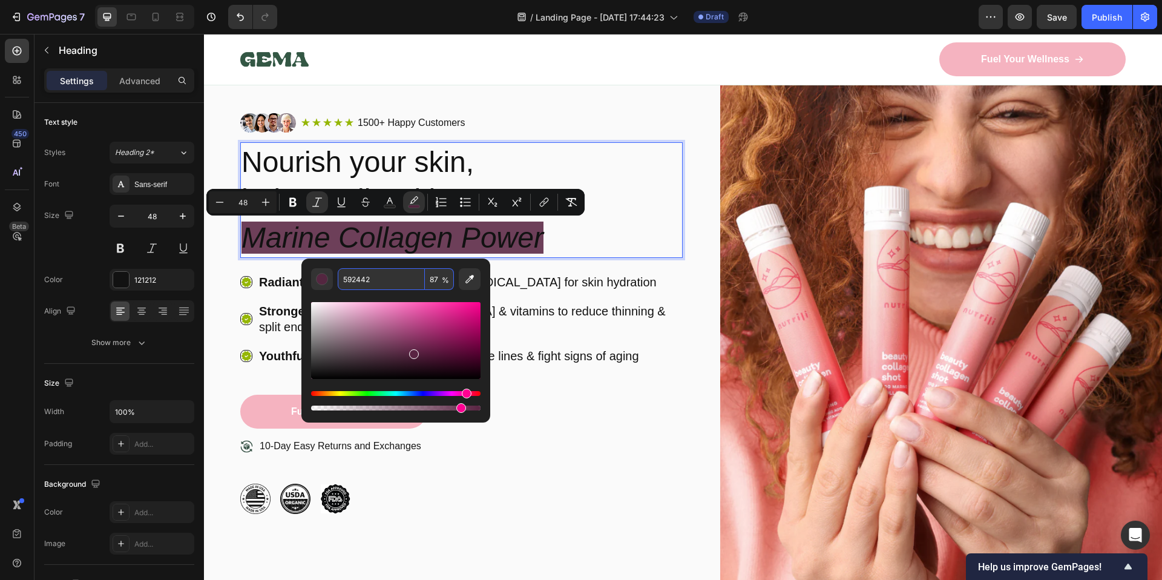
click at [387, 288] on input "592442" at bounding box center [381, 279] width 87 height 22
click at [387, 286] on input "592442" at bounding box center [381, 279] width 87 height 22
paste input "#f5b3c0"
click at [372, 281] on input "592442#f5b3c0" at bounding box center [381, 279] width 87 height 22
type input "#f5b3c0"
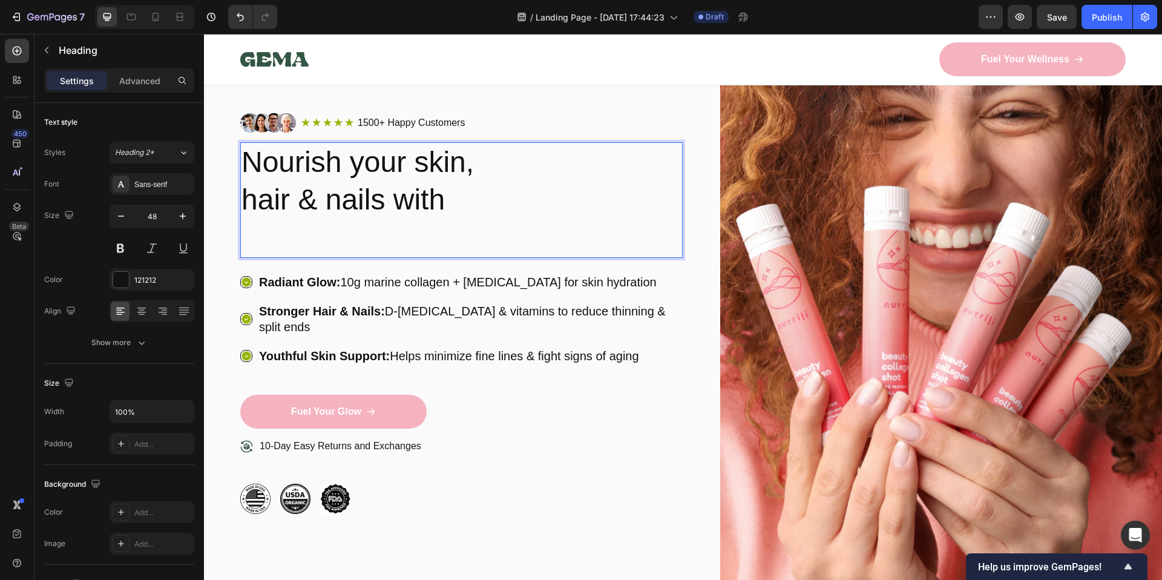
click at [470, 225] on p "Nourish your skin, hair & nails with" at bounding box center [461, 199] width 440 height 113
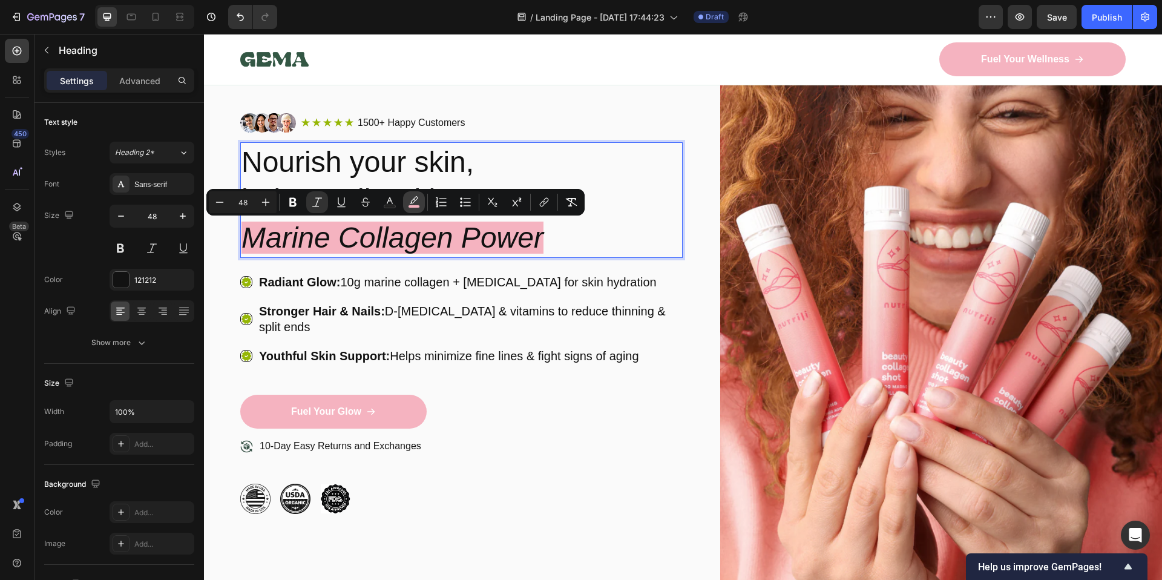
click at [419, 200] on icon "Editor contextual toolbar" at bounding box center [414, 202] width 12 height 12
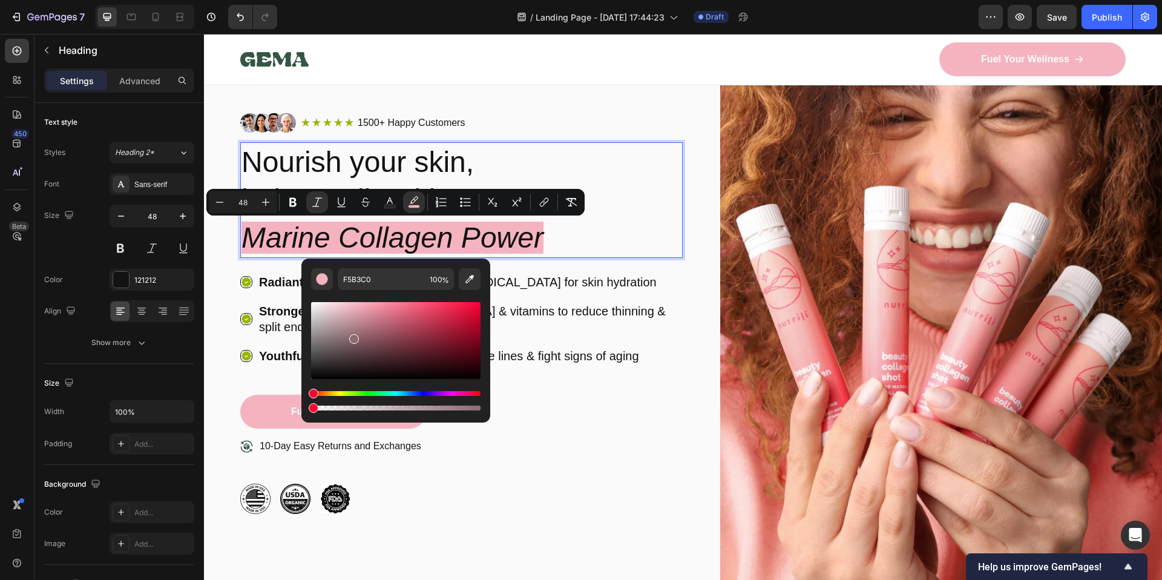
drag, startPoint x: 317, startPoint y: 312, endPoint x: 352, endPoint y: 336, distance: 43.1
click at [352, 336] on div "Editor contextual toolbar" at bounding box center [395, 340] width 169 height 77
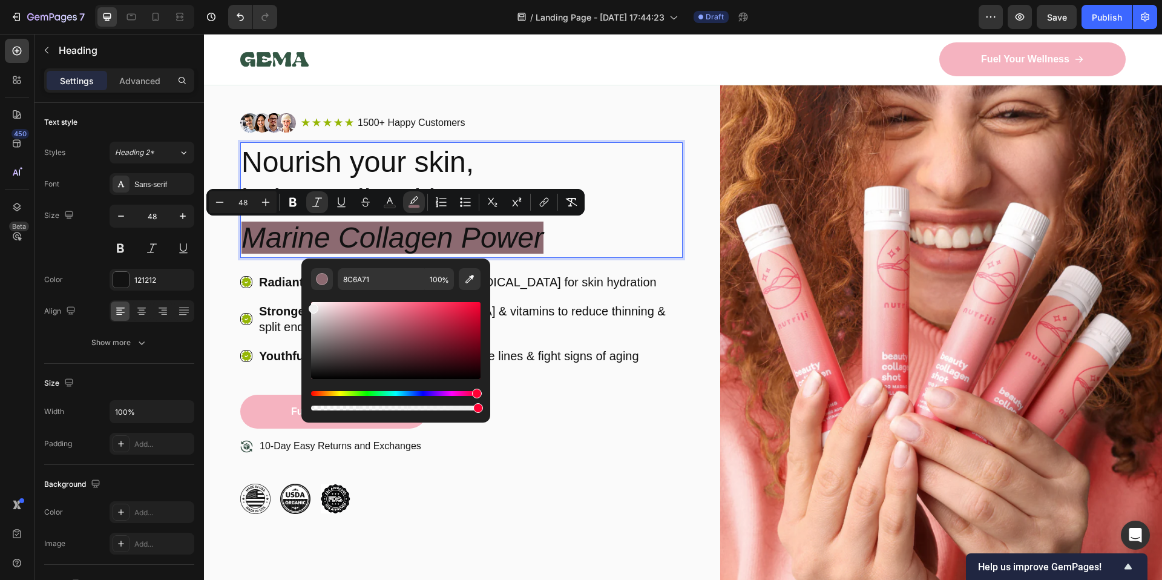
drag, startPoint x: 527, startPoint y: 345, endPoint x: 288, endPoint y: 293, distance: 244.1
type input "FFFFFF"
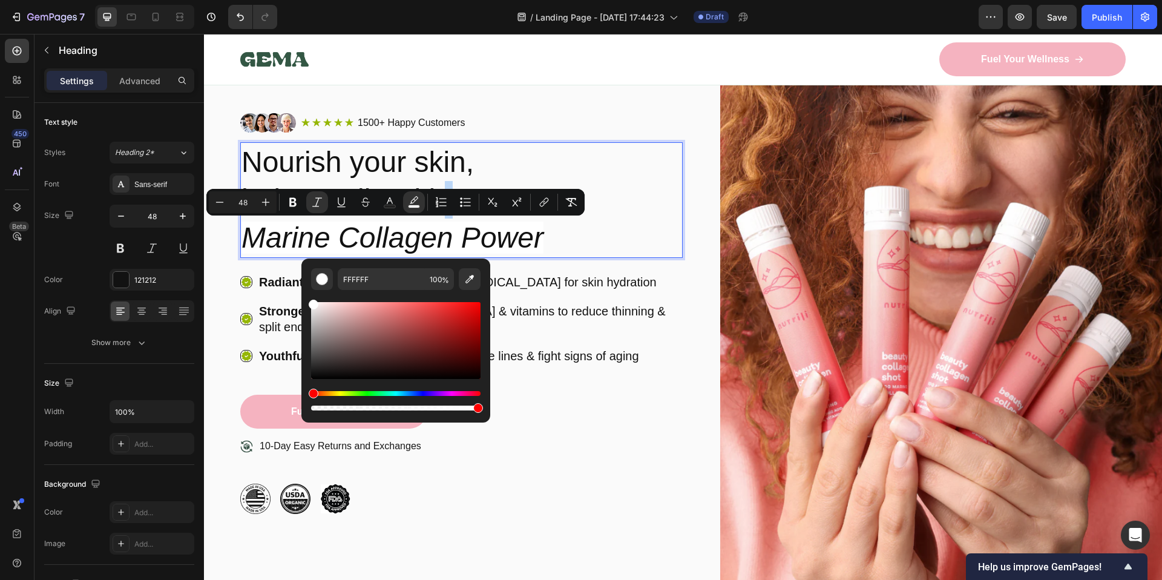
click at [408, 244] on icon "Marine Collagen Power" at bounding box center [392, 237] width 302 height 32
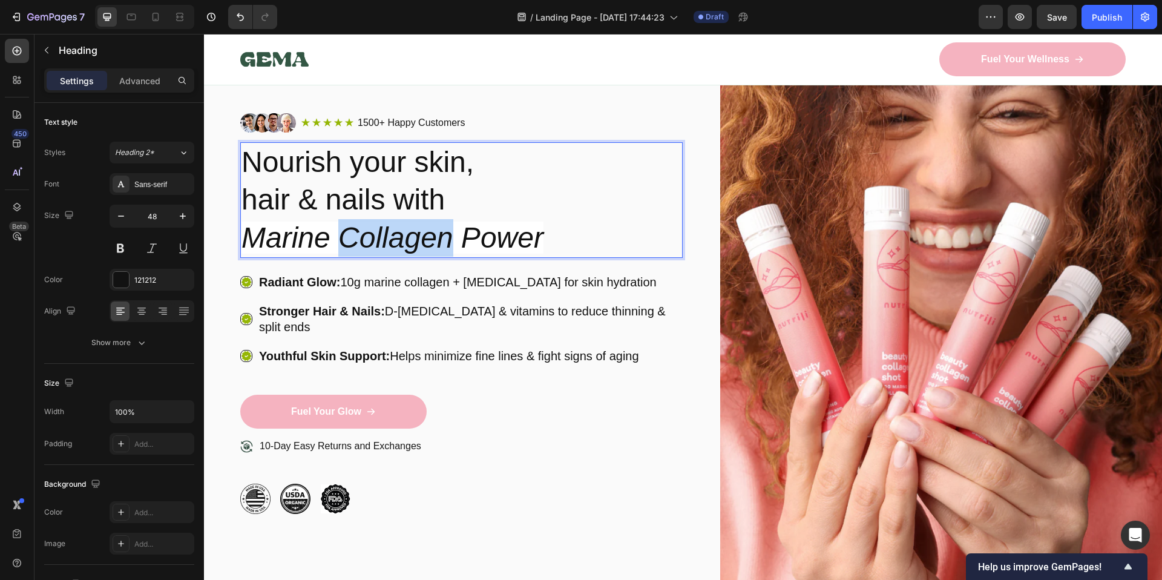
click at [408, 244] on icon "Marine Collagen Power" at bounding box center [392, 237] width 302 height 32
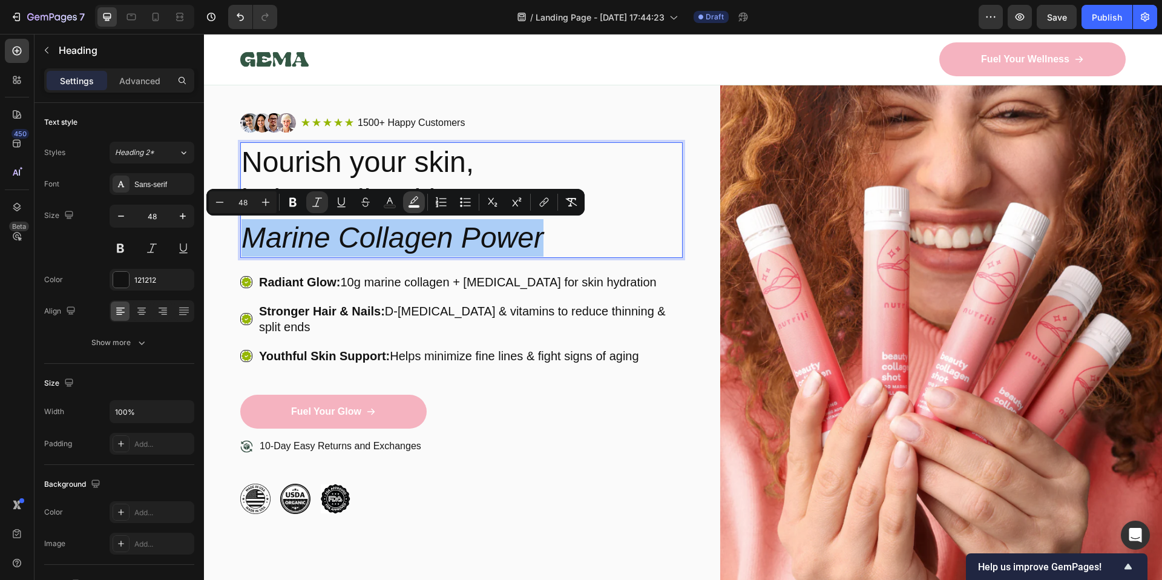
click at [420, 203] on button "color" at bounding box center [414, 202] width 22 height 22
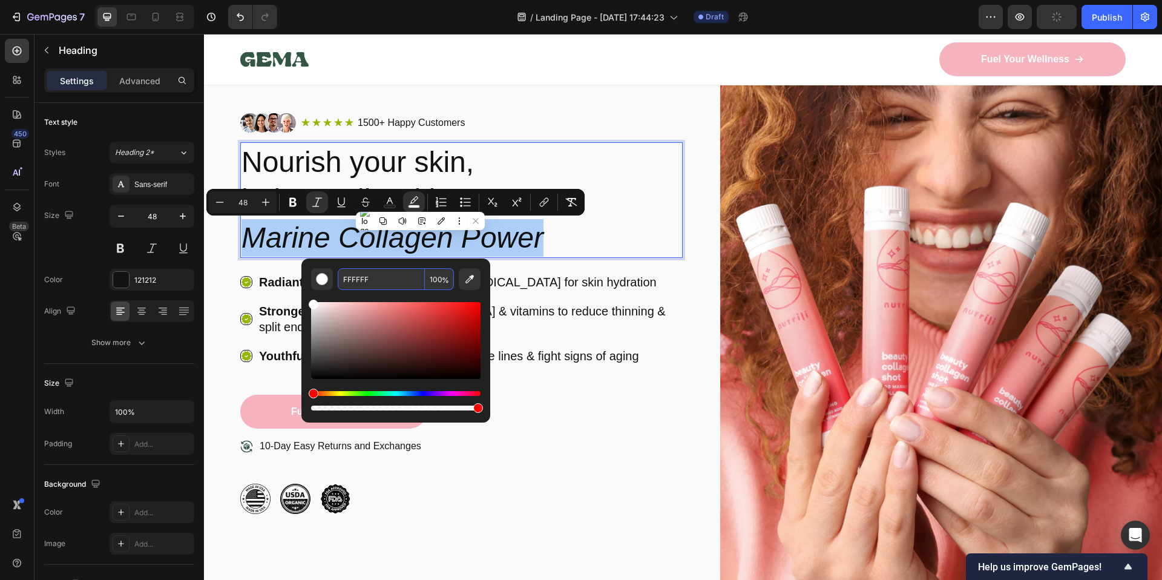
click at [377, 284] on input "FFFFFF" at bounding box center [381, 279] width 87 height 22
paste input "#f5b3c0"
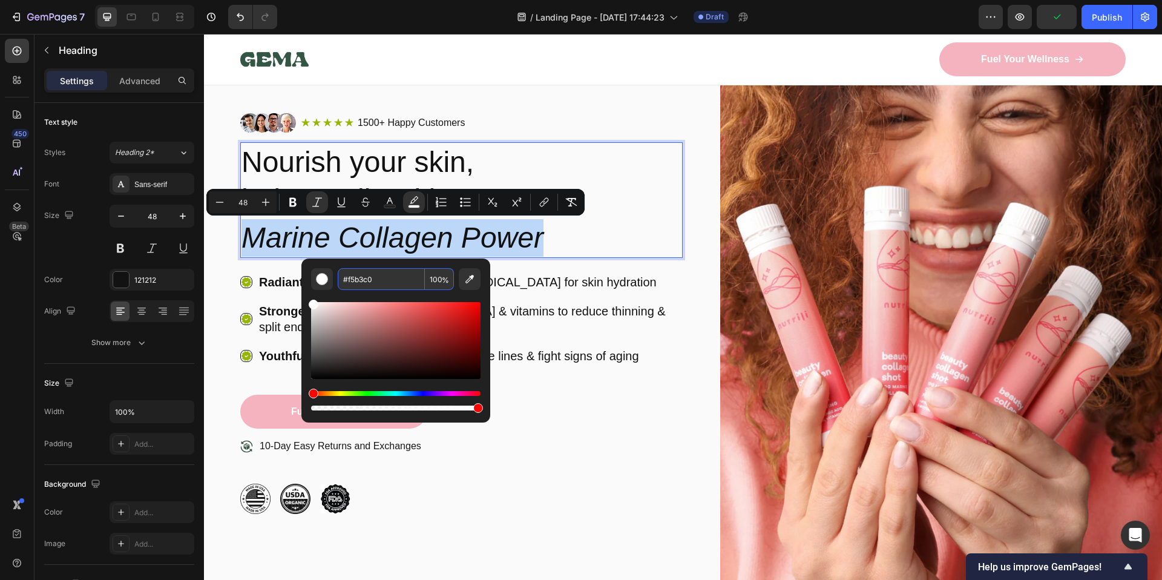
type input "F5B3C0"
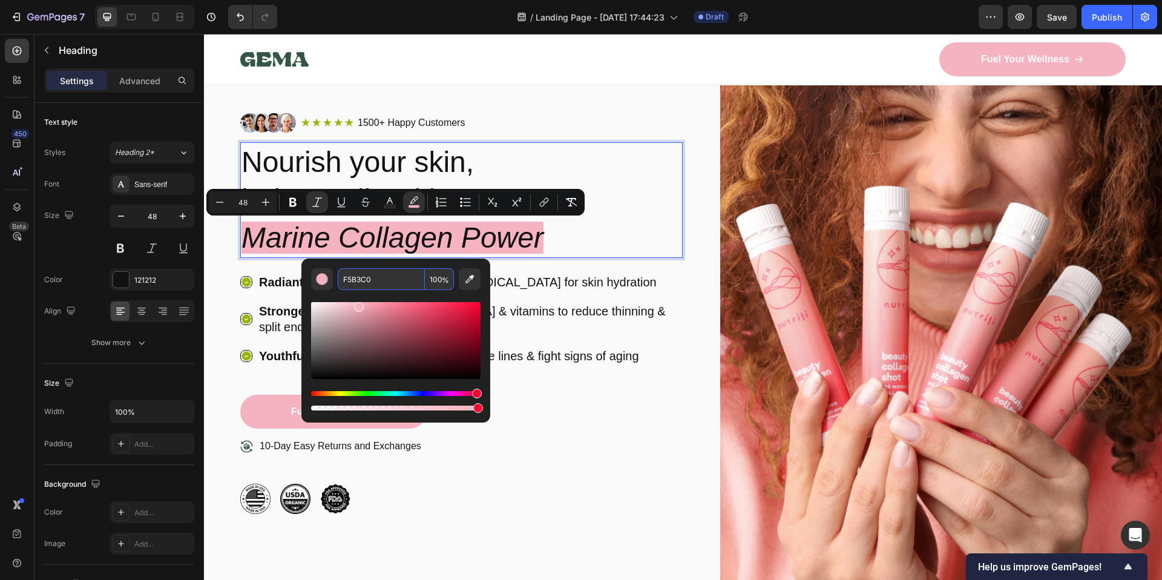
click at [444, 280] on span "%" at bounding box center [445, 280] width 7 height 13
click at [438, 280] on input "100" at bounding box center [439, 279] width 29 height 22
type input "70"
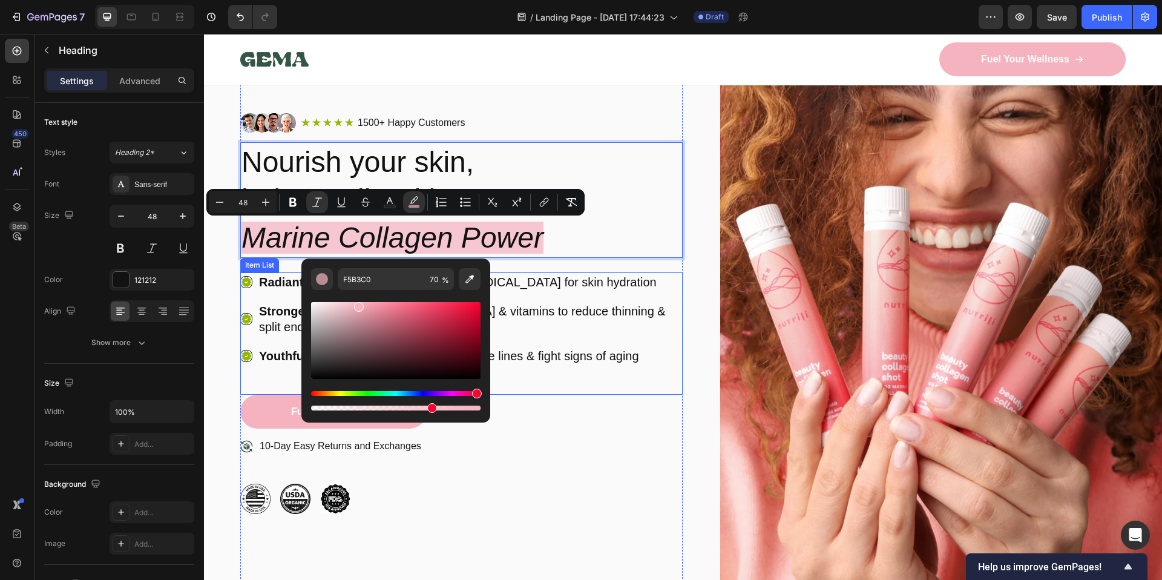
click at [585, 292] on div "Radiant Glow: 10g marine collagen + [MEDICAL_DATA] for skin hydration Stronger …" at bounding box center [461, 318] width 442 height 93
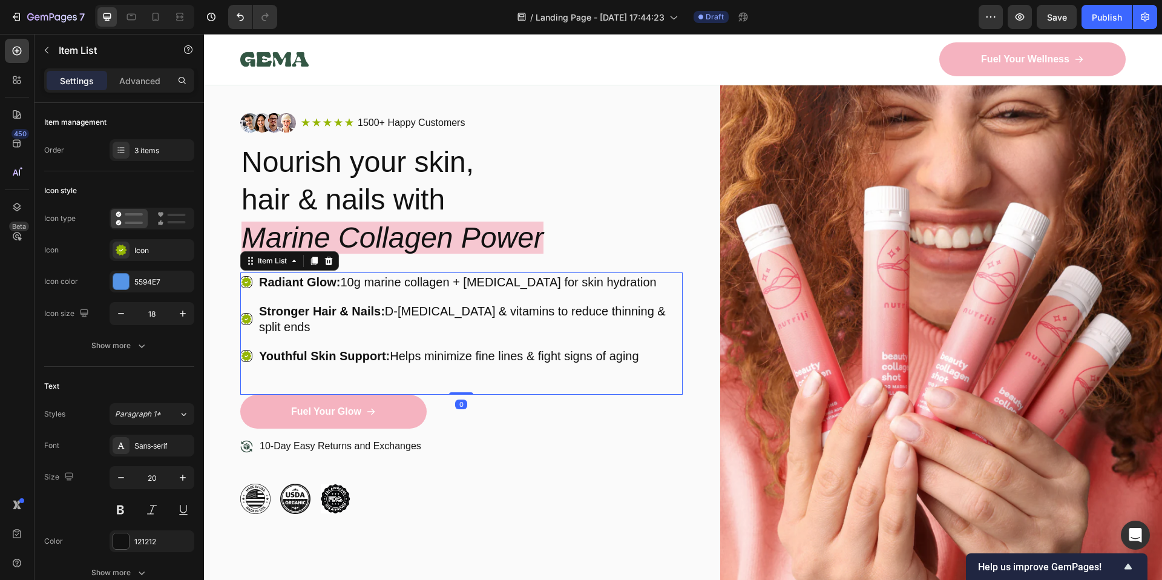
click at [533, 395] on div "Fuel Your Glow Button" at bounding box center [461, 417] width 442 height 44
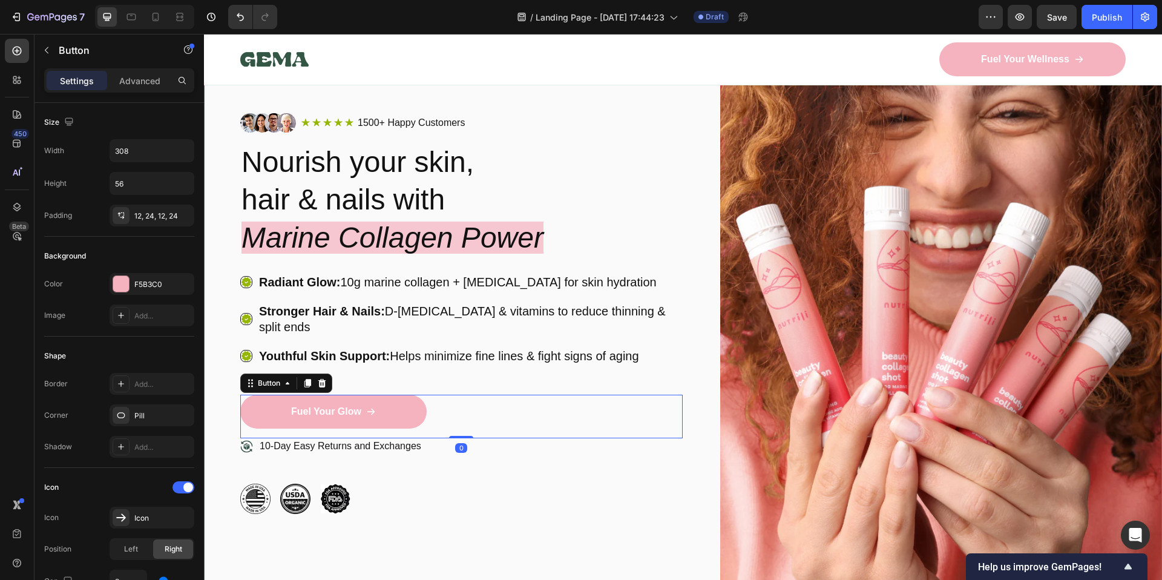
click at [766, 366] on img at bounding box center [941, 313] width 442 height 536
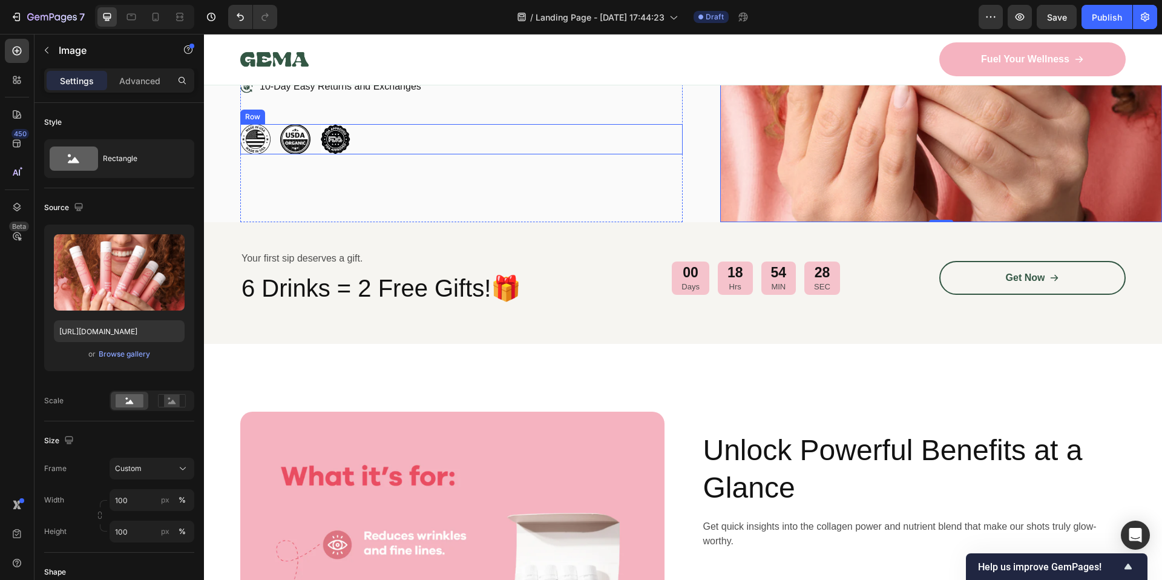
scroll to position [416, 0]
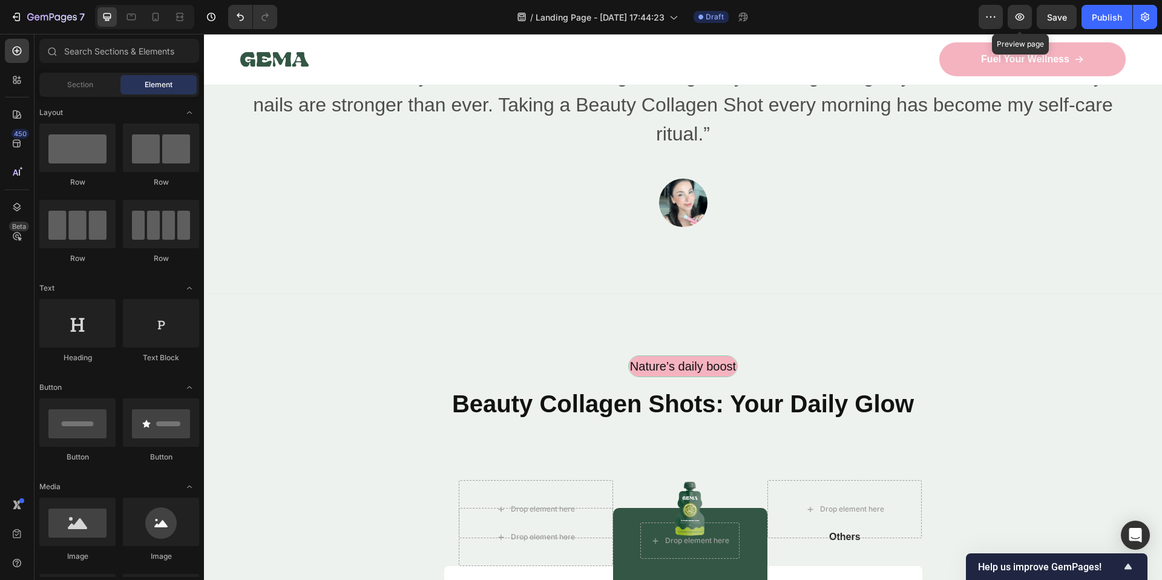
scroll to position [2856, 0]
click at [1060, 23] on div "Save" at bounding box center [1057, 17] width 20 height 13
click at [1029, 18] on button "button" at bounding box center [1020, 17] width 24 height 24
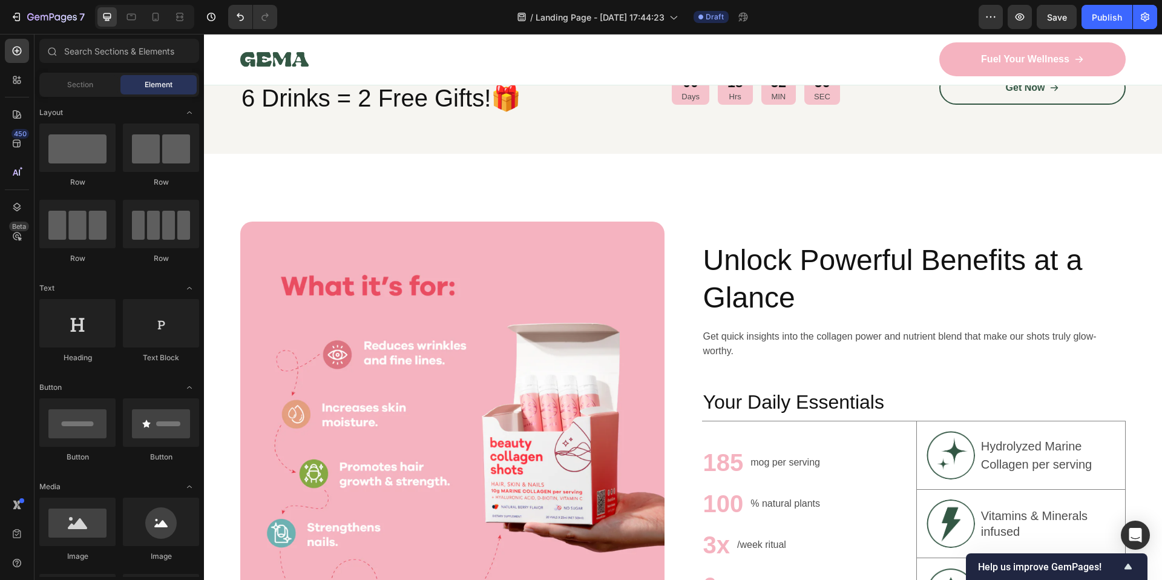
scroll to position [580, 0]
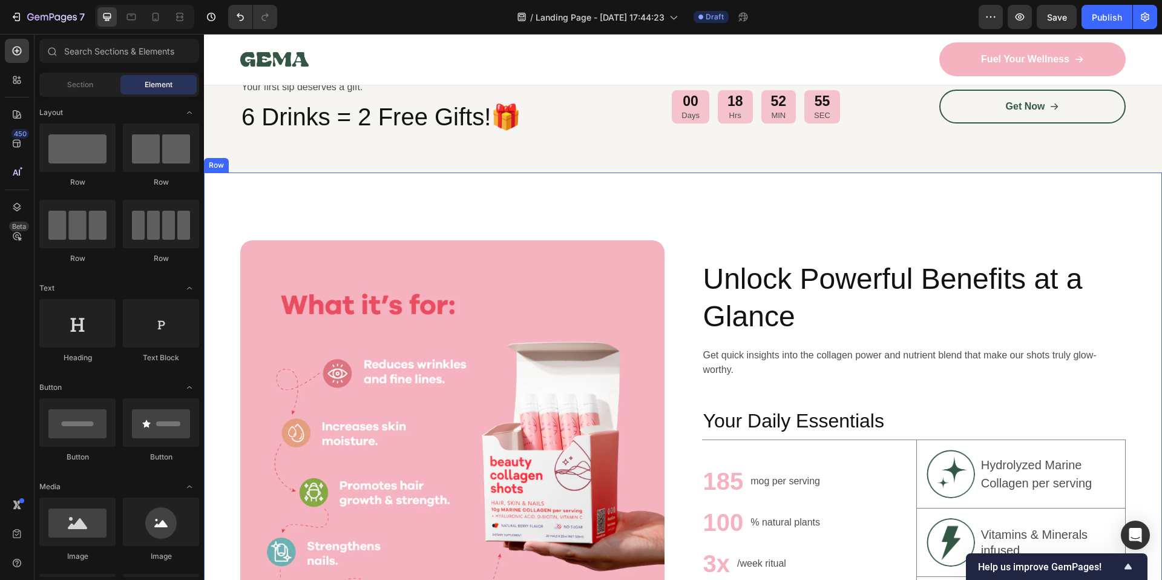
click at [1076, 207] on div "Image Unlock Powerful Benefits at a Glance Heading Get quick insights into the …" at bounding box center [683, 452] width 958 height 560
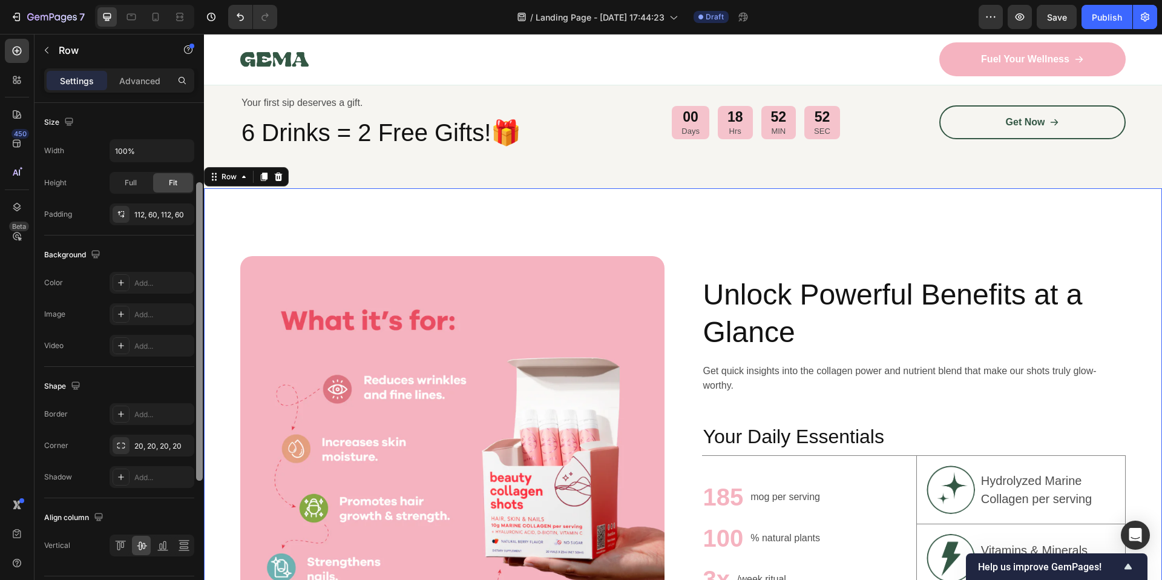
scroll to position [365, 0]
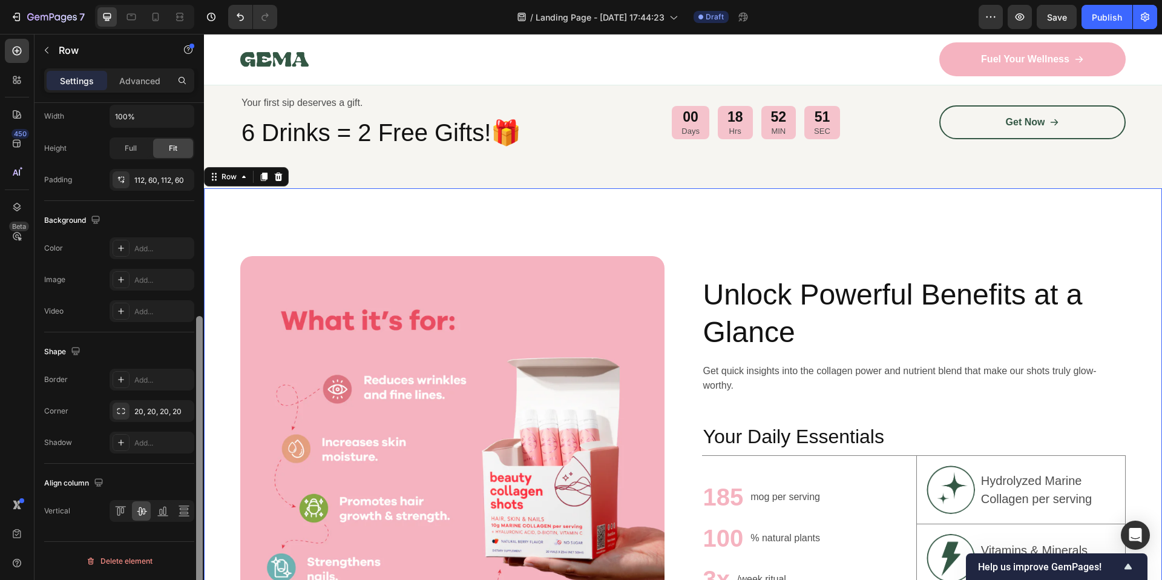
drag, startPoint x: 401, startPoint y: 264, endPoint x: 215, endPoint y: 292, distance: 187.2
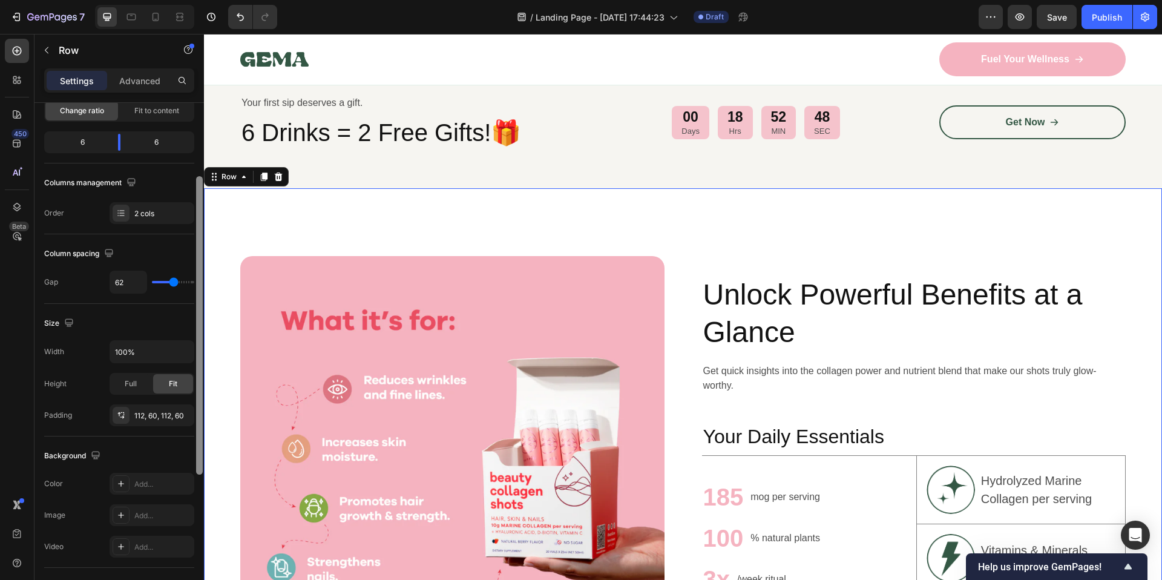
scroll to position [128, 0]
click at [189, 306] on div "Size Width 100% Height Full Fit Padding 112, 60, 112, 60" at bounding box center [119, 371] width 150 height 133
click at [1150, 200] on div "Image Unlock Powerful Benefits at a Glance Heading Get quick insights into the …" at bounding box center [683, 468] width 958 height 560
click at [1073, 223] on div "Image Unlock Powerful Benefits at a Glance Heading Get quick insights into the …" at bounding box center [683, 468] width 958 height 560
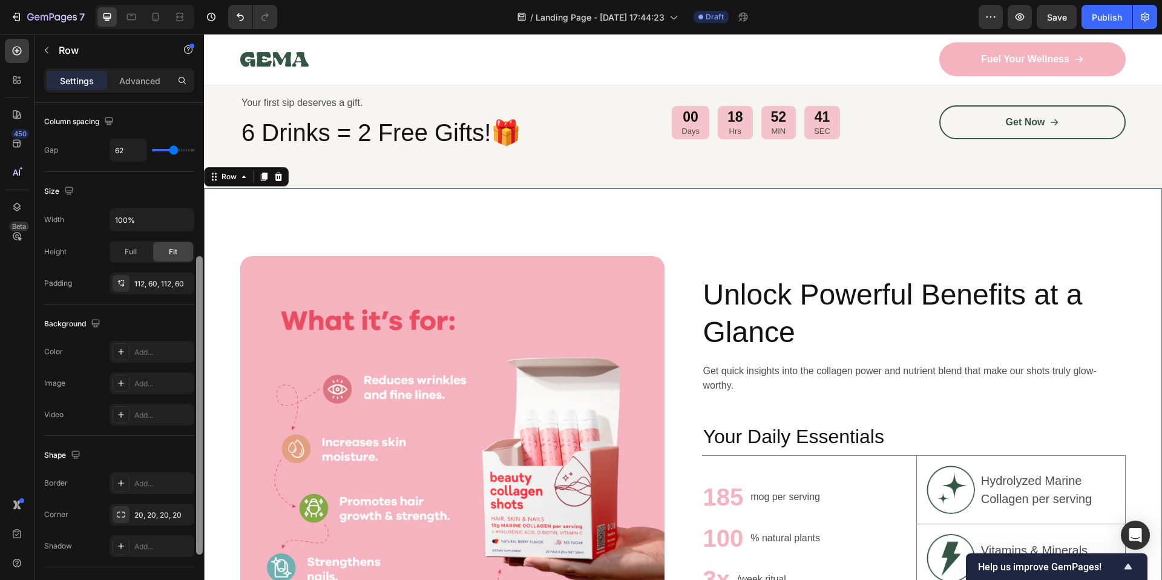
scroll to position [232, 0]
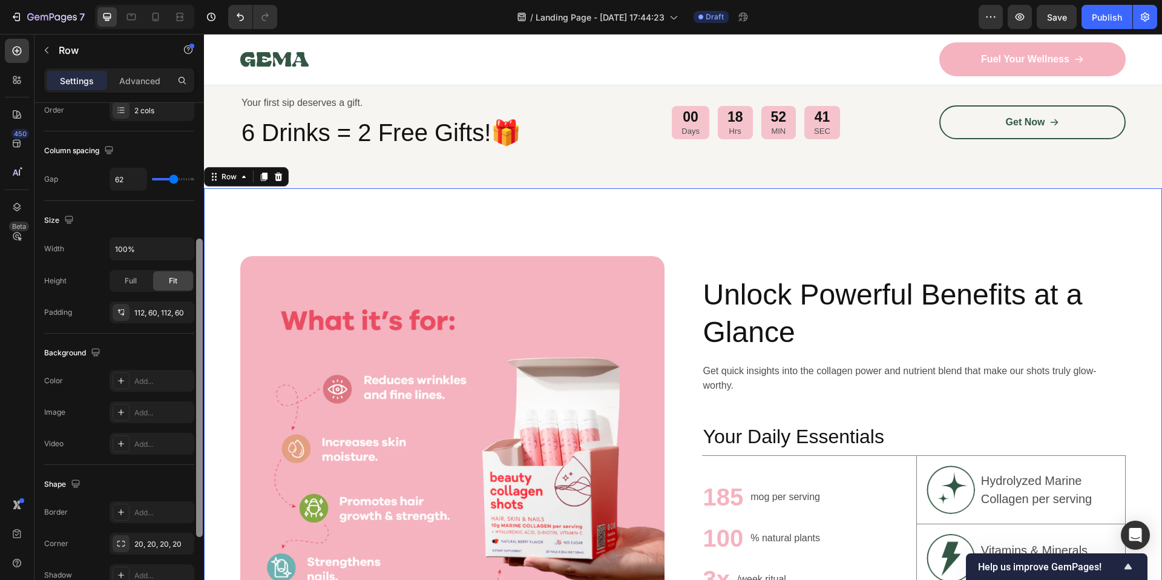
drag, startPoint x: 402, startPoint y: 370, endPoint x: 209, endPoint y: 319, distance: 199.8
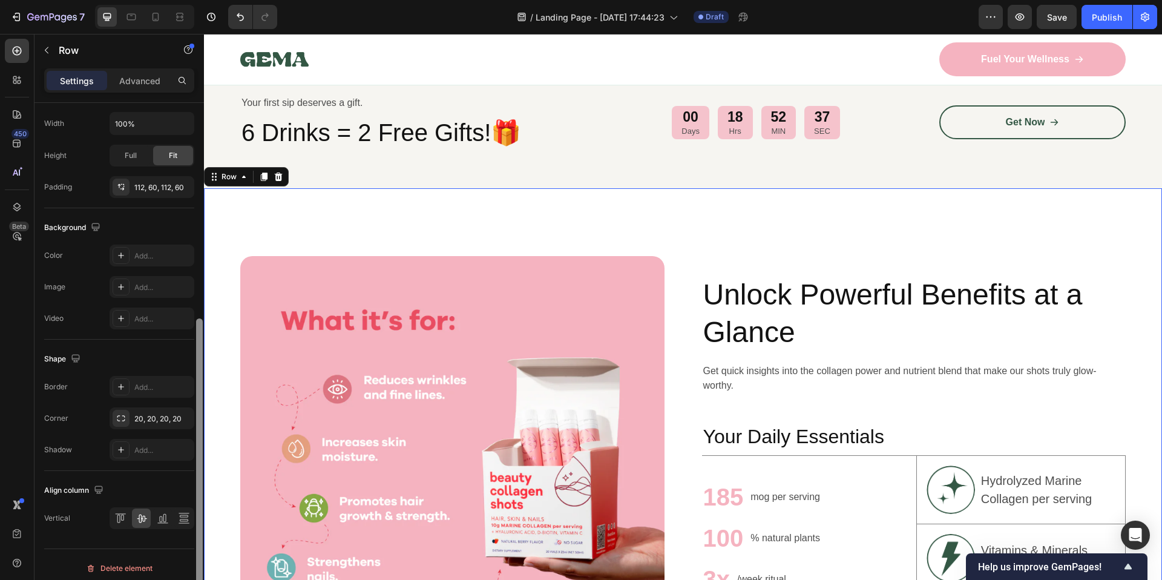
scroll to position [365, 0]
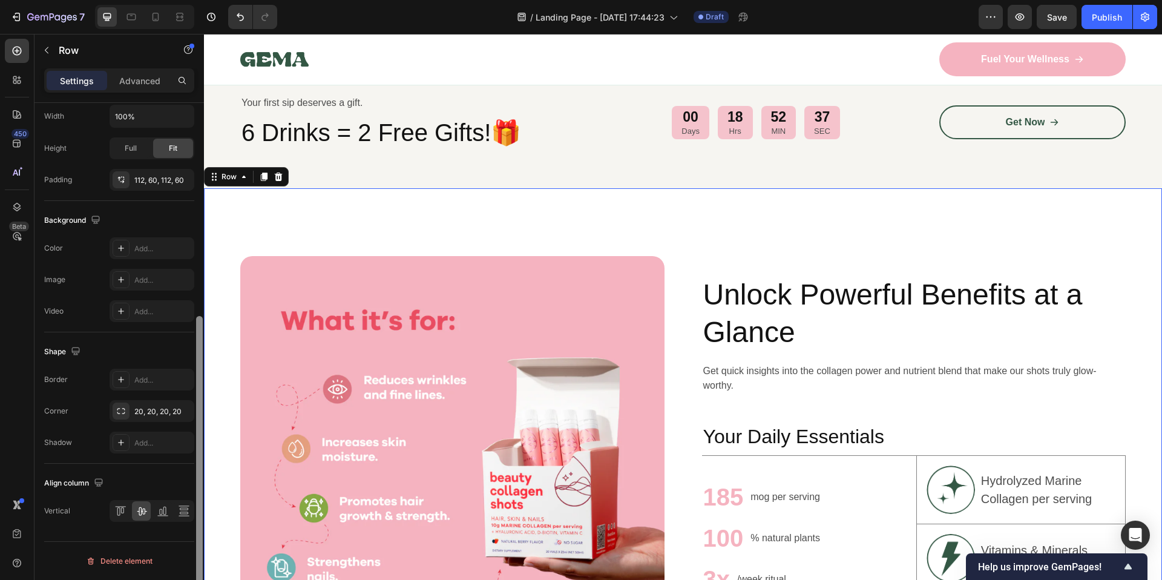
click at [195, 509] on div at bounding box center [199, 358] width 9 height 511
click at [144, 85] on p "Advanced" at bounding box center [139, 80] width 41 height 13
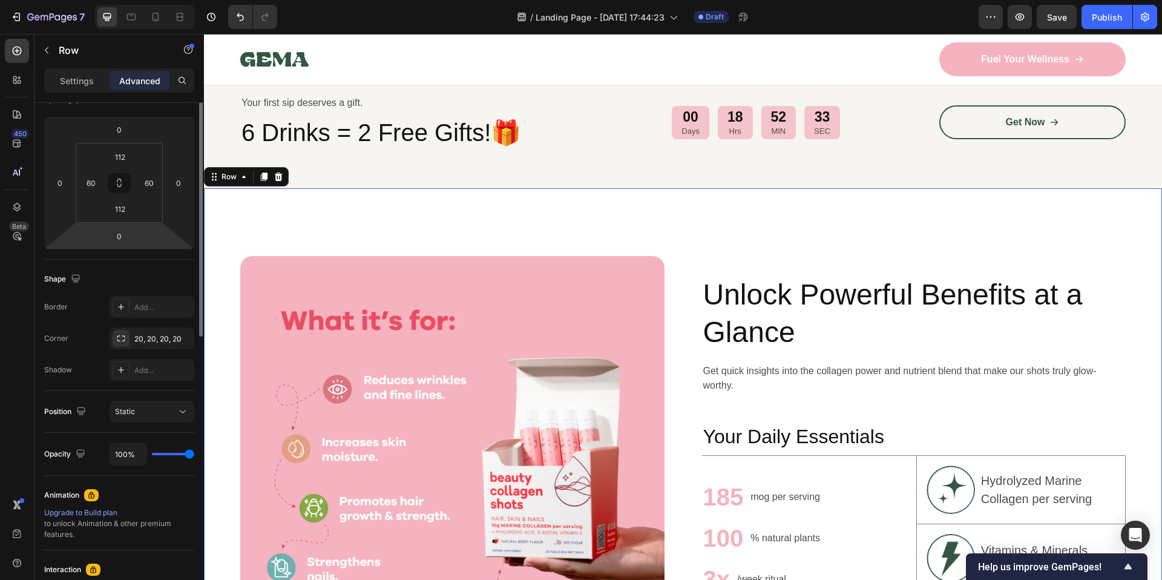
scroll to position [109, 0]
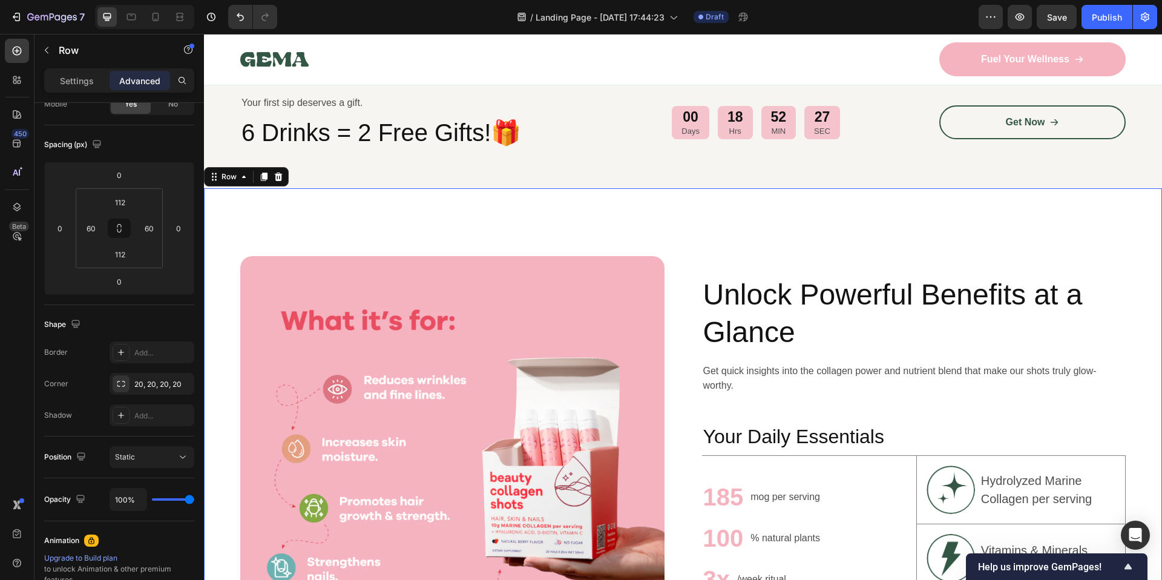
click at [93, 91] on div "Settings Advanced" at bounding box center [119, 80] width 150 height 24
click at [93, 86] on p "Settings" at bounding box center [77, 80] width 34 height 13
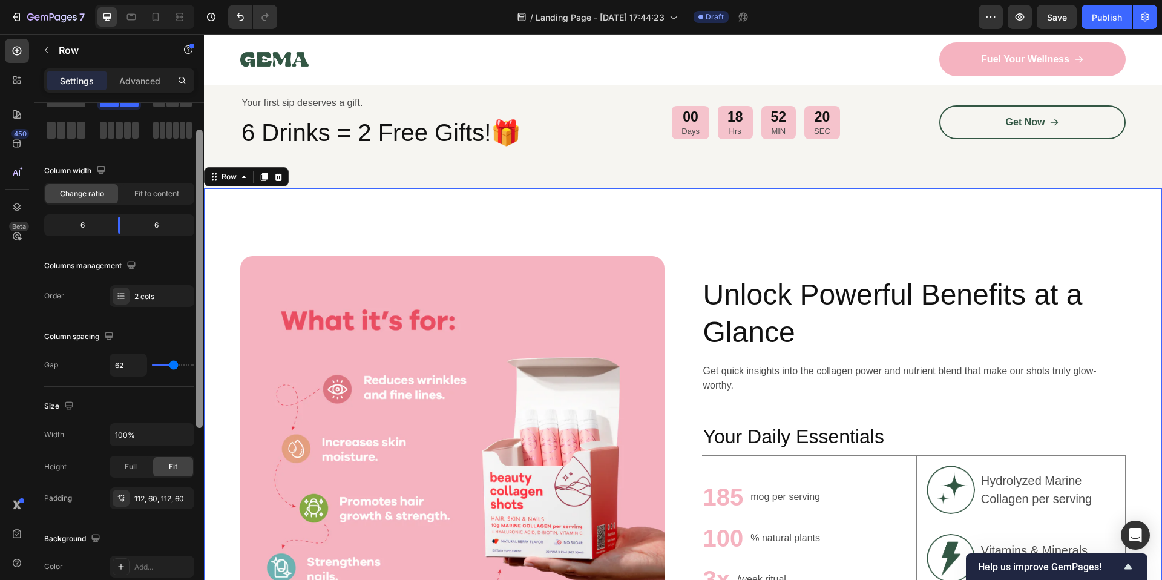
scroll to position [0, 0]
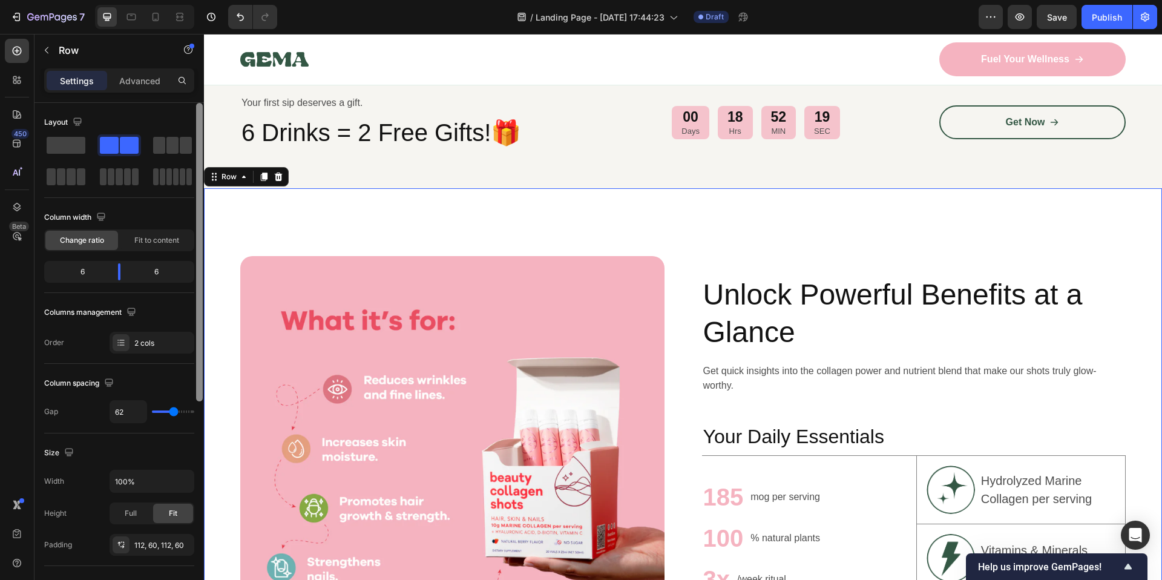
drag, startPoint x: 404, startPoint y: 426, endPoint x: 205, endPoint y: 280, distance: 246.8
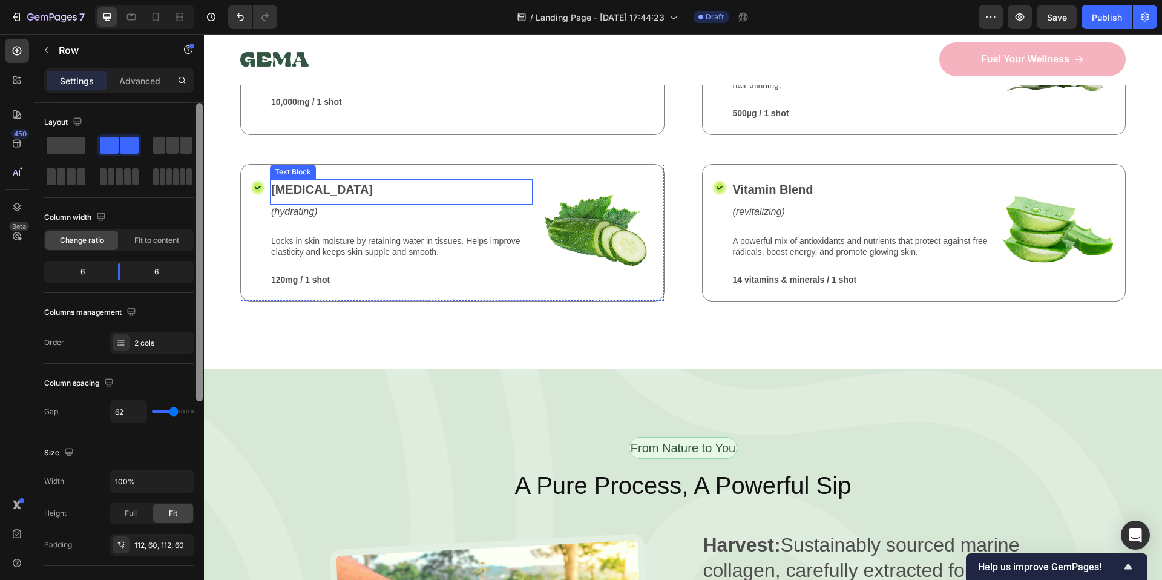
scroll to position [1419, 0]
click at [218, 269] on div "Nature’s Best in Balance Text Block Row What’s Inside Your Beauty Collagen Shot…" at bounding box center [683, 130] width 958 height 477
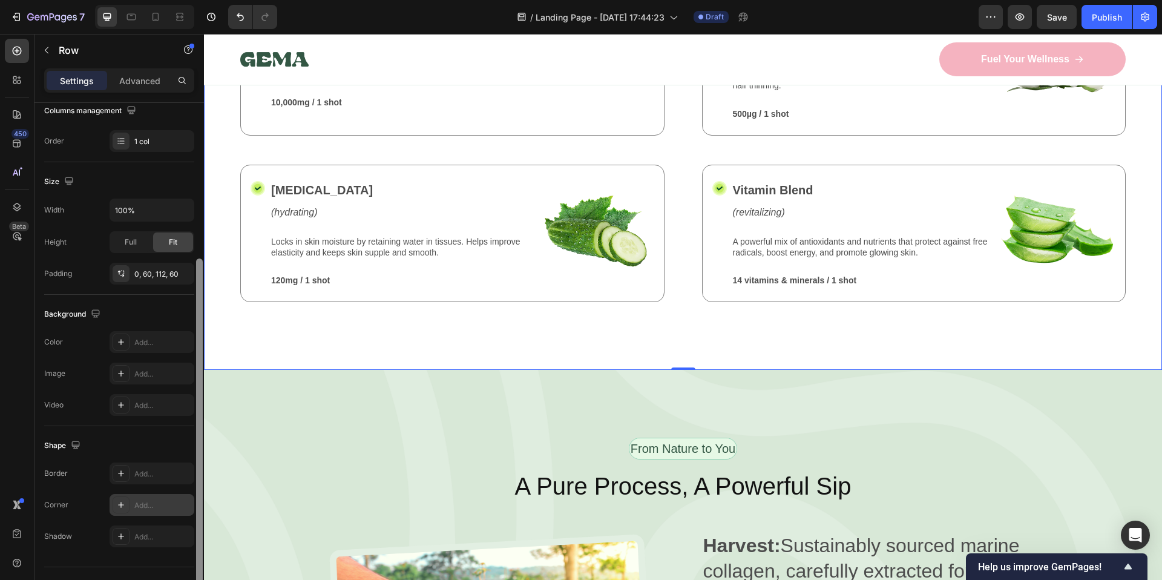
scroll to position [227, 0]
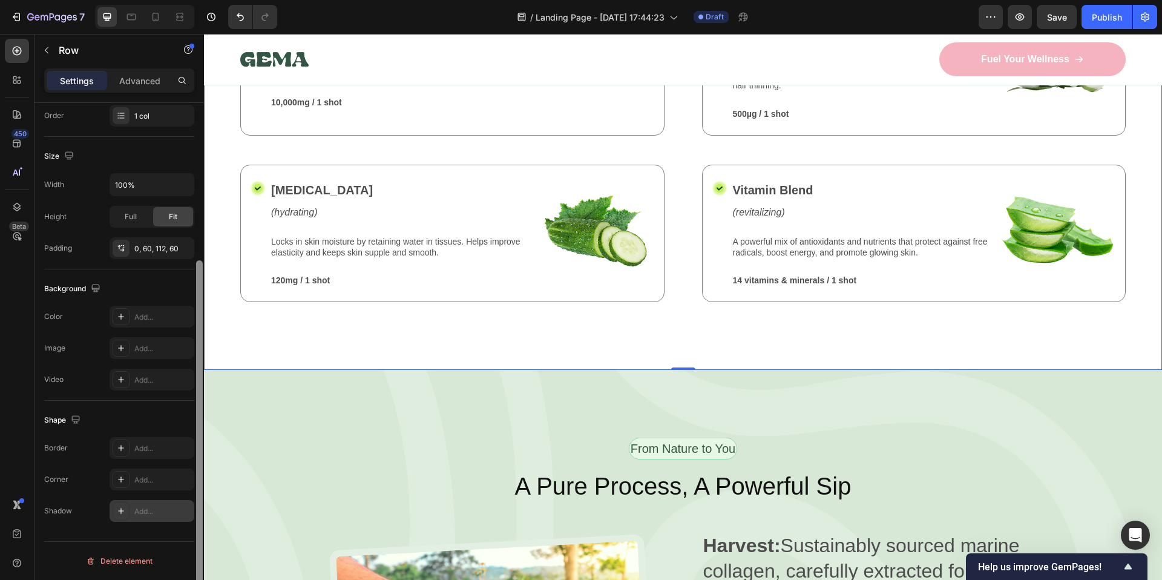
drag, startPoint x: 200, startPoint y: 317, endPoint x: 184, endPoint y: 514, distance: 197.3
click at [184, 514] on div "Layout Column width Change ratio Fit to content 12 Columns management Order 1 c…" at bounding box center [118, 358] width 169 height 511
click at [171, 312] on div "Add..." at bounding box center [162, 317] width 57 height 11
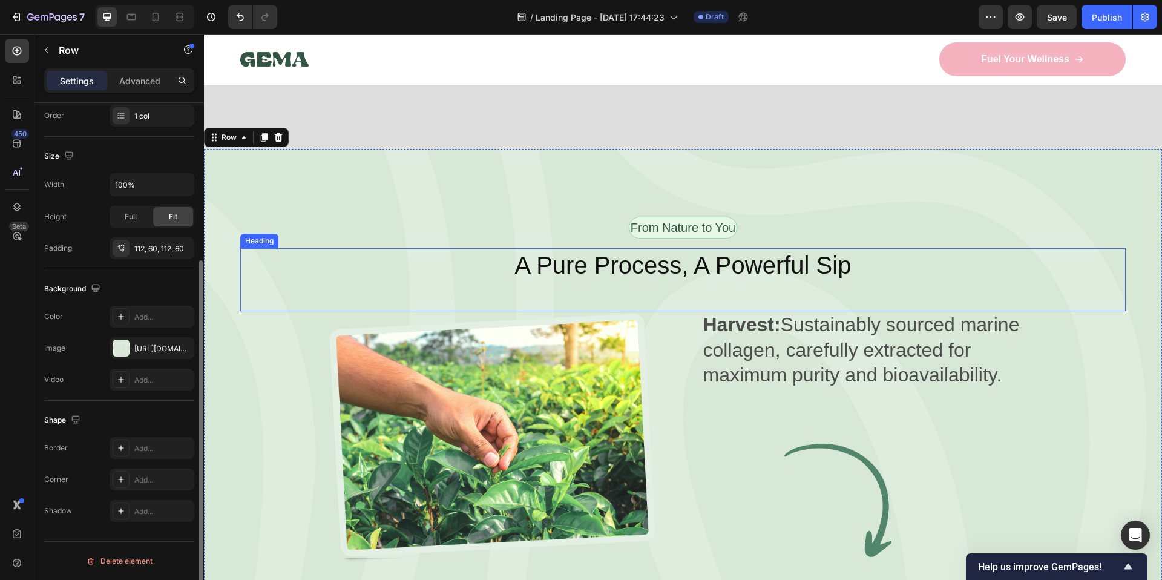
scroll to position [1201, 0]
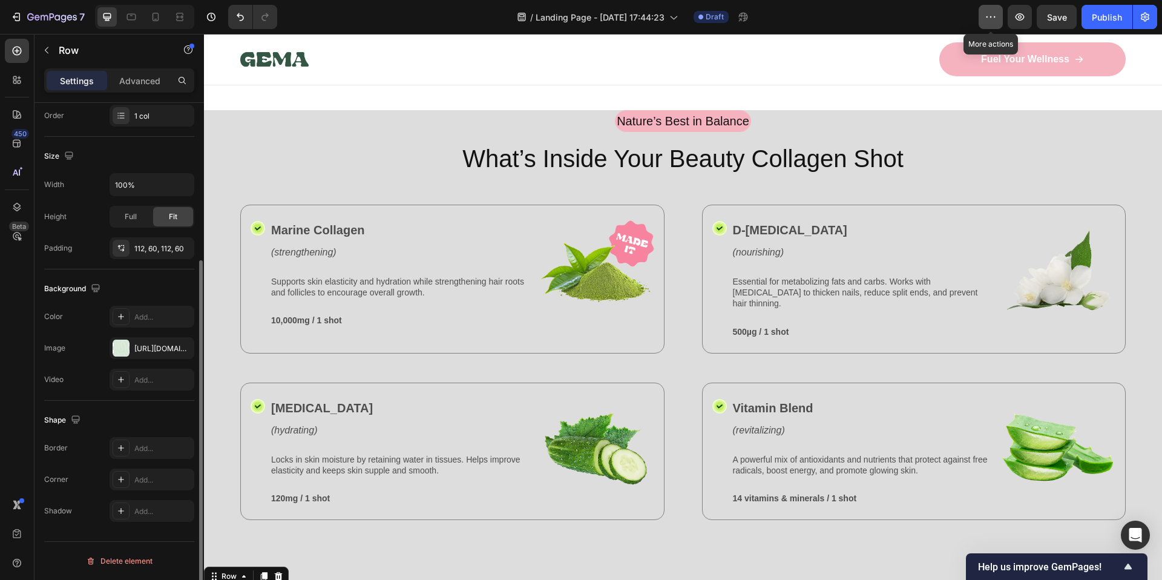
click at [985, 21] on button "button" at bounding box center [991, 17] width 24 height 24
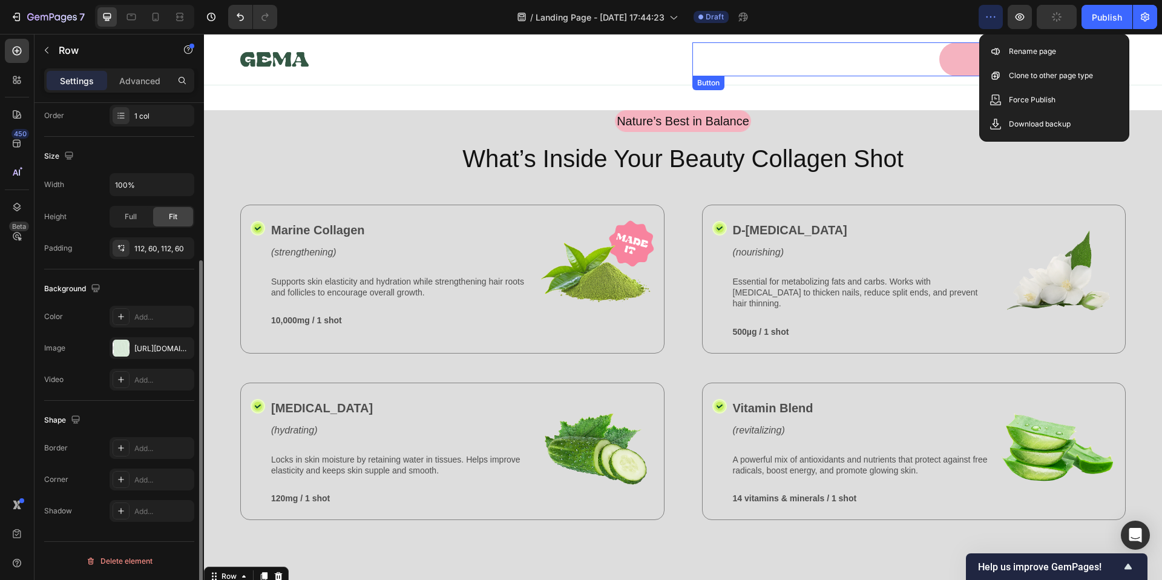
click at [853, 44] on div "Fuel Your Wellness Button" at bounding box center [909, 59] width 434 height 34
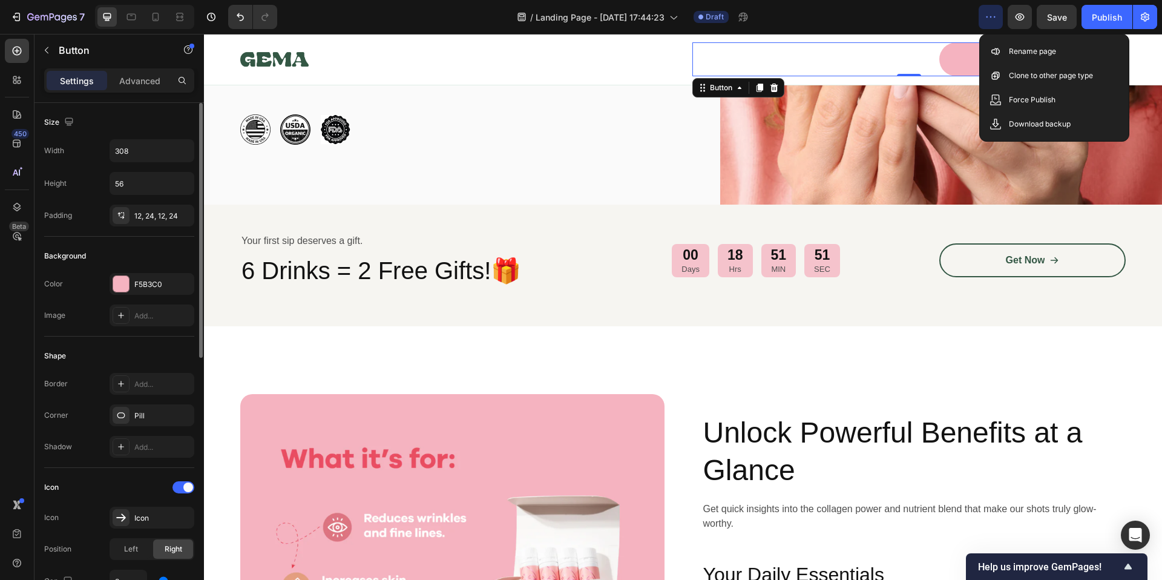
scroll to position [533, 0]
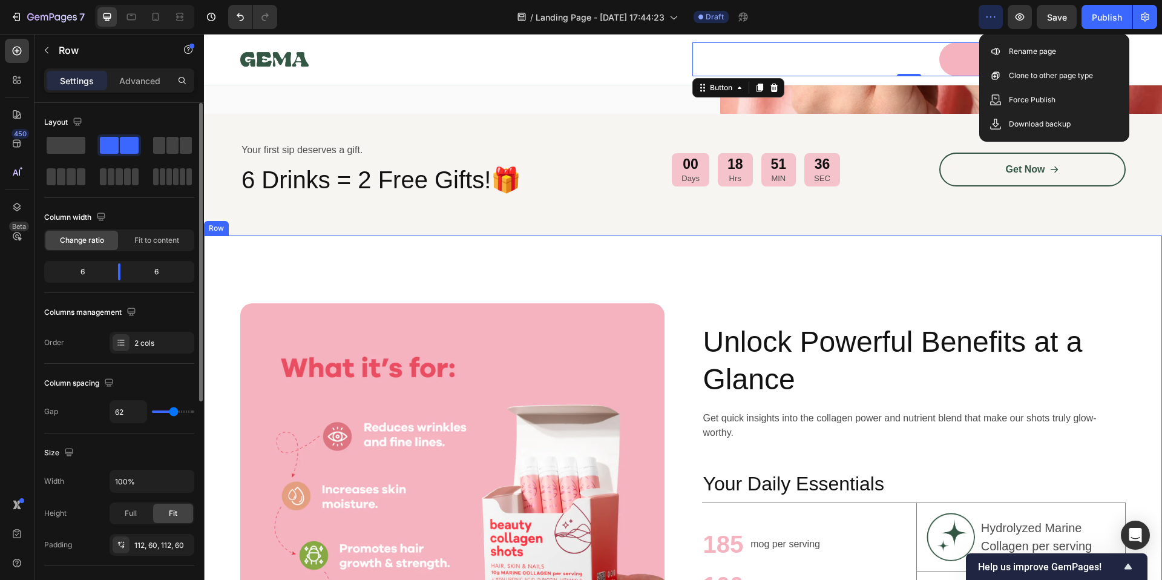
click at [949, 251] on div "Image Unlock Powerful Benefits at a Glance Heading Get quick insights into the …" at bounding box center [683, 515] width 958 height 560
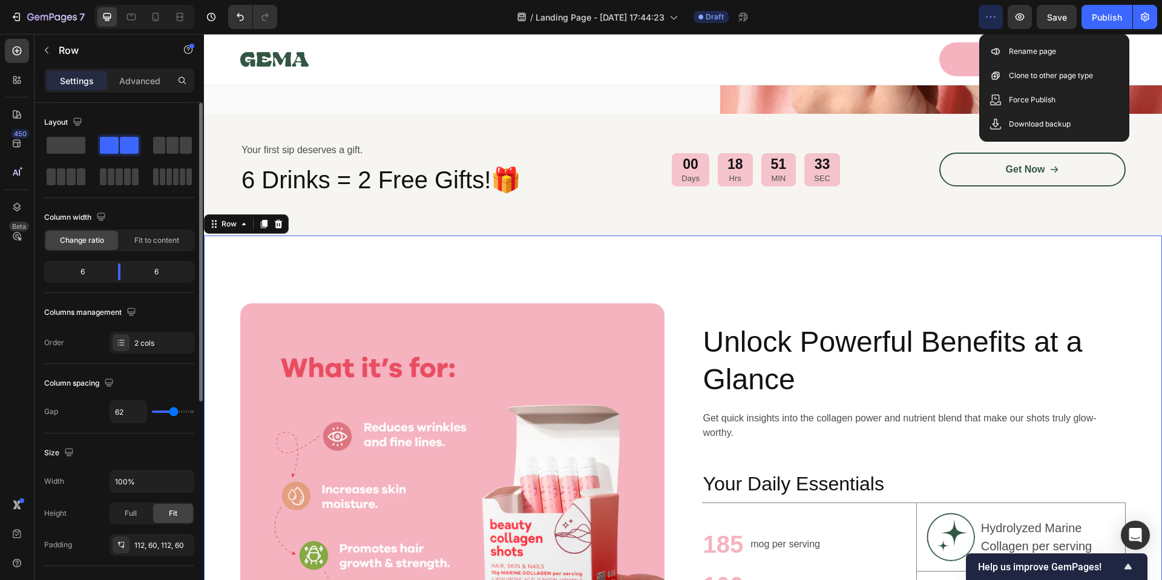
click at [1150, 235] on div "Image Unlock Powerful Benefits at a Glance Heading Get quick insights into the …" at bounding box center [683, 515] width 958 height 560
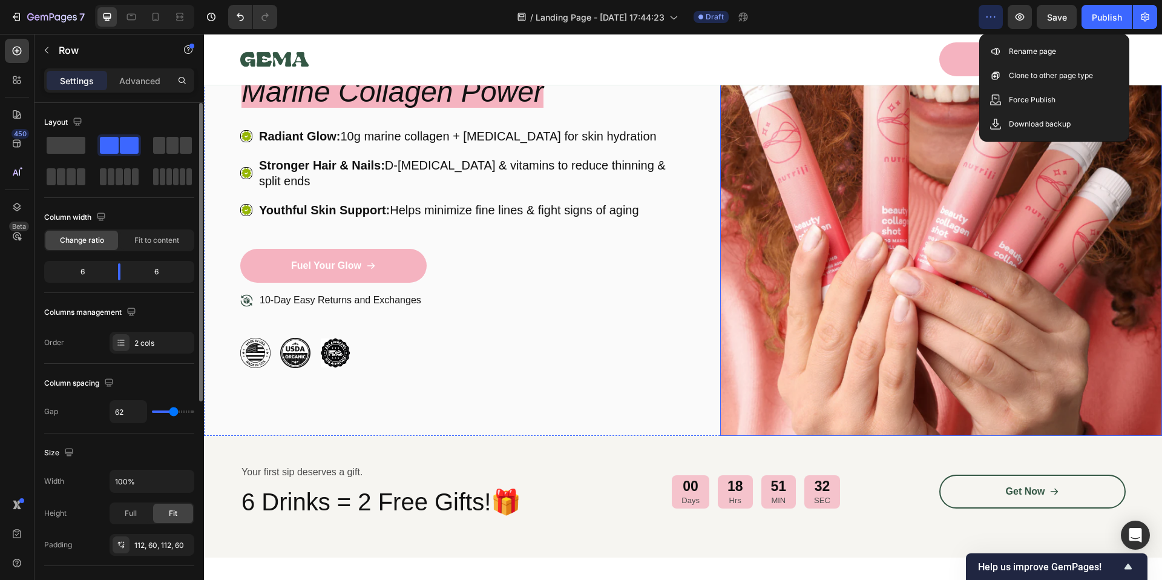
scroll to position [369, 0]
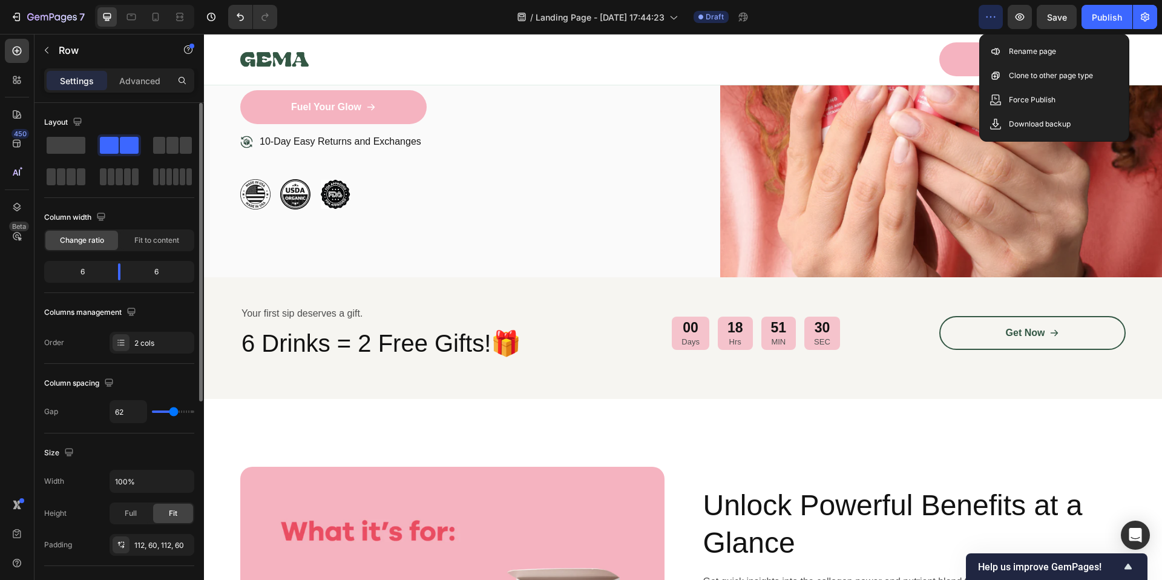
drag, startPoint x: 865, startPoint y: 410, endPoint x: 849, endPoint y: 408, distance: 15.8
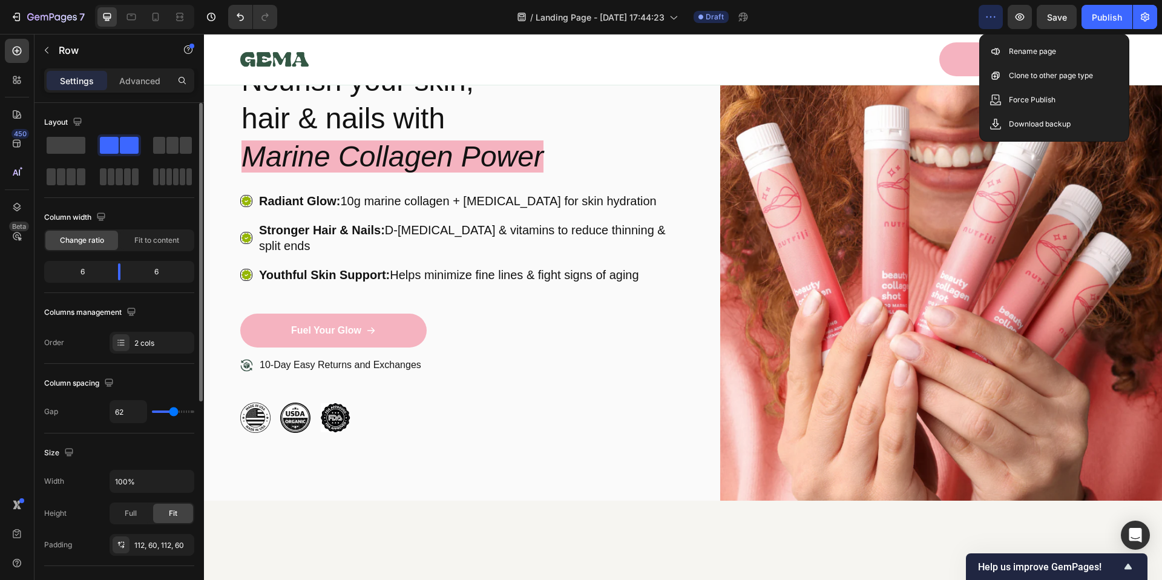
scroll to position [0, 0]
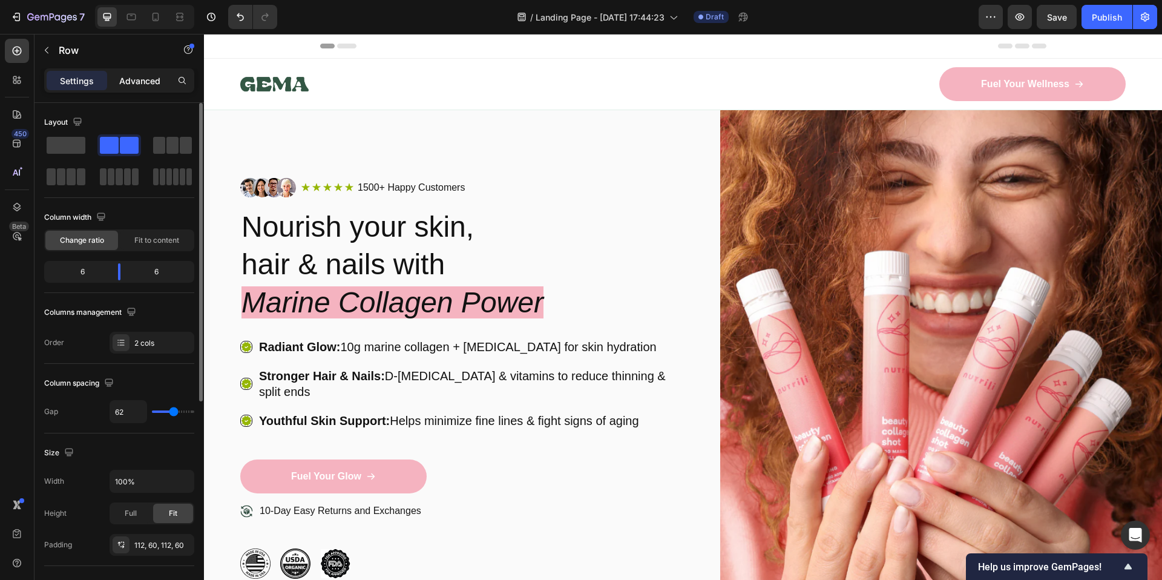
click at [131, 80] on p "Advanced" at bounding box center [139, 80] width 41 height 13
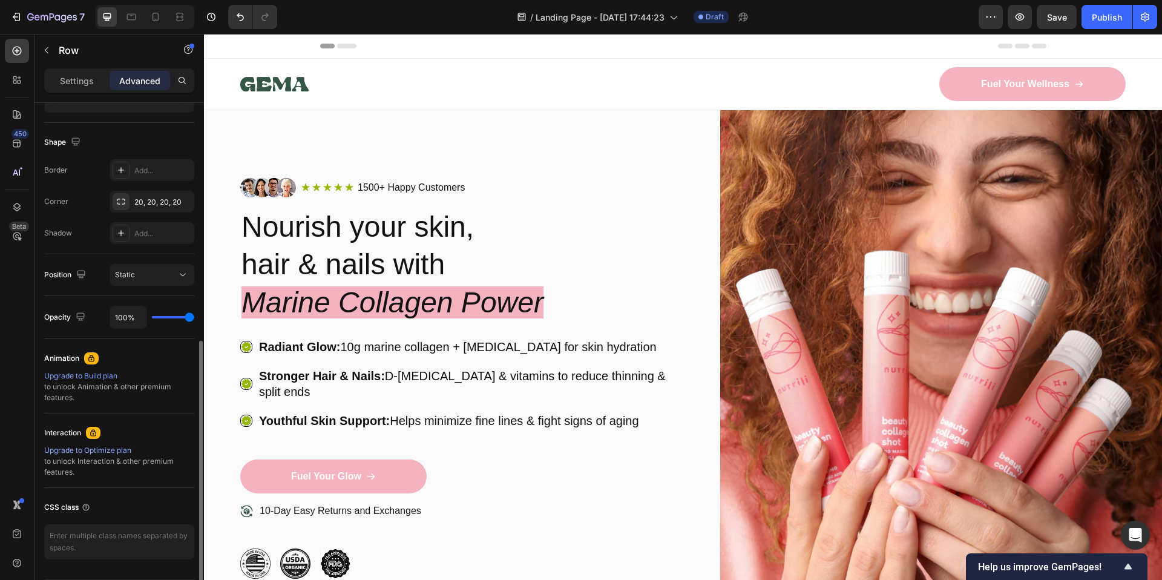
scroll to position [329, 0]
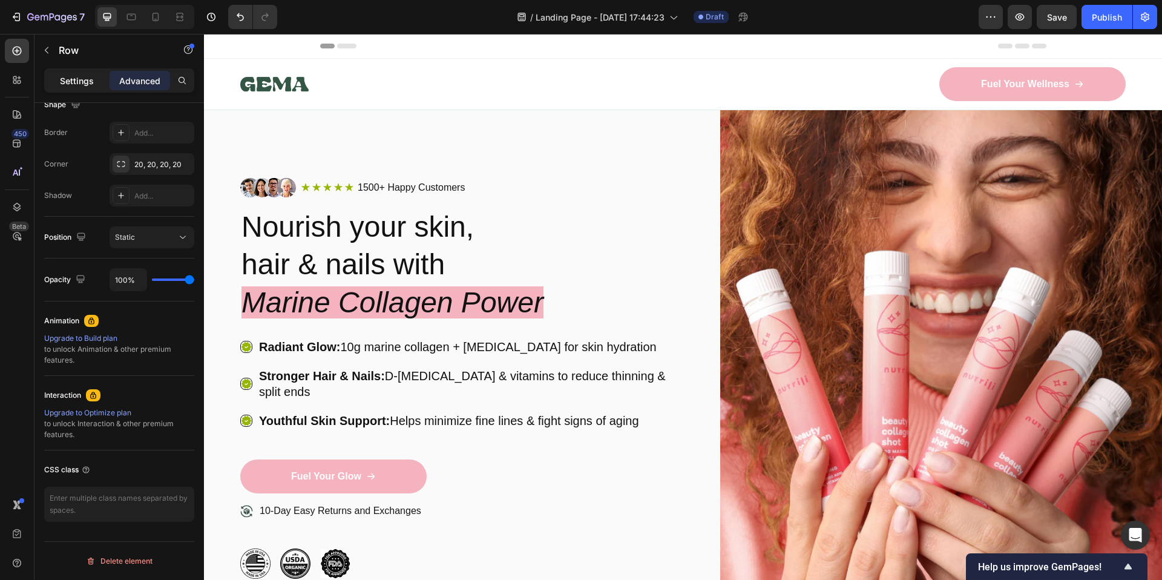
click at [77, 85] on p "Settings" at bounding box center [77, 80] width 34 height 13
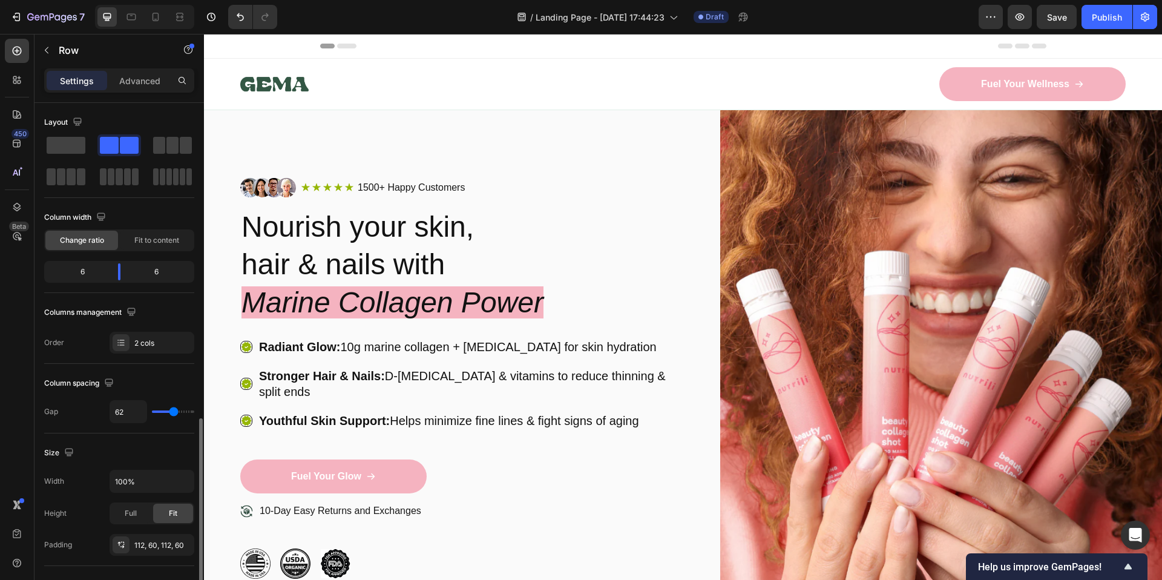
scroll to position [0, 0]
click at [53, 50] on button "button" at bounding box center [46, 50] width 19 height 19
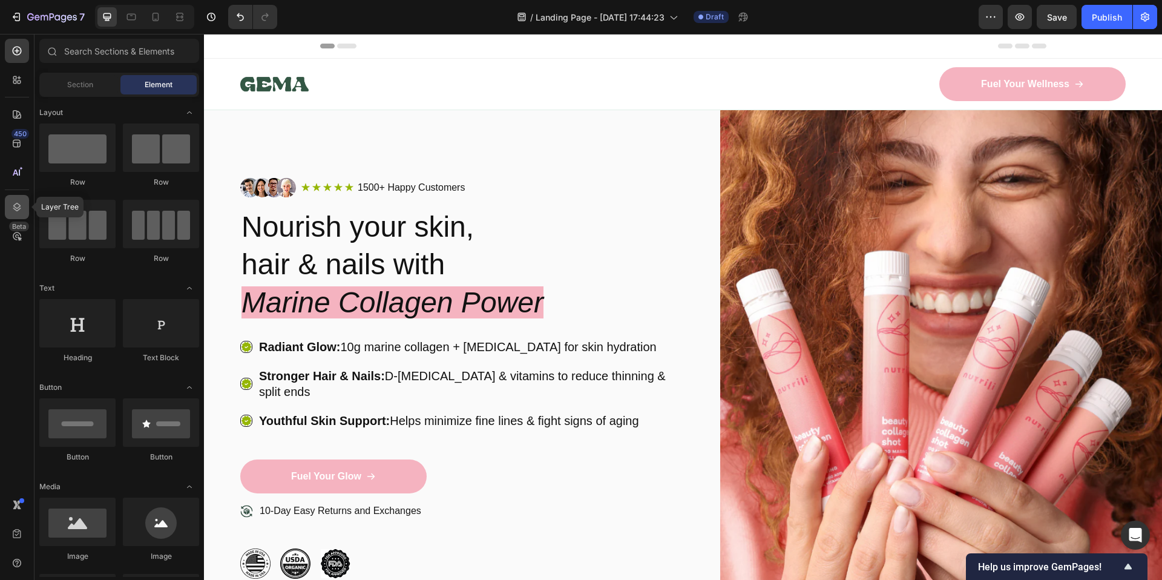
click at [17, 209] on icon at bounding box center [17, 207] width 12 height 12
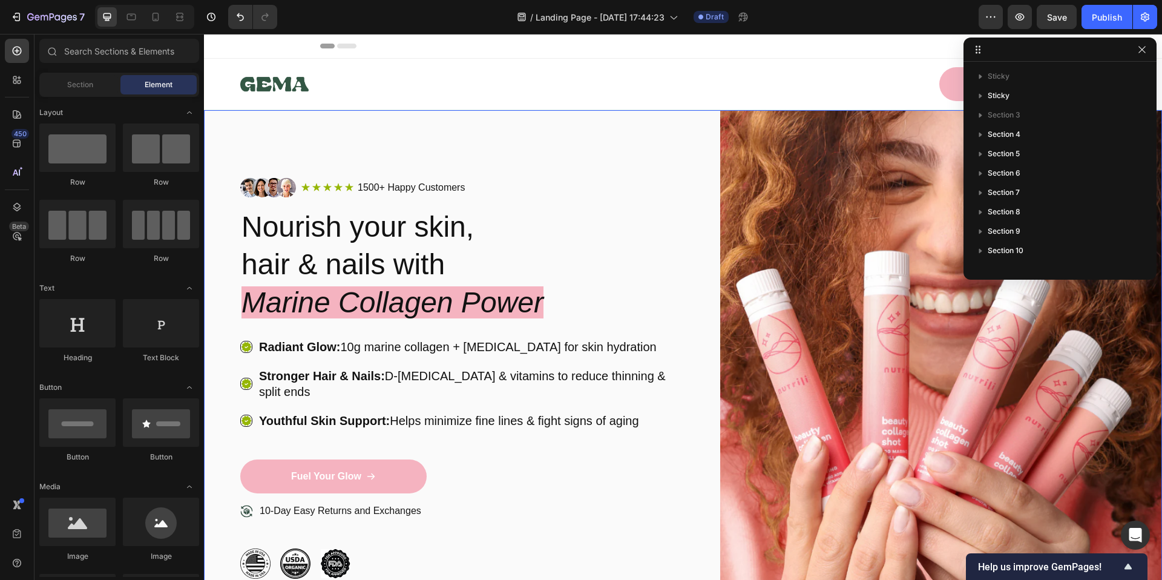
click at [224, 143] on div "Image Icon Icon Icon Icon Icon Icon List 1500+ Happy Customers Text Block Row R…" at bounding box center [683, 378] width 958 height 536
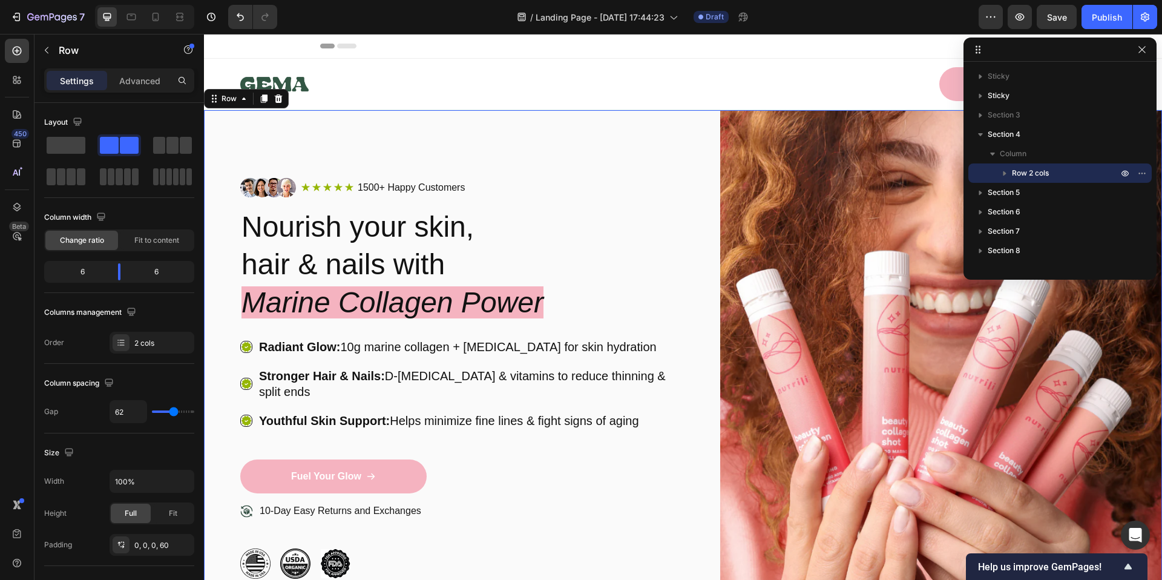
click at [224, 143] on div "Image Icon Icon Icon Icon Icon Icon List 1500+ Happy Customers Text Block Row R…" at bounding box center [683, 378] width 958 height 536
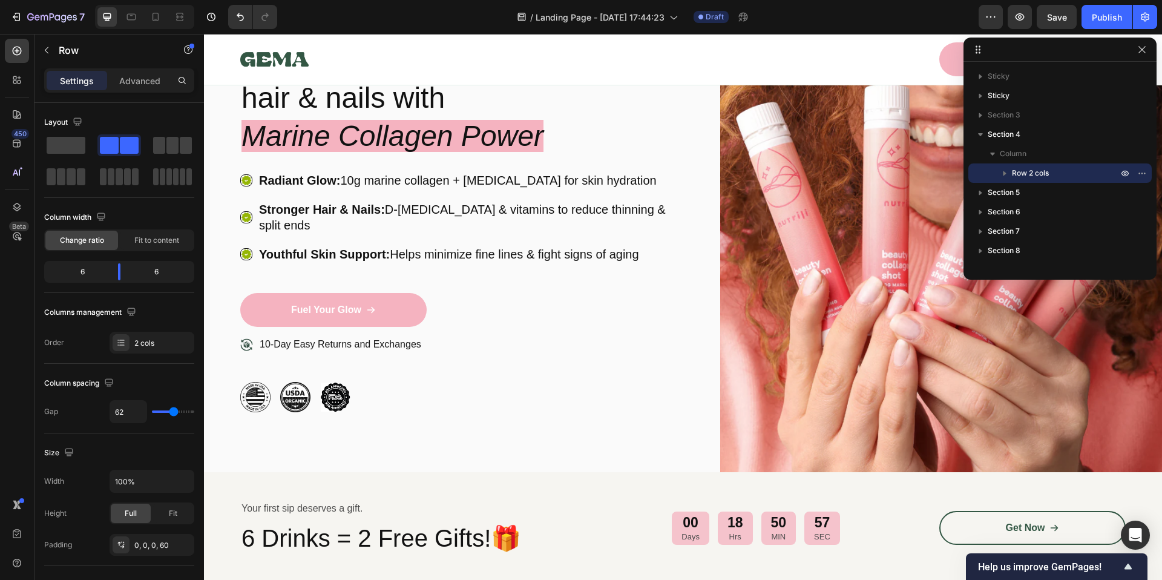
scroll to position [591, 0]
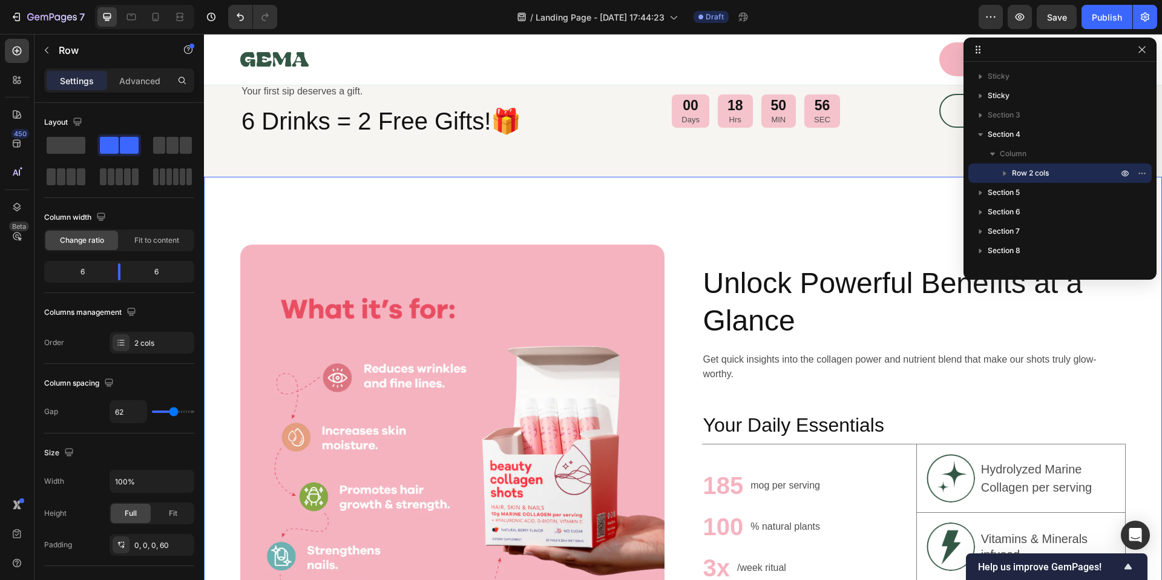
click at [614, 203] on div "Image Unlock Powerful Benefits at a Glance Heading Get quick insights into the …" at bounding box center [683, 457] width 958 height 560
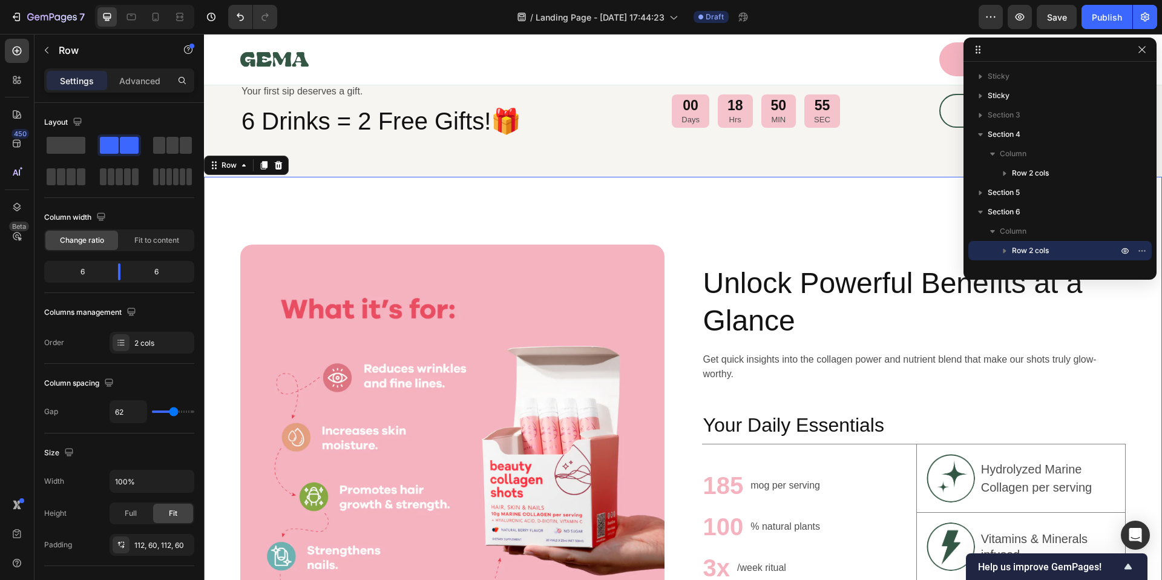
click at [727, 182] on div "Image Unlock Powerful Benefits at a Glance Heading Get quick insights into the …" at bounding box center [683, 457] width 958 height 560
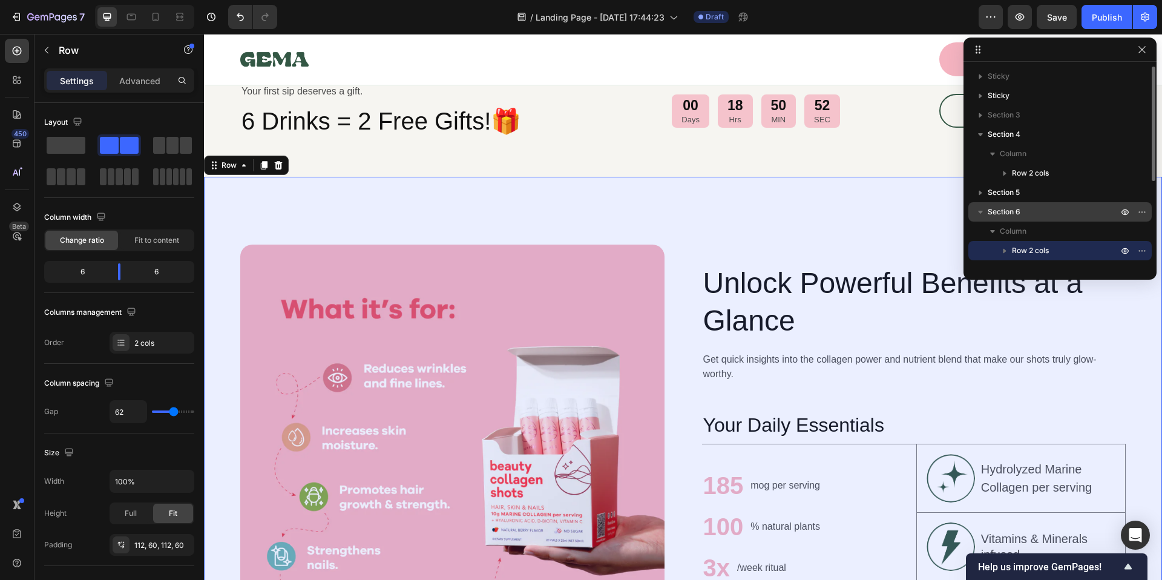
click at [991, 209] on span "Section 6" at bounding box center [1004, 212] width 33 height 12
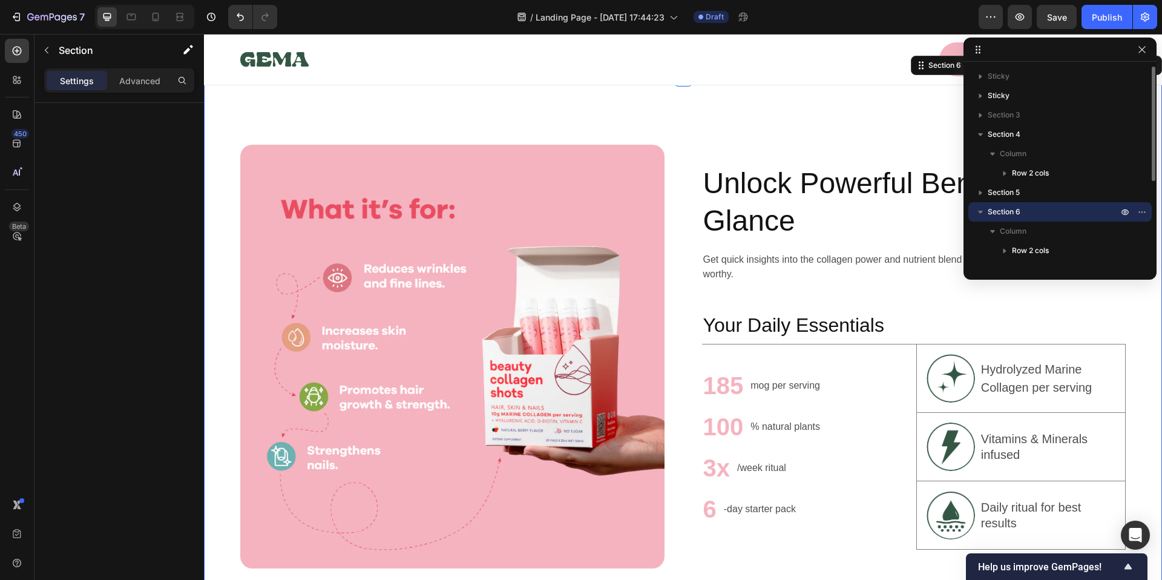
scroll to position [676, 0]
click at [991, 209] on span "Section 6" at bounding box center [1004, 212] width 33 height 12
click at [1149, 42] on div at bounding box center [1059, 50] width 193 height 24
click at [1146, 49] on icon "button" at bounding box center [1142, 50] width 10 height 10
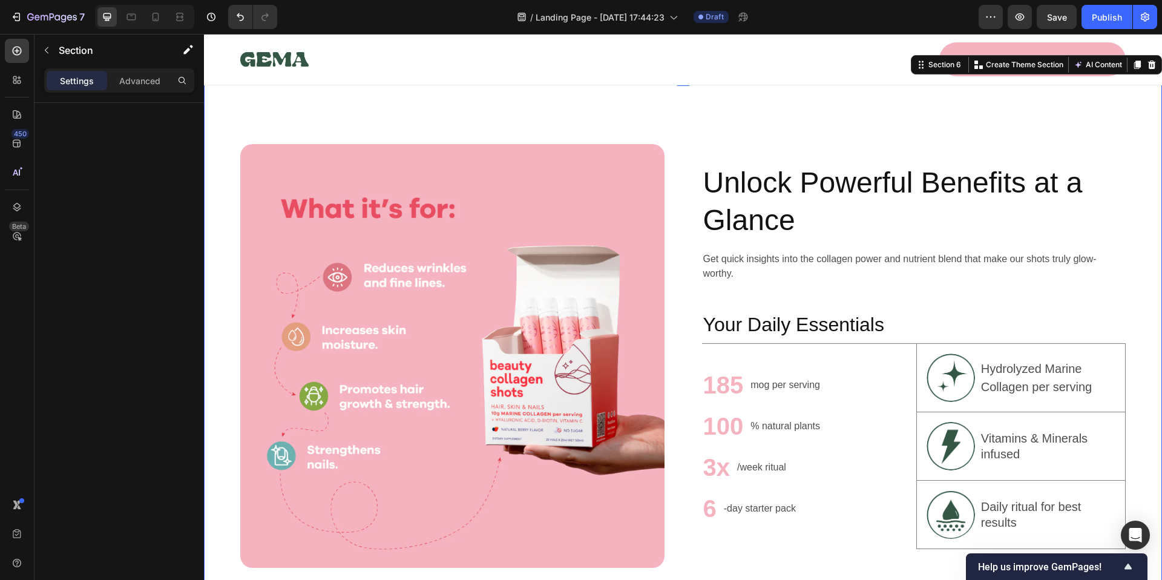
click at [815, 150] on div "Unlock Powerful Benefits at a Glance Heading Get quick insights into the collag…" at bounding box center [914, 356] width 424 height 424
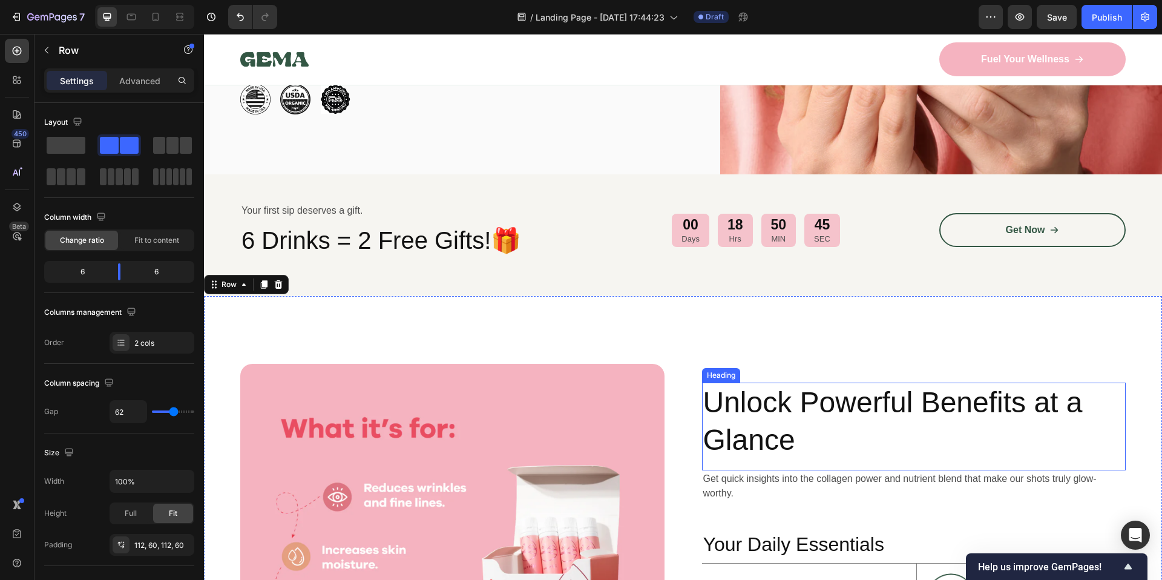
scroll to position [284, 0]
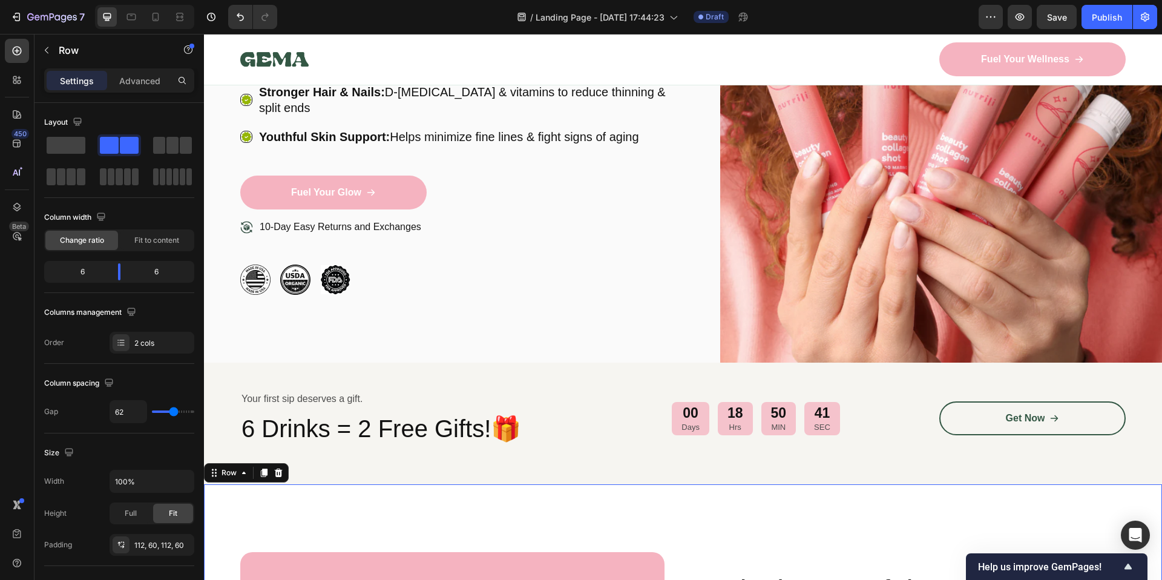
click at [108, 431] on div "Column spacing Gap 62" at bounding box center [119, 399] width 150 height 70
click at [152, 350] on div "2 cols" at bounding box center [152, 343] width 85 height 22
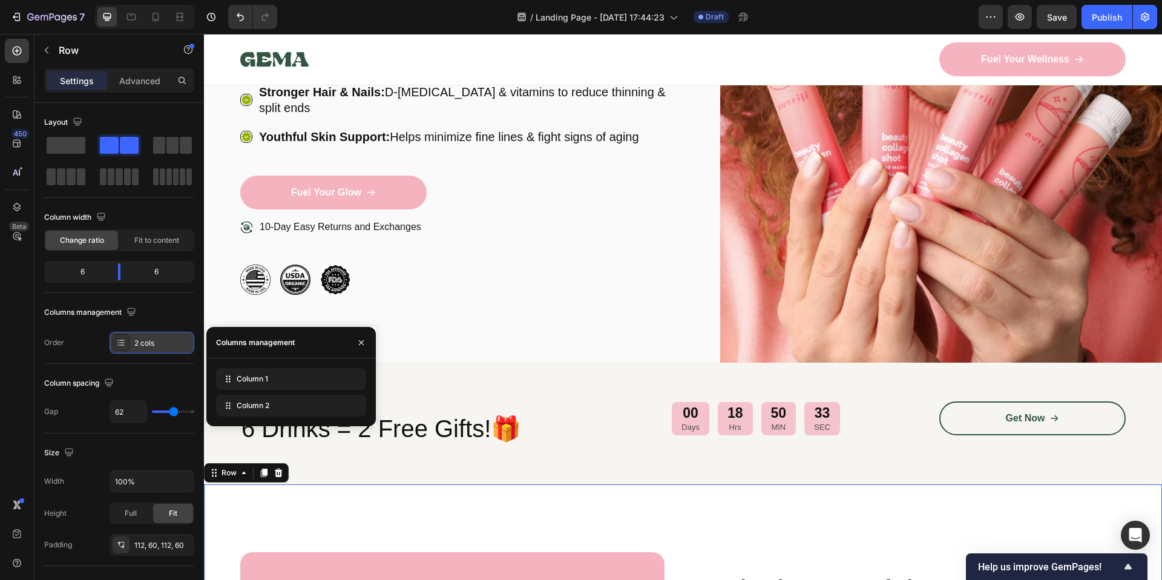
click at [152, 349] on div "2 cols" at bounding box center [152, 343] width 85 height 22
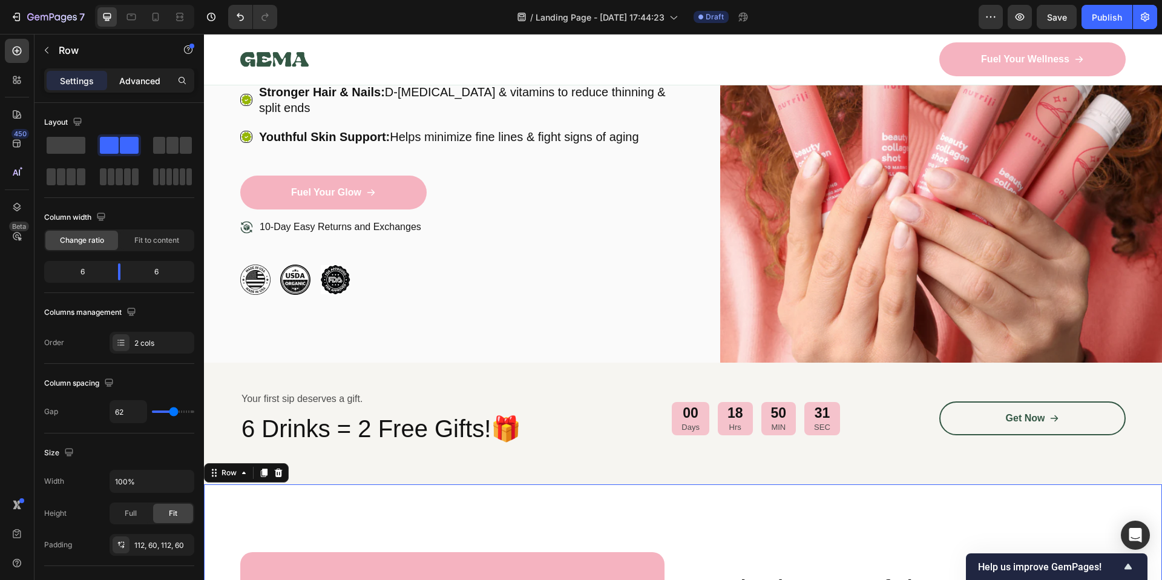
click at [139, 76] on p "Advanced" at bounding box center [139, 80] width 41 height 13
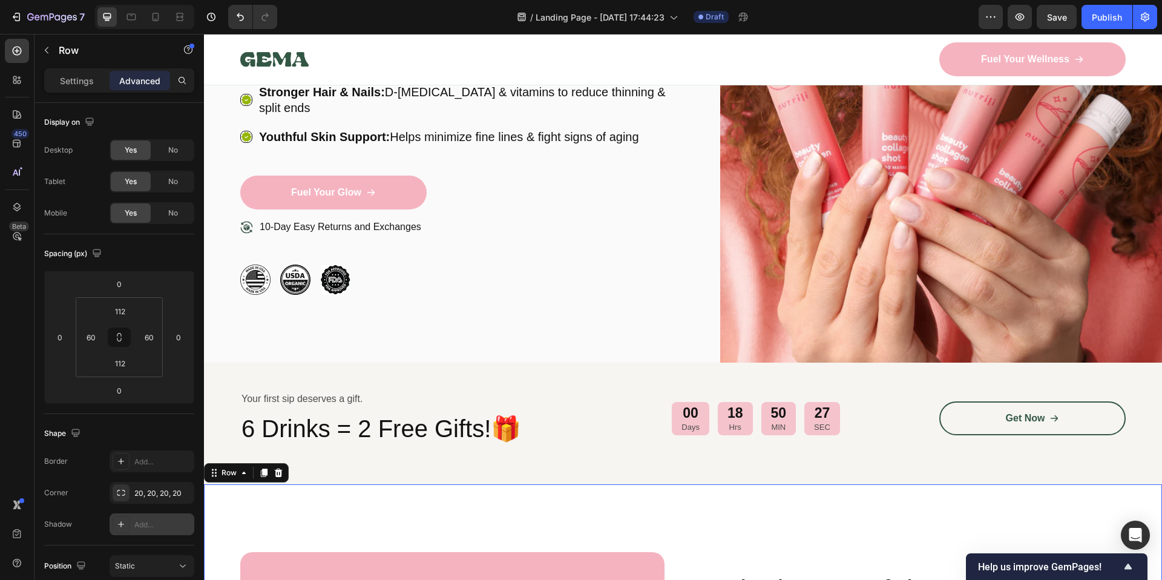
click at [142, 520] on div "Add..." at bounding box center [162, 524] width 57 height 11
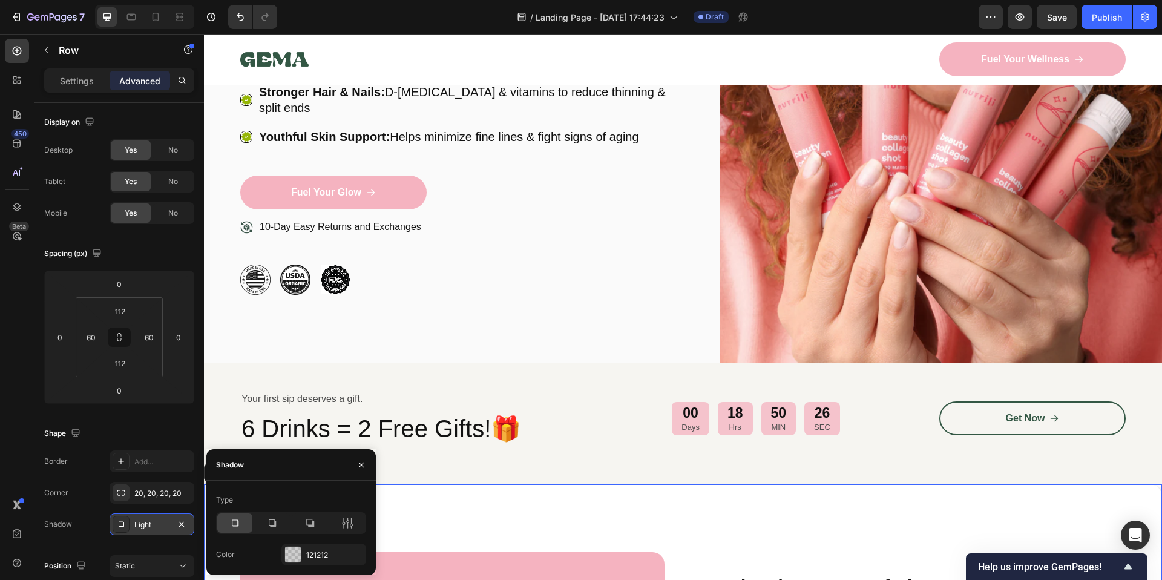
click at [142, 520] on div "Light" at bounding box center [151, 524] width 35 height 11
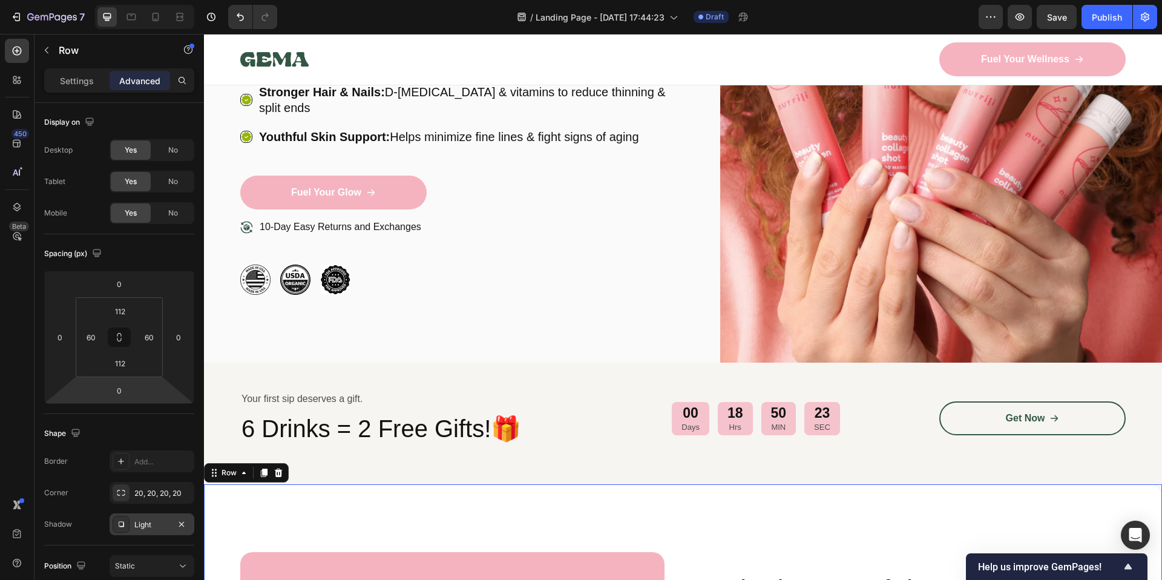
click at [138, 522] on div "Light" at bounding box center [151, 524] width 35 height 11
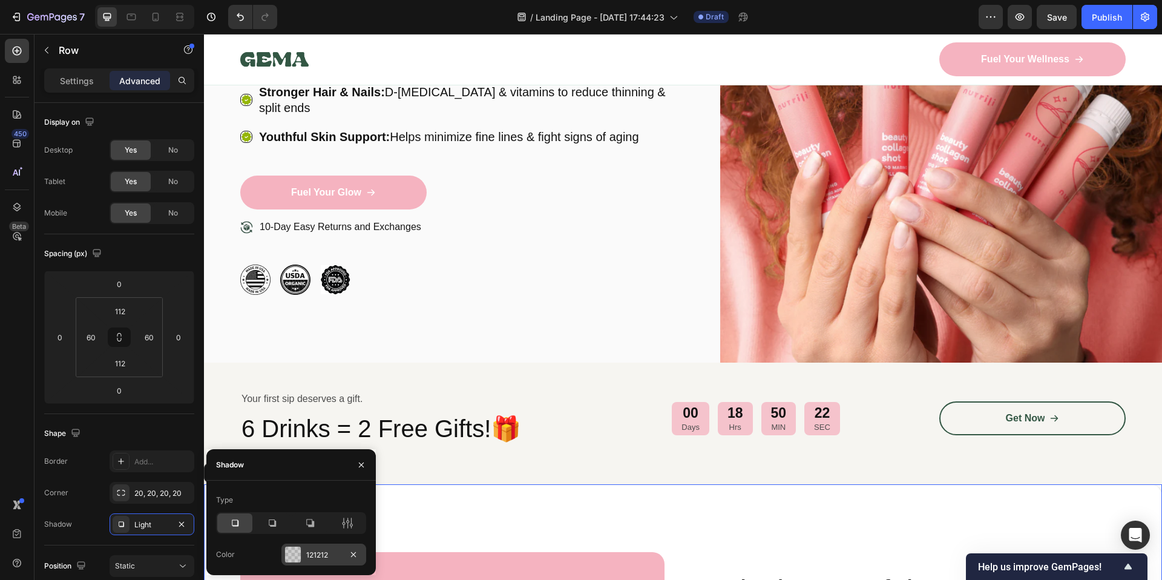
click at [308, 550] on div "121212" at bounding box center [323, 555] width 35 height 11
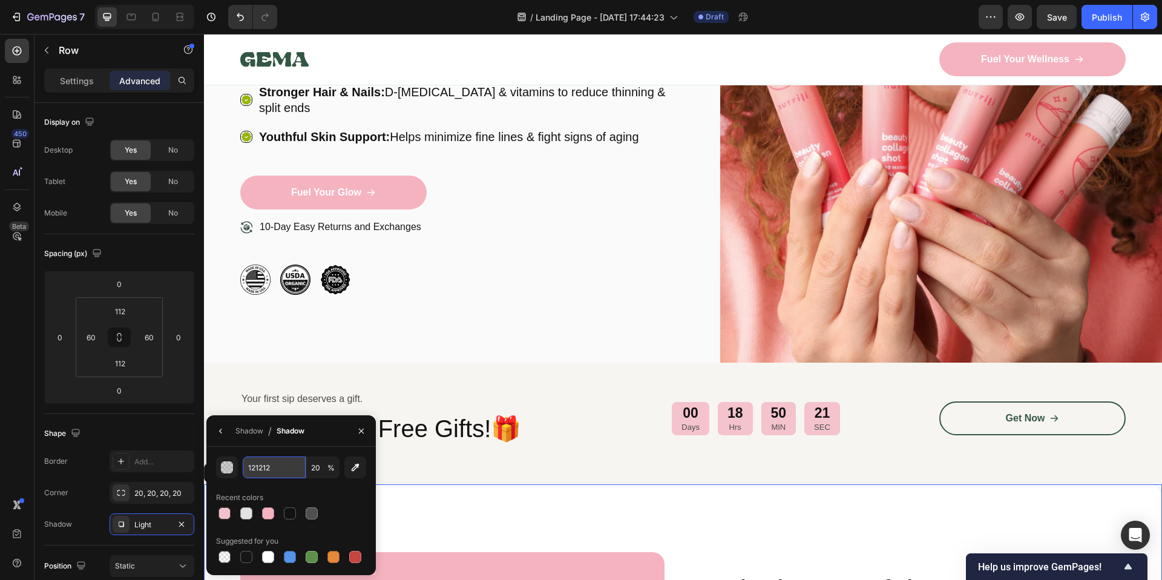
click at [288, 467] on input "121212" at bounding box center [274, 467] width 63 height 22
click at [363, 427] on icon "button" at bounding box center [361, 431] width 10 height 10
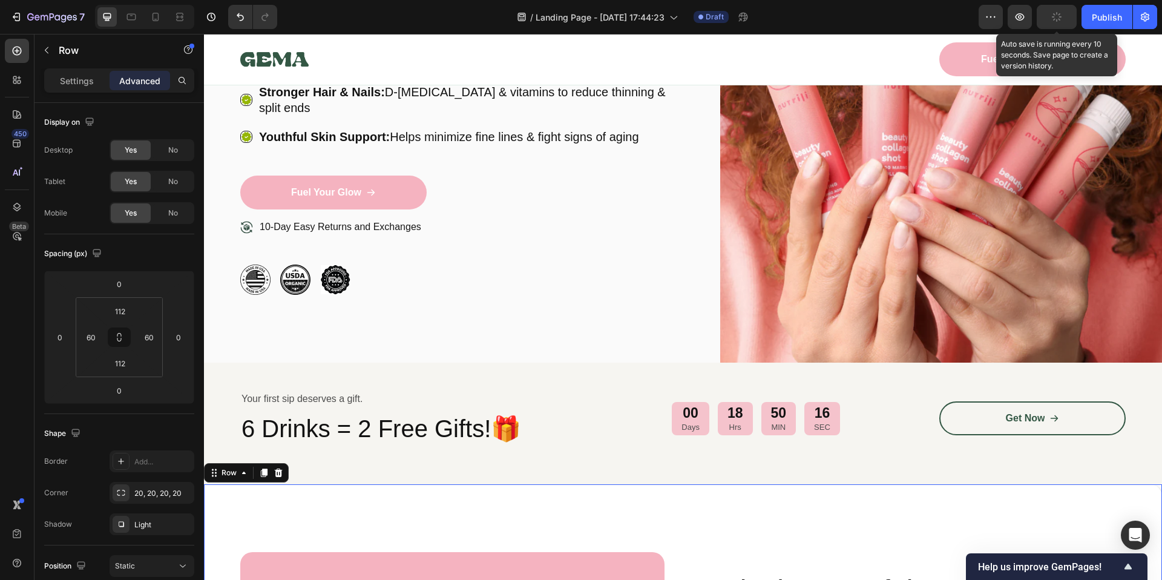
click at [1073, 19] on button "button" at bounding box center [1057, 17] width 40 height 24
click at [1019, 20] on icon "button" at bounding box center [1019, 16] width 9 height 7
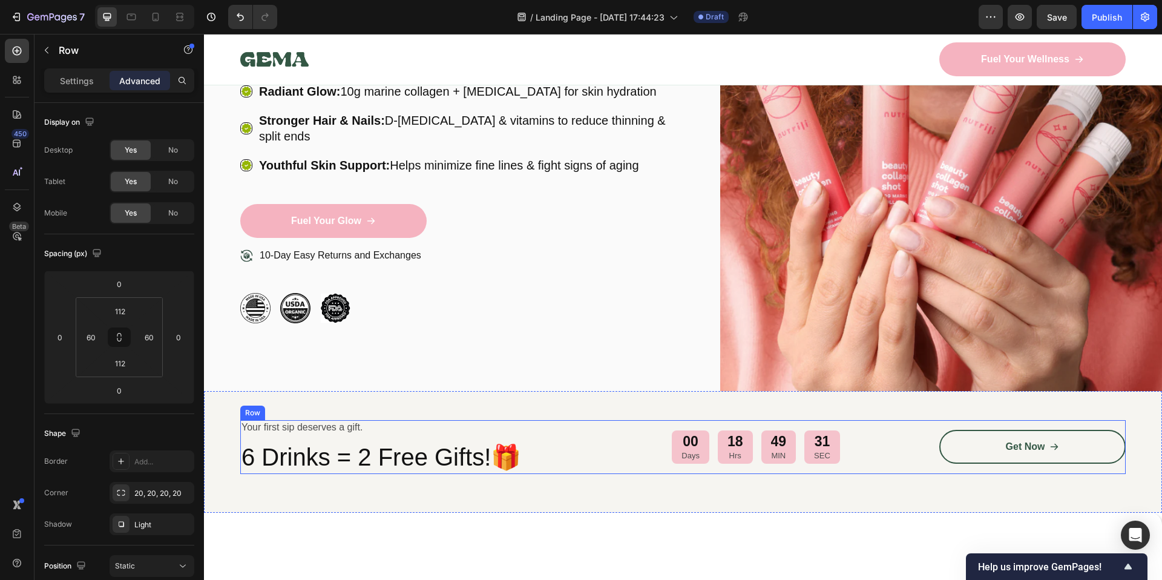
scroll to position [0, 0]
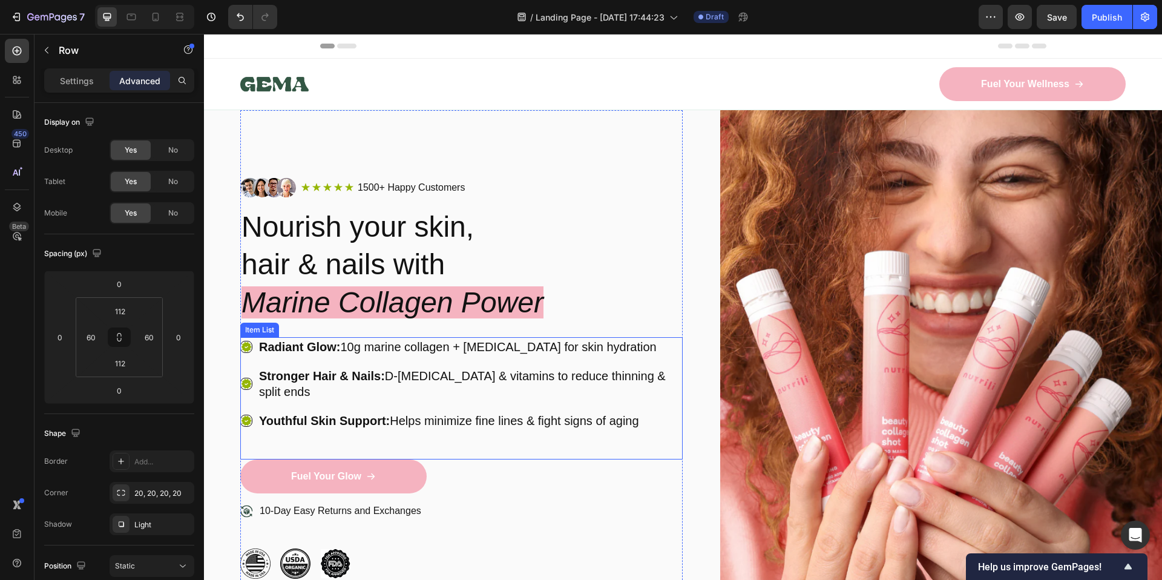
click at [245, 344] on icon at bounding box center [246, 347] width 10 height 10
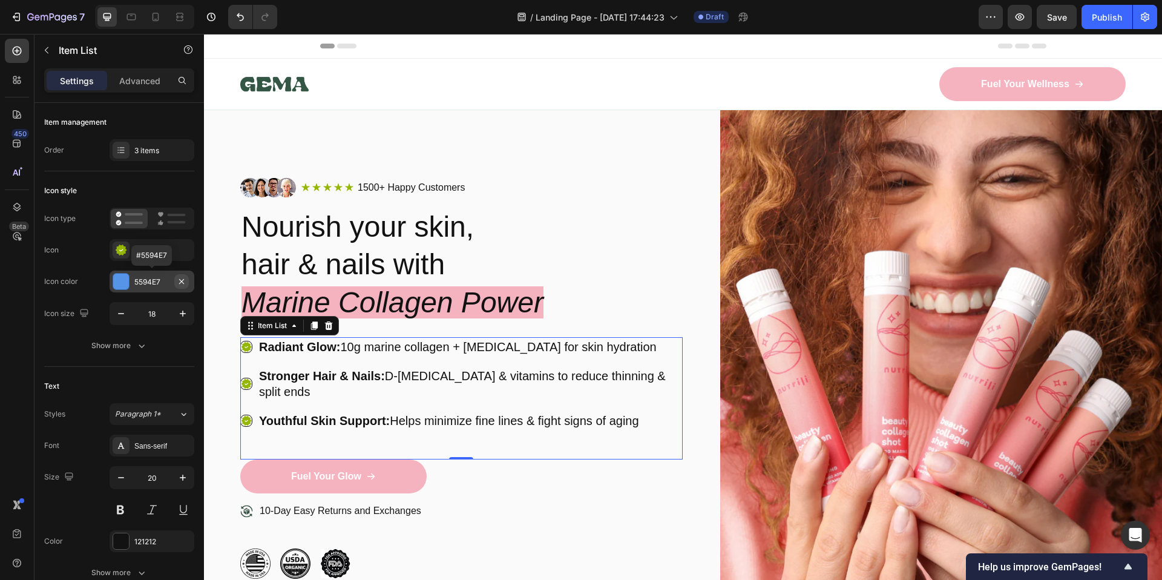
click at [181, 281] on icon "button" at bounding box center [181, 280] width 5 height 5
click at [163, 286] on div "Add..." at bounding box center [162, 282] width 57 height 11
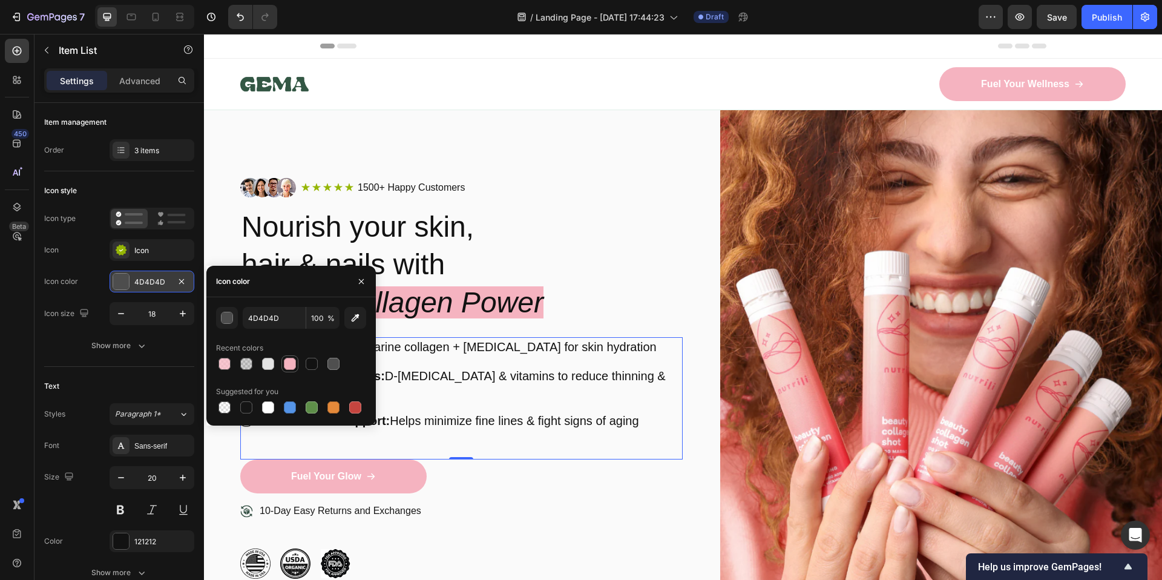
click at [288, 363] on div at bounding box center [290, 364] width 12 height 12
type input "F5B3C0"
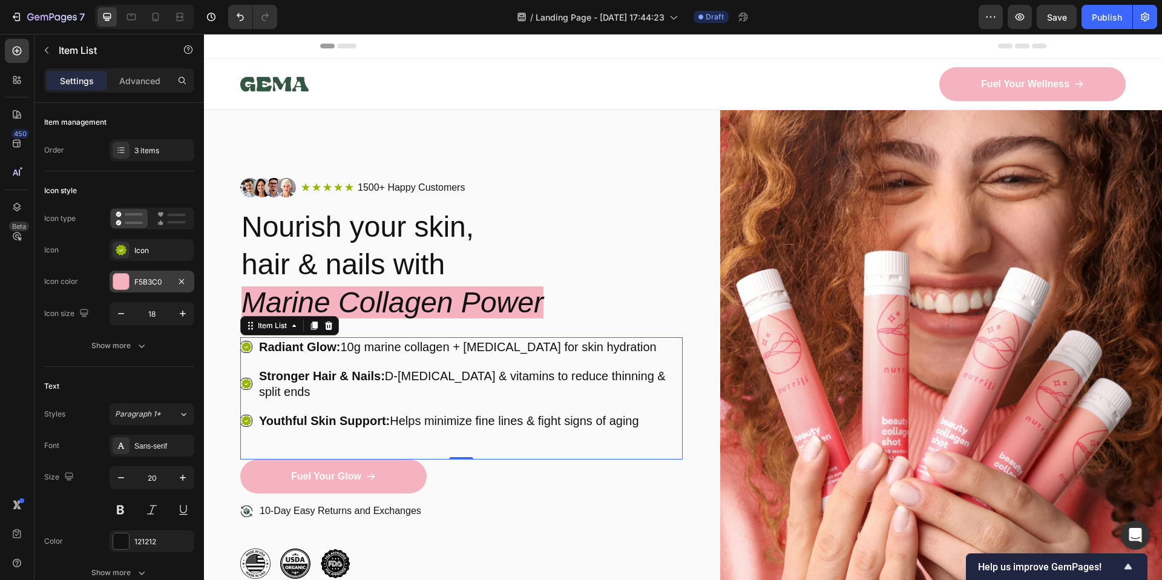
click at [476, 358] on div "Radiant Glow: 10g marine collagen + [MEDICAL_DATA] for skin hydration Stronger …" at bounding box center [461, 383] width 442 height 93
click at [1066, 18] on span "Save" at bounding box center [1057, 17] width 20 height 10
click at [138, 352] on button "Show more" at bounding box center [119, 346] width 150 height 22
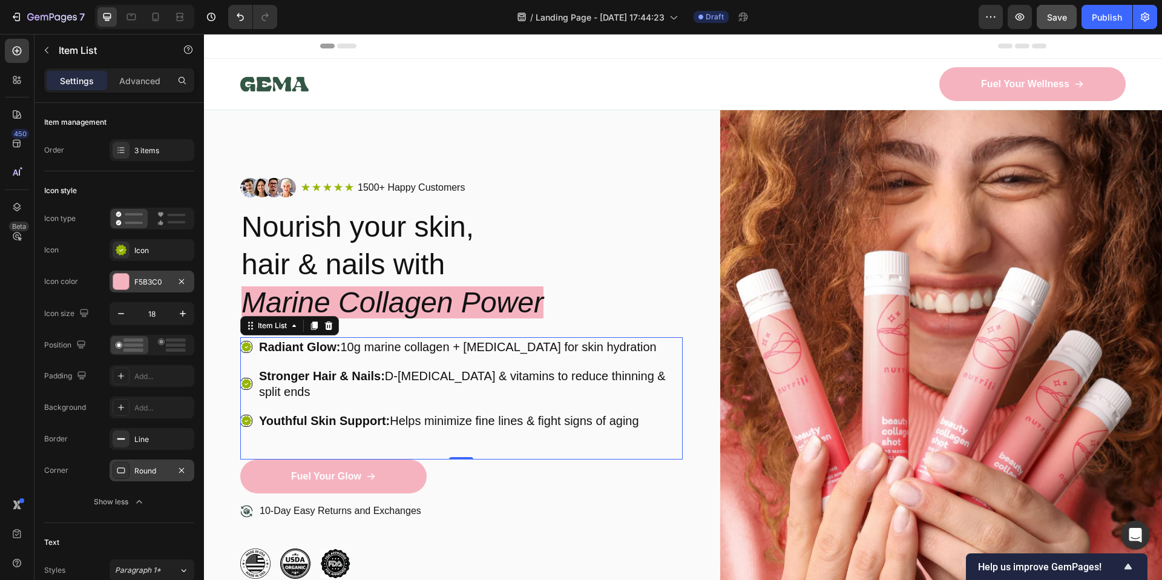
click at [137, 473] on div "Round" at bounding box center [151, 470] width 35 height 11
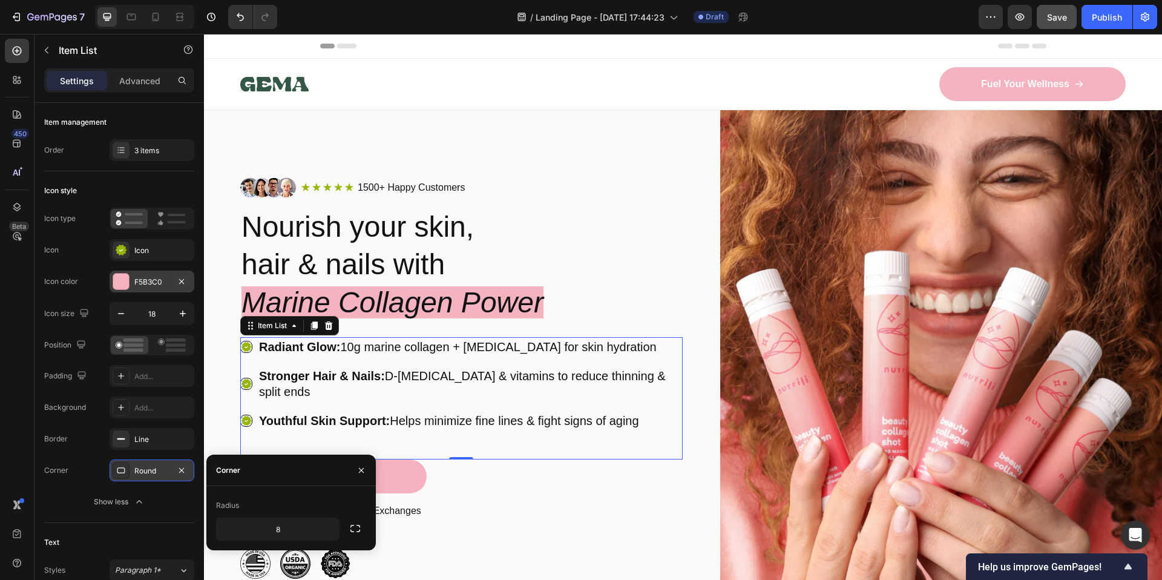
click at [137, 473] on div "Round" at bounding box center [151, 470] width 35 height 11
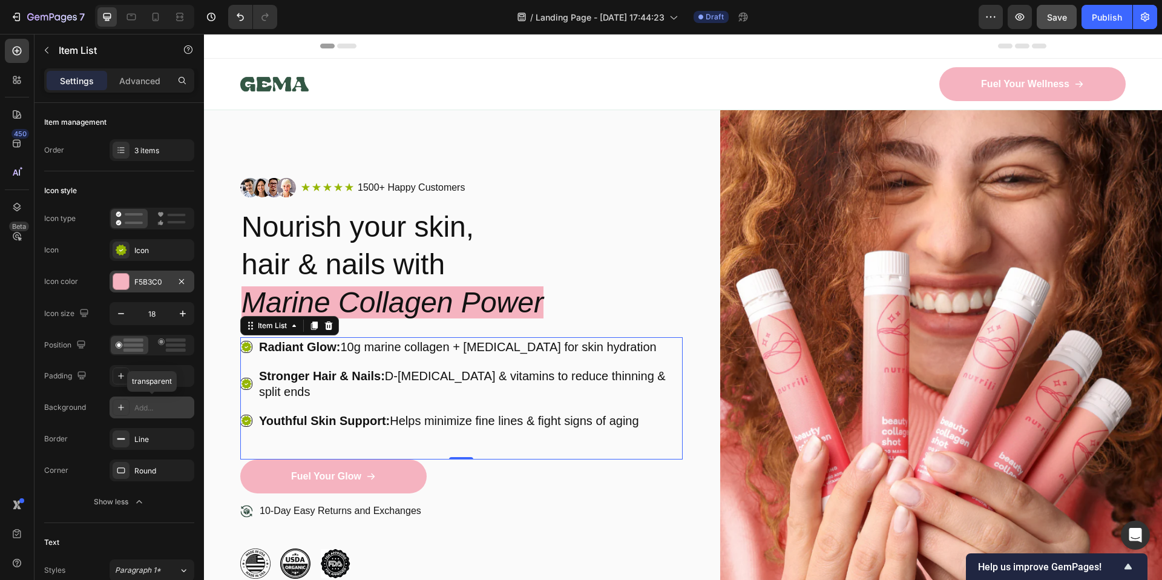
click at [146, 413] on div "Add..." at bounding box center [152, 407] width 85 height 22
click at [90, 424] on div "Position Padding Add... Background E2E2E2 Border Line Corner Round" at bounding box center [119, 408] width 150 height 146
click at [183, 378] on div "Add..." at bounding box center [162, 376] width 57 height 11
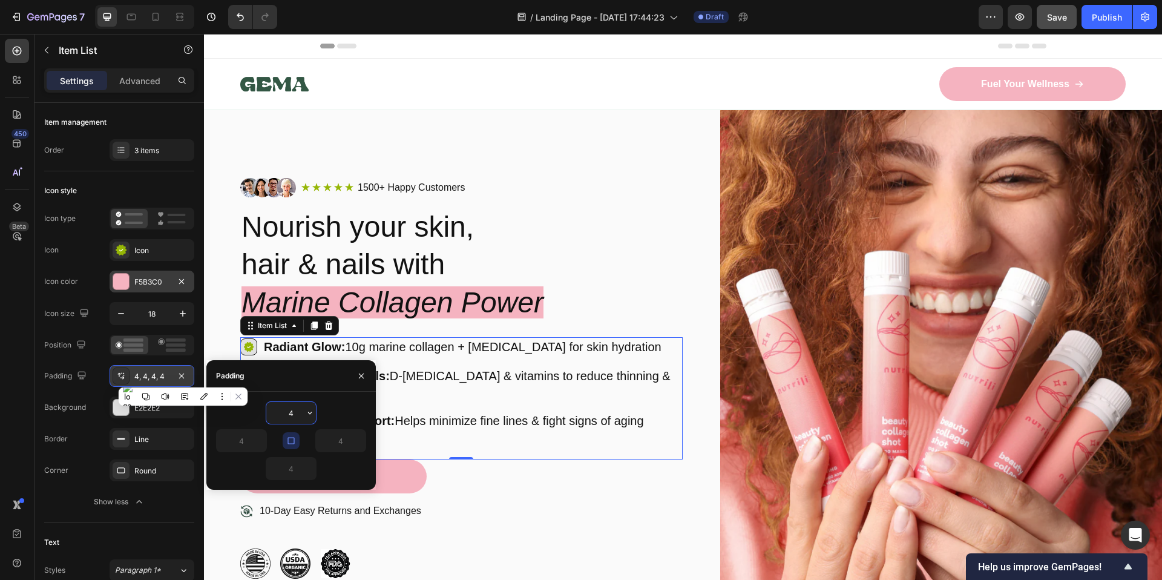
click at [183, 378] on icon "button" at bounding box center [182, 376] width 10 height 10
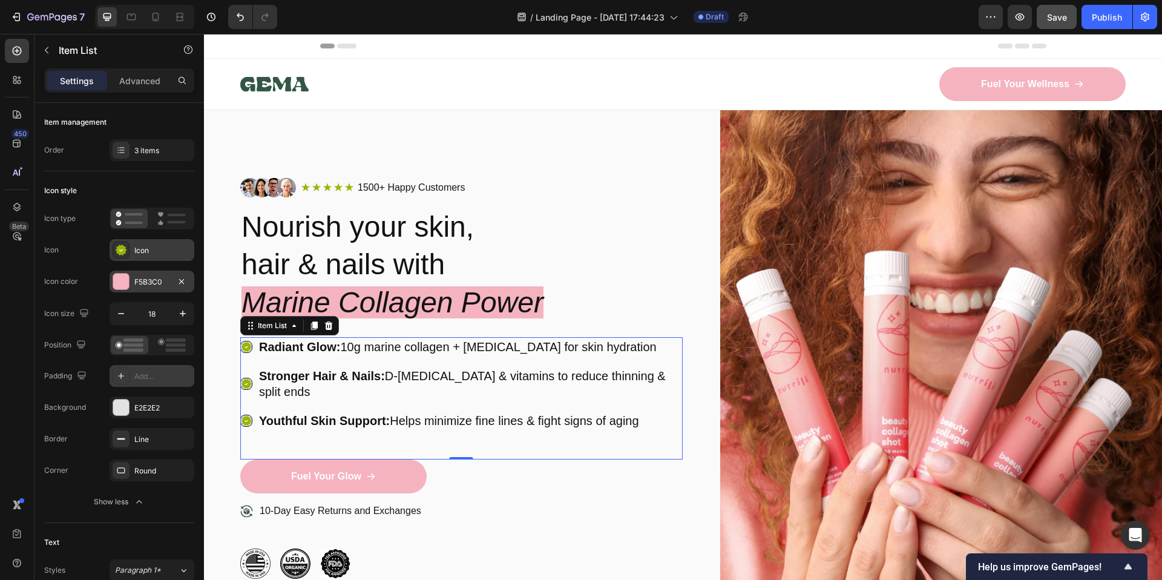
click at [134, 249] on div "Icon" at bounding box center [162, 250] width 57 height 11
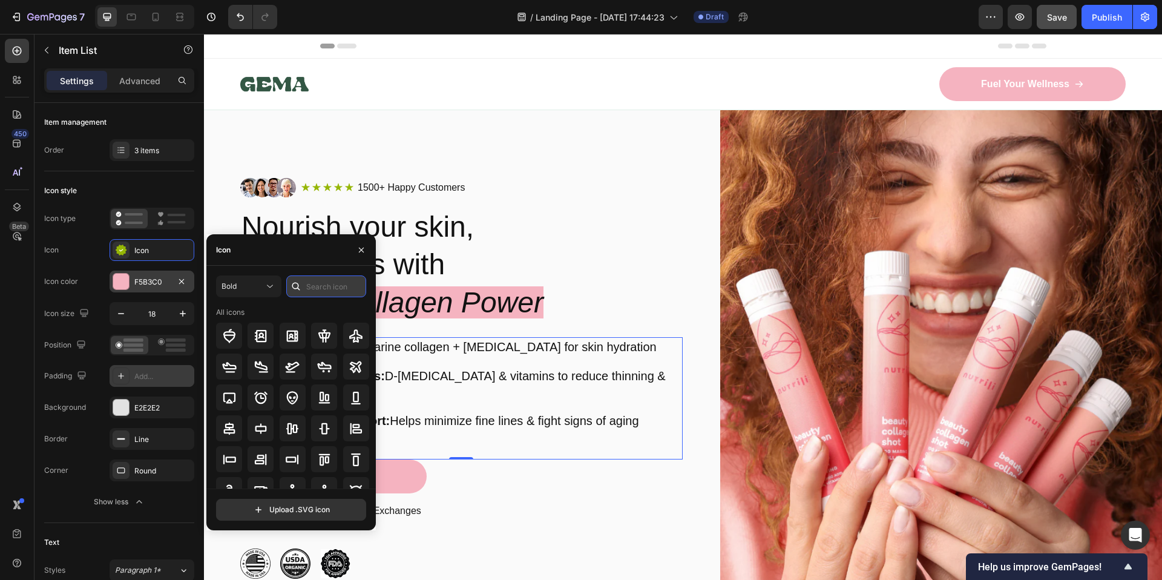
click at [331, 286] on input "text" at bounding box center [326, 286] width 80 height 22
type input "star"
click at [232, 458] on icon at bounding box center [229, 459] width 13 height 13
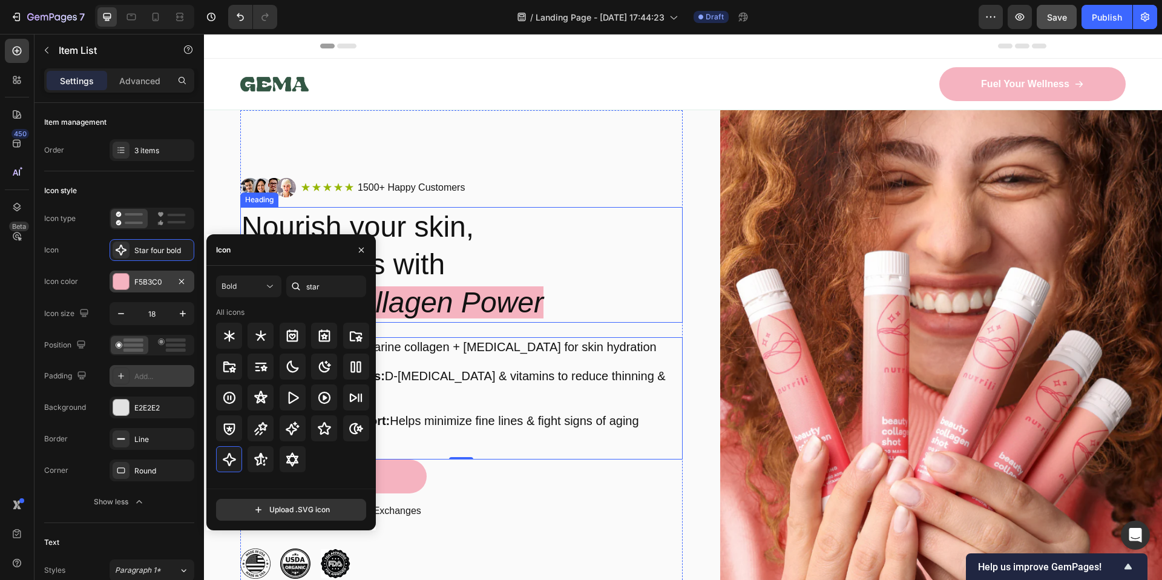
click at [509, 289] on icon "Marine Collagen Power" at bounding box center [392, 302] width 302 height 32
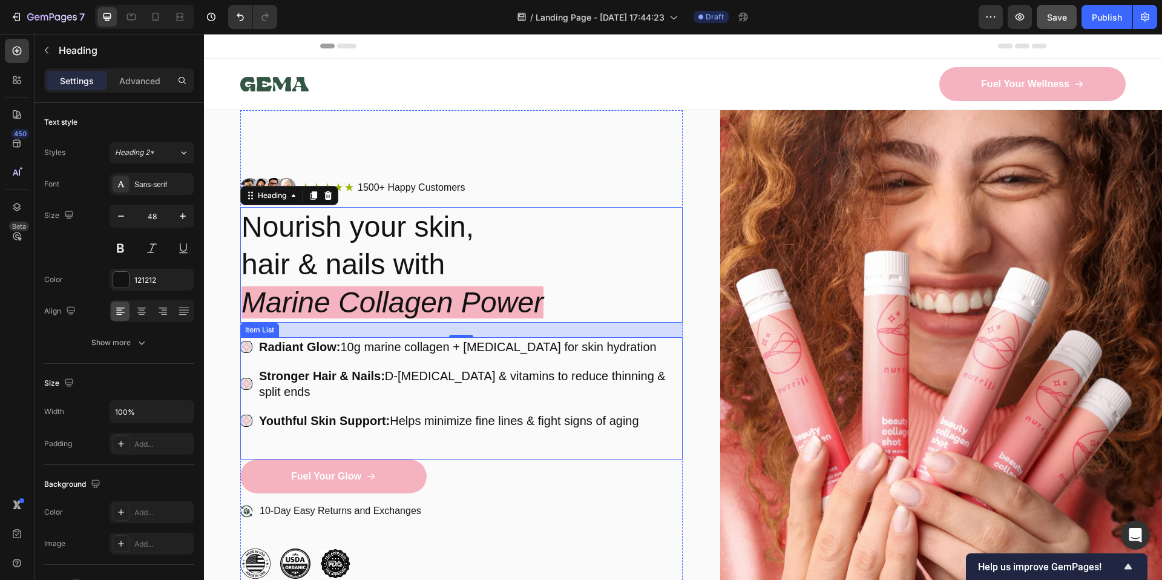
click at [570, 389] on div "Radiant Glow: 10g marine collagen + hyaluronic acid for skin hydration Stronger…" at bounding box center [461, 383] width 442 height 93
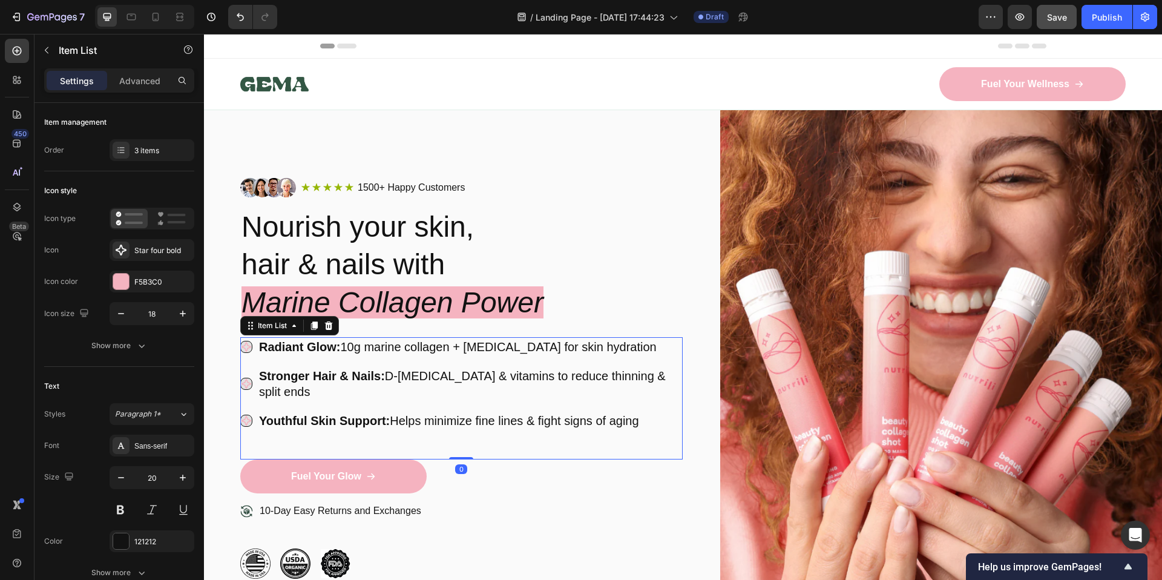
click at [242, 378] on icon at bounding box center [246, 383] width 11 height 11
click at [248, 378] on icon at bounding box center [246, 383] width 11 height 11
click at [123, 342] on div "Show more" at bounding box center [119, 346] width 56 height 12
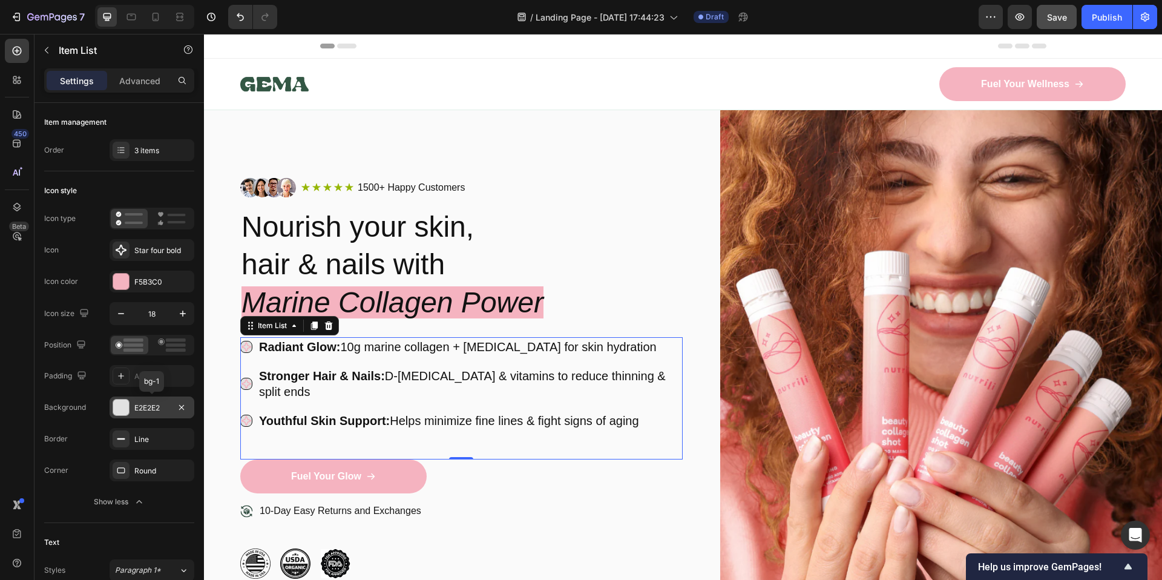
click at [159, 407] on div "E2E2E2" at bounding box center [151, 407] width 35 height 11
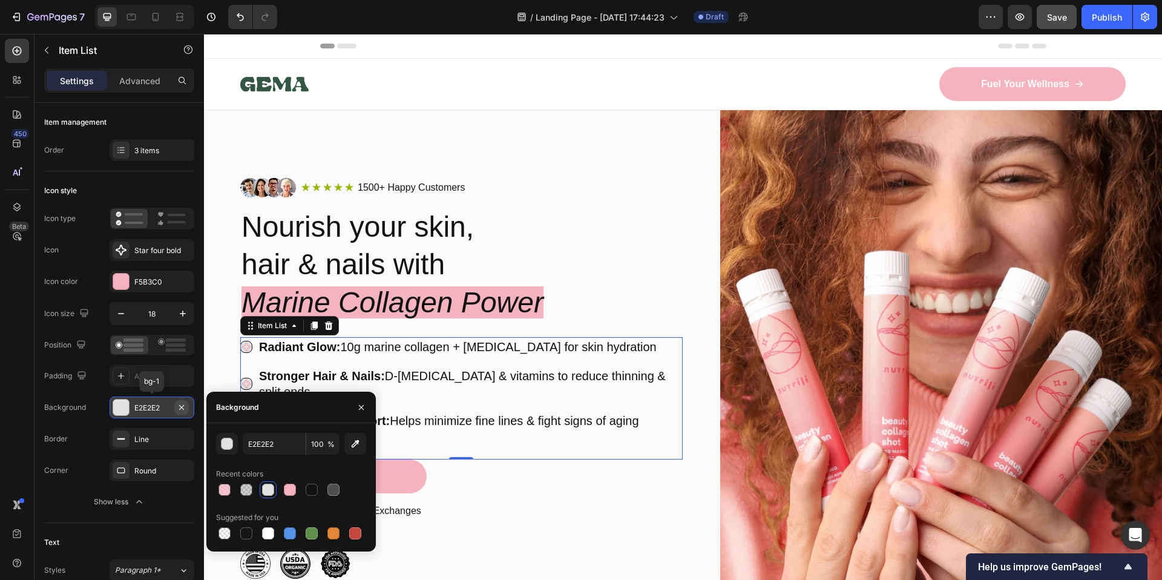
click at [186, 406] on button "button" at bounding box center [181, 407] width 15 height 15
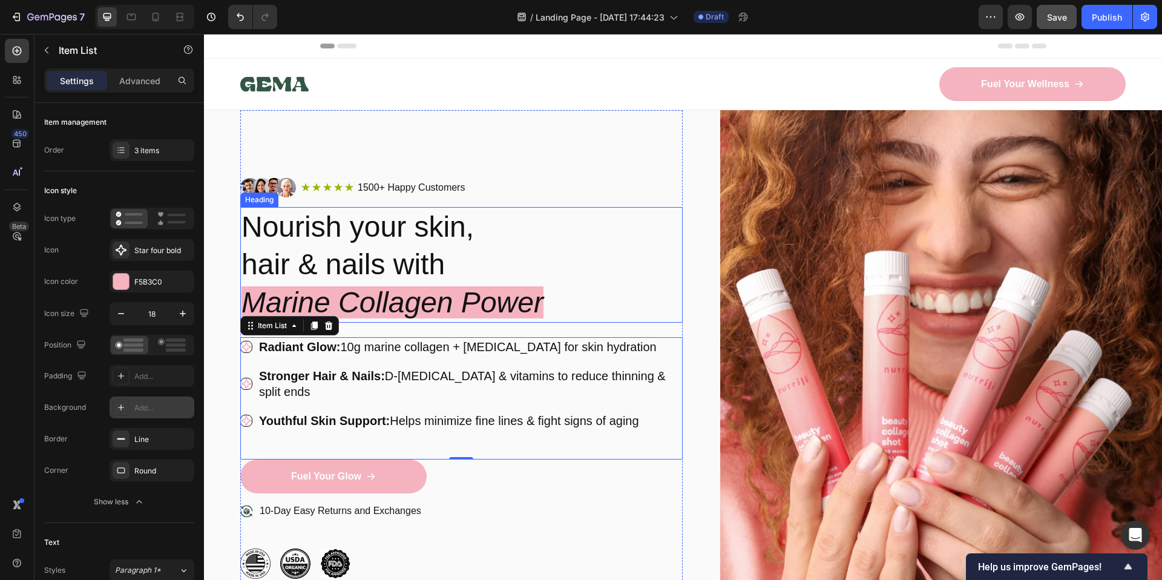
click at [625, 304] on h2 "Nourish your skin, hair & nails with Marine Collagen Power" at bounding box center [461, 265] width 442 height 116
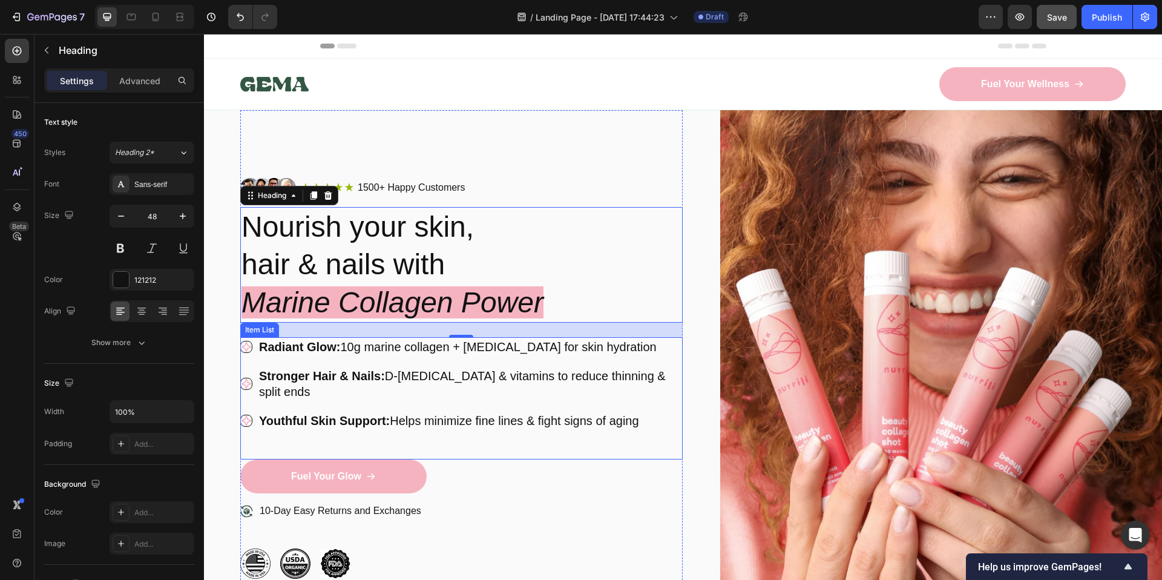
click at [246, 348] on icon at bounding box center [246, 346] width 11 height 11
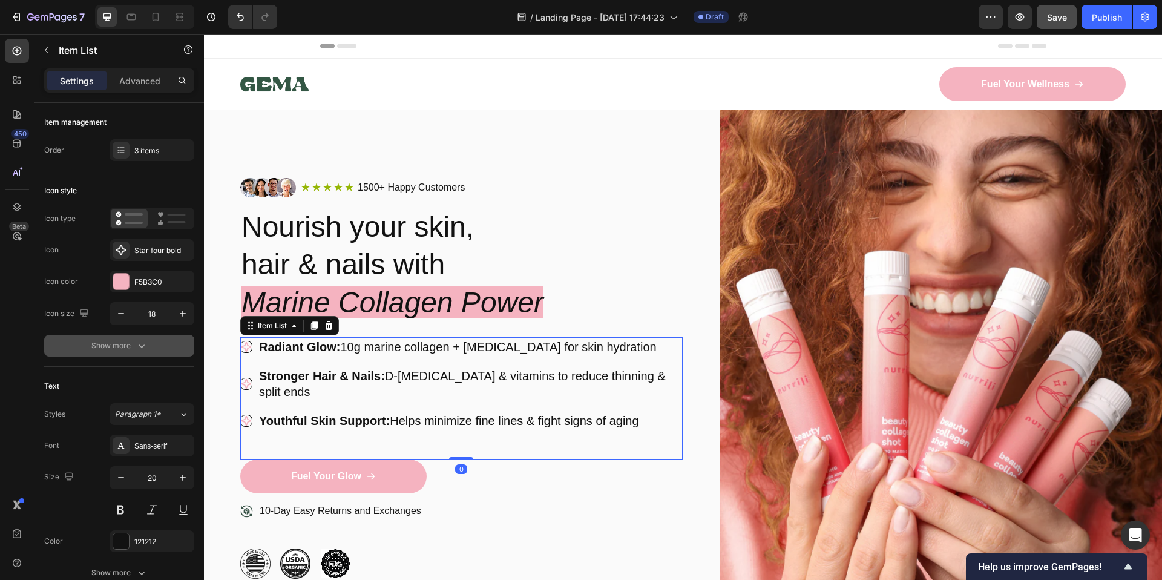
click at [136, 341] on icon "button" at bounding box center [142, 346] width 12 height 12
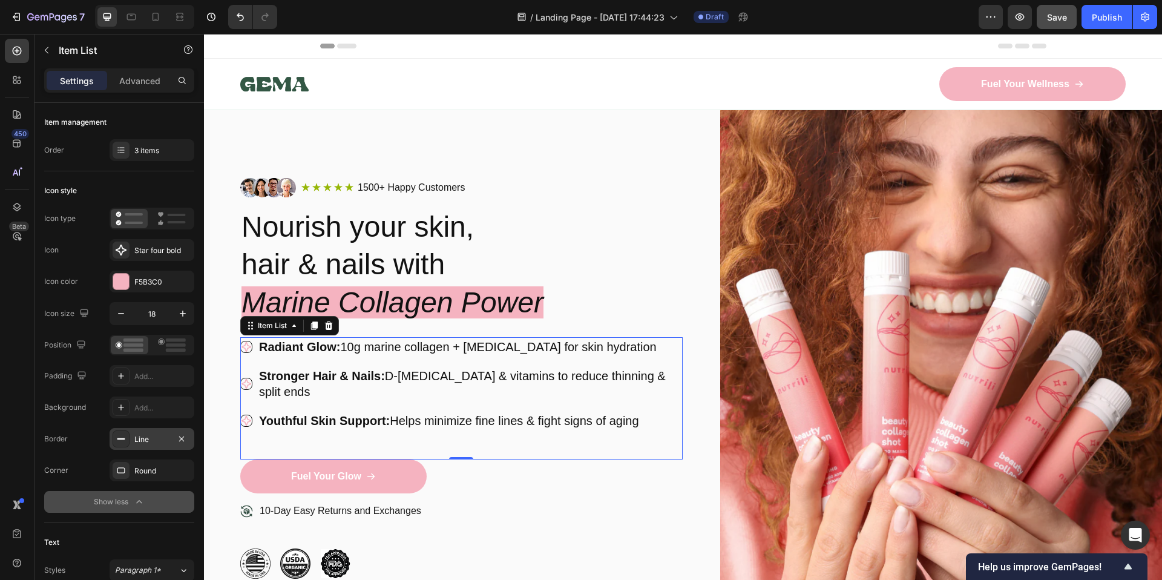
click at [156, 440] on div "Line" at bounding box center [151, 439] width 35 height 11
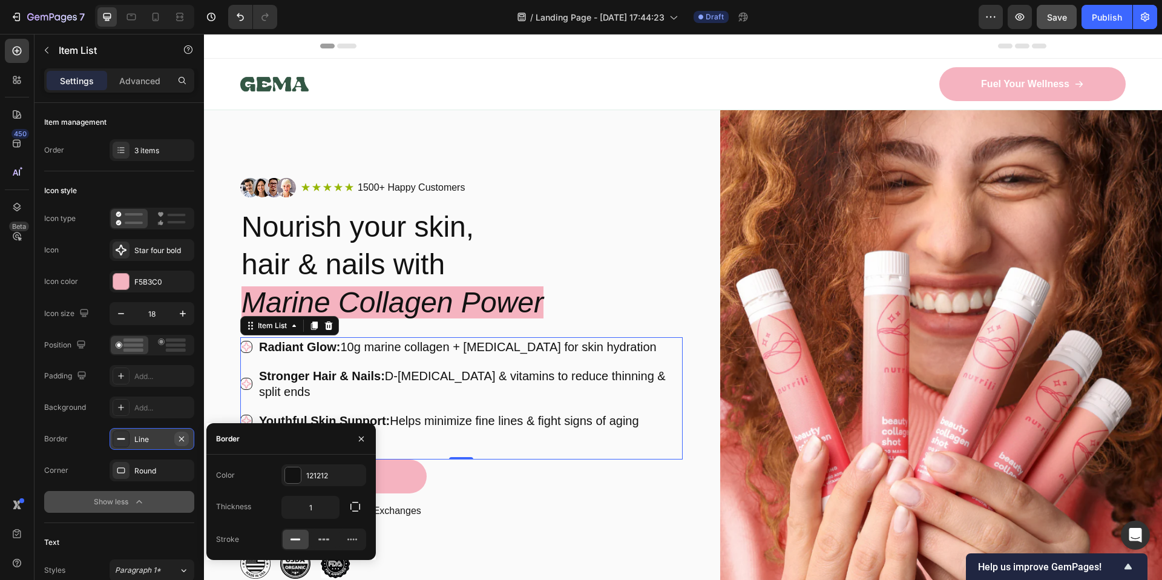
click at [179, 436] on icon "button" at bounding box center [181, 438] width 5 height 5
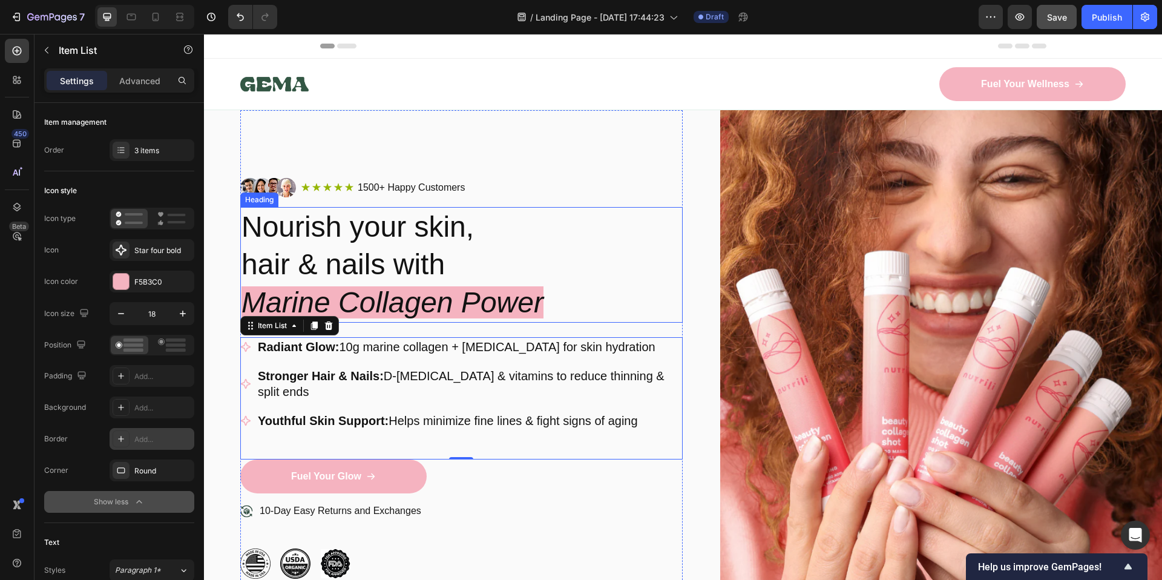
click at [635, 287] on h2 "Nourish your skin, hair & nails with Marine Collagen Power" at bounding box center [461, 265] width 442 height 116
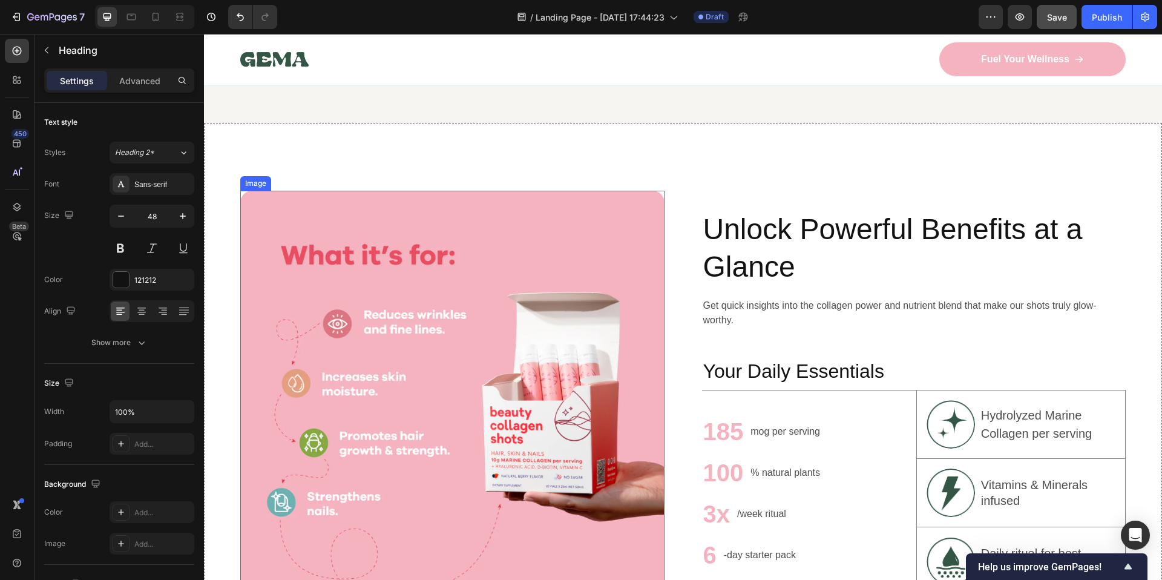
scroll to position [708, 0]
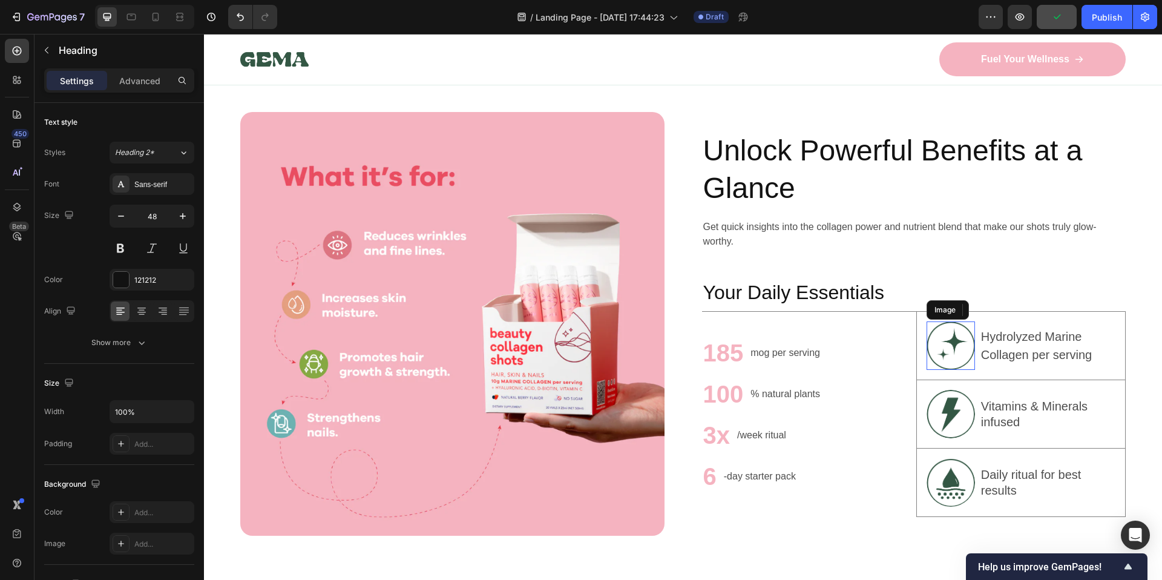
click at [943, 346] on img at bounding box center [951, 345] width 48 height 48
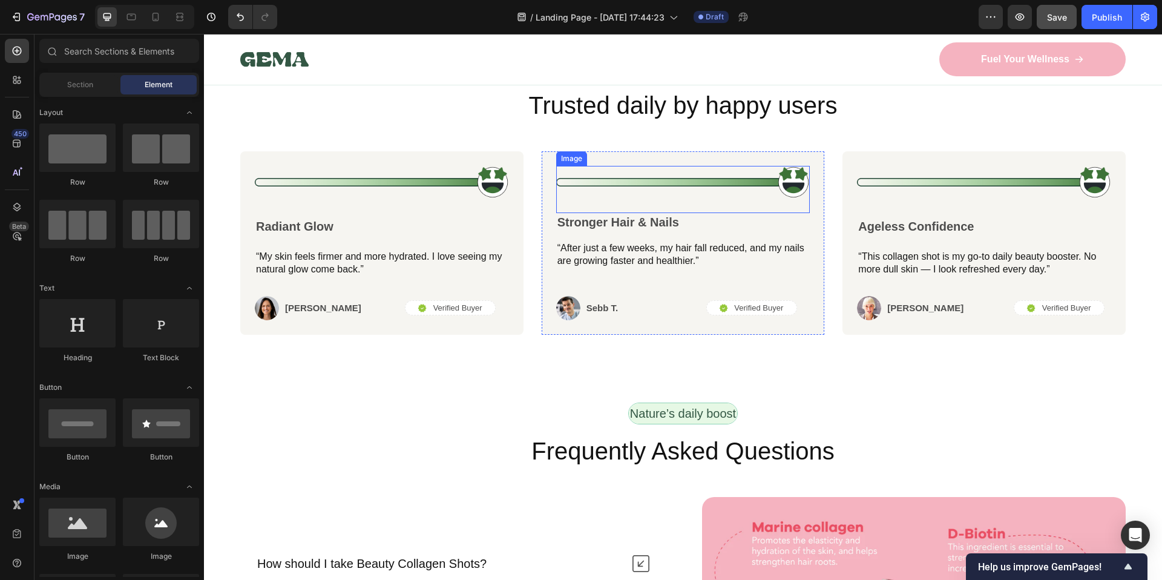
scroll to position [3941, 0]
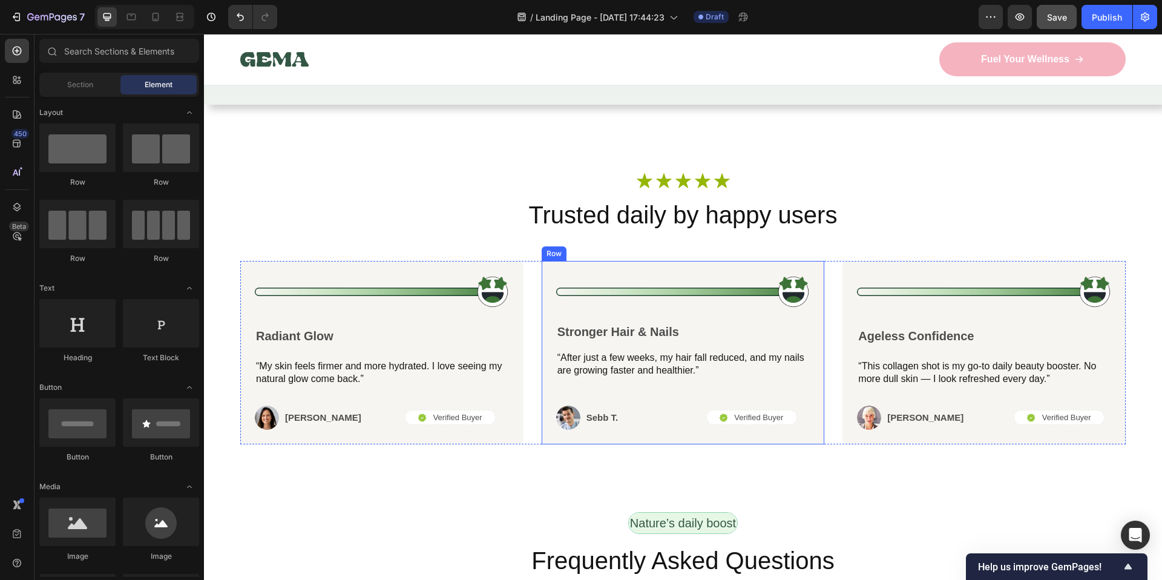
click at [496, 289] on img at bounding box center [382, 291] width 254 height 33
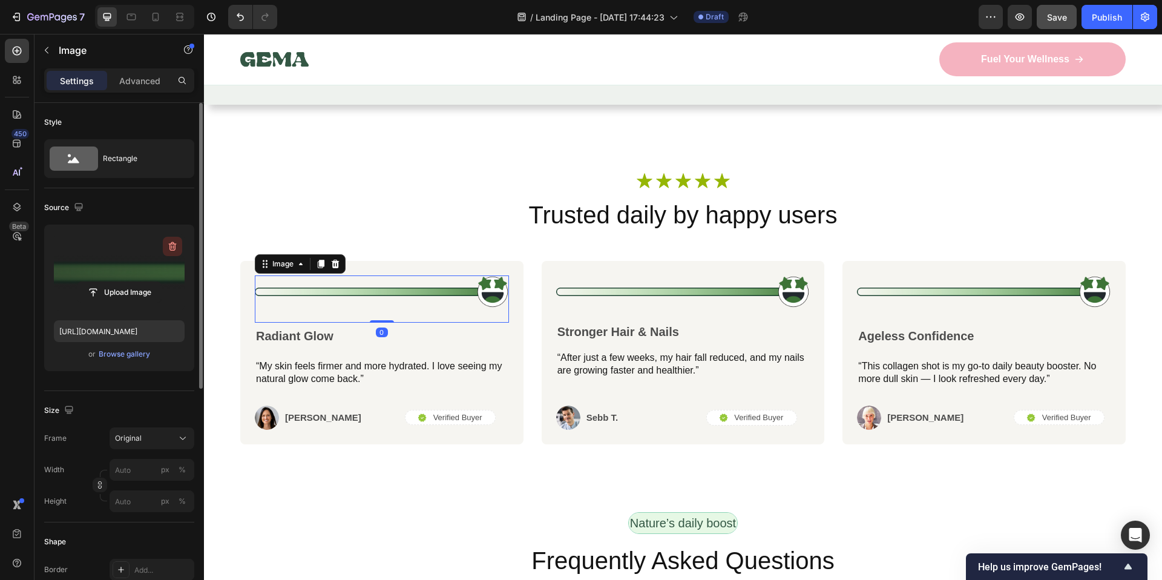
click at [165, 248] on button "button" at bounding box center [172, 246] width 19 height 19
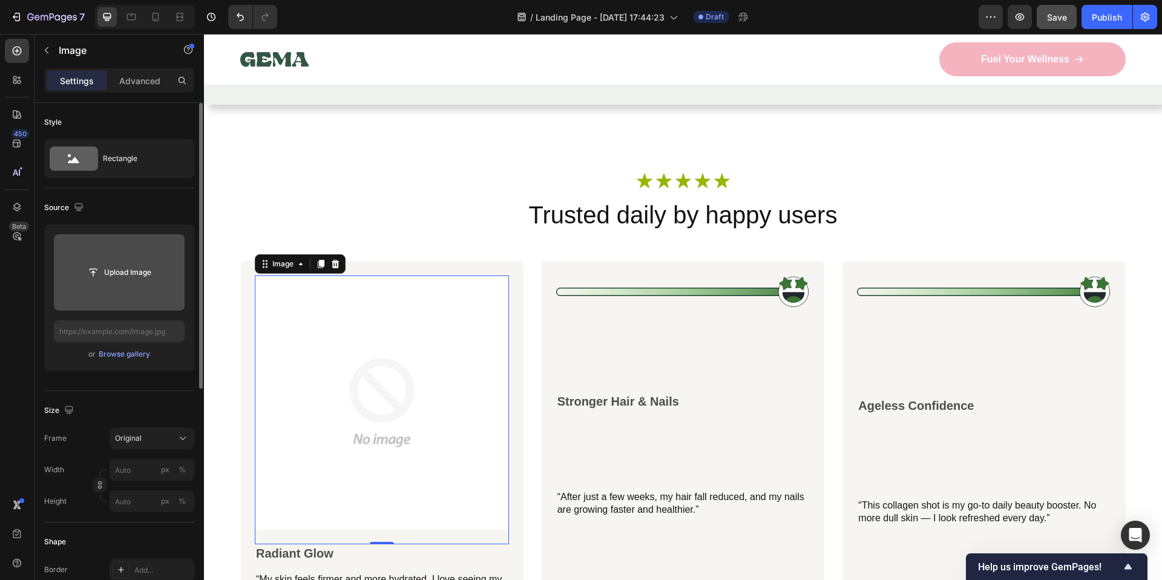
click at [135, 271] on input "file" at bounding box center [119, 272] width 84 height 21
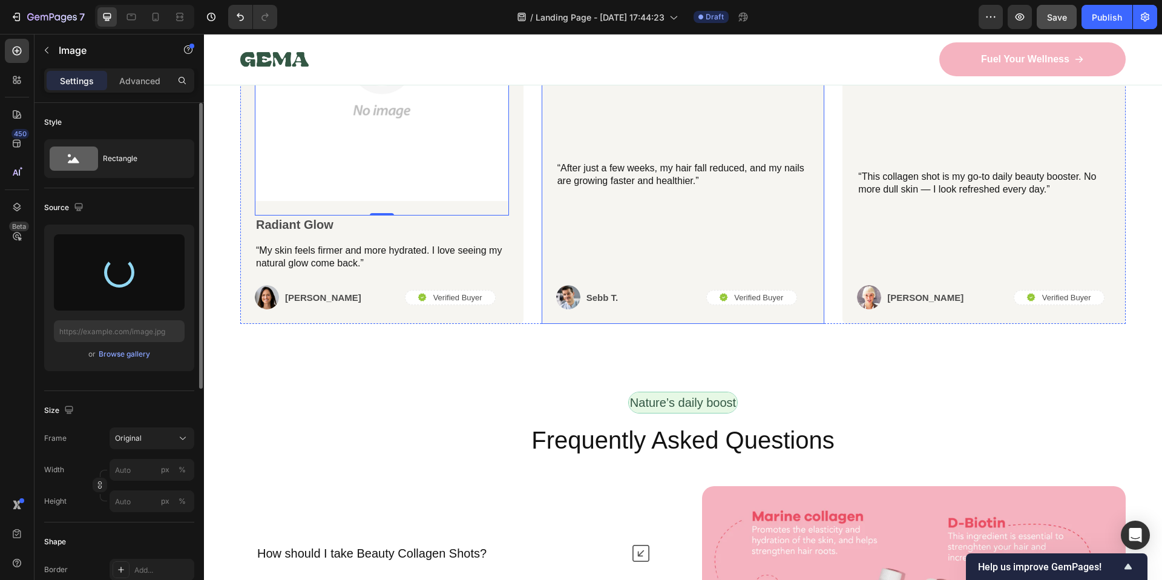
type input "https://cdn.shopify.com/s/files/1/0705/7840/5539/files/gempages_567271151558984…"
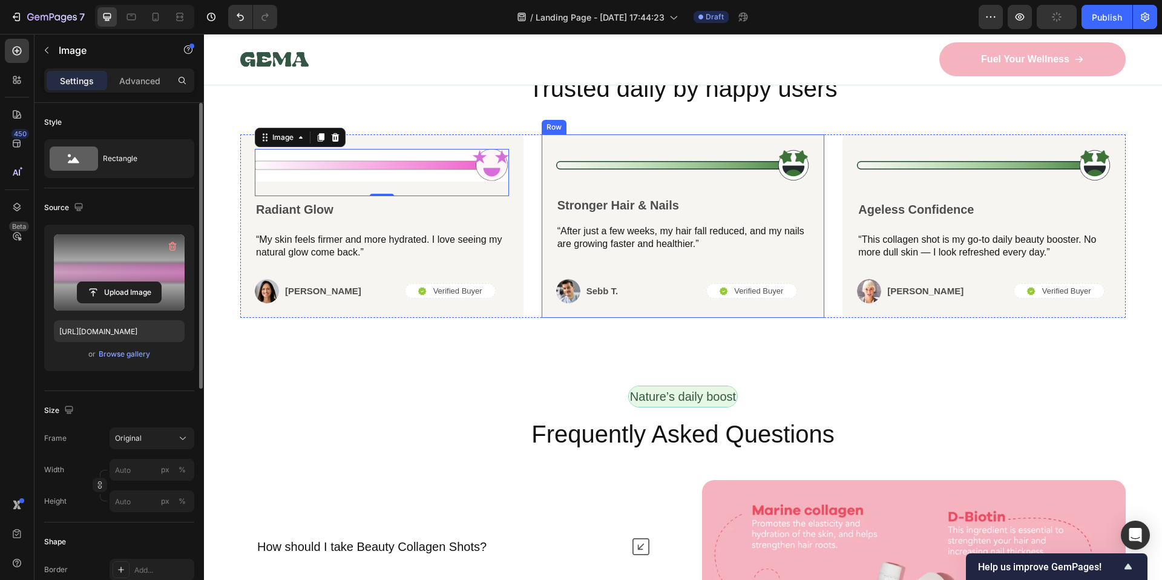
scroll to position [3960, 0]
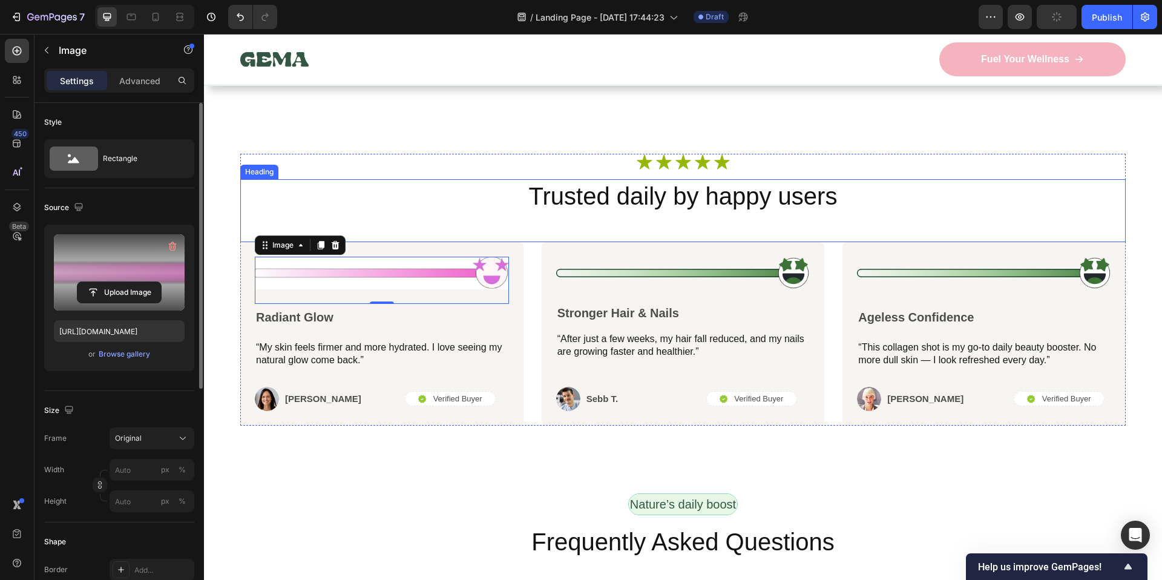
click at [411, 178] on div "Icon Icon Icon Icon Icon Icon List Row" at bounding box center [683, 166] width 726 height 25
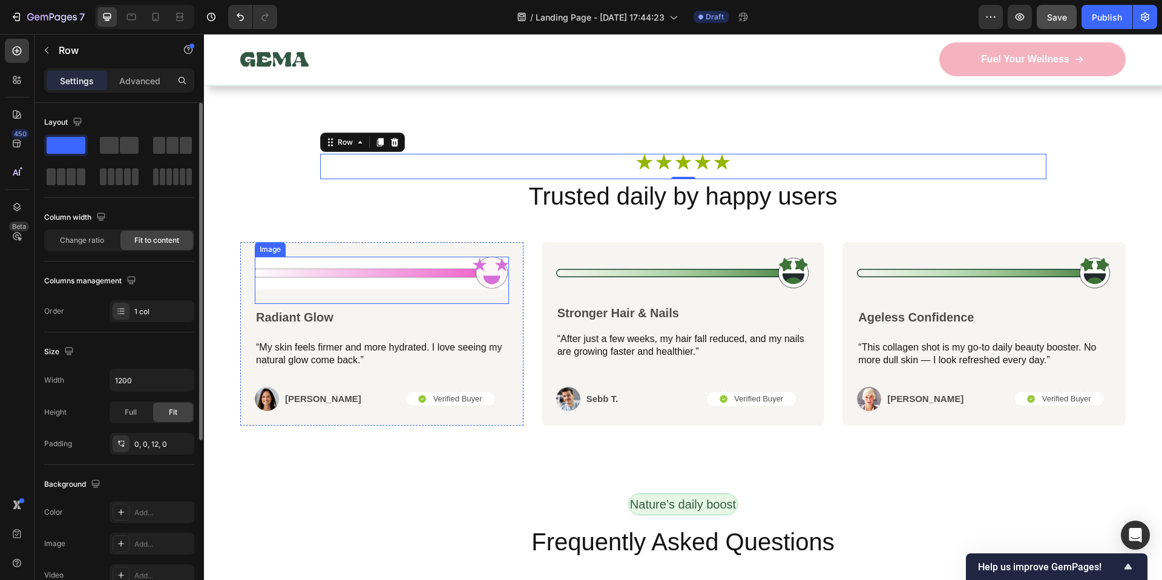
click at [469, 281] on img at bounding box center [382, 273] width 254 height 33
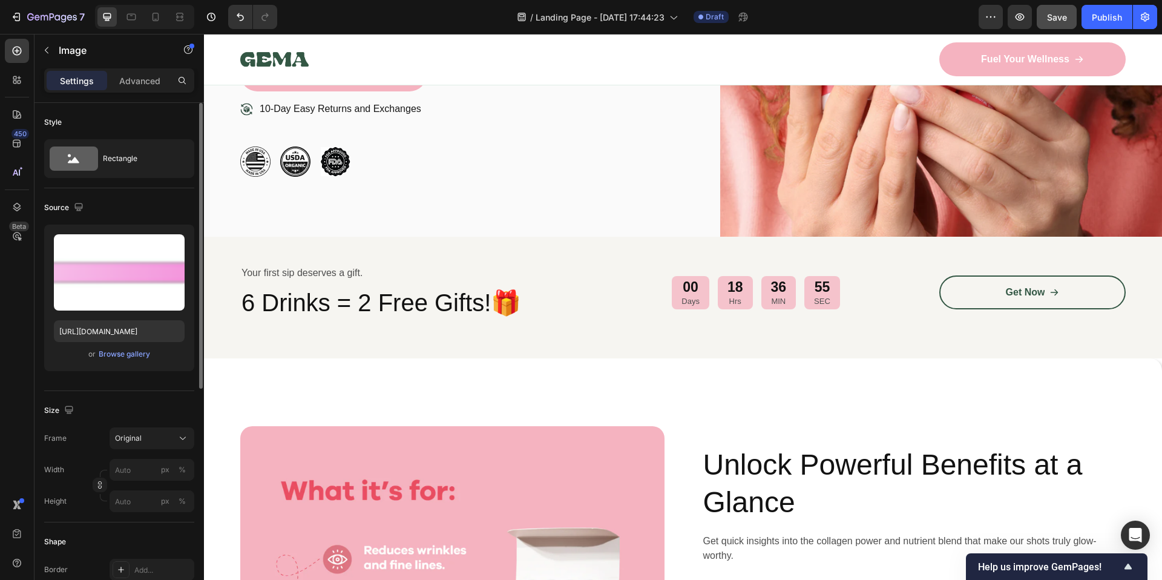
scroll to position [235, 0]
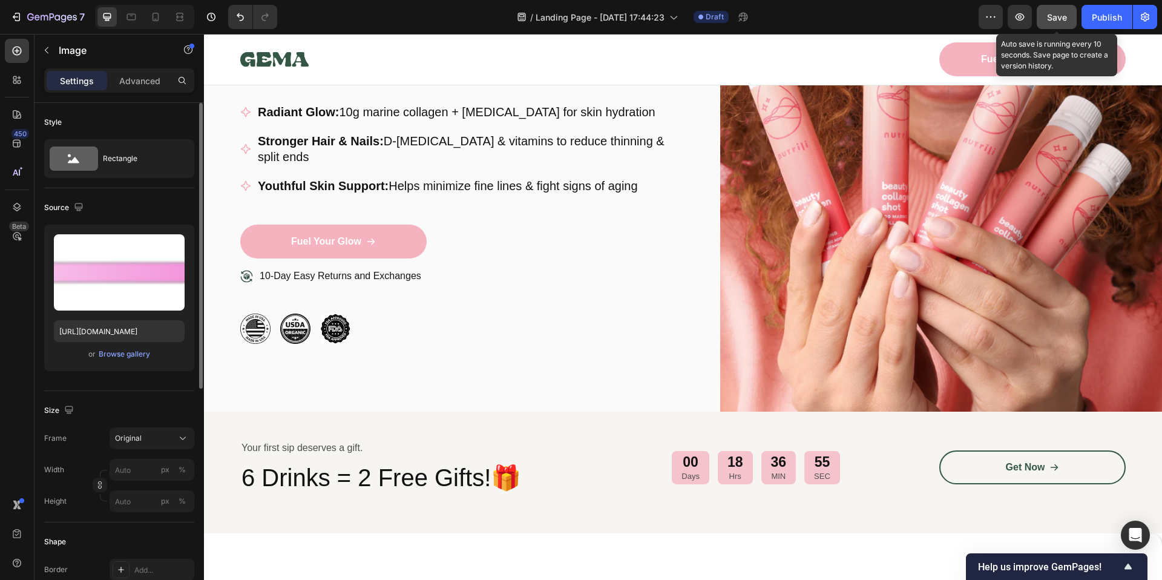
click at [1046, 13] on button "Save" at bounding box center [1057, 17] width 40 height 24
